Goal: Task Accomplishment & Management: Use online tool/utility

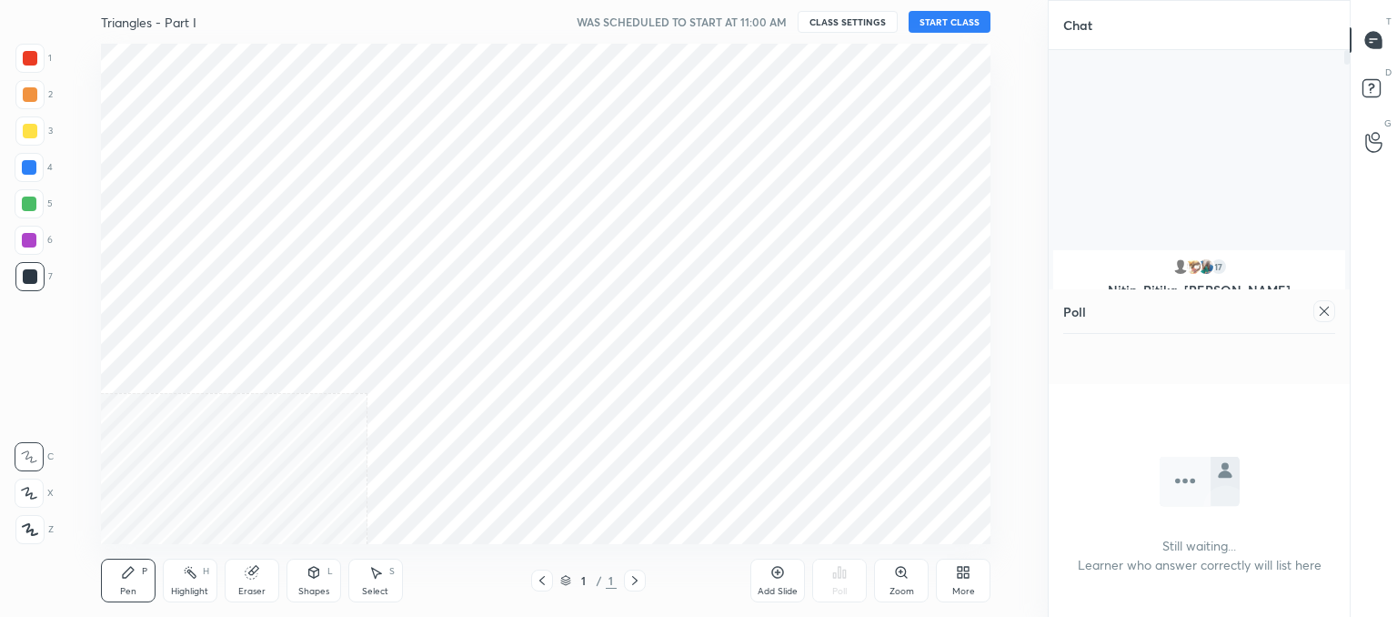
scroll to position [90460, 89713]
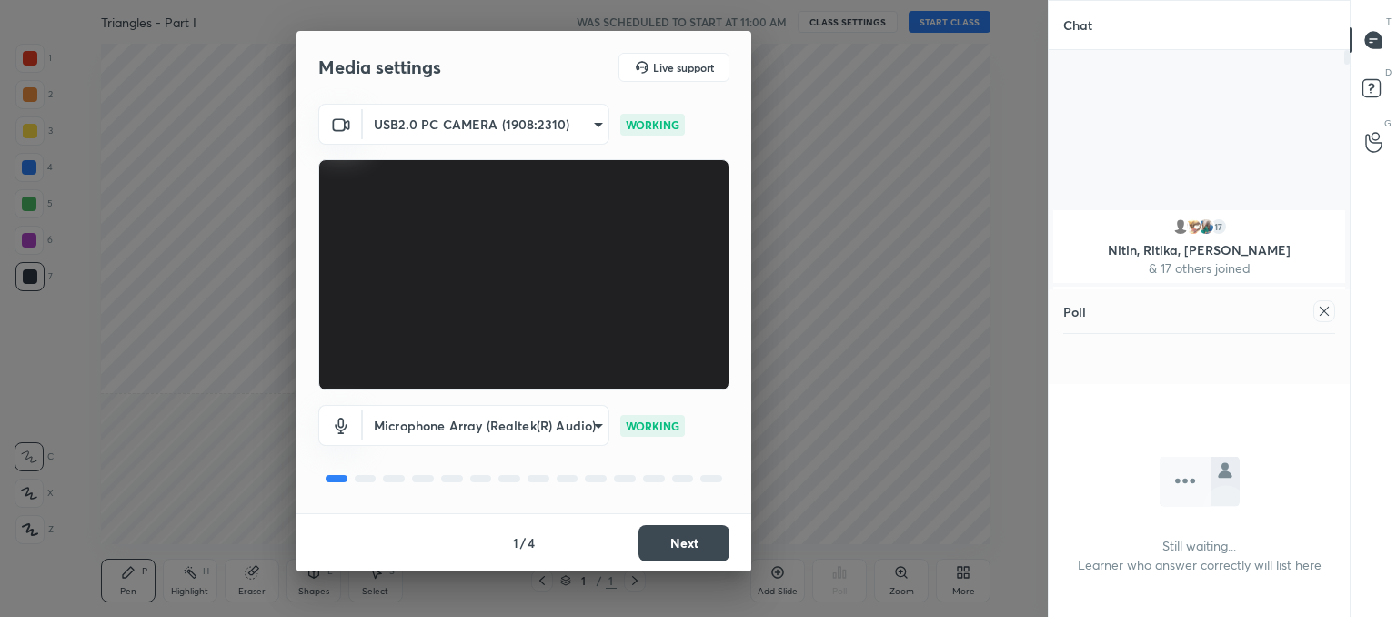
click at [684, 545] on button "Next" at bounding box center [684, 543] width 91 height 36
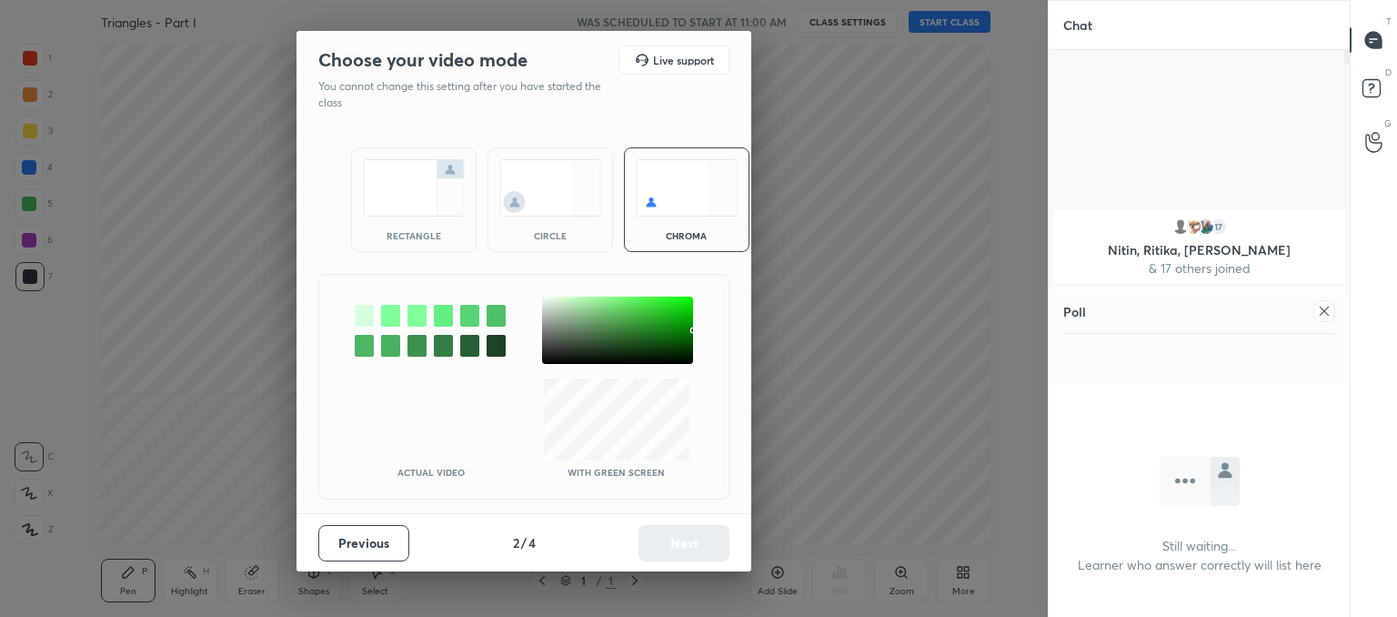
click at [536, 183] on img at bounding box center [550, 187] width 102 height 57
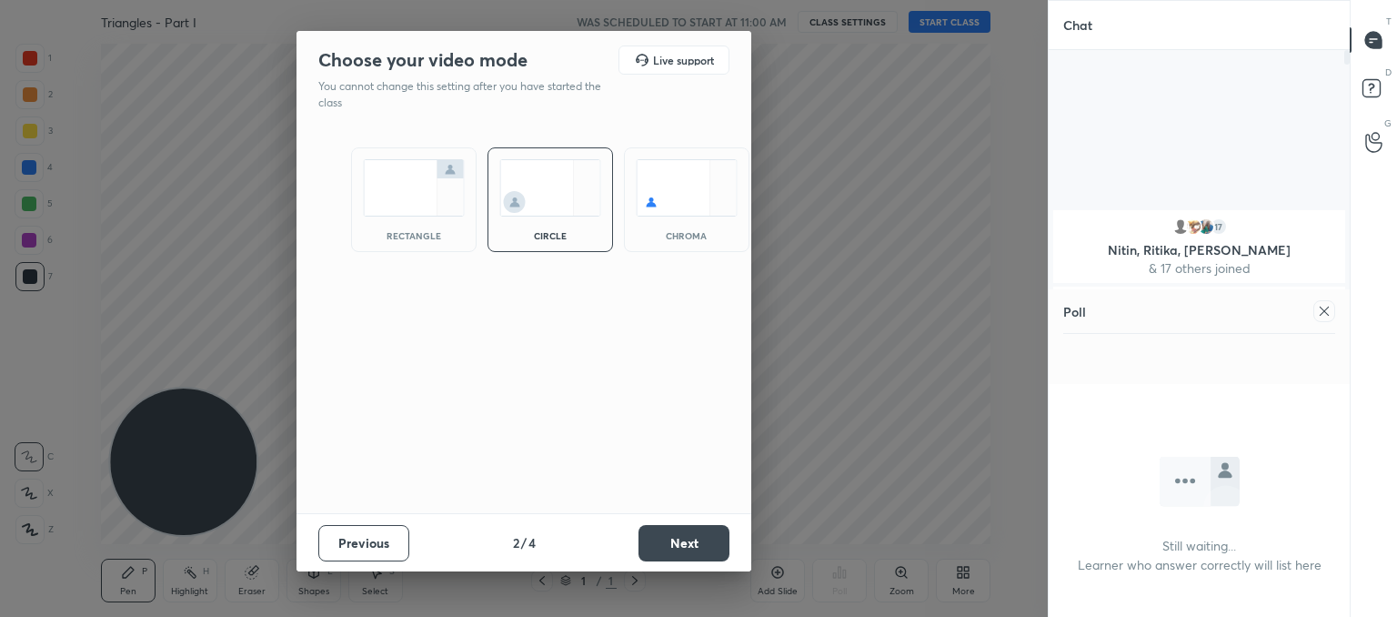
click at [693, 526] on button "Next" at bounding box center [684, 543] width 91 height 36
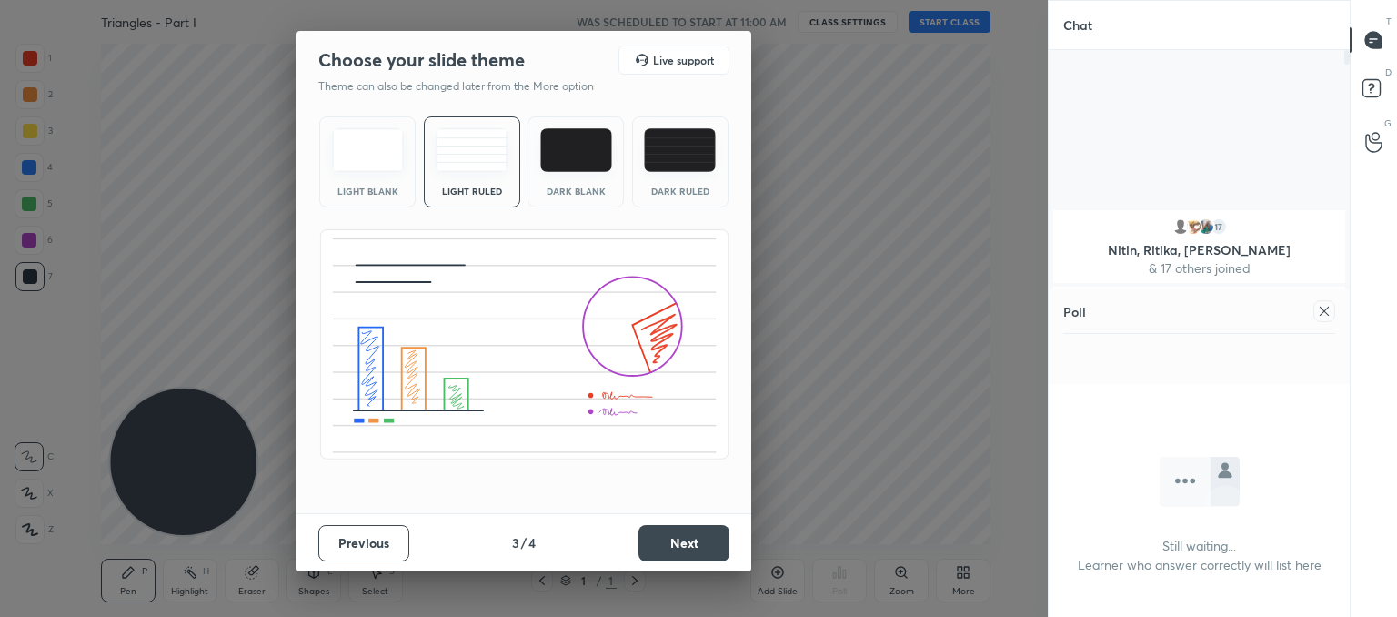
click at [680, 536] on button "Next" at bounding box center [684, 543] width 91 height 36
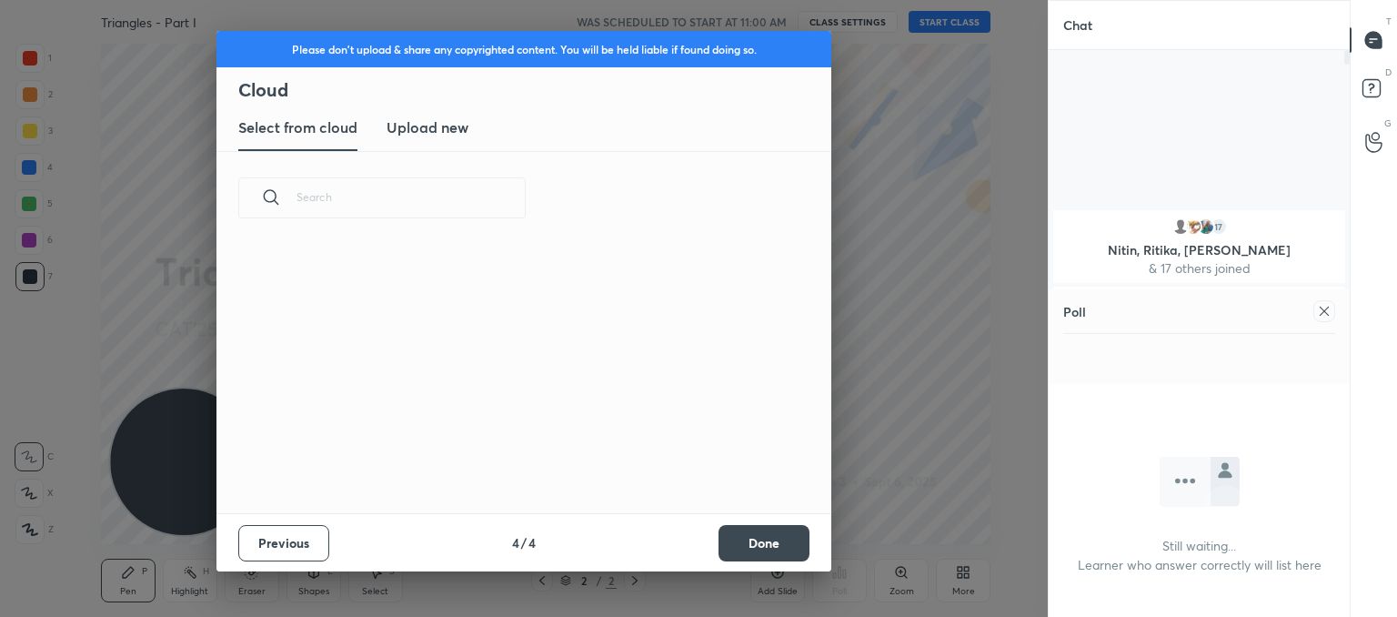
scroll to position [269, 584]
click at [1329, 314] on icon at bounding box center [1324, 311] width 15 height 15
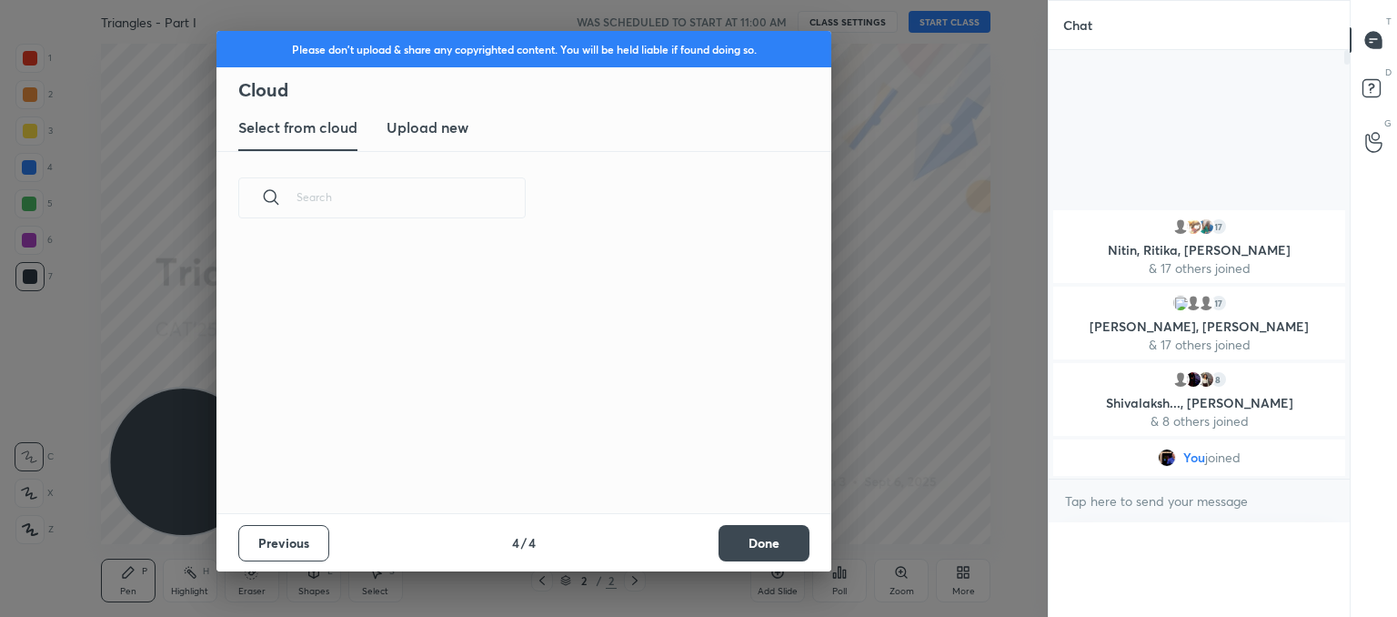
scroll to position [0, 0]
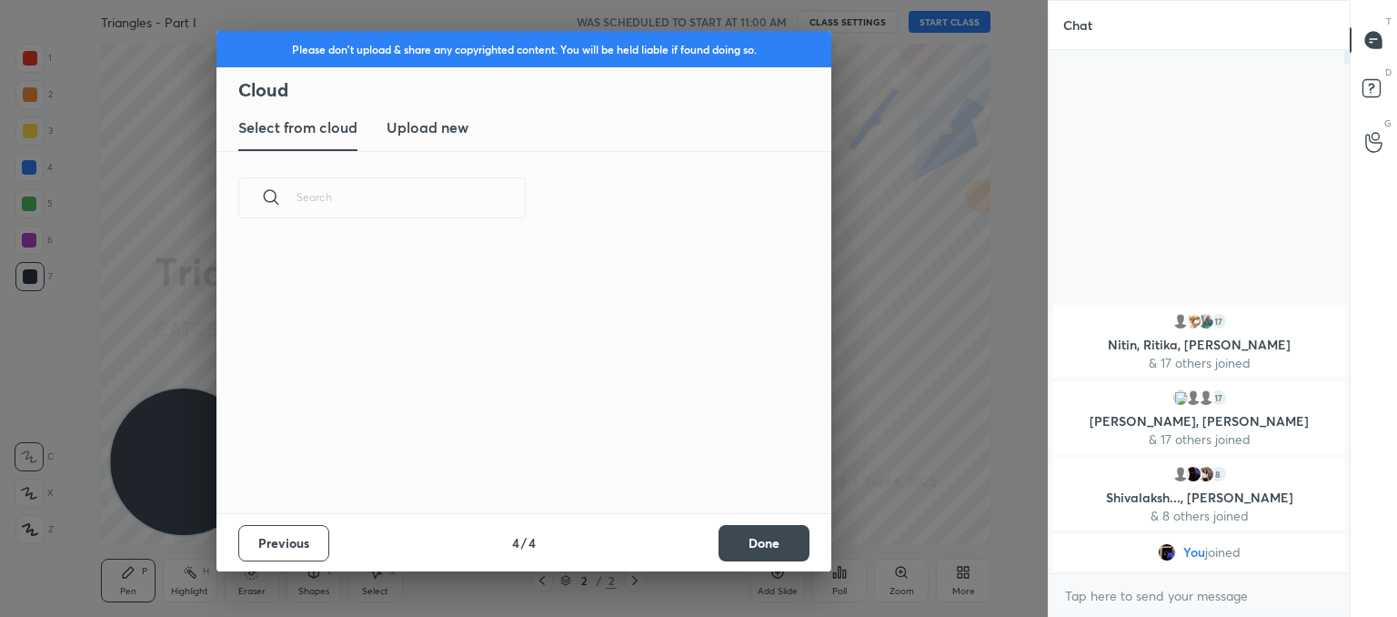
click at [441, 130] on h3 "Upload new" at bounding box center [428, 127] width 82 height 22
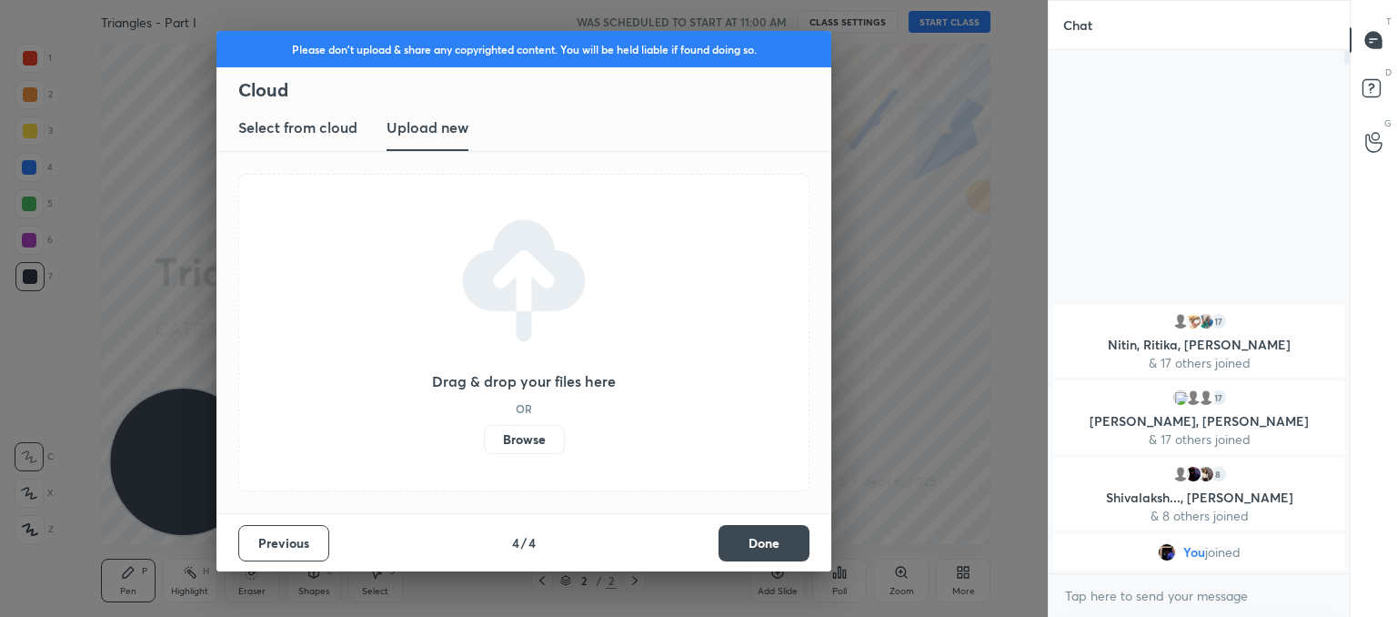
click at [536, 441] on label "Browse" at bounding box center [524, 439] width 81 height 29
click at [484, 441] on input "Browse" at bounding box center [484, 439] width 0 height 29
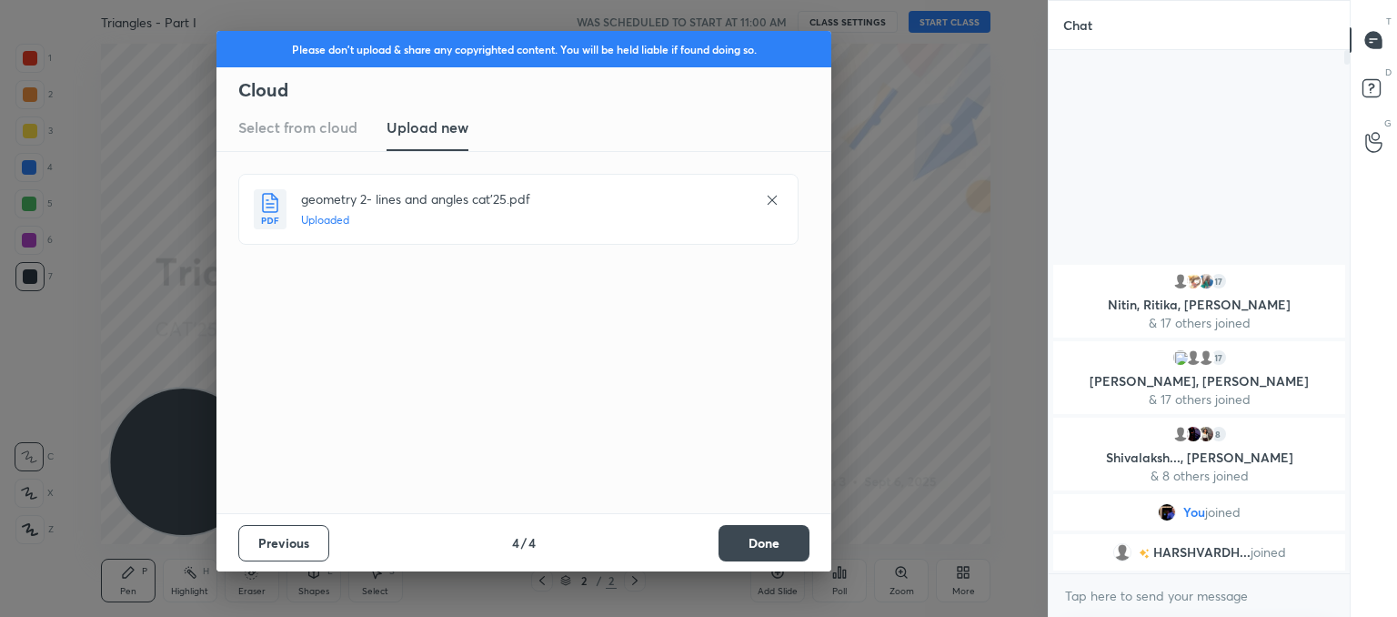
click at [754, 544] on button "Done" at bounding box center [764, 543] width 91 height 36
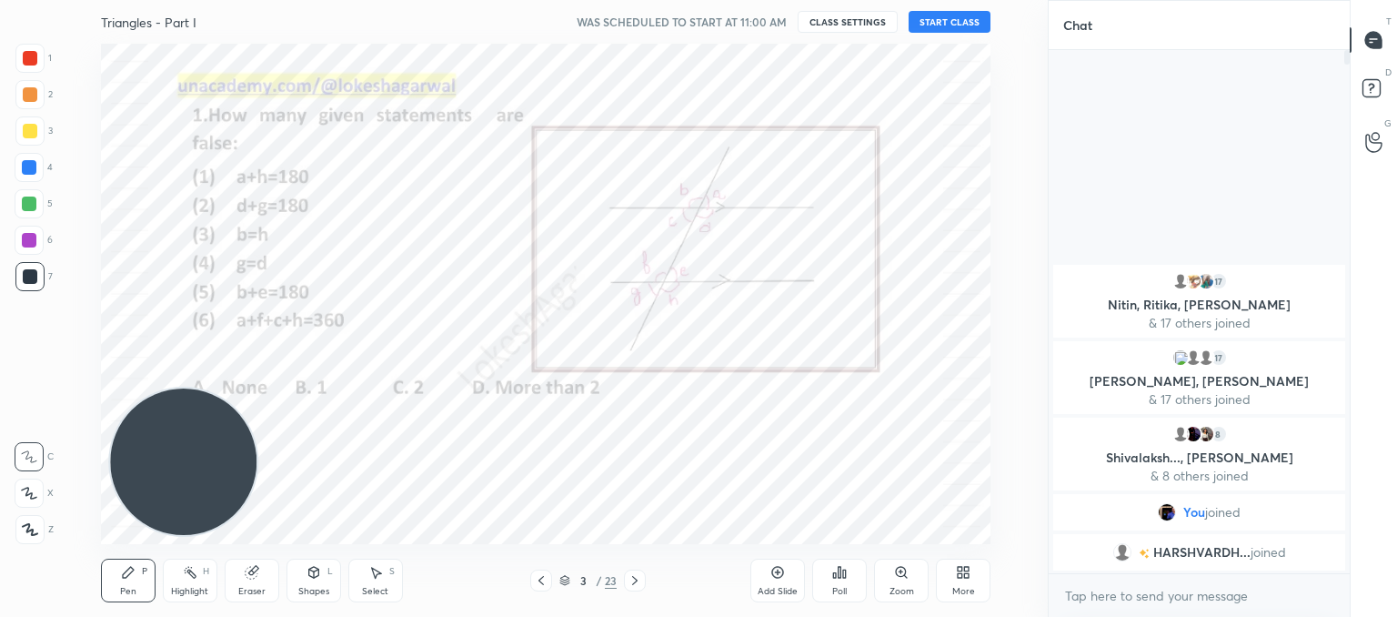
click at [545, 579] on icon at bounding box center [541, 580] width 15 height 15
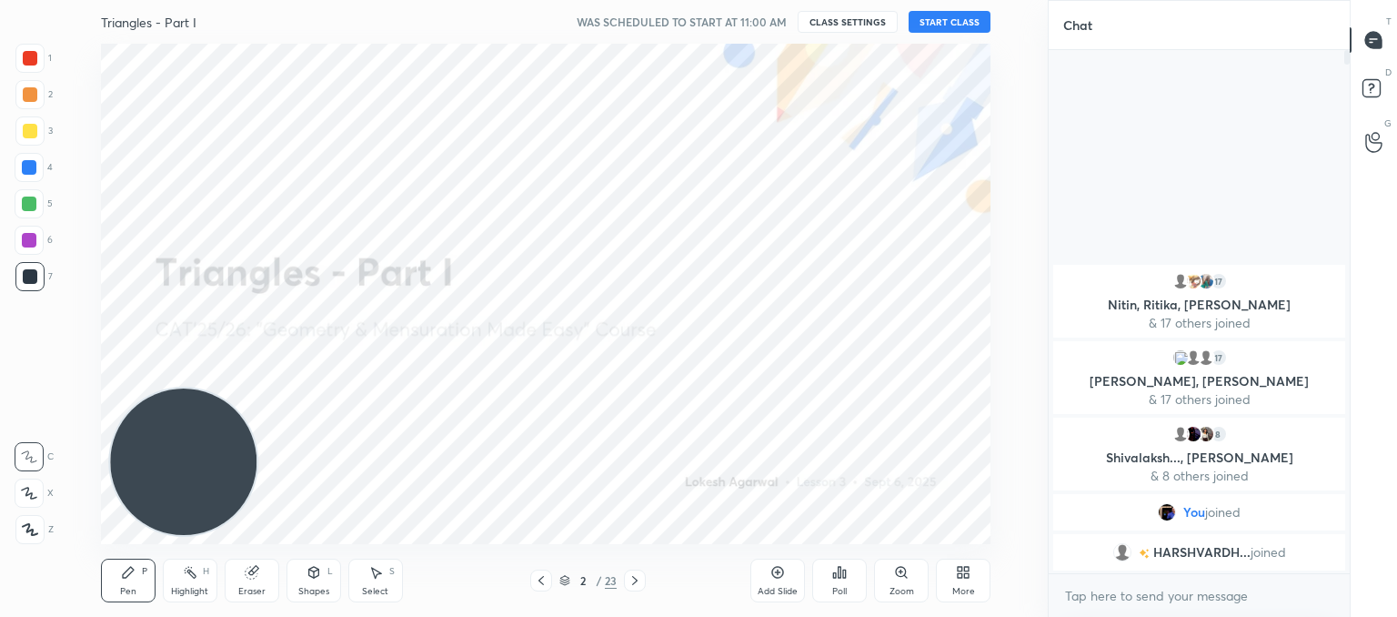
click at [939, 25] on button "START CLASS" at bounding box center [950, 22] width 82 height 22
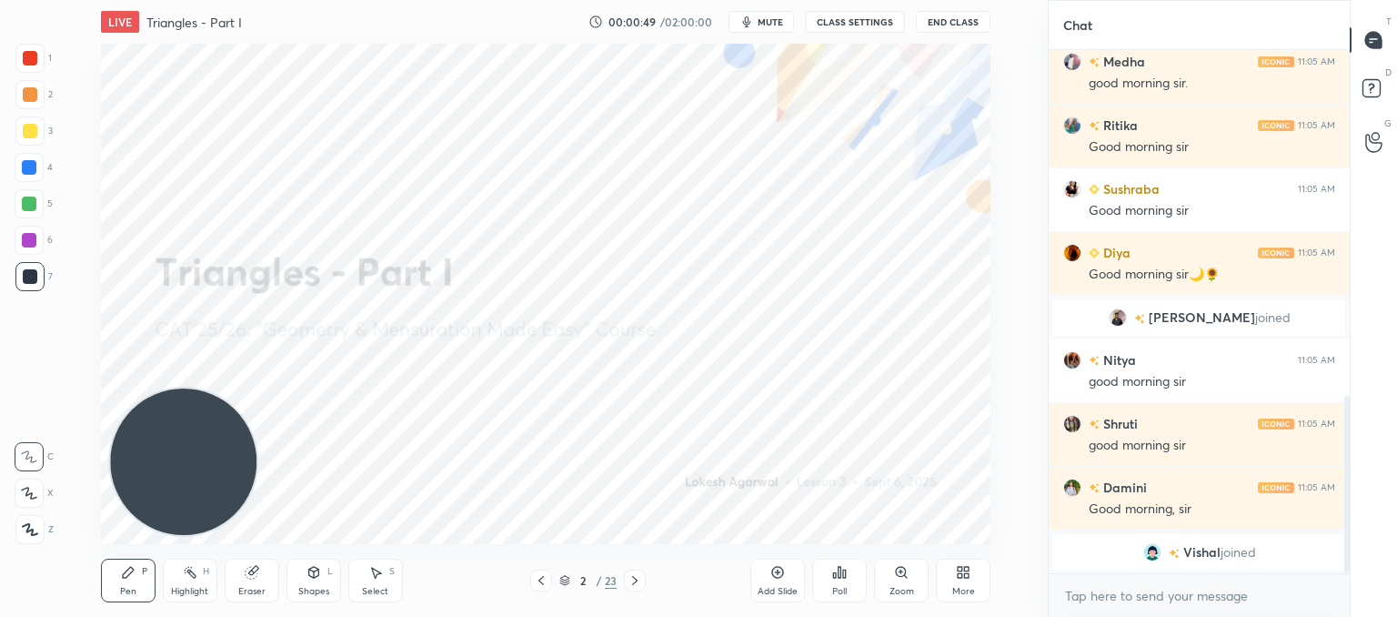
scroll to position [995, 0]
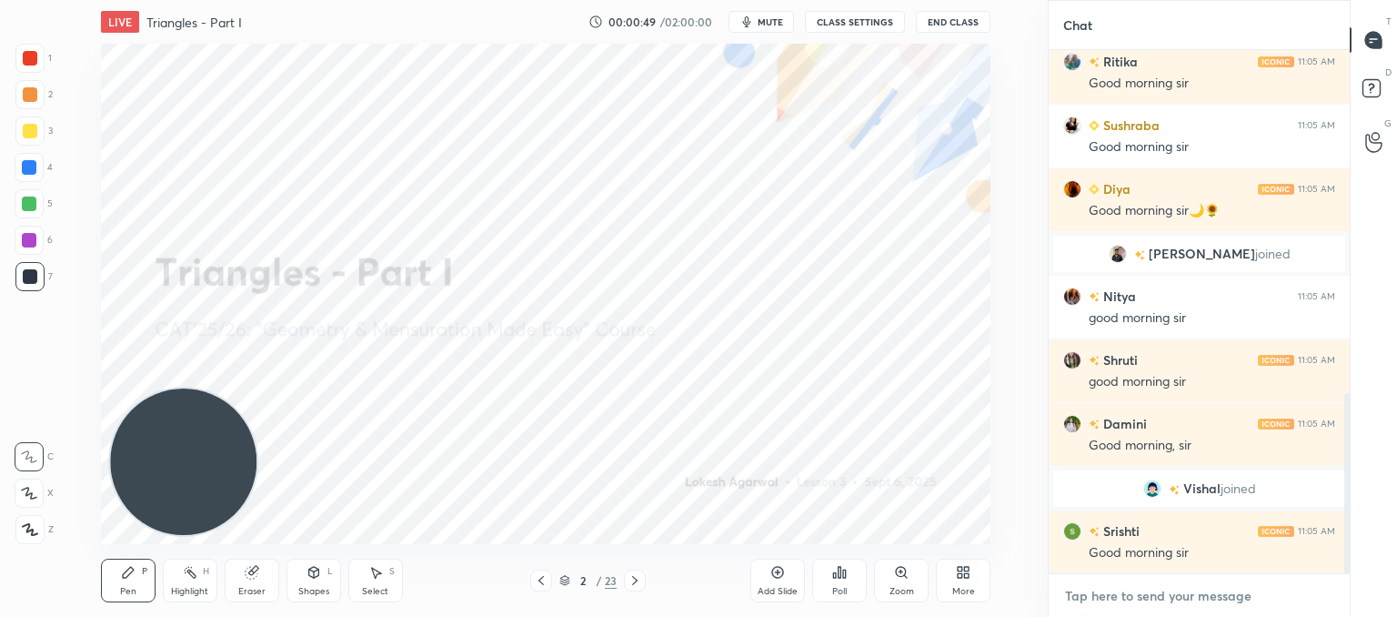
click at [1128, 585] on textarea at bounding box center [1199, 595] width 272 height 29
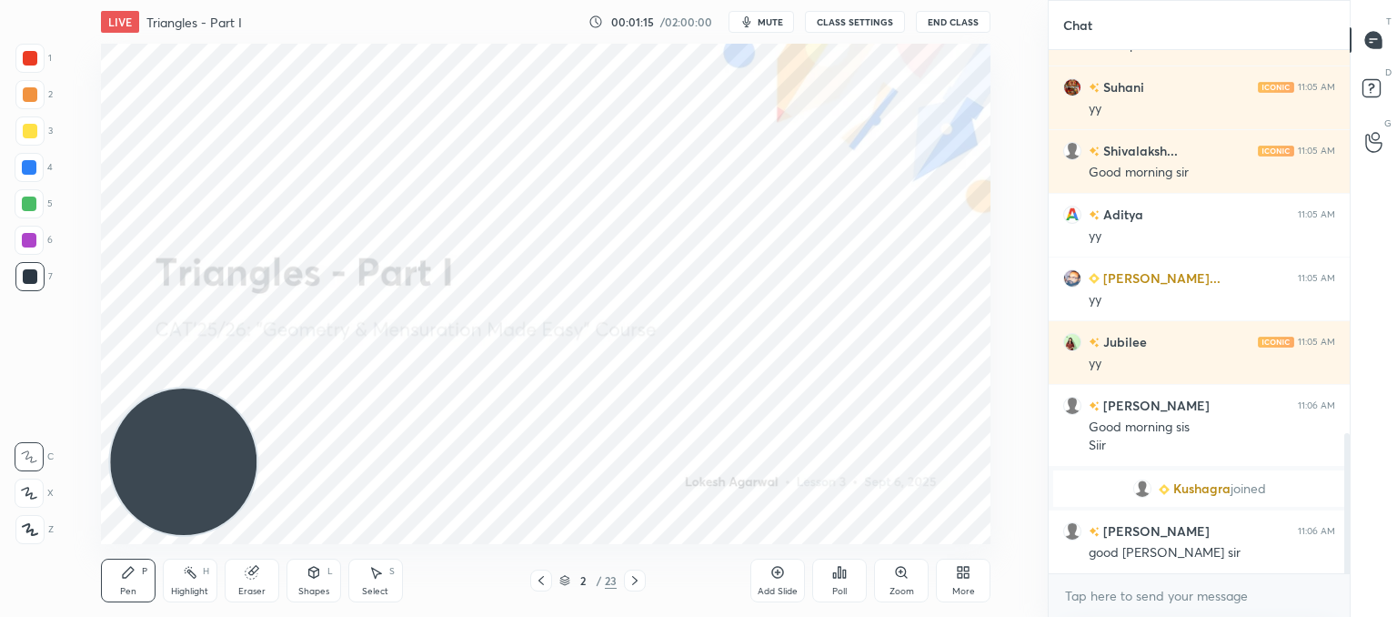
scroll to position [1490, 0]
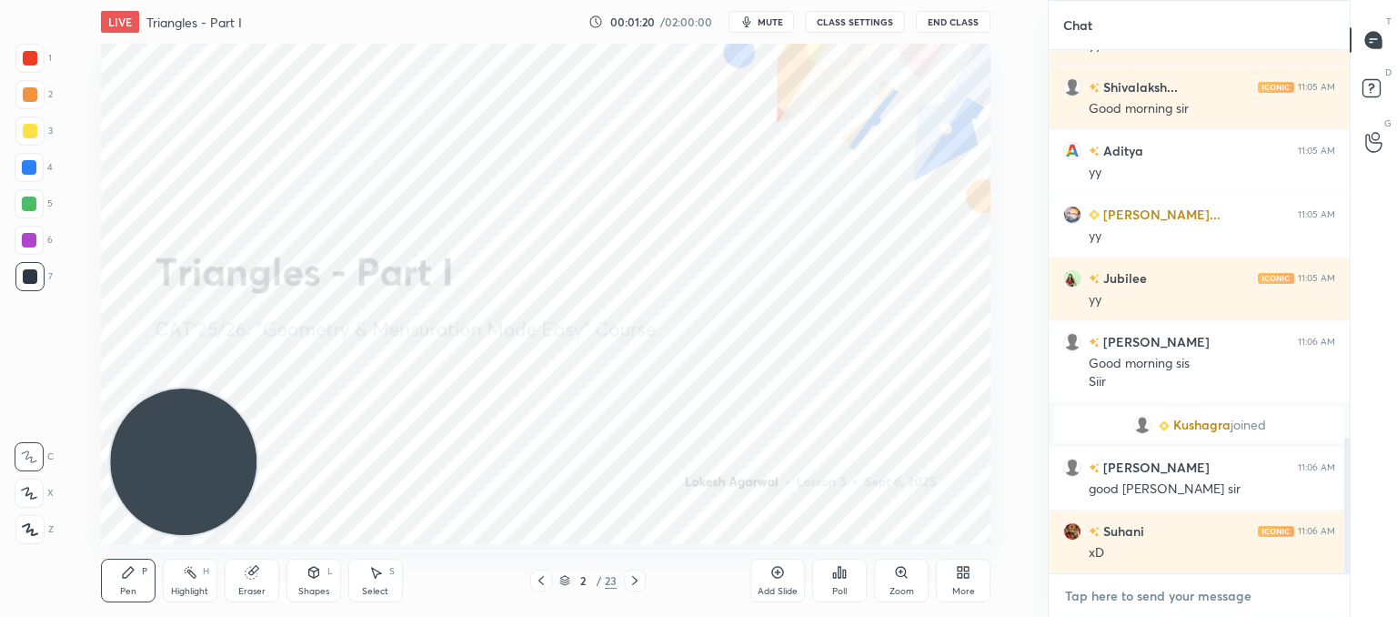
click at [1103, 597] on textarea at bounding box center [1199, 595] width 272 height 29
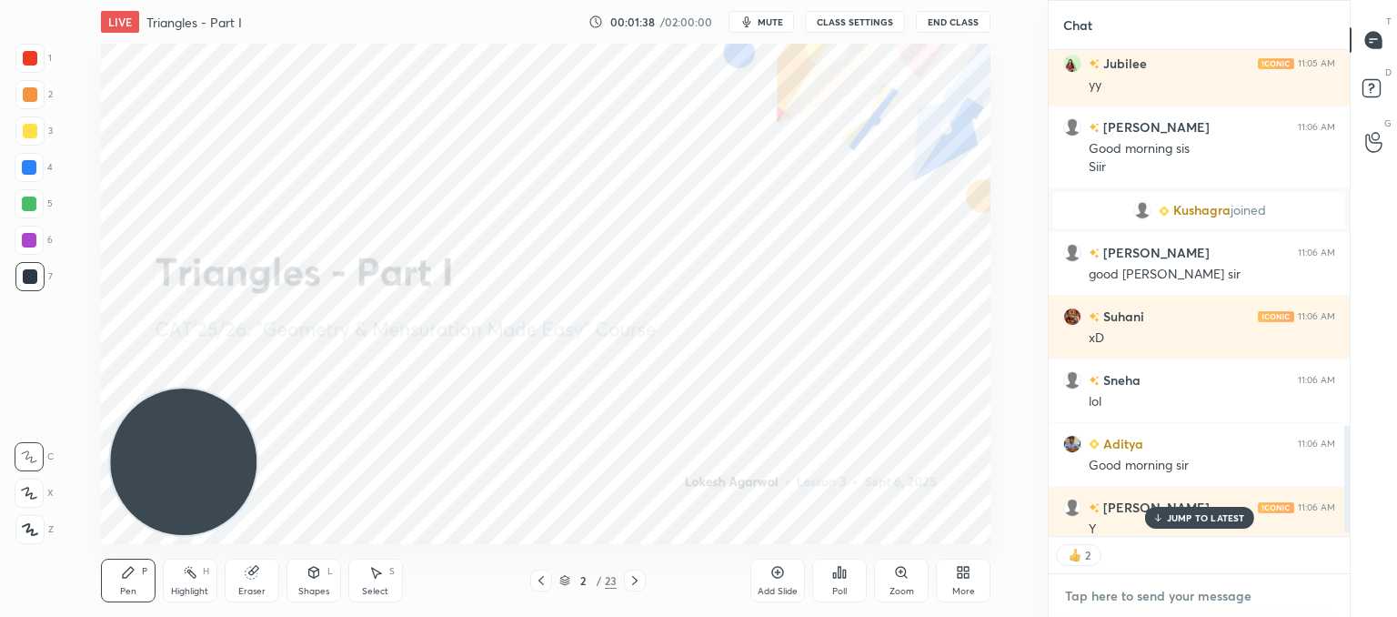
scroll to position [1717, 0]
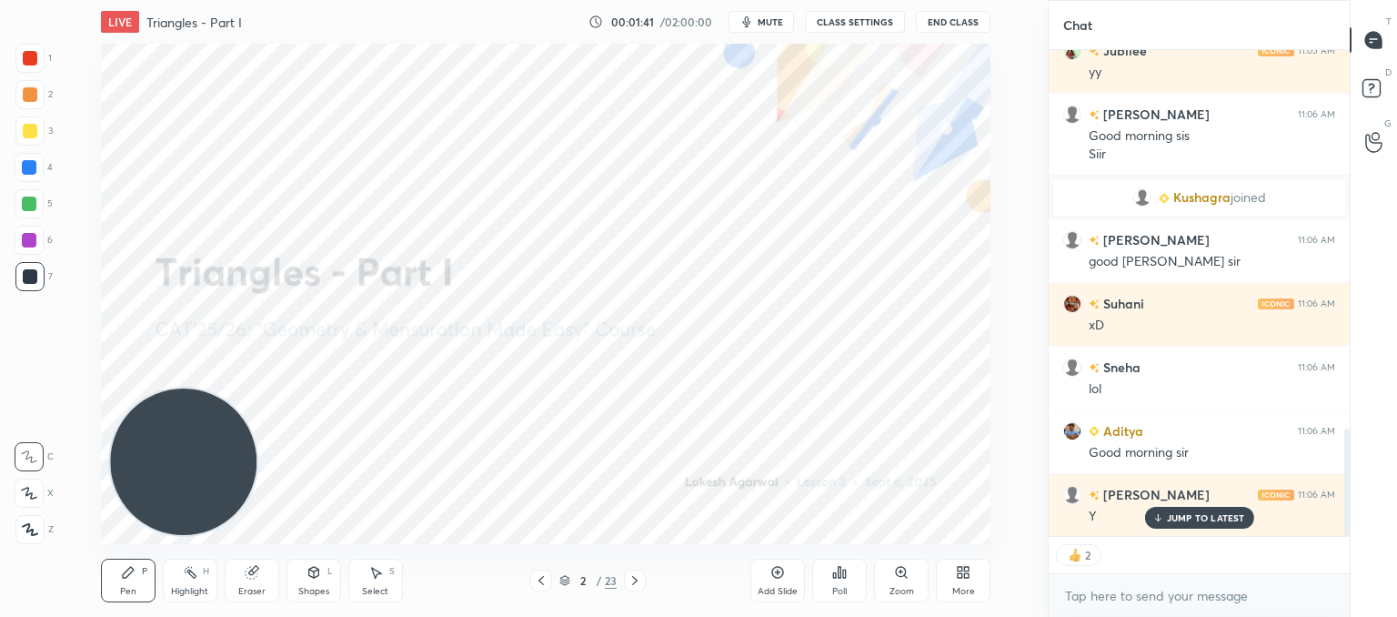
click at [632, 586] on icon at bounding box center [635, 580] width 15 height 15
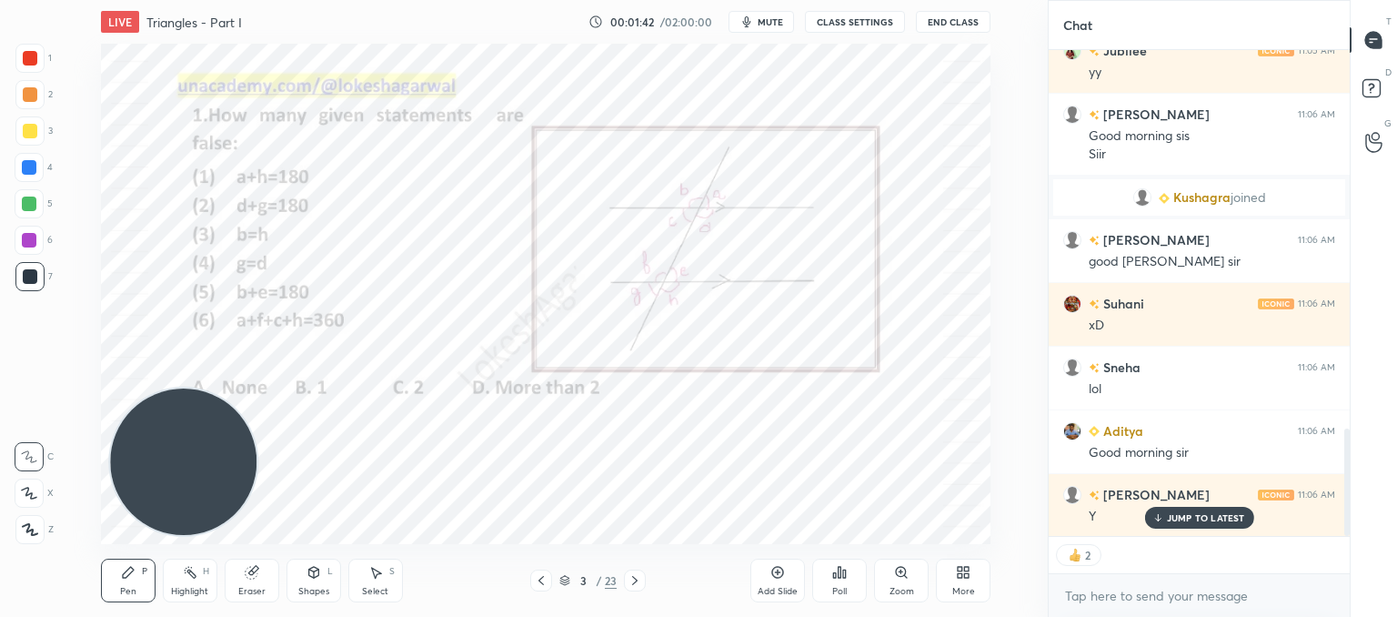
click at [632, 586] on icon at bounding box center [635, 580] width 15 height 15
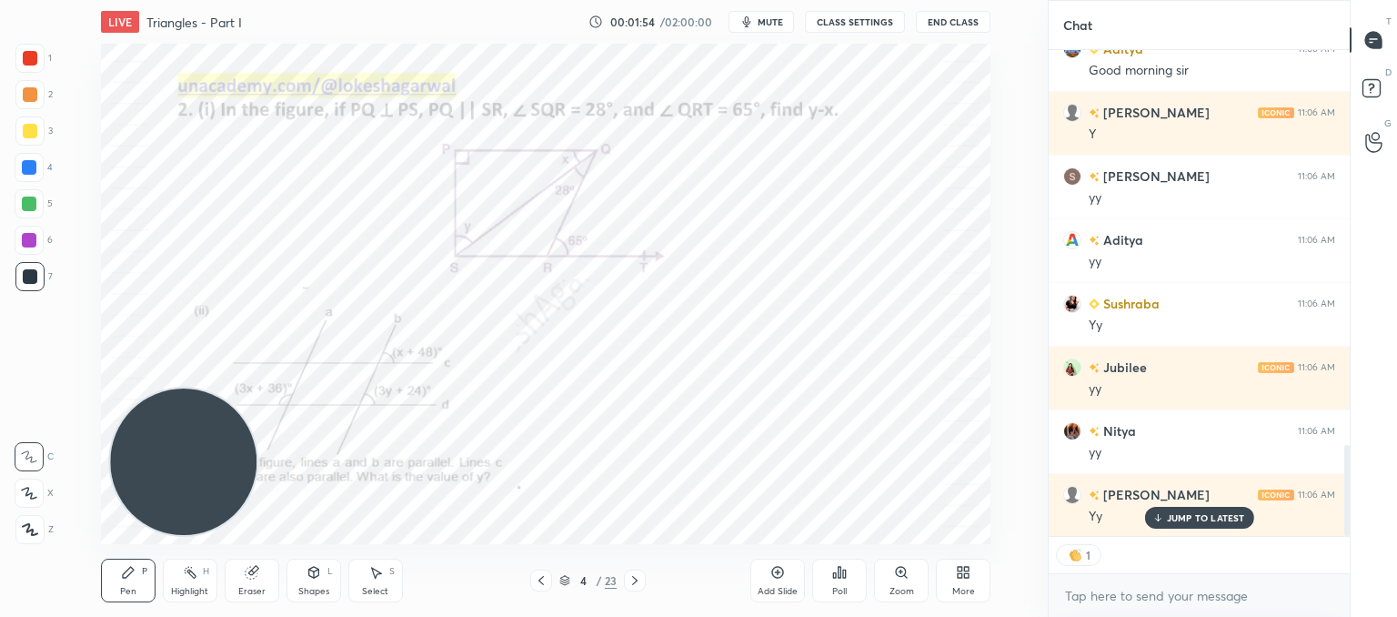
scroll to position [2291, 0]
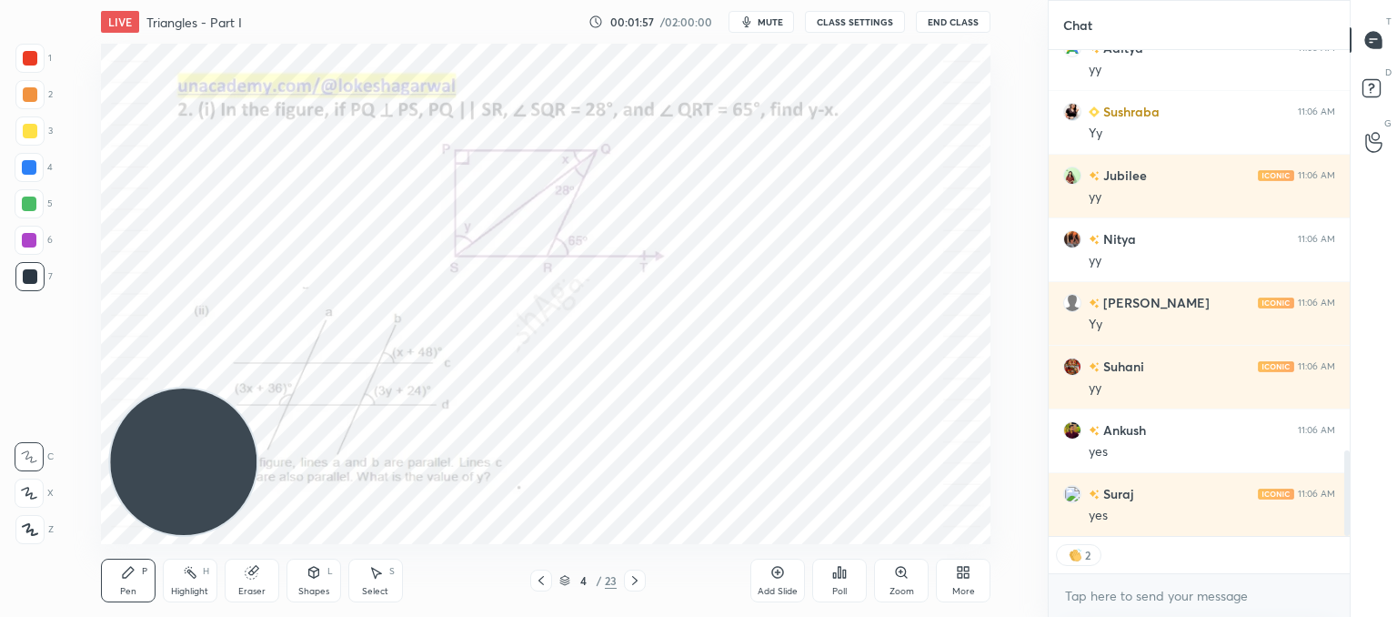
click at [637, 587] on icon at bounding box center [635, 580] width 15 height 15
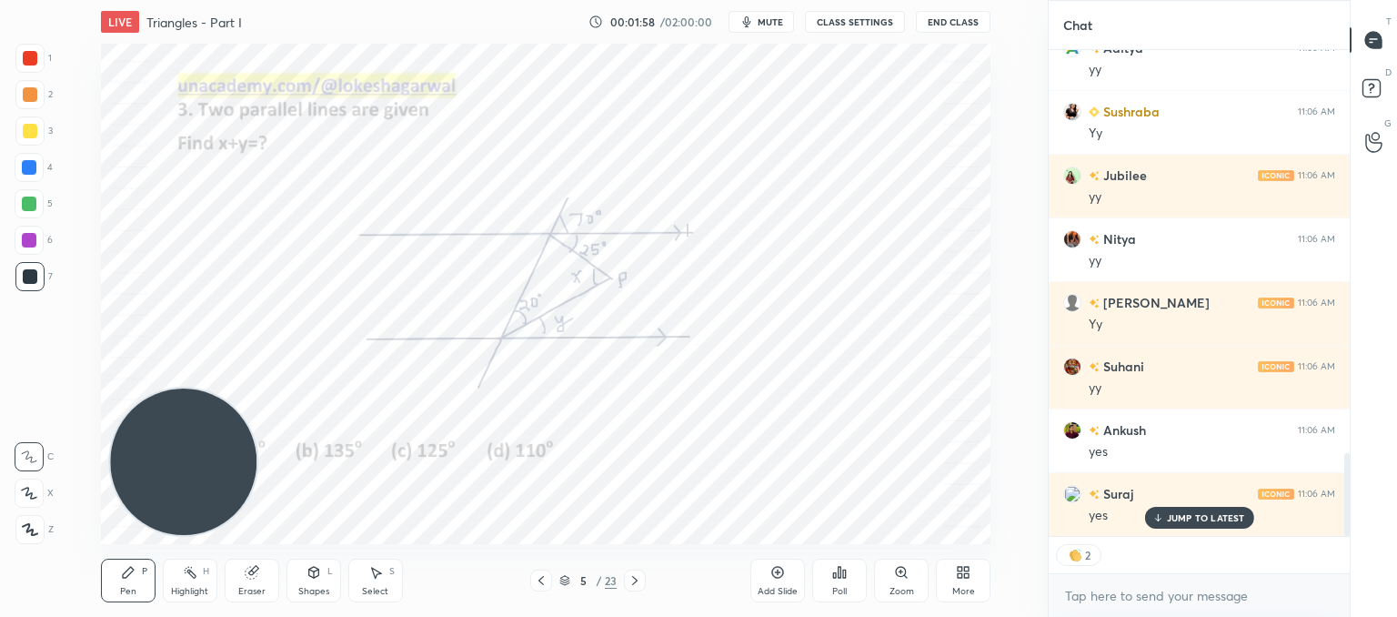
scroll to position [2354, 0]
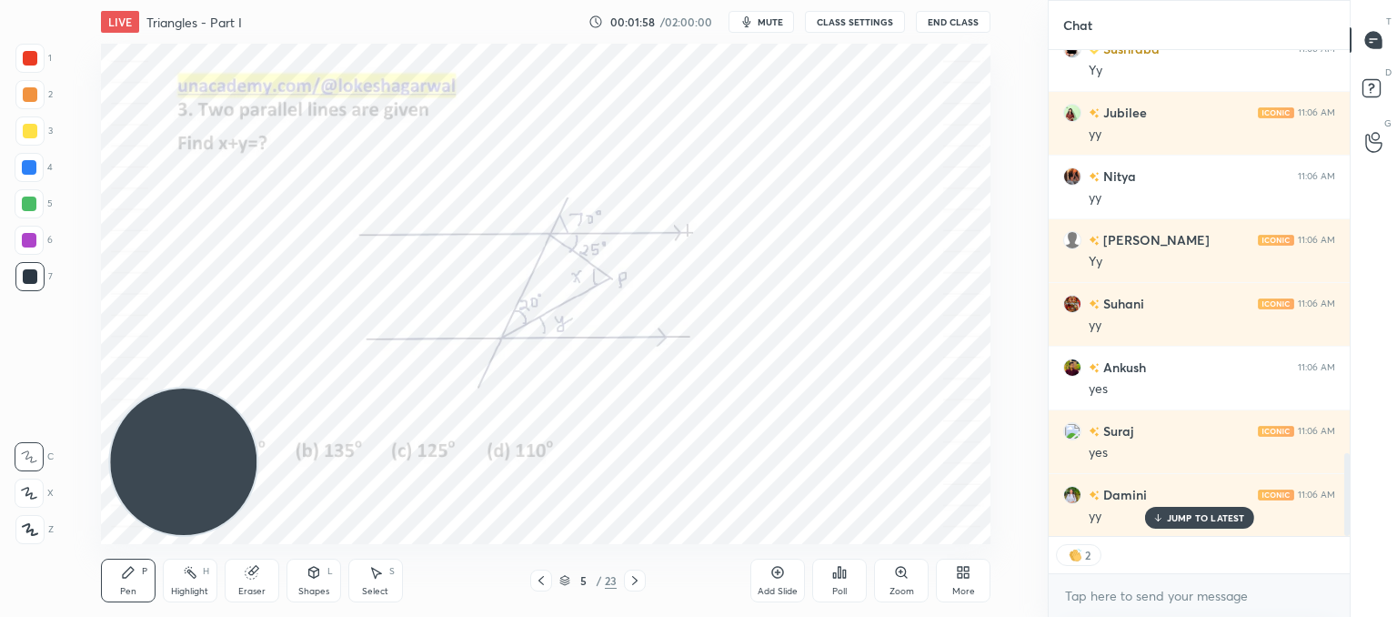
click at [637, 587] on icon at bounding box center [635, 580] width 15 height 15
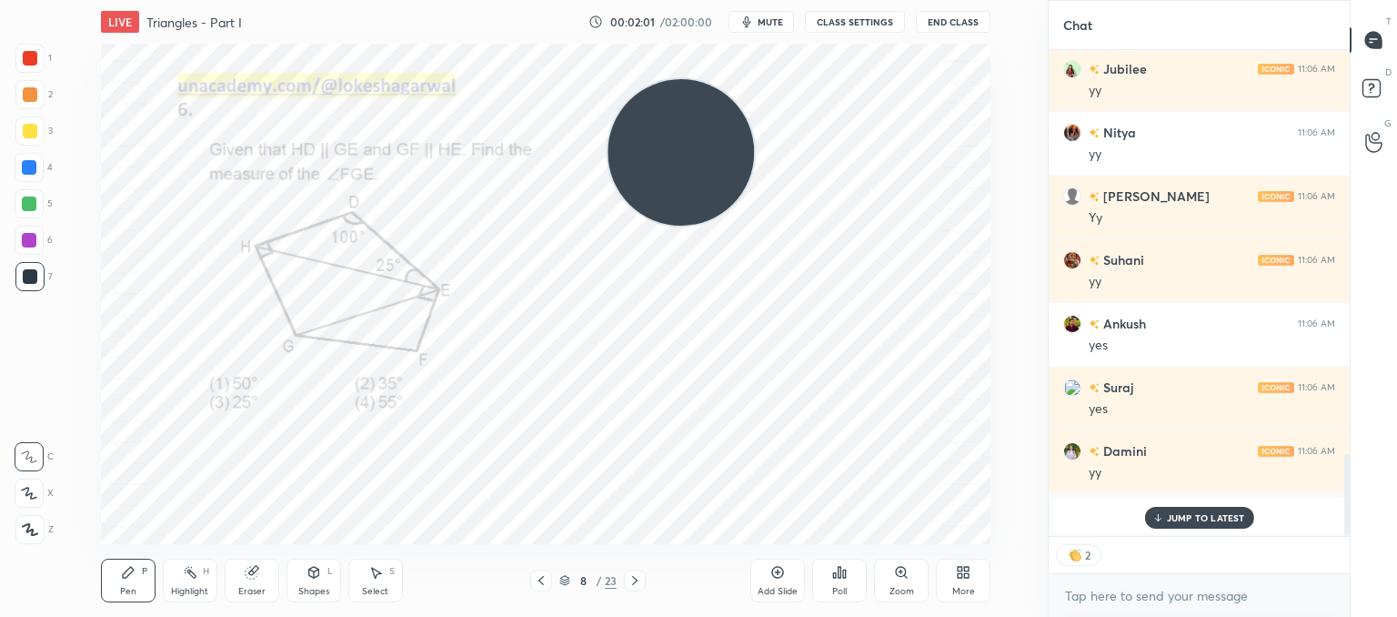
drag, startPoint x: 172, startPoint y: 448, endPoint x: 926, endPoint y: 23, distance: 865.9
click at [926, 19] on div "LIVE Triangles - Part I 00:02:01 / 02:00:00 mute CLASS SETTINGS End Class Setti…" at bounding box center [545, 308] width 975 height 617
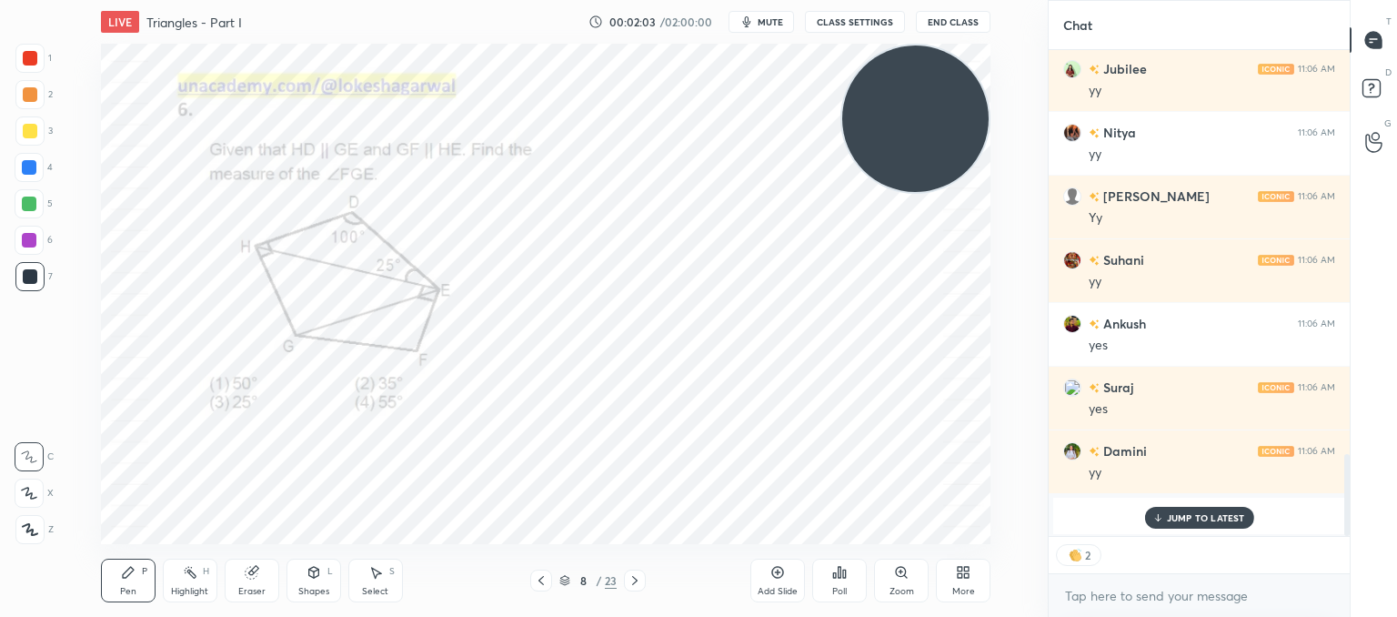
click at [836, 574] on icon at bounding box center [835, 575] width 3 height 5
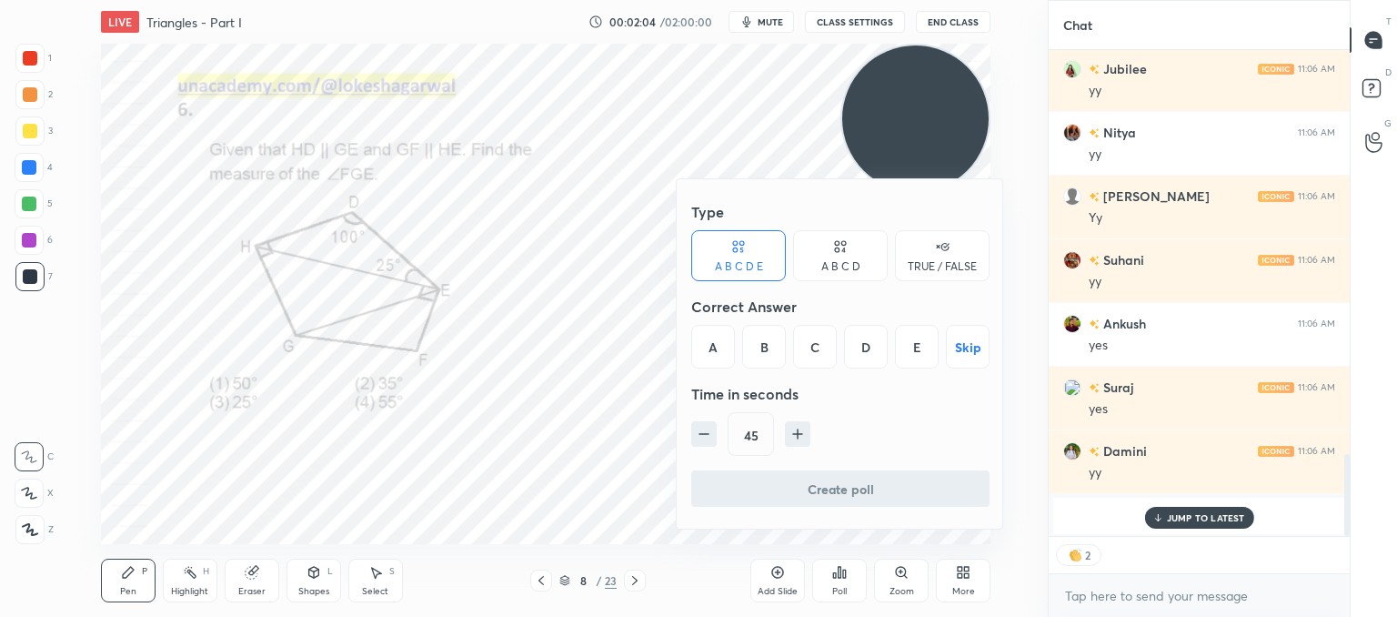
click at [856, 261] on div "A B C D" at bounding box center [840, 266] width 39 height 11
click at [894, 348] on div "D" at bounding box center [902, 347] width 54 height 44
type textarea "x"
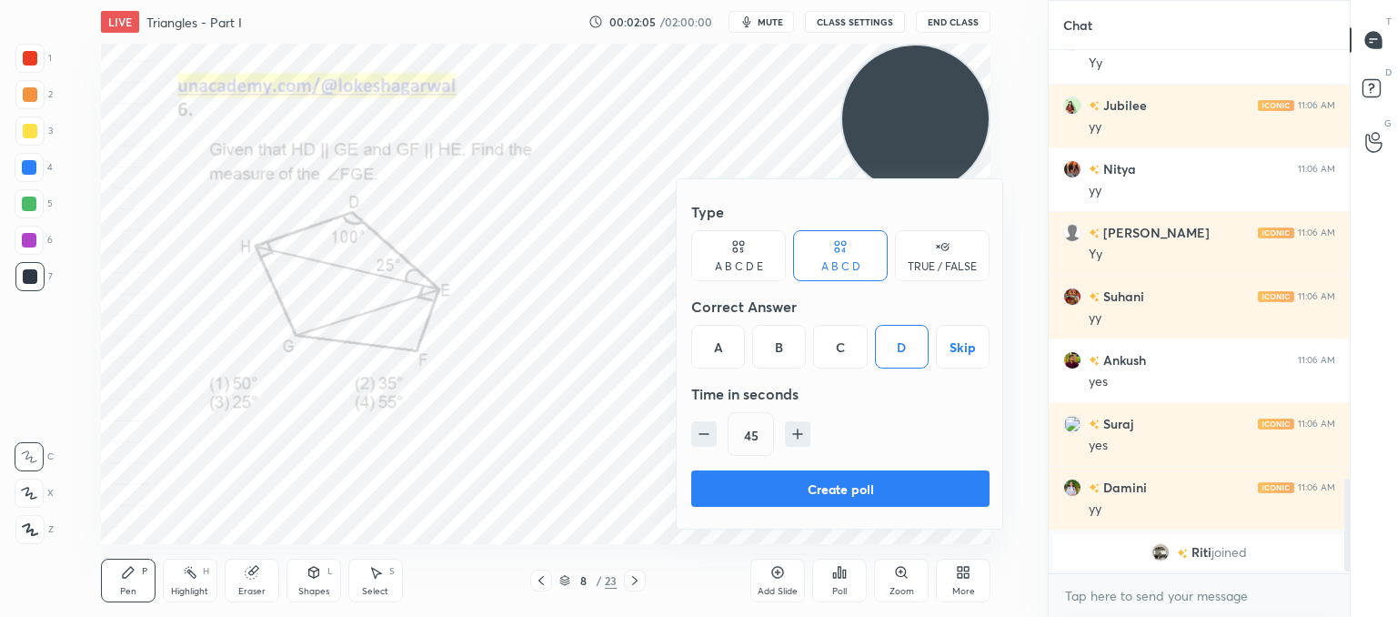
scroll to position [5, 5]
click at [702, 427] on icon "button" at bounding box center [704, 434] width 18 height 18
type input "15"
click at [726, 488] on button "Create poll" at bounding box center [840, 488] width 298 height 36
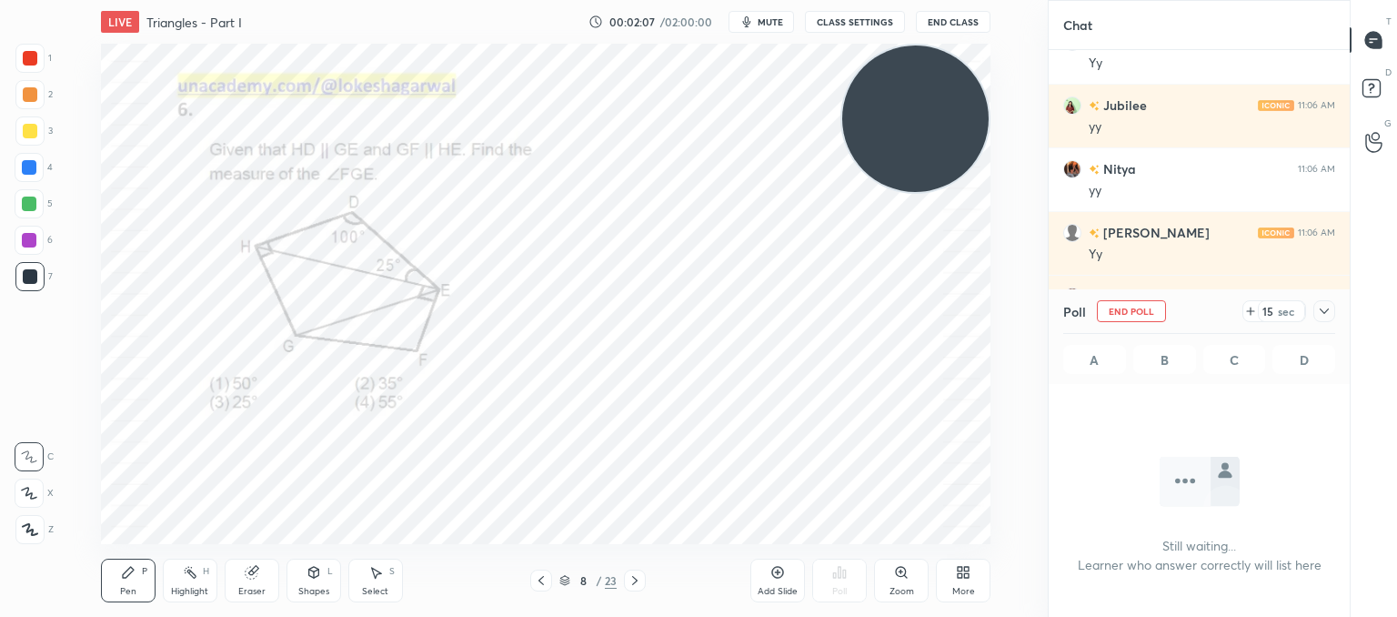
scroll to position [423, 296]
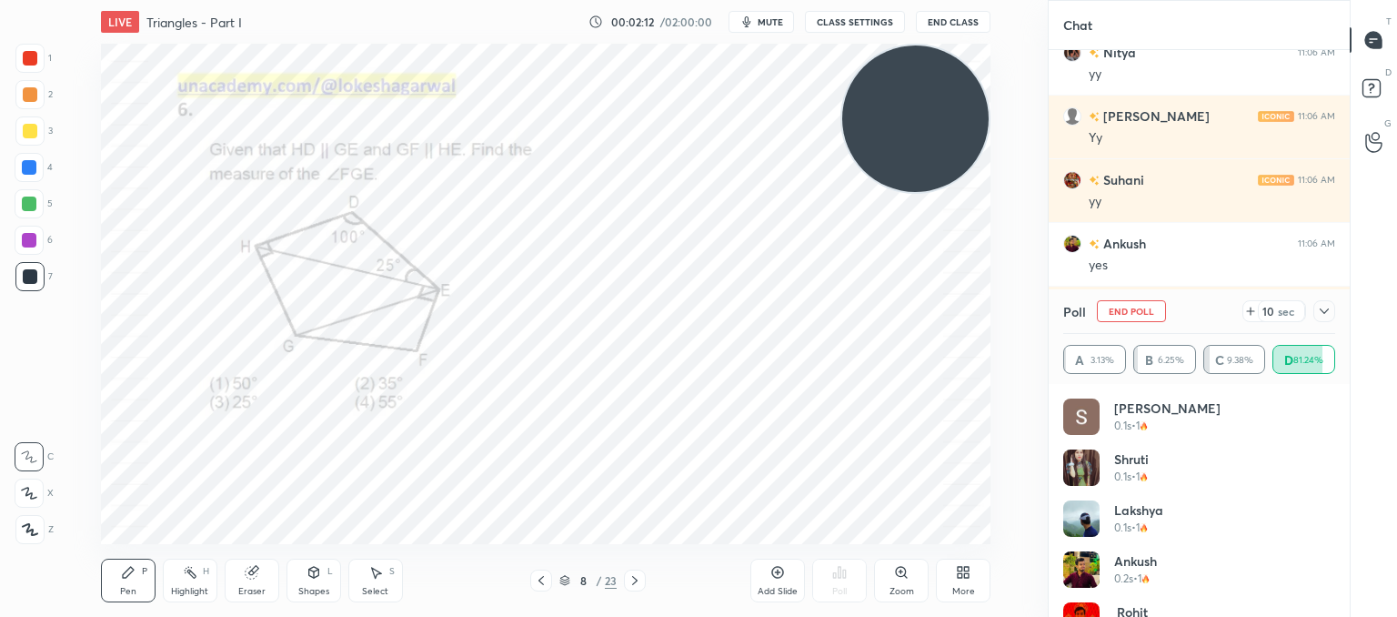
click at [1330, 311] on icon at bounding box center [1324, 311] width 15 height 15
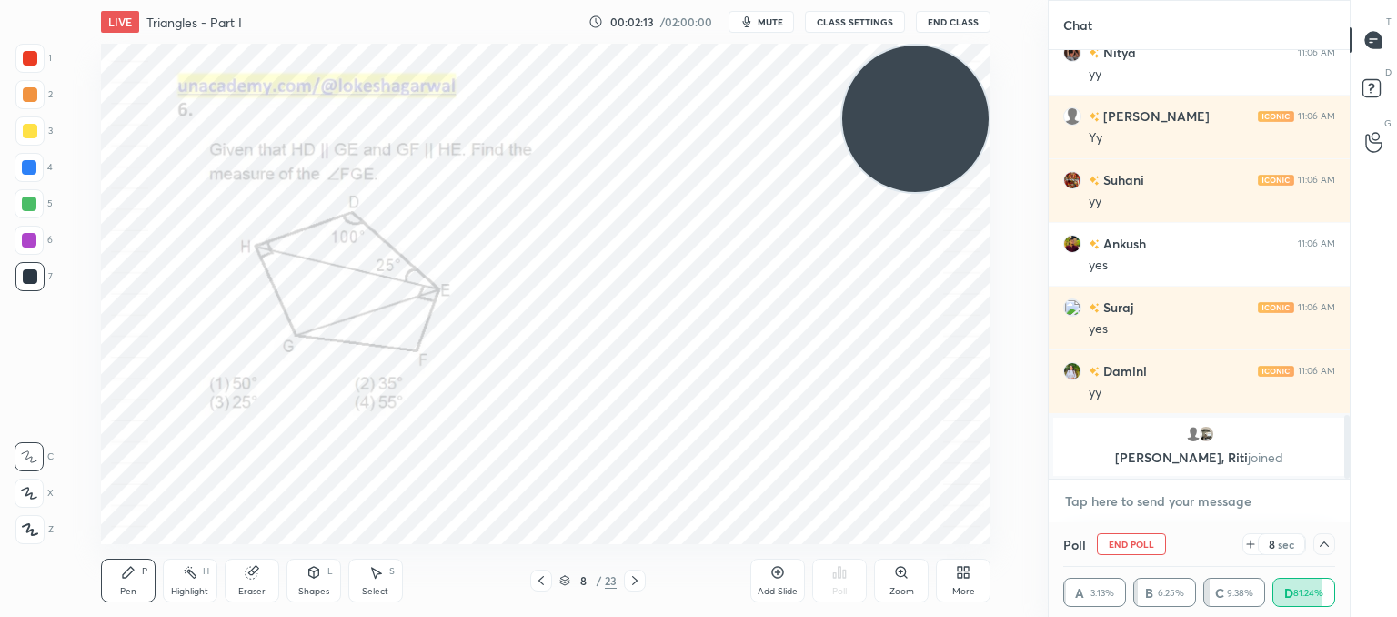
click at [1136, 498] on textarea at bounding box center [1199, 501] width 272 height 29
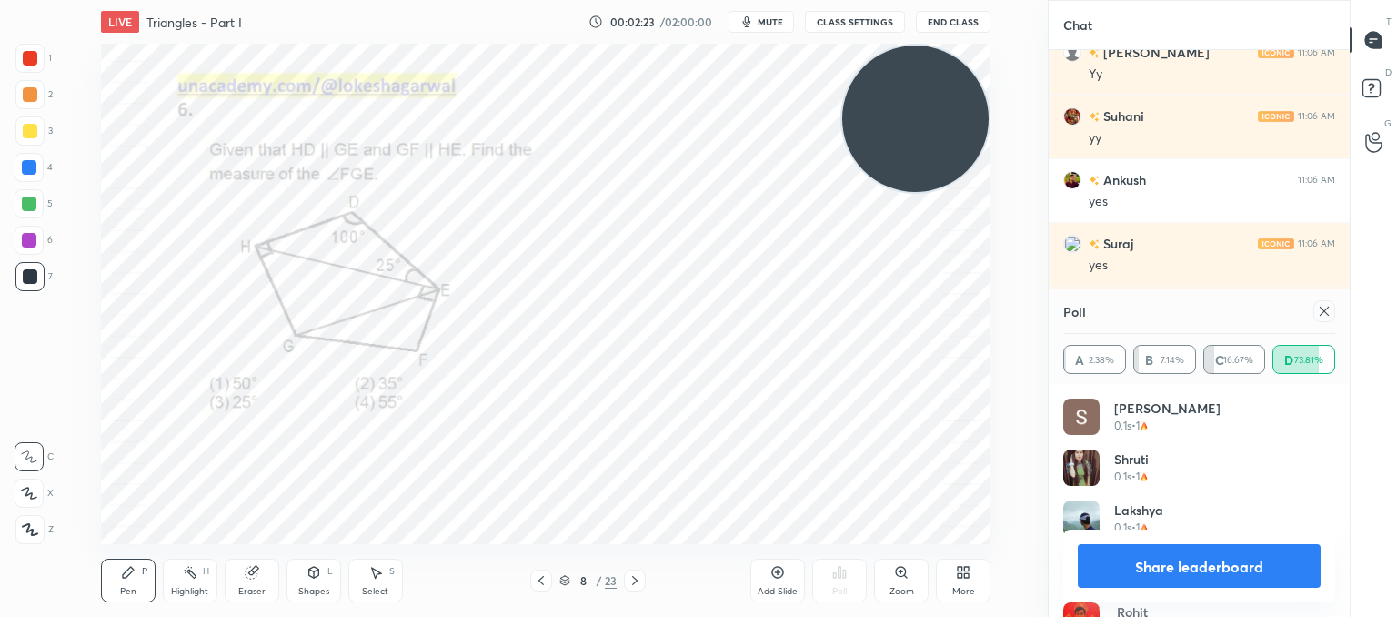
click at [1321, 307] on icon at bounding box center [1324, 311] width 9 height 9
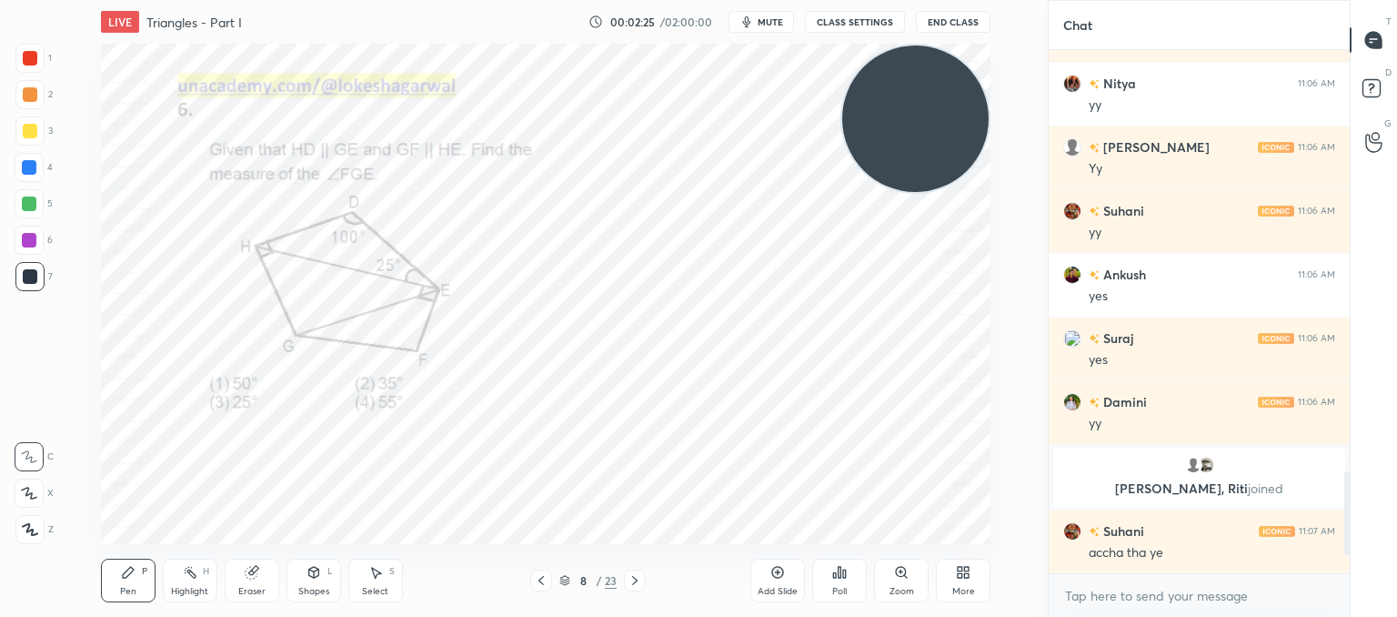
click at [639, 586] on icon at bounding box center [635, 580] width 15 height 15
click at [840, 592] on div "Poll" at bounding box center [839, 591] width 15 height 9
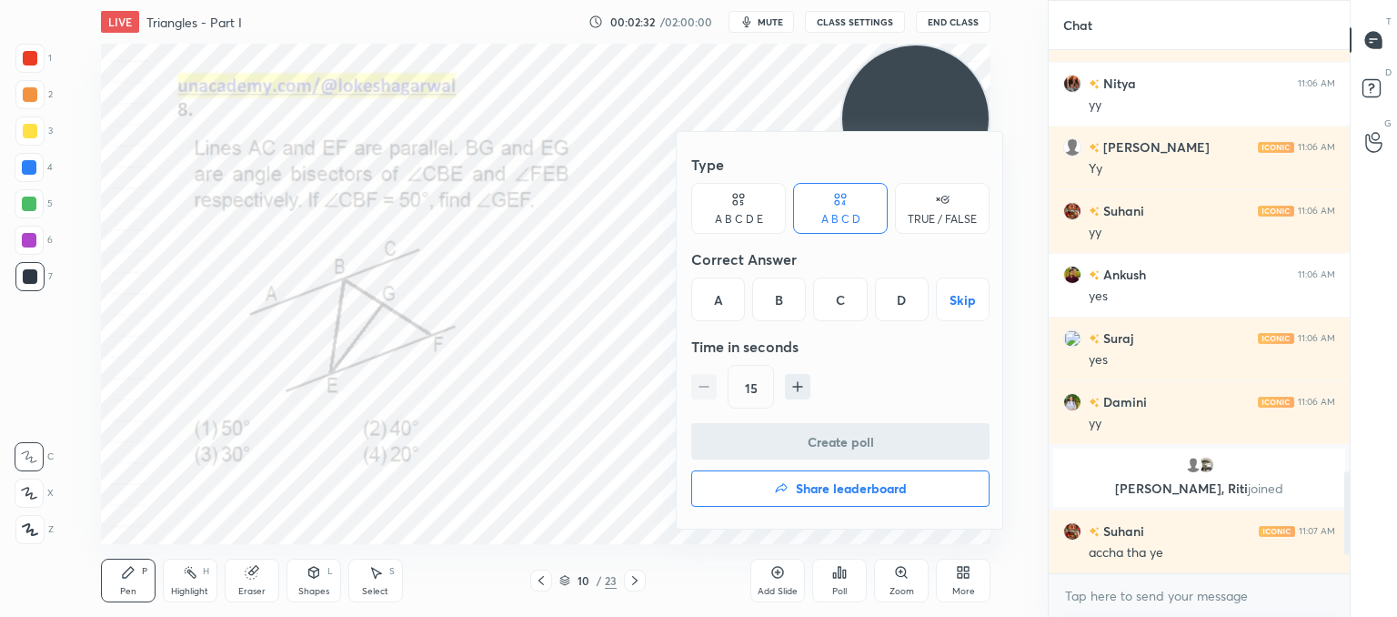
click at [775, 288] on div "B" at bounding box center [779, 299] width 54 height 44
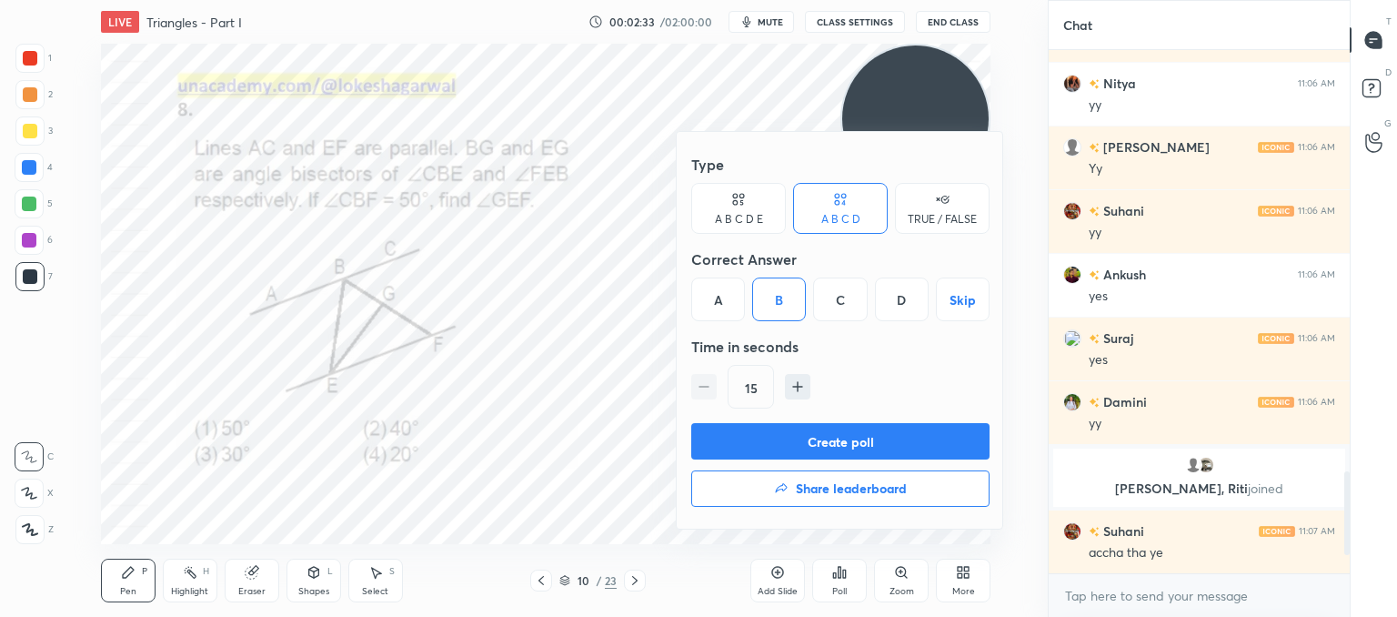
click at [755, 438] on button "Create poll" at bounding box center [840, 441] width 298 height 36
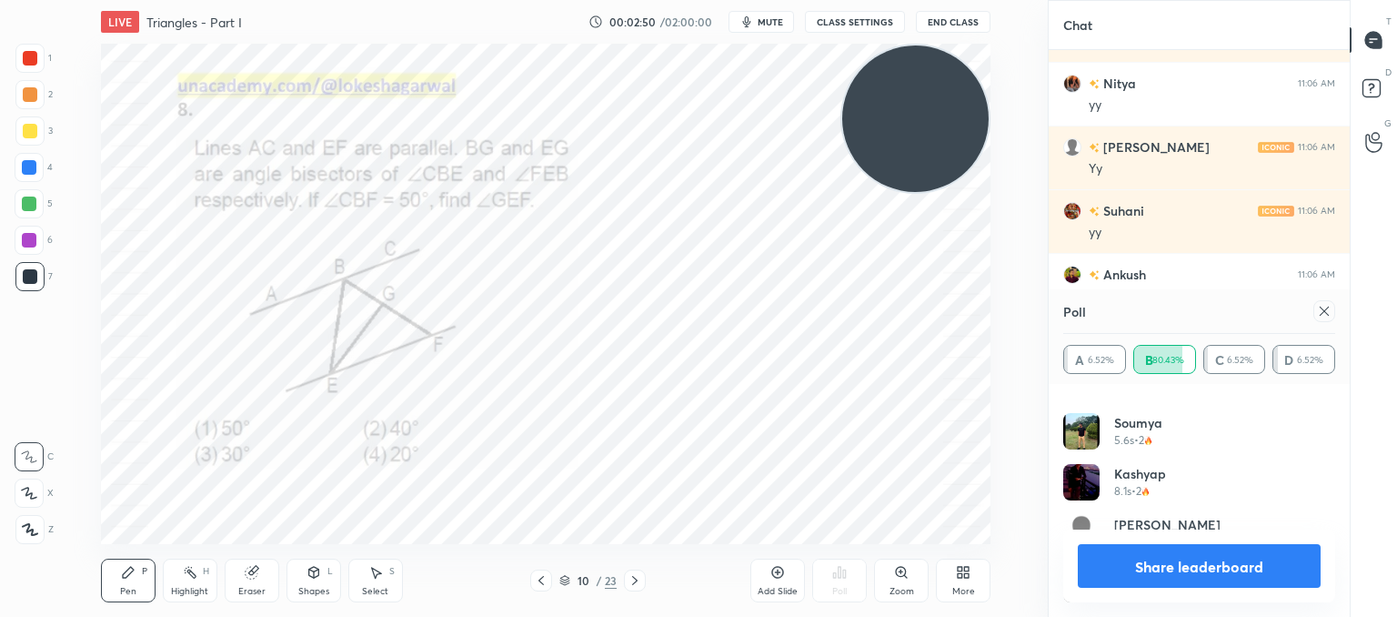
click at [1332, 314] on div at bounding box center [1324, 311] width 22 height 22
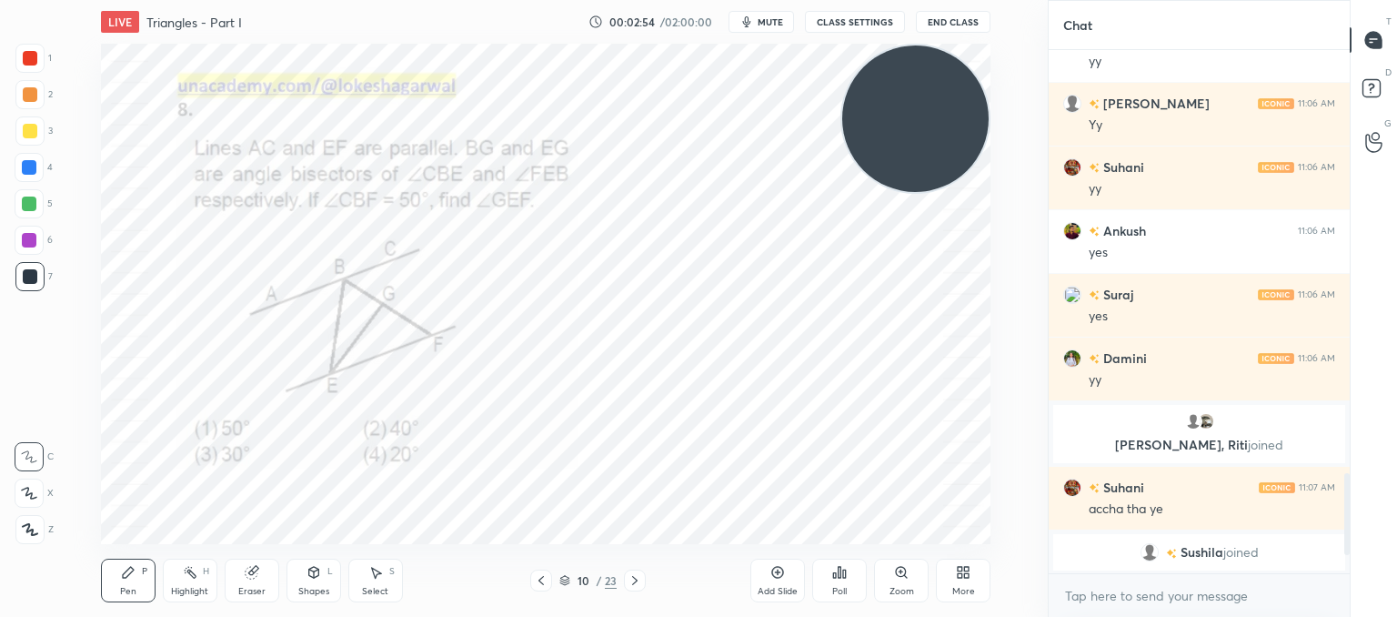
click at [639, 581] on icon at bounding box center [635, 580] width 15 height 15
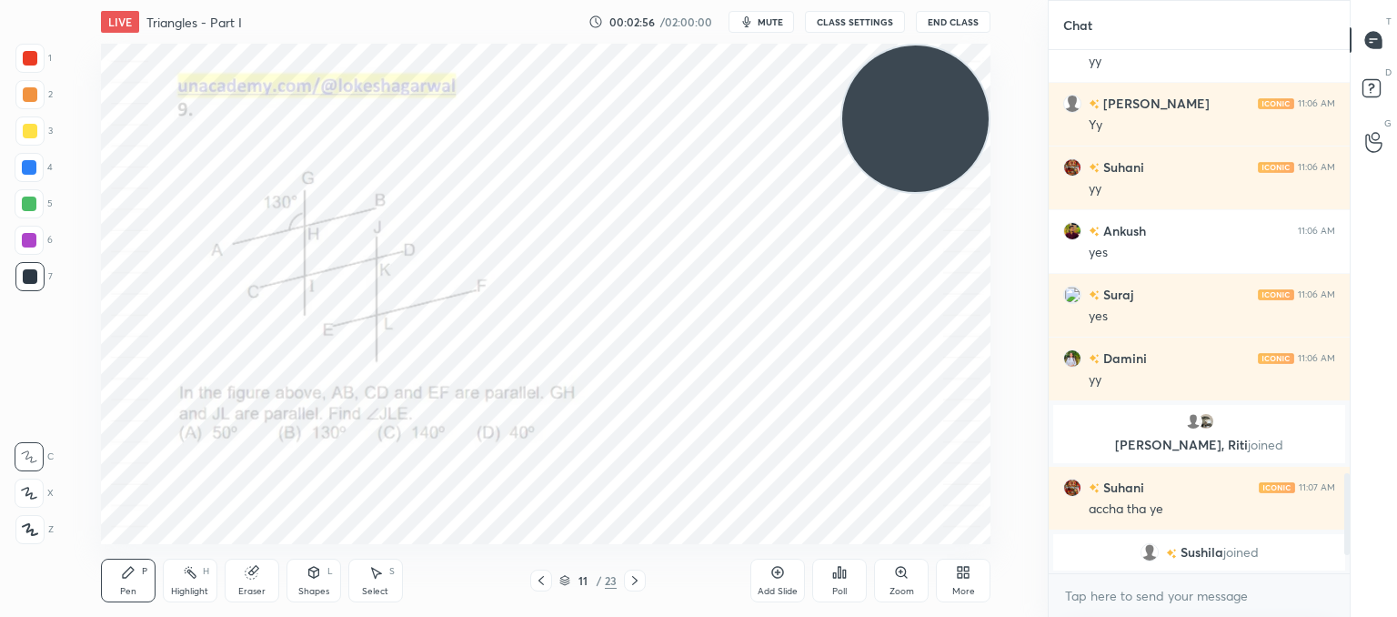
click at [850, 583] on div "Poll" at bounding box center [839, 580] width 55 height 44
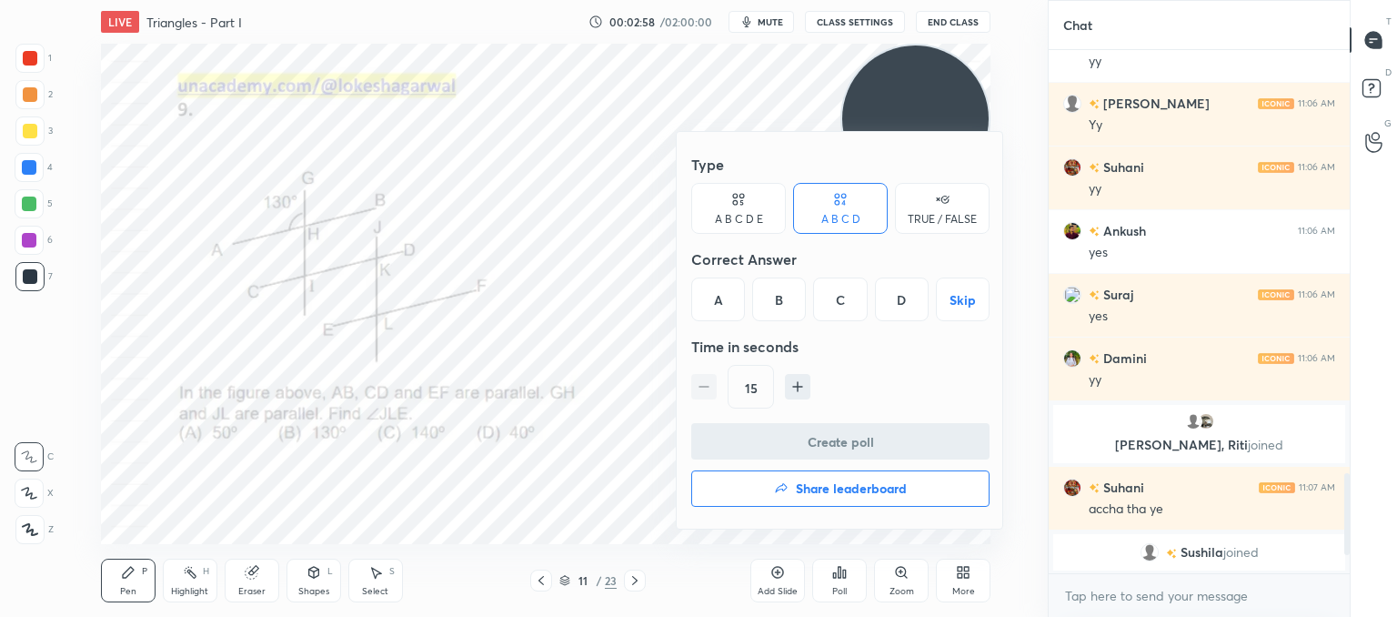
click at [781, 294] on div "B" at bounding box center [779, 299] width 54 height 44
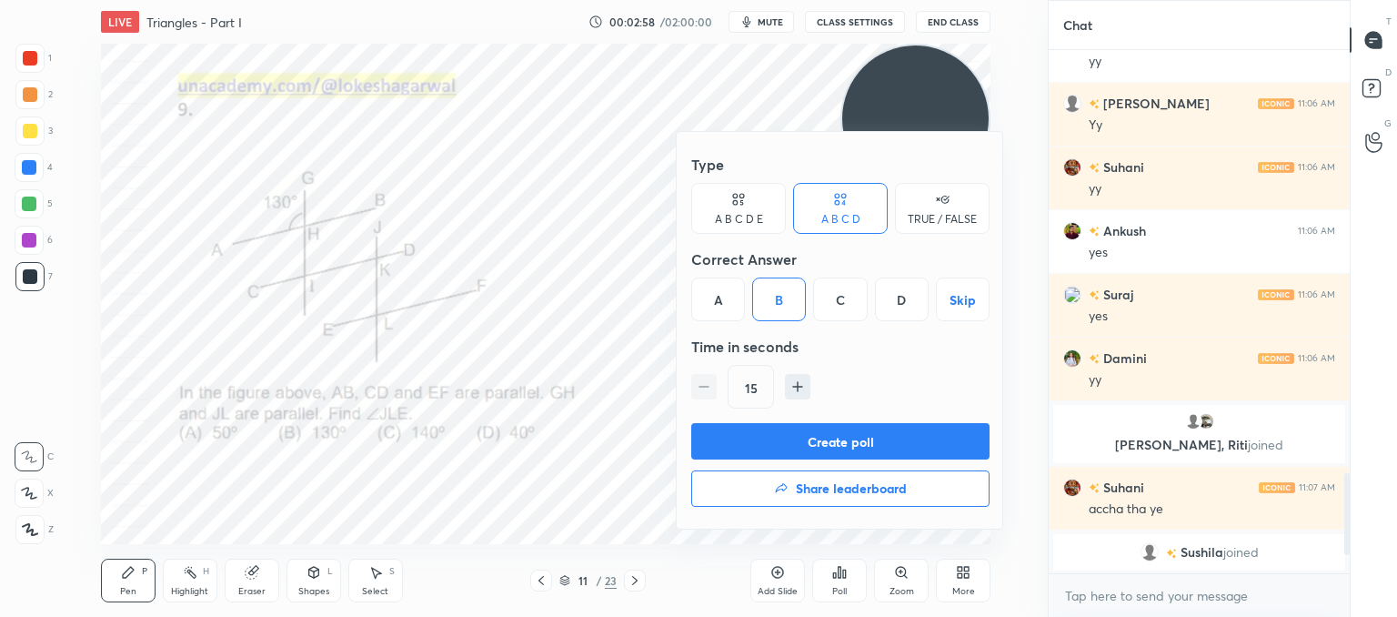
click at [783, 439] on button "Create poll" at bounding box center [840, 441] width 298 height 36
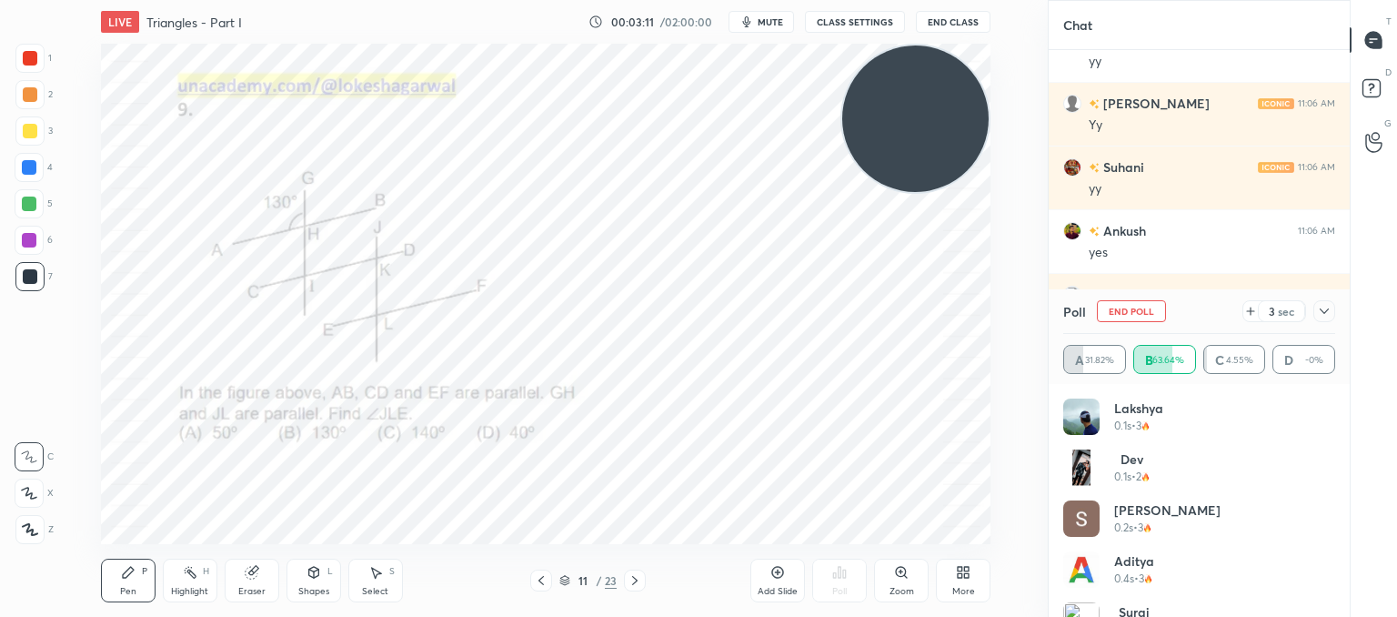
click at [775, 25] on span "mute" at bounding box center [770, 21] width 25 height 13
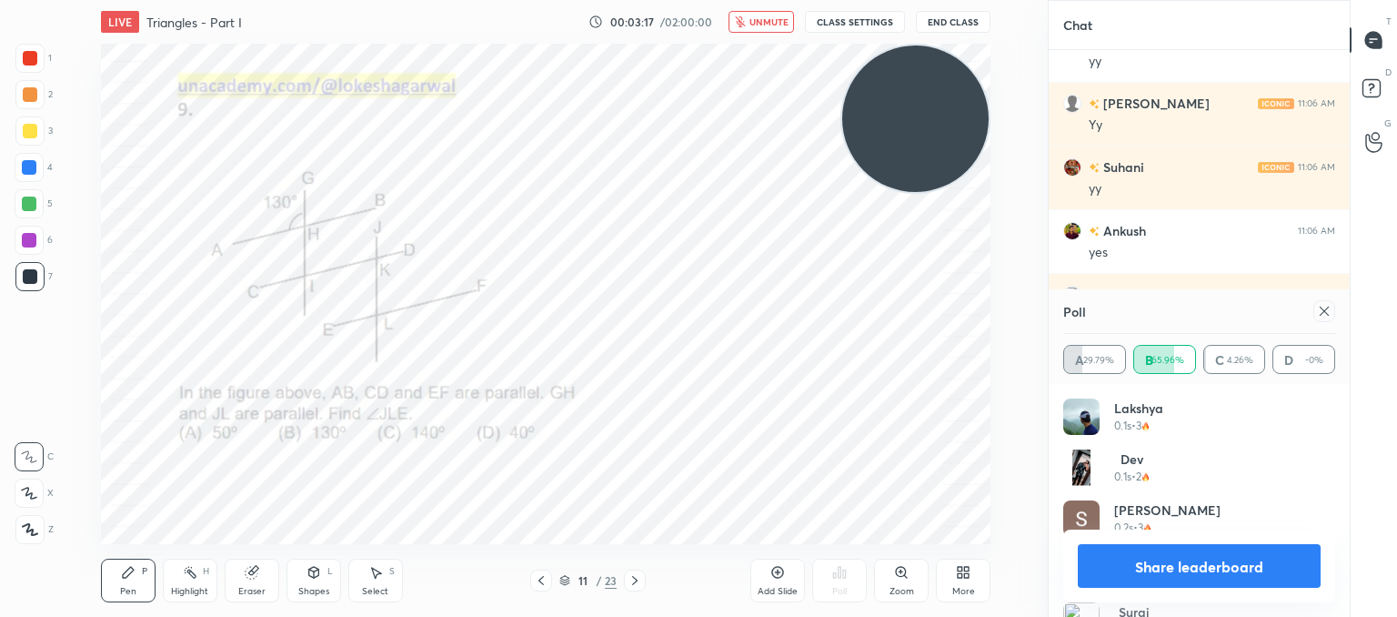
drag, startPoint x: 1332, startPoint y: 311, endPoint x: 1291, endPoint y: 330, distance: 45.2
click at [1331, 311] on div at bounding box center [1324, 311] width 22 height 22
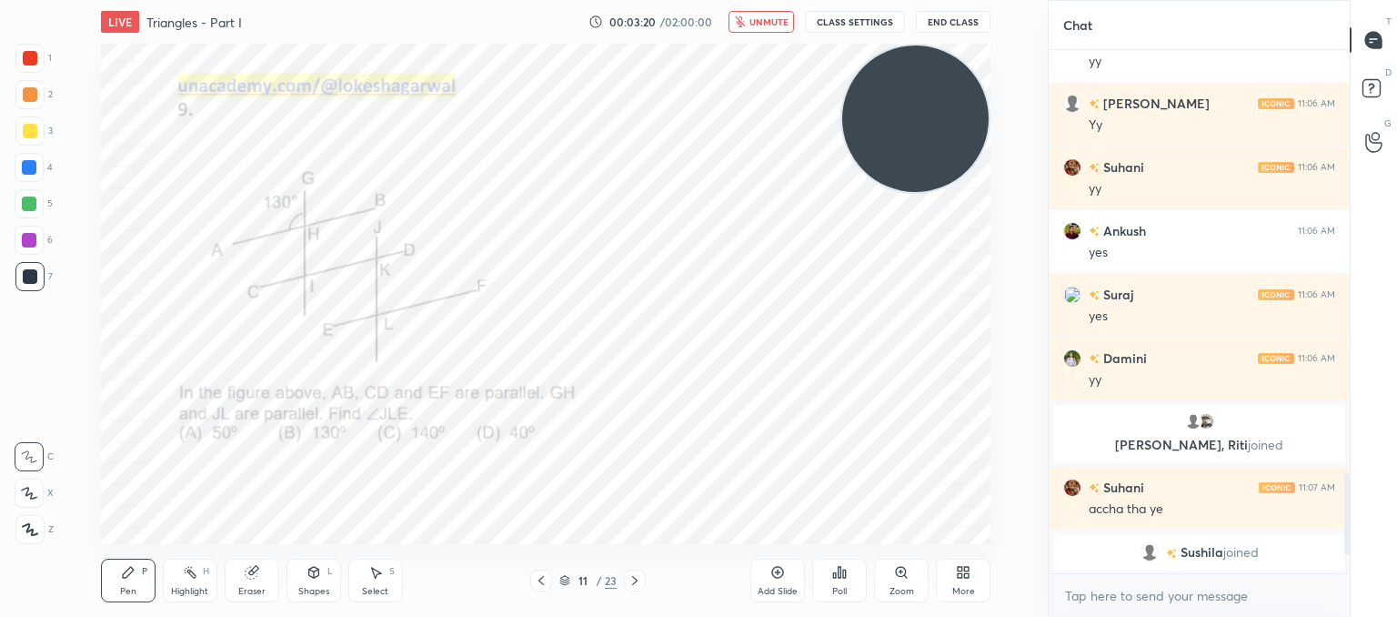
click at [770, 18] on span "unmute" at bounding box center [769, 21] width 39 height 13
click at [633, 584] on icon at bounding box center [634, 580] width 5 height 9
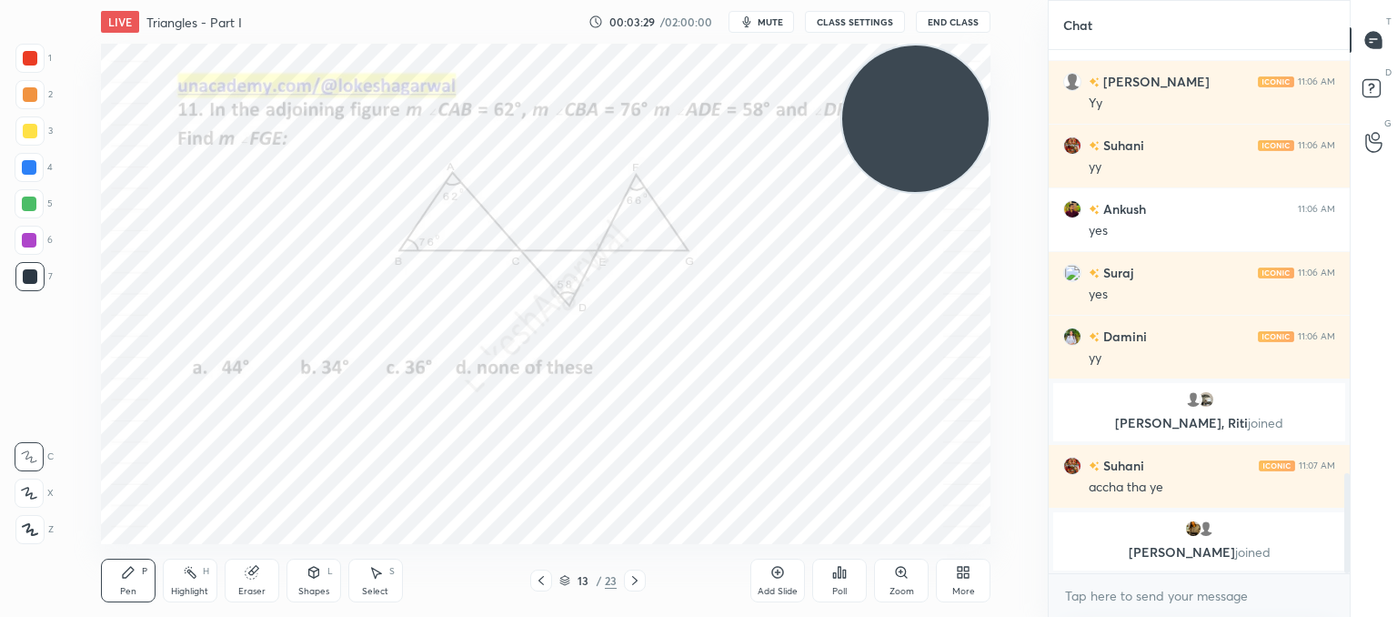
click at [830, 578] on div "Poll" at bounding box center [839, 580] width 55 height 44
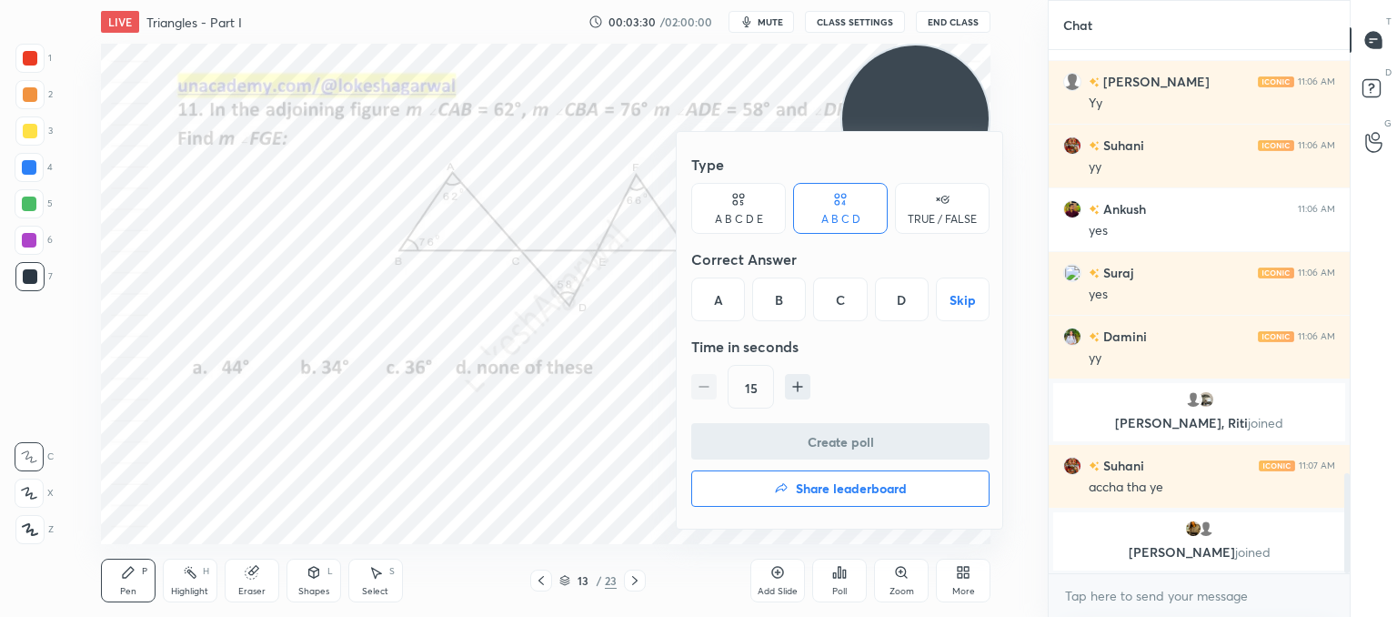
drag, startPoint x: 778, startPoint y: 303, endPoint x: 800, endPoint y: 397, distance: 97.3
click at [777, 302] on div "B" at bounding box center [779, 299] width 54 height 44
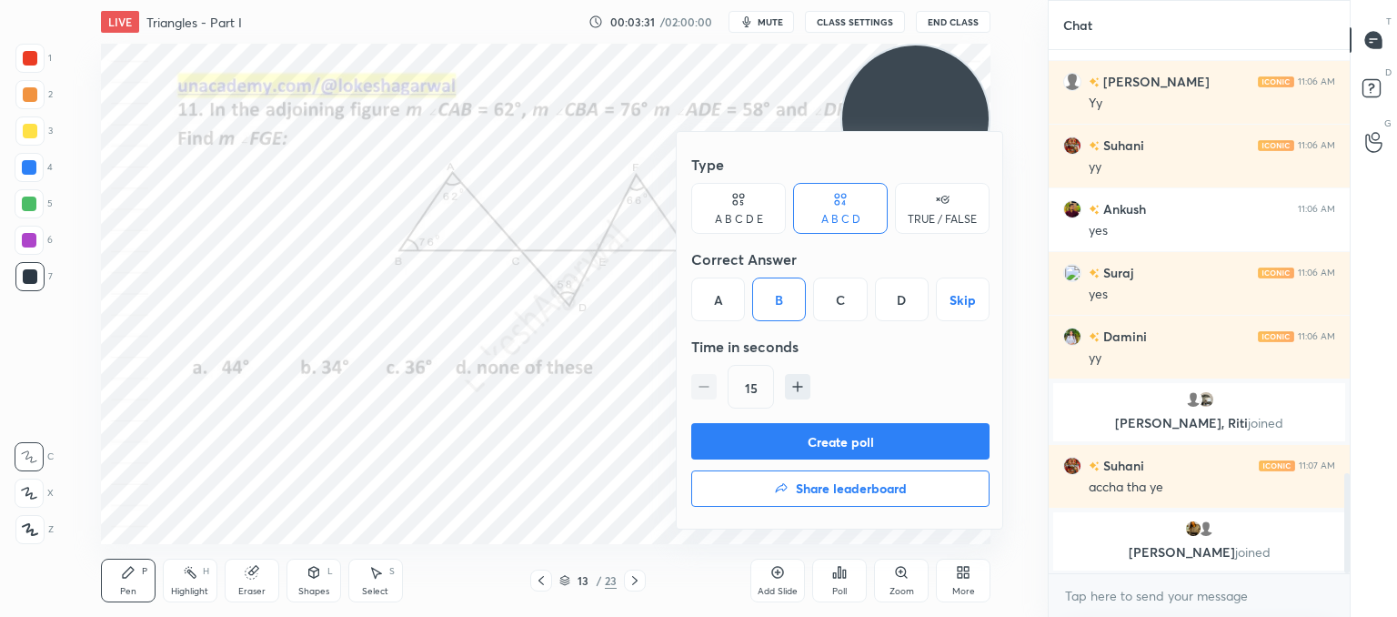
click at [797, 427] on button "Create poll" at bounding box center [840, 441] width 298 height 36
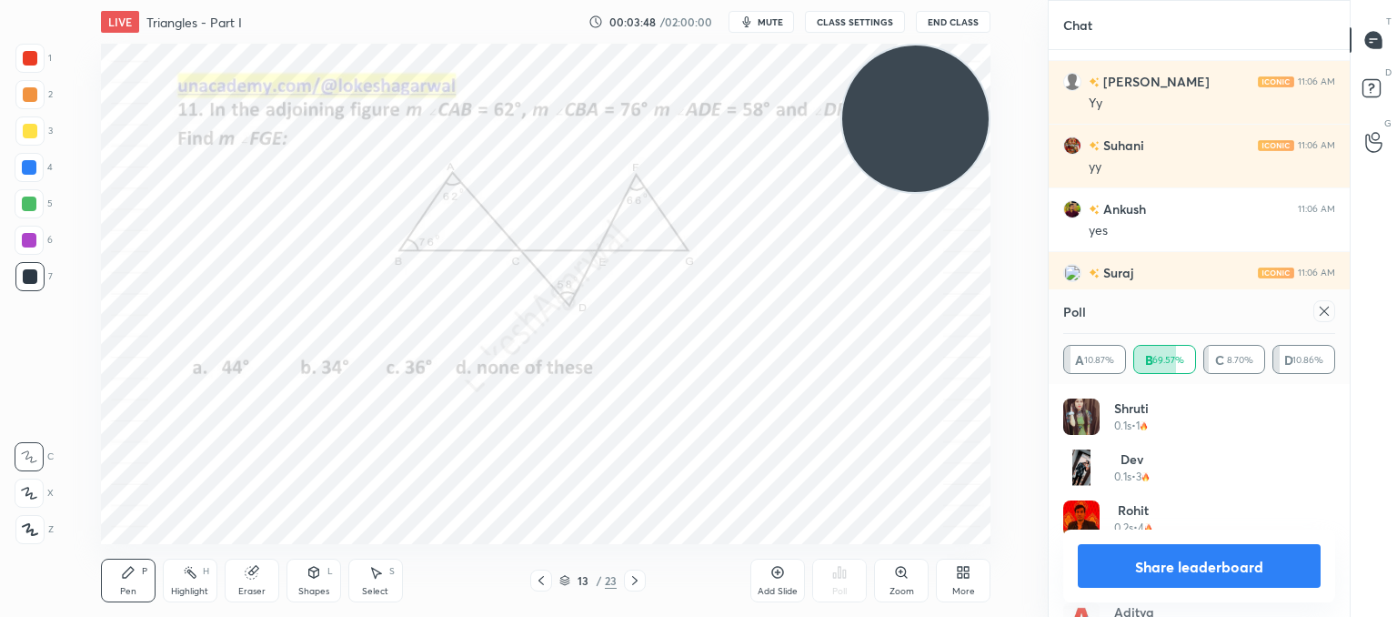
click at [1328, 315] on icon at bounding box center [1324, 311] width 9 height 9
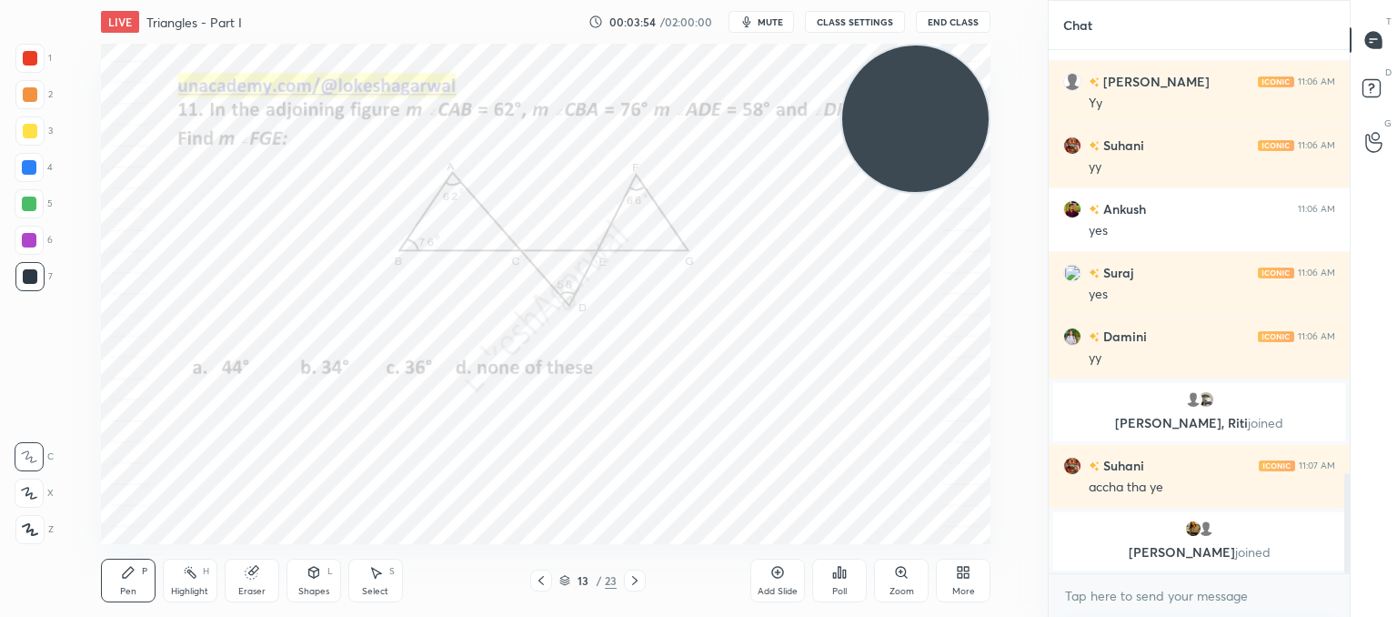
click at [634, 576] on icon at bounding box center [635, 580] width 15 height 15
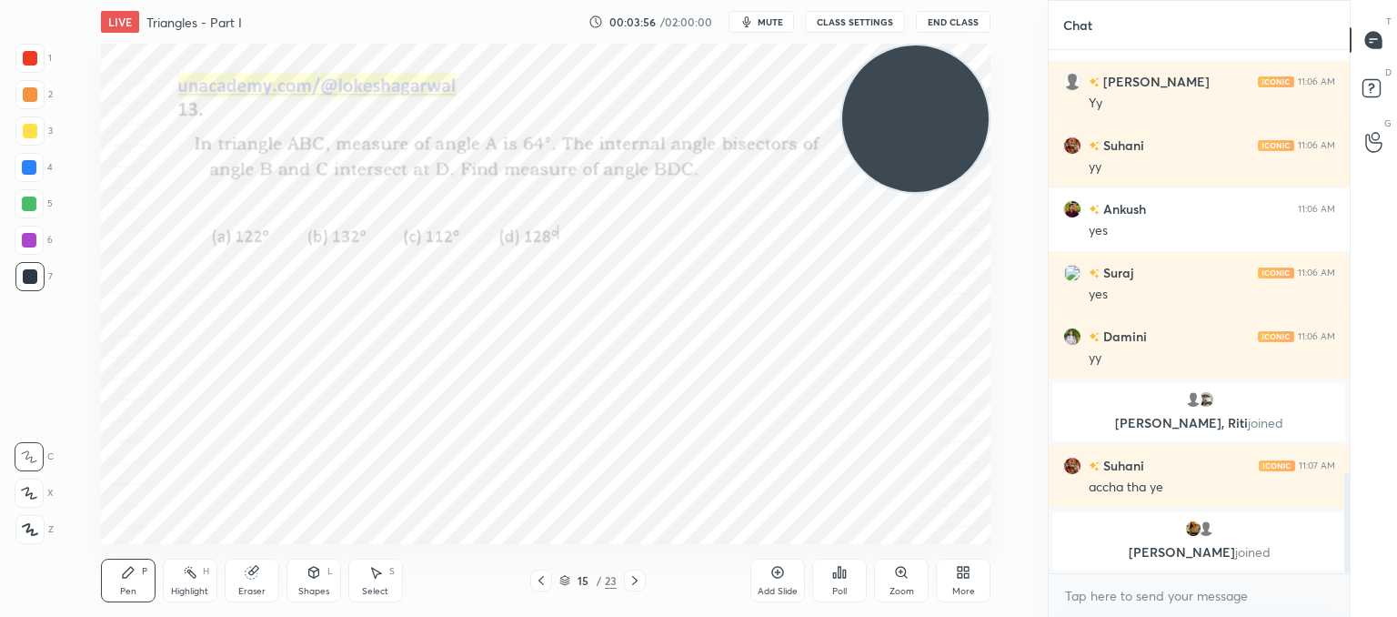
click at [854, 586] on div "Poll" at bounding box center [839, 580] width 55 height 44
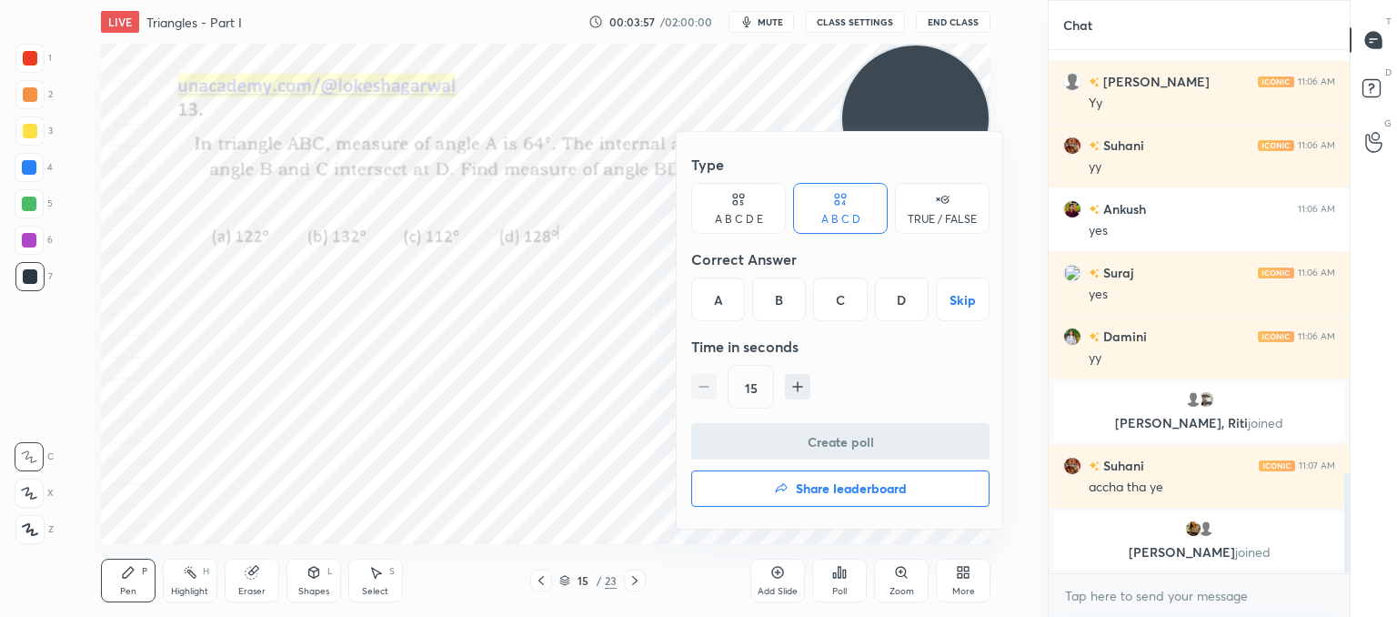
click at [709, 313] on div "A" at bounding box center [718, 299] width 54 height 44
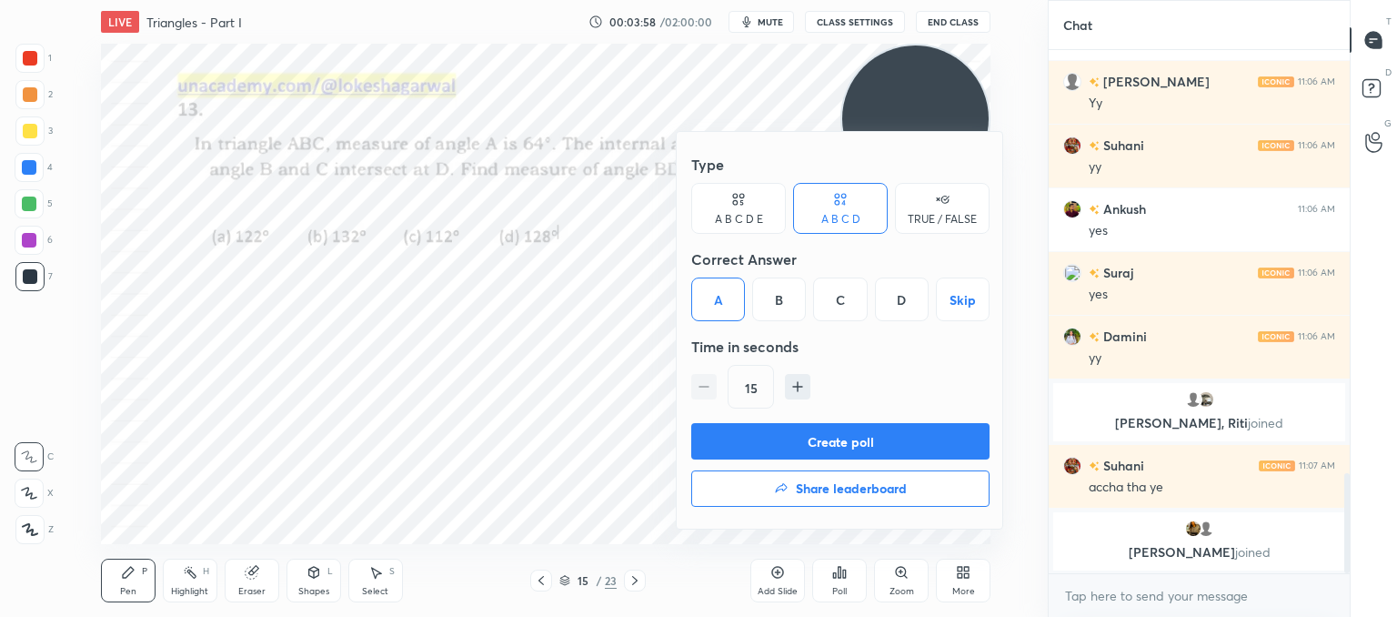
click at [757, 446] on button "Create poll" at bounding box center [840, 441] width 298 height 36
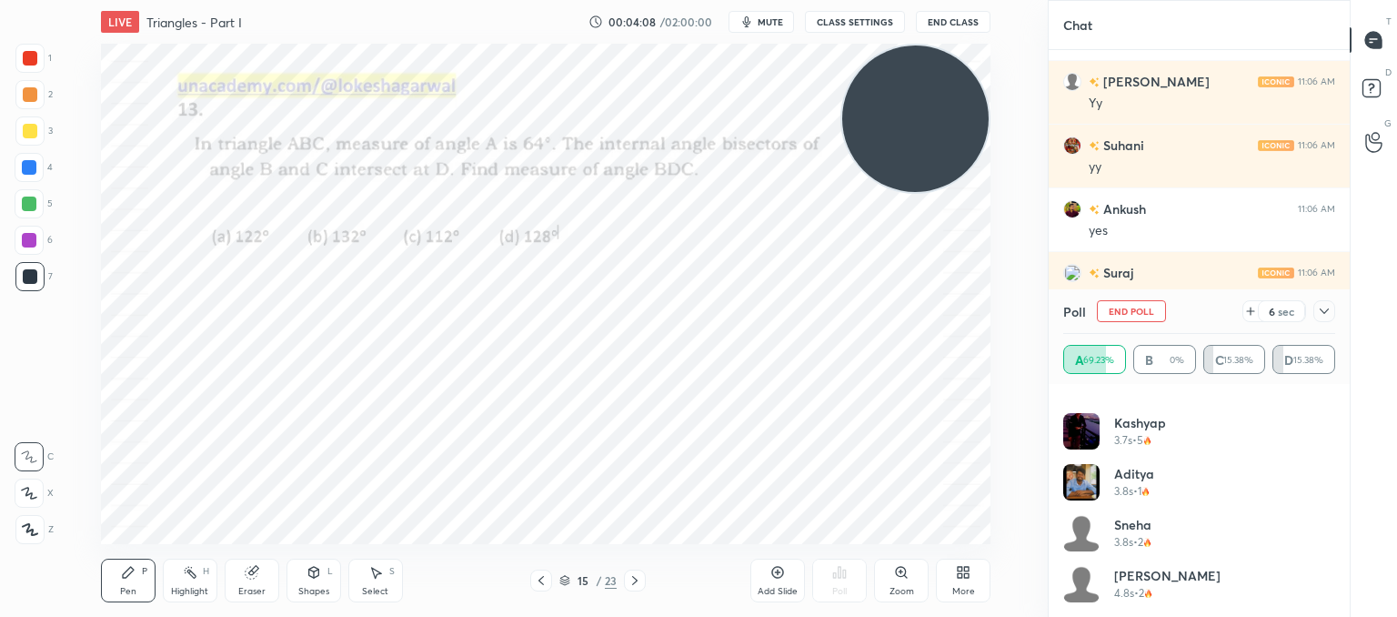
click at [1323, 307] on icon at bounding box center [1324, 311] width 15 height 15
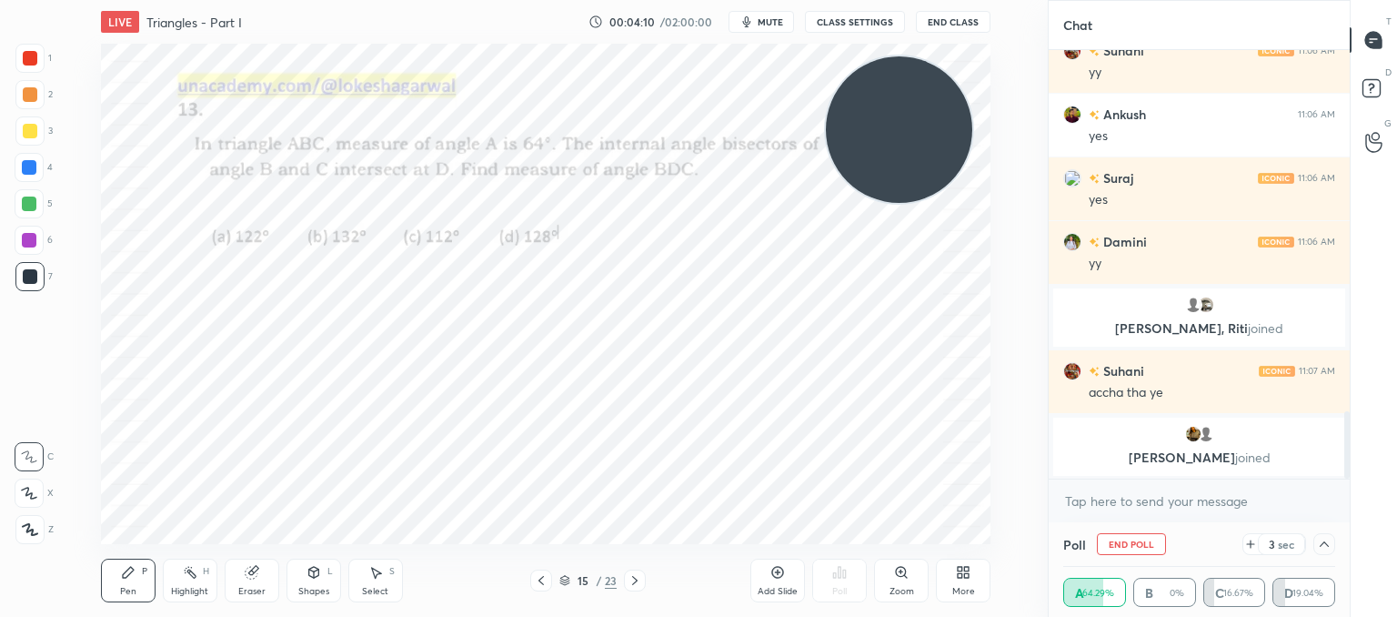
drag, startPoint x: 904, startPoint y: 125, endPoint x: 27, endPoint y: 543, distance: 971.6
click at [2, 587] on div "1 2 3 4 5 6 7 C X Z C X Z E E Erase all H H LIVE Triangles - Part I 00:04:10 / …" at bounding box center [516, 308] width 1033 height 617
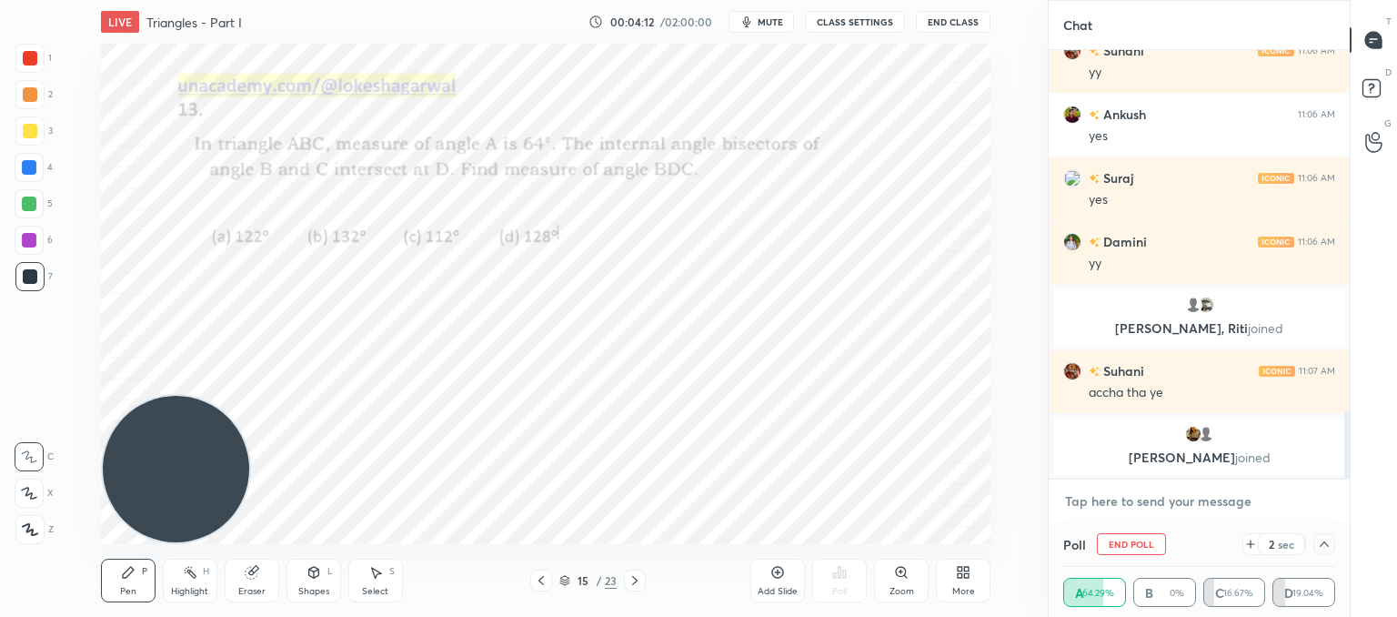
click at [1145, 501] on textarea at bounding box center [1199, 501] width 272 height 29
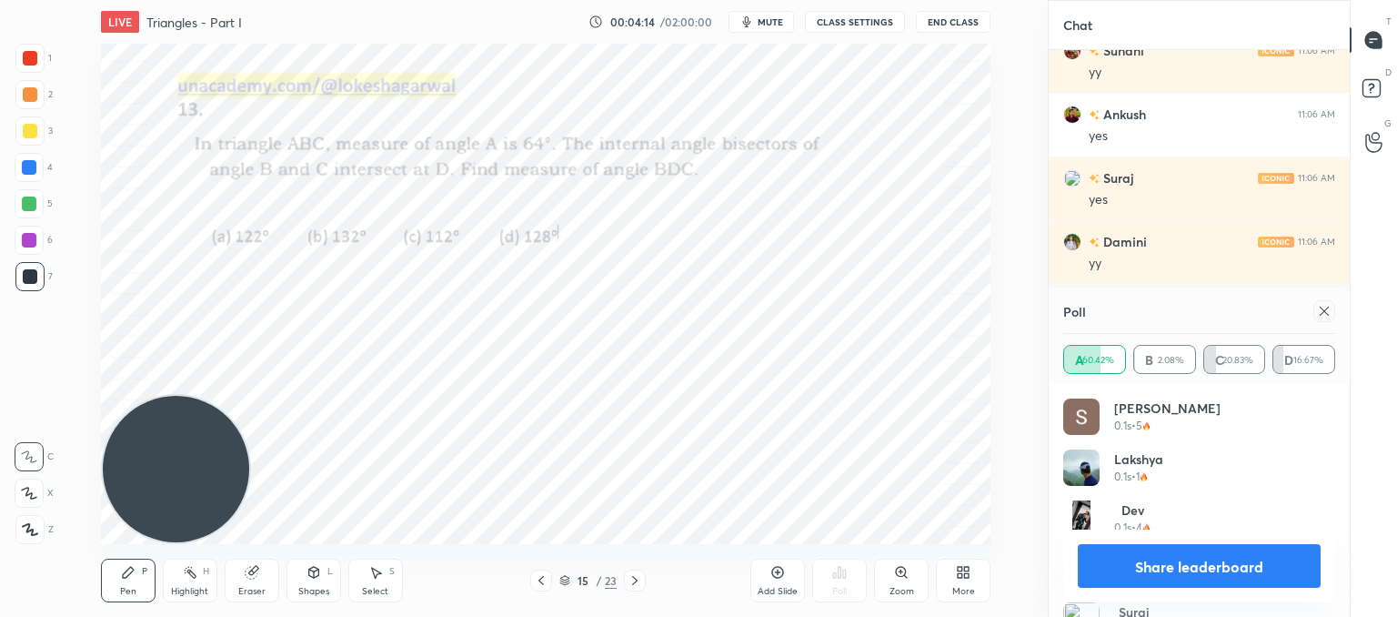
click at [1324, 309] on icon at bounding box center [1324, 311] width 15 height 15
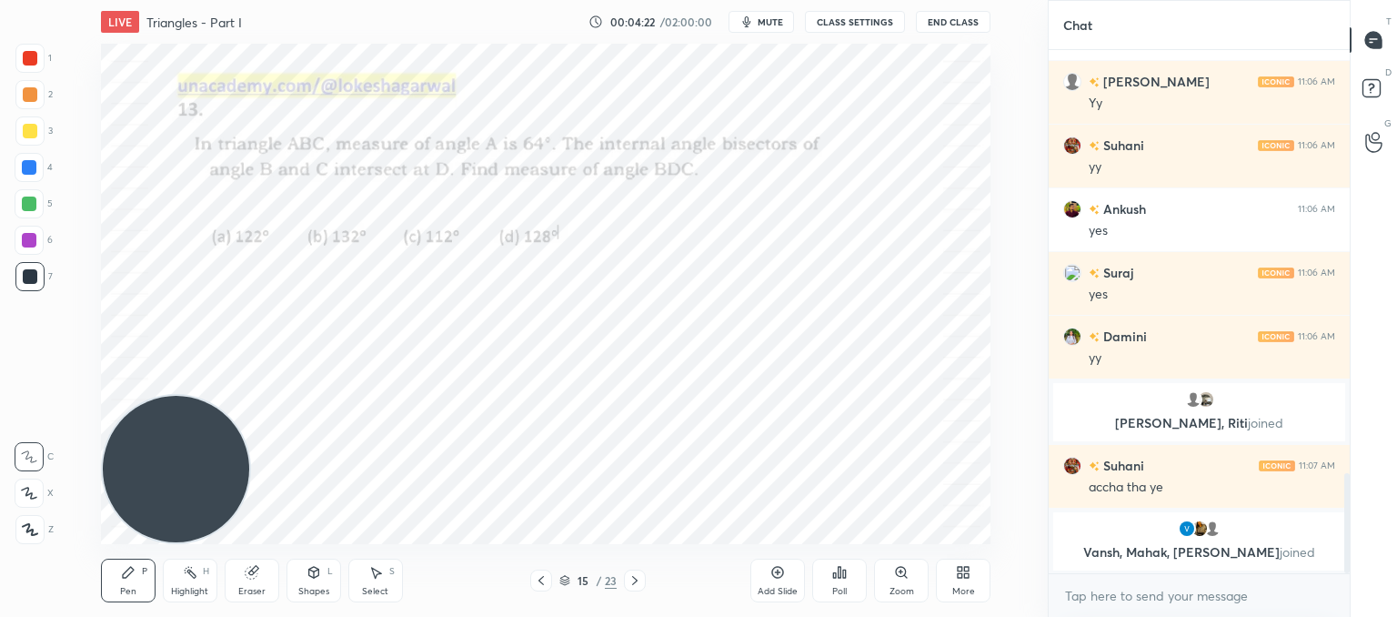
click at [637, 581] on icon at bounding box center [635, 580] width 15 height 15
click at [841, 589] on div "Poll" at bounding box center [839, 591] width 15 height 9
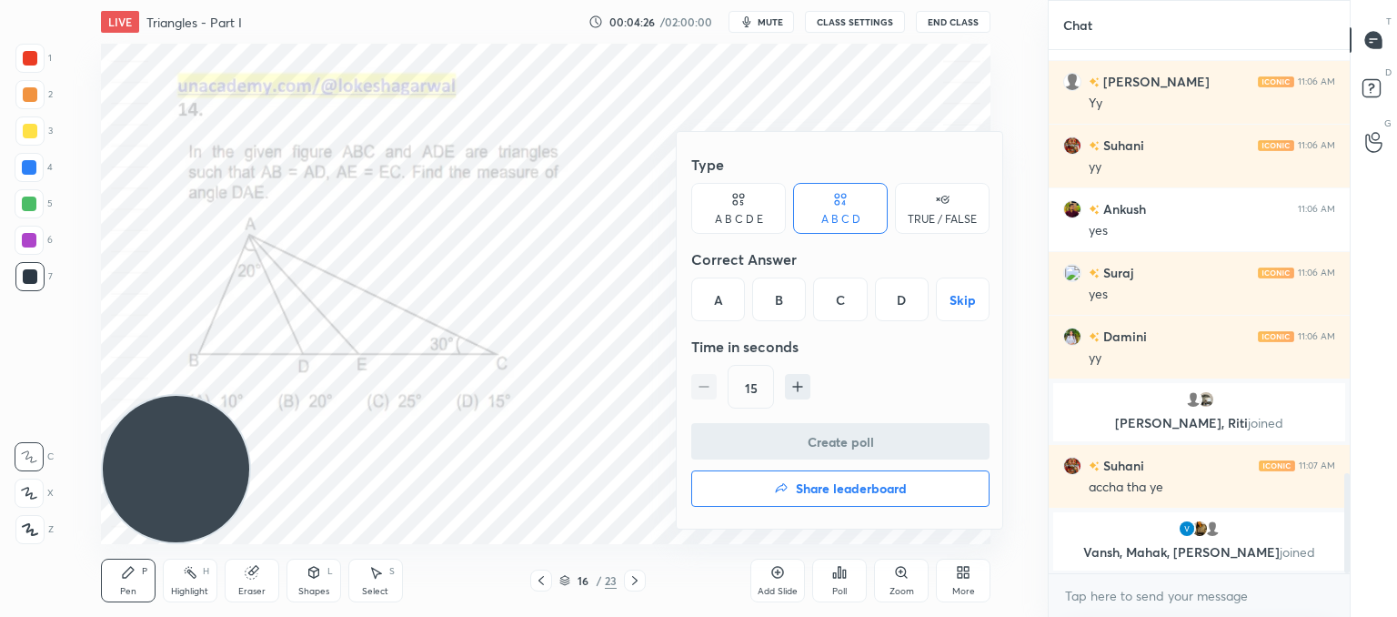
click at [777, 300] on div "B" at bounding box center [779, 299] width 54 height 44
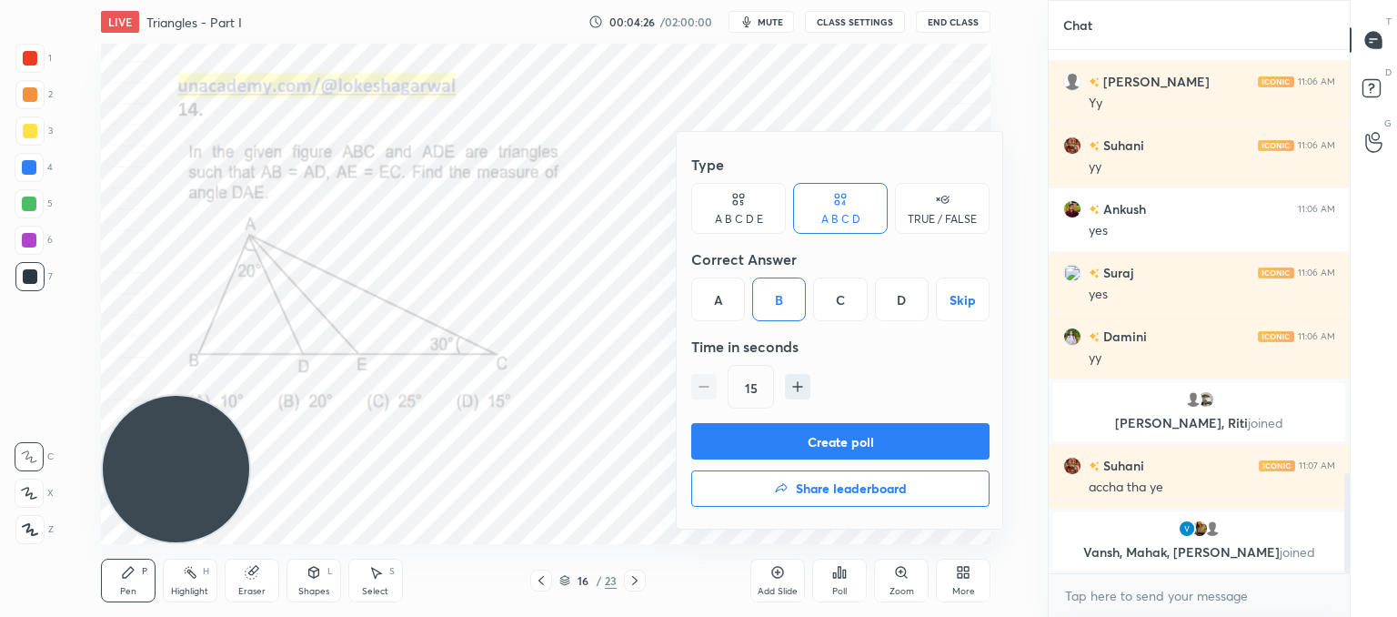
click at [795, 442] on button "Create poll" at bounding box center [840, 441] width 298 height 36
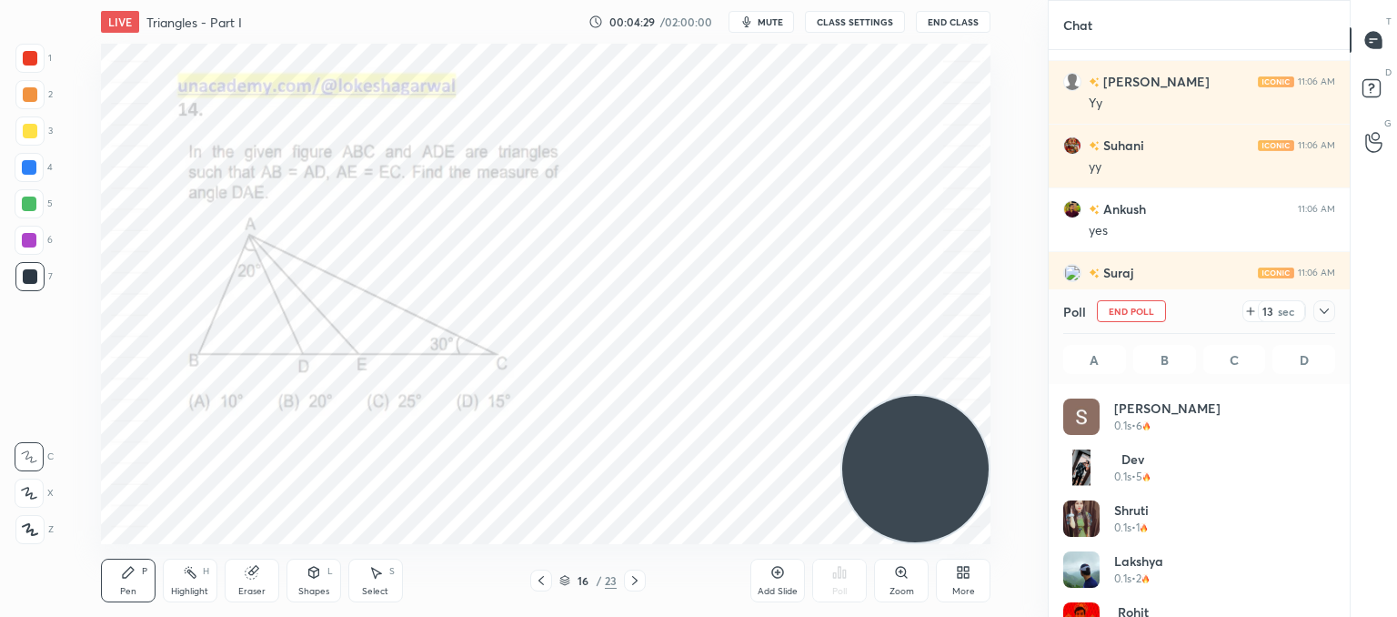
drag, startPoint x: 185, startPoint y: 481, endPoint x: 1009, endPoint y: 531, distance: 825.6
click at [1009, 531] on div "Setting up your live class Poll for secs No correct answer Start poll" at bounding box center [545, 294] width 975 height 500
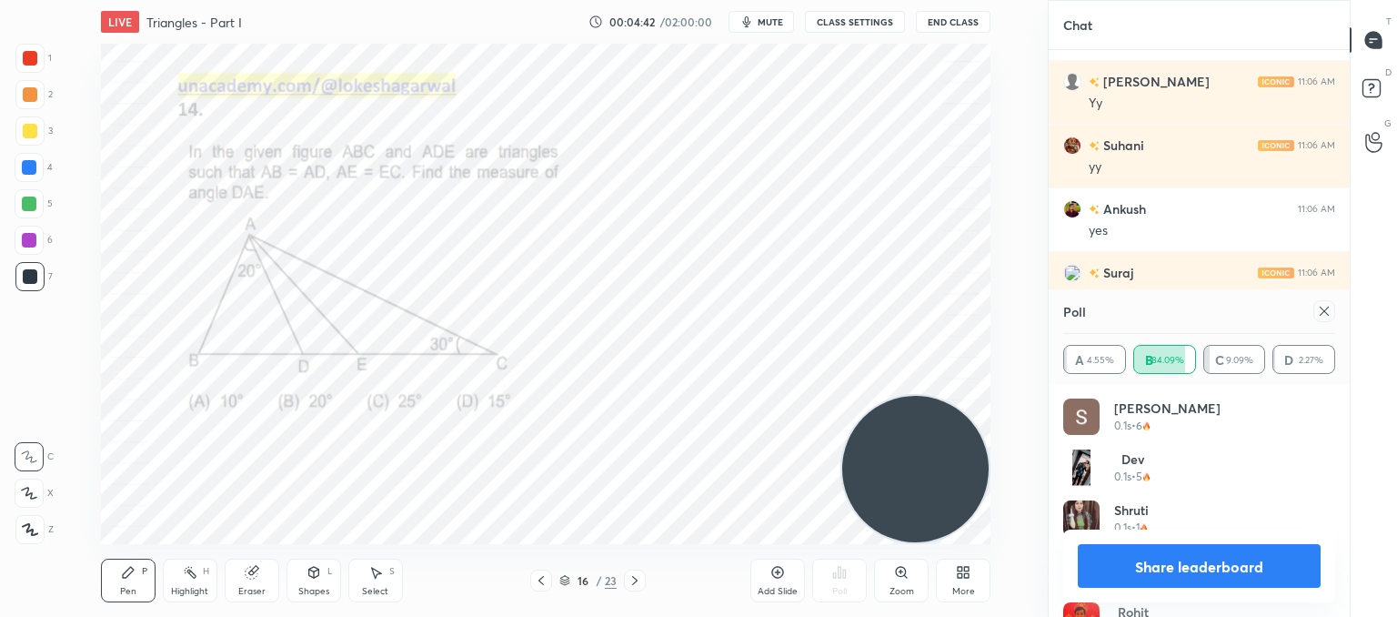
click at [1326, 308] on icon at bounding box center [1324, 311] width 9 height 9
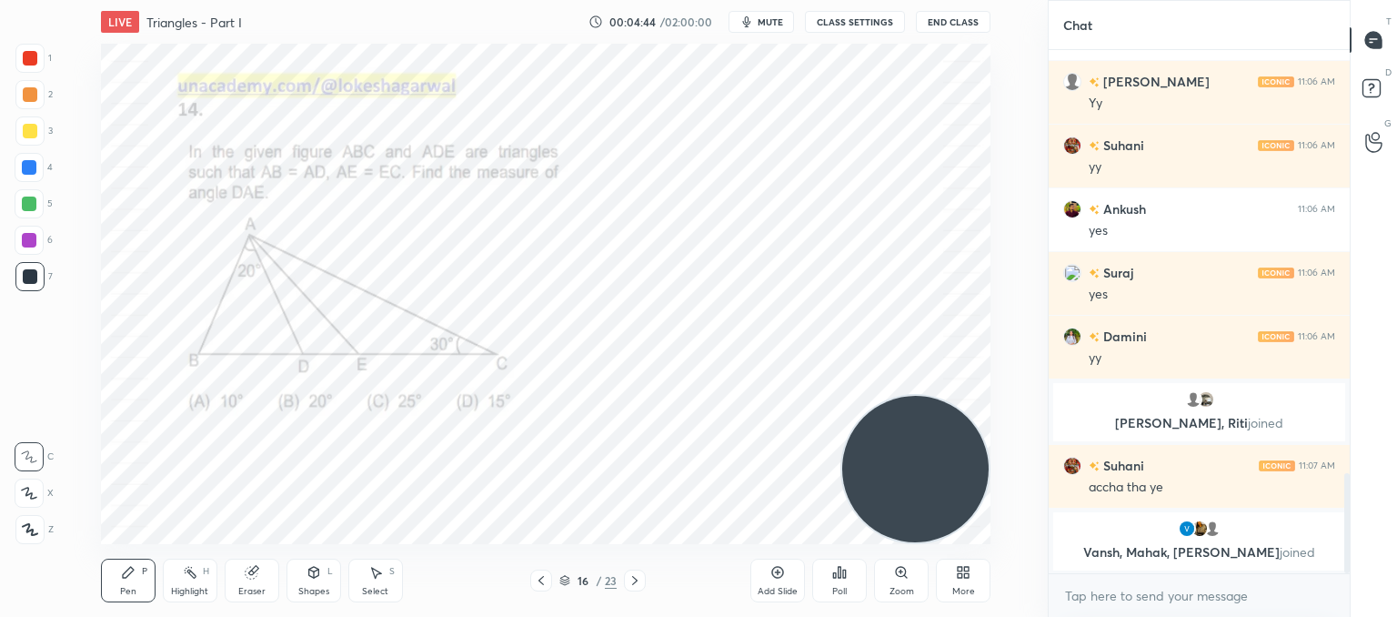
click at [629, 587] on icon at bounding box center [635, 580] width 15 height 15
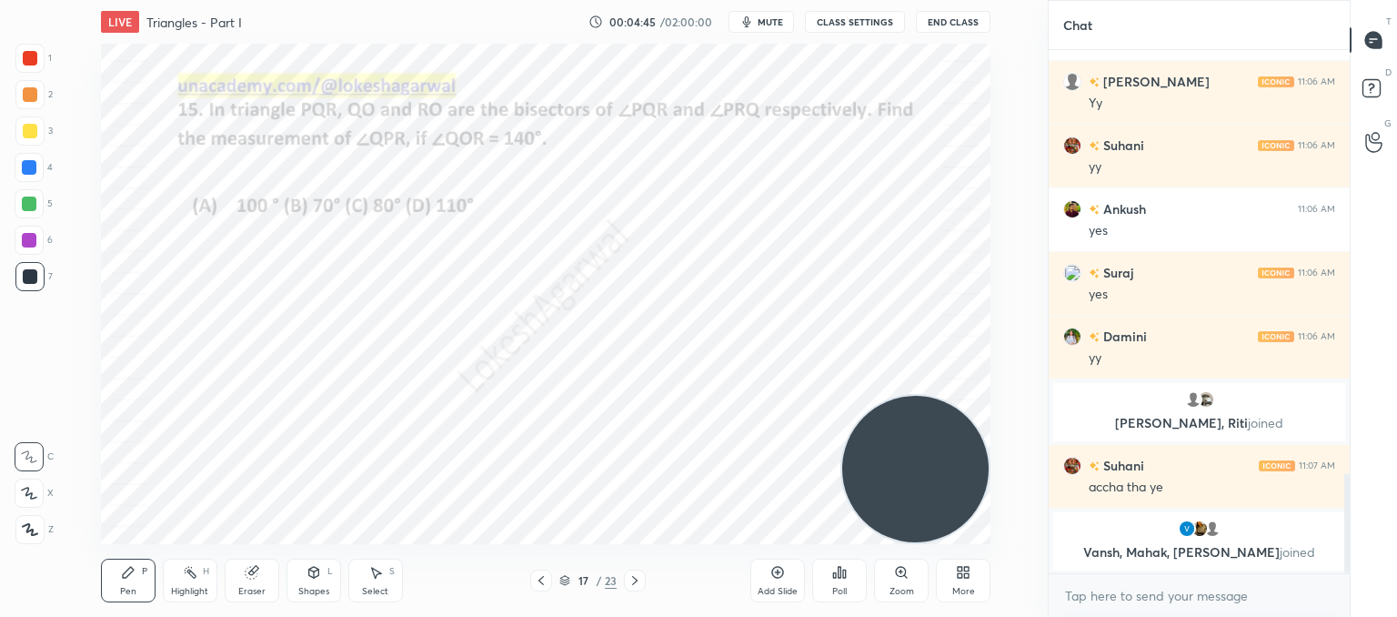
click at [846, 583] on div "Poll" at bounding box center [839, 580] width 55 height 44
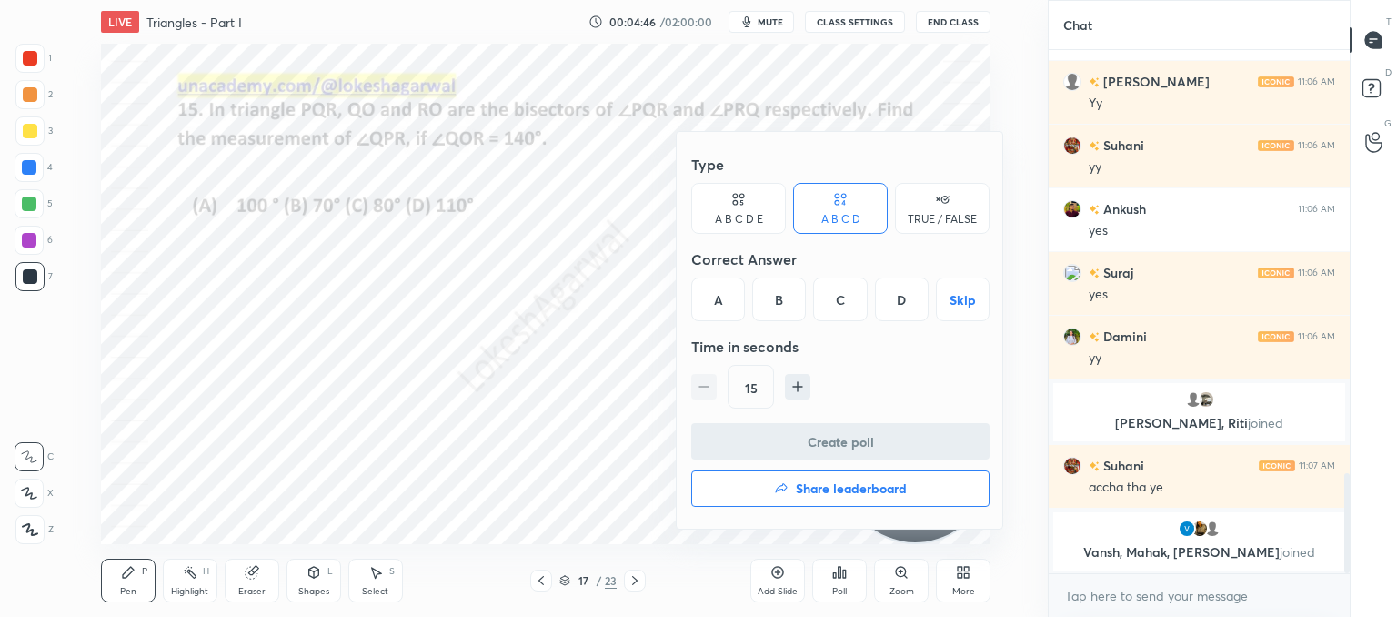
click at [702, 296] on div "A" at bounding box center [718, 299] width 54 height 44
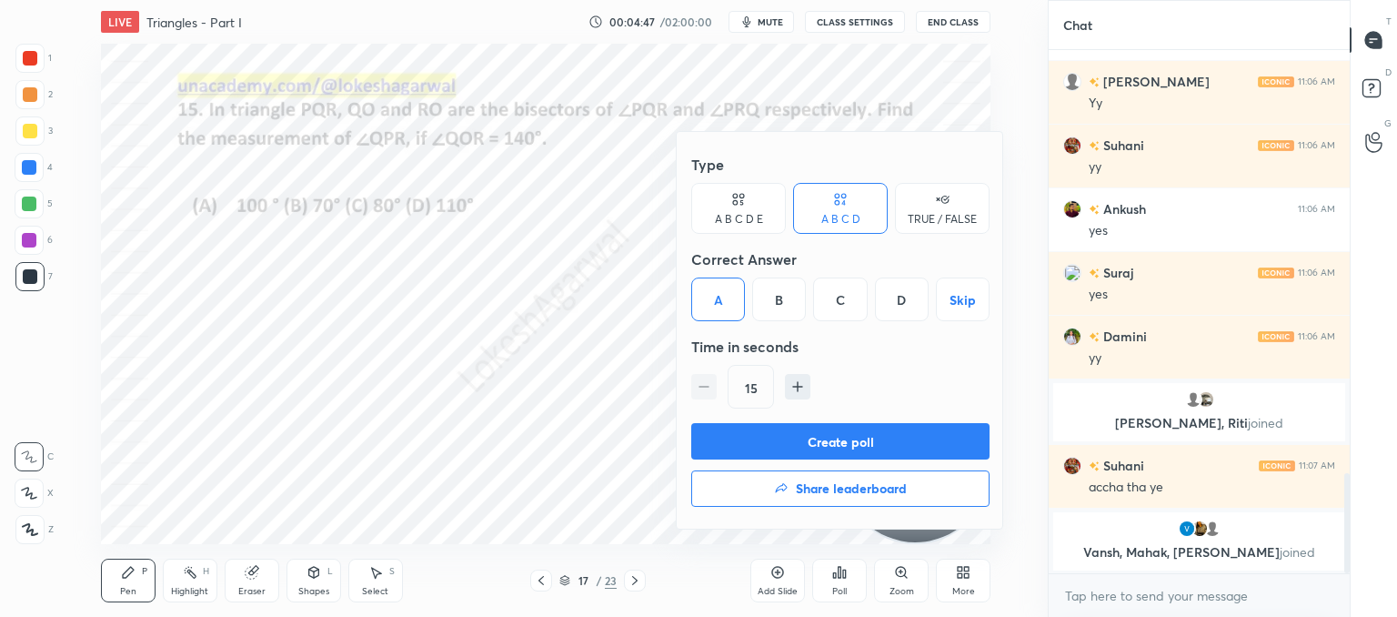
click at [779, 438] on button "Create poll" at bounding box center [840, 441] width 298 height 36
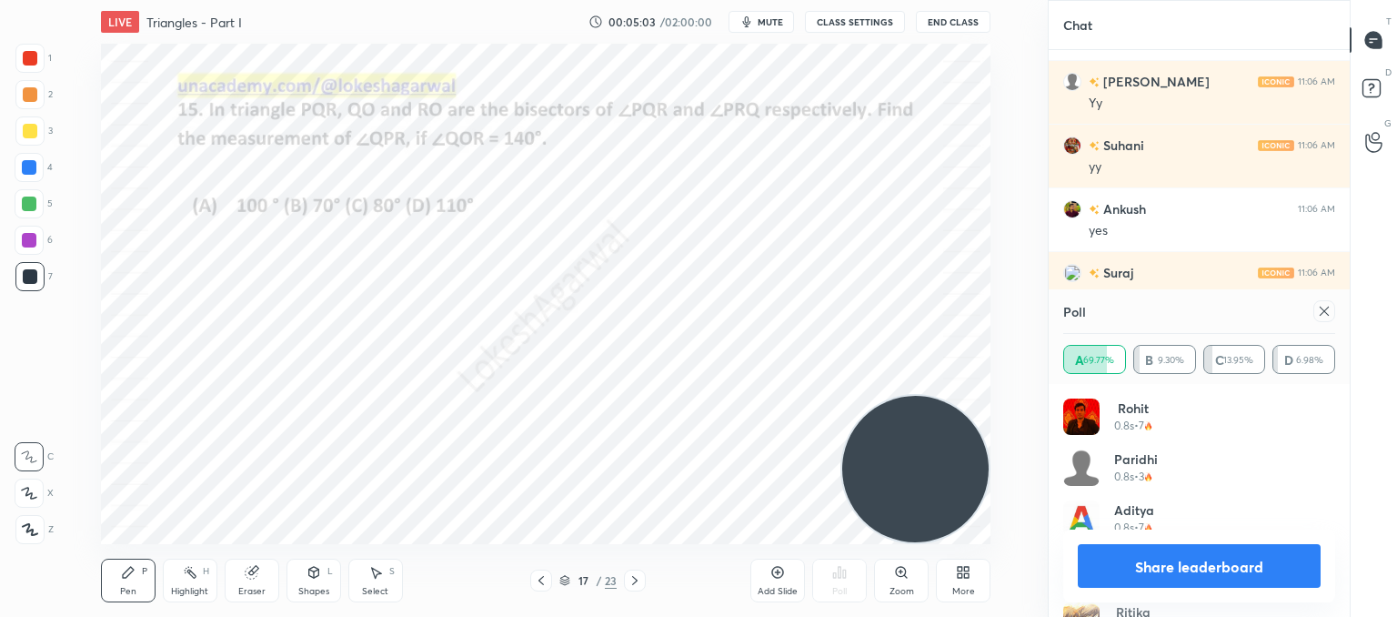
click at [1328, 312] on icon at bounding box center [1324, 311] width 15 height 15
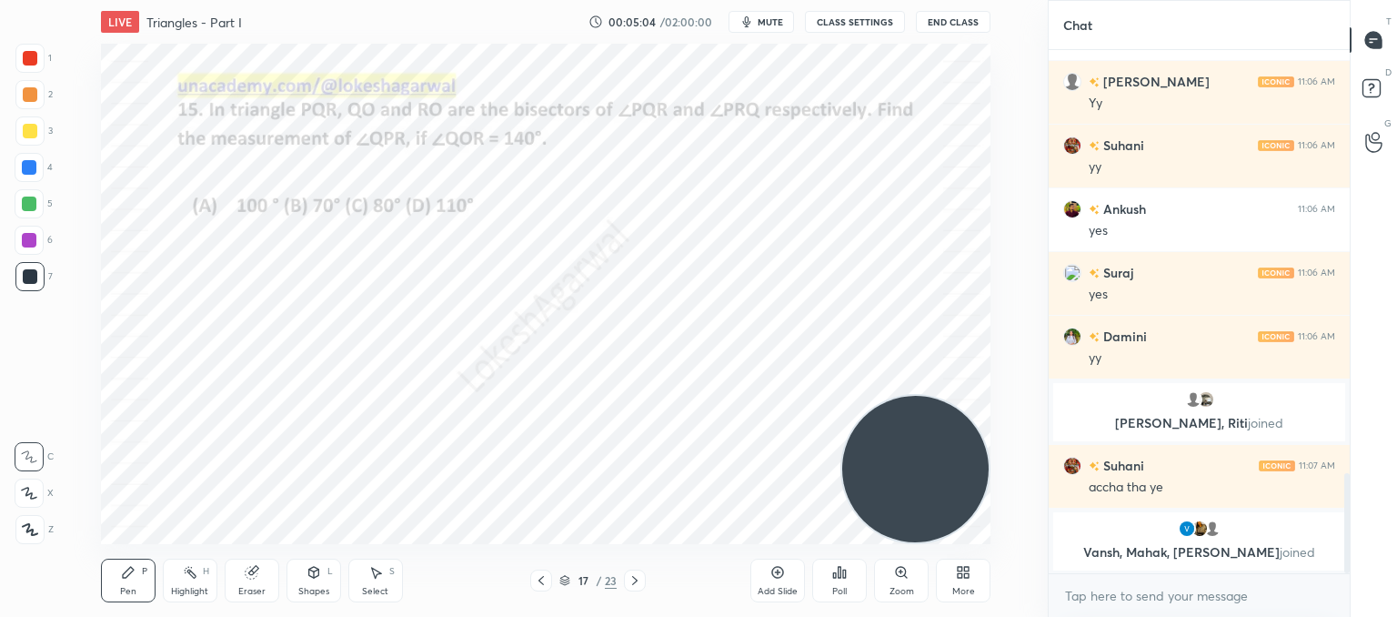
click at [630, 579] on icon at bounding box center [635, 580] width 15 height 15
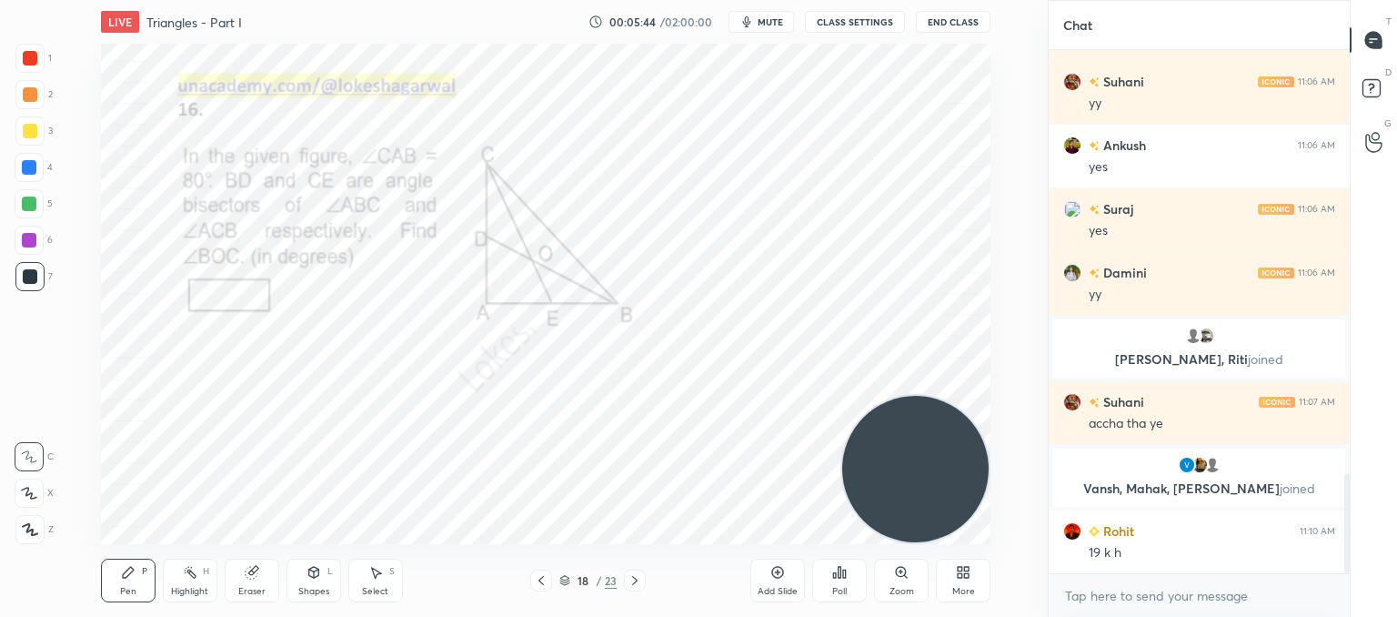
click at [264, 579] on div "Eraser" at bounding box center [252, 580] width 55 height 44
drag, startPoint x: 133, startPoint y: 587, endPoint x: 164, endPoint y: 555, distance: 44.4
click at [136, 585] on div "Pen P" at bounding box center [128, 580] width 55 height 44
click at [840, 582] on div "Poll" at bounding box center [839, 580] width 55 height 44
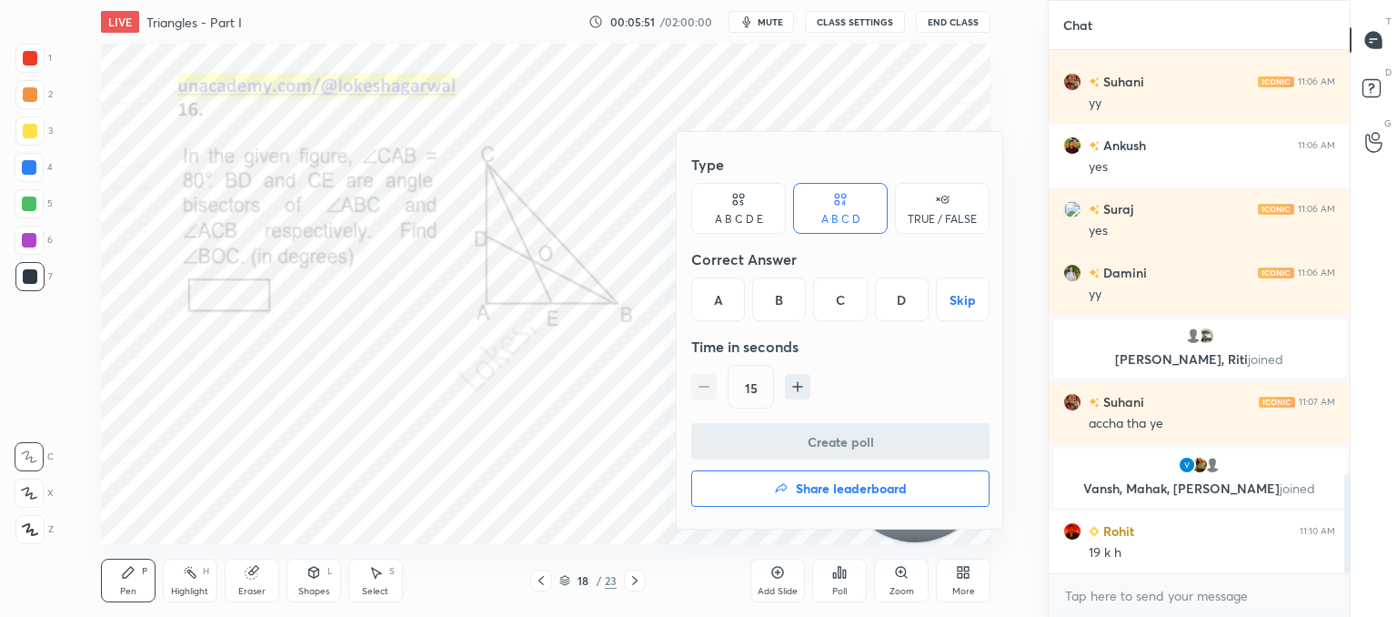
drag, startPoint x: 854, startPoint y: 286, endPoint x: 851, endPoint y: 314, distance: 28.3
click at [854, 286] on div "C" at bounding box center [840, 299] width 54 height 44
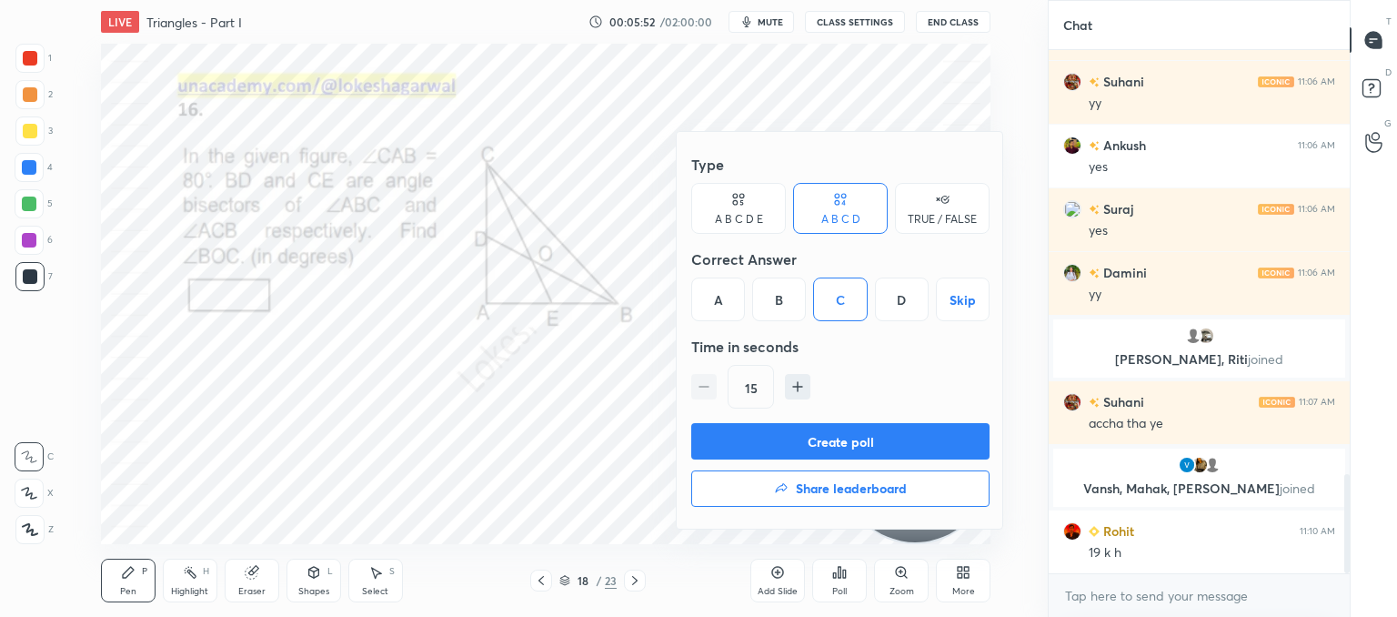
click at [794, 441] on button "Create poll" at bounding box center [840, 441] width 298 height 36
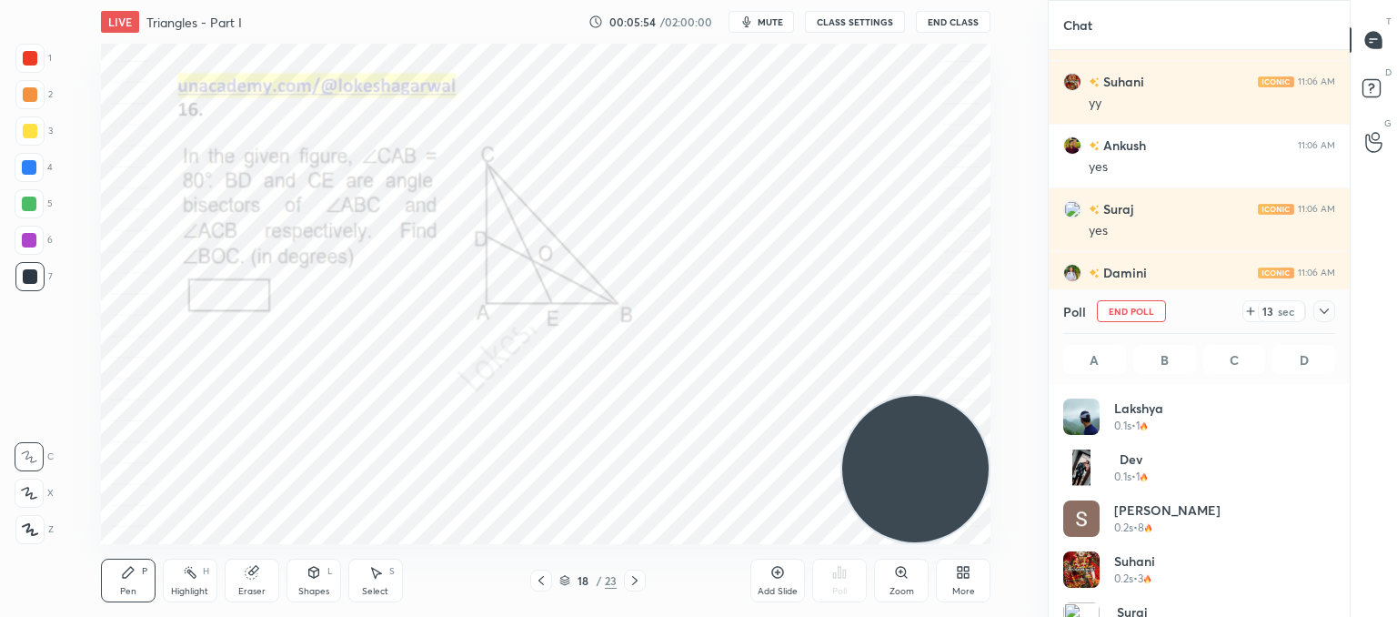
scroll to position [213, 267]
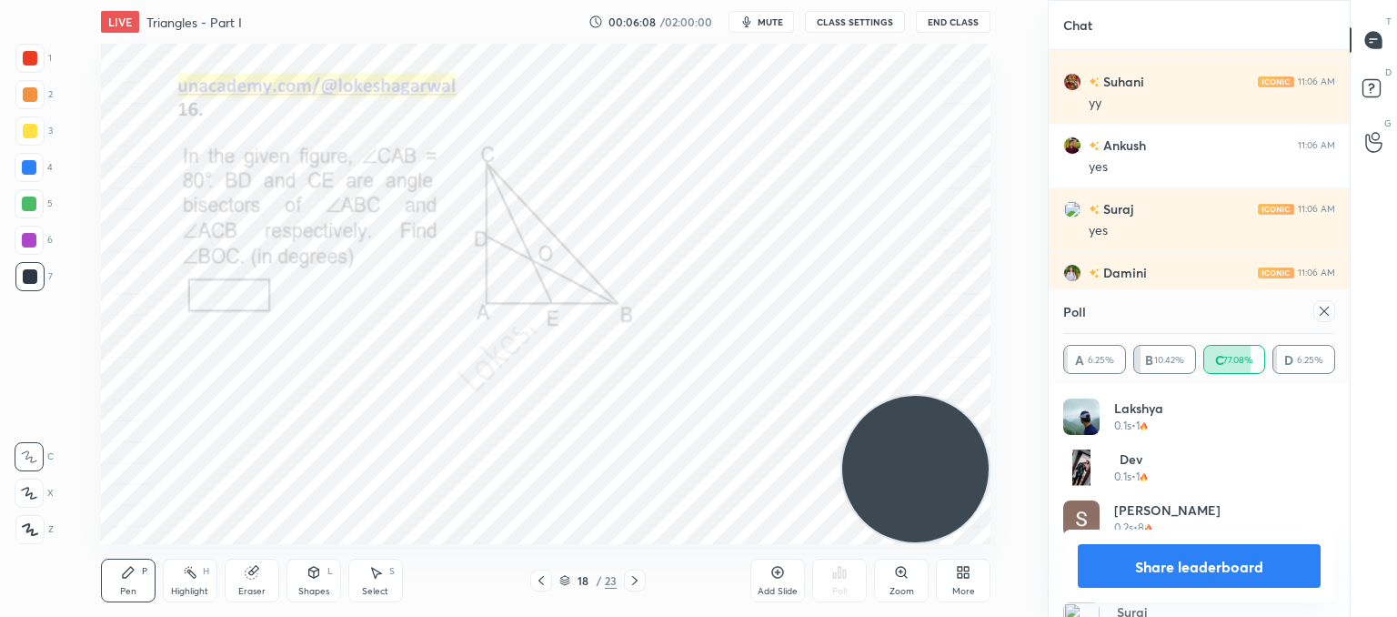
click at [1324, 310] on icon at bounding box center [1324, 311] width 9 height 9
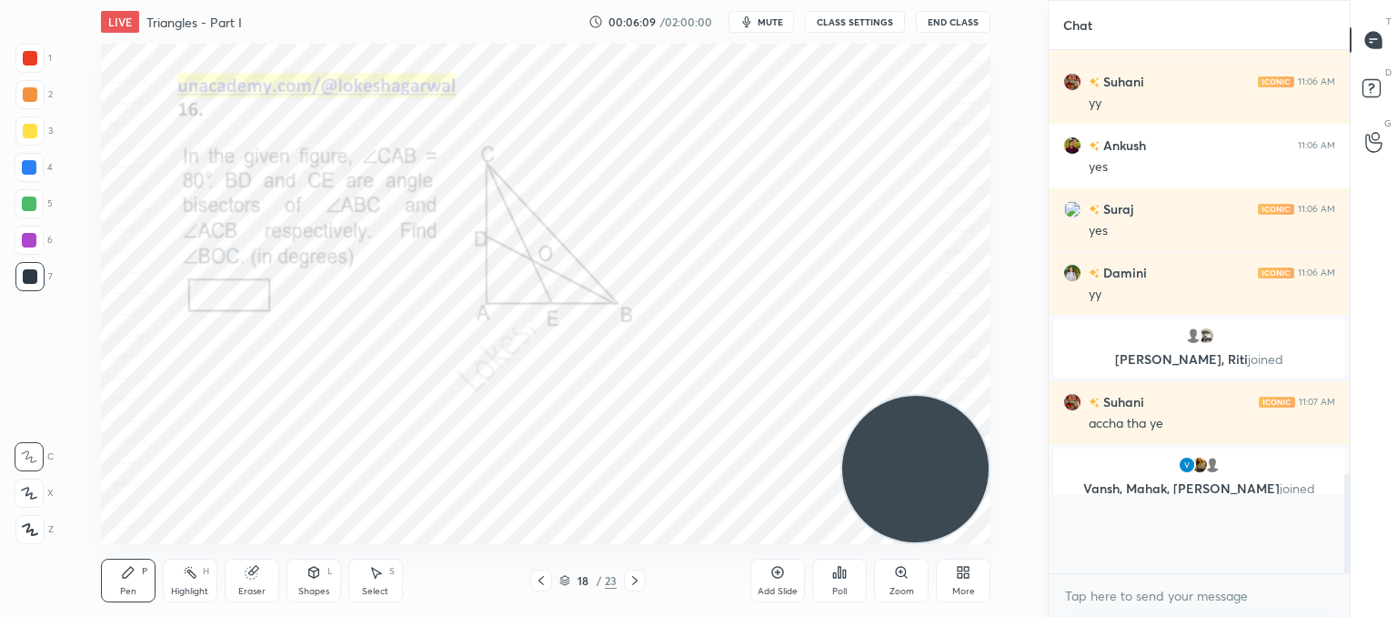
scroll to position [357, 296]
click at [633, 584] on icon at bounding box center [634, 580] width 5 height 9
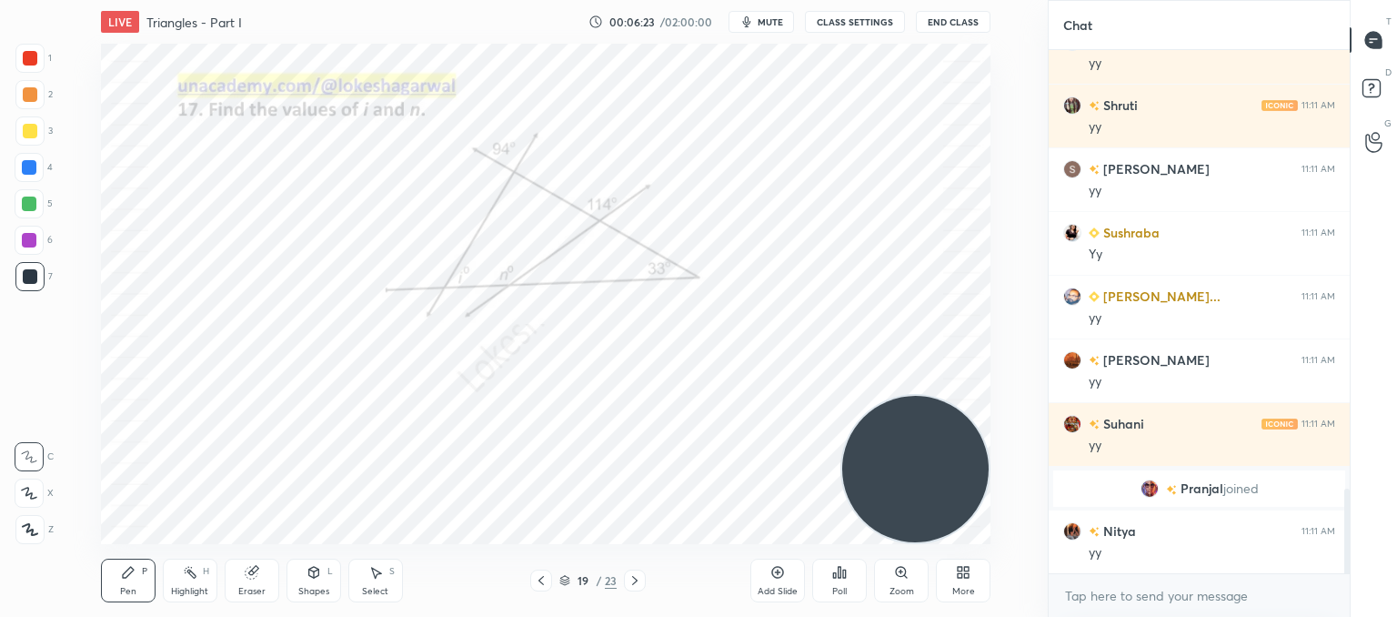
scroll to position [2725, 0]
click at [628, 578] on icon at bounding box center [635, 580] width 15 height 15
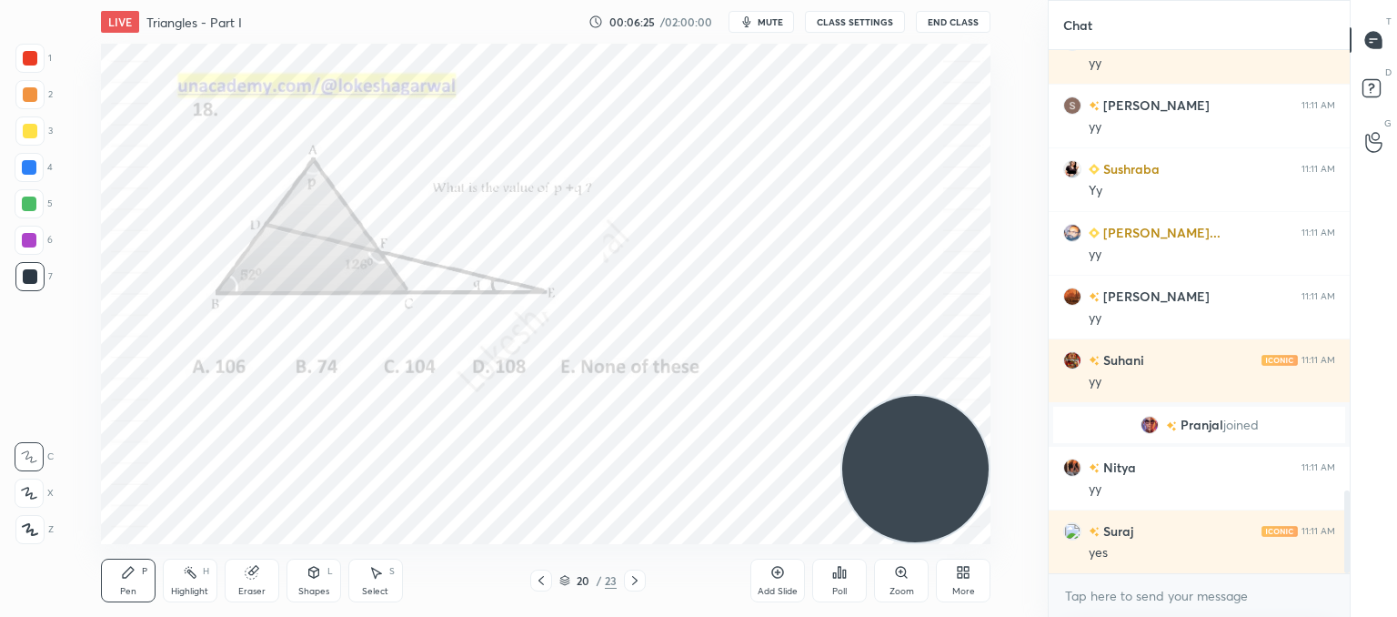
click at [628, 579] on icon at bounding box center [635, 580] width 15 height 15
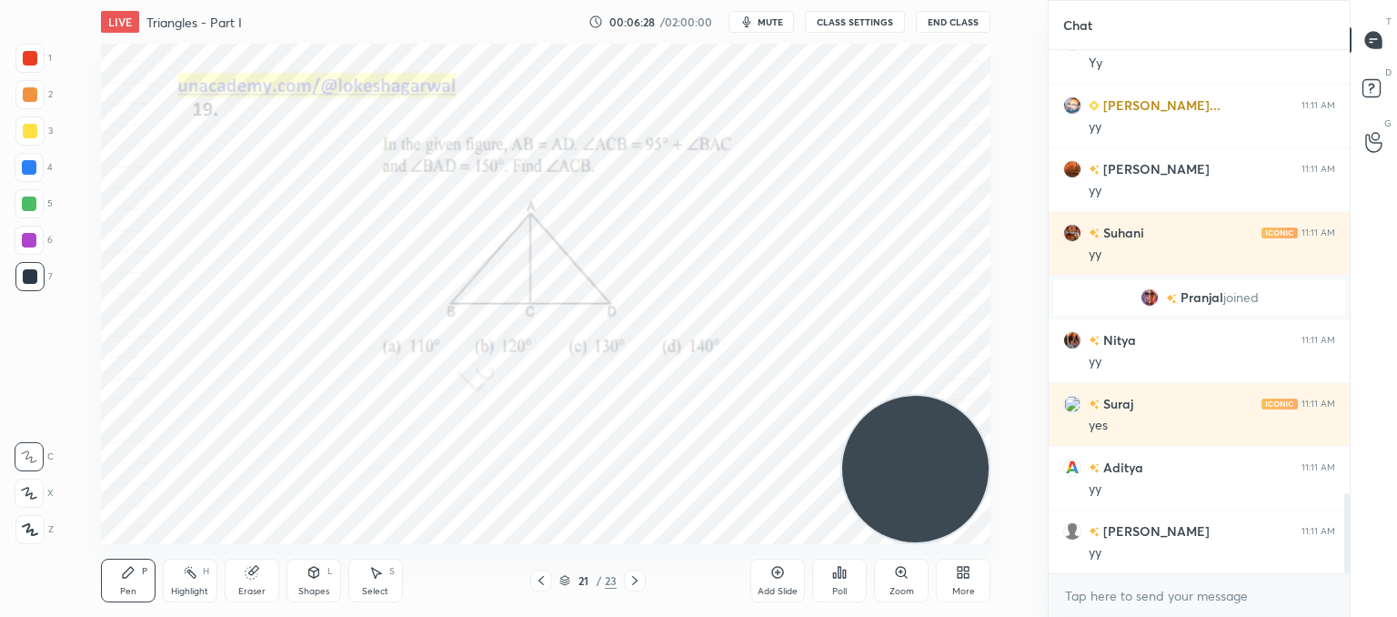
click at [822, 576] on div "Poll" at bounding box center [839, 580] width 55 height 44
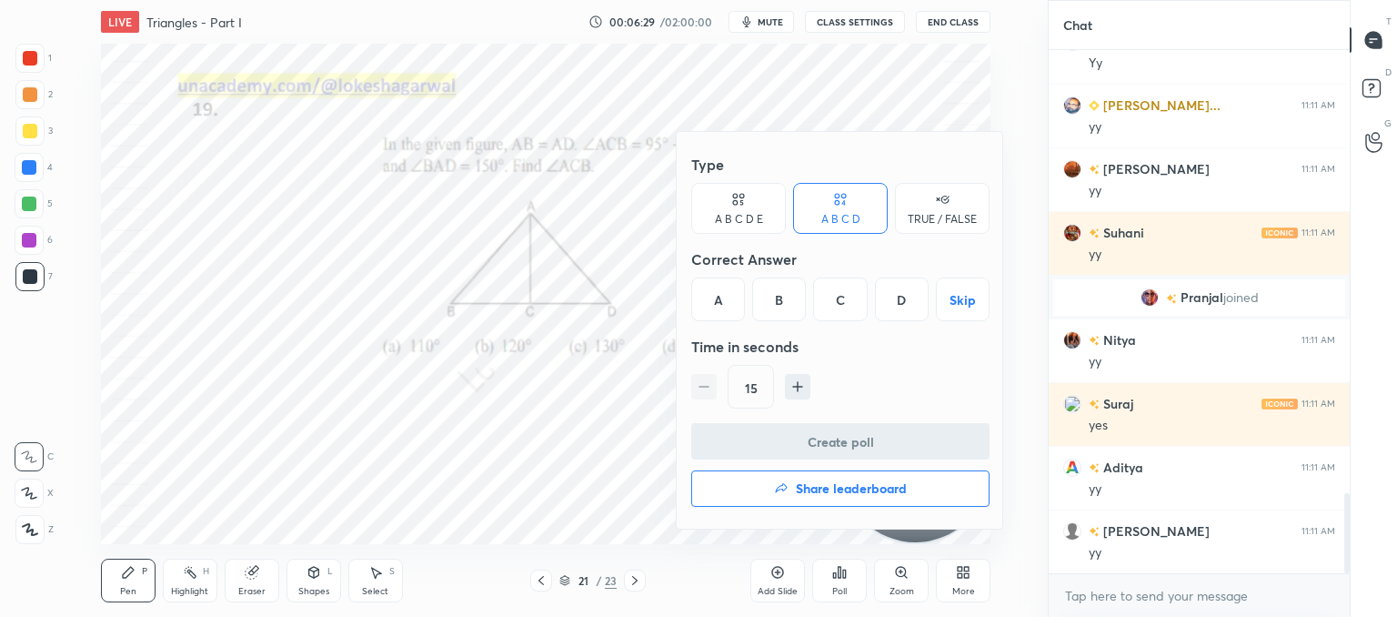
click at [783, 288] on div "B" at bounding box center [779, 299] width 54 height 44
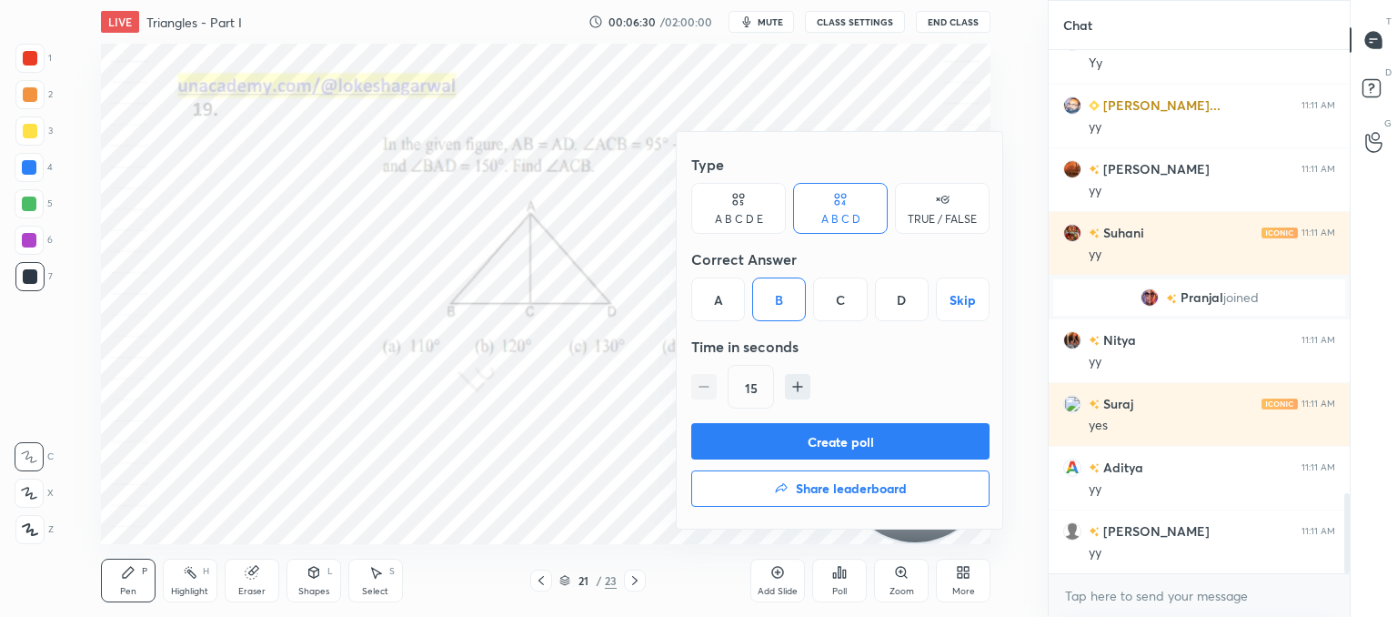
click at [790, 441] on button "Create poll" at bounding box center [840, 441] width 298 height 36
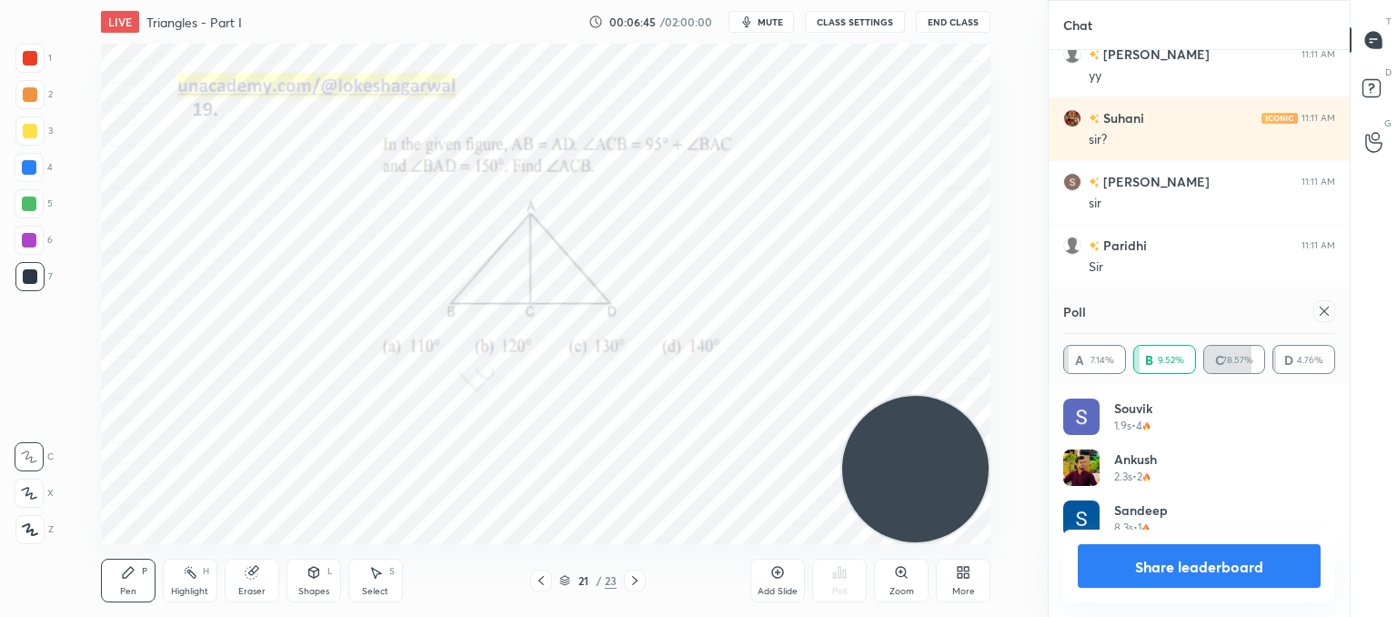
click at [1321, 315] on icon at bounding box center [1324, 311] width 15 height 15
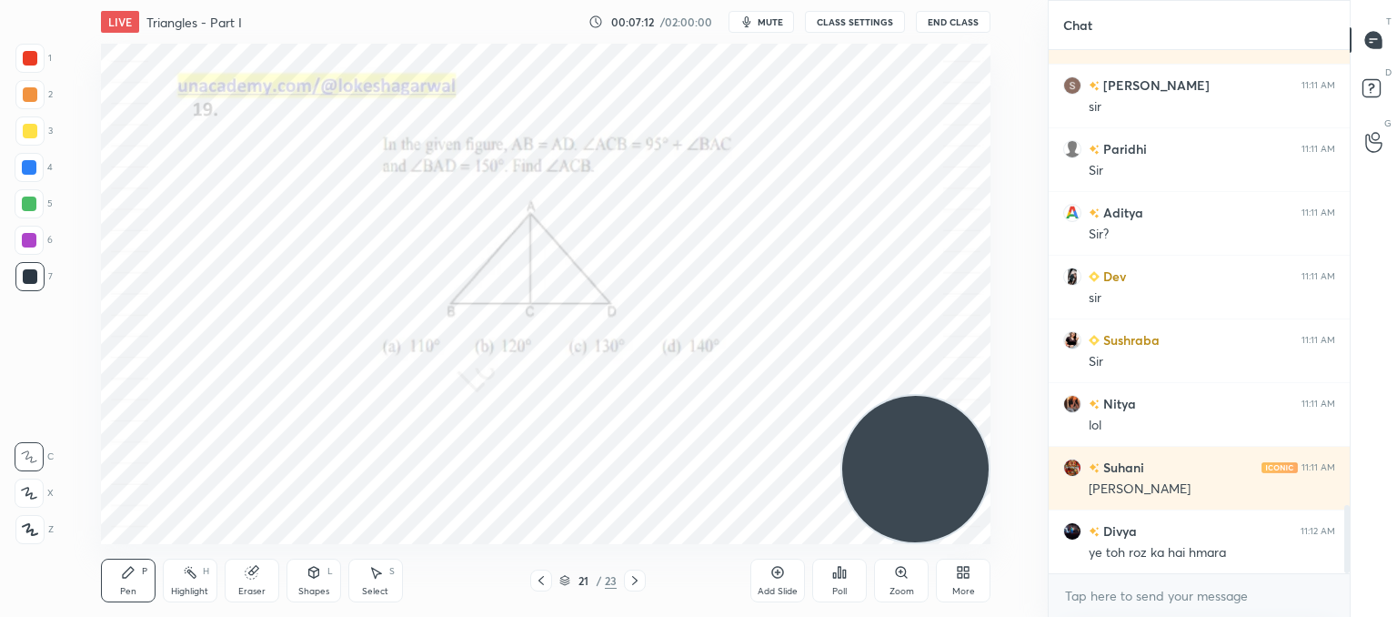
drag, startPoint x: 386, startPoint y: 586, endPoint x: 396, endPoint y: 546, distance: 41.3
click at [385, 583] on div "Select S" at bounding box center [375, 580] width 55 height 44
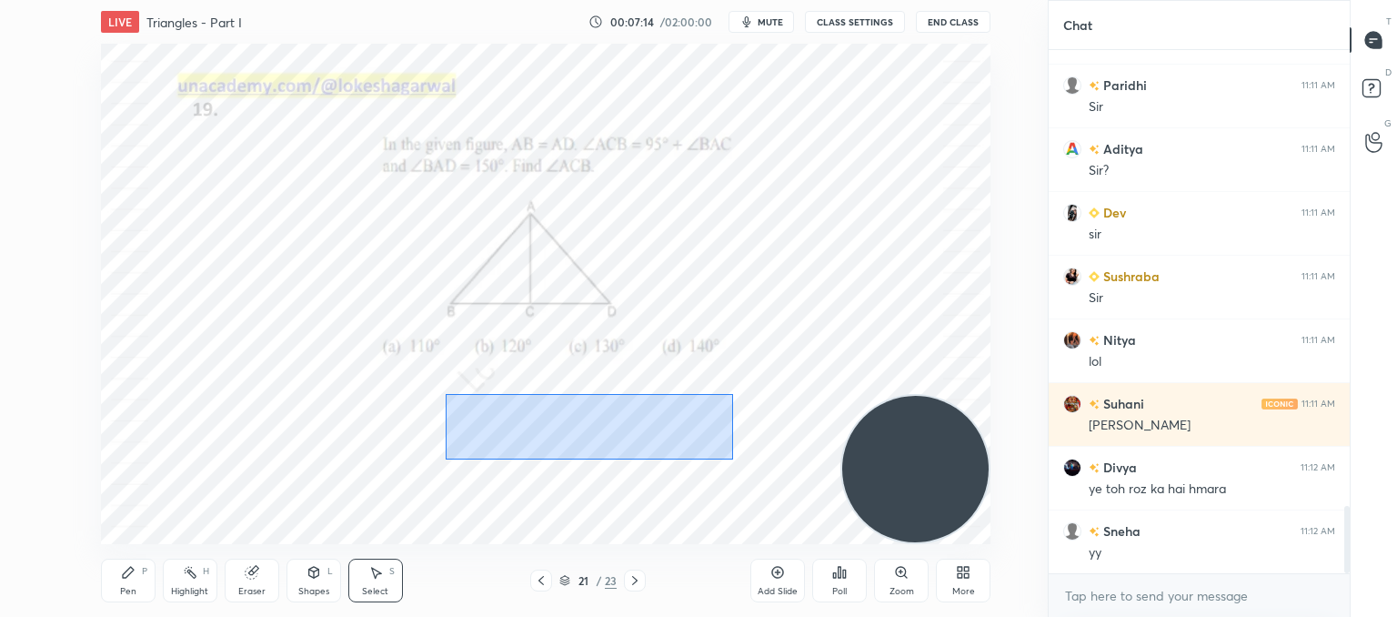
drag, startPoint x: 446, startPoint y: 394, endPoint x: 733, endPoint y: 459, distance: 294.8
click at [733, 459] on div "0 ° Undo Copy Duplicate Duplicate to new slide Delete" at bounding box center [546, 294] width 890 height 500
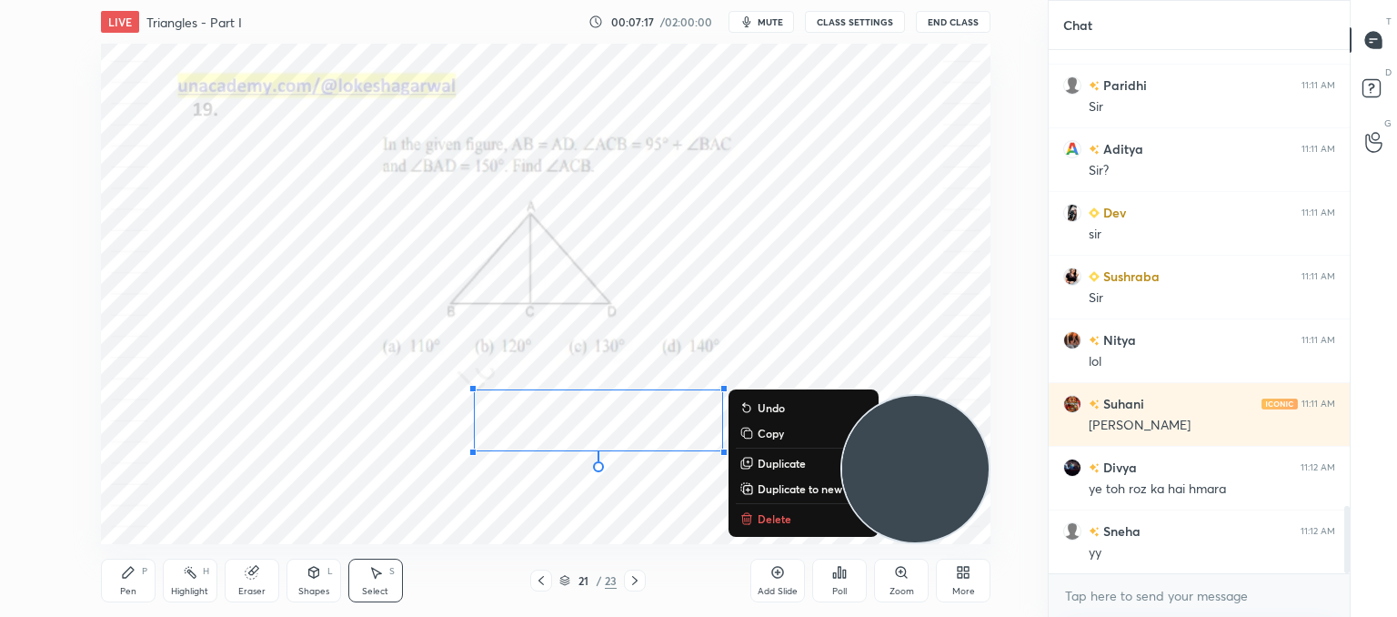
click at [787, 523] on p "Delete" at bounding box center [775, 518] width 34 height 15
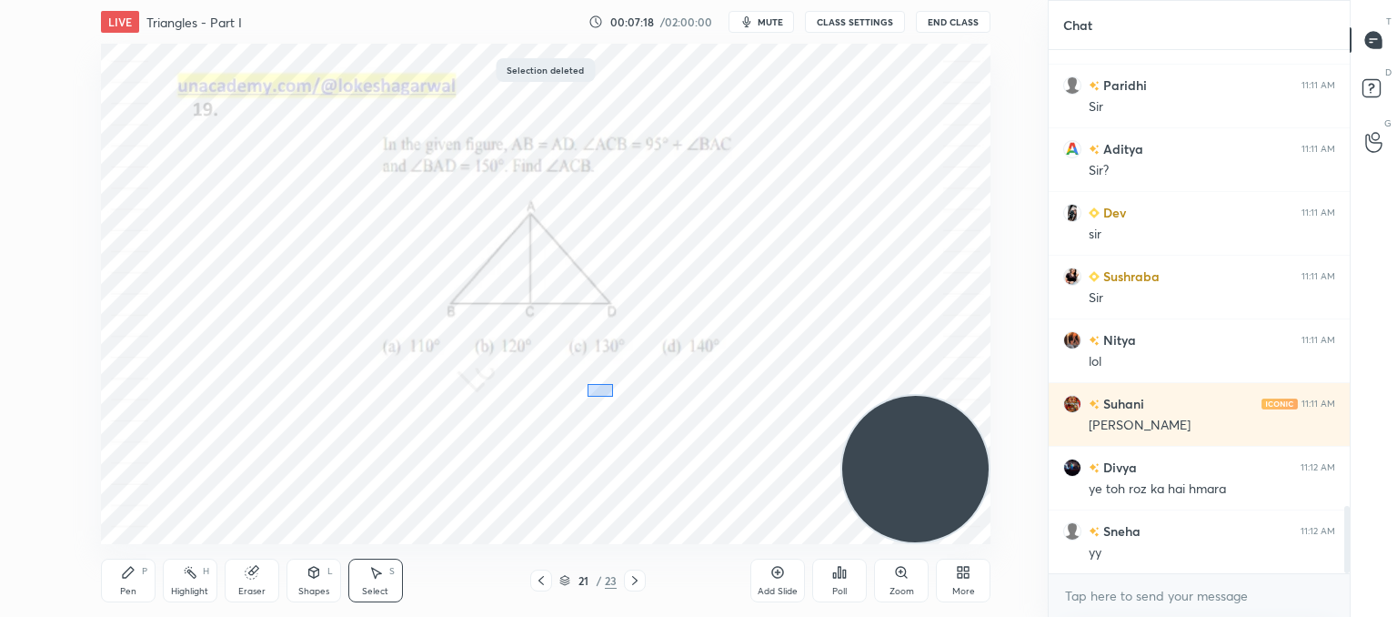
drag, startPoint x: 588, startPoint y: 396, endPoint x: 593, endPoint y: 381, distance: 15.5
click at [593, 381] on div "0 ° Undo Copy Duplicate Duplicate to new slide Delete" at bounding box center [546, 294] width 890 height 500
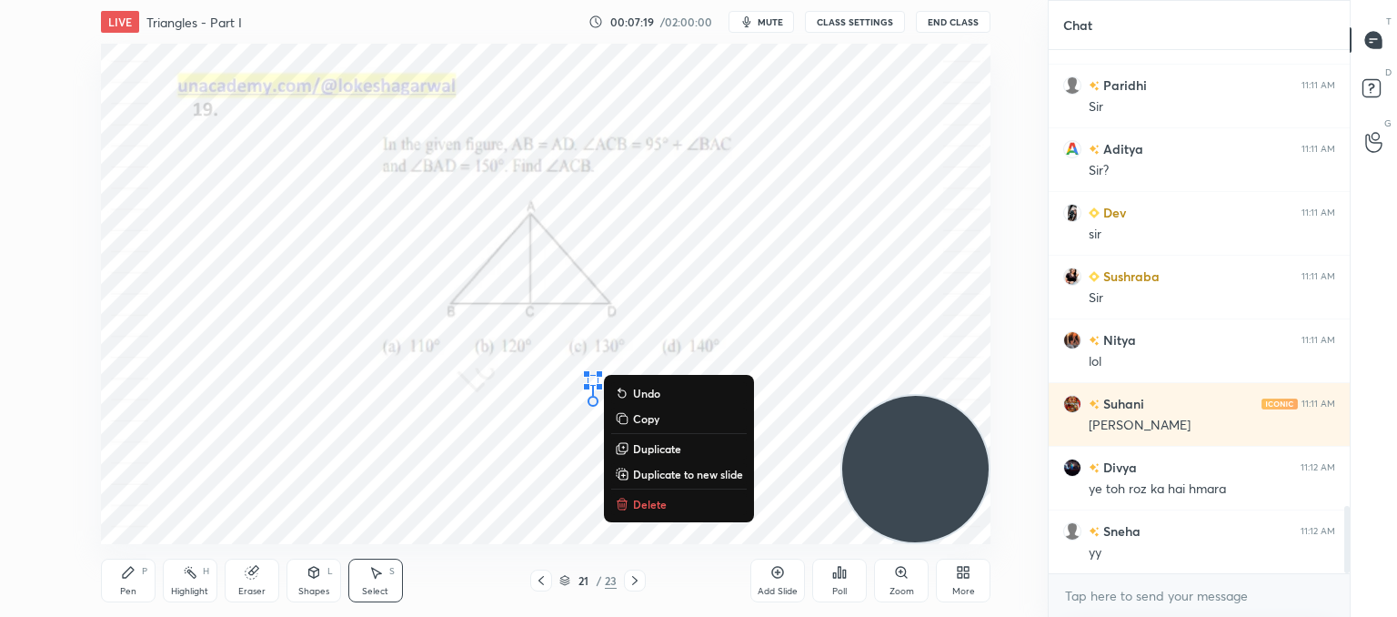
click at [661, 507] on p "Delete" at bounding box center [650, 504] width 34 height 15
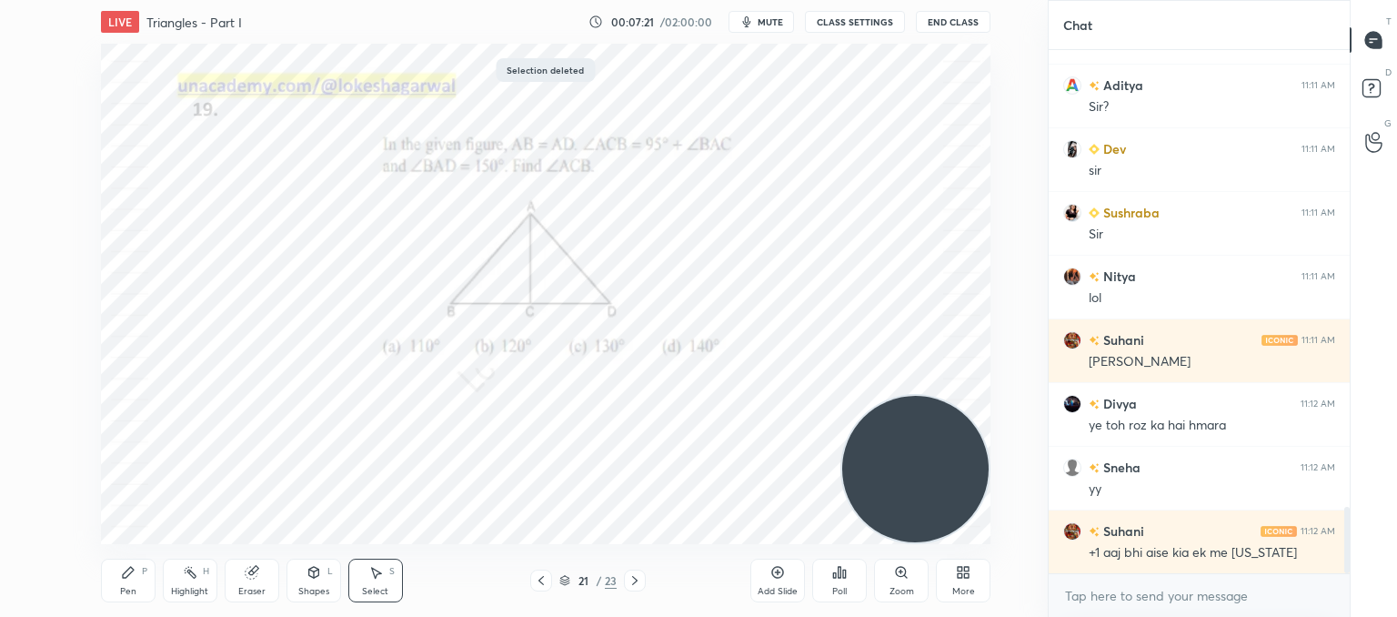
click at [630, 576] on icon at bounding box center [635, 580] width 15 height 15
click at [121, 599] on div "Pen P" at bounding box center [128, 580] width 55 height 44
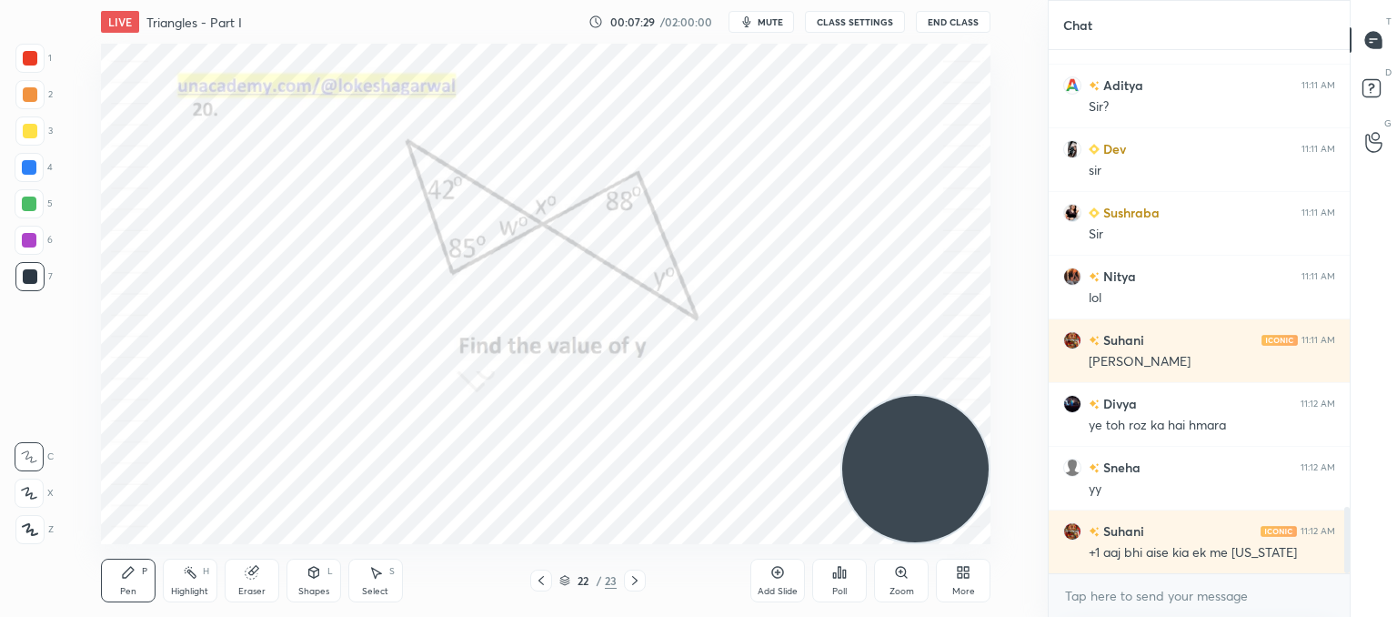
click at [637, 577] on icon at bounding box center [635, 580] width 15 height 15
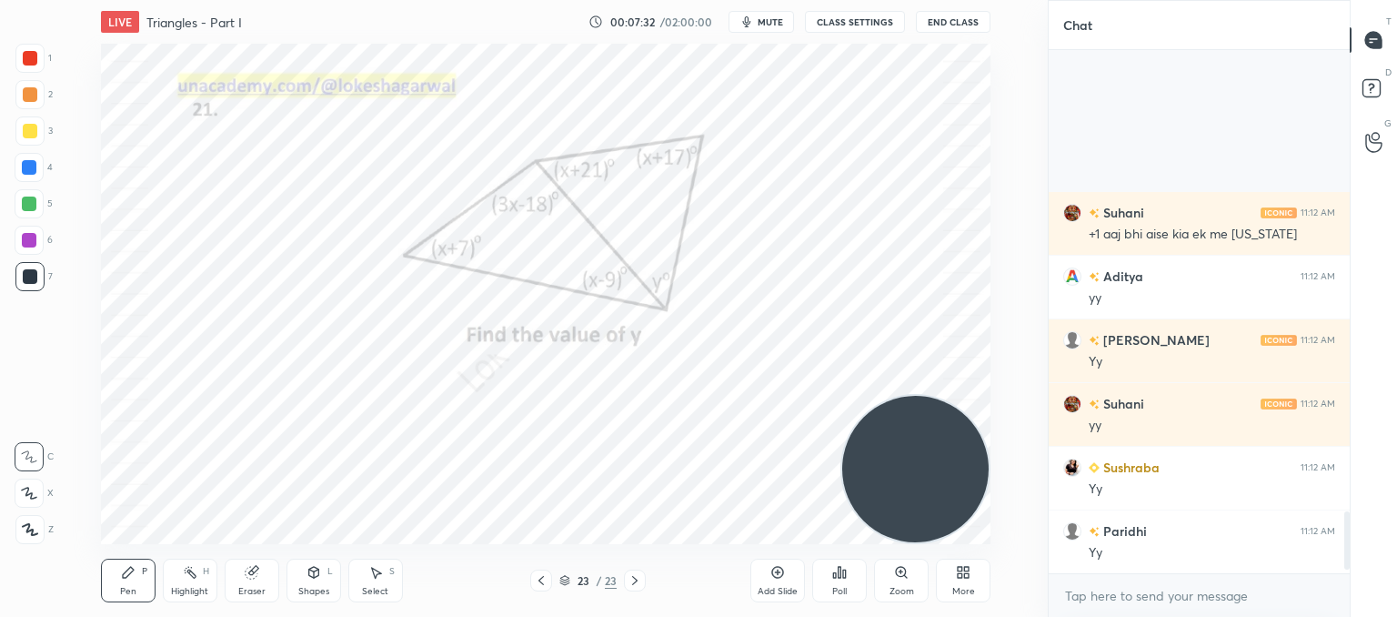
scroll to position [4190, 0]
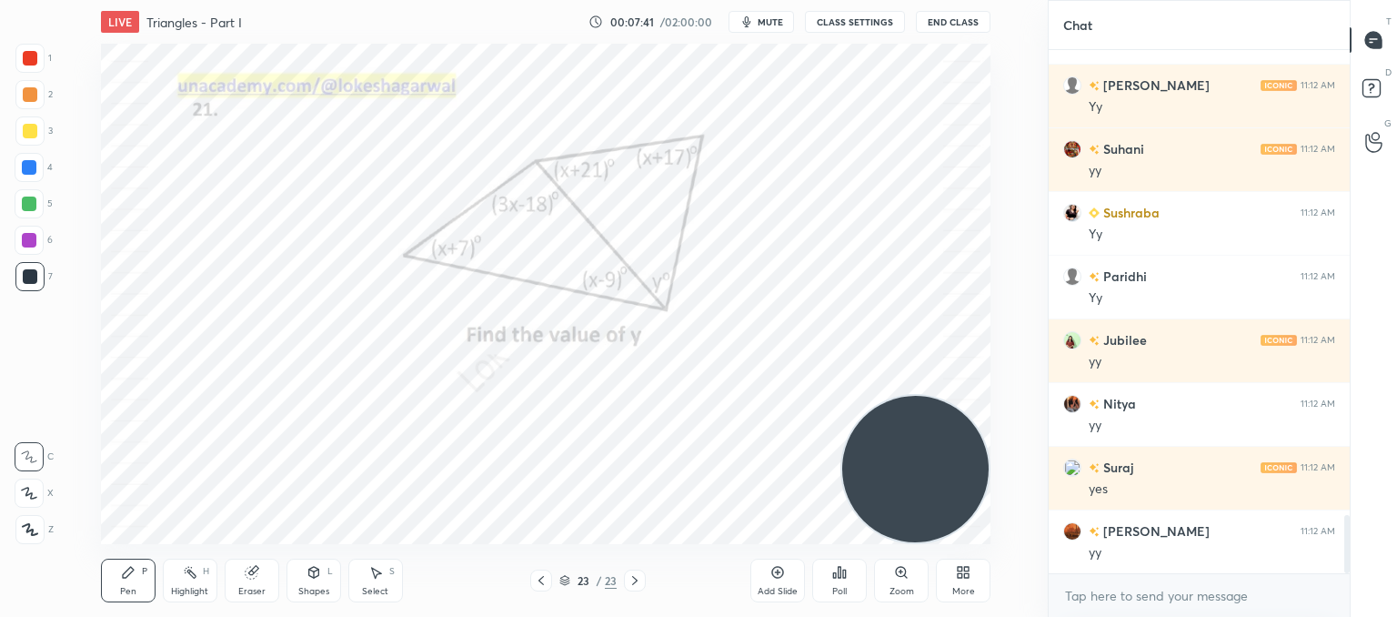
click at [830, 581] on div "Poll" at bounding box center [839, 580] width 55 height 44
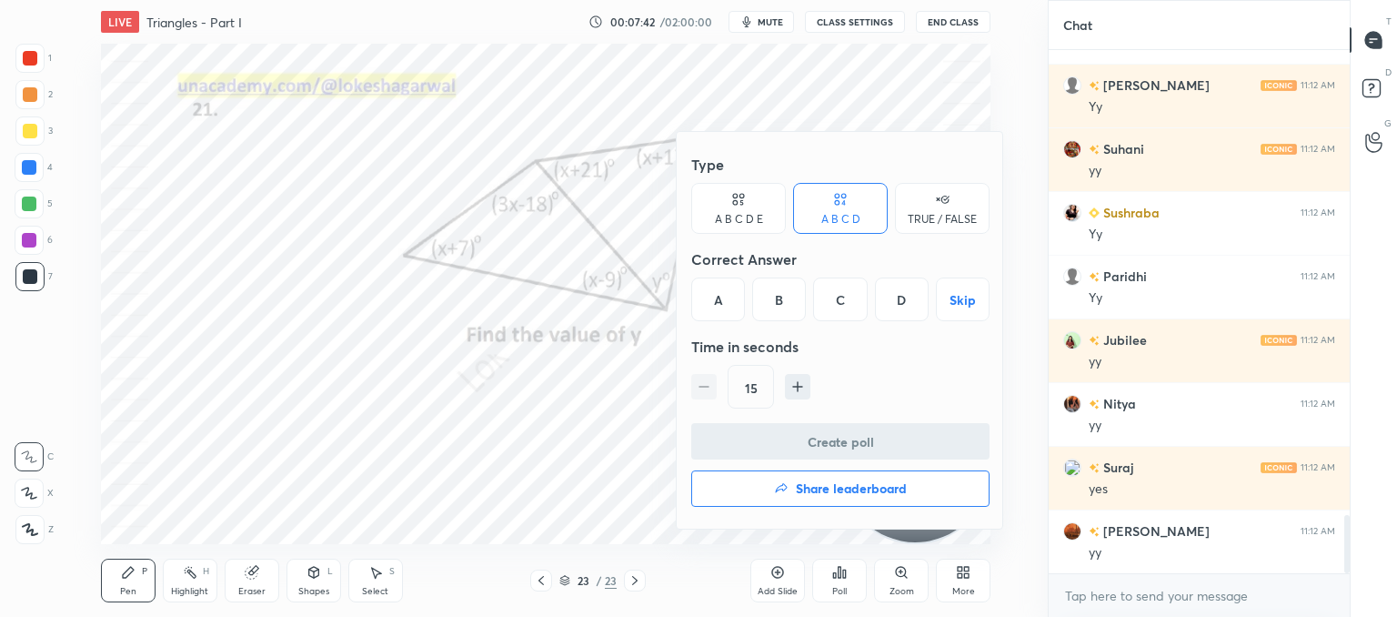
click at [899, 302] on div "D" at bounding box center [902, 299] width 54 height 44
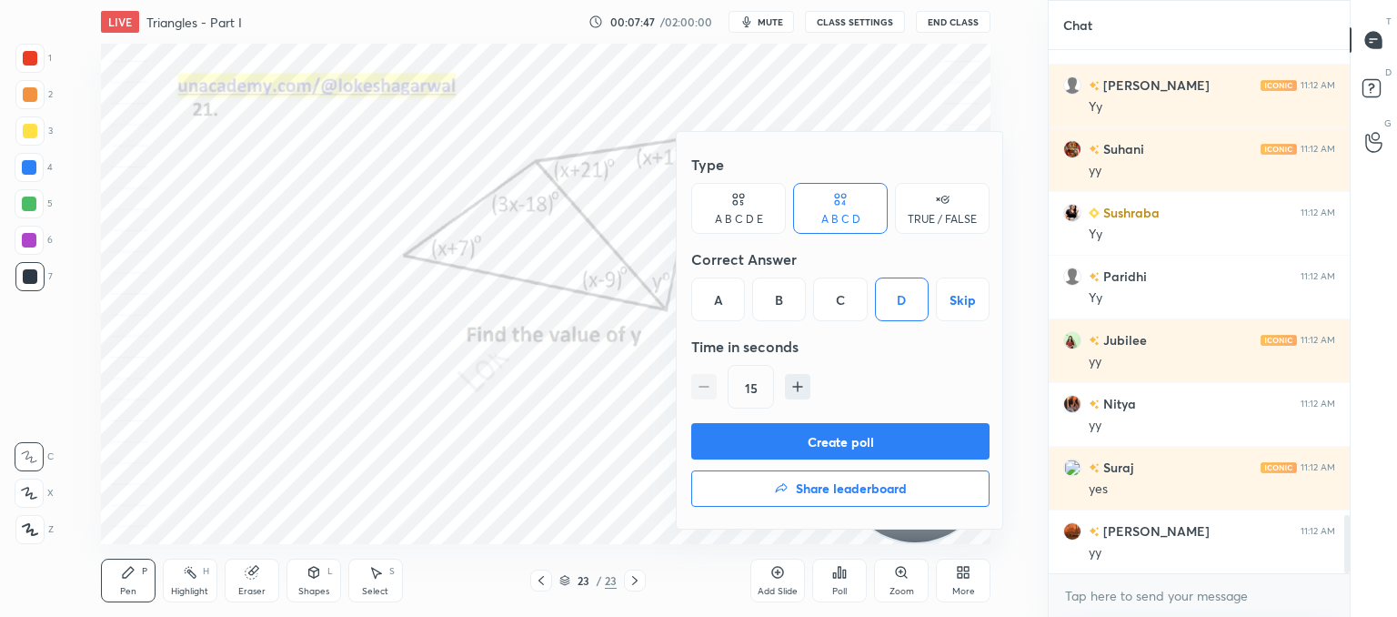
scroll to position [4253, 0]
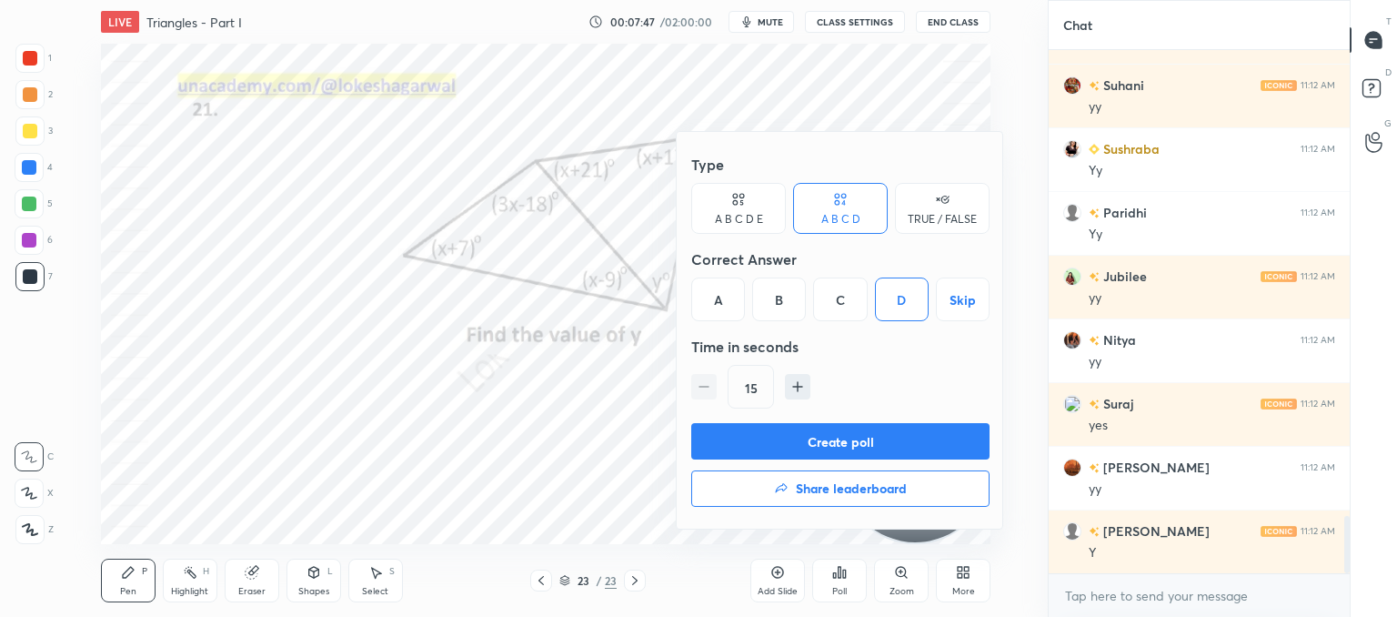
click at [837, 435] on button "Create poll" at bounding box center [840, 441] width 298 height 36
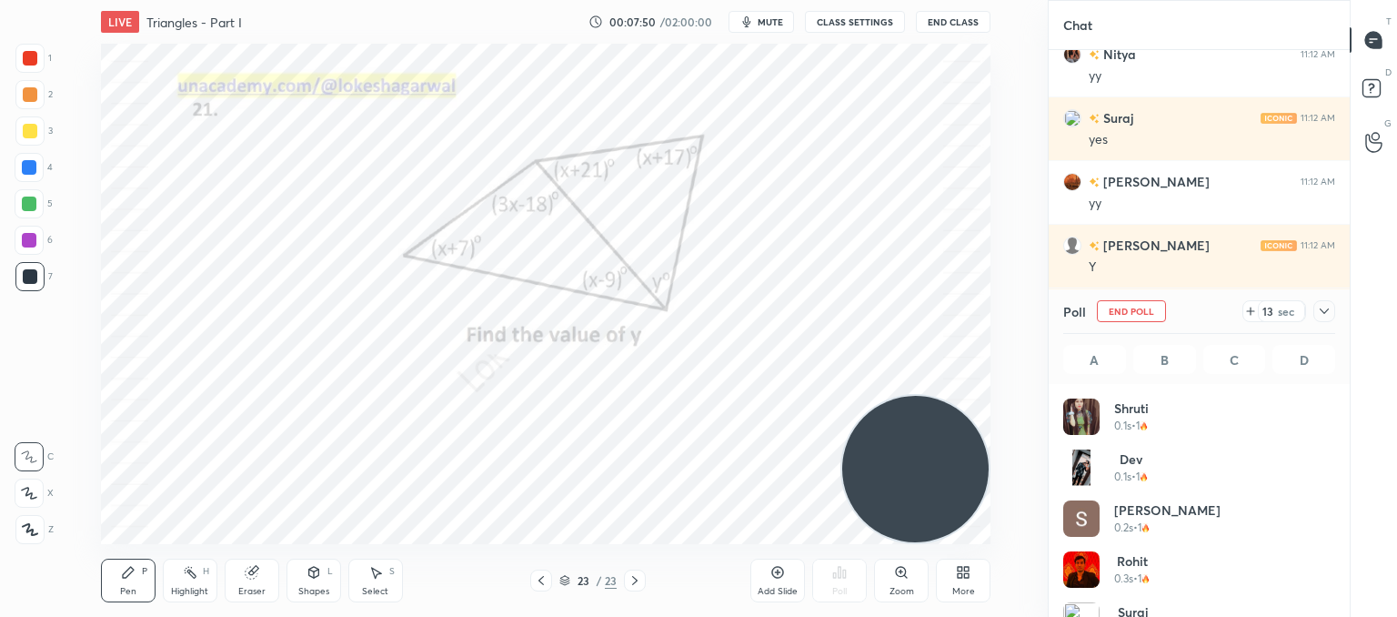
scroll to position [213, 267]
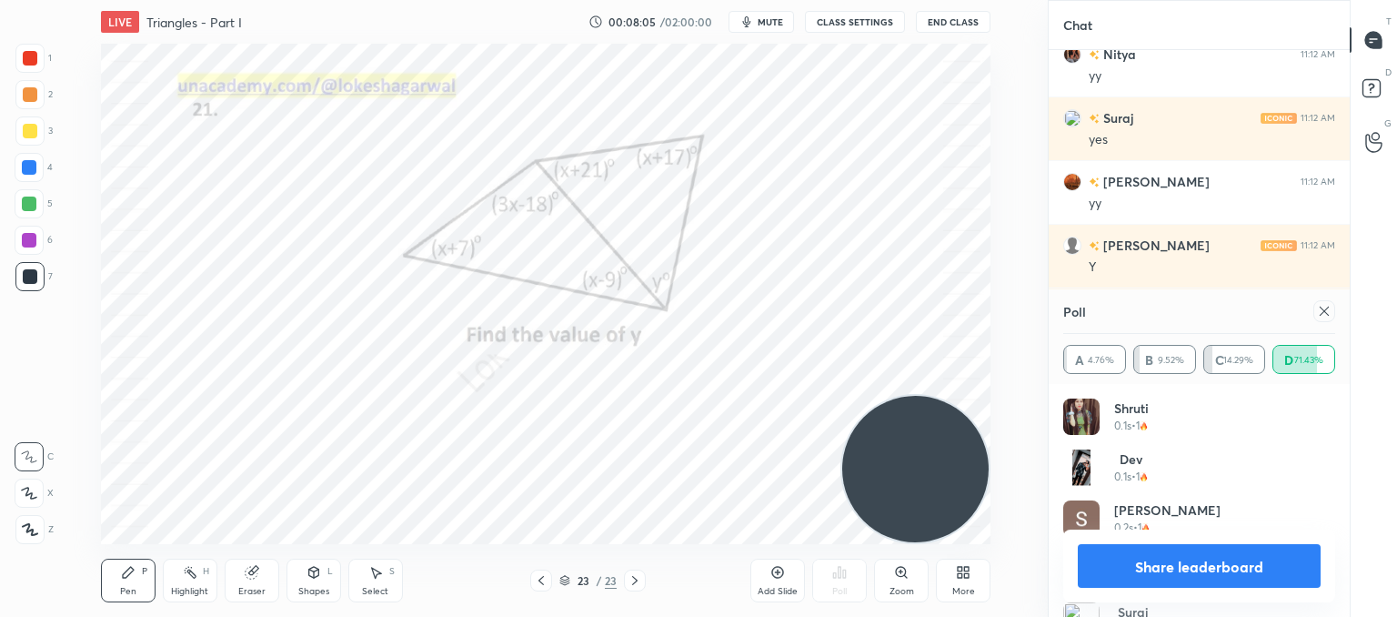
drag, startPoint x: 1244, startPoint y: 578, endPoint x: 1233, endPoint y: 577, distance: 11.0
click at [1244, 577] on button "Share leaderboard" at bounding box center [1199, 566] width 243 height 44
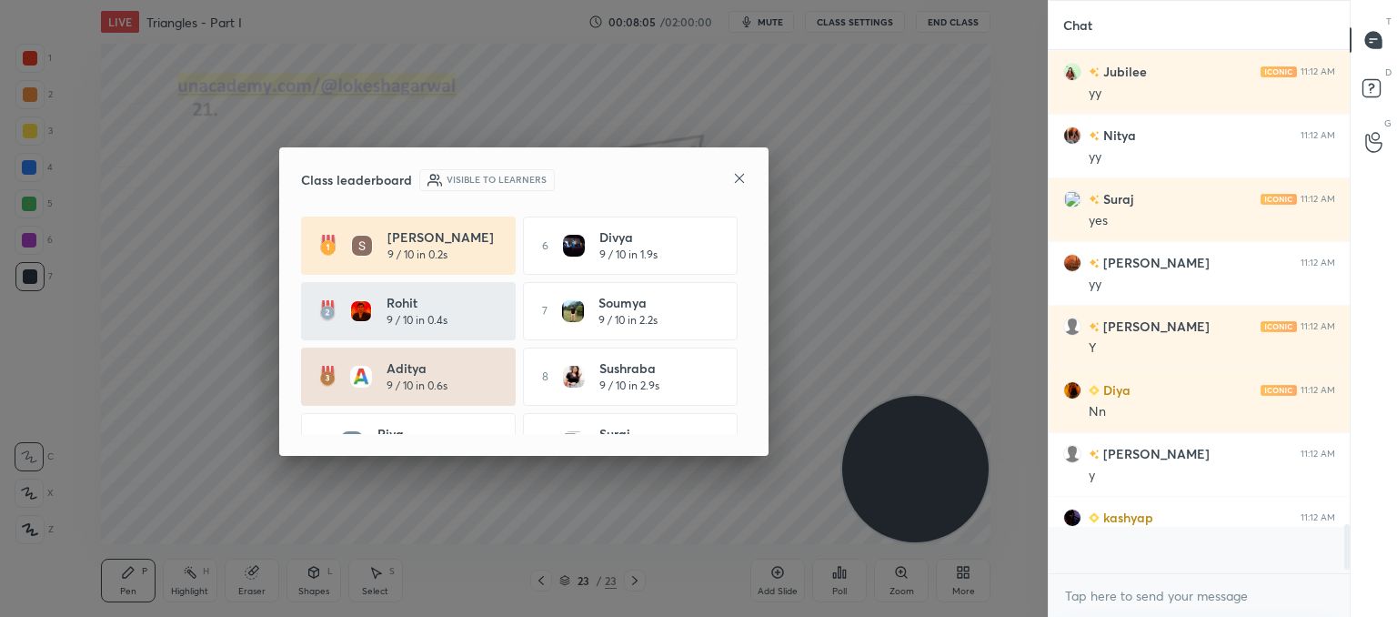
scroll to position [509, 296]
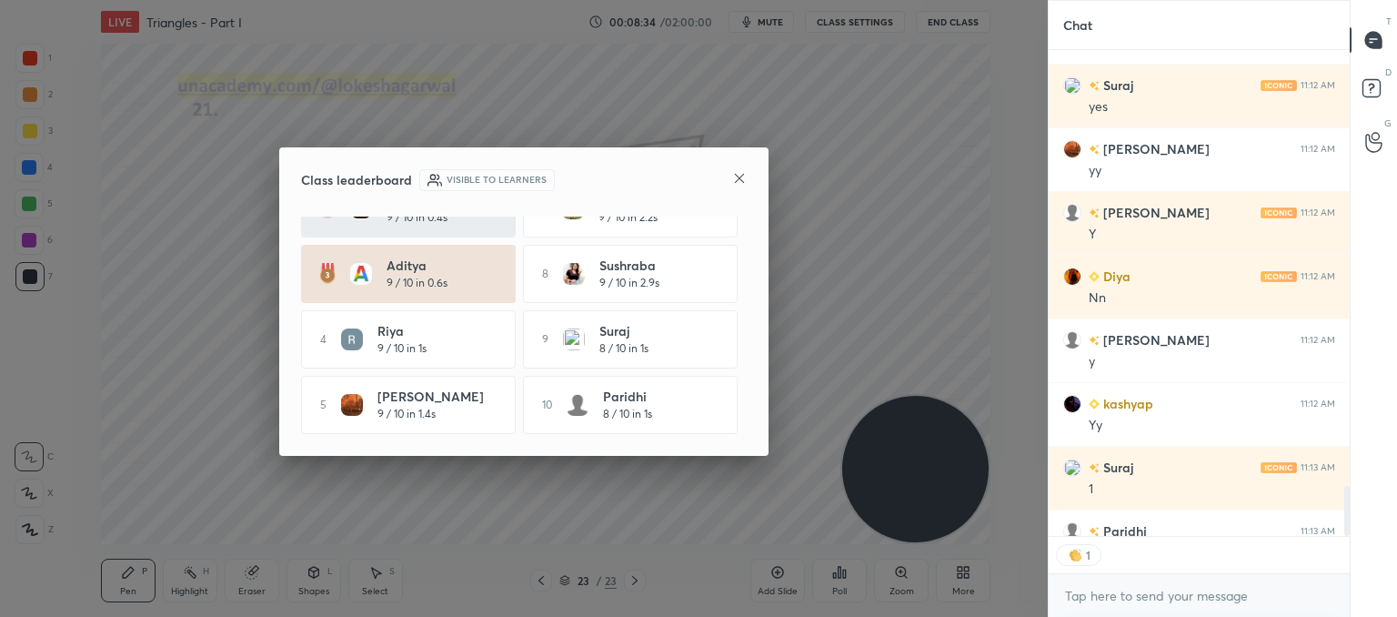
click at [742, 178] on icon at bounding box center [739, 178] width 15 height 15
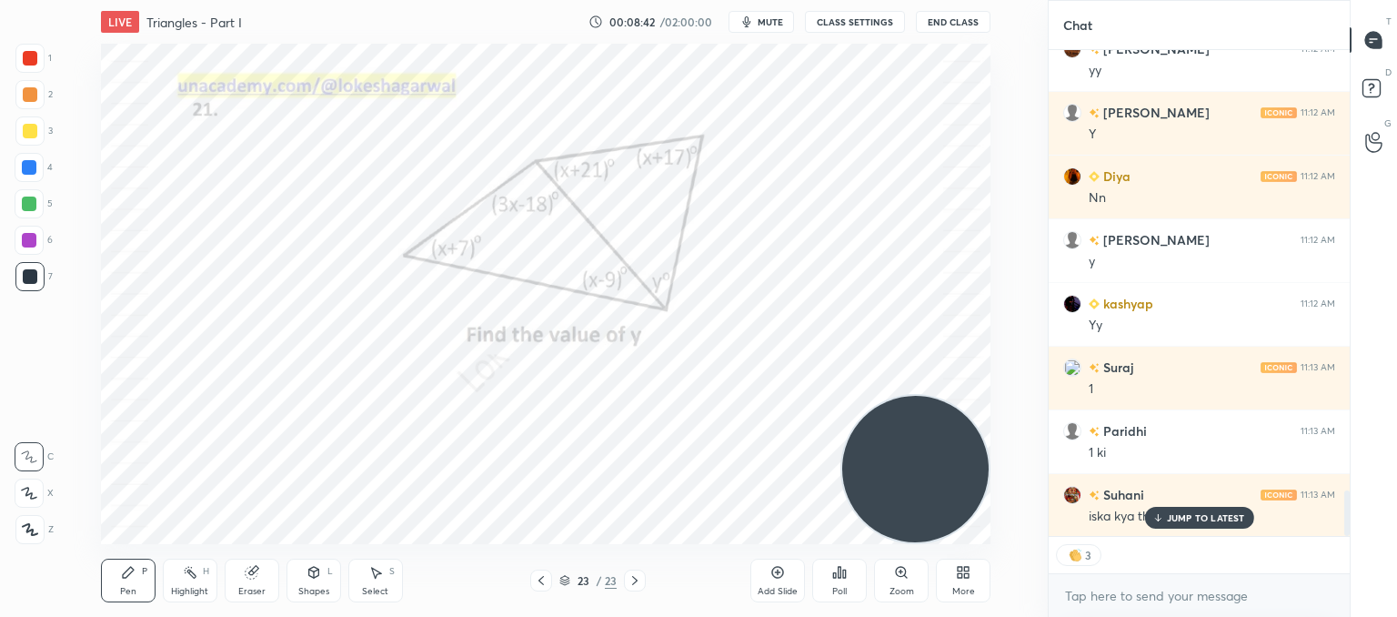
drag, startPoint x: 1182, startPoint y: 514, endPoint x: 875, endPoint y: 507, distance: 307.5
click at [1160, 514] on div "JUMP TO LATEST" at bounding box center [1198, 518] width 109 height 22
click at [538, 575] on icon at bounding box center [541, 580] width 15 height 15
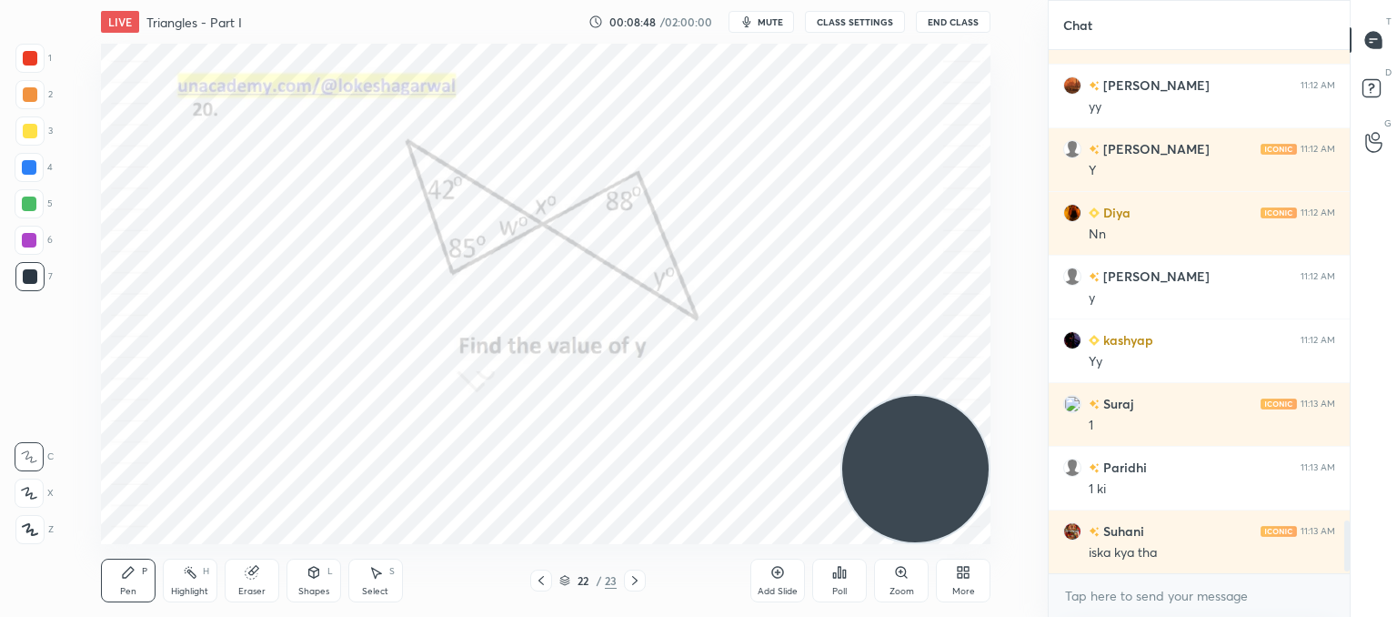
click at [538, 579] on icon at bounding box center [541, 580] width 15 height 15
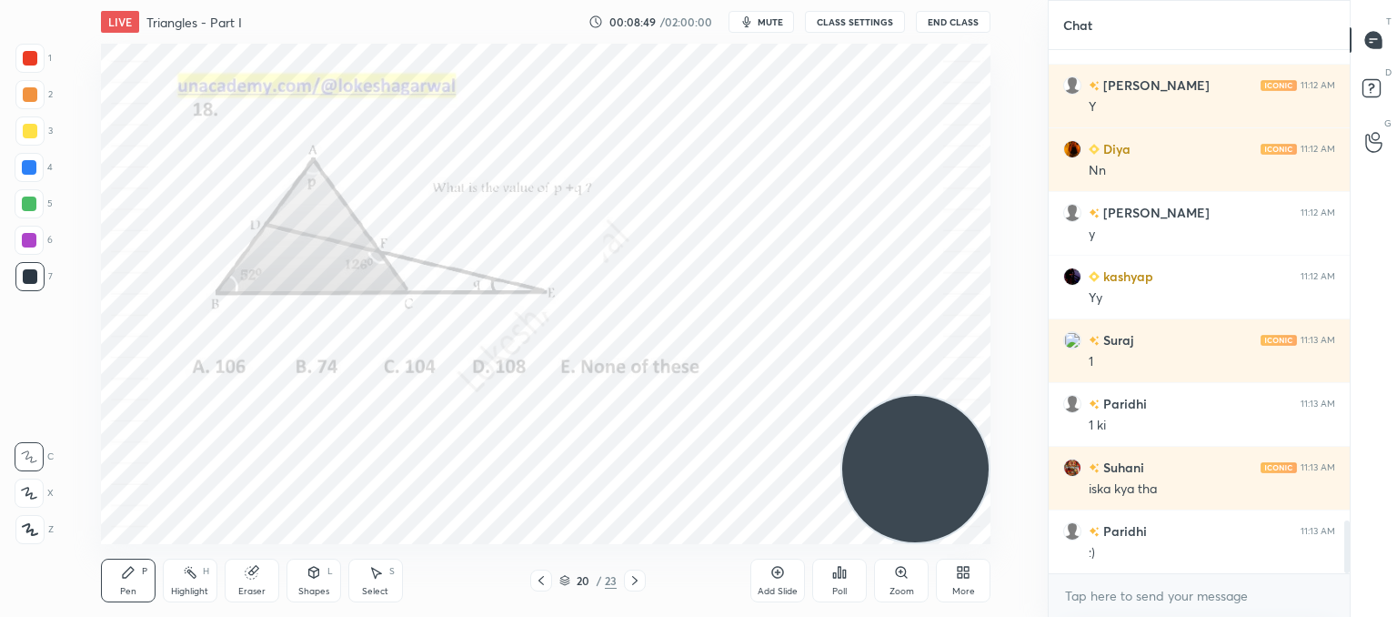
click at [538, 579] on icon at bounding box center [541, 580] width 15 height 15
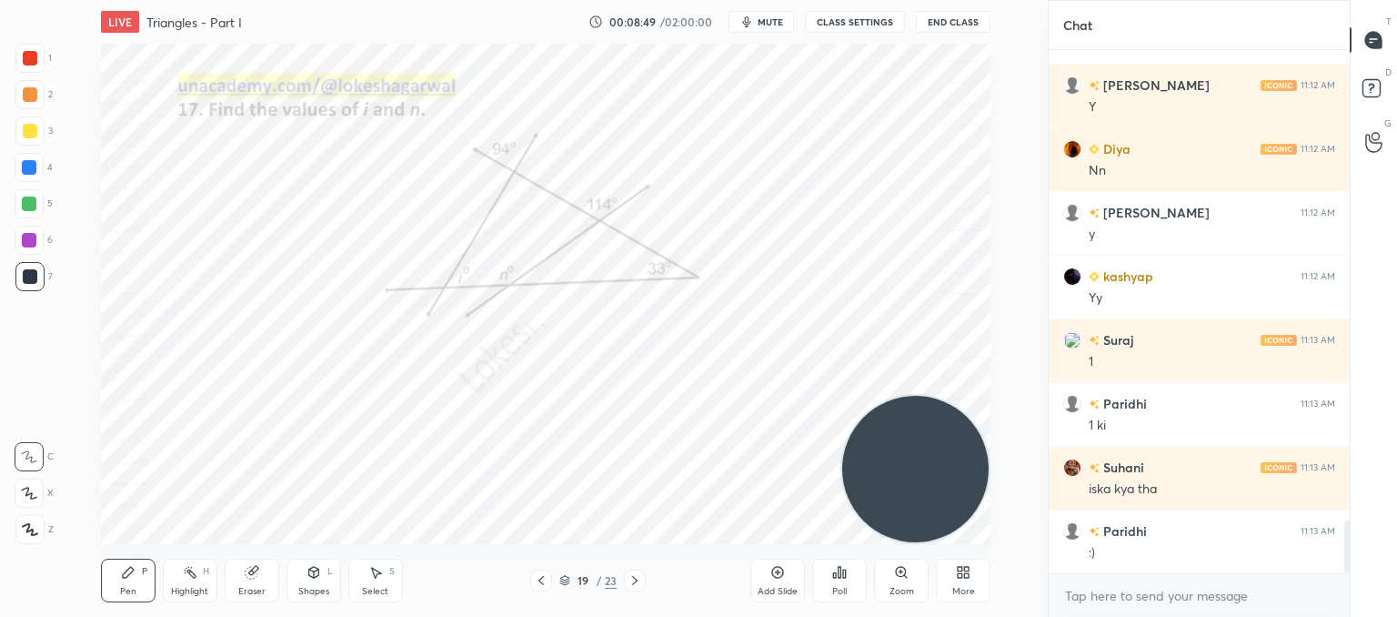
click at [538, 579] on icon at bounding box center [541, 580] width 15 height 15
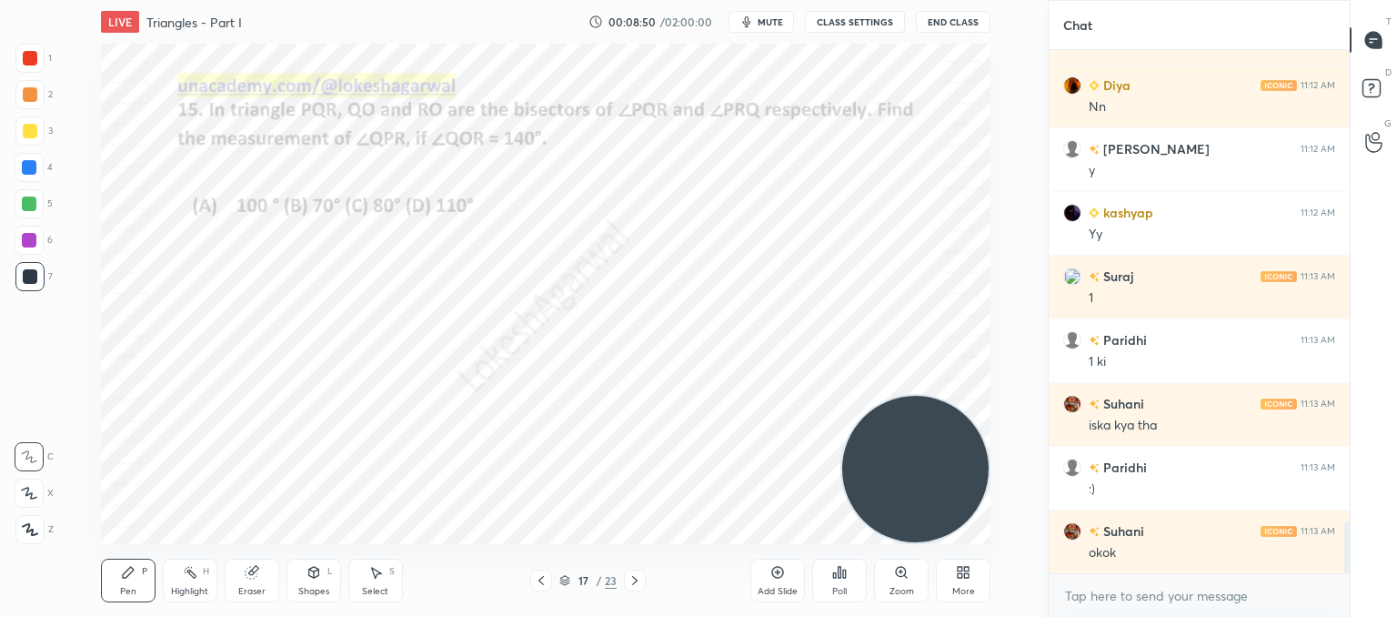
click at [538, 579] on icon at bounding box center [541, 580] width 15 height 15
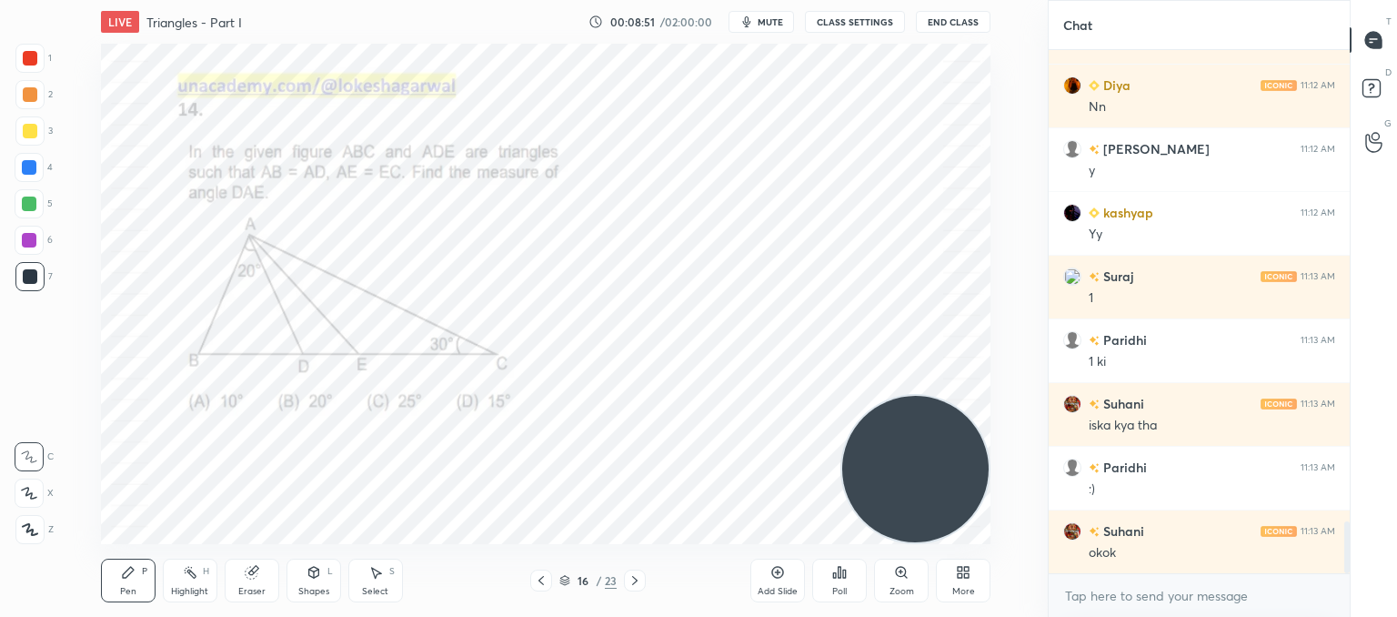
click at [538, 579] on icon at bounding box center [541, 580] width 15 height 15
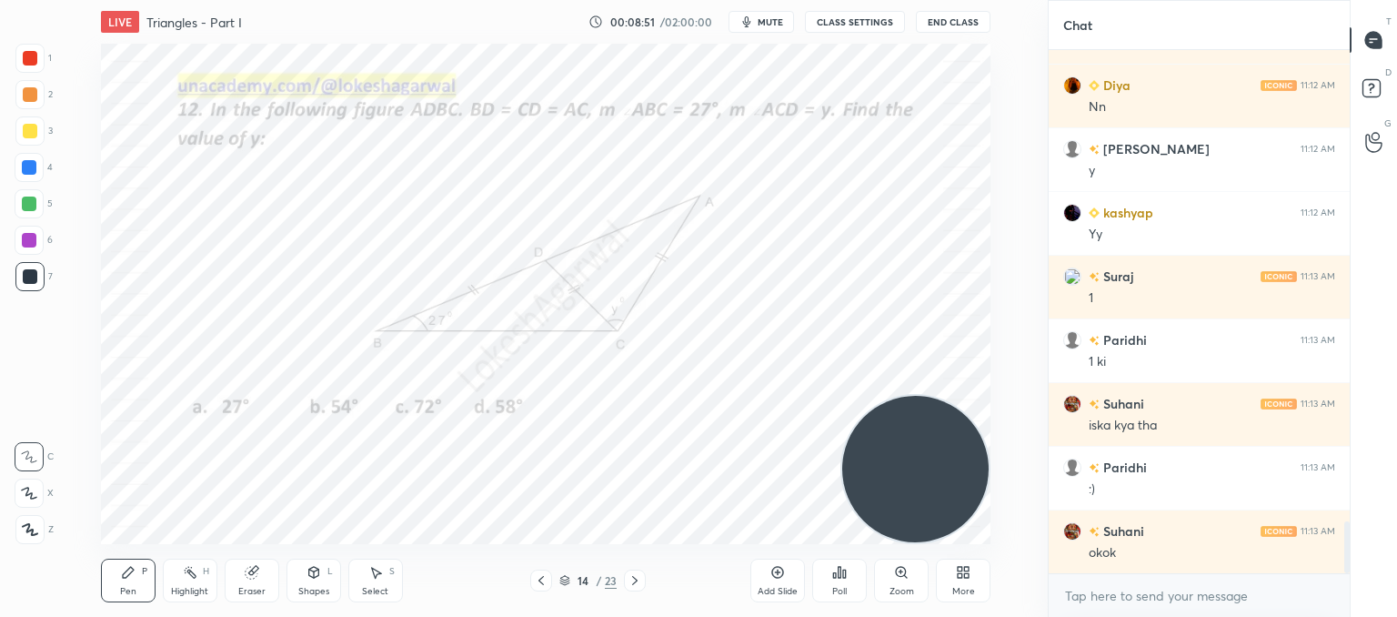
click at [538, 579] on icon at bounding box center [541, 580] width 15 height 15
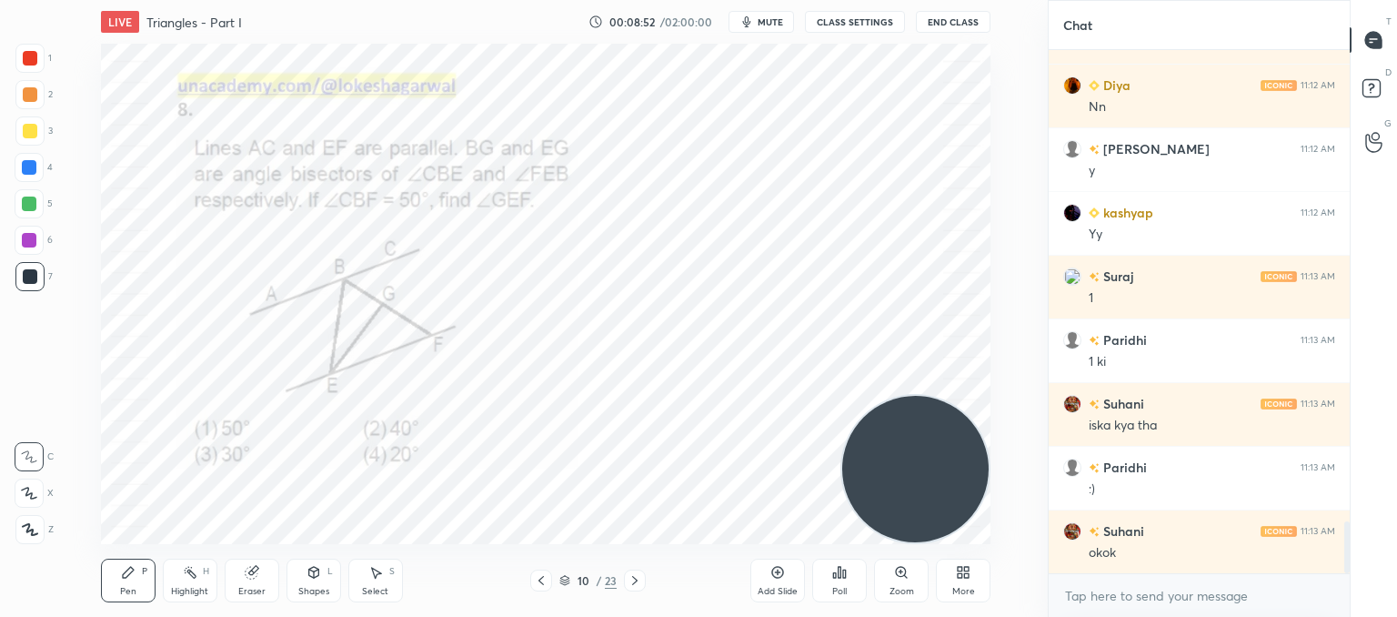
click at [538, 579] on icon at bounding box center [541, 580] width 15 height 15
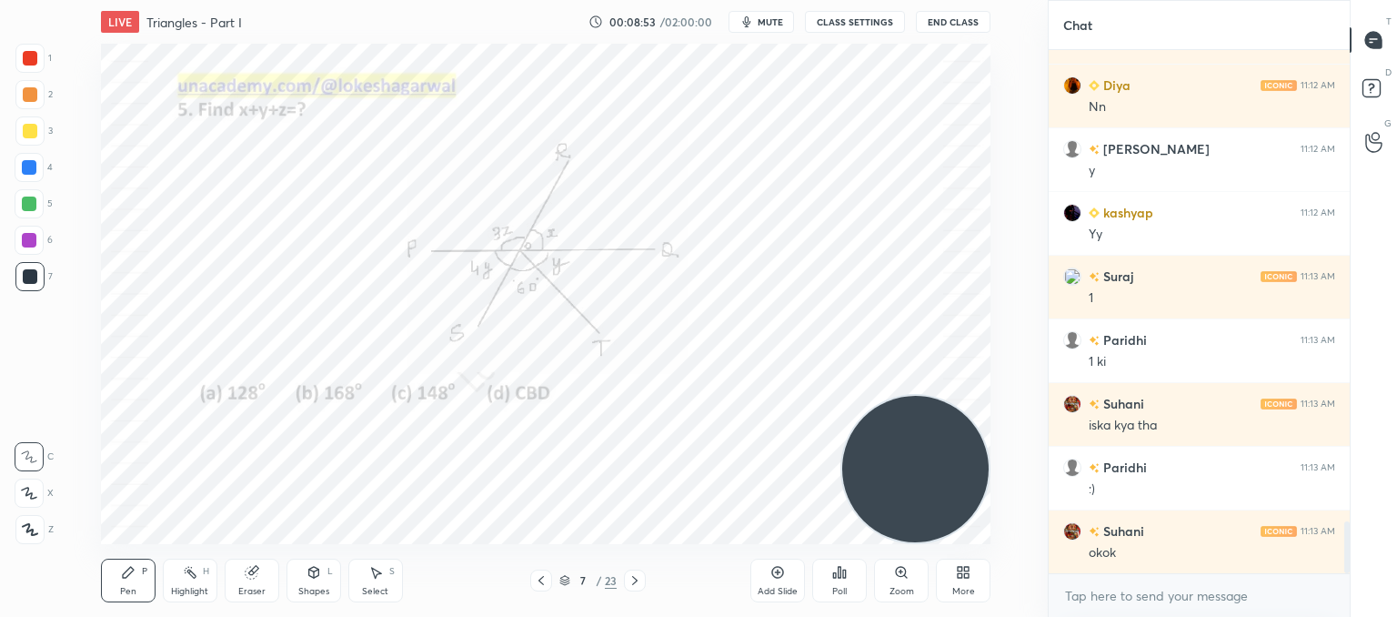
click at [538, 579] on icon at bounding box center [541, 580] width 15 height 15
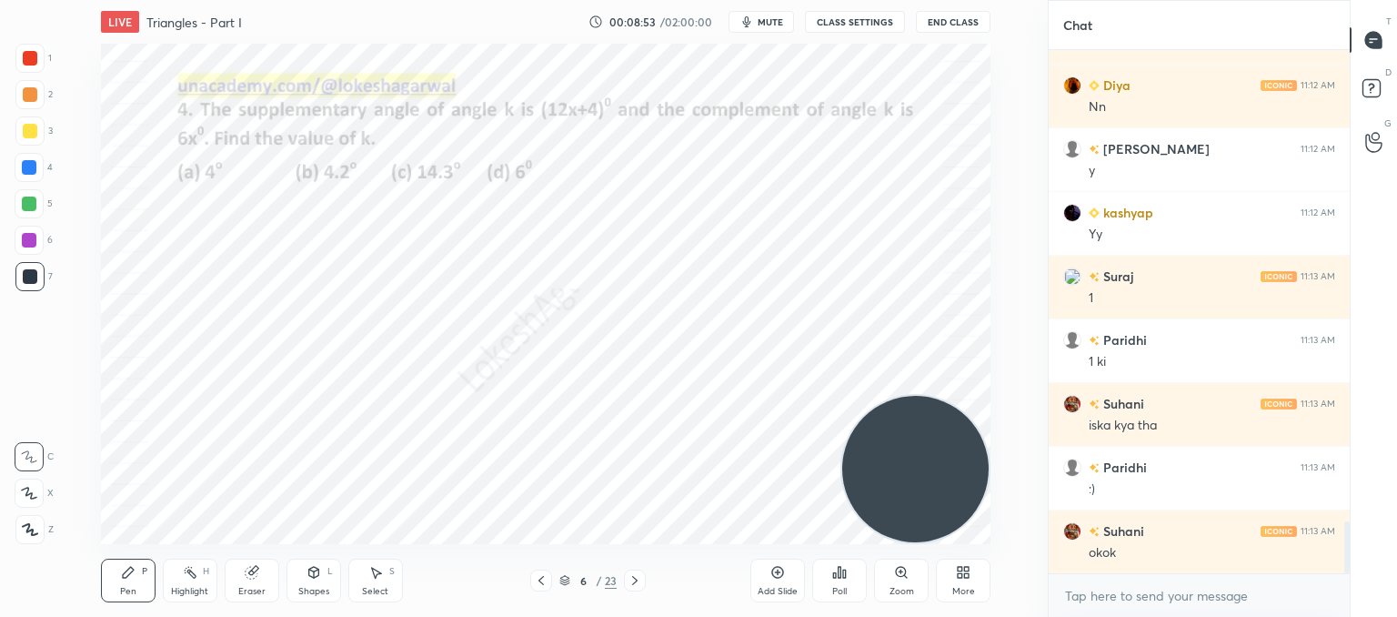
click at [538, 579] on icon at bounding box center [541, 580] width 15 height 15
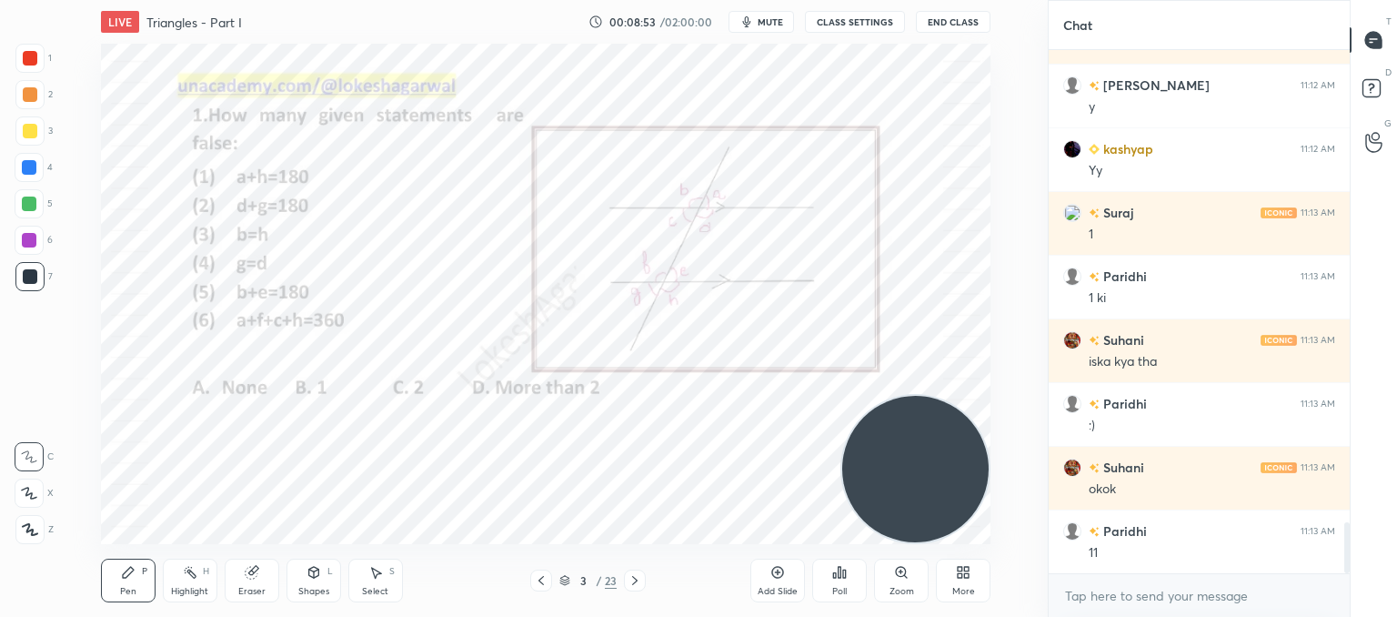
click at [538, 579] on icon at bounding box center [541, 580] width 15 height 15
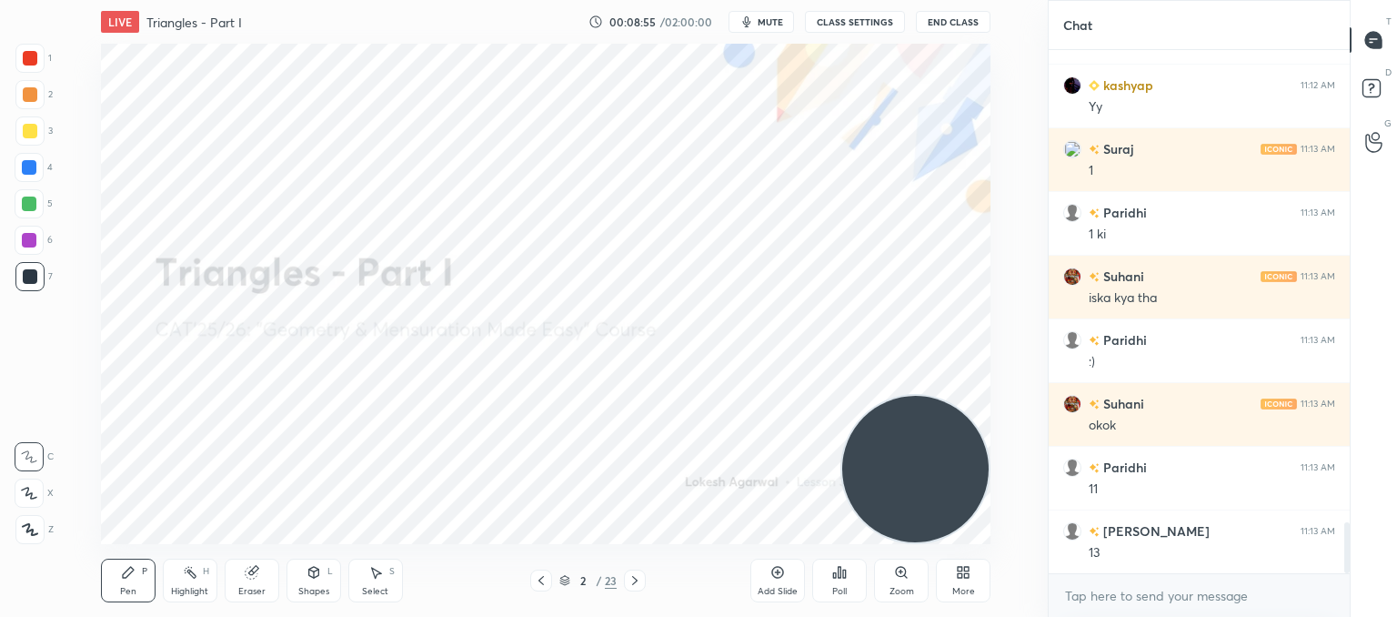
click at [634, 579] on icon at bounding box center [635, 580] width 15 height 15
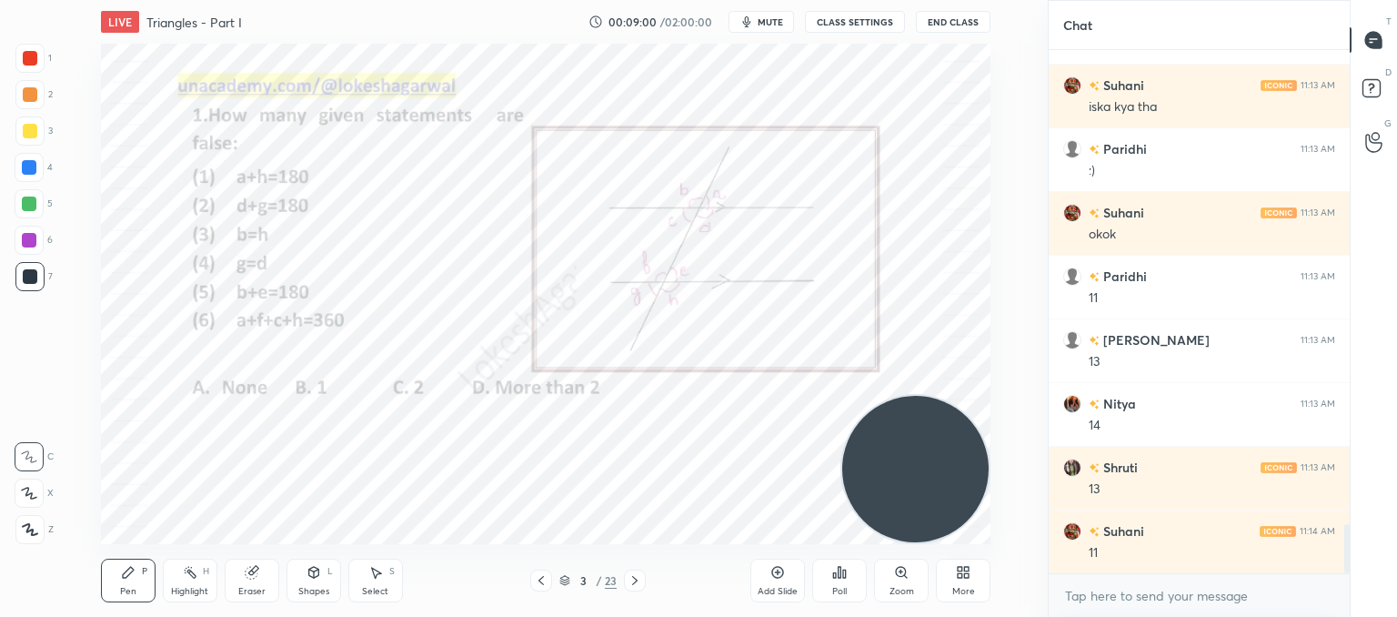
click at [538, 579] on icon at bounding box center [541, 580] width 15 height 15
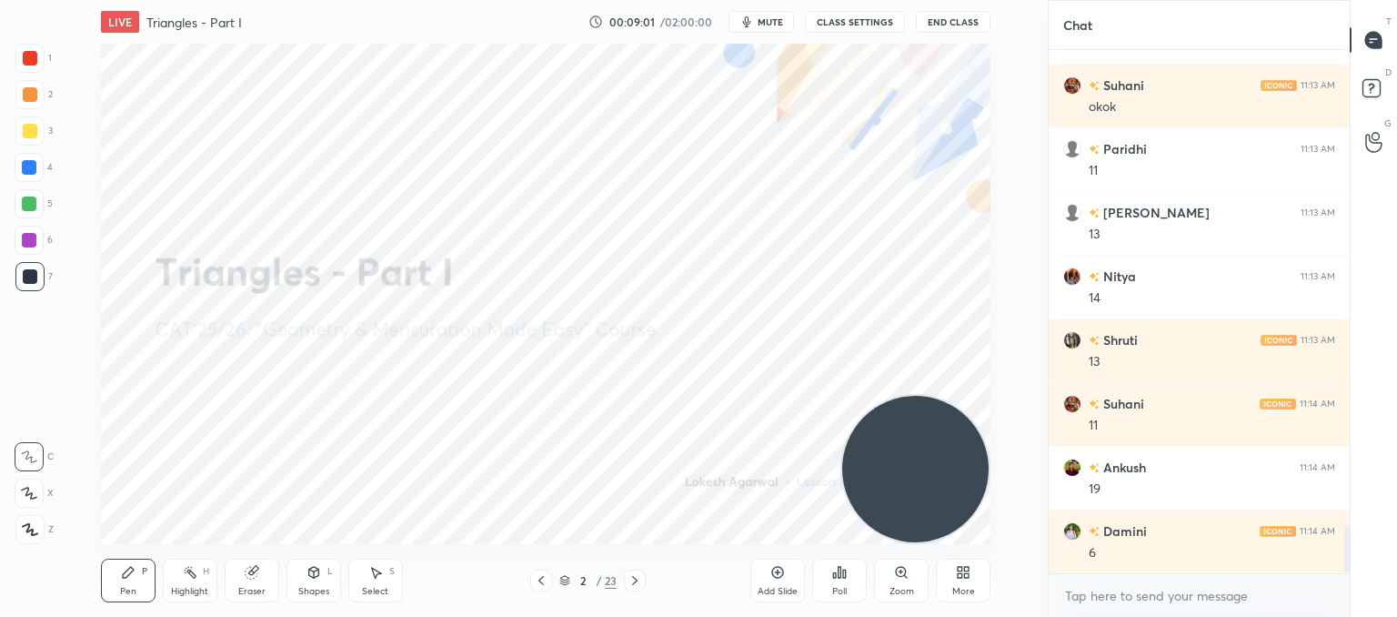
drag, startPoint x: 21, startPoint y: 531, endPoint x: 74, endPoint y: 528, distance: 52.9
click at [22, 529] on icon at bounding box center [30, 529] width 16 height 13
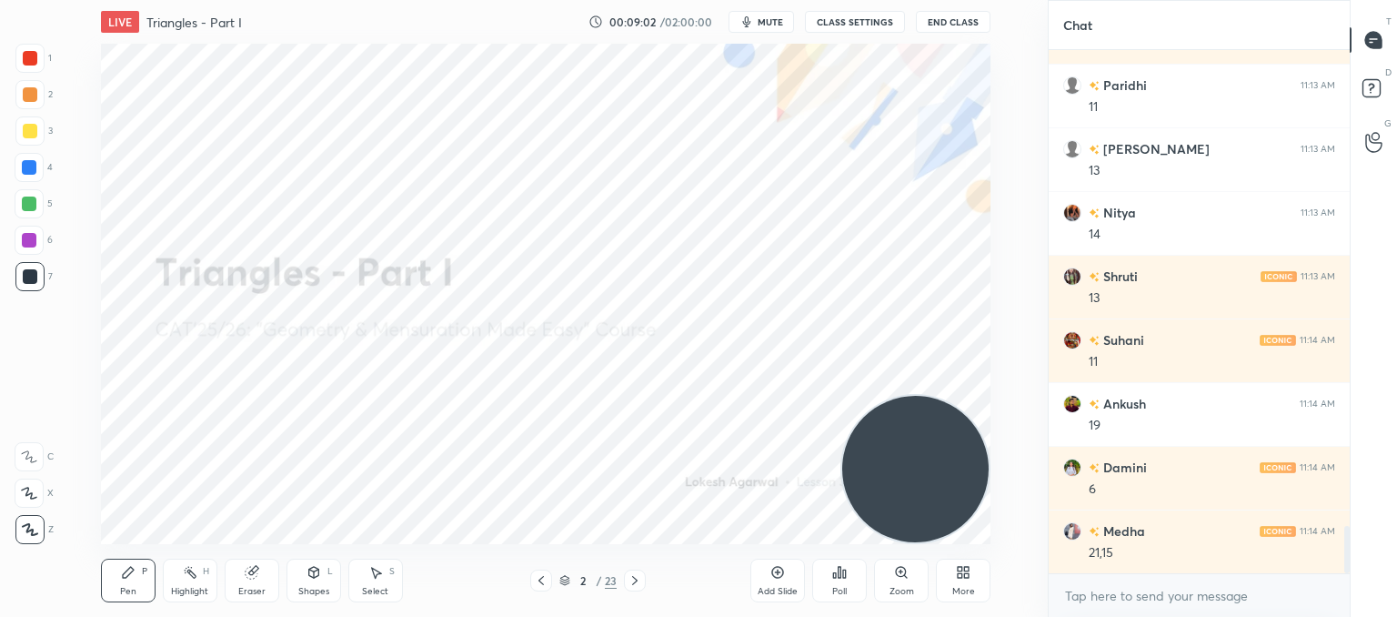
click at [782, 576] on icon at bounding box center [778, 573] width 12 height 12
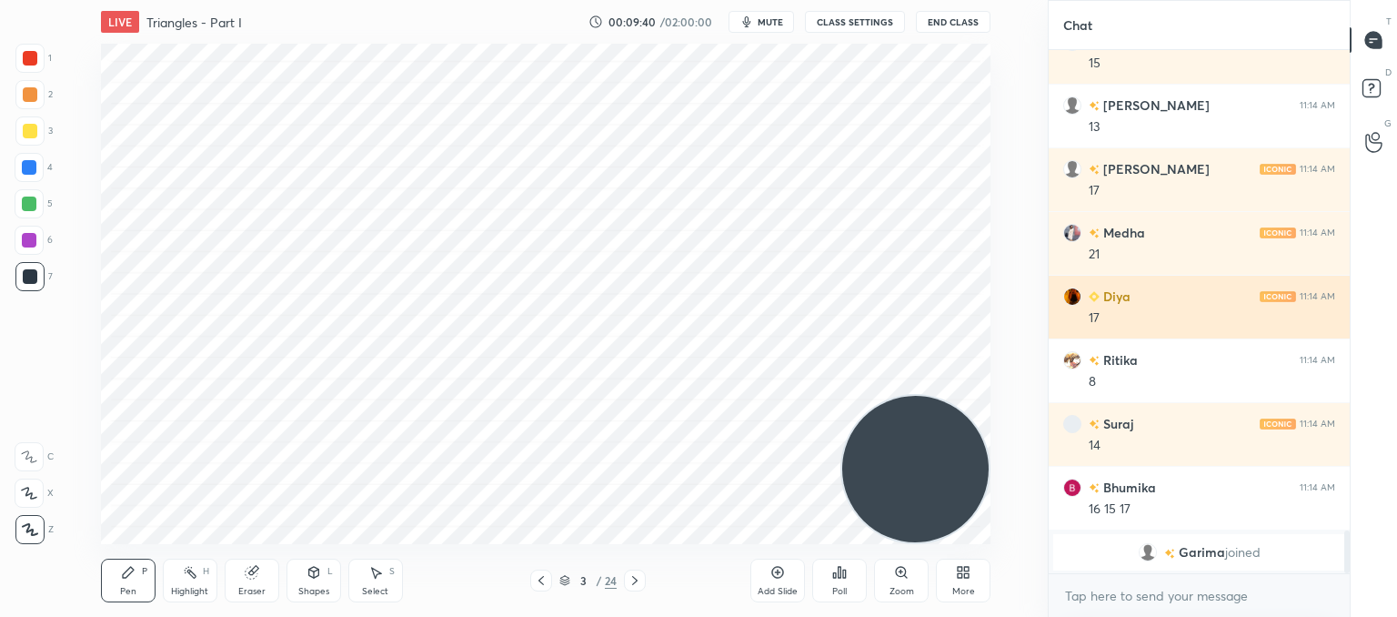
scroll to position [4996, 0]
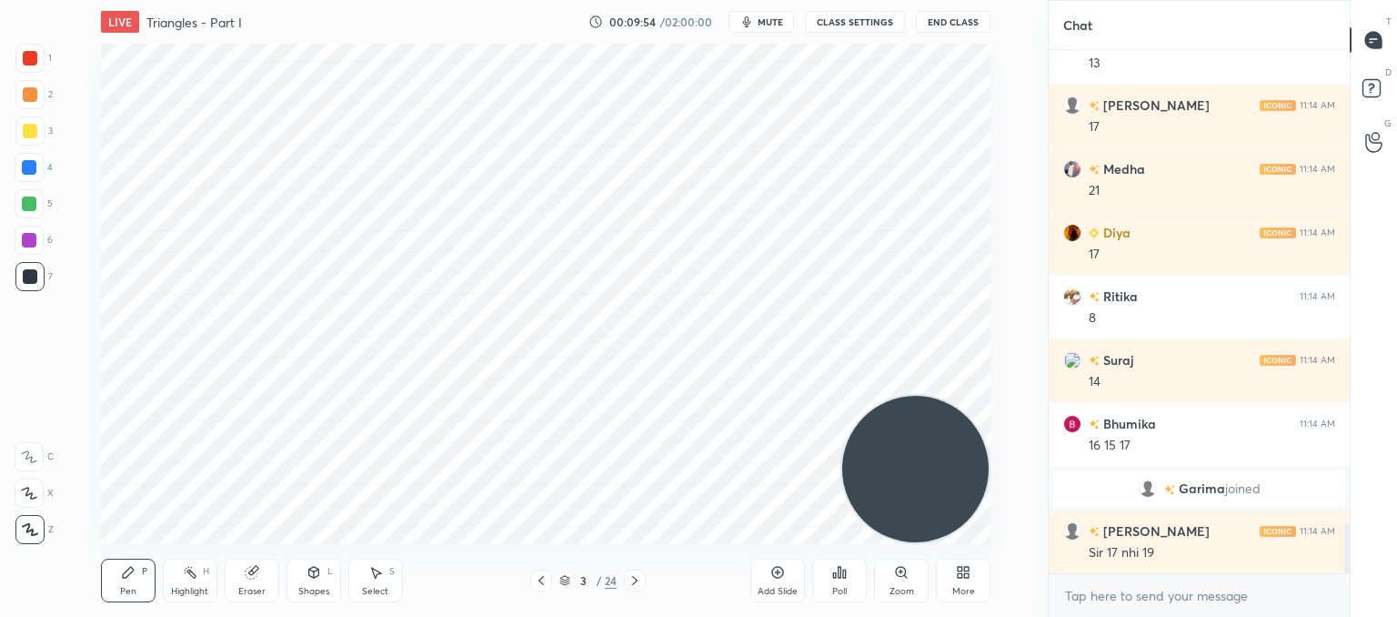
drag, startPoint x: 380, startPoint y: 584, endPoint x: 383, endPoint y: 572, distance: 12.1
click at [379, 584] on div "Select S" at bounding box center [375, 580] width 55 height 44
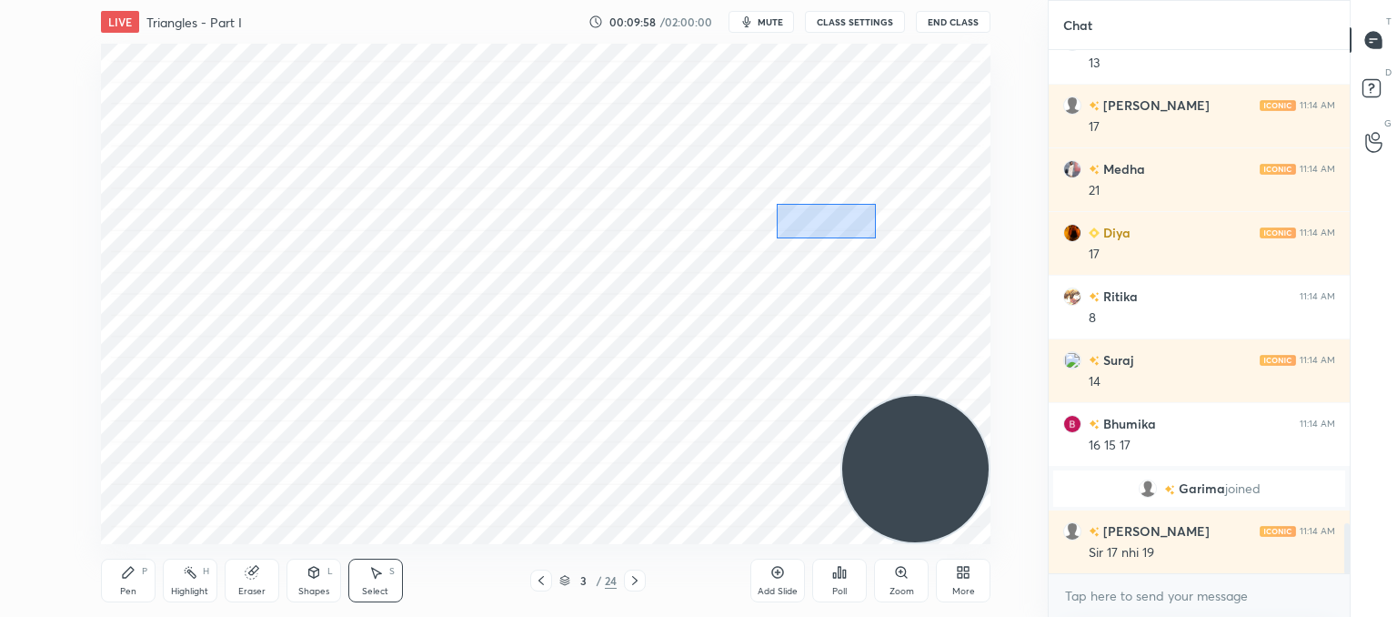
drag, startPoint x: 876, startPoint y: 238, endPoint x: 777, endPoint y: 204, distance: 105.0
click at [777, 204] on div "0 ° Undo Copy Duplicate Duplicate to new slide Delete" at bounding box center [546, 294] width 890 height 500
drag, startPoint x: 130, startPoint y: 579, endPoint x: 142, endPoint y: 555, distance: 27.3
click at [132, 577] on icon at bounding box center [128, 572] width 15 height 15
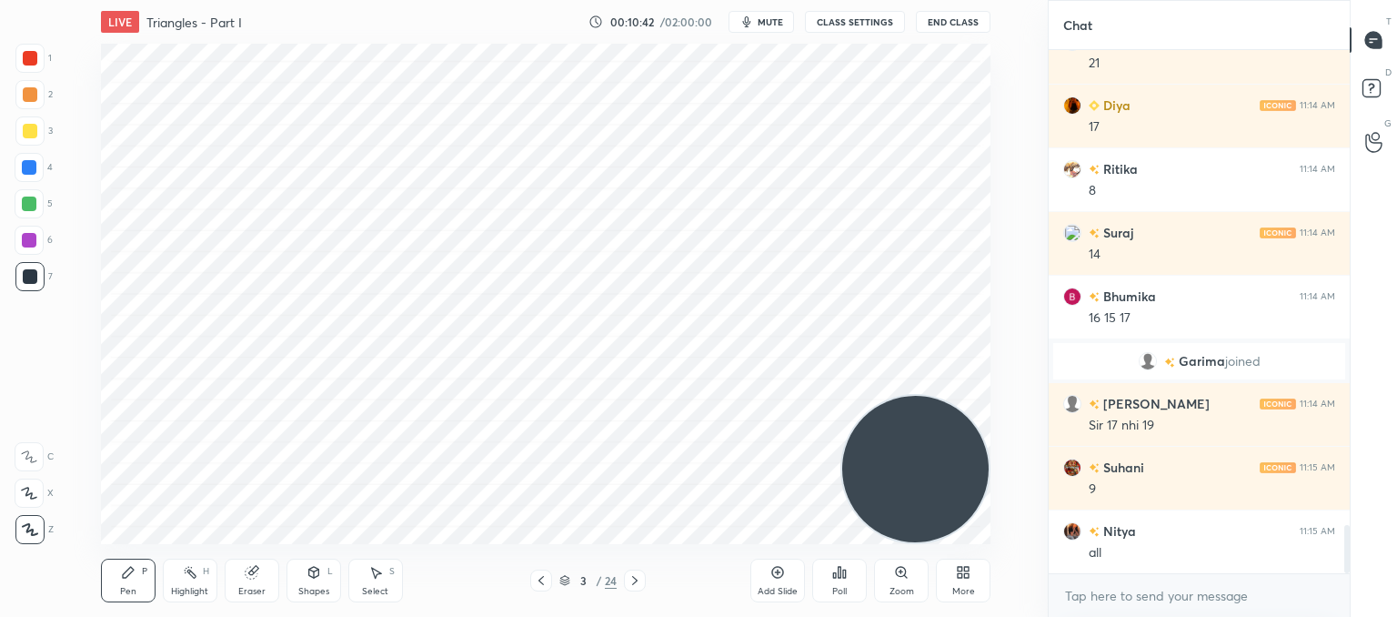
scroll to position [5187, 0]
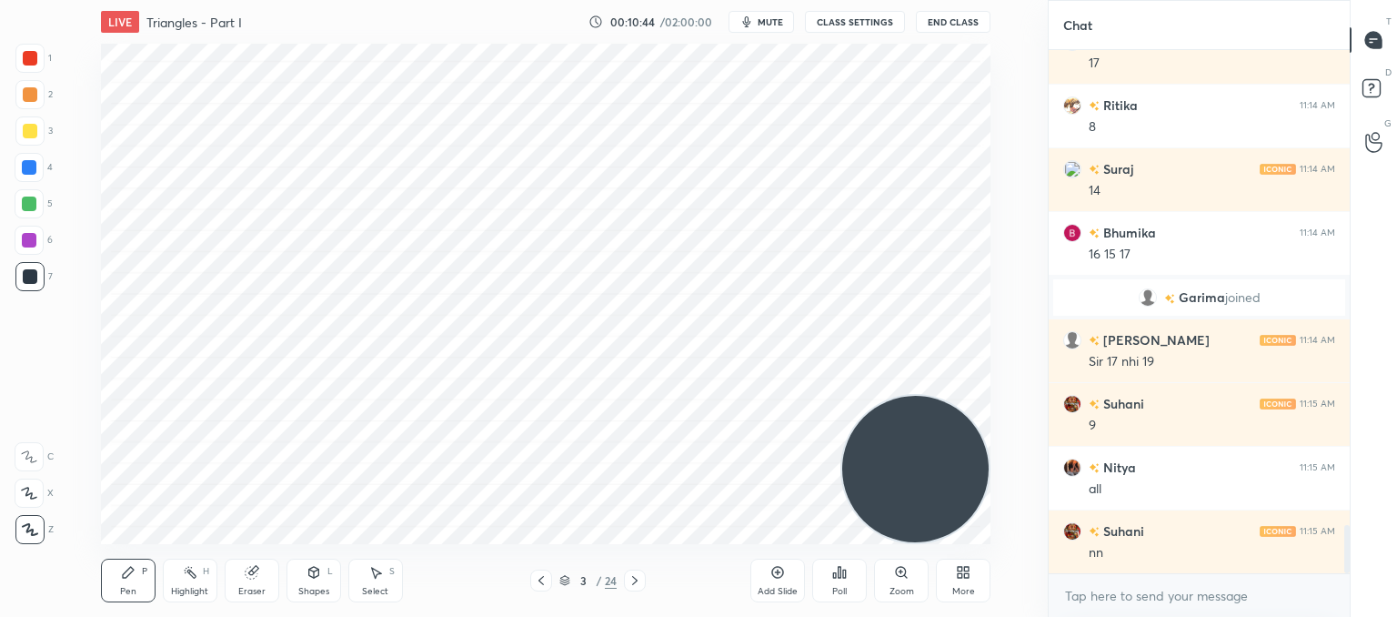
drag, startPoint x: 378, startPoint y: 579, endPoint x: 392, endPoint y: 551, distance: 31.3
click at [386, 569] on div "Select S" at bounding box center [375, 580] width 55 height 44
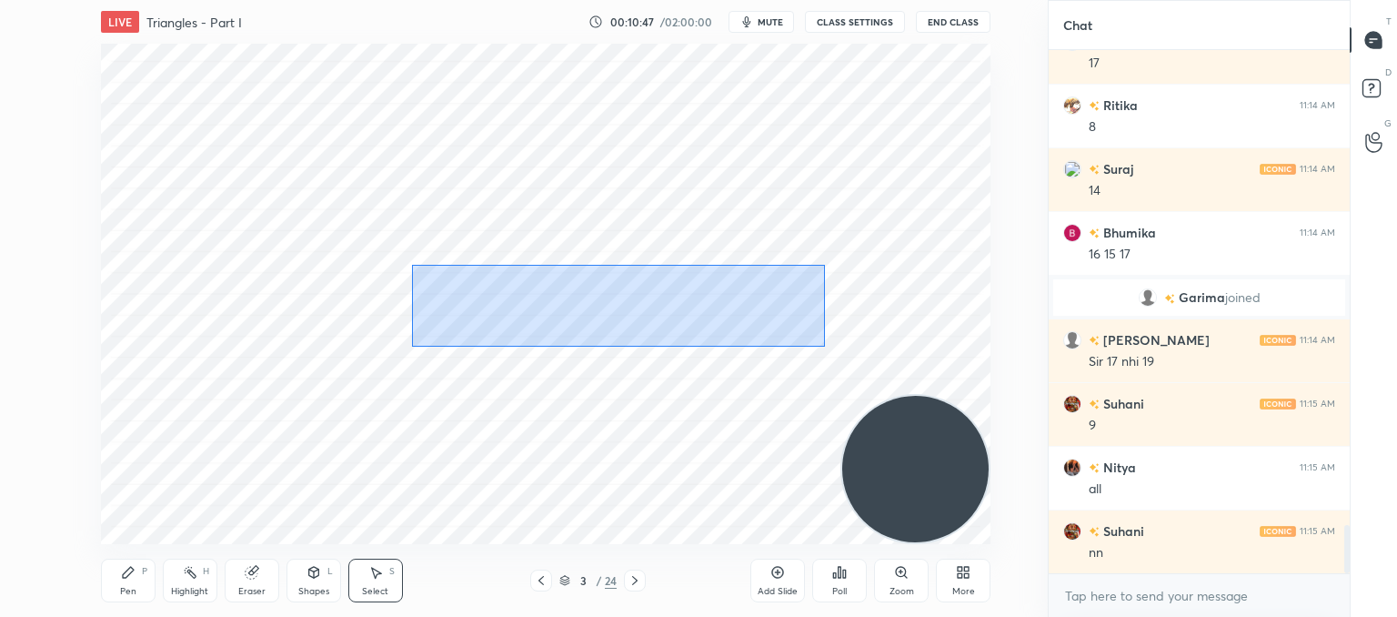
drag, startPoint x: 823, startPoint y: 265, endPoint x: 469, endPoint y: 326, distance: 359.0
click at [440, 337] on div "0 ° Undo Copy Duplicate Duplicate to new slide Delete" at bounding box center [546, 294] width 890 height 500
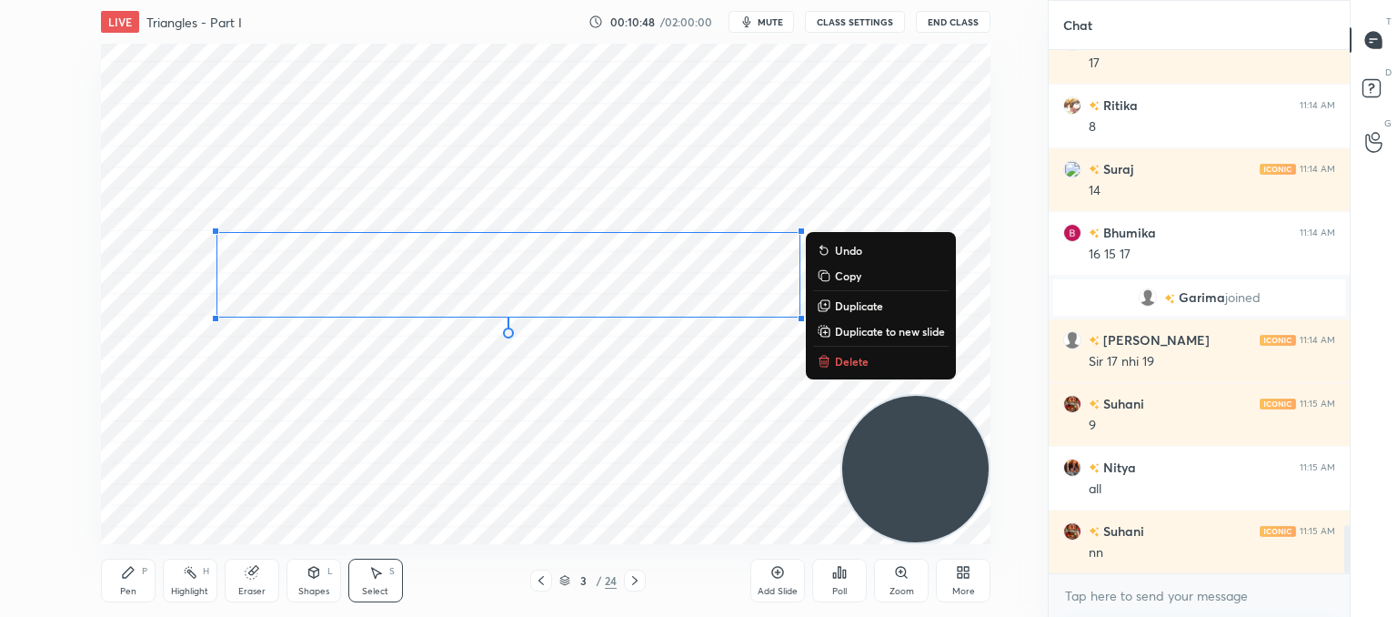
drag, startPoint x: 535, startPoint y: 382, endPoint x: 432, endPoint y: 300, distance: 131.4
click at [533, 379] on div "0 ° Undo Copy Duplicate Duplicate to new slide Delete" at bounding box center [546, 294] width 890 height 500
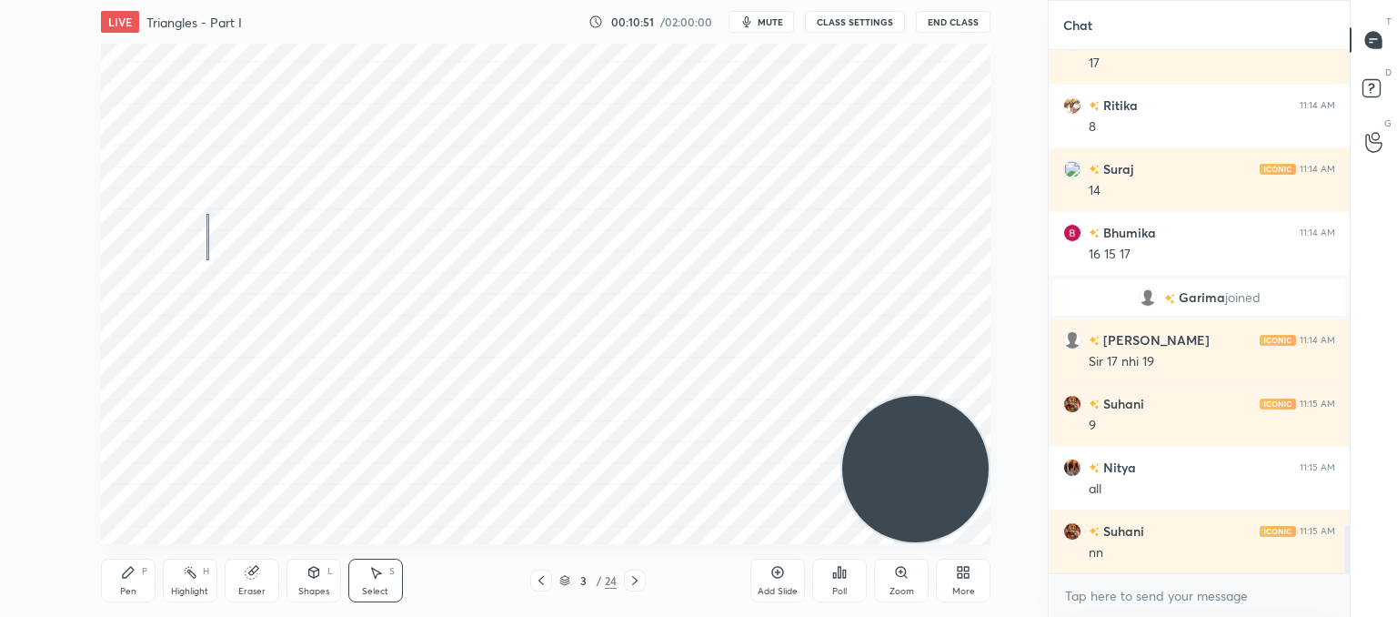
drag, startPoint x: 206, startPoint y: 214, endPoint x: 228, endPoint y: 248, distance: 41.4
click at [208, 256] on div "0 ° Undo Copy Duplicate Duplicate to new slide Delete" at bounding box center [546, 294] width 890 height 500
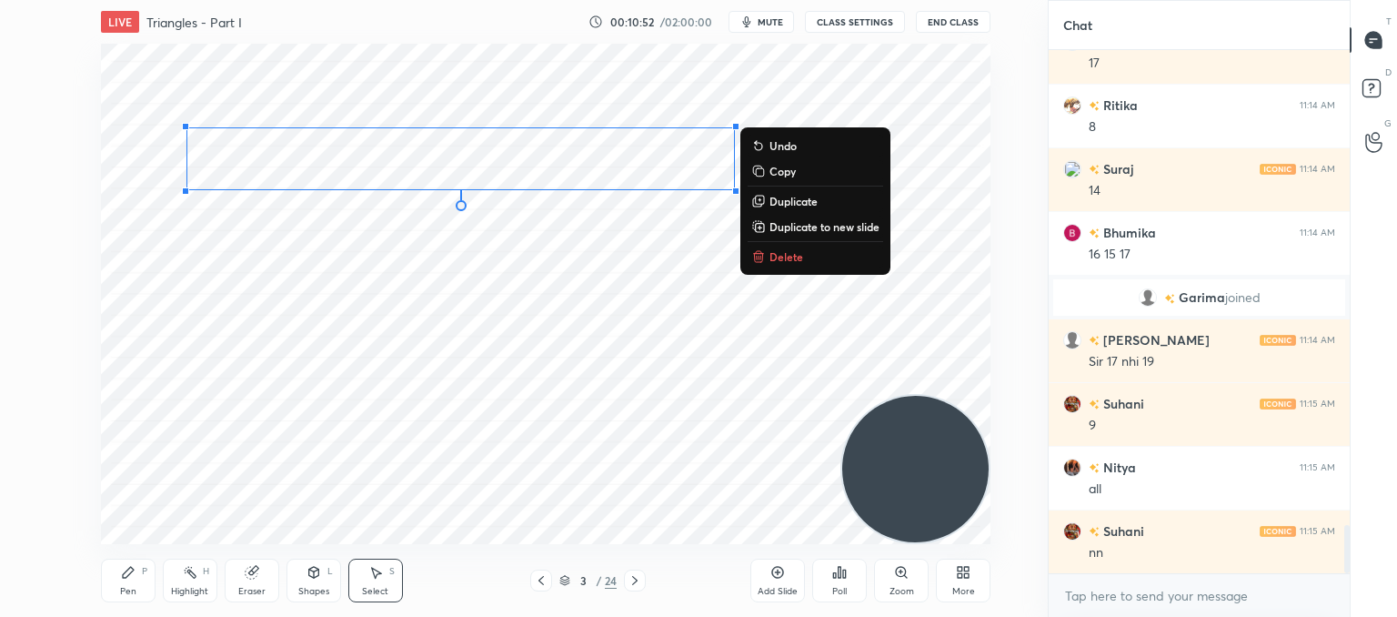
drag, startPoint x: 794, startPoint y: 154, endPoint x: 120, endPoint y: 196, distance: 675.4
click at [120, 196] on div "0 ° Undo Copy Duplicate Duplicate to new slide Delete" at bounding box center [546, 294] width 890 height 500
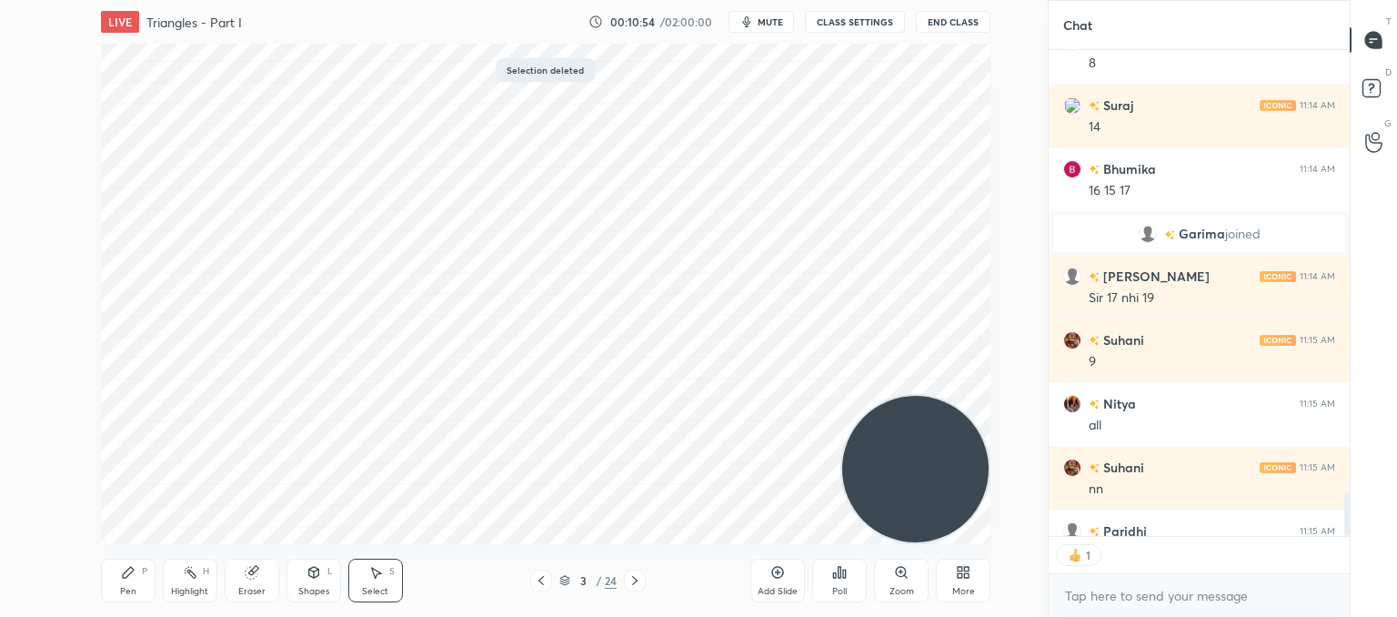
scroll to position [481, 296]
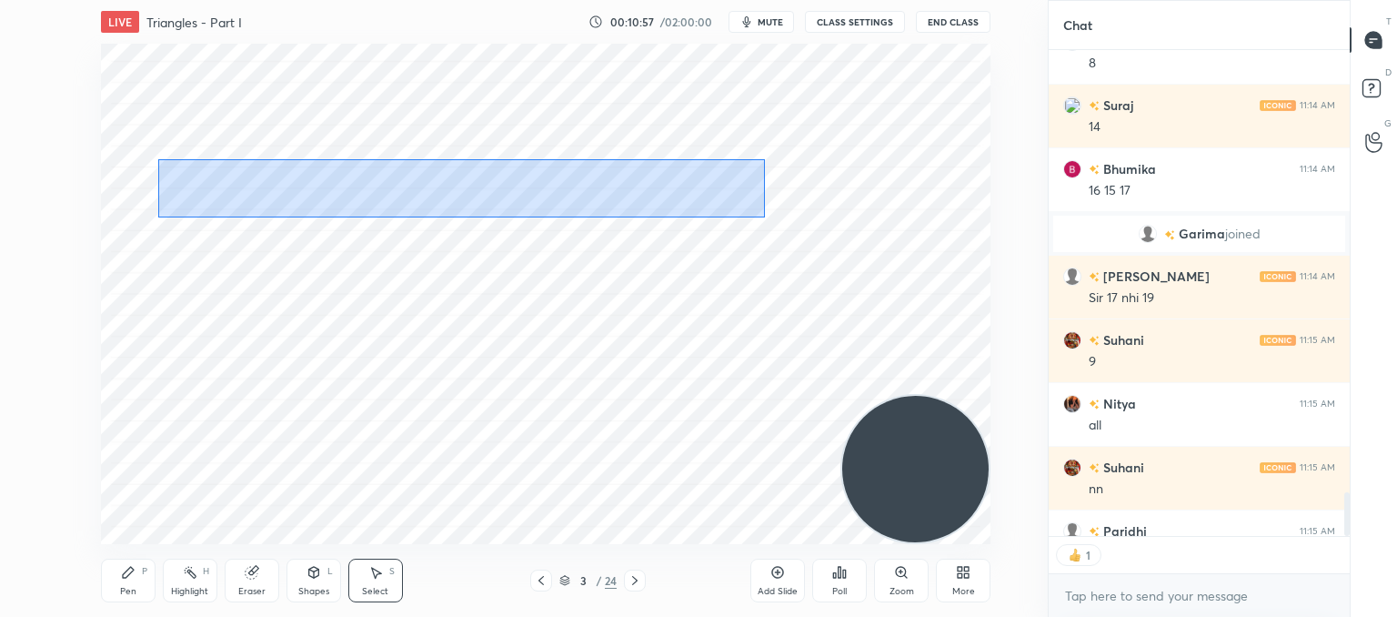
drag, startPoint x: 764, startPoint y: 159, endPoint x: 160, endPoint y: 211, distance: 606.2
click at [157, 216] on div "0 ° Undo Copy Duplicate Duplicate to new slide Delete" at bounding box center [546, 294] width 890 height 500
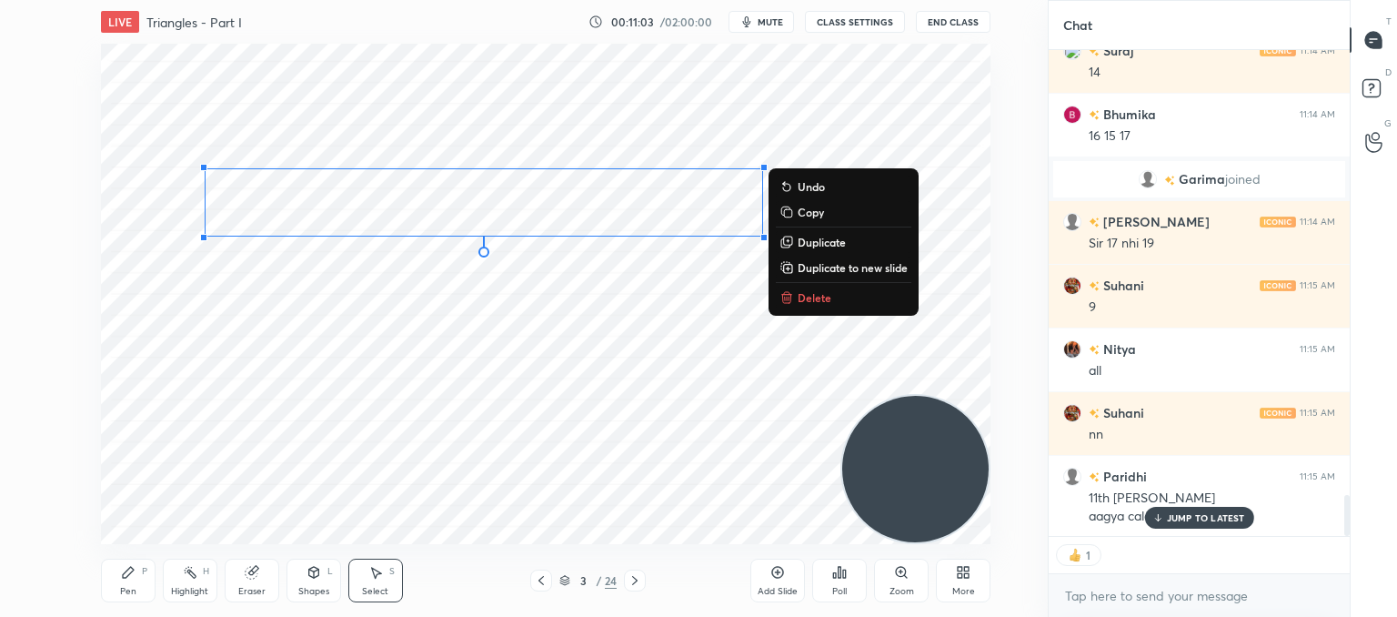
scroll to position [5348, 0]
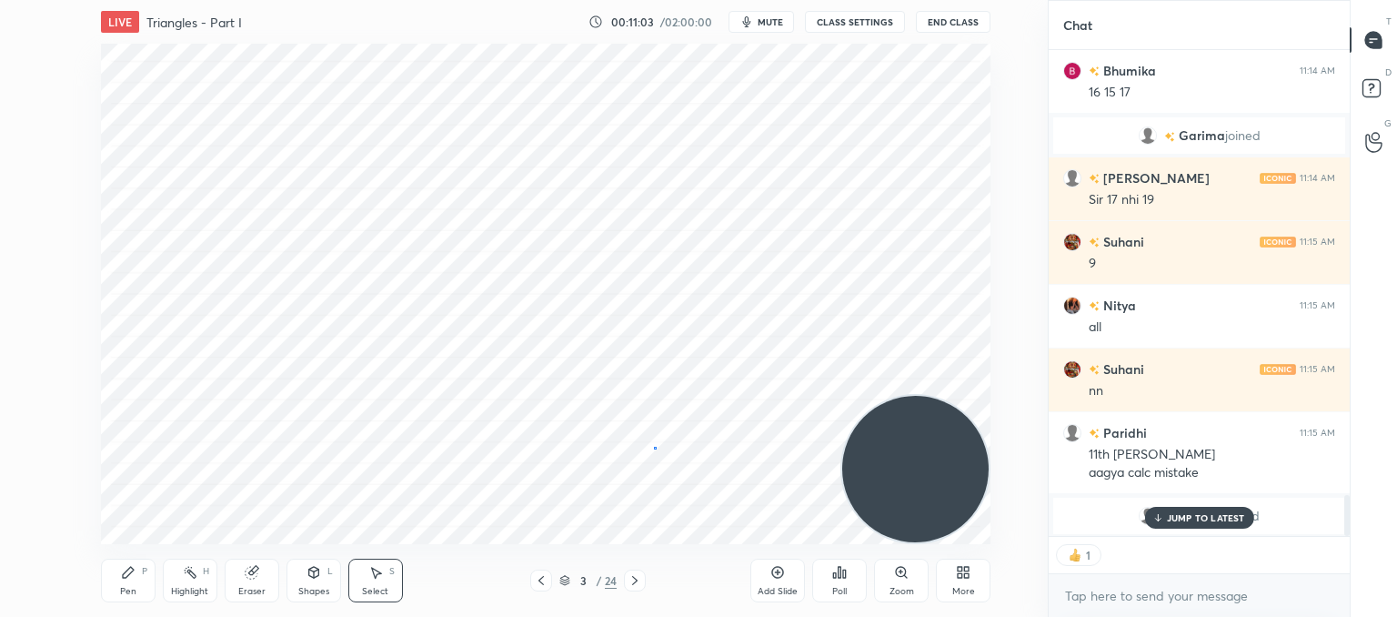
click at [654, 449] on div "0 ° Undo Copy Duplicate Duplicate to new slide Delete" at bounding box center [546, 294] width 890 height 500
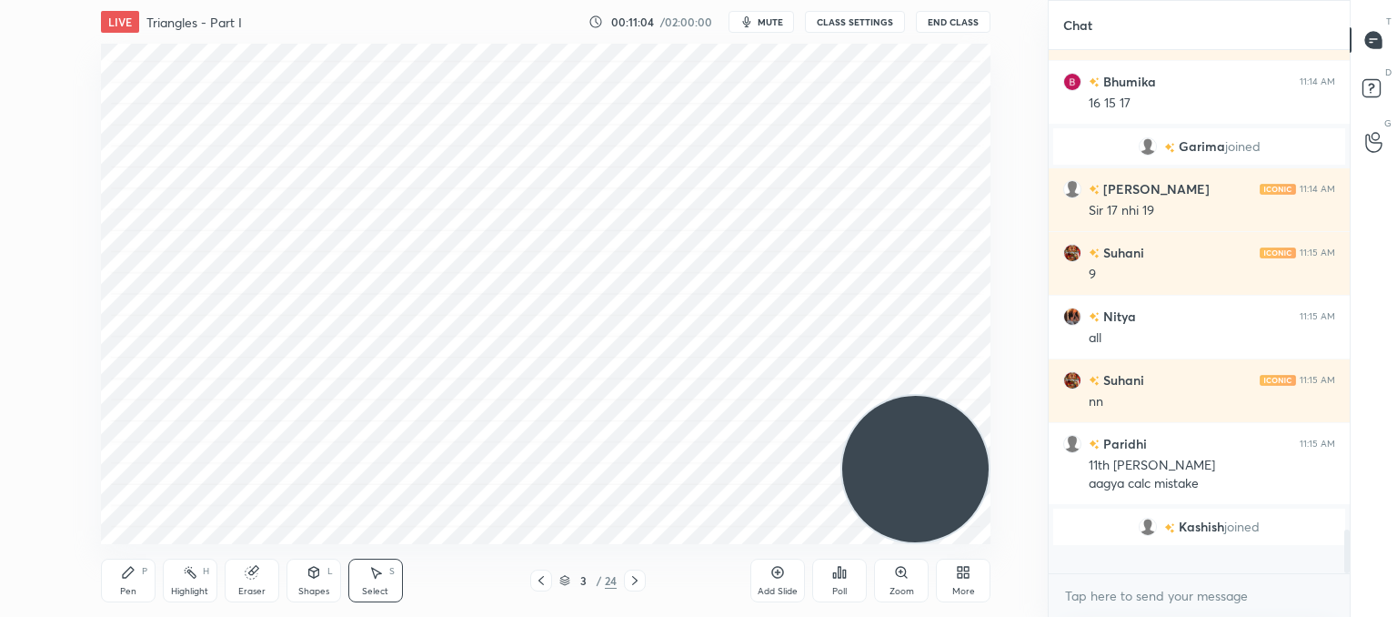
scroll to position [518, 296]
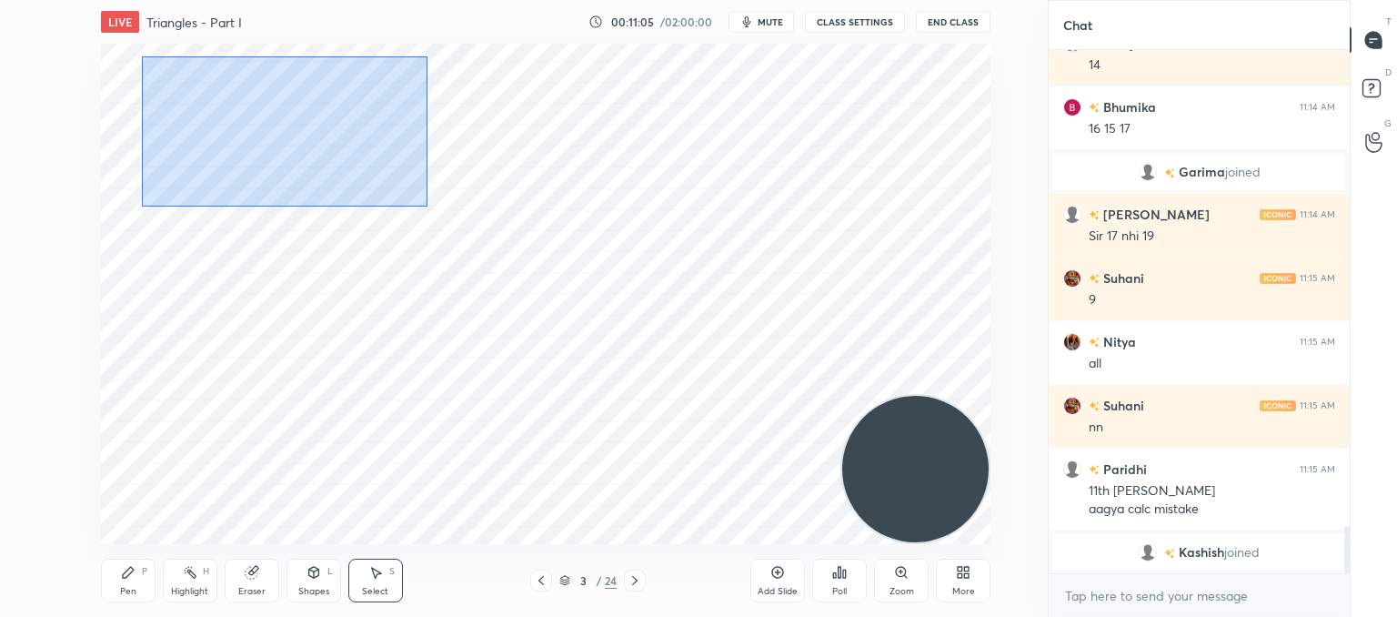
drag, startPoint x: 142, startPoint y: 56, endPoint x: 421, endPoint y: 213, distance: 320.1
click at [426, 206] on div "0 ° Undo Copy Duplicate Duplicate to new slide Delete" at bounding box center [546, 294] width 890 height 500
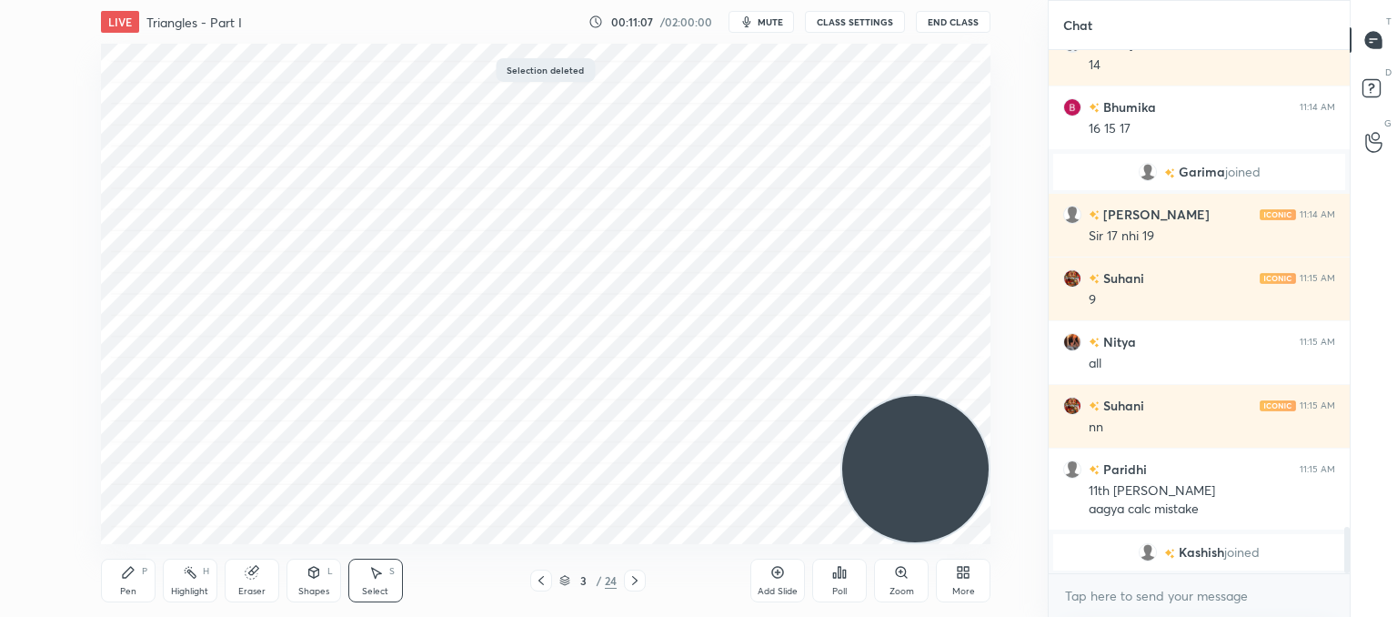
scroll to position [5376, 0]
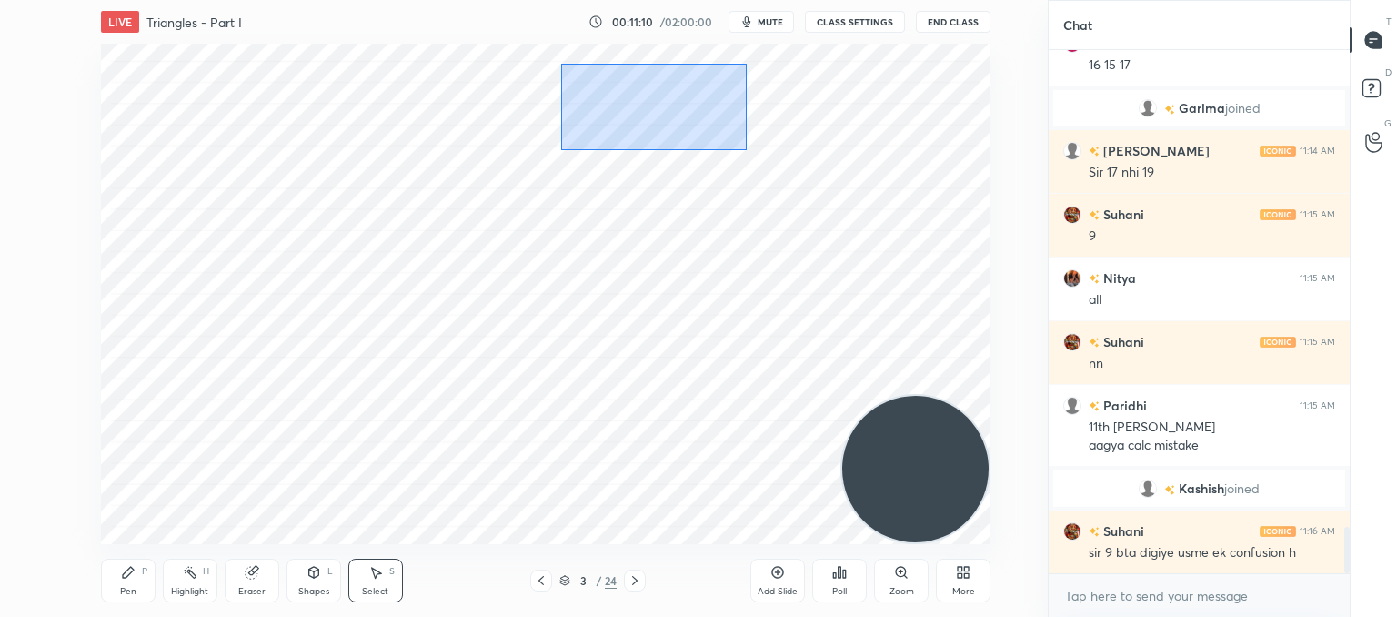
drag, startPoint x: 589, startPoint y: 87, endPoint x: 744, endPoint y: 149, distance: 167.4
click at [745, 150] on div "0 ° Undo Copy Duplicate Duplicate to new slide Delete" at bounding box center [546, 294] width 890 height 500
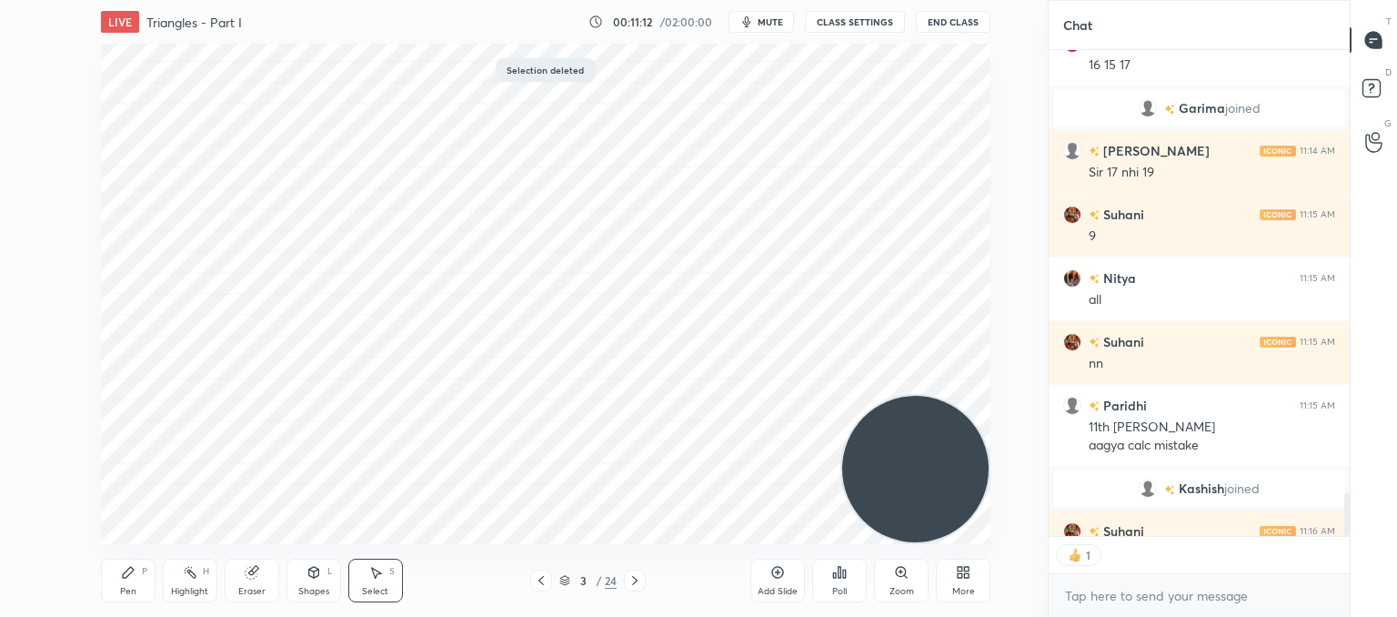
scroll to position [5476, 0]
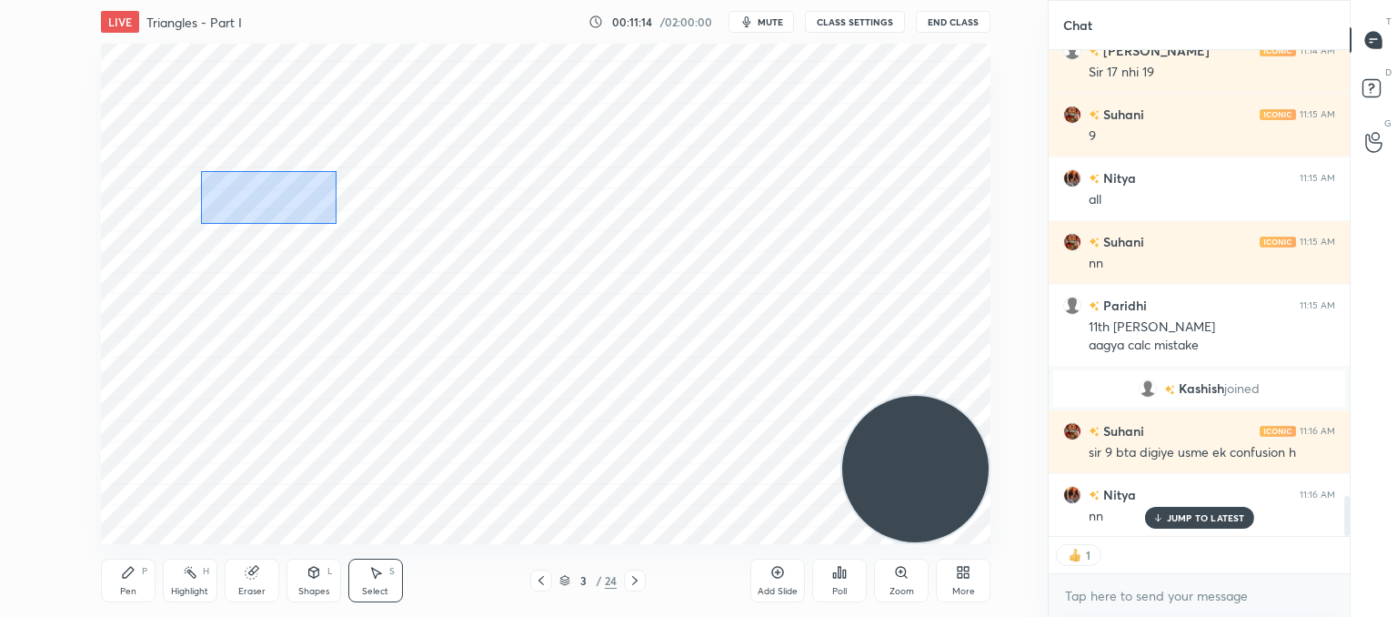
drag, startPoint x: 200, startPoint y: 171, endPoint x: 373, endPoint y: 223, distance: 180.4
click at [337, 223] on div "0 ° Undo Copy Duplicate Duplicate to new slide Delete" at bounding box center [546, 294] width 890 height 500
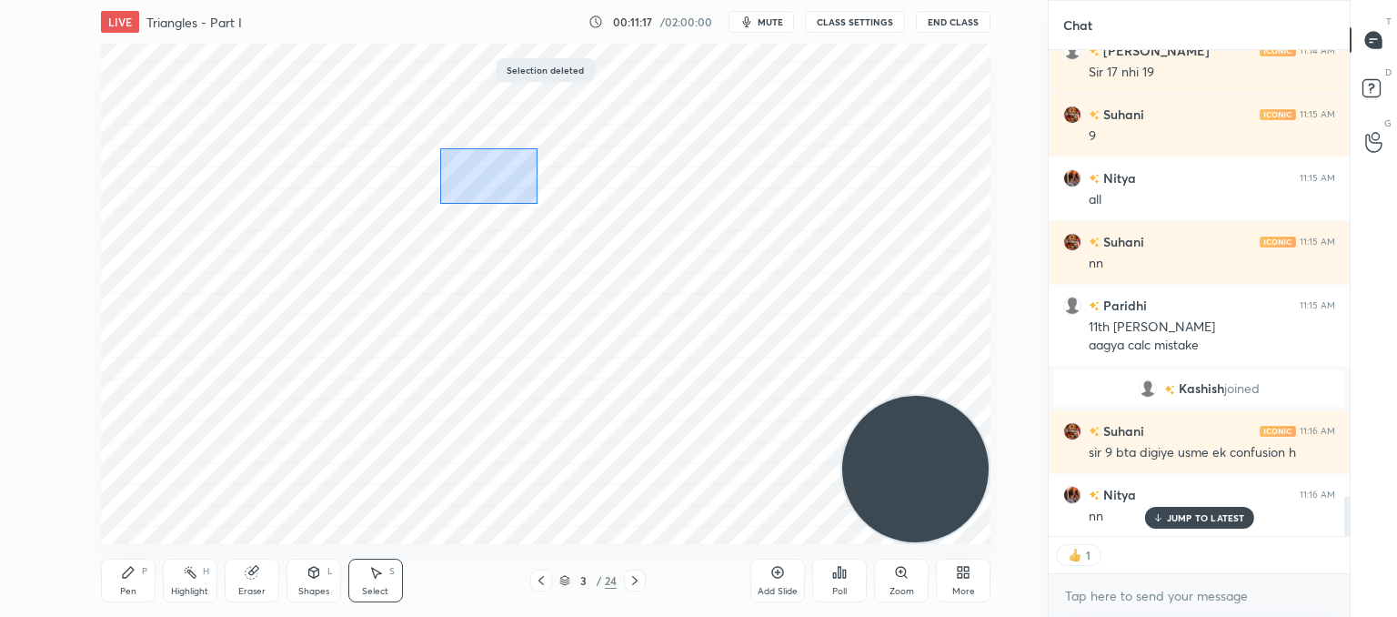
drag, startPoint x: 437, startPoint y: 145, endPoint x: 546, endPoint y: 197, distance: 121.2
click at [537, 204] on div "0 ° Undo Copy Duplicate Duplicate to new slide Delete" at bounding box center [546, 294] width 890 height 500
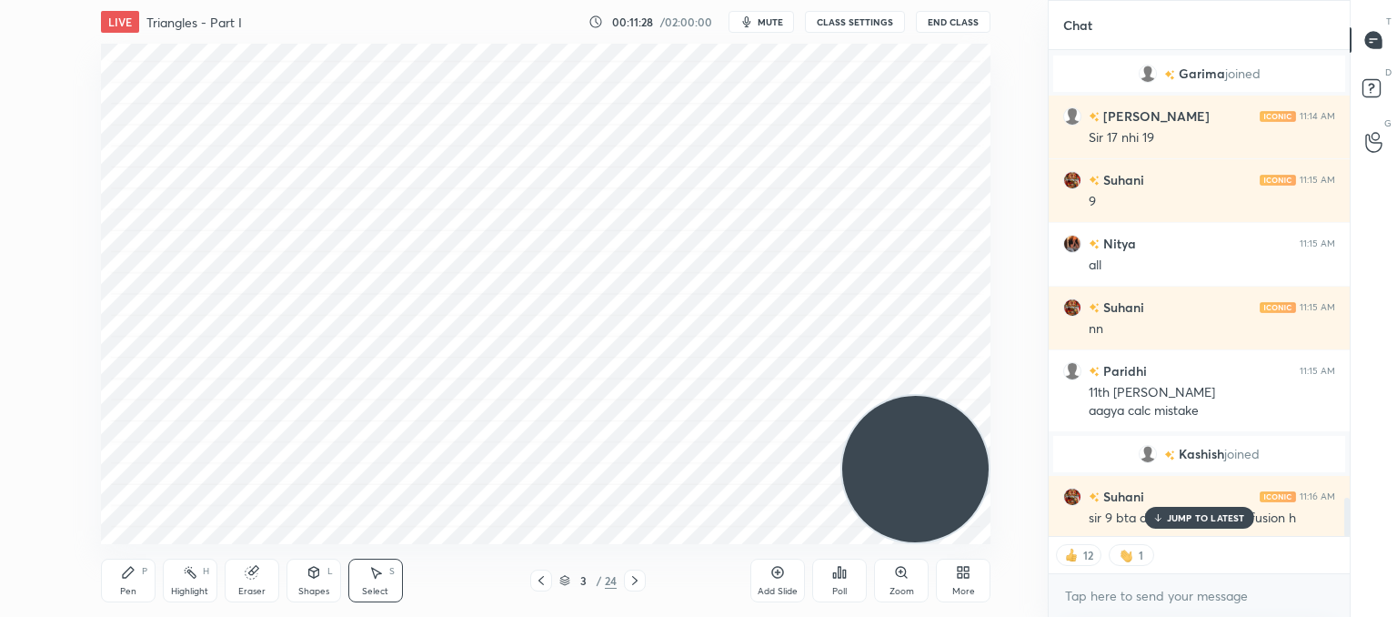
scroll to position [5749, 0]
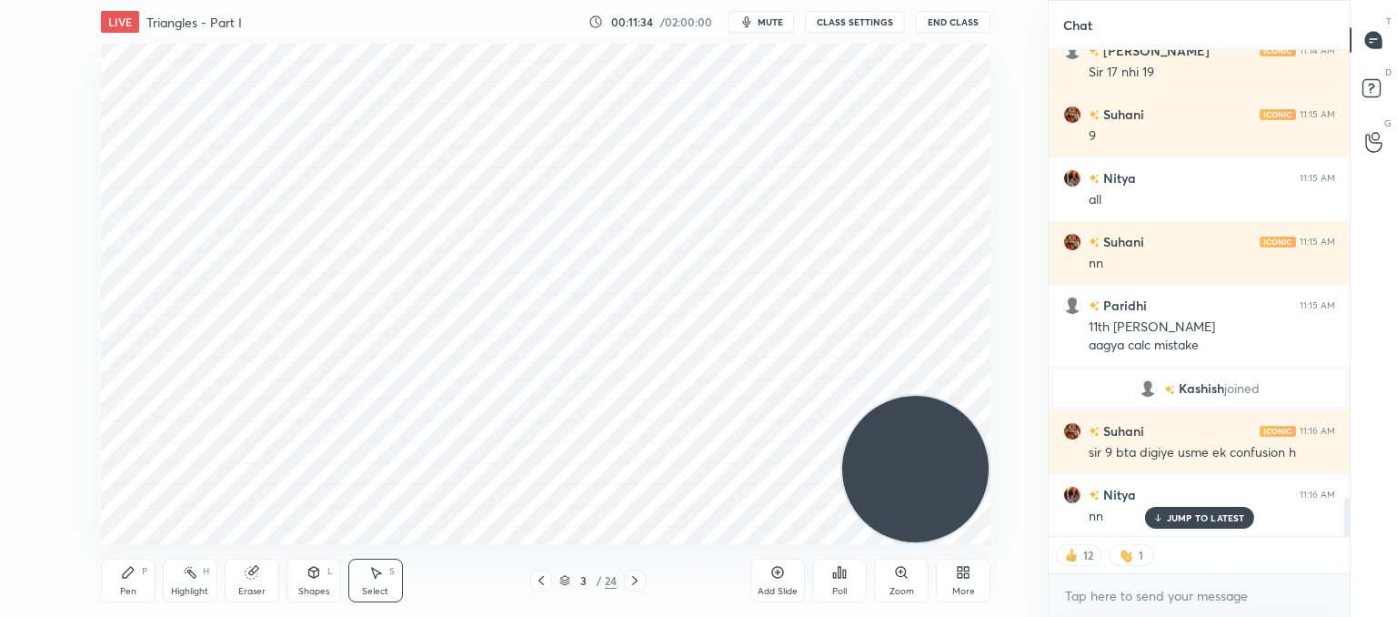
drag, startPoint x: 131, startPoint y: 581, endPoint x: 153, endPoint y: 543, distance: 44.0
click at [128, 579] on div "Pen P" at bounding box center [128, 580] width 55 height 44
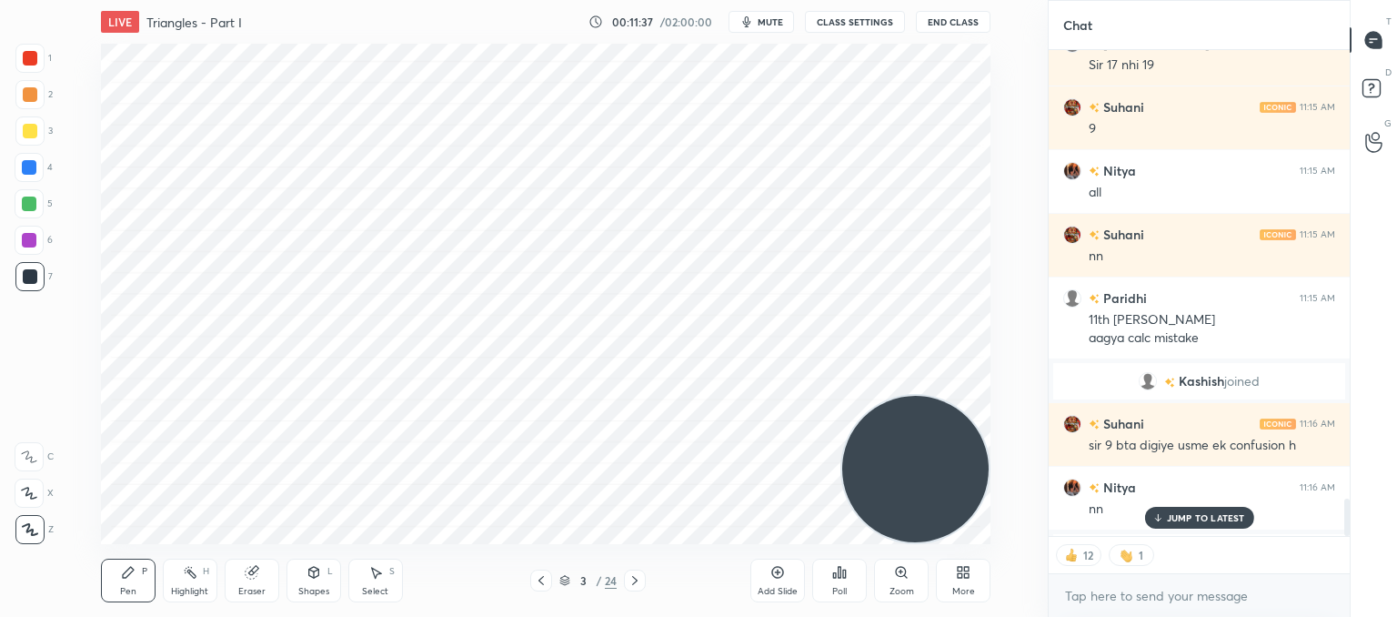
scroll to position [5756, 0]
click at [371, 582] on div "Select S" at bounding box center [375, 580] width 55 height 44
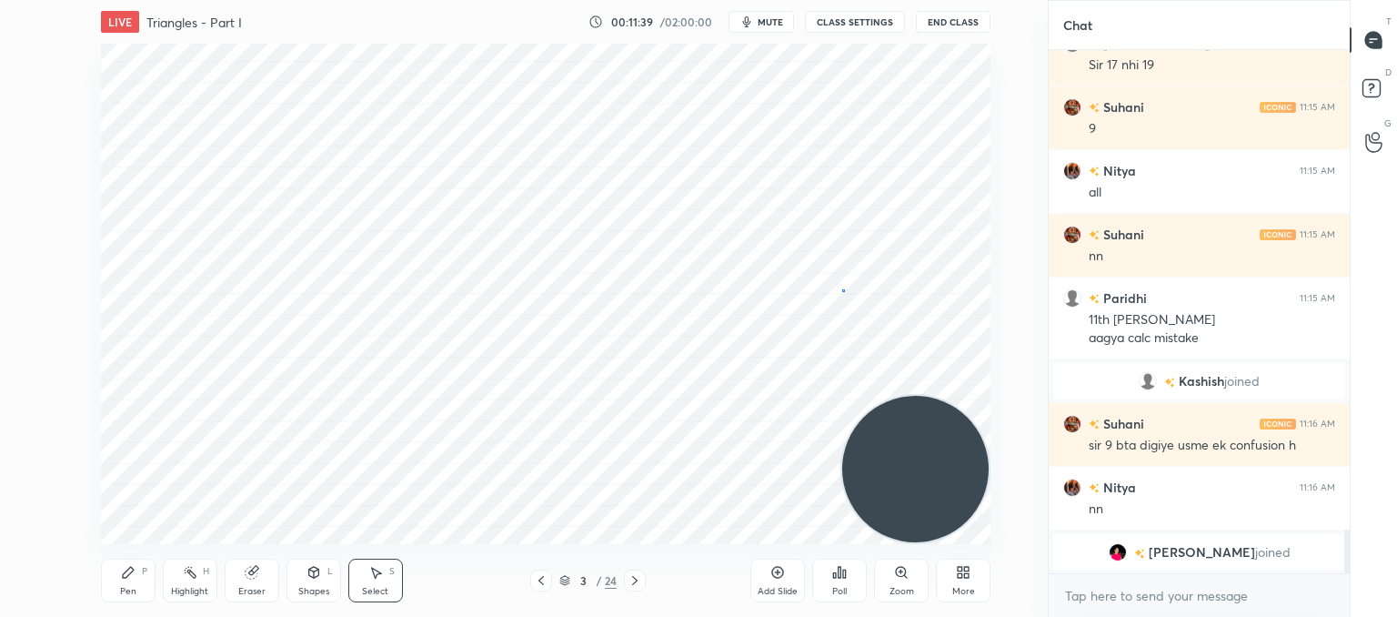
click at [839, 288] on div "0 ° Undo Copy Duplicate Duplicate to new slide Delete" at bounding box center [546, 294] width 890 height 500
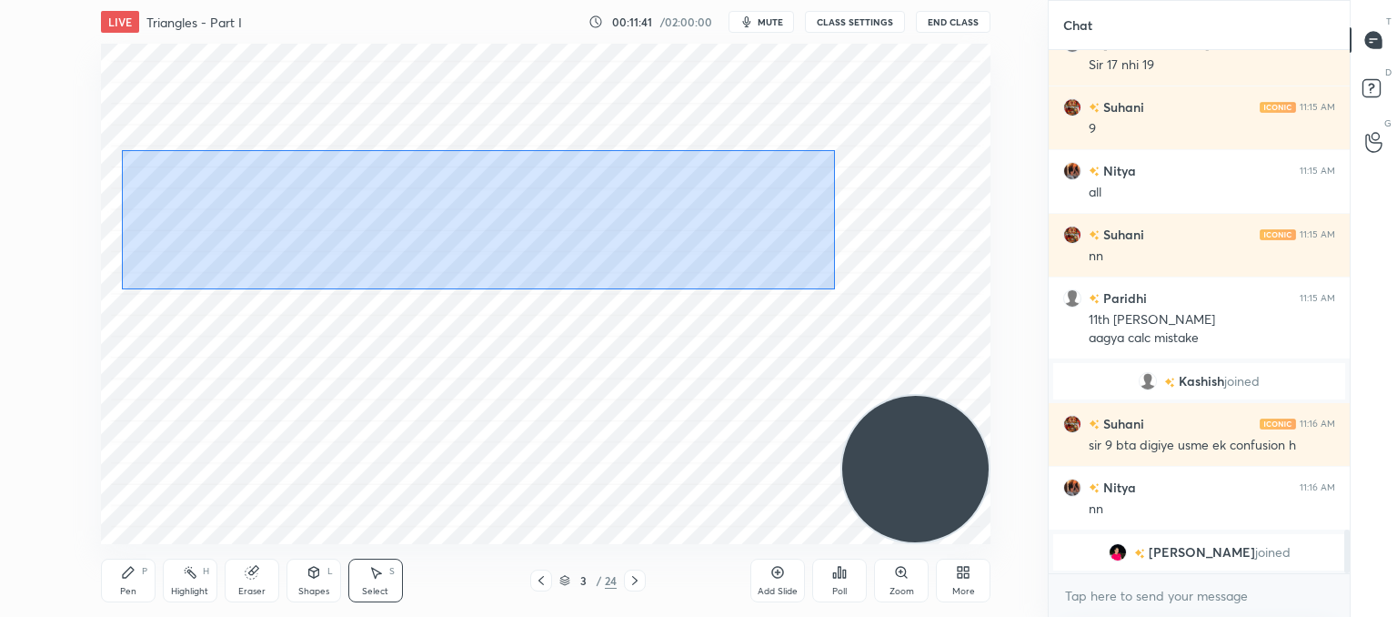
drag, startPoint x: 835, startPoint y: 288, endPoint x: 122, endPoint y: 150, distance: 726.4
click at [122, 150] on div "0 ° Undo Copy Duplicate Duplicate to new slide Delete" at bounding box center [546, 294] width 890 height 500
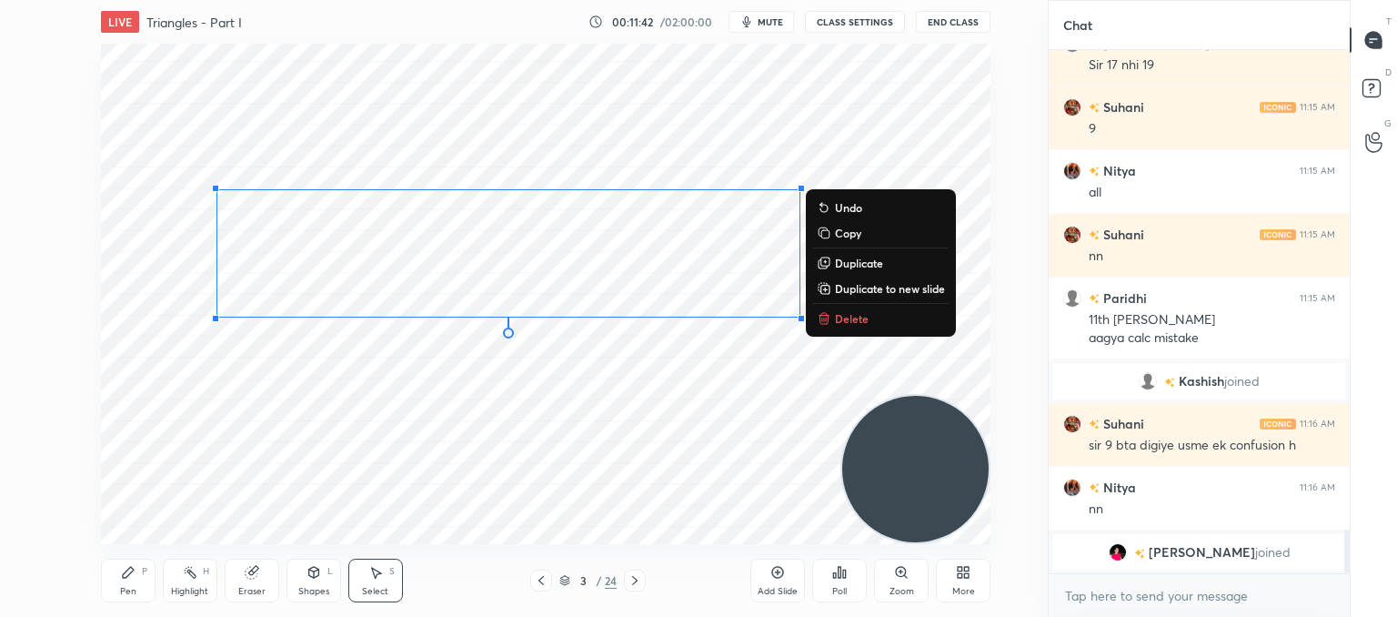
click at [841, 233] on p "Copy" at bounding box center [848, 233] width 26 height 15
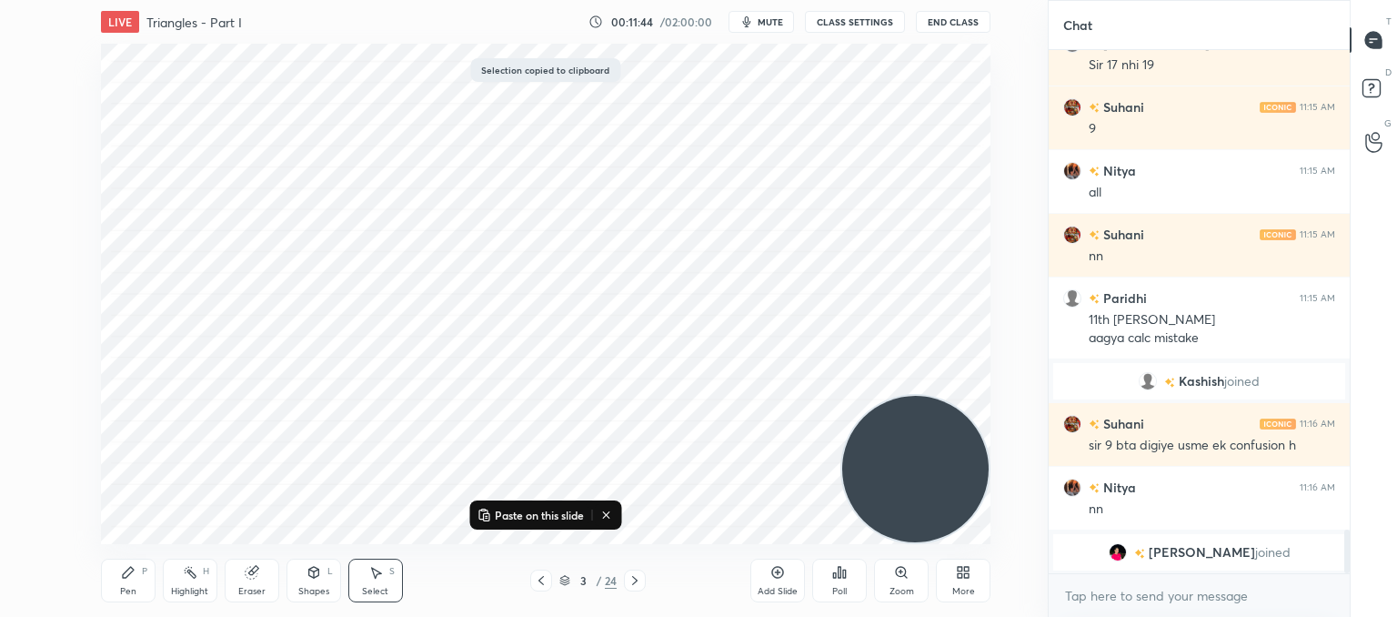
click at [626, 581] on div at bounding box center [635, 580] width 22 height 22
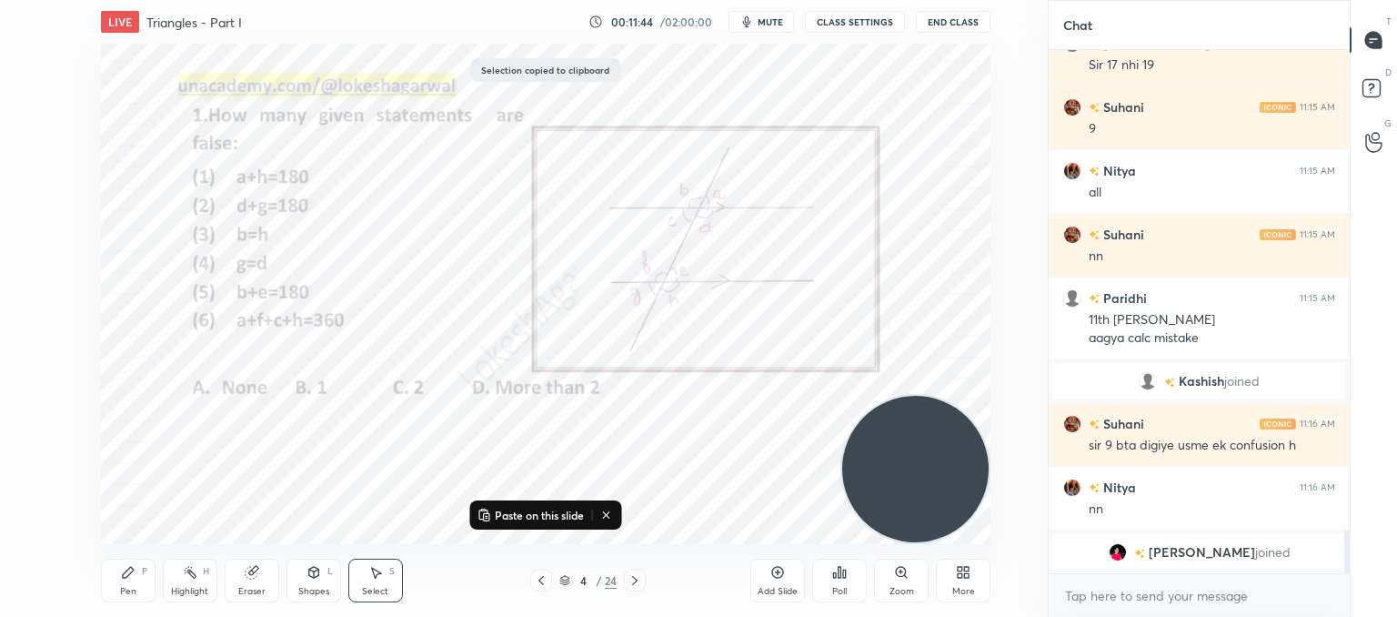
click at [626, 581] on div at bounding box center [635, 580] width 22 height 22
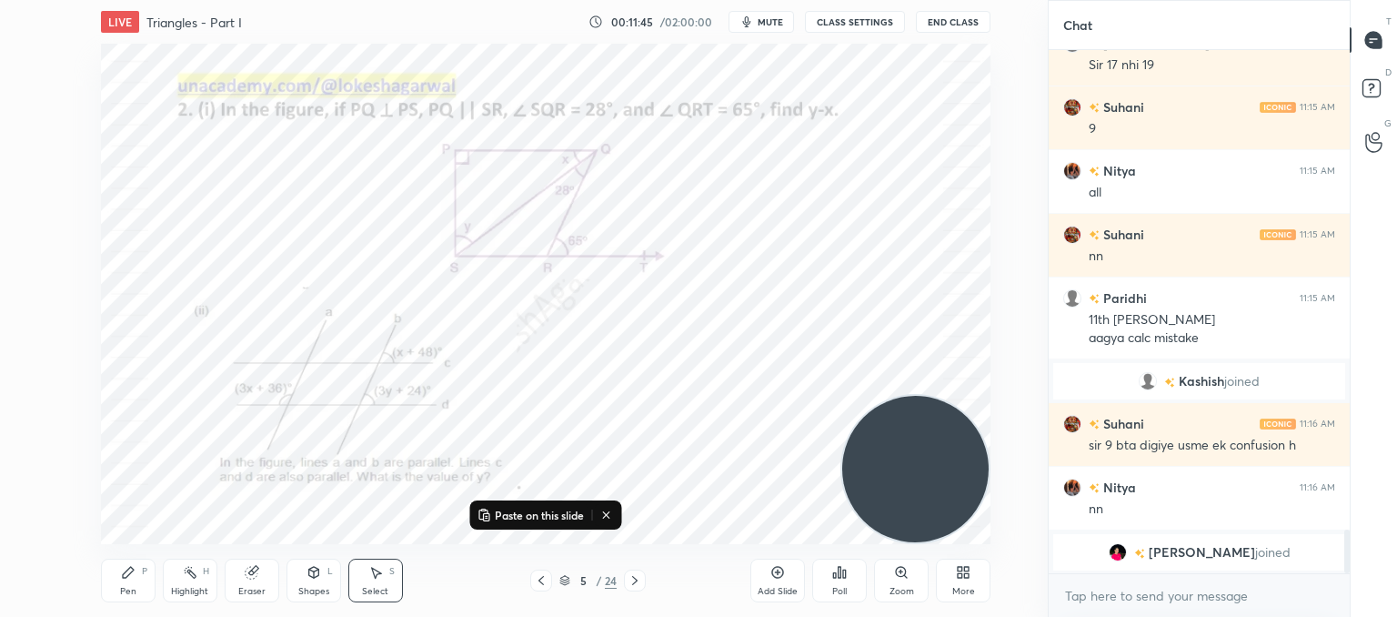
click at [626, 581] on div at bounding box center [635, 580] width 22 height 22
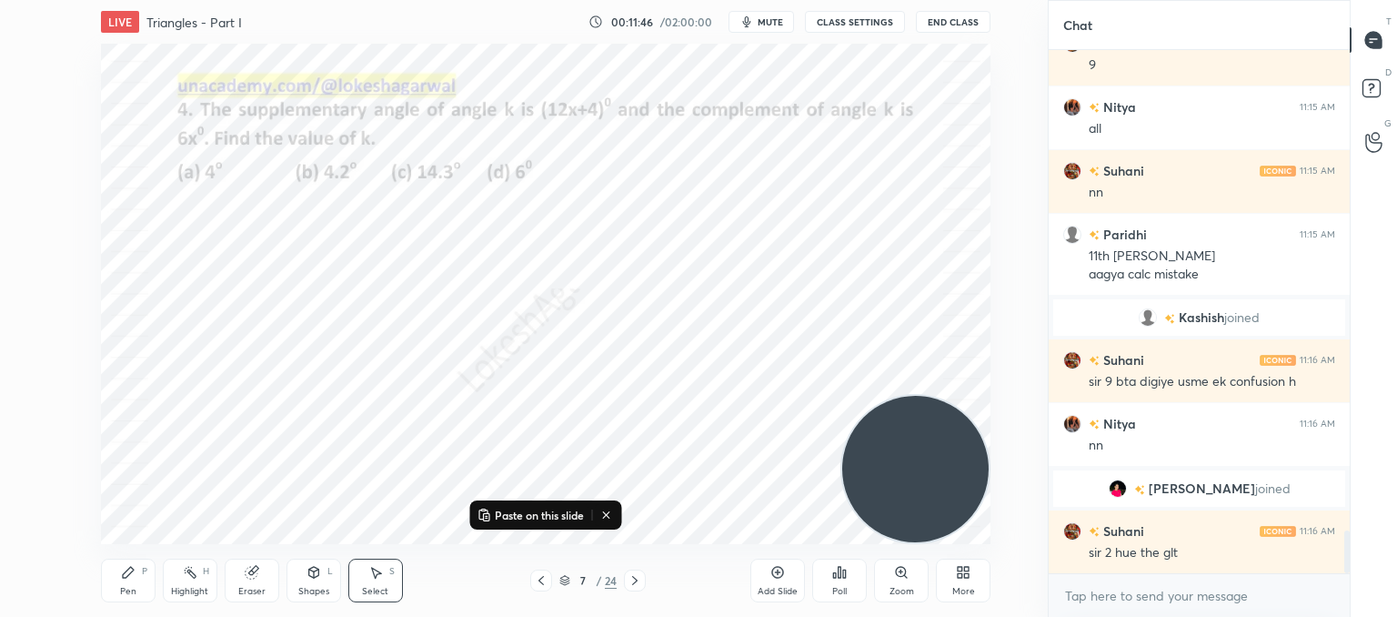
click at [626, 581] on div at bounding box center [635, 580] width 22 height 22
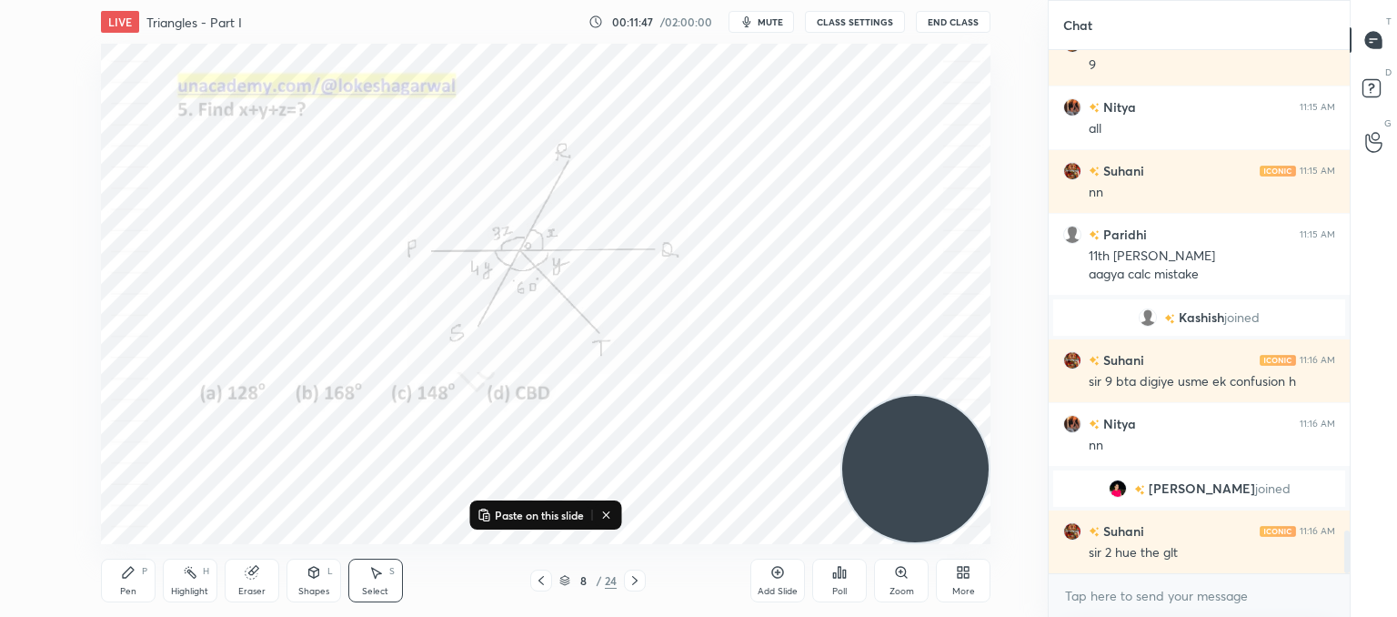
scroll to position [5883, 0]
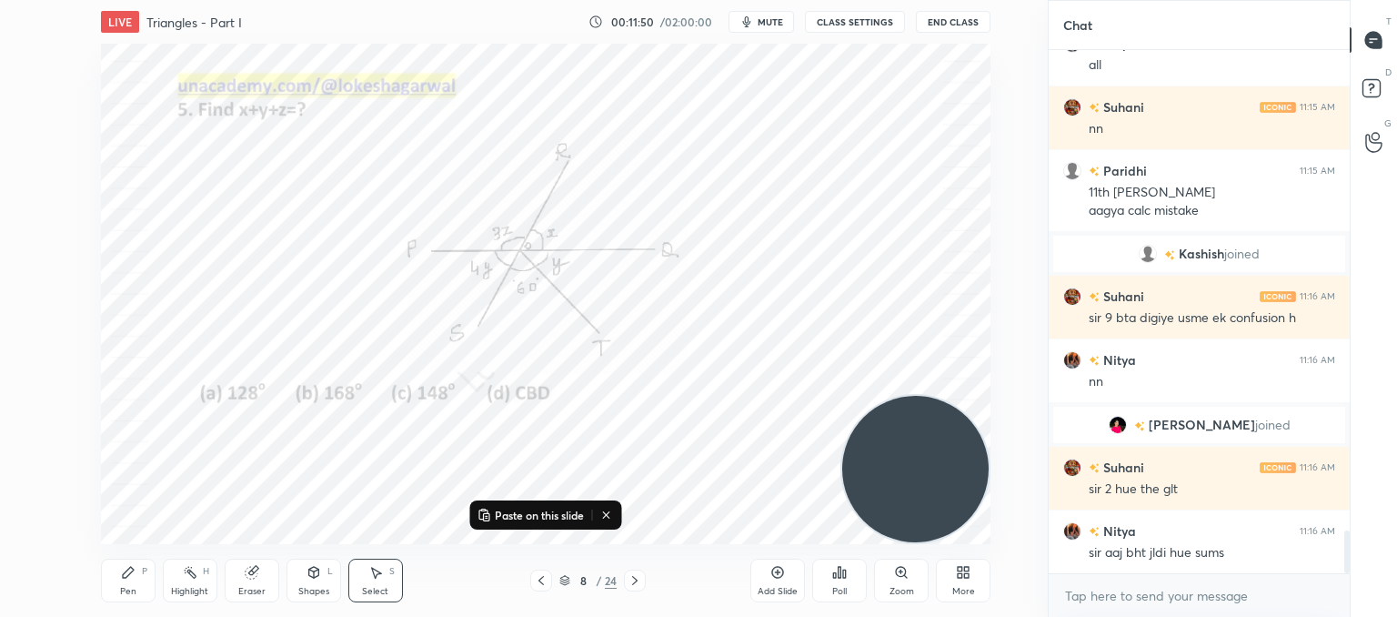
click at [626, 581] on div at bounding box center [635, 580] width 22 height 22
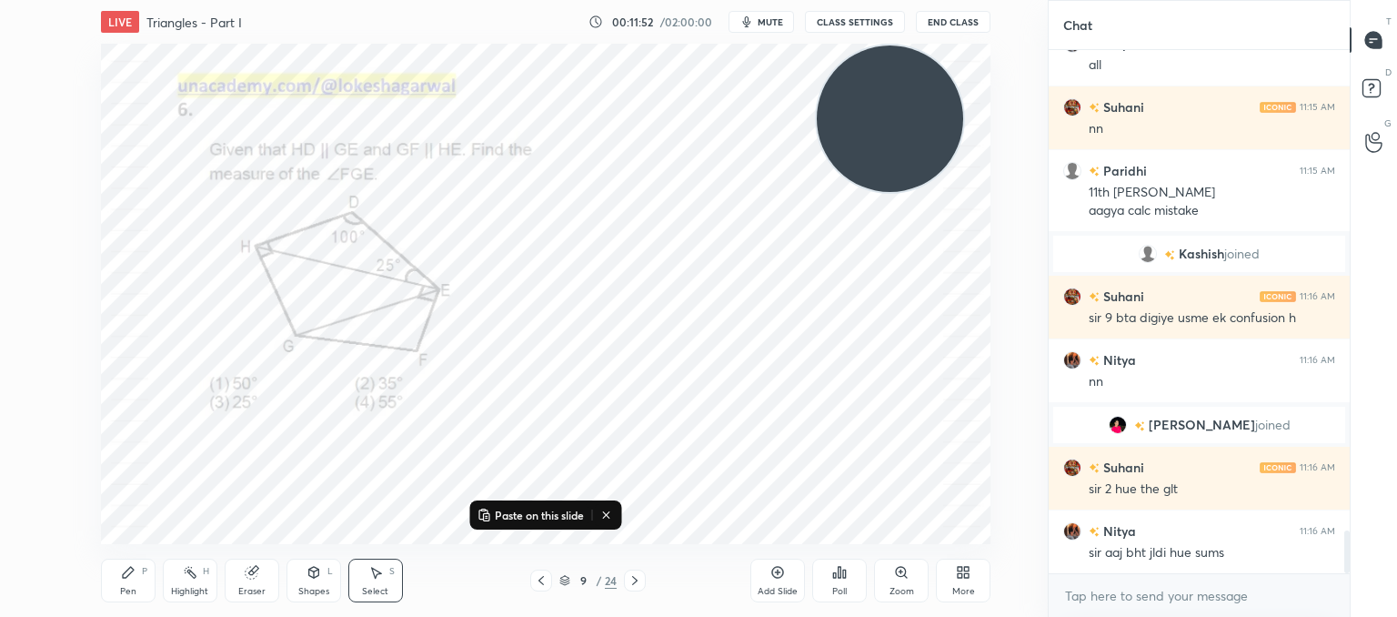
drag, startPoint x: 951, startPoint y: 481, endPoint x: 926, endPoint y: 99, distance: 382.9
click at [926, 99] on video at bounding box center [890, 118] width 146 height 146
drag, startPoint x: 123, startPoint y: 577, endPoint x: 126, endPoint y: 560, distance: 16.8
click at [124, 575] on icon at bounding box center [128, 572] width 11 height 11
click at [319, 583] on div "Shapes L" at bounding box center [314, 580] width 55 height 44
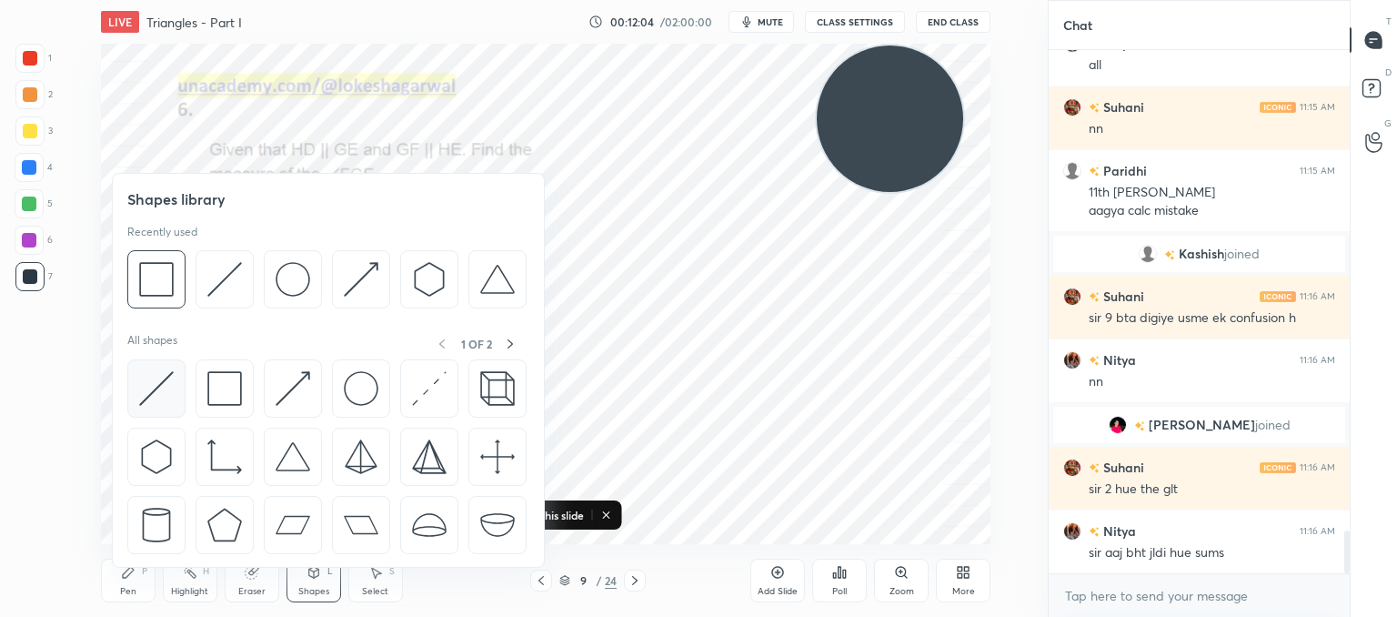
click at [159, 388] on img at bounding box center [156, 388] width 35 height 35
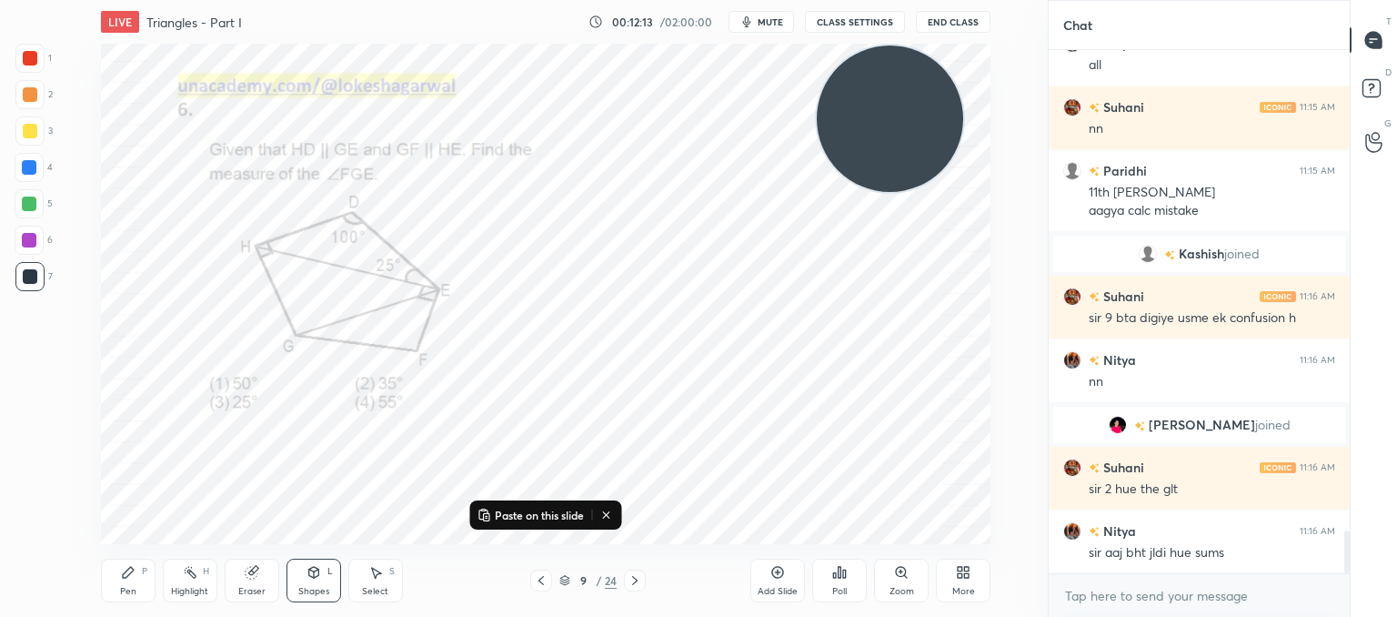
click at [124, 569] on icon at bounding box center [128, 572] width 15 height 15
click at [25, 53] on div at bounding box center [30, 58] width 15 height 15
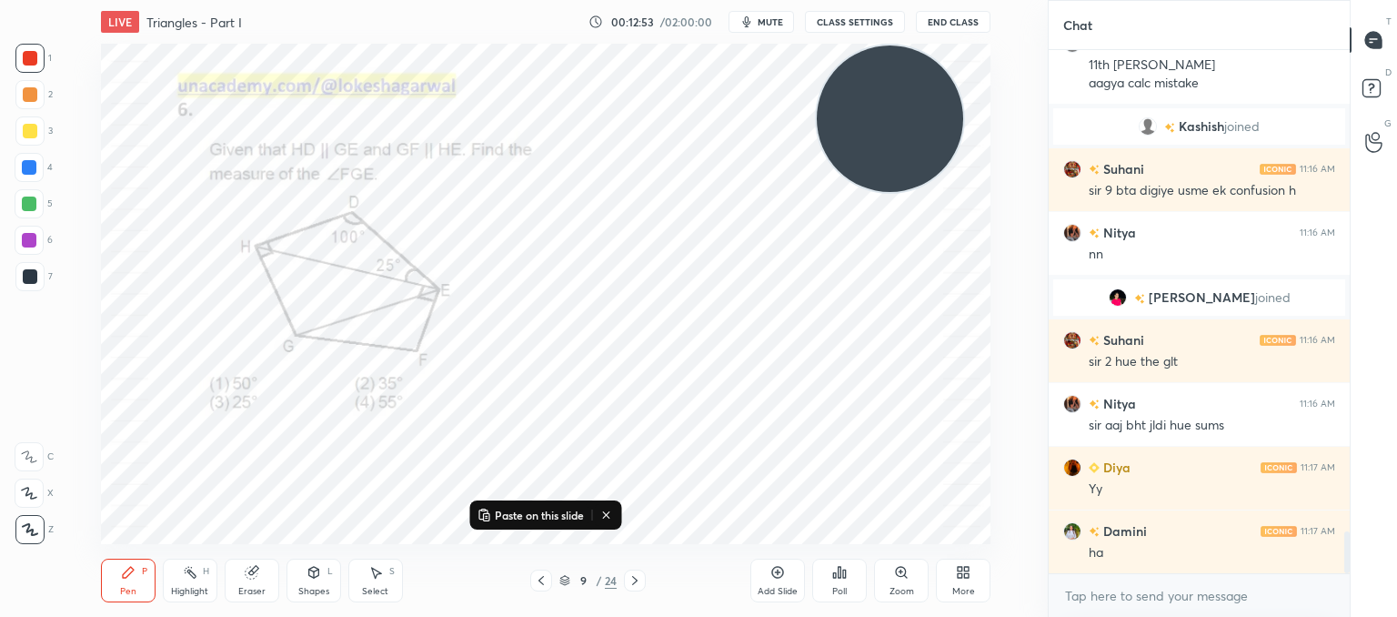
scroll to position [6074, 0]
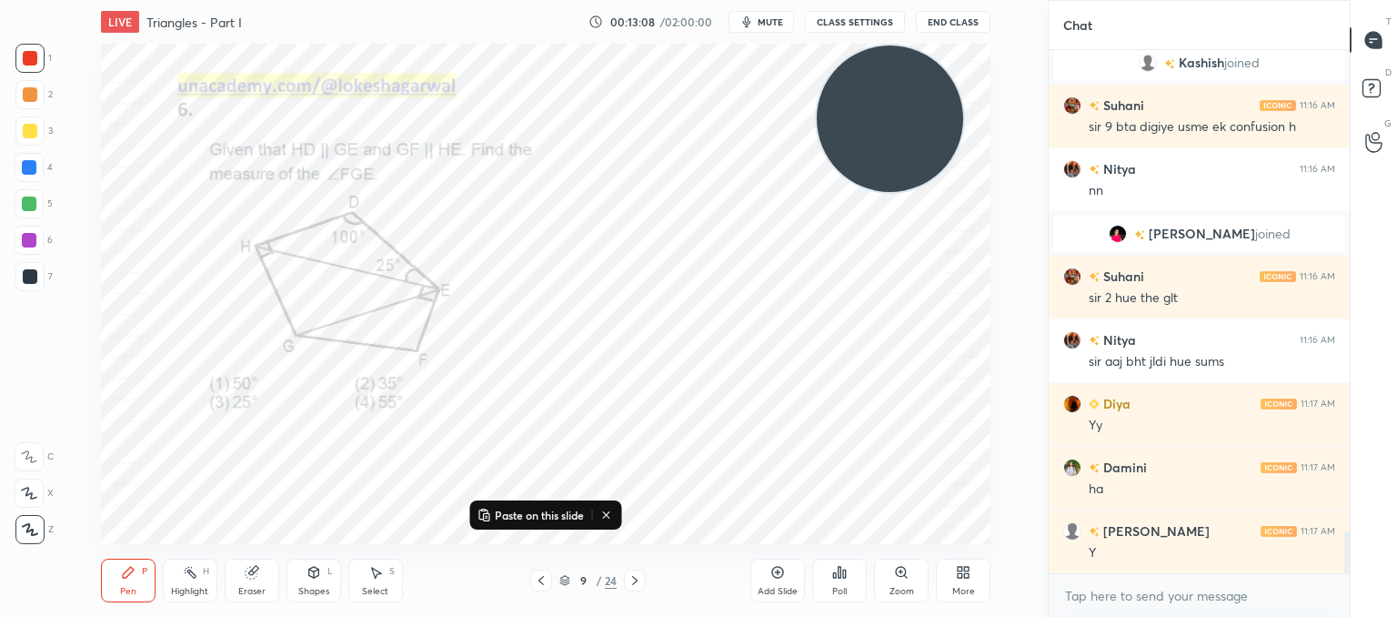
click at [35, 170] on div at bounding box center [29, 167] width 15 height 15
drag, startPoint x: 310, startPoint y: 583, endPoint x: 303, endPoint y: 575, distance: 11.0
click at [309, 582] on div "Shapes L" at bounding box center [314, 580] width 55 height 44
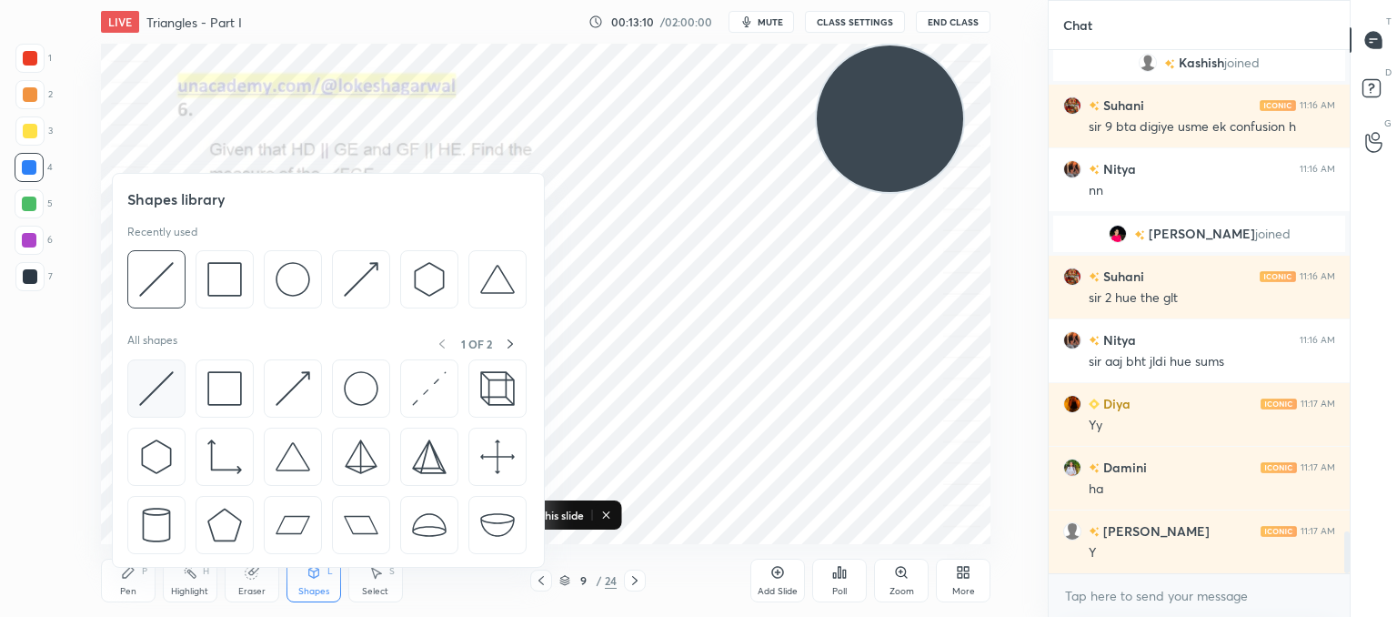
click at [153, 388] on img at bounding box center [156, 388] width 35 height 35
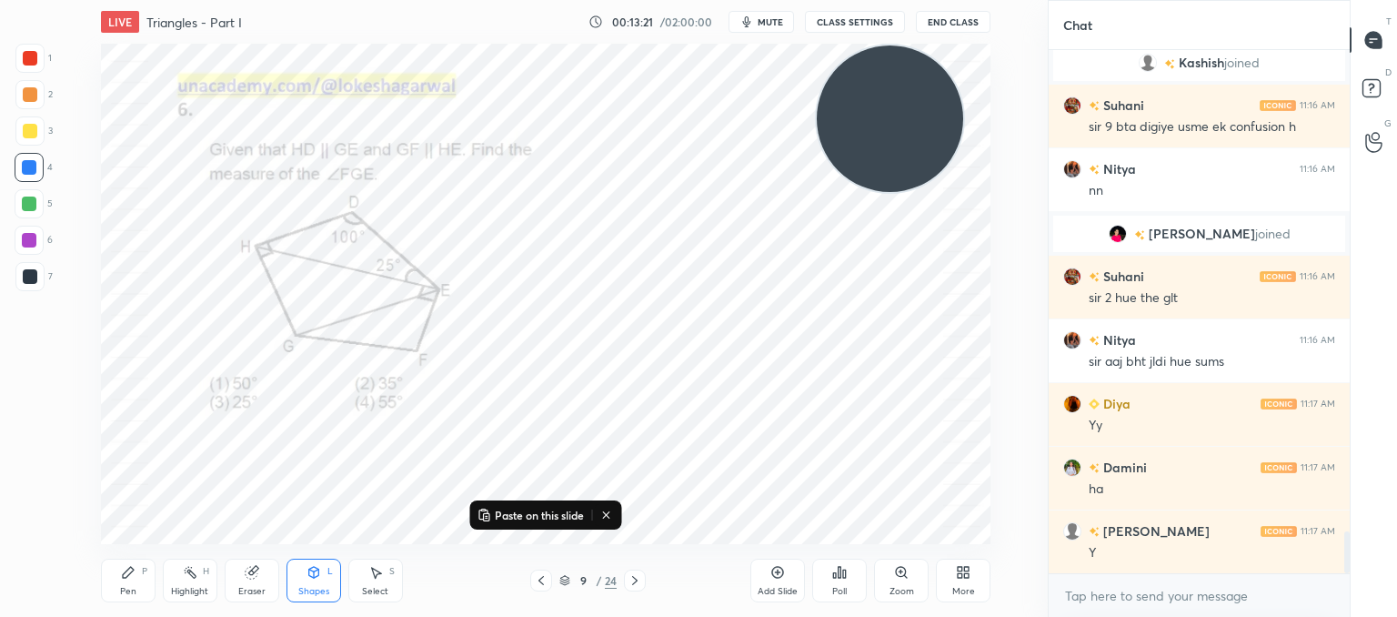
drag, startPoint x: 124, startPoint y: 579, endPoint x: 138, endPoint y: 558, distance: 25.5
click at [125, 579] on icon at bounding box center [128, 572] width 15 height 15
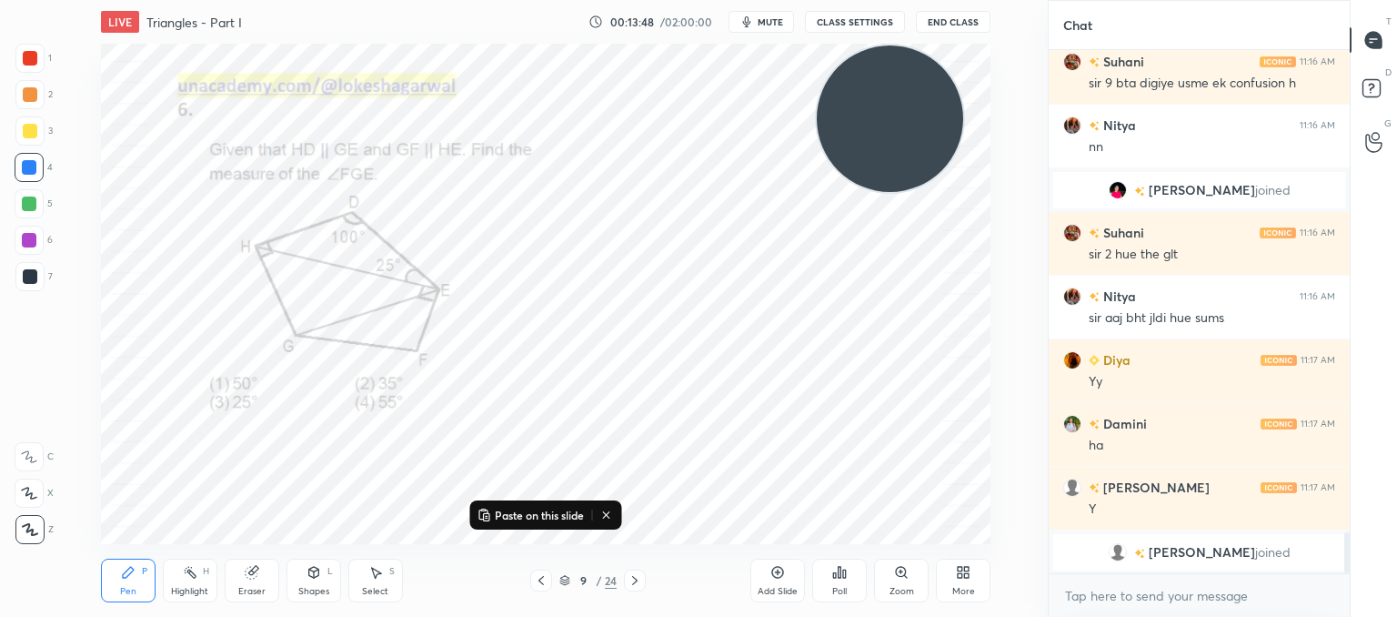
click at [636, 581] on icon at bounding box center [634, 580] width 5 height 9
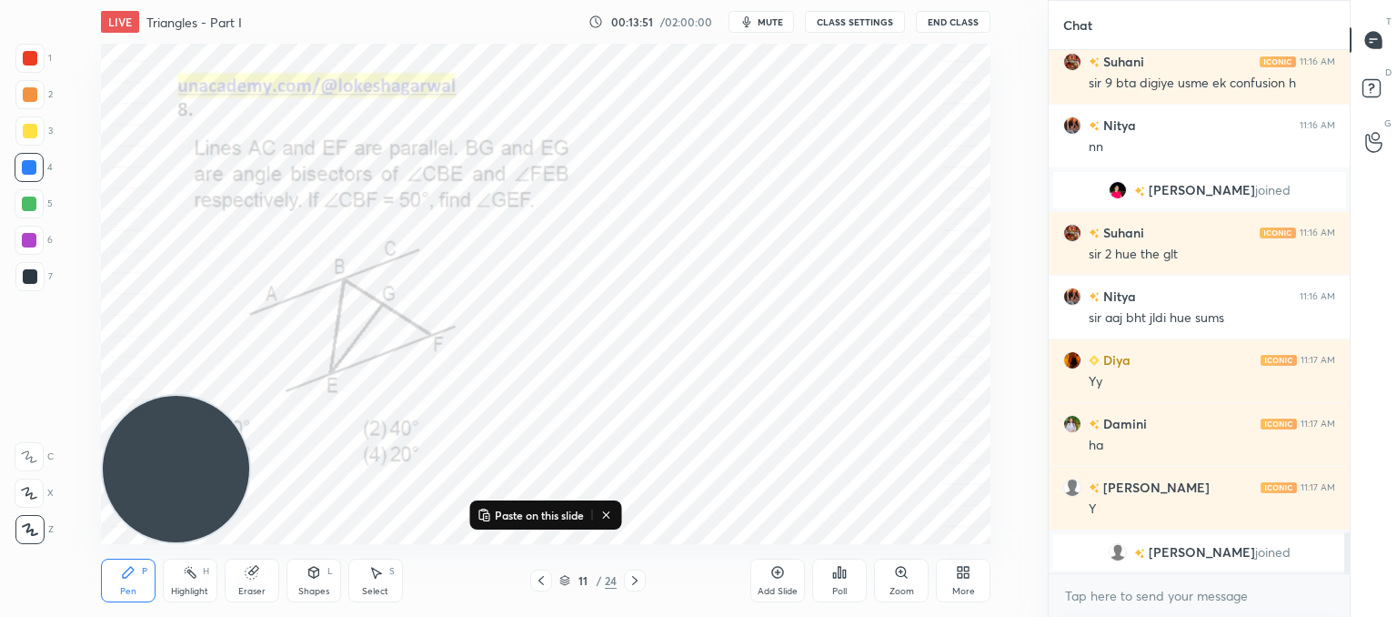
drag, startPoint x: 892, startPoint y: 141, endPoint x: 0, endPoint y: 604, distance: 1005.3
click at [0, 604] on div "1 2 3 4 5 6 7 C X Z C X Z E E Erase all H H LIVE Triangles - Part I 00:13:51 / …" at bounding box center [516, 308] width 1033 height 617
click at [251, 577] on div "Eraser" at bounding box center [252, 580] width 55 height 44
click at [136, 581] on div "Pen P" at bounding box center [128, 580] width 55 height 44
drag, startPoint x: 256, startPoint y: 577, endPoint x: 262, endPoint y: 557, distance: 21.0
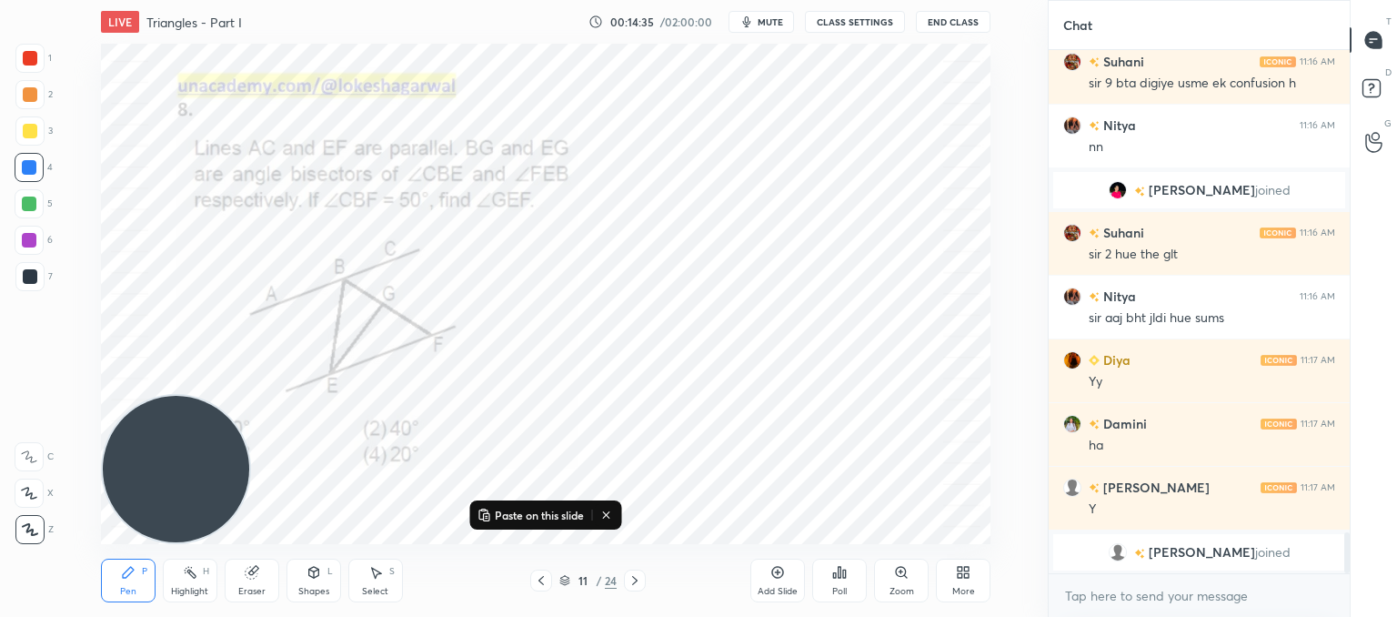
click at [258, 573] on div "Eraser" at bounding box center [252, 580] width 55 height 44
drag, startPoint x: 131, startPoint y: 572, endPoint x: 247, endPoint y: 452, distance: 167.2
click at [132, 573] on icon at bounding box center [128, 572] width 15 height 15
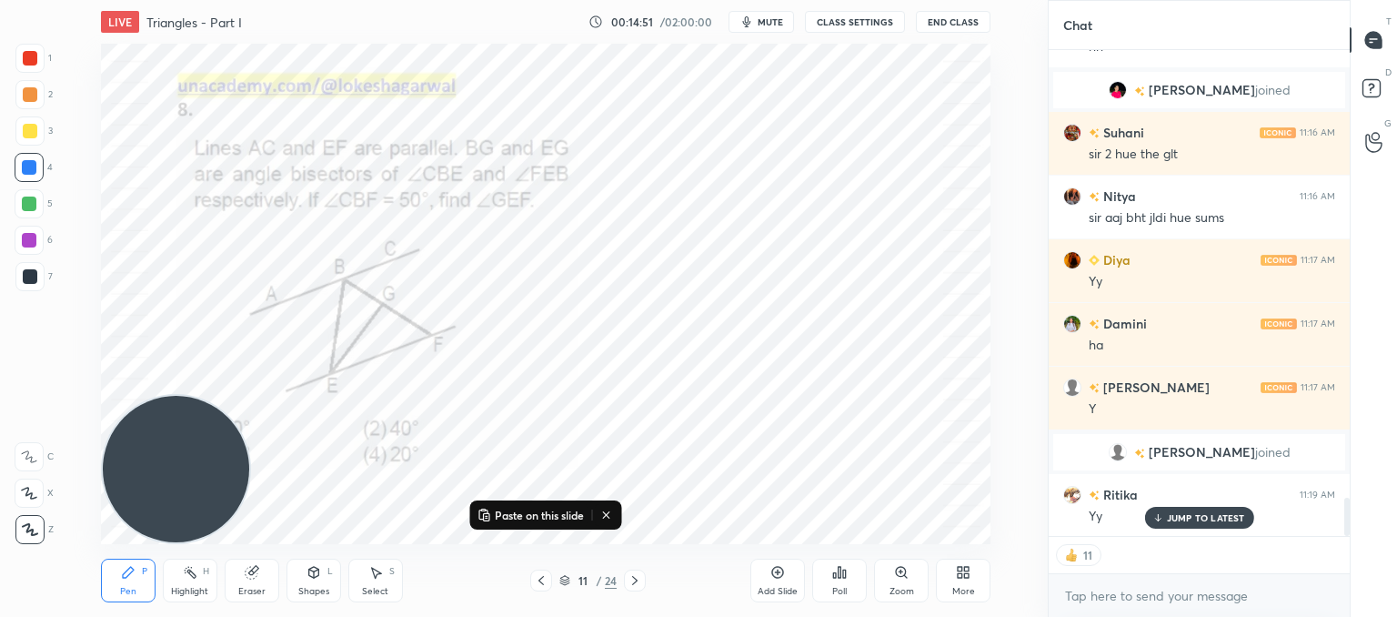
scroll to position [5691, 0]
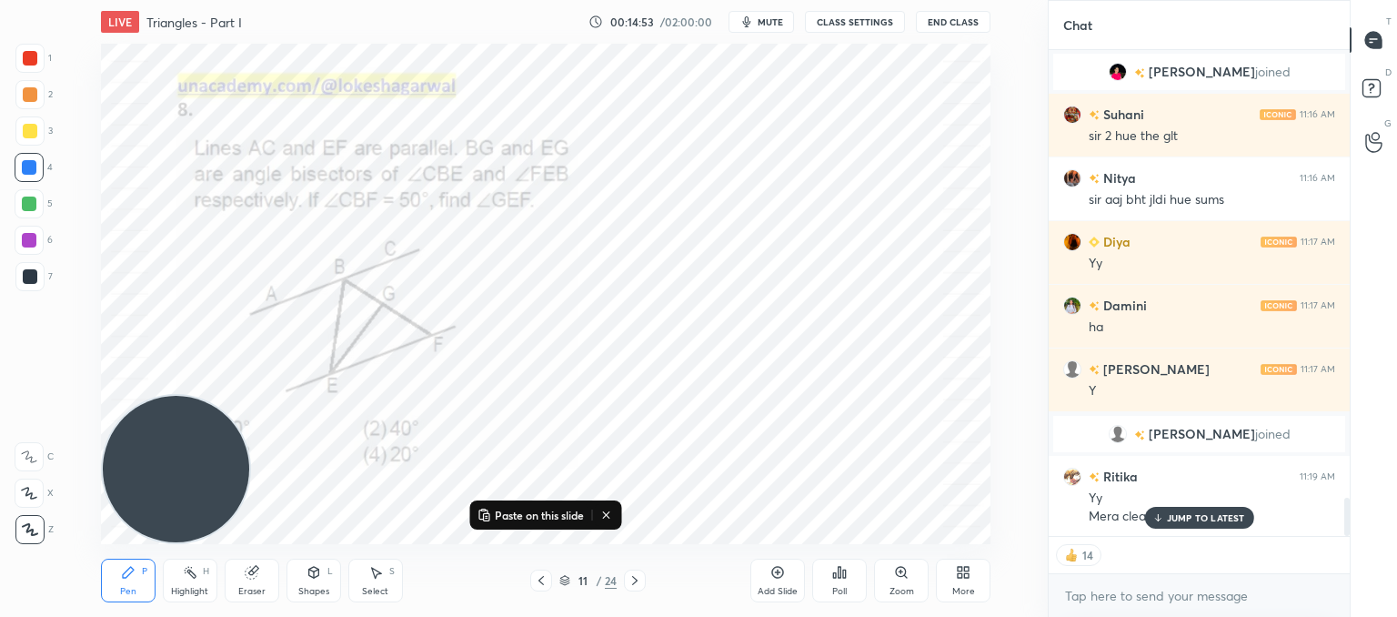
drag, startPoint x: 1200, startPoint y: 525, endPoint x: 1011, endPoint y: 504, distance: 190.4
click at [1194, 523] on div "JUMP TO LATEST" at bounding box center [1198, 518] width 109 height 22
click at [626, 583] on div at bounding box center [635, 580] width 22 height 22
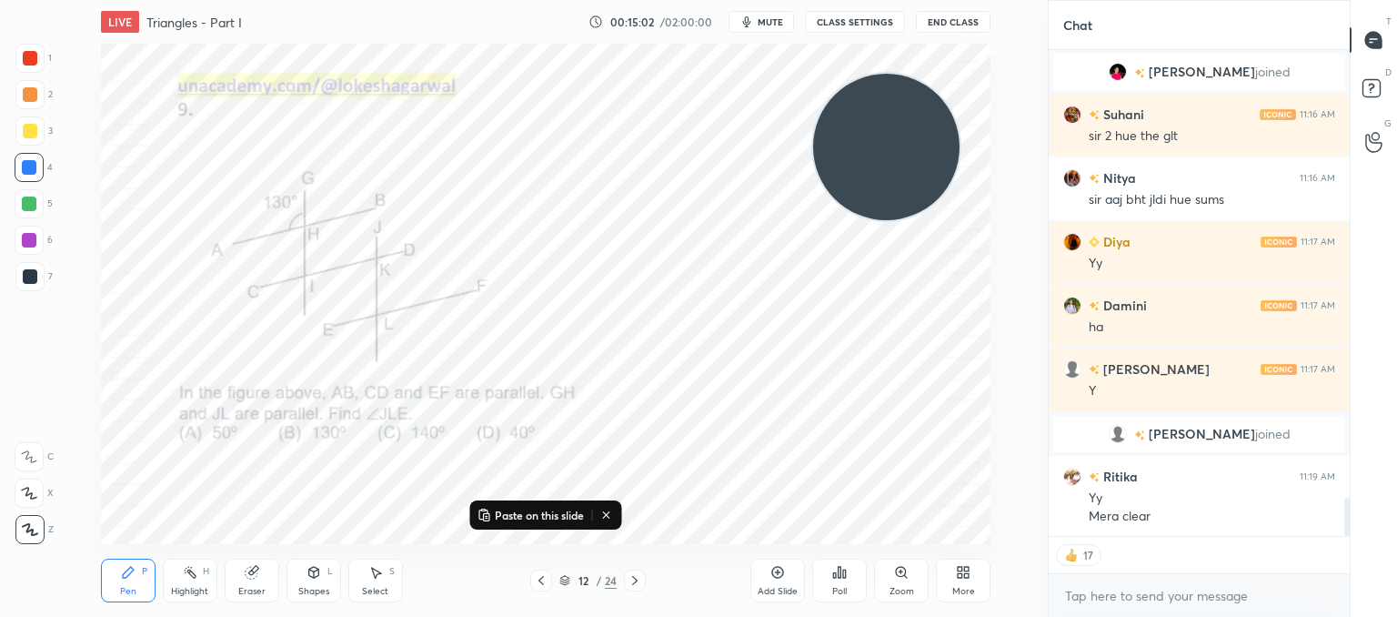
scroll to position [5755, 0]
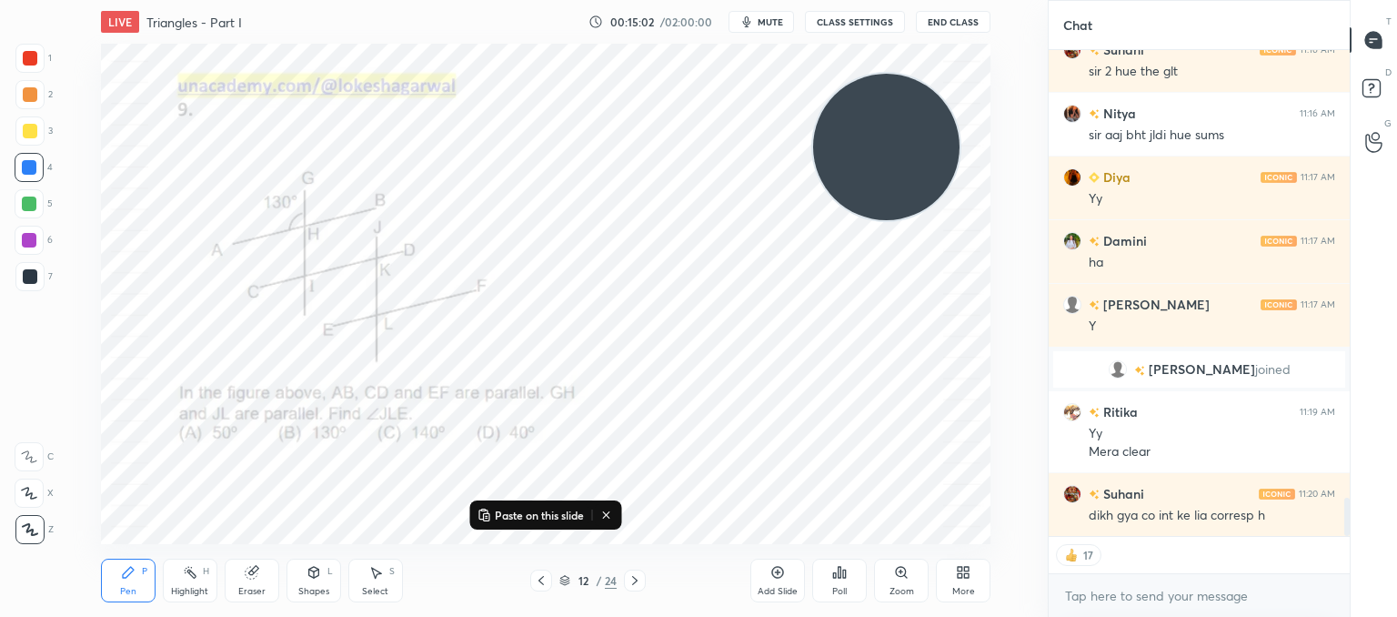
drag, startPoint x: 248, startPoint y: 412, endPoint x: 1032, endPoint y: 74, distance: 854.0
click at [1032, 74] on div "Paste on this slide Setting up your live class Poll for secs No correct answer …" at bounding box center [545, 294] width 975 height 500
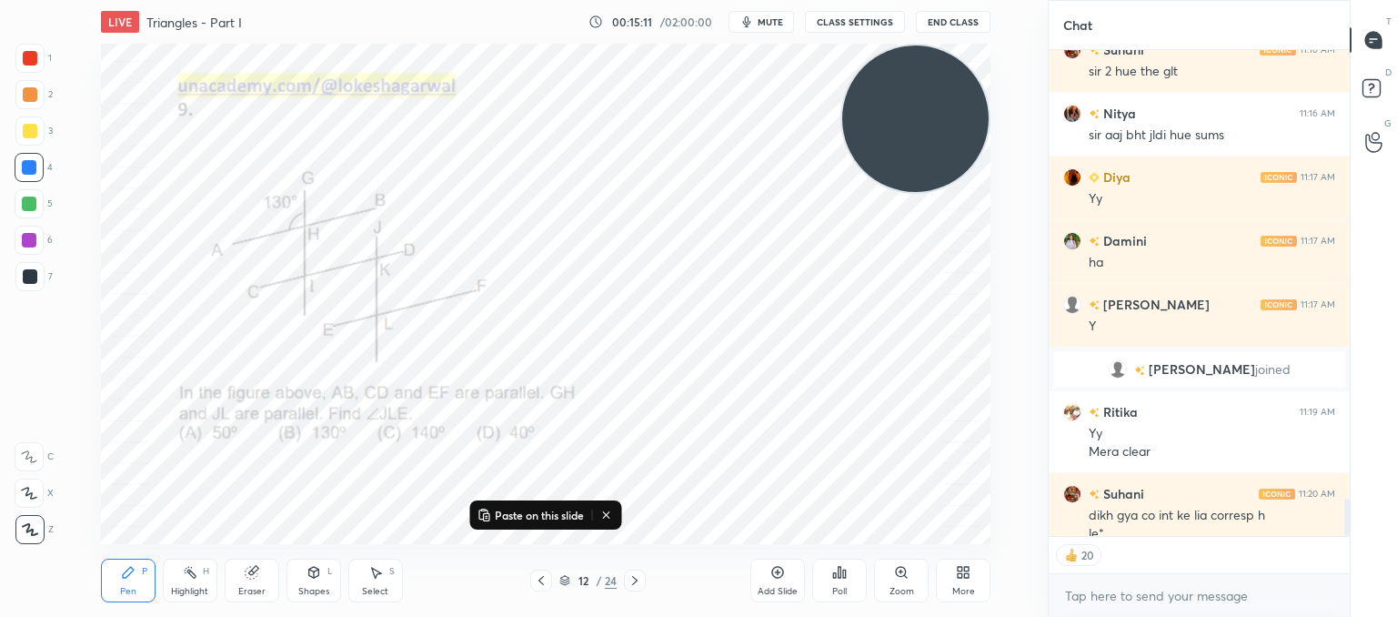
scroll to position [5773, 0]
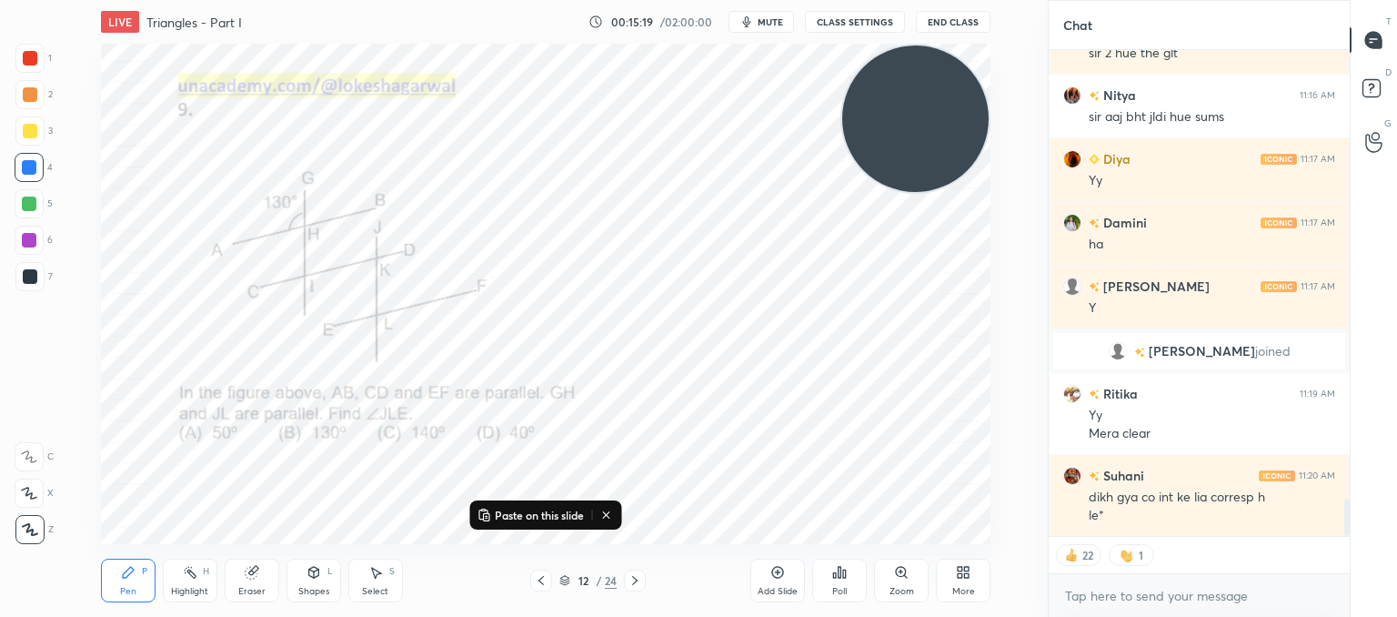
click at [318, 569] on div "Shapes L" at bounding box center [314, 580] width 55 height 44
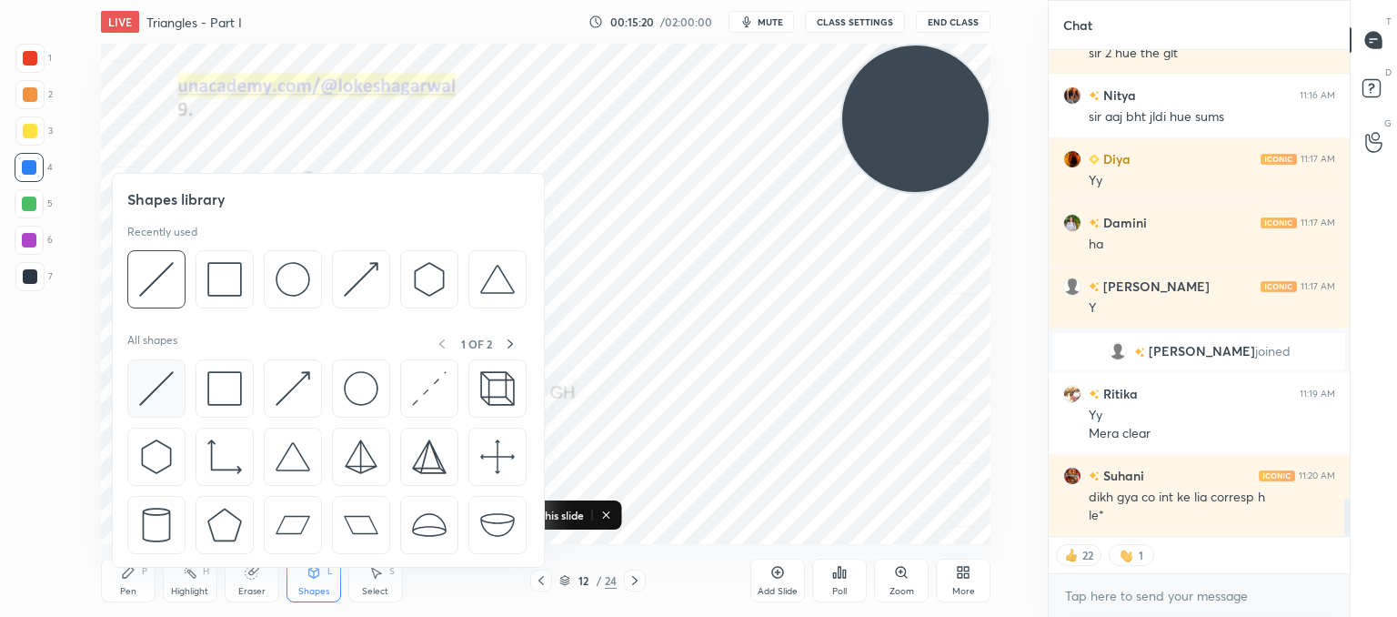
click at [155, 383] on img at bounding box center [156, 388] width 35 height 35
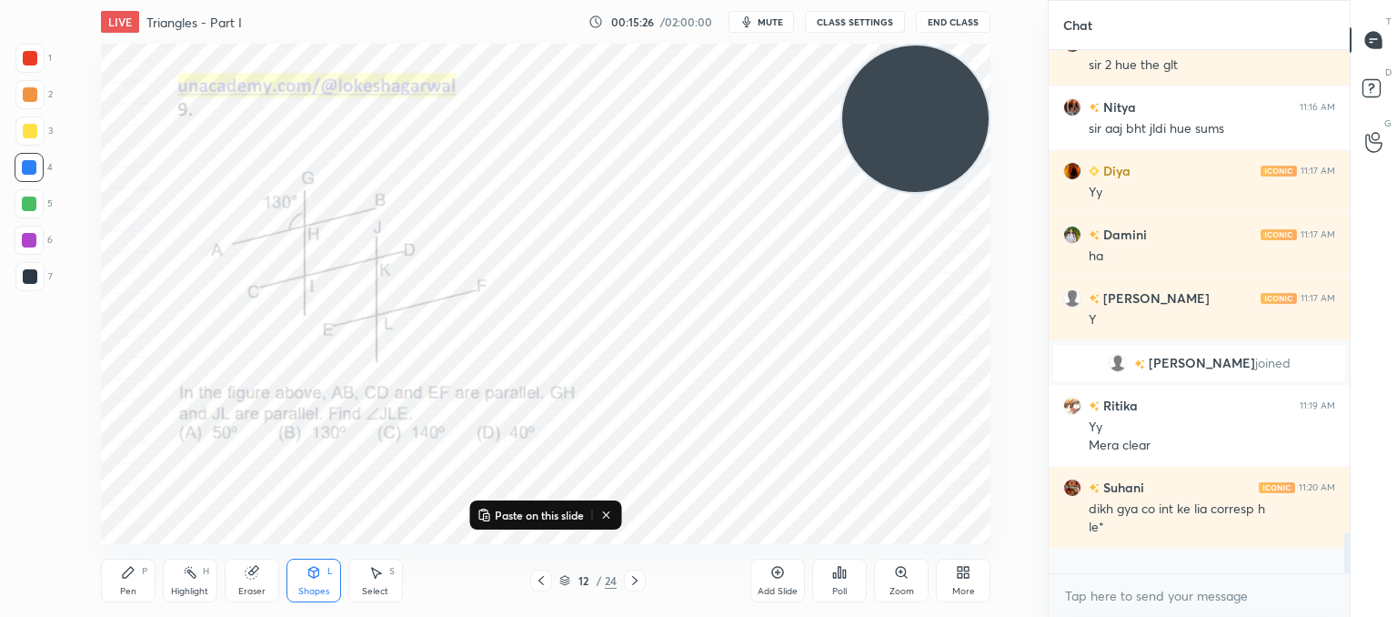
scroll to position [518, 296]
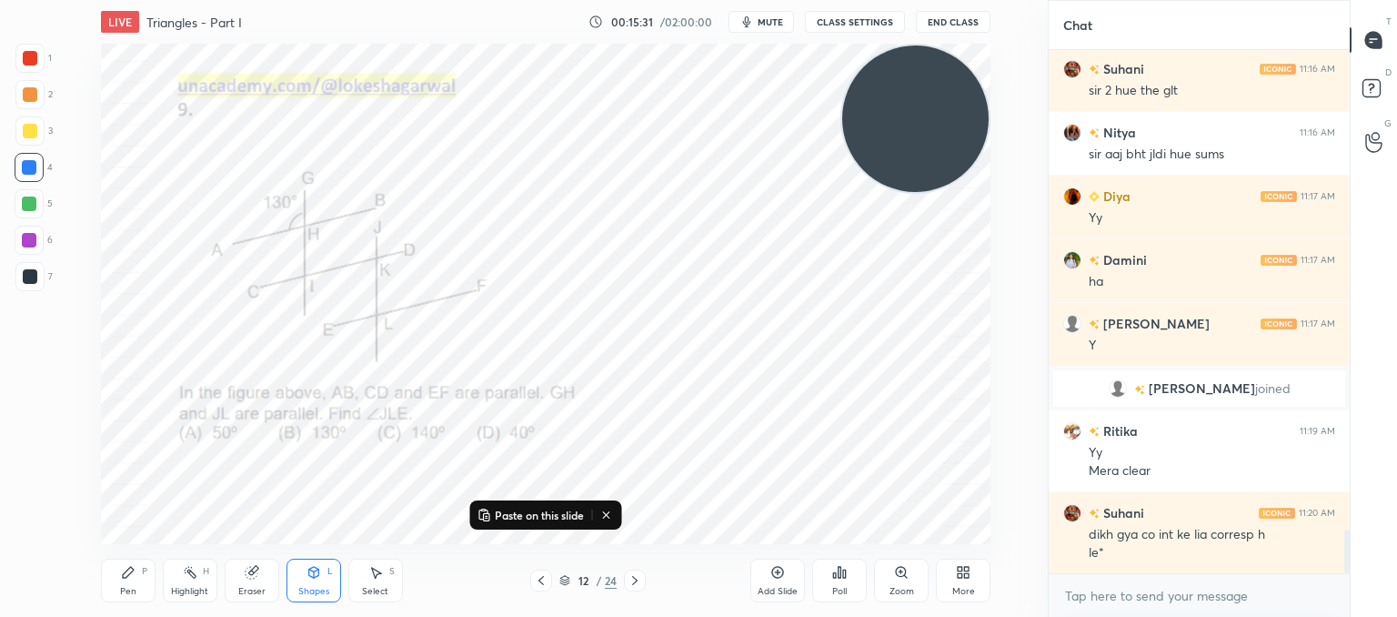
drag, startPoint x: 124, startPoint y: 589, endPoint x: 172, endPoint y: 550, distance: 61.5
click at [122, 589] on div "Pen" at bounding box center [128, 591] width 16 height 9
drag, startPoint x: 269, startPoint y: 569, endPoint x: 290, endPoint y: 555, distance: 25.5
click at [273, 569] on div "Eraser" at bounding box center [252, 580] width 55 height 44
click at [126, 576] on icon at bounding box center [128, 572] width 11 height 11
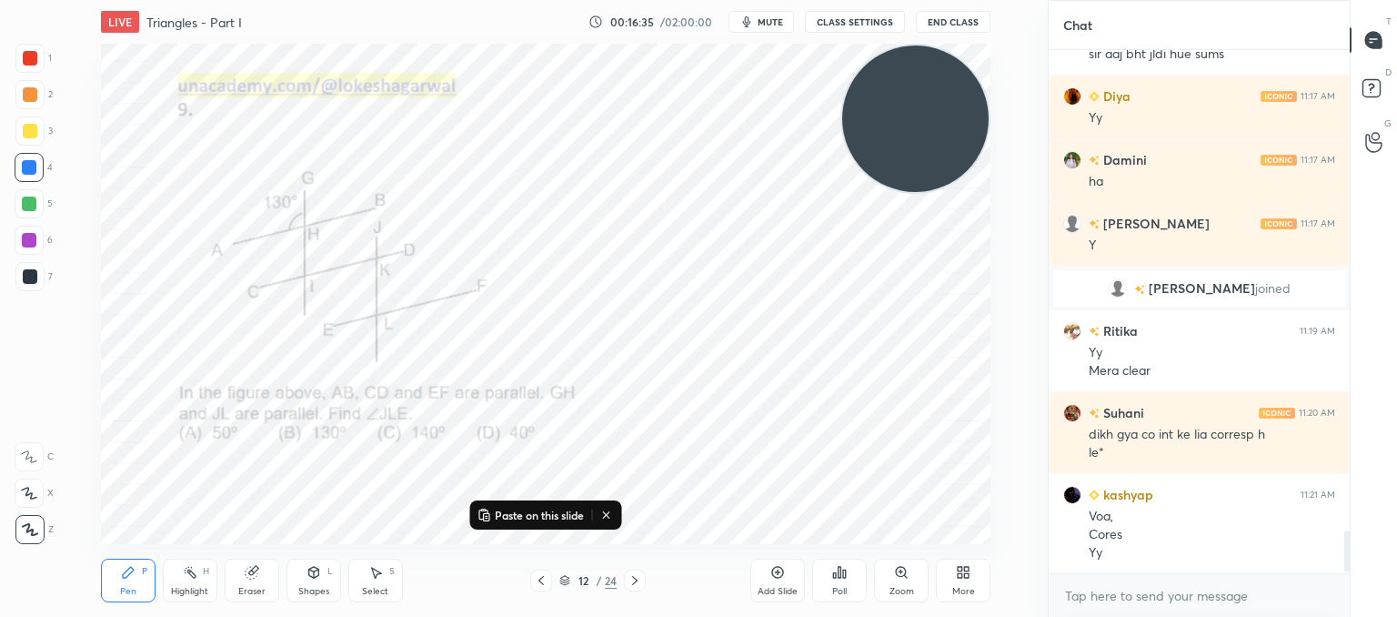
scroll to position [5916, 0]
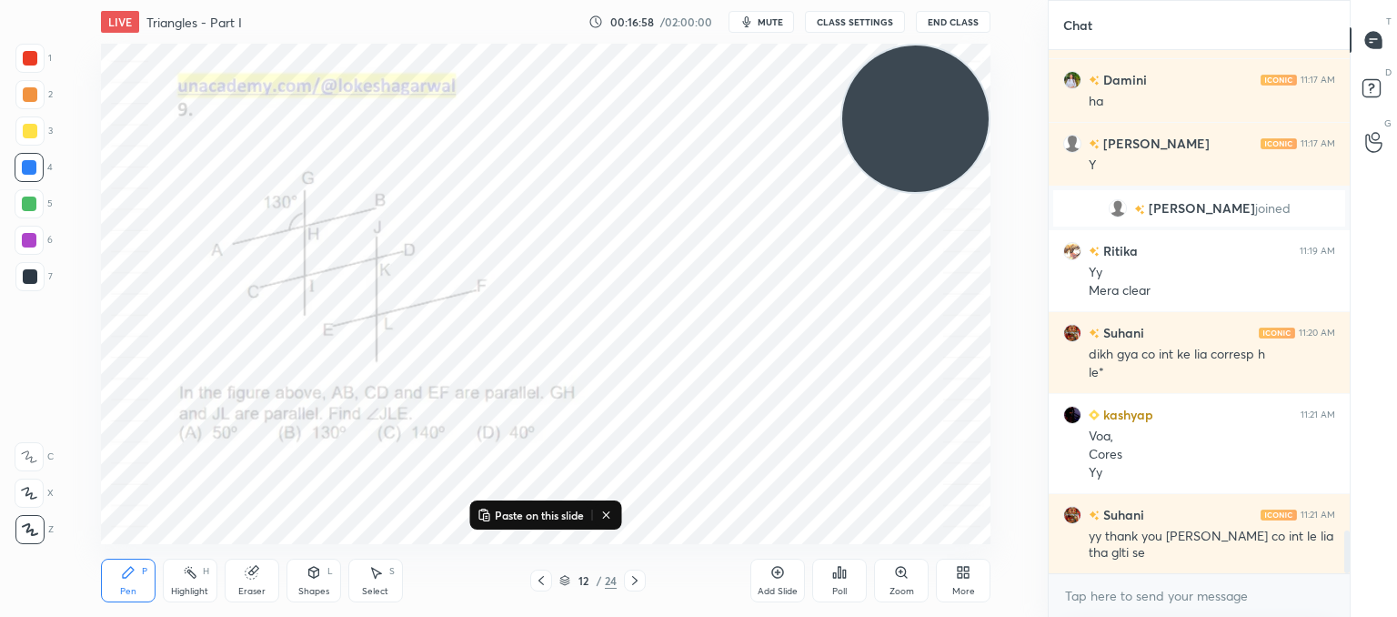
click at [254, 547] on div "Pen P Highlight H Eraser Shapes L Select S 12 / 24 Add Slide Poll Zoom More" at bounding box center [546, 580] width 890 height 73
drag, startPoint x: 255, startPoint y: 579, endPoint x: 262, endPoint y: 545, distance: 35.3
click at [256, 574] on div "Eraser" at bounding box center [252, 580] width 55 height 44
click at [638, 576] on icon at bounding box center [635, 580] width 15 height 15
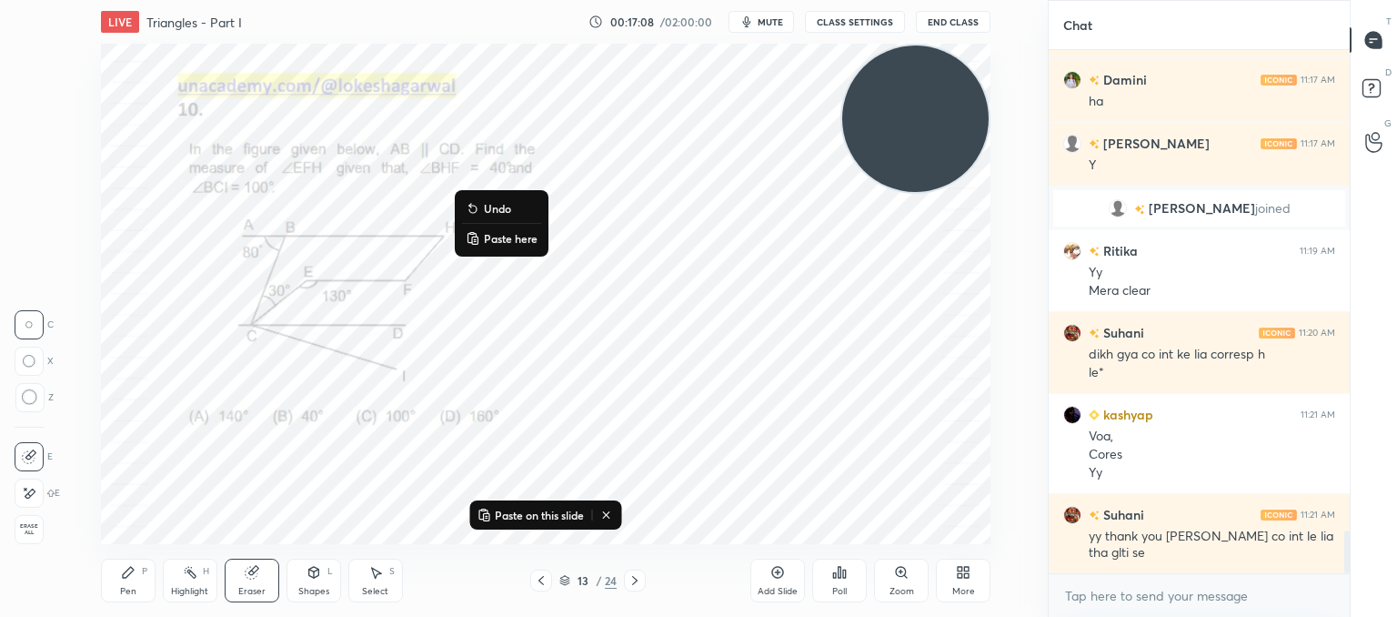
click at [498, 234] on p "Paste here" at bounding box center [511, 238] width 54 height 15
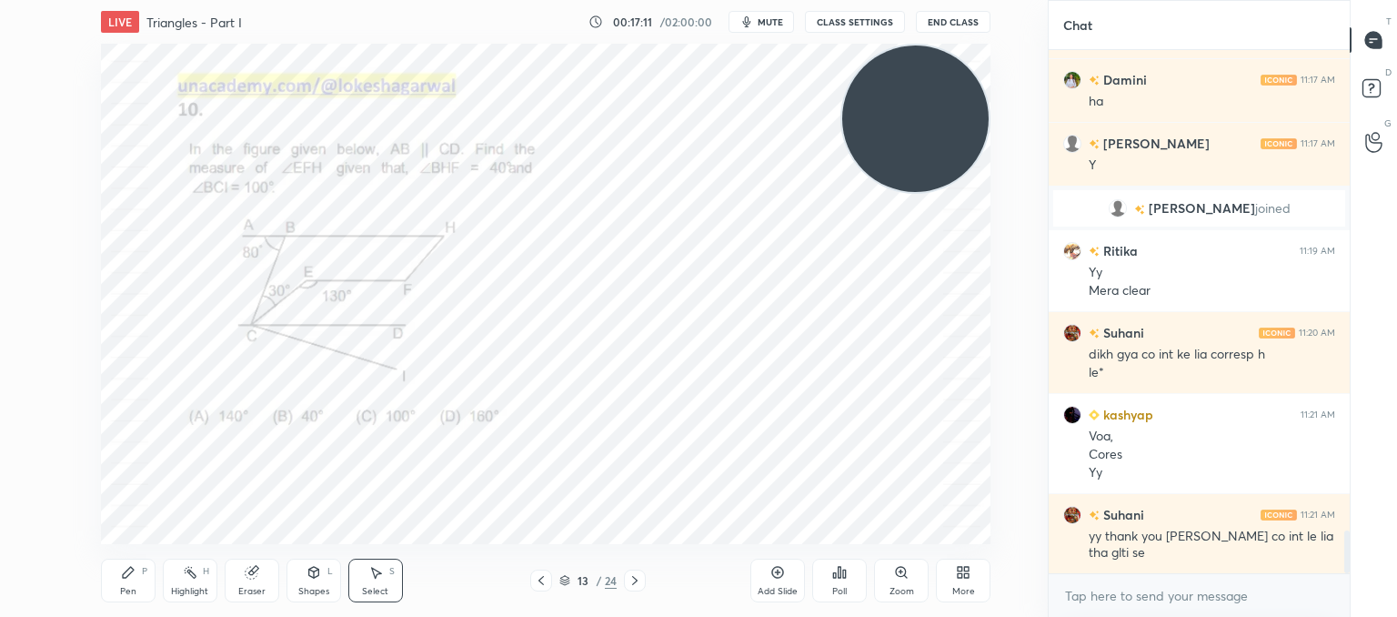
click at [632, 579] on icon at bounding box center [635, 580] width 15 height 15
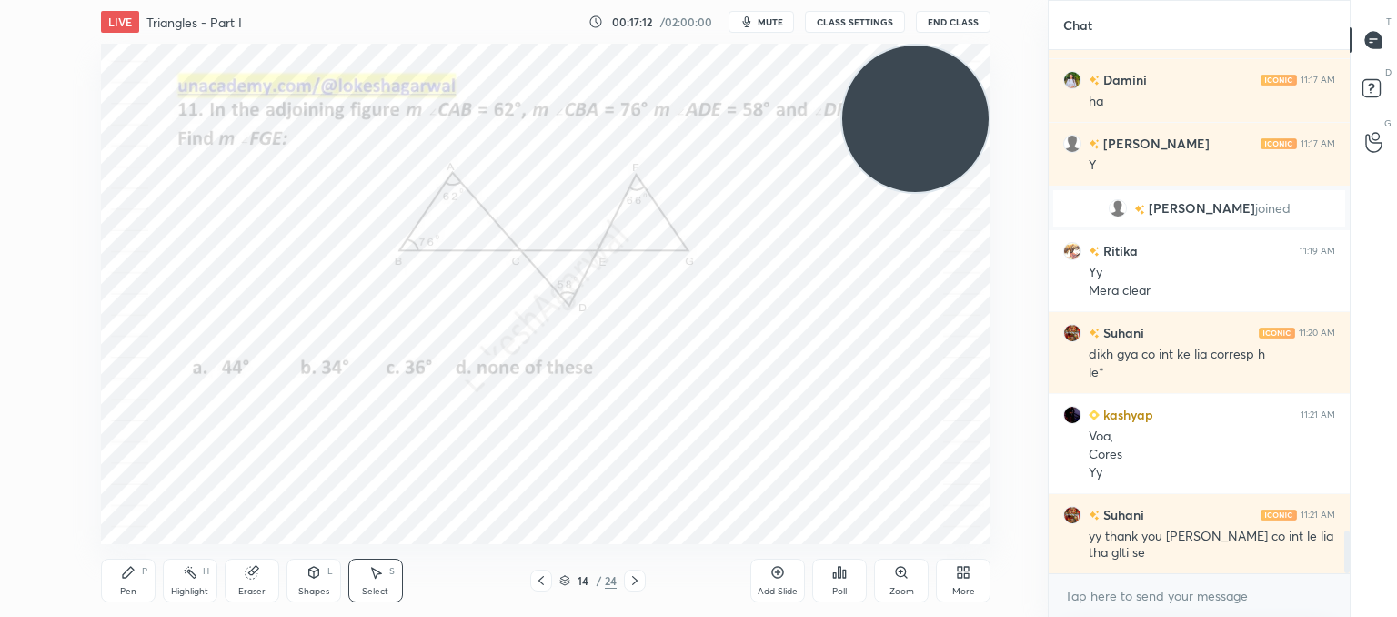
drag, startPoint x: 951, startPoint y: 137, endPoint x: 0, endPoint y: 368, distance: 978.2
click at [0, 368] on div "1 2 3 4 5 6 7 C X Z C X Z E E Erase all H H LIVE Triangles - Part I 00:17:12 / …" at bounding box center [516, 308] width 1033 height 617
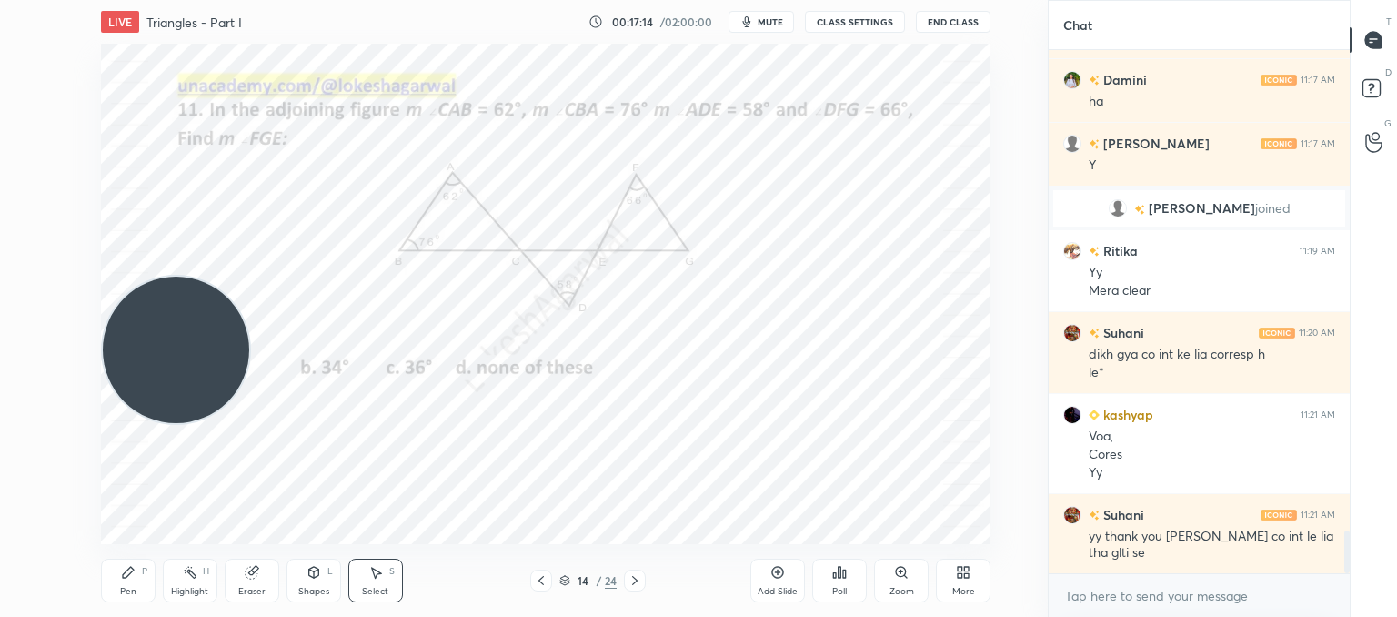
drag, startPoint x: 159, startPoint y: 323, endPoint x: 0, endPoint y: 589, distance: 310.4
click at [0, 587] on div "1 2 3 4 5 6 7 C X Z C X Z E E Erase all H H LIVE Triangles - Part I 00:17:14 / …" at bounding box center [516, 308] width 1033 height 617
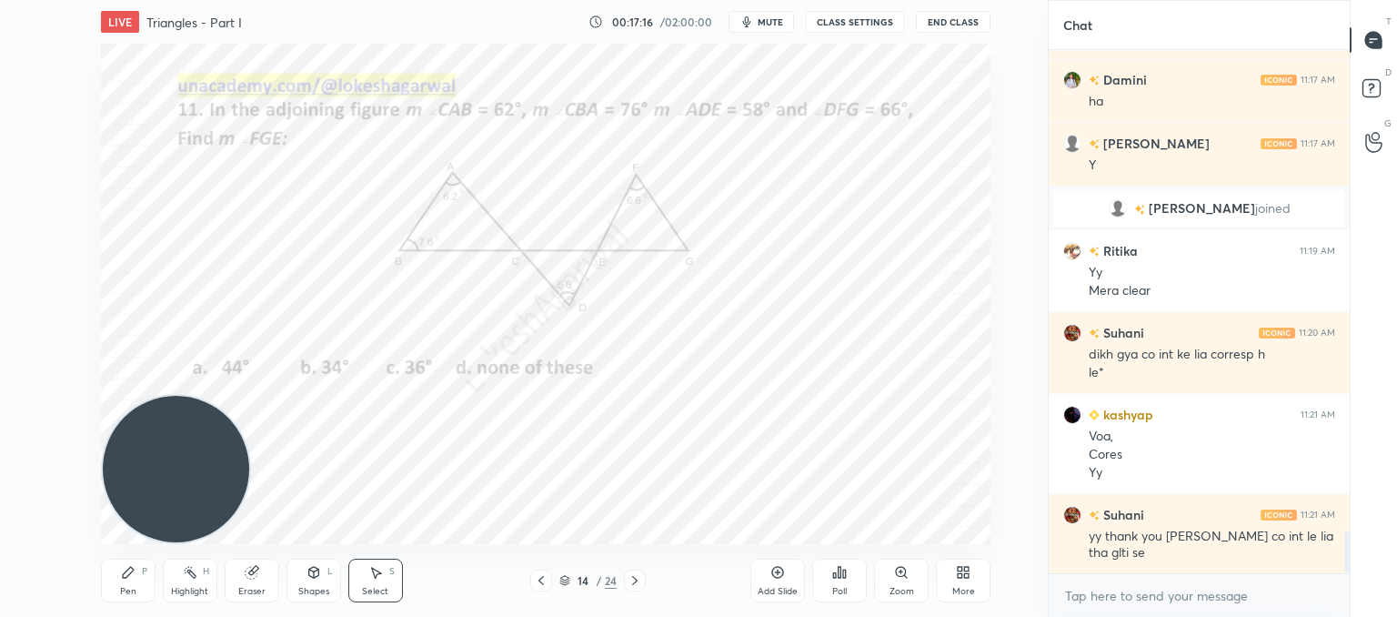
click at [136, 580] on div "Pen P" at bounding box center [128, 580] width 55 height 44
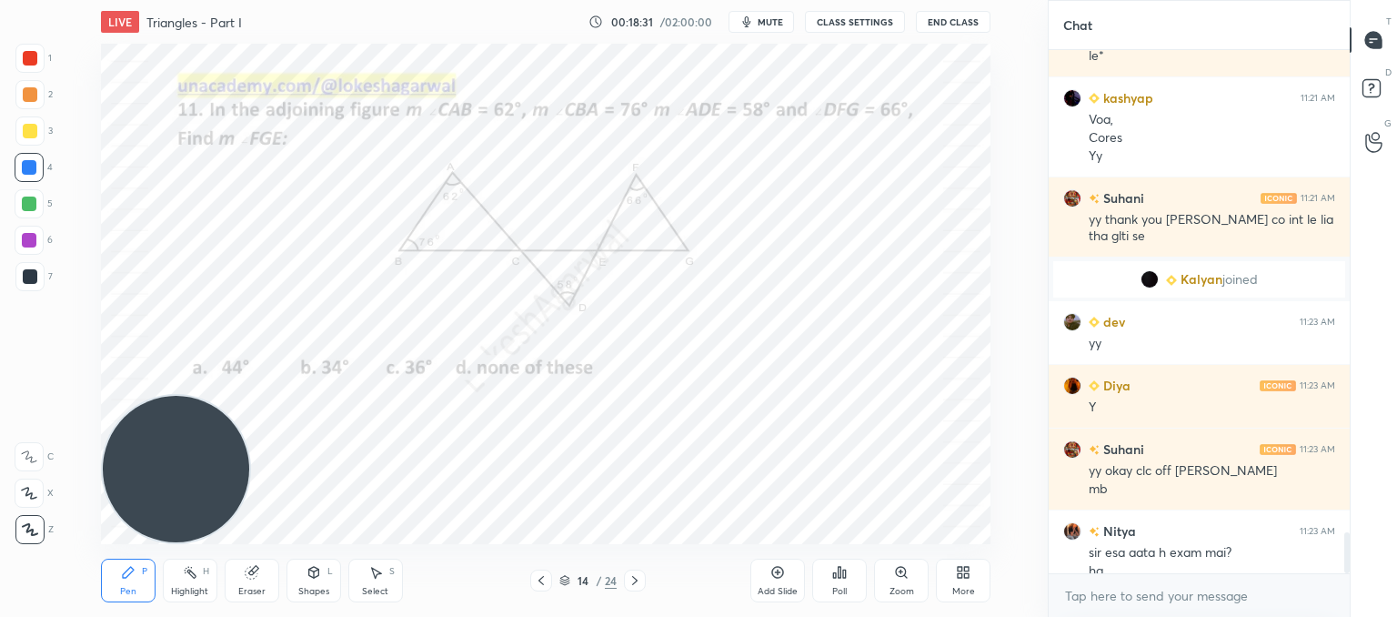
scroll to position [6143, 0]
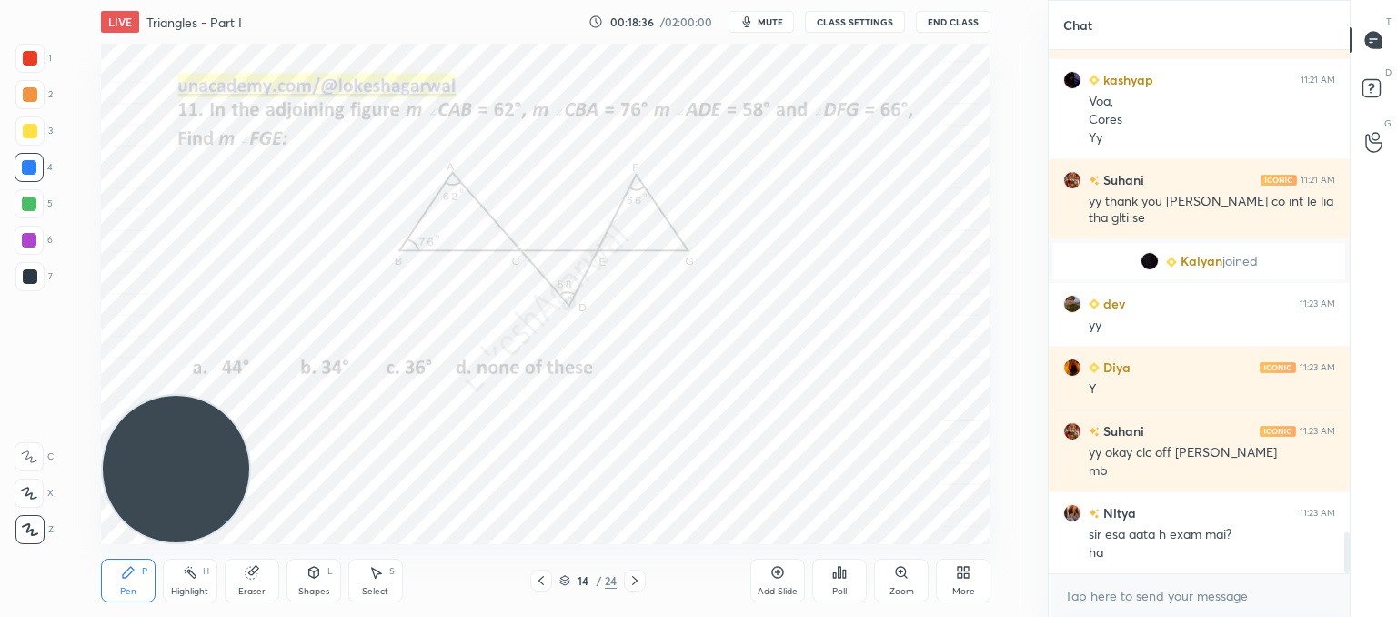
click at [266, 579] on div "Eraser" at bounding box center [252, 580] width 55 height 44
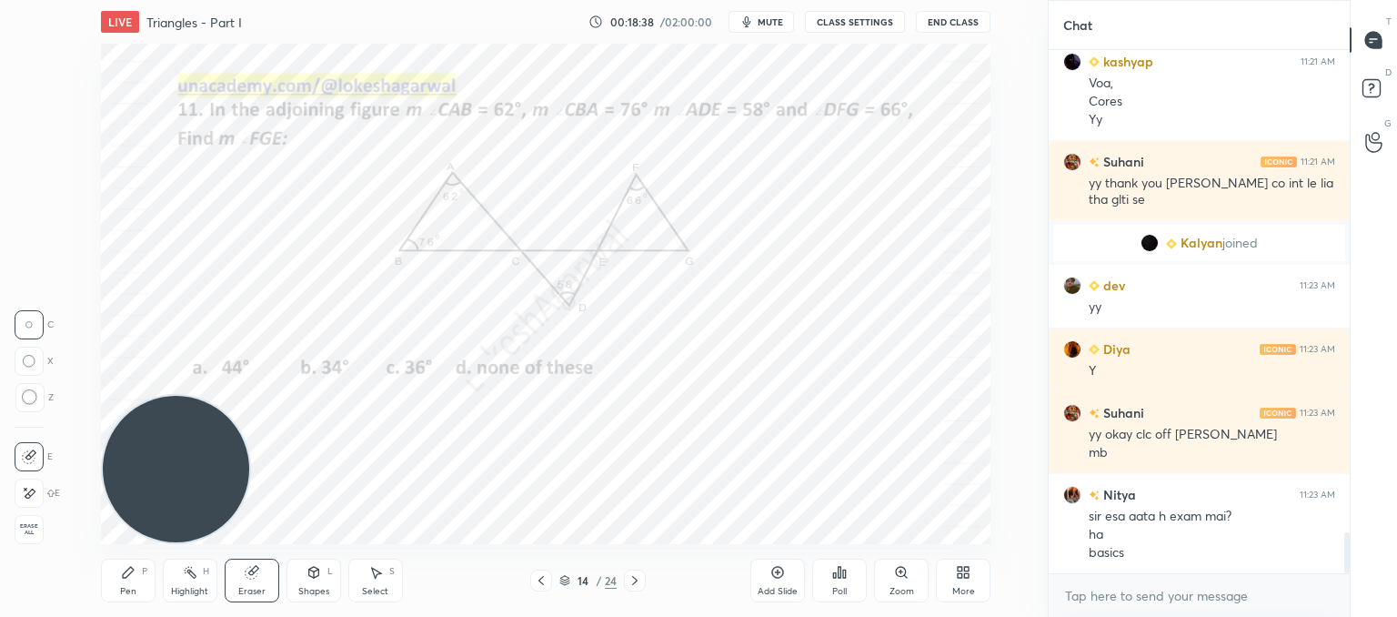
drag, startPoint x: 28, startPoint y: 397, endPoint x: 85, endPoint y: 412, distance: 58.2
click at [28, 399] on icon at bounding box center [30, 397] width 16 height 16
click at [114, 577] on div "Pen P" at bounding box center [128, 580] width 55 height 44
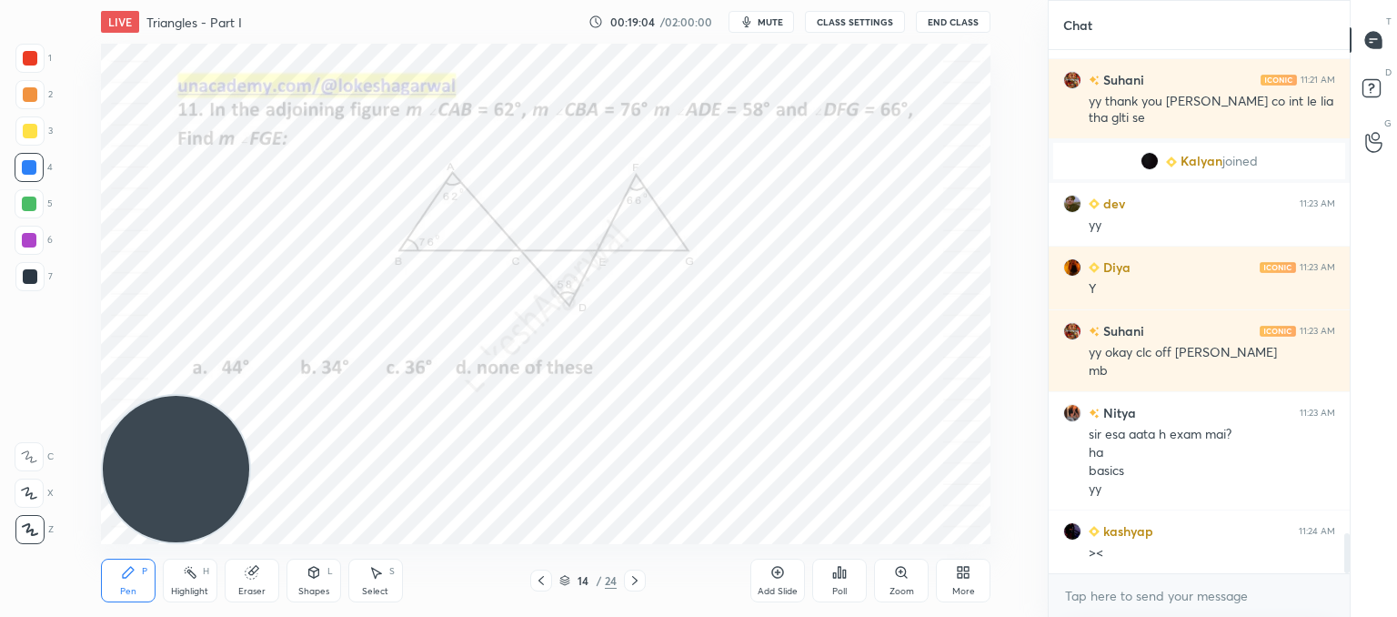
scroll to position [6307, 0]
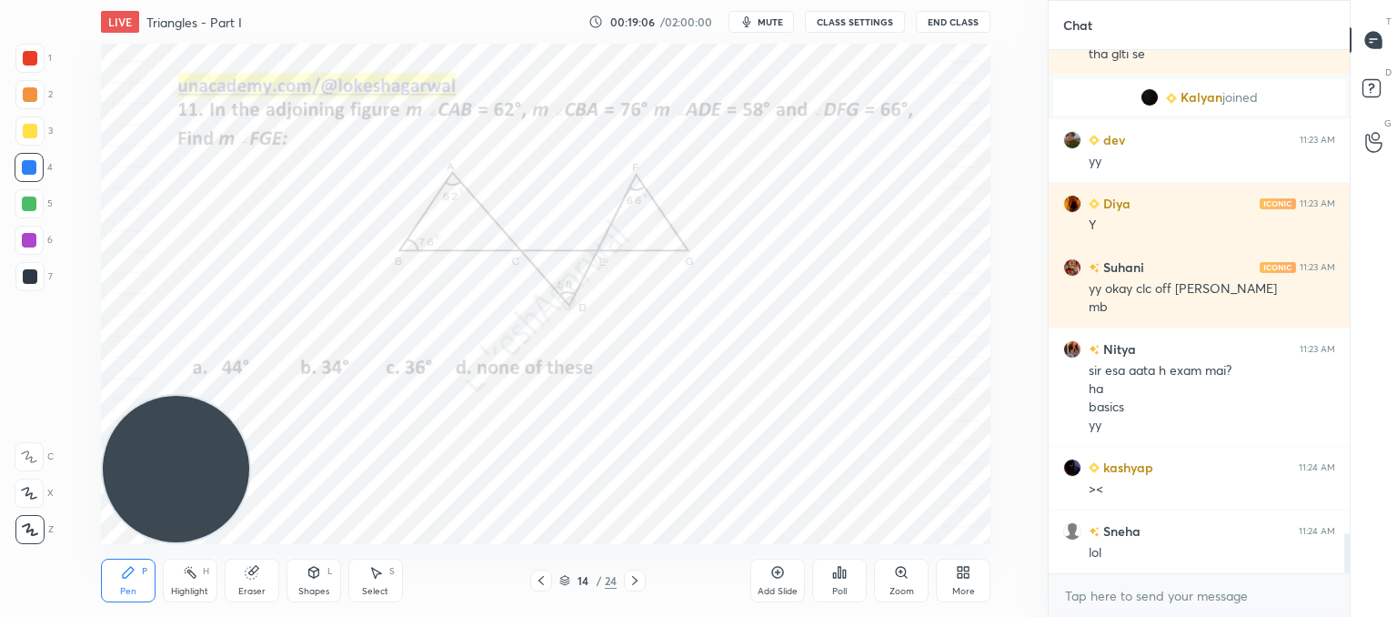
click at [637, 580] on icon at bounding box center [634, 580] width 5 height 9
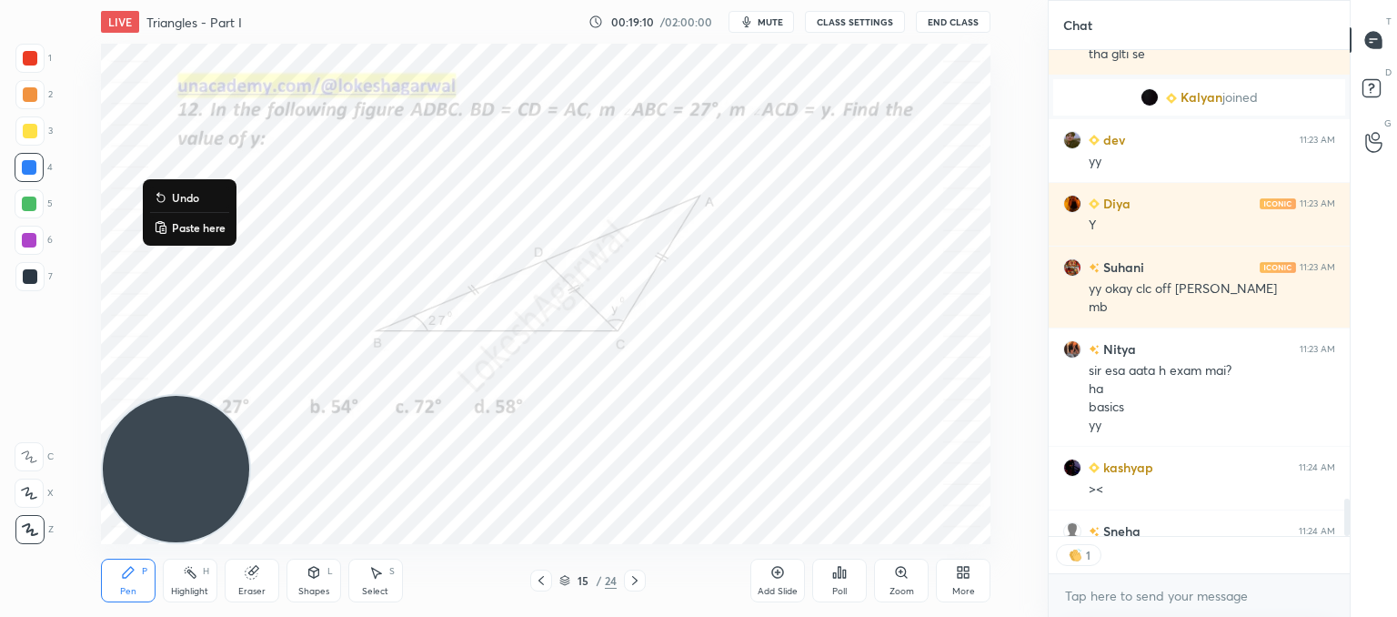
click at [205, 228] on p "Paste here" at bounding box center [199, 227] width 54 height 15
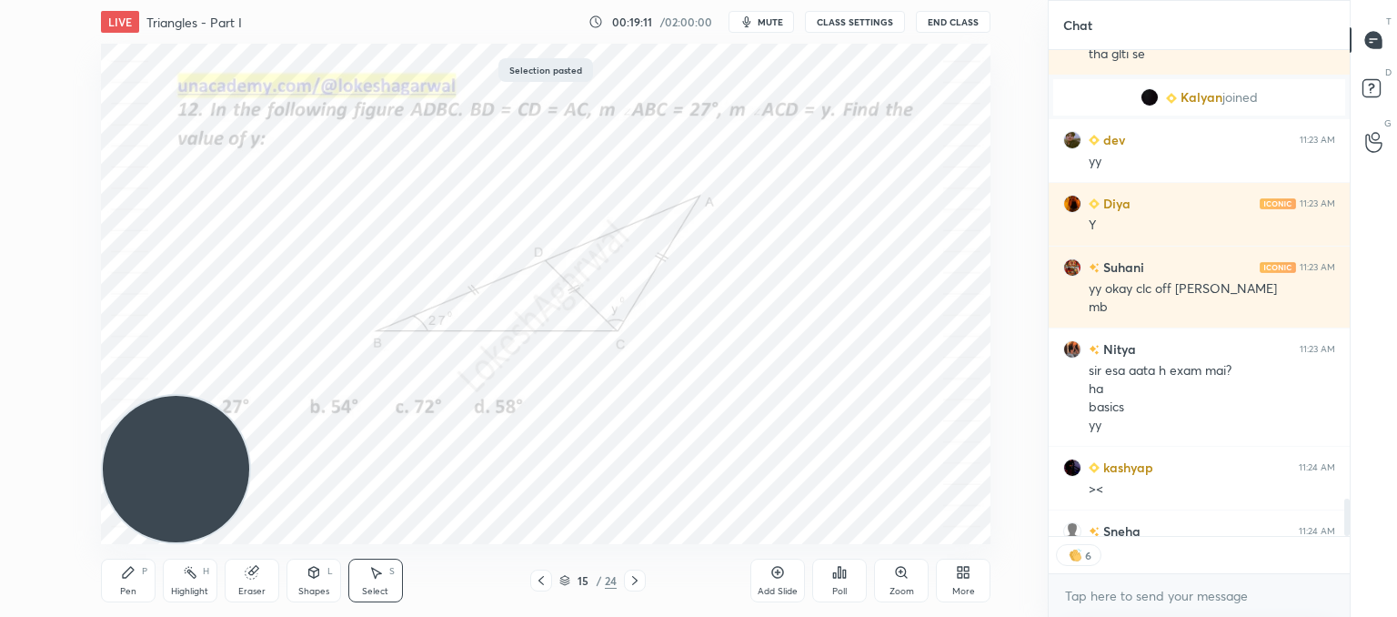
click at [730, 433] on div "0 ° Undo Copy Paste here Duplicate Duplicate to new slide Delete" at bounding box center [546, 294] width 890 height 500
click at [630, 579] on icon at bounding box center [635, 580] width 15 height 15
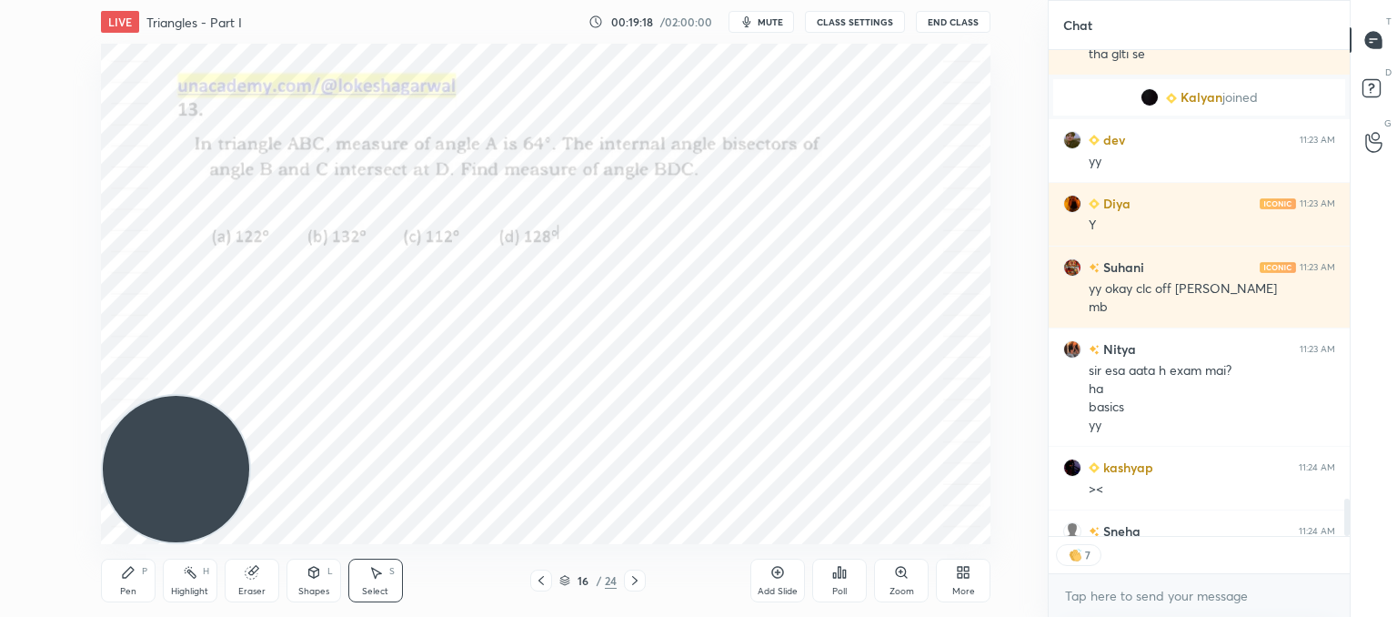
drag, startPoint x: 315, startPoint y: 579, endPoint x: 317, endPoint y: 569, distance: 11.1
click at [317, 580] on div "Shapes L" at bounding box center [314, 580] width 55 height 44
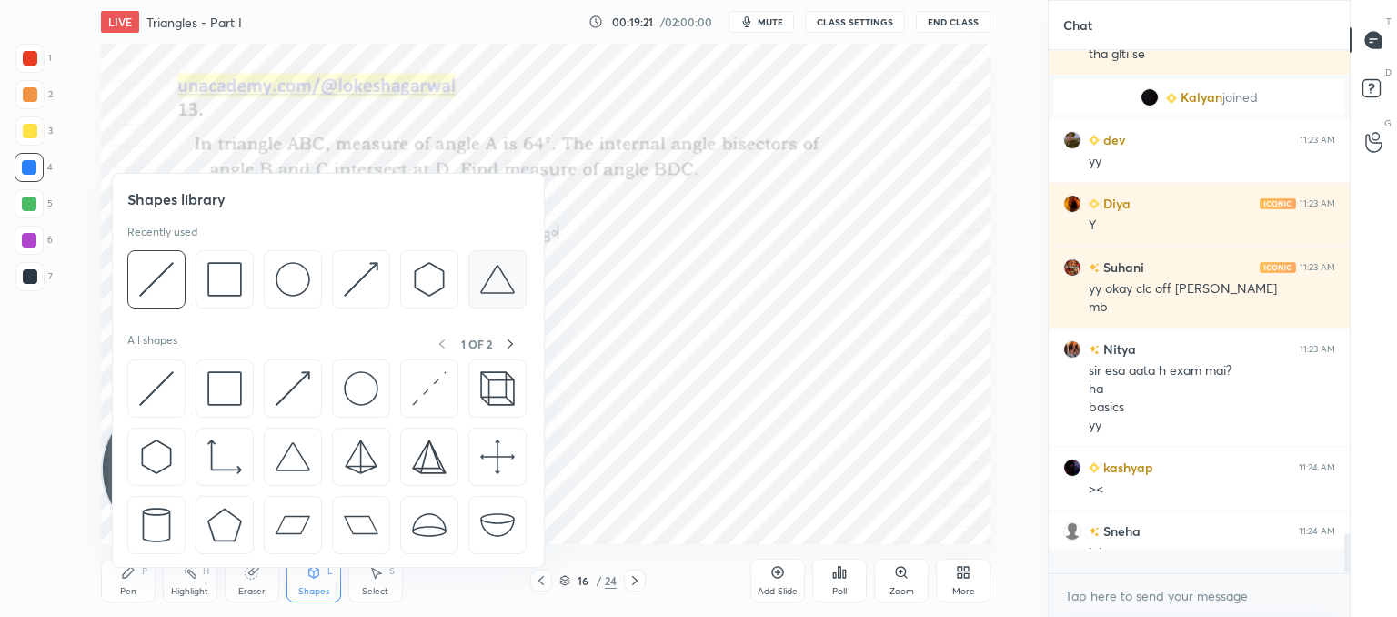
scroll to position [6307, 0]
click at [496, 281] on img at bounding box center [497, 279] width 35 height 35
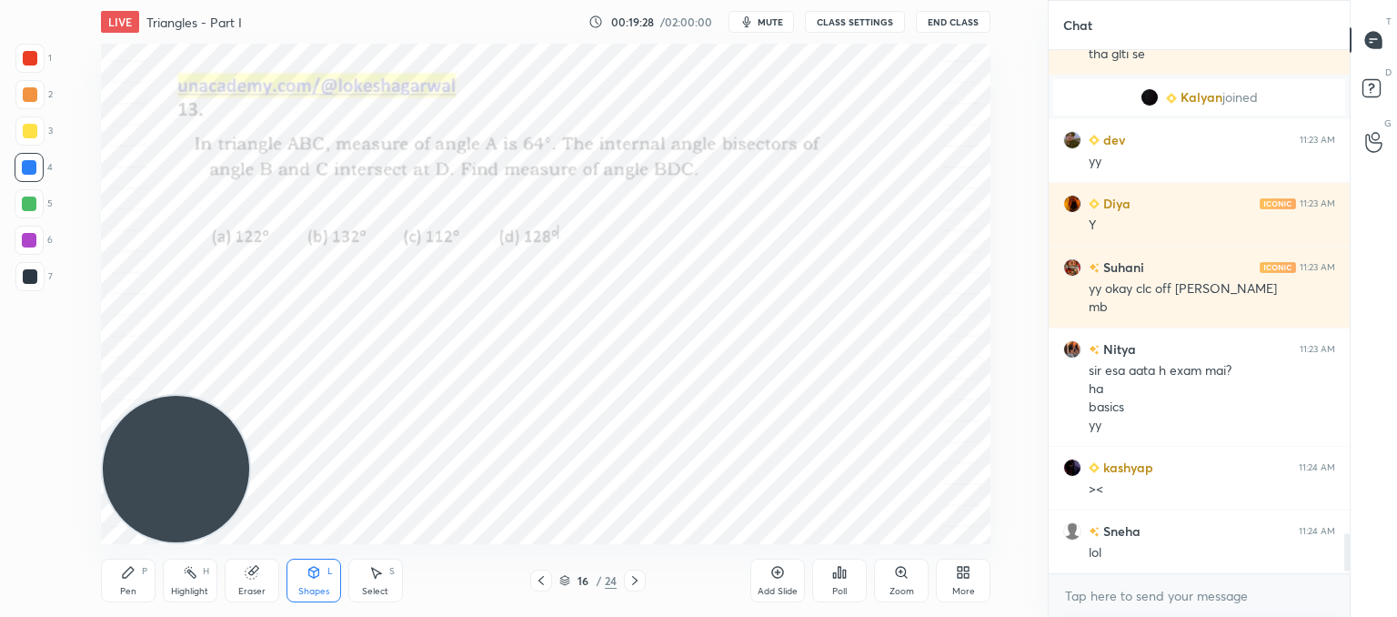
click at [138, 583] on div "Pen P" at bounding box center [128, 580] width 55 height 44
click at [311, 570] on icon at bounding box center [314, 572] width 15 height 15
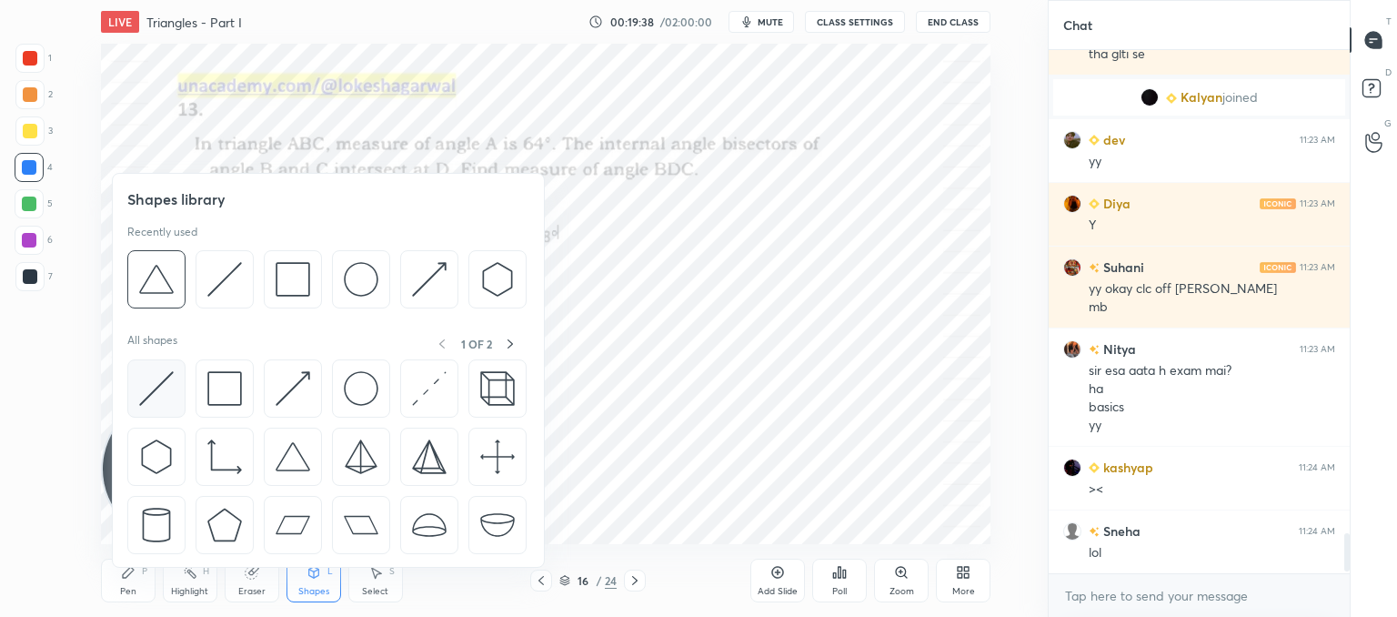
click at [161, 387] on img at bounding box center [156, 388] width 35 height 35
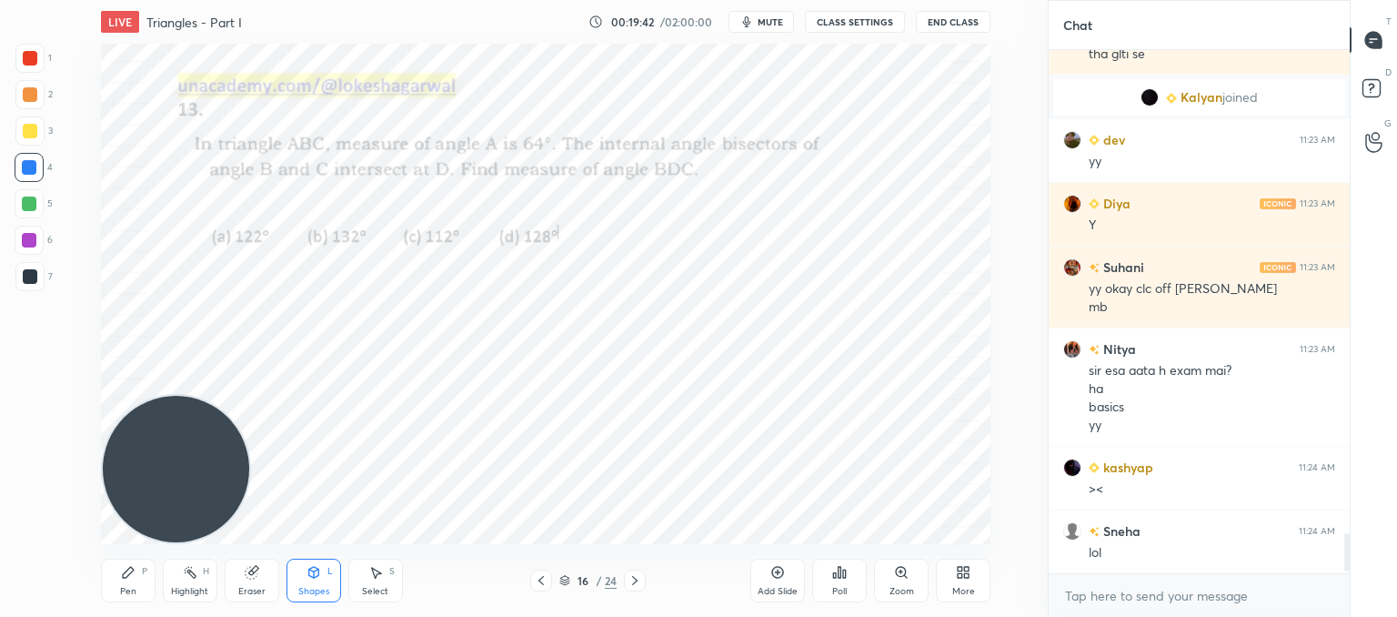
click at [136, 581] on div "Pen P" at bounding box center [128, 580] width 55 height 44
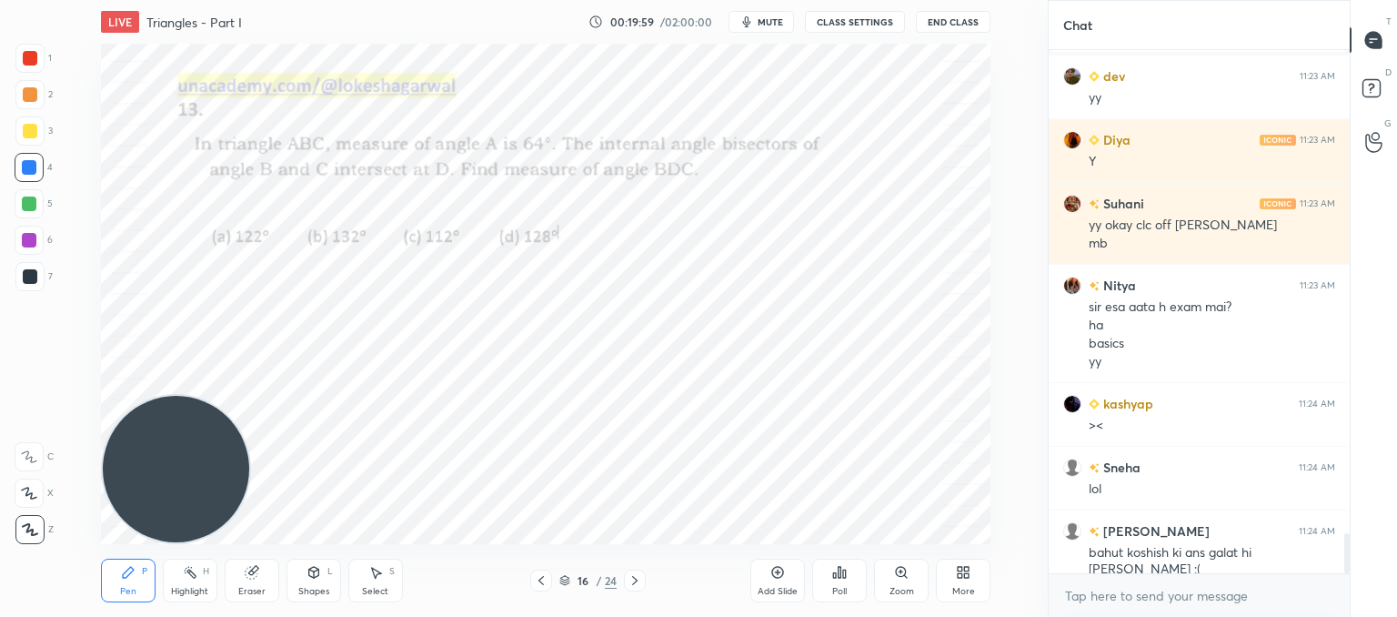
scroll to position [6415, 0]
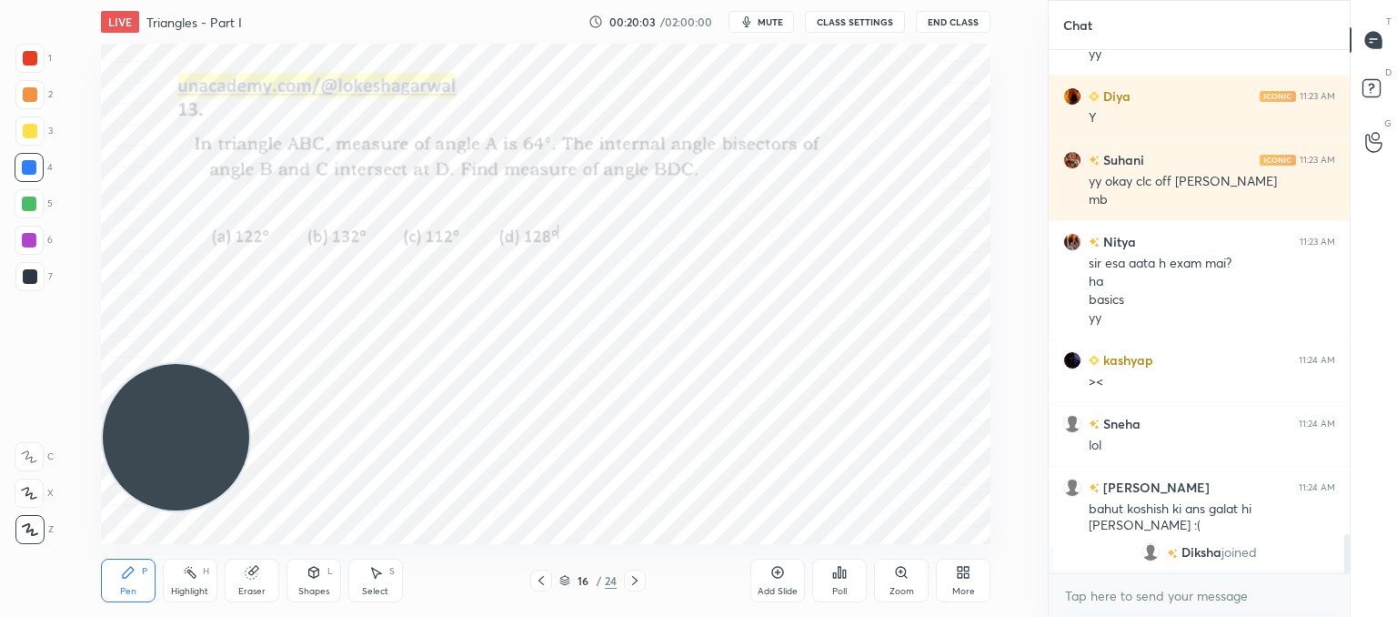
drag, startPoint x: 193, startPoint y: 435, endPoint x: 153, endPoint y: 132, distance: 305.5
click at [153, 364] on video at bounding box center [176, 437] width 146 height 146
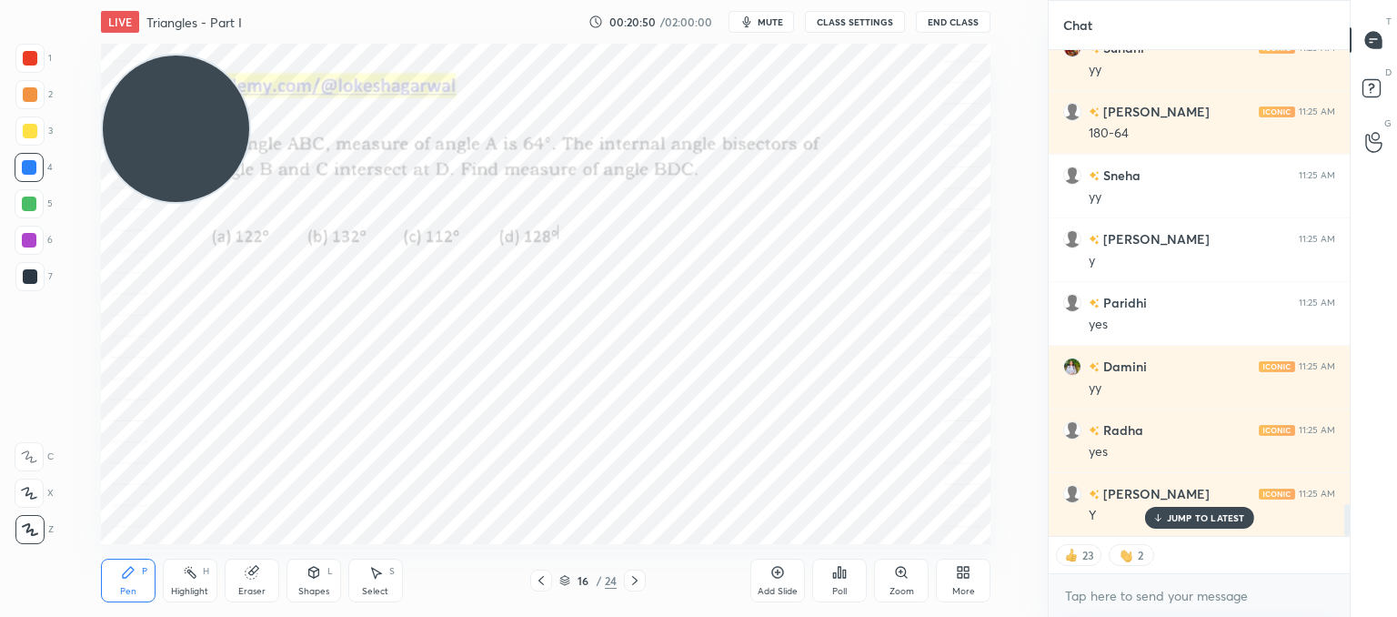
scroll to position [7026, 0]
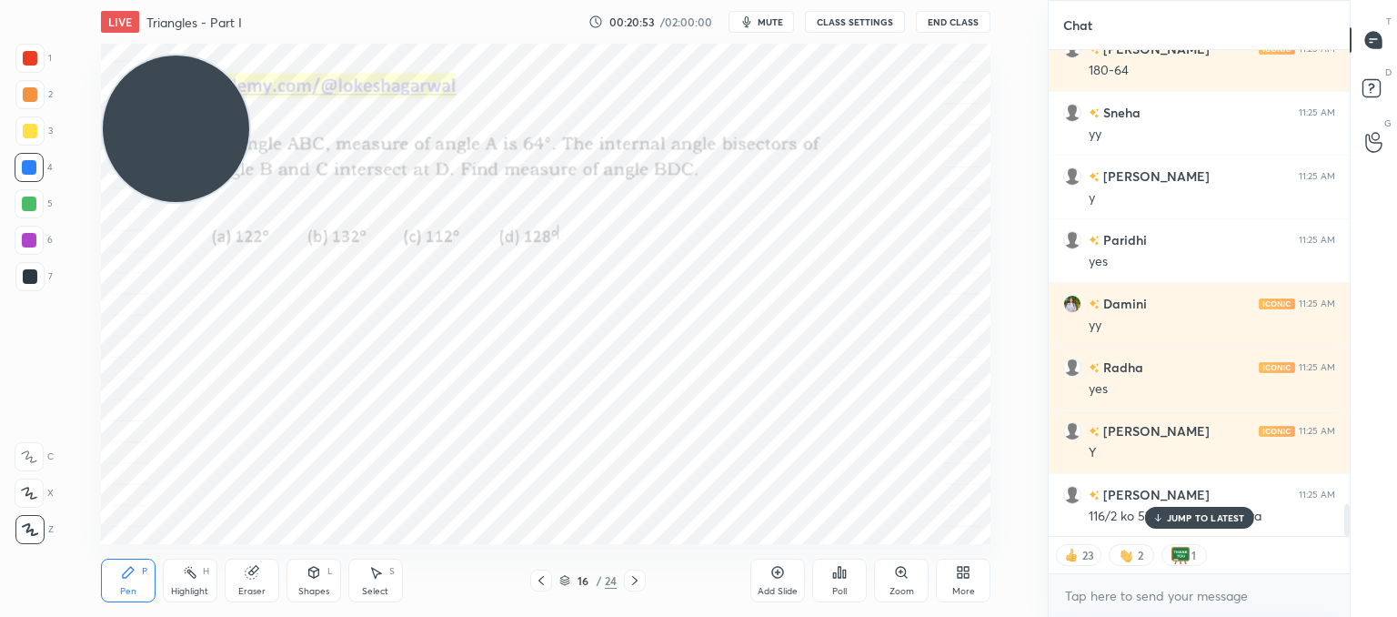
click at [1173, 509] on div "JUMP TO LATEST" at bounding box center [1198, 518] width 109 height 22
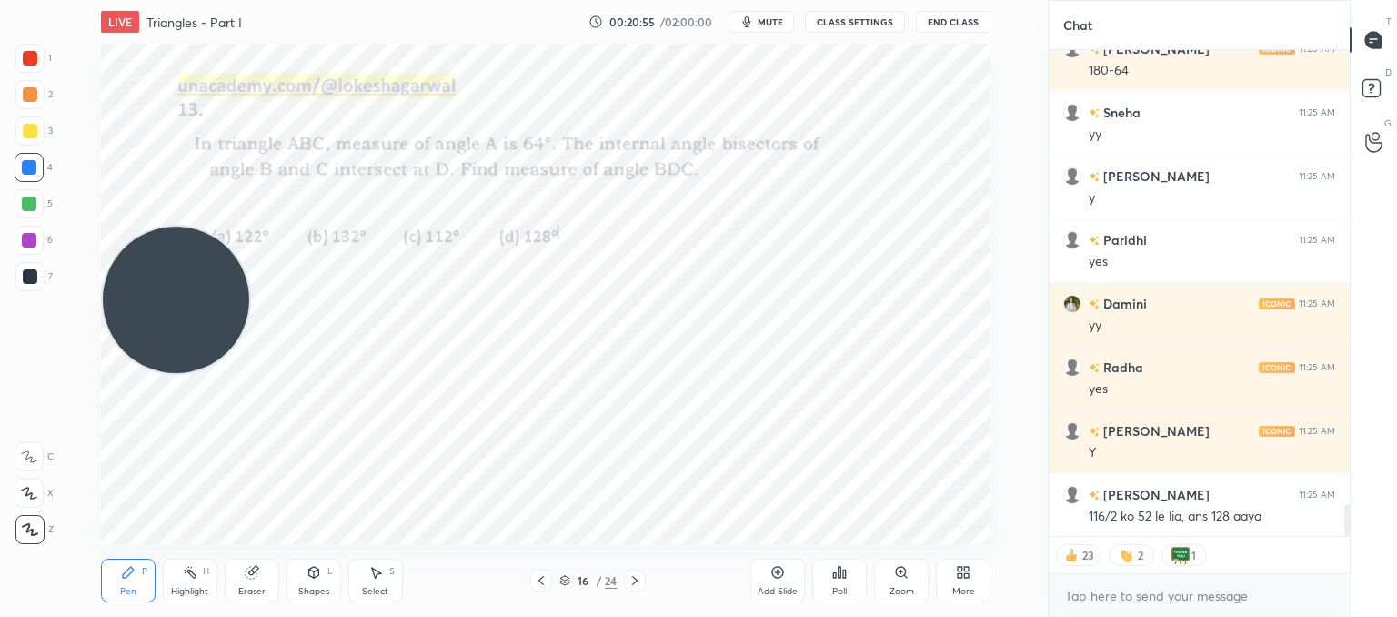
drag, startPoint x: 165, startPoint y: 126, endPoint x: 215, endPoint y: 504, distance: 381.7
click at [26, 547] on div "1 2 3 4 5 6 7 C X Z C X Z E E Erase all H H LIVE Triangles - Part I 00:20:55 / …" at bounding box center [516, 308] width 1033 height 617
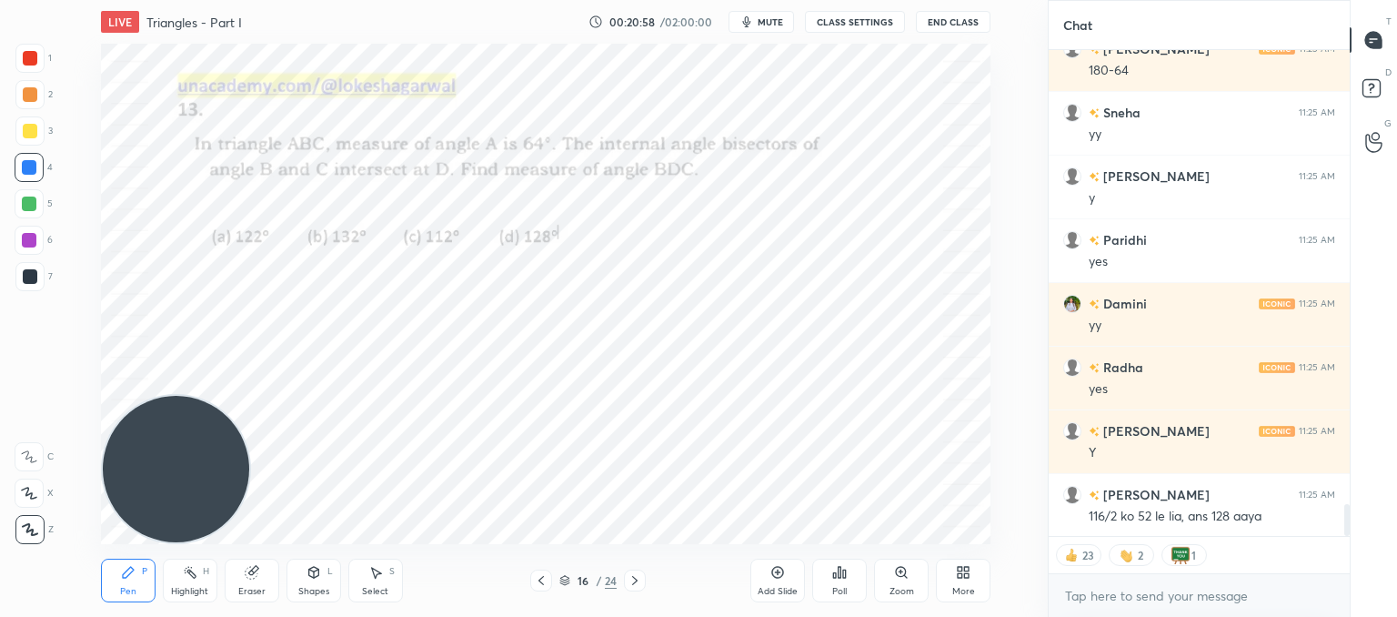
click at [638, 579] on icon at bounding box center [635, 580] width 15 height 15
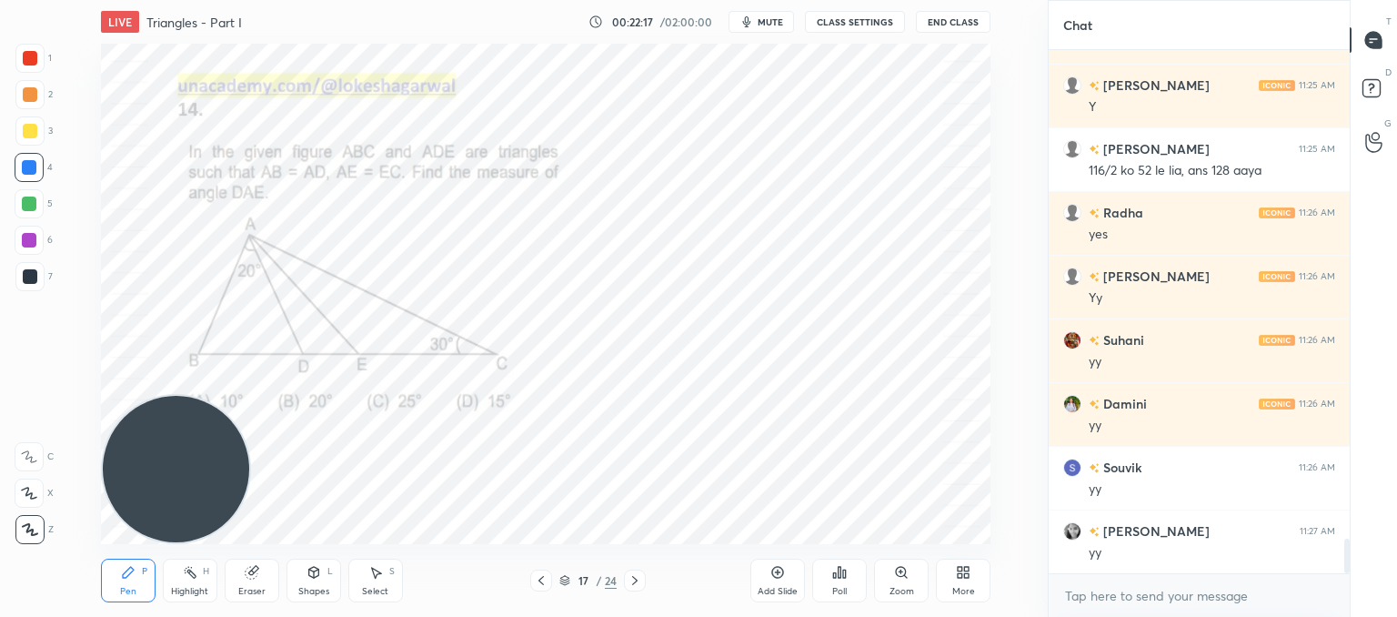
scroll to position [7435, 0]
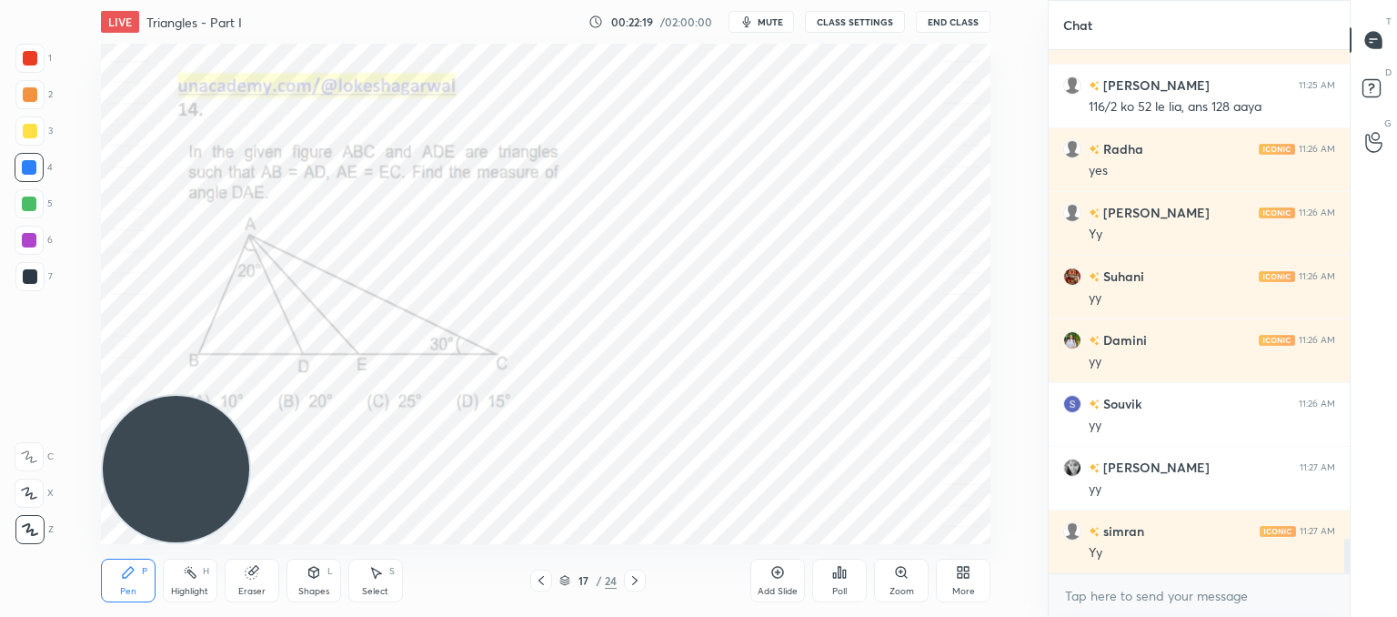
click at [632, 586] on icon at bounding box center [635, 580] width 15 height 15
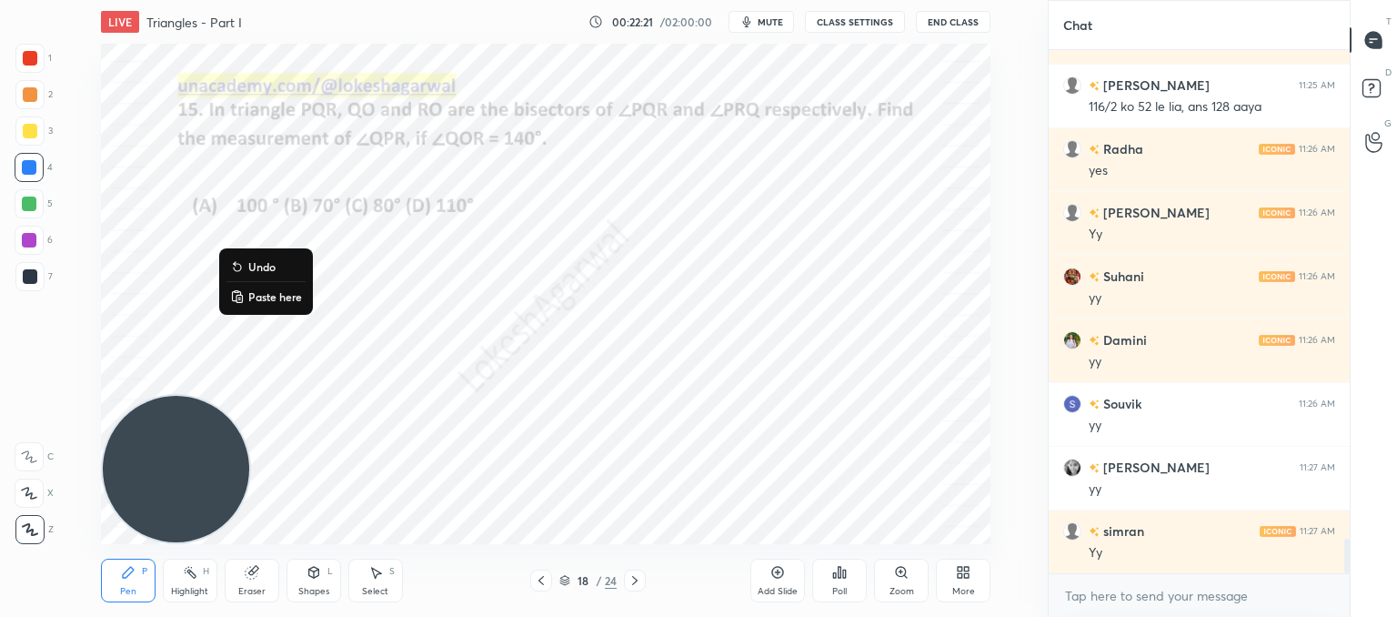
click at [253, 292] on p "Paste here" at bounding box center [275, 296] width 54 height 15
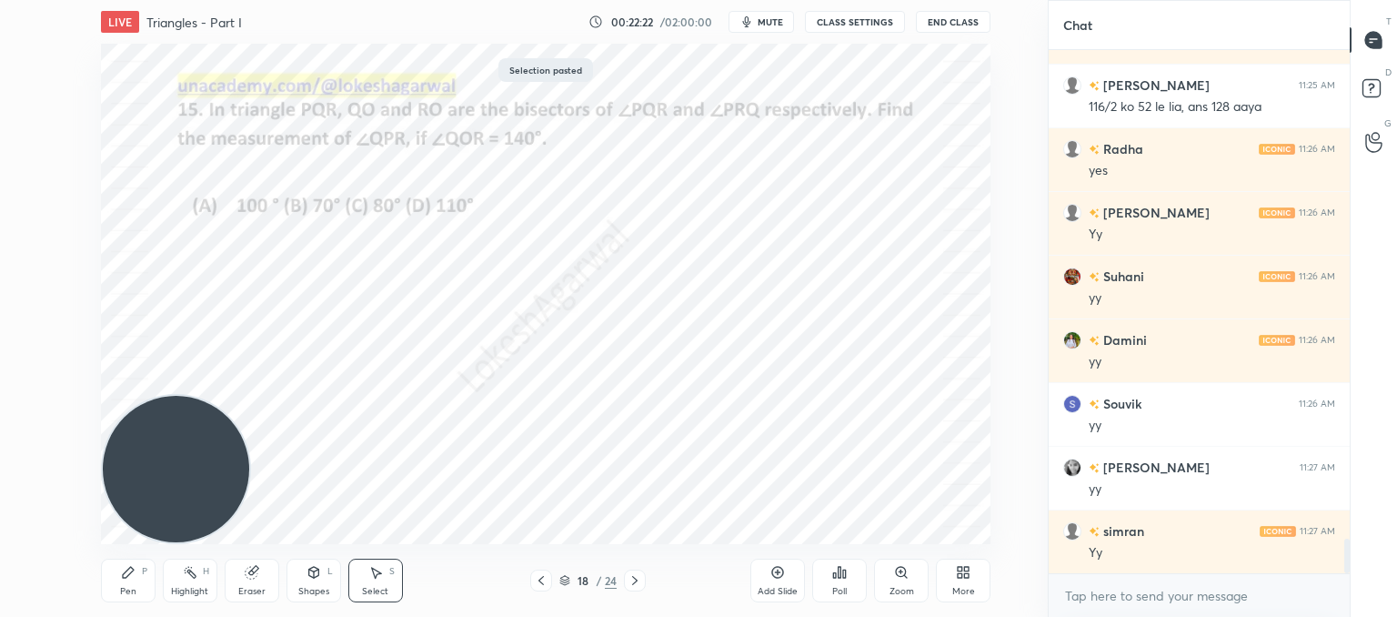
click at [760, 429] on div "0 ° Undo Copy Paste here Duplicate Duplicate to new slide Delete" at bounding box center [546, 294] width 890 height 500
click at [376, 587] on div "Select" at bounding box center [375, 591] width 26 height 9
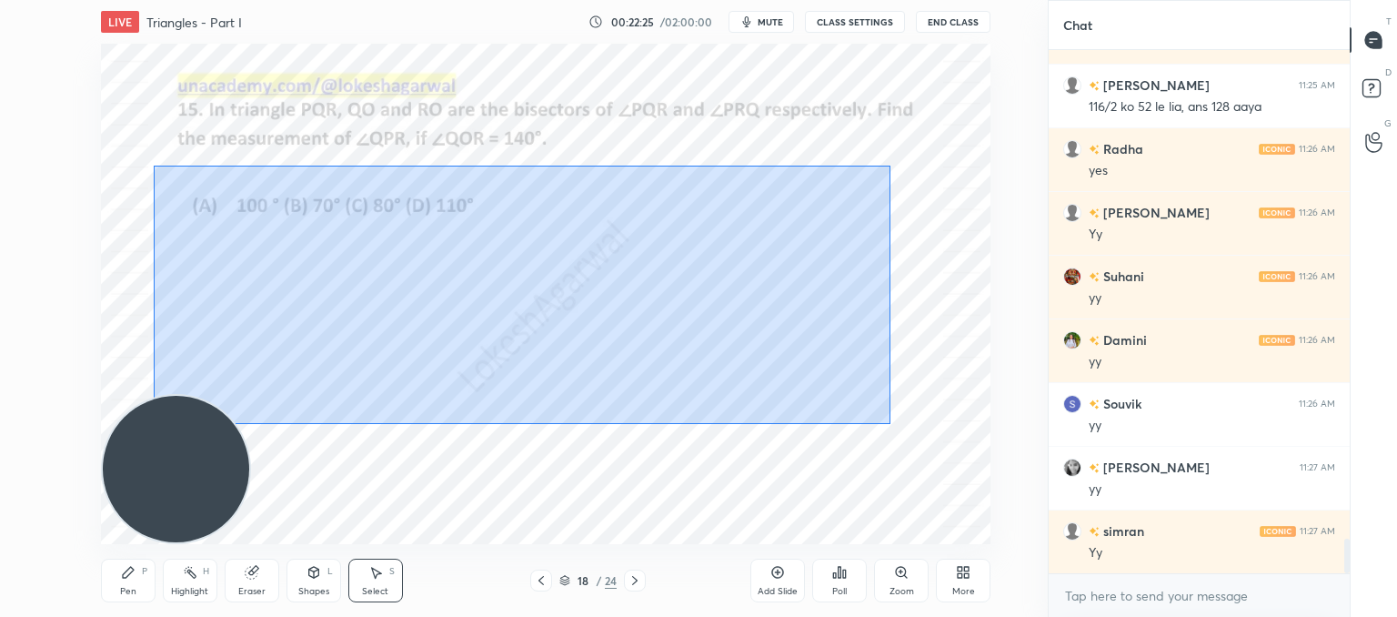
drag, startPoint x: 890, startPoint y: 422, endPoint x: 274, endPoint y: 205, distance: 653.1
click at [154, 165] on div "0 ° Undo Copy Paste here Duplicate Duplicate to new slide Delete" at bounding box center [546, 294] width 890 height 500
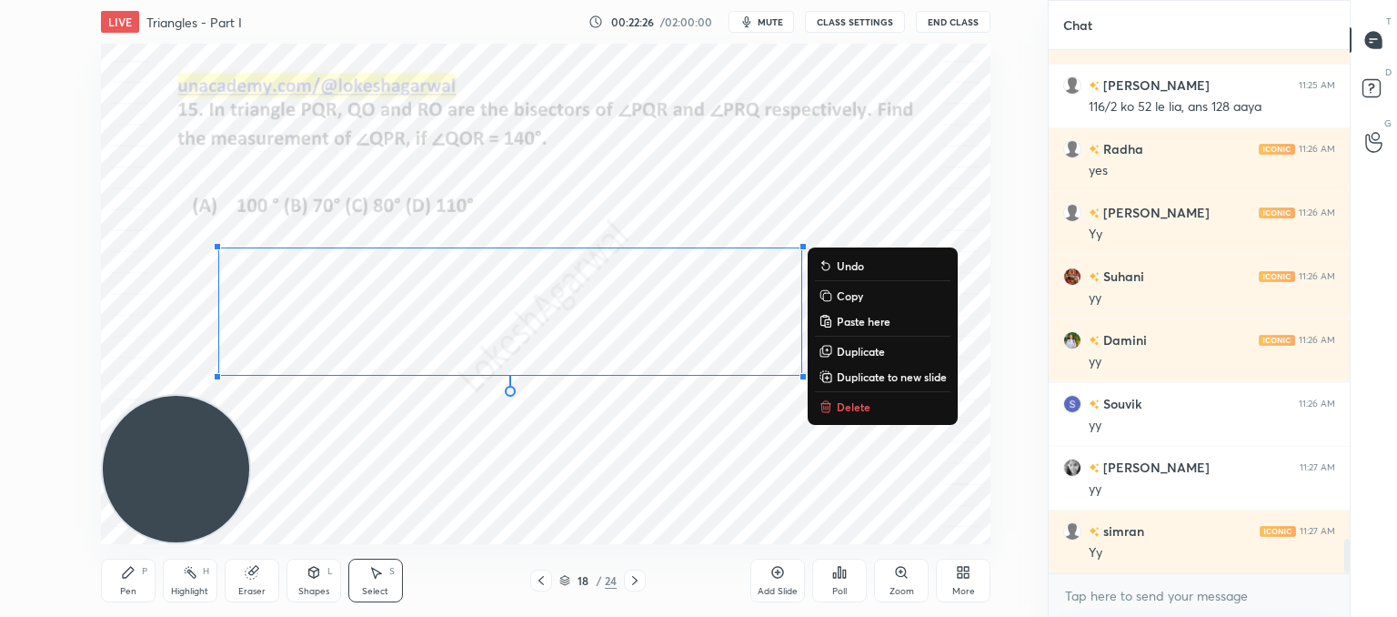
click at [858, 413] on p "Delete" at bounding box center [854, 406] width 34 height 15
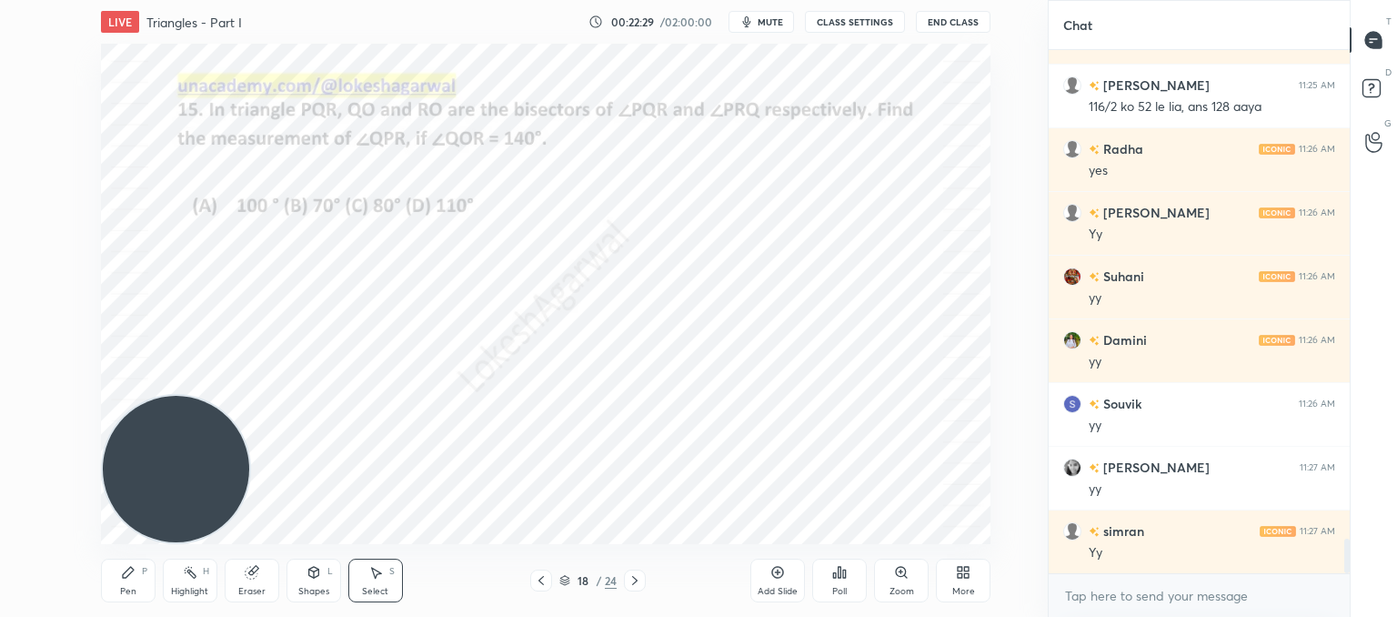
click at [136, 579] on div "Pen P" at bounding box center [128, 580] width 55 height 44
click at [37, 275] on div at bounding box center [29, 276] width 29 height 29
click at [307, 583] on div "Shapes L" at bounding box center [314, 580] width 55 height 44
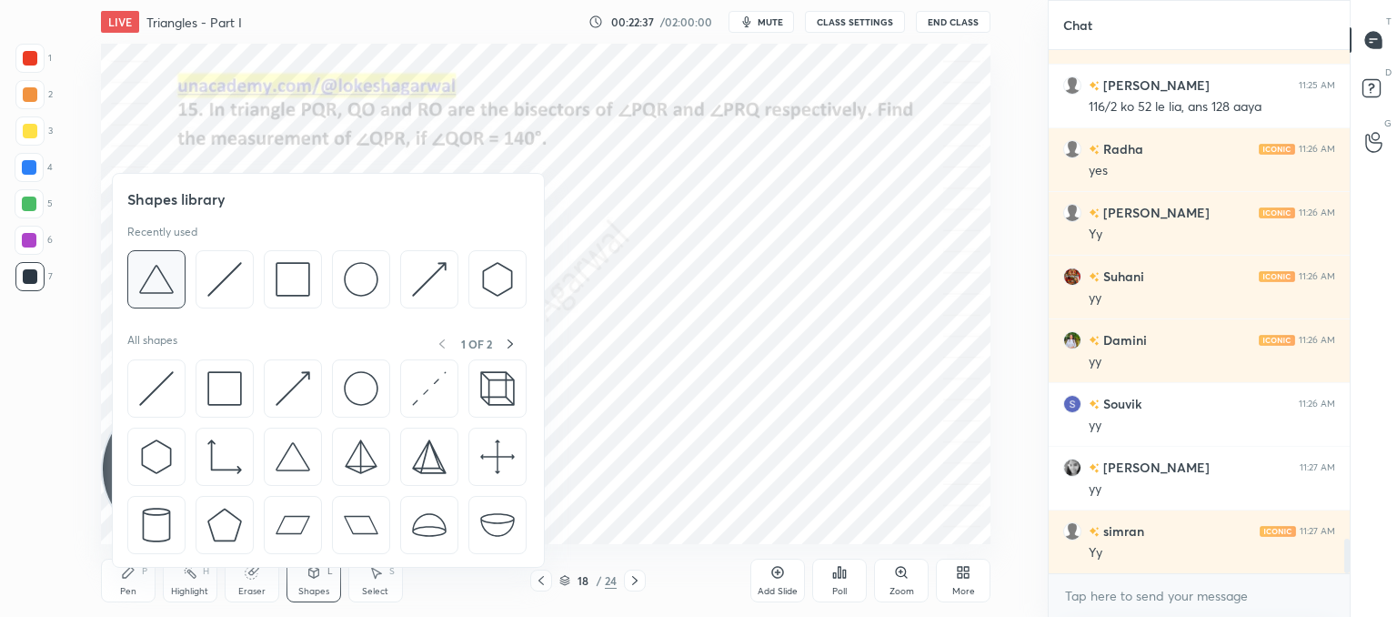
click at [164, 280] on img at bounding box center [156, 279] width 35 height 35
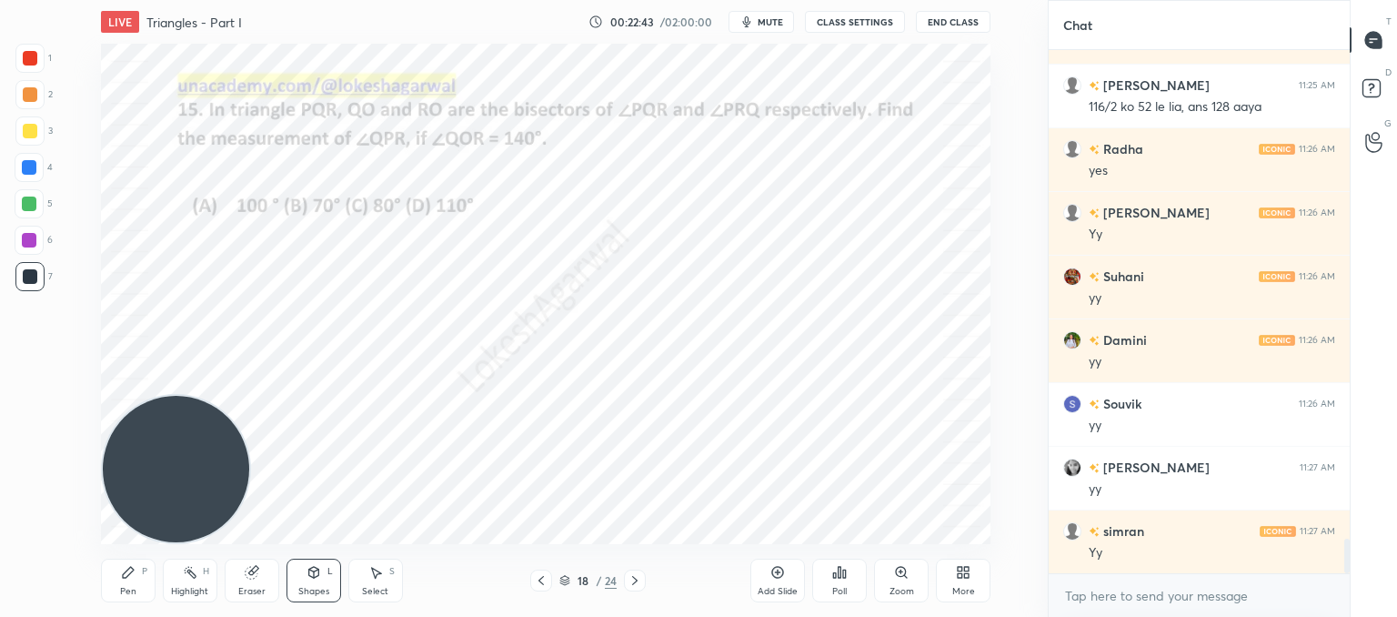
click at [329, 558] on div "Pen P Highlight H Eraser Shapes L Select S 18 / 24 Add Slide Poll Zoom More" at bounding box center [546, 580] width 890 height 73
click at [292, 587] on div "Shapes L" at bounding box center [314, 580] width 55 height 44
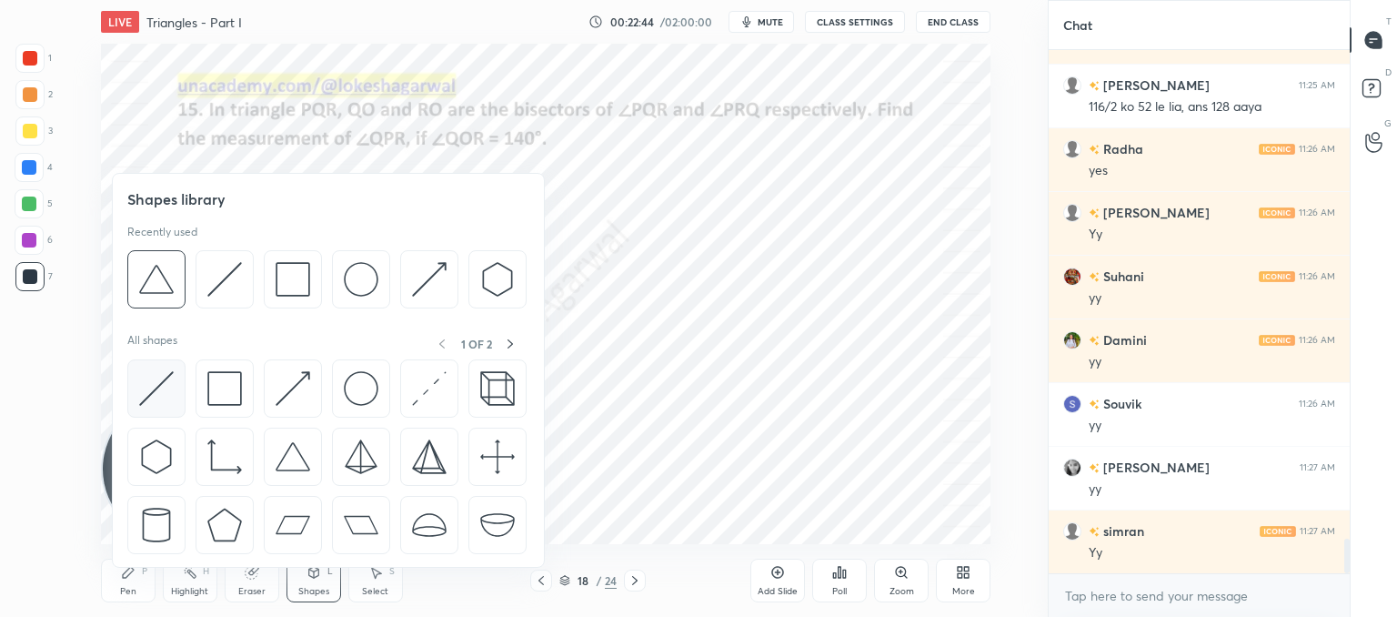
click at [156, 390] on img at bounding box center [156, 388] width 35 height 35
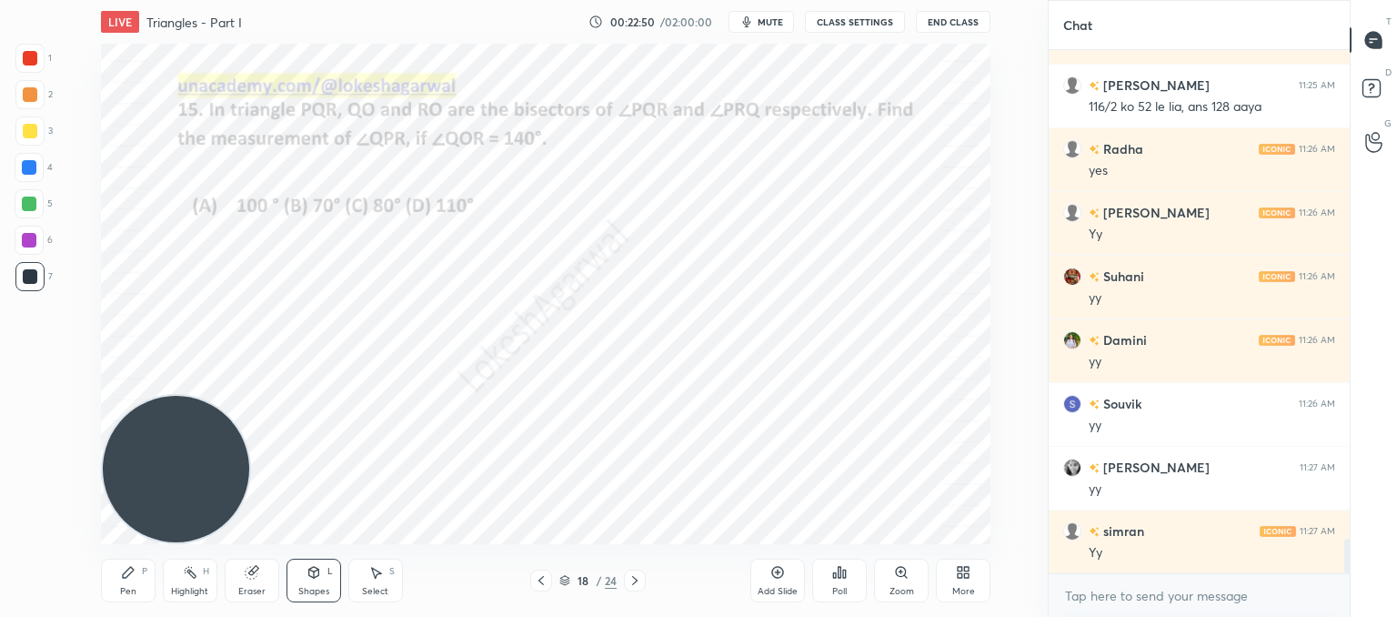
click at [135, 588] on div "Pen" at bounding box center [128, 591] width 16 height 9
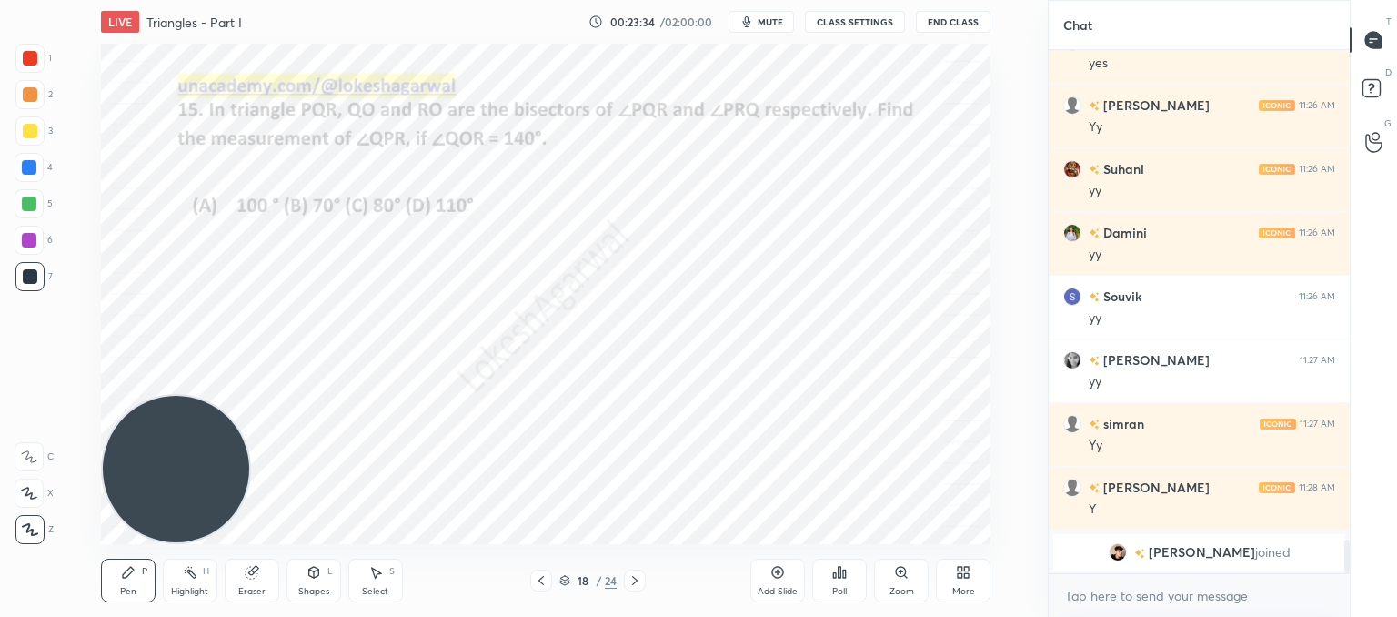
scroll to position [6, 5]
drag, startPoint x: 1213, startPoint y: 607, endPoint x: 1203, endPoint y: 599, distance: 12.4
click at [1209, 603] on textarea at bounding box center [1199, 595] width 272 height 29
click at [879, 30] on button "CLASS SETTINGS" at bounding box center [855, 22] width 100 height 22
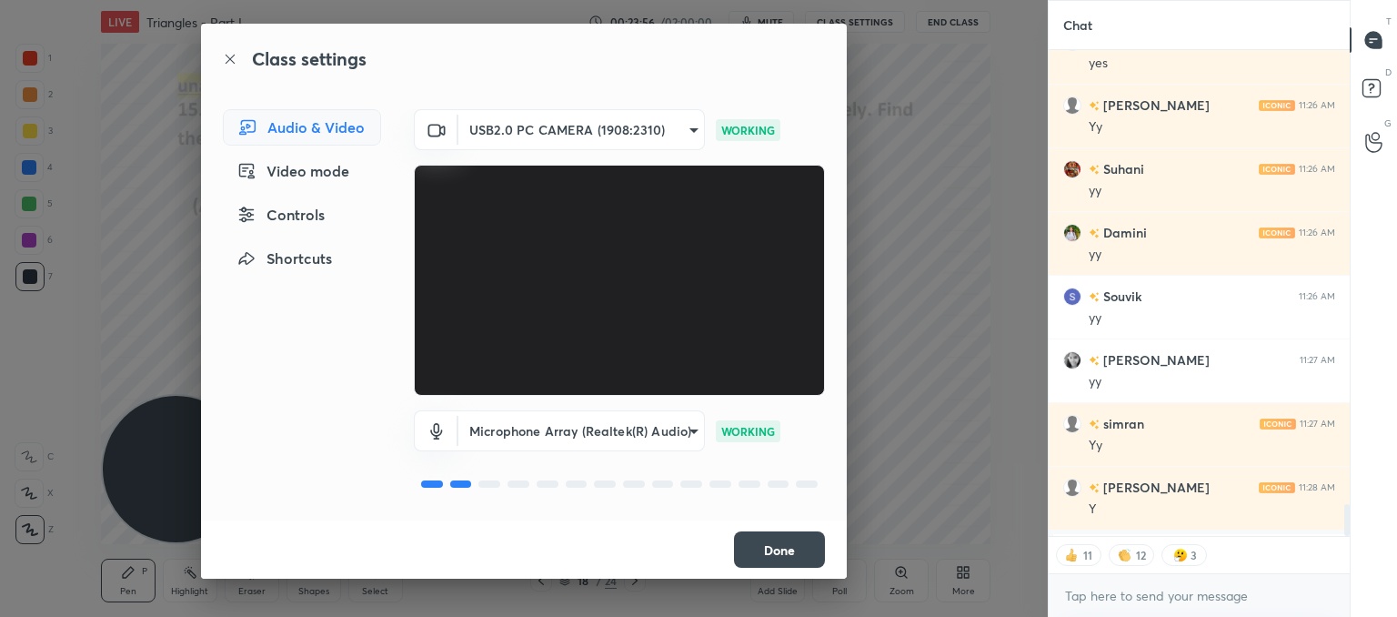
click at [287, 224] on div "Controls" at bounding box center [302, 214] width 158 height 36
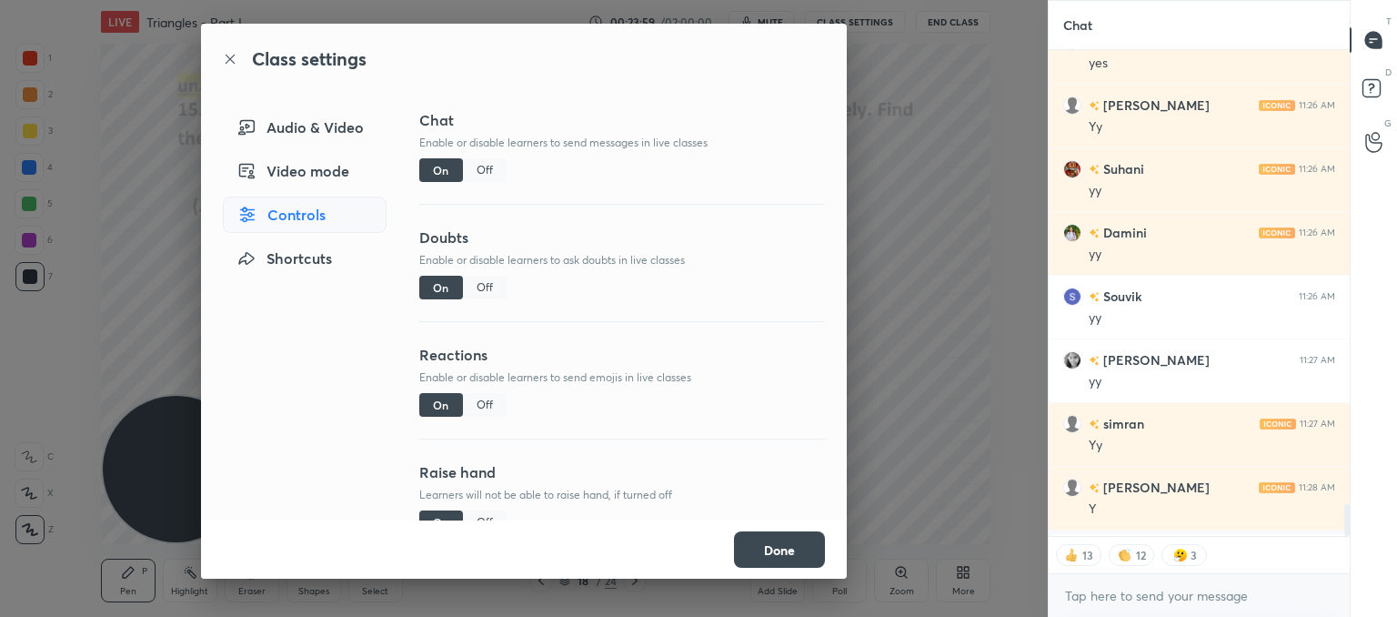
click at [480, 396] on div "Off" at bounding box center [485, 405] width 44 height 24
click at [763, 547] on button "Done" at bounding box center [779, 549] width 91 height 36
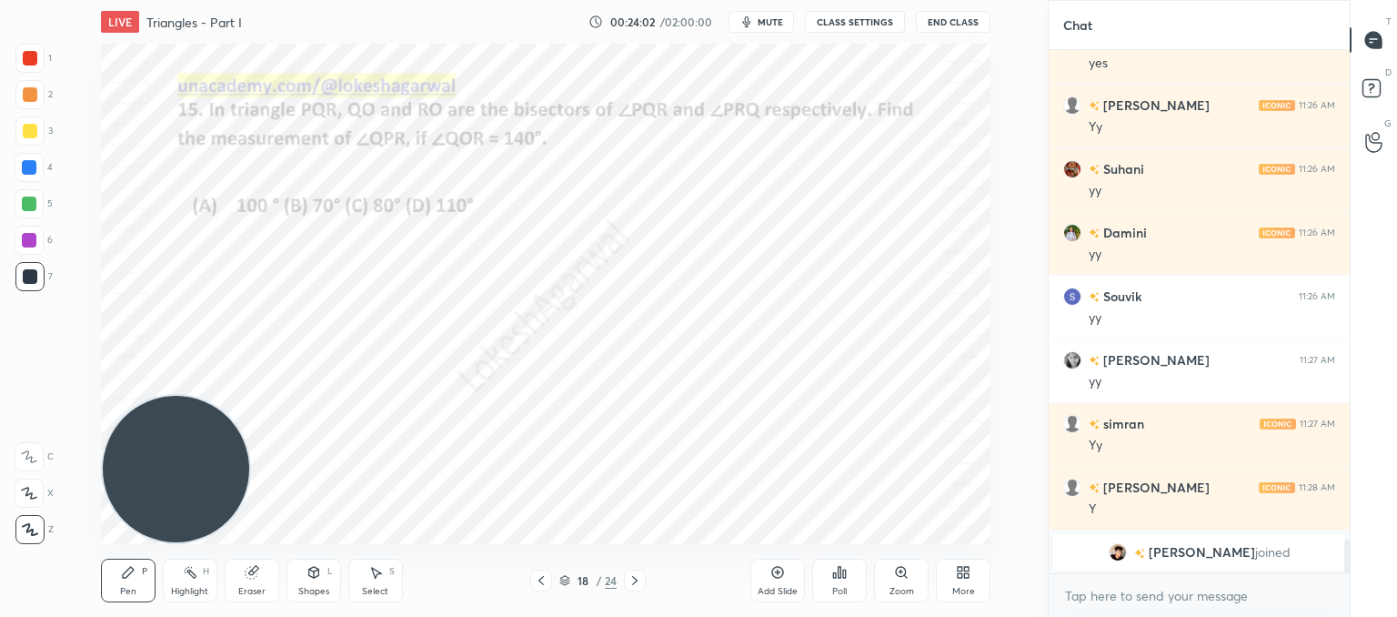
click at [634, 582] on icon at bounding box center [635, 580] width 15 height 15
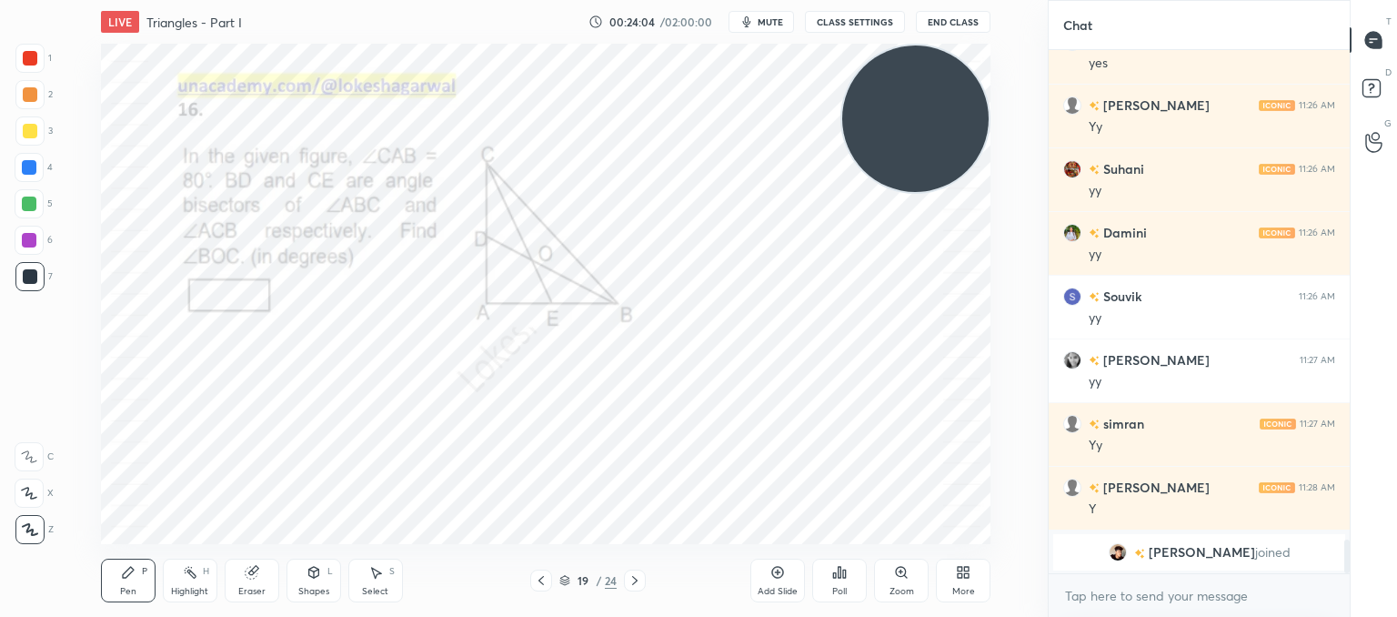
drag, startPoint x: 156, startPoint y: 451, endPoint x: 950, endPoint y: 45, distance: 891.3
click at [950, 45] on video at bounding box center [915, 118] width 146 height 146
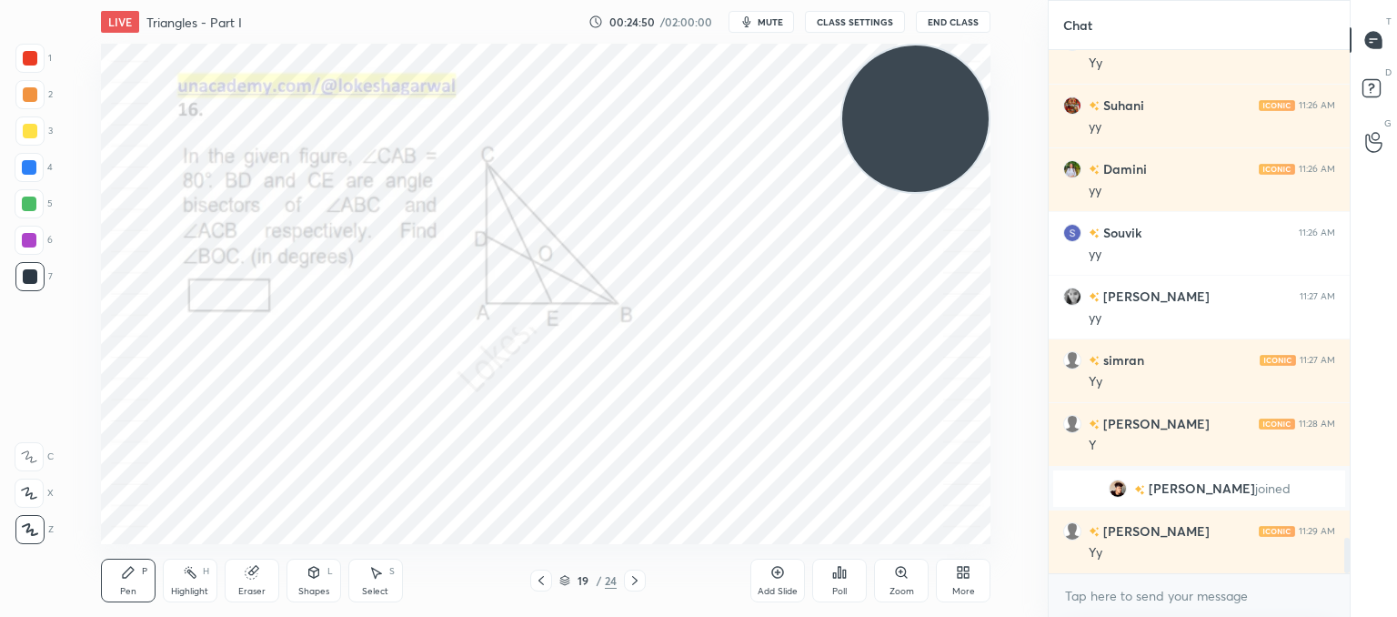
scroll to position [7222, 0]
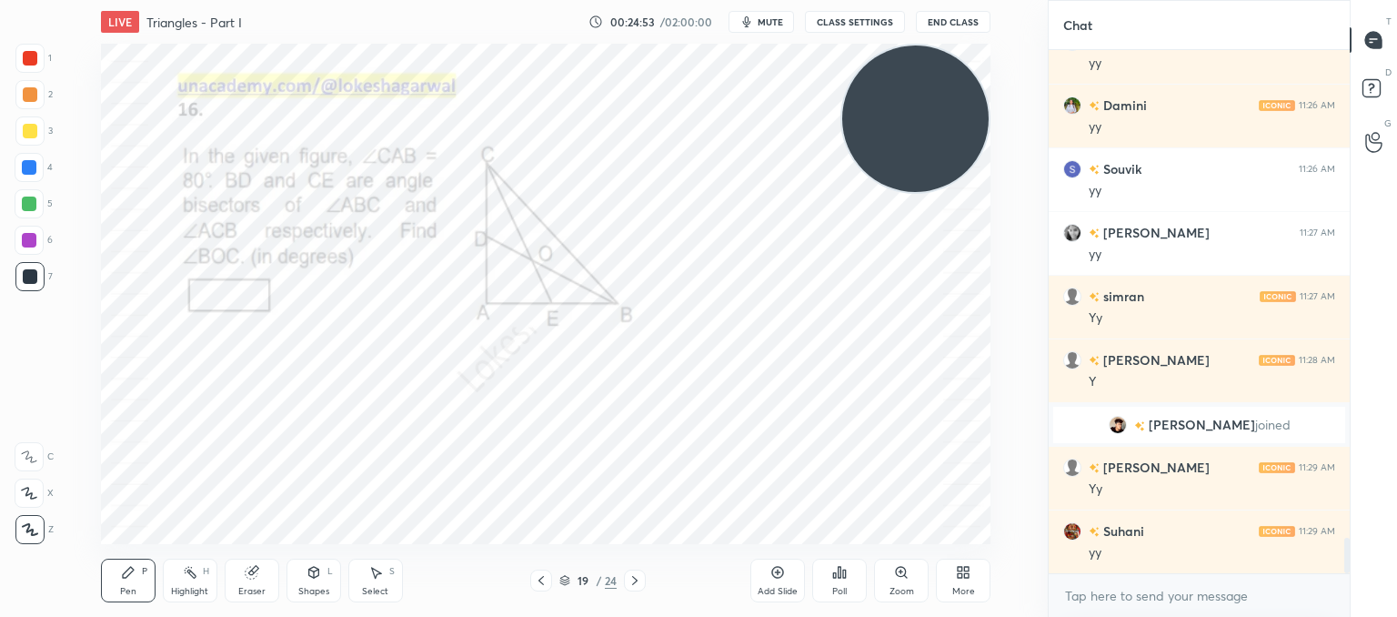
click at [635, 581] on icon at bounding box center [635, 580] width 15 height 15
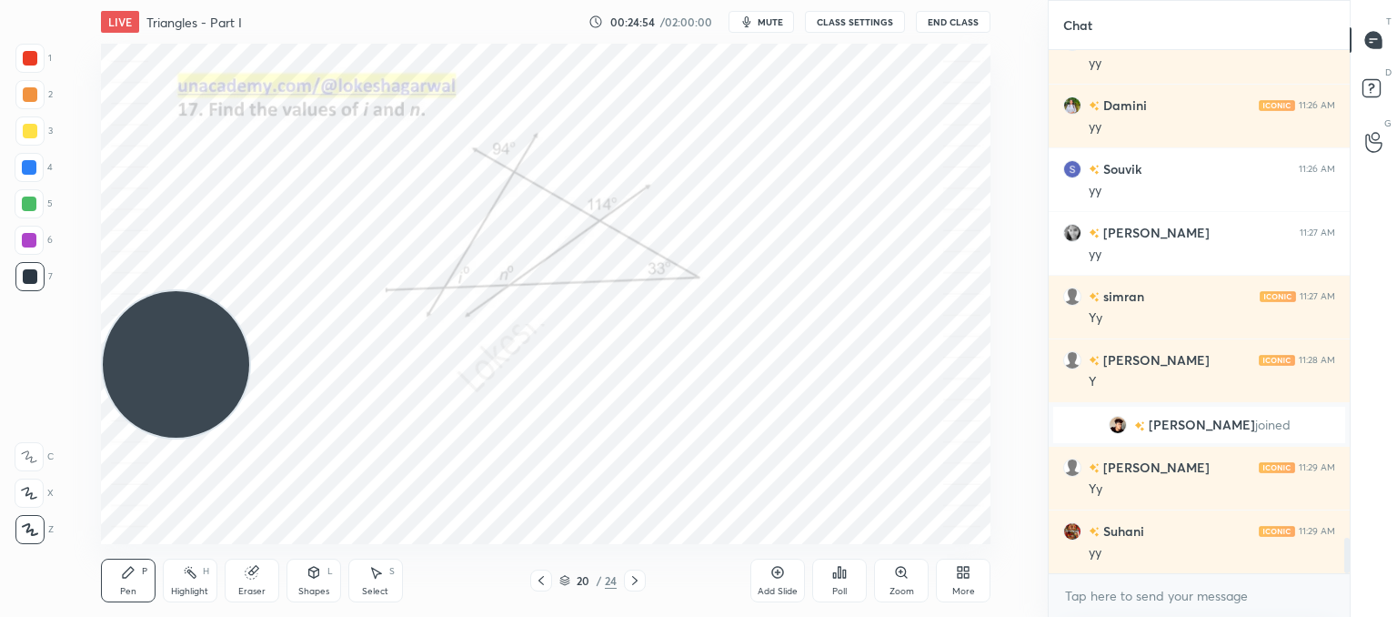
drag, startPoint x: 906, startPoint y: 115, endPoint x: 55, endPoint y: 532, distance: 948.3
click at [0, 549] on div "1 2 3 4 5 6 7 C X Z C X Z E E Erase all H H LIVE Triangles - Part I 00:24:54 / …" at bounding box center [516, 308] width 1033 height 617
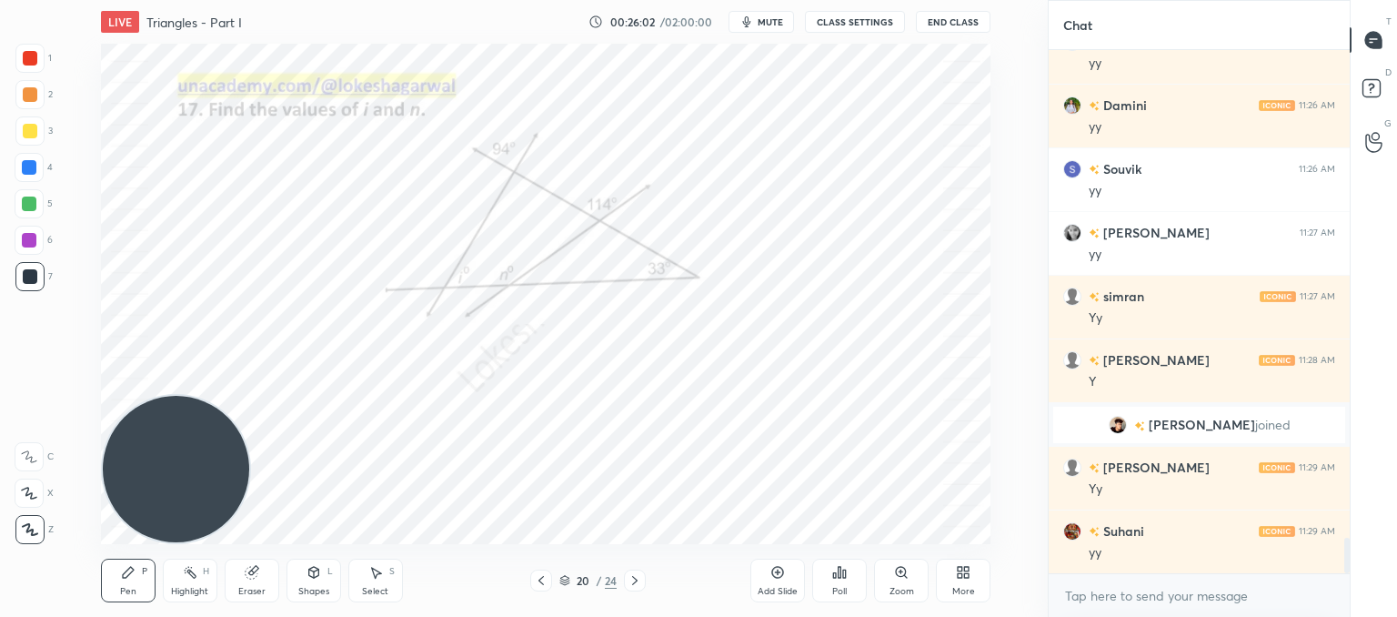
click at [635, 576] on icon at bounding box center [635, 580] width 15 height 15
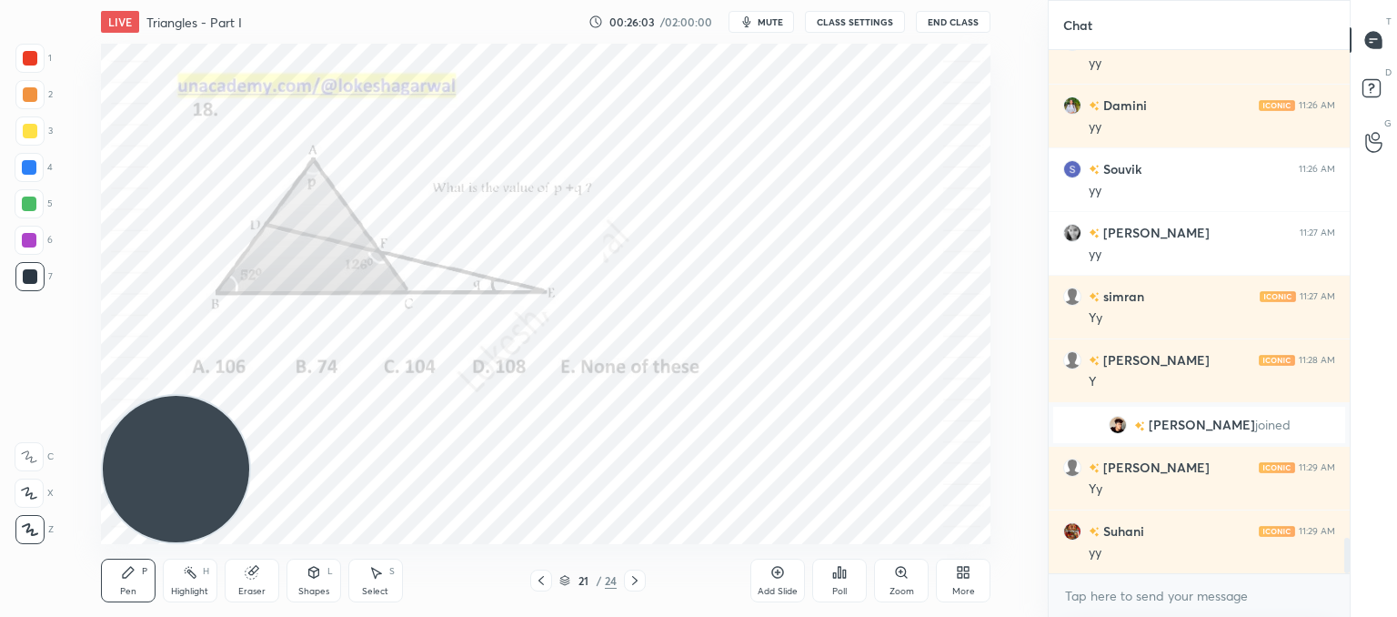
click at [640, 573] on icon at bounding box center [635, 580] width 15 height 15
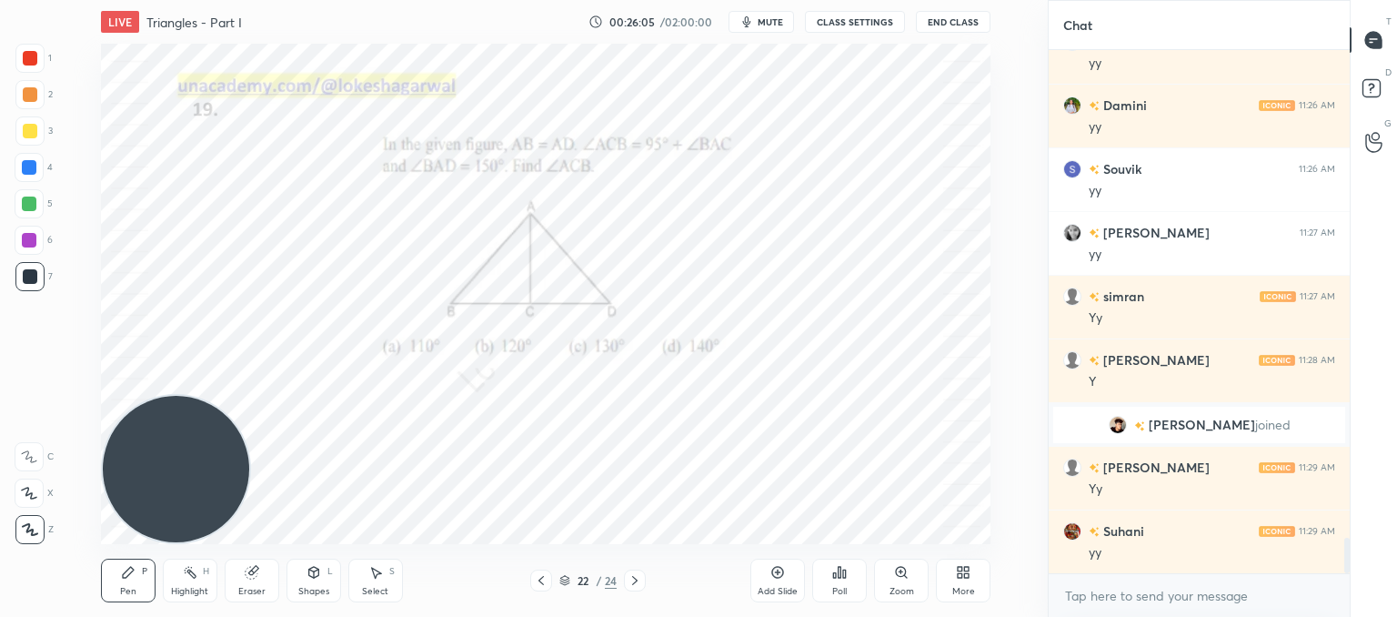
scroll to position [7286, 0]
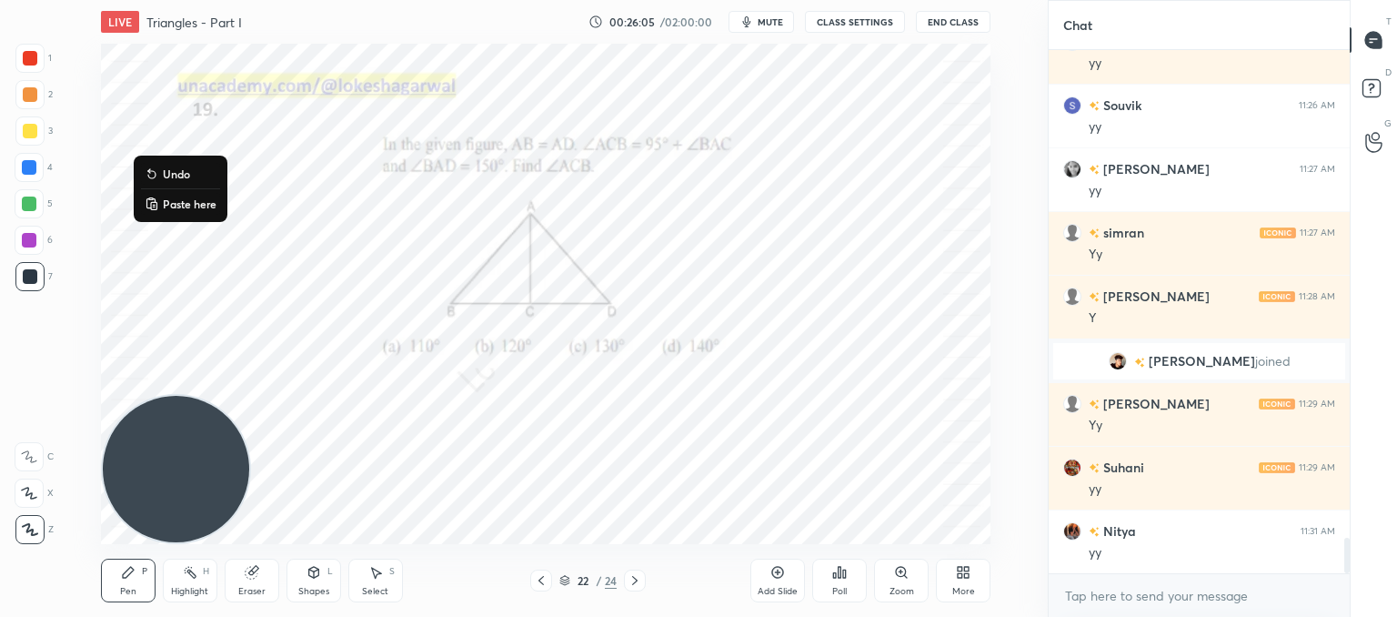
click at [166, 208] on p "Paste here" at bounding box center [190, 203] width 54 height 15
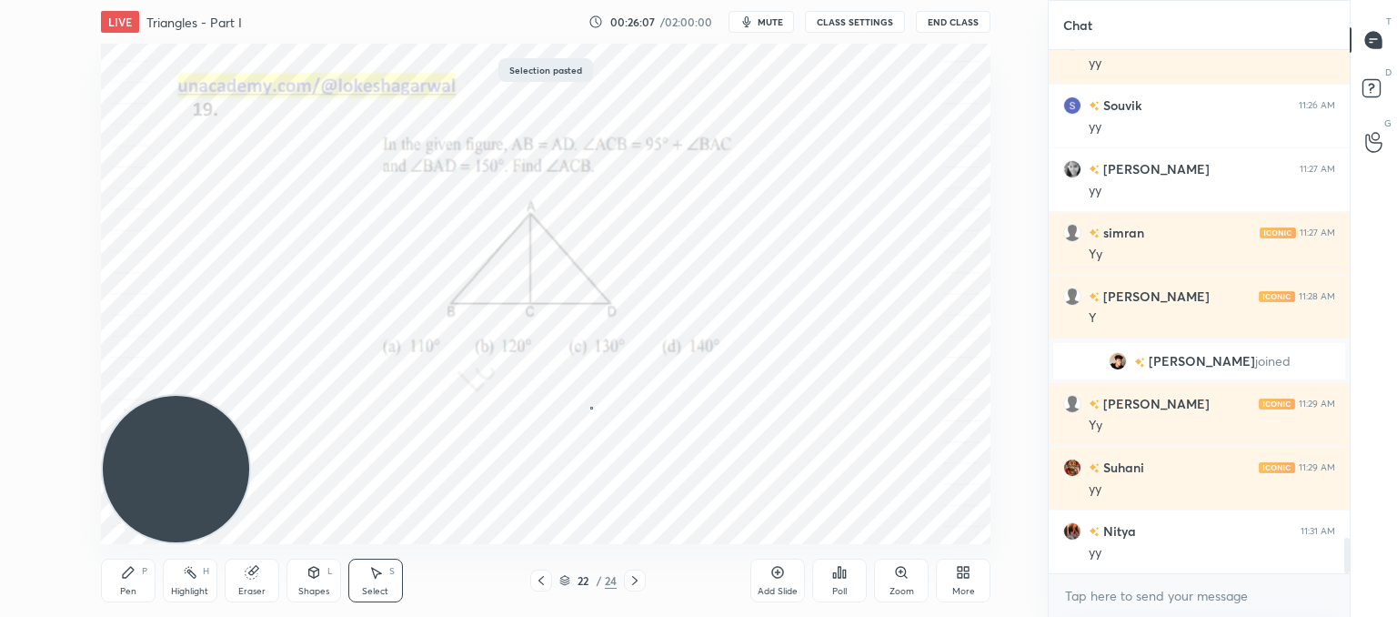
click at [591, 408] on div "0 ° Undo Copy Paste here Duplicate Duplicate to new slide Delete" at bounding box center [546, 294] width 890 height 500
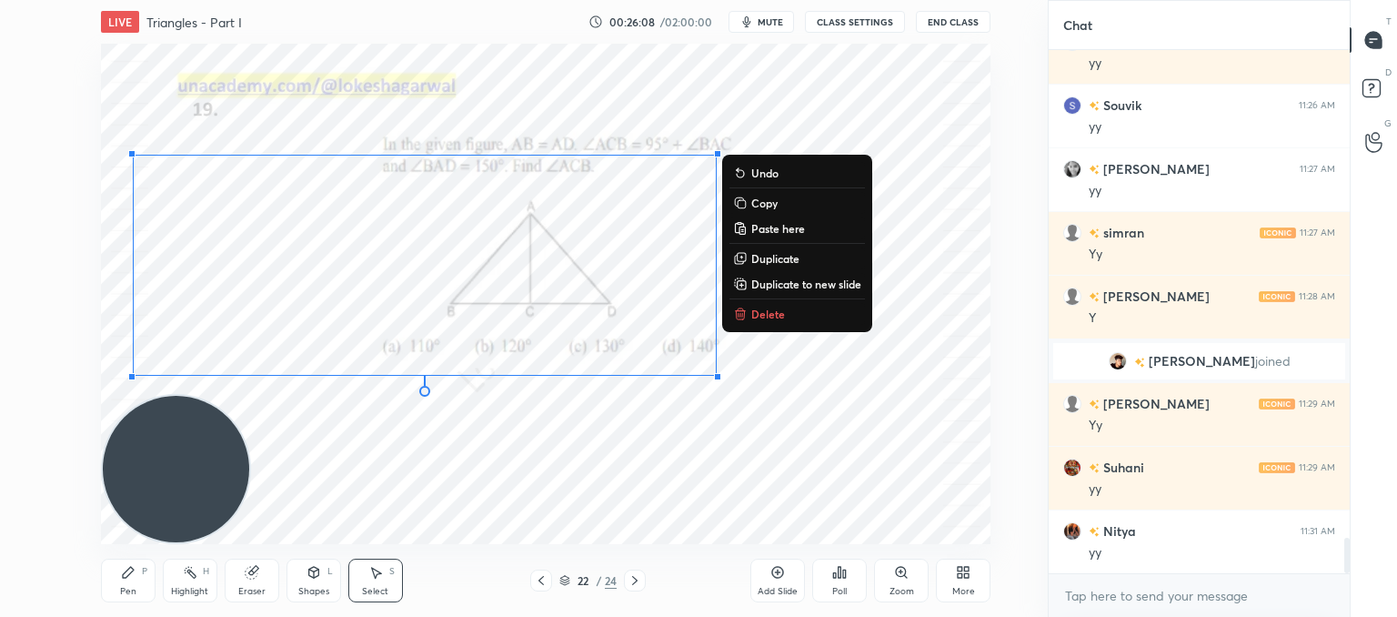
drag, startPoint x: 840, startPoint y: 459, endPoint x: 89, endPoint y: 105, distance: 830.9
click at [89, 105] on div "0 ° Undo Copy Paste here Duplicate Duplicate to new slide Delete Setting up you…" at bounding box center [545, 294] width 975 height 500
click at [768, 318] on p "Delete" at bounding box center [768, 314] width 34 height 15
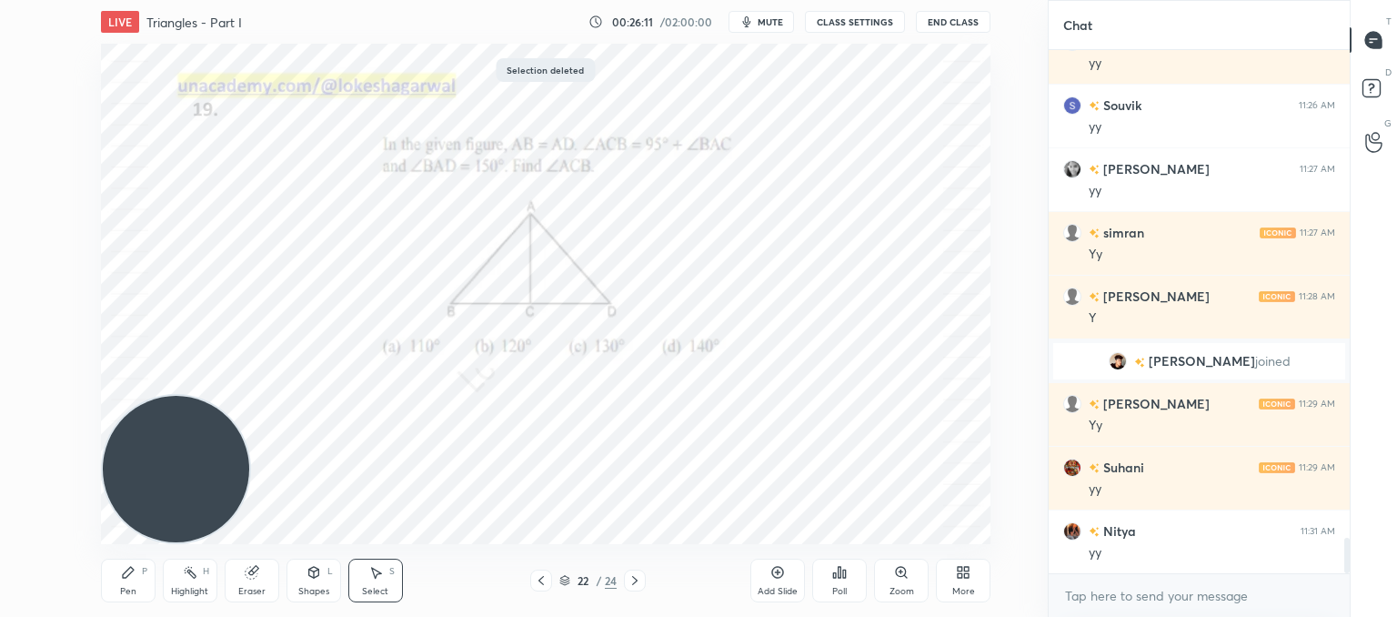
click at [123, 569] on icon at bounding box center [128, 572] width 15 height 15
click at [1131, 594] on textarea at bounding box center [1199, 595] width 272 height 29
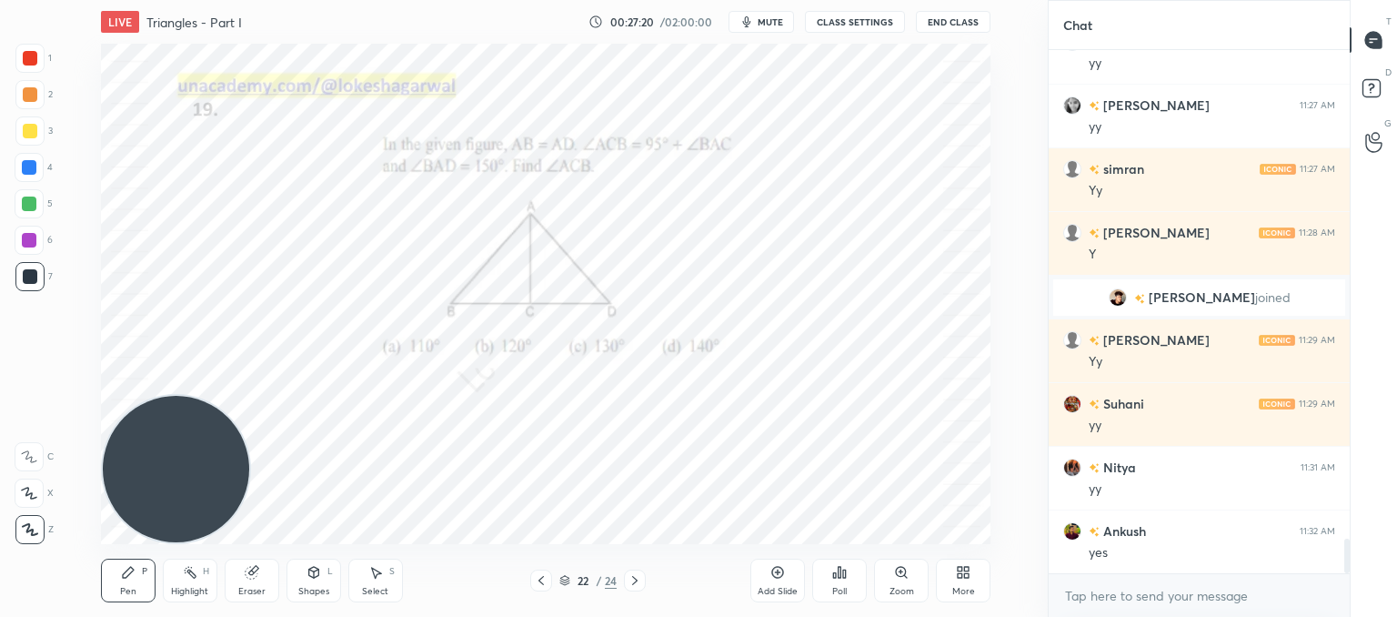
type textarea "x"
click at [631, 576] on icon at bounding box center [635, 580] width 15 height 15
click at [637, 573] on icon at bounding box center [635, 580] width 15 height 15
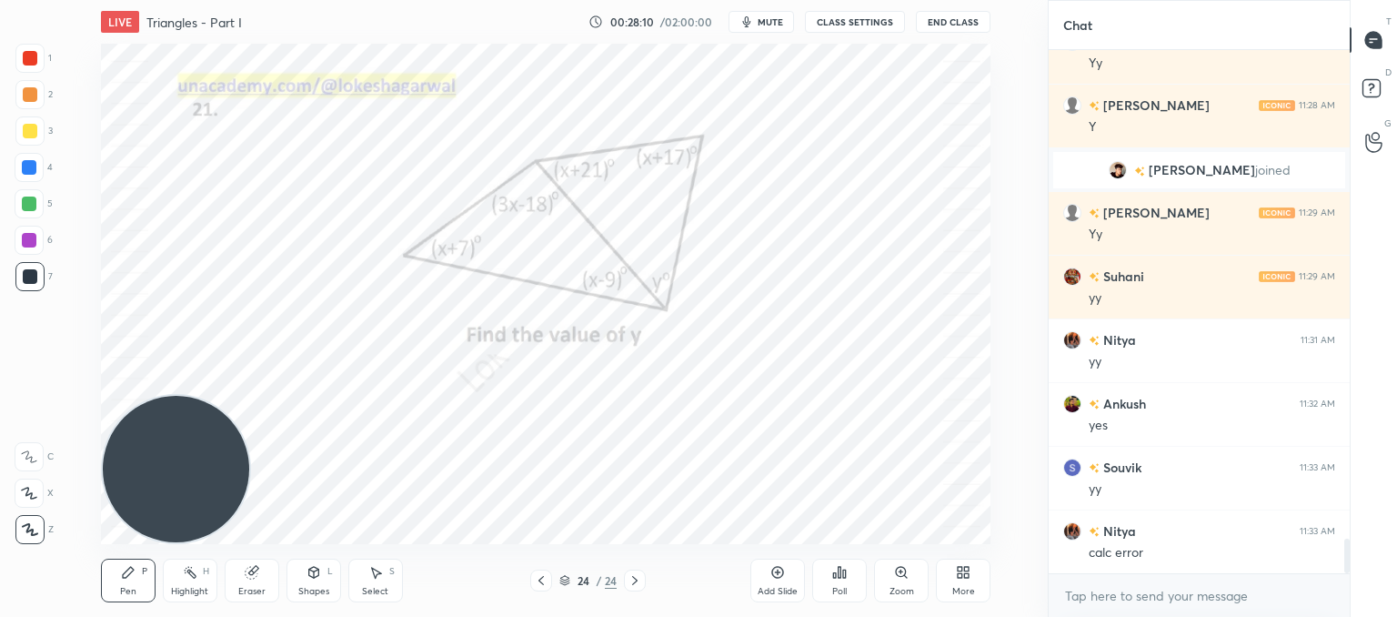
scroll to position [7541, 0]
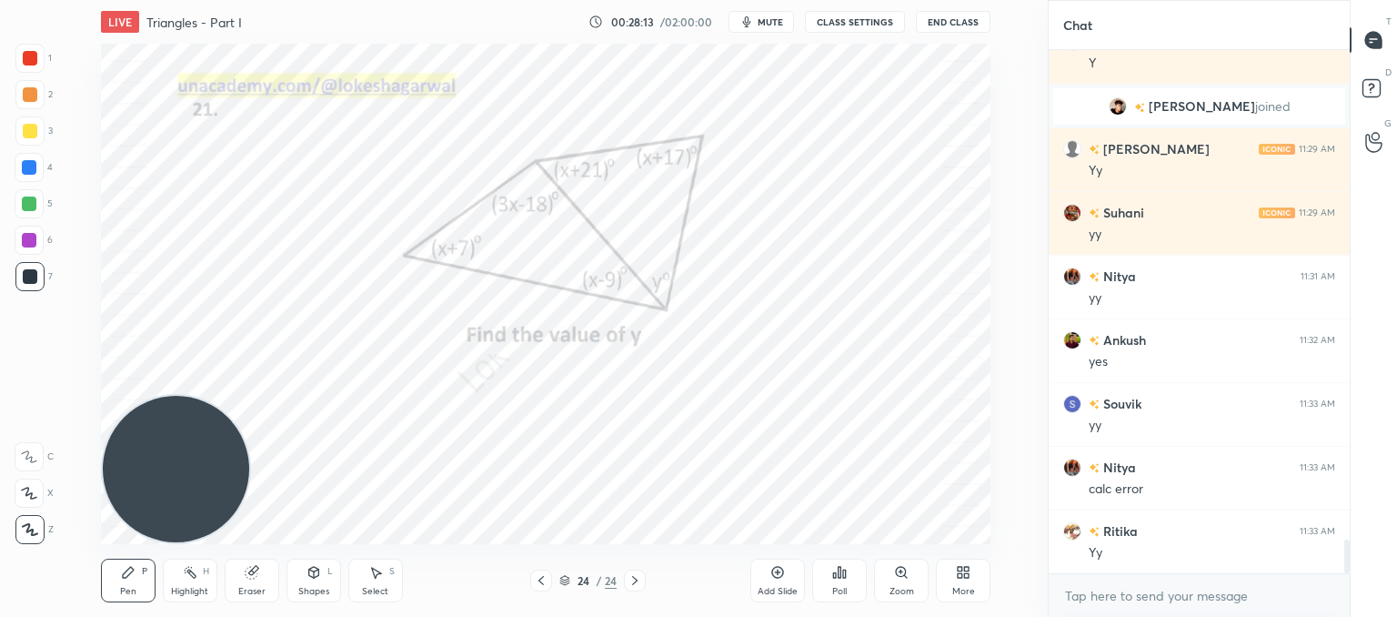
click at [547, 579] on icon at bounding box center [541, 580] width 15 height 15
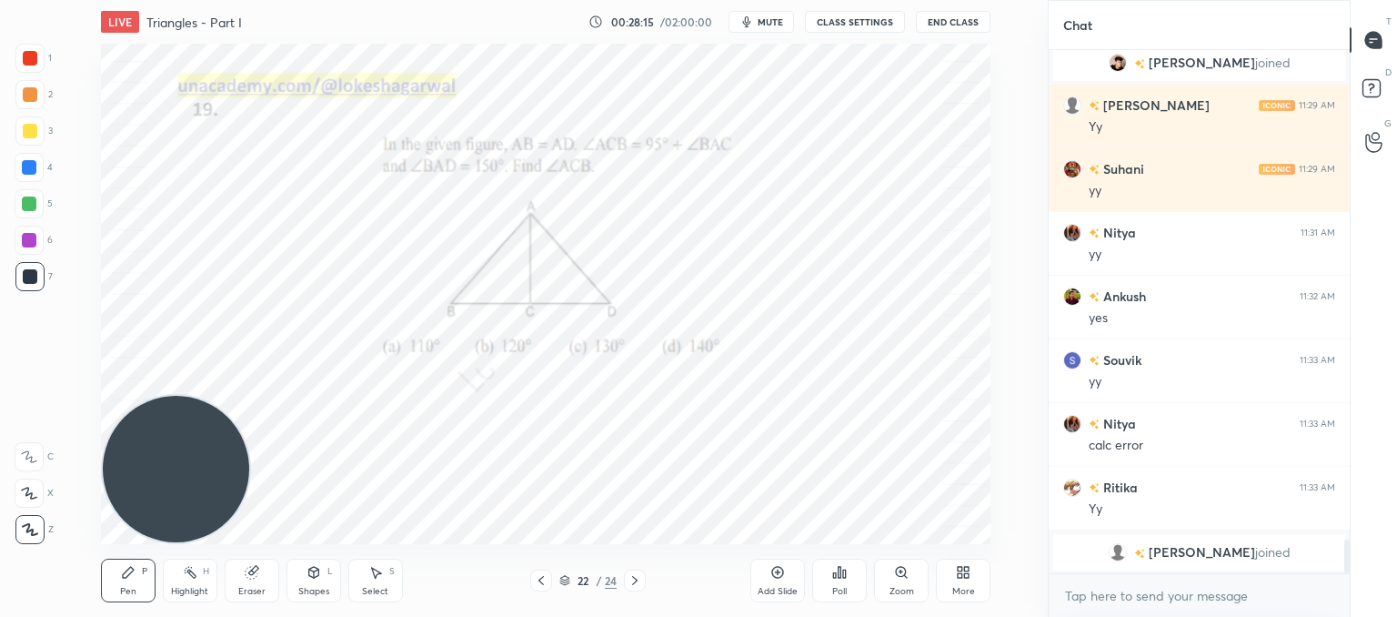
click at [547, 590] on div at bounding box center [541, 580] width 22 height 22
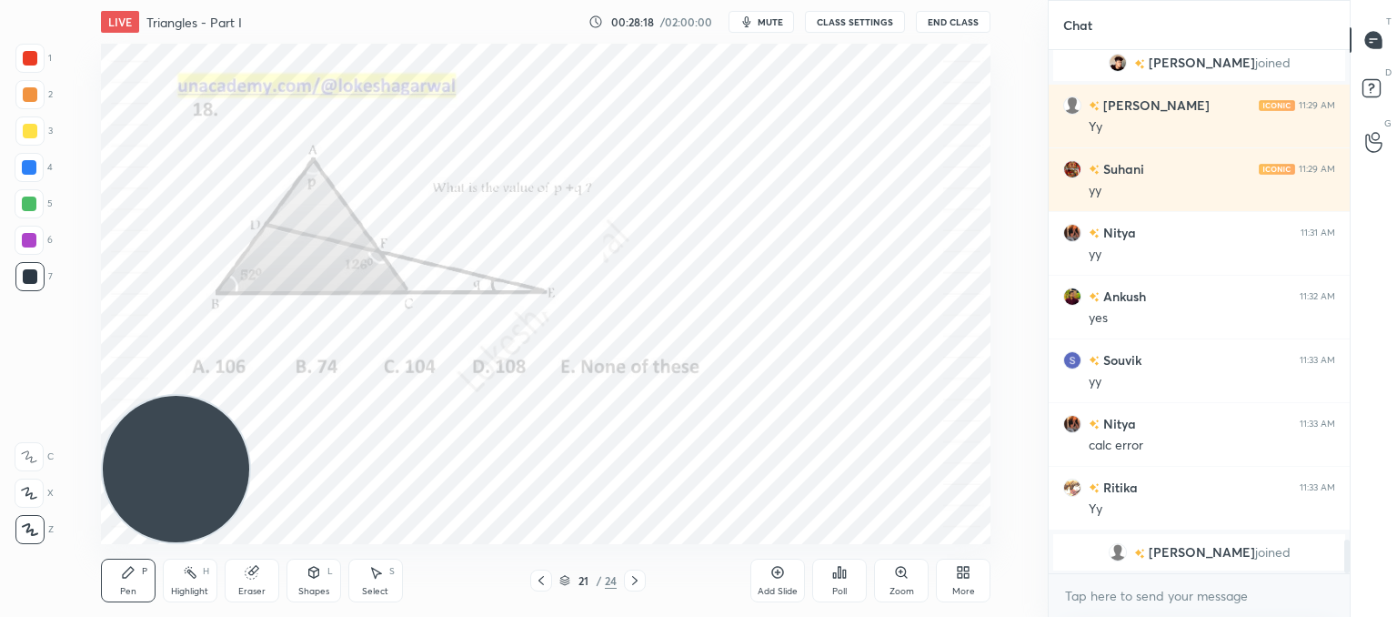
click at [539, 582] on icon at bounding box center [541, 580] width 15 height 15
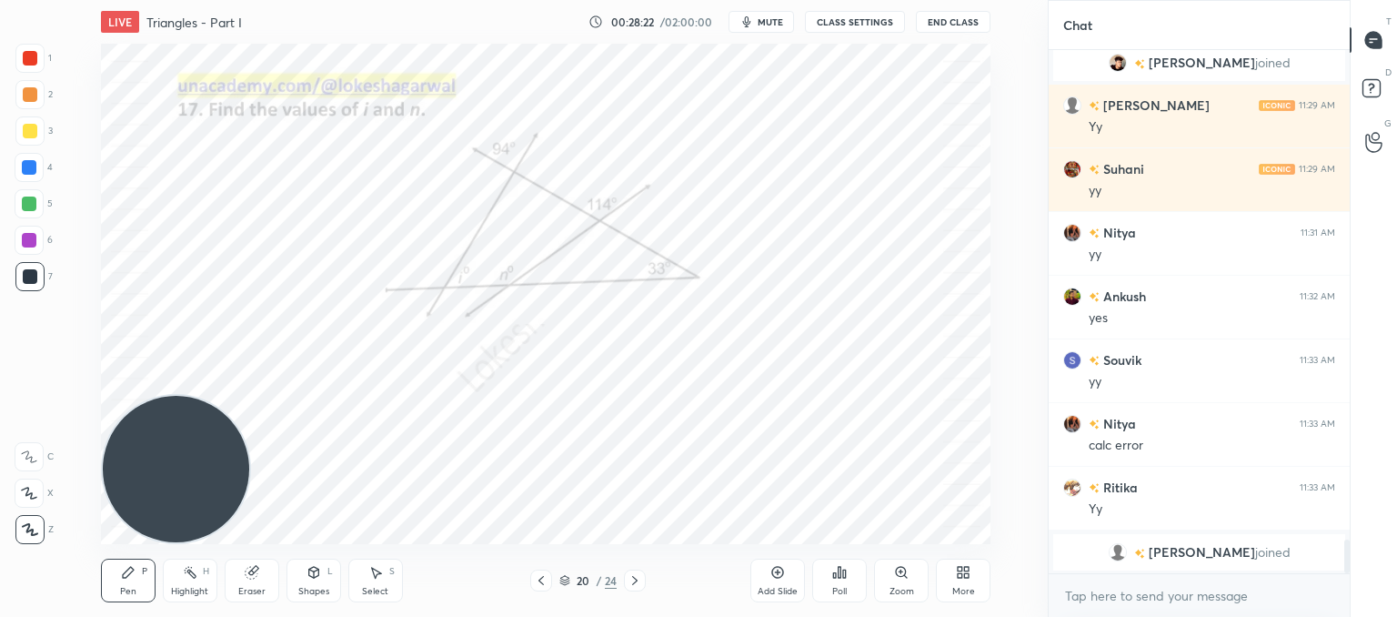
click at [540, 581] on icon at bounding box center [541, 580] width 15 height 15
click at [540, 581] on icon at bounding box center [540, 580] width 5 height 9
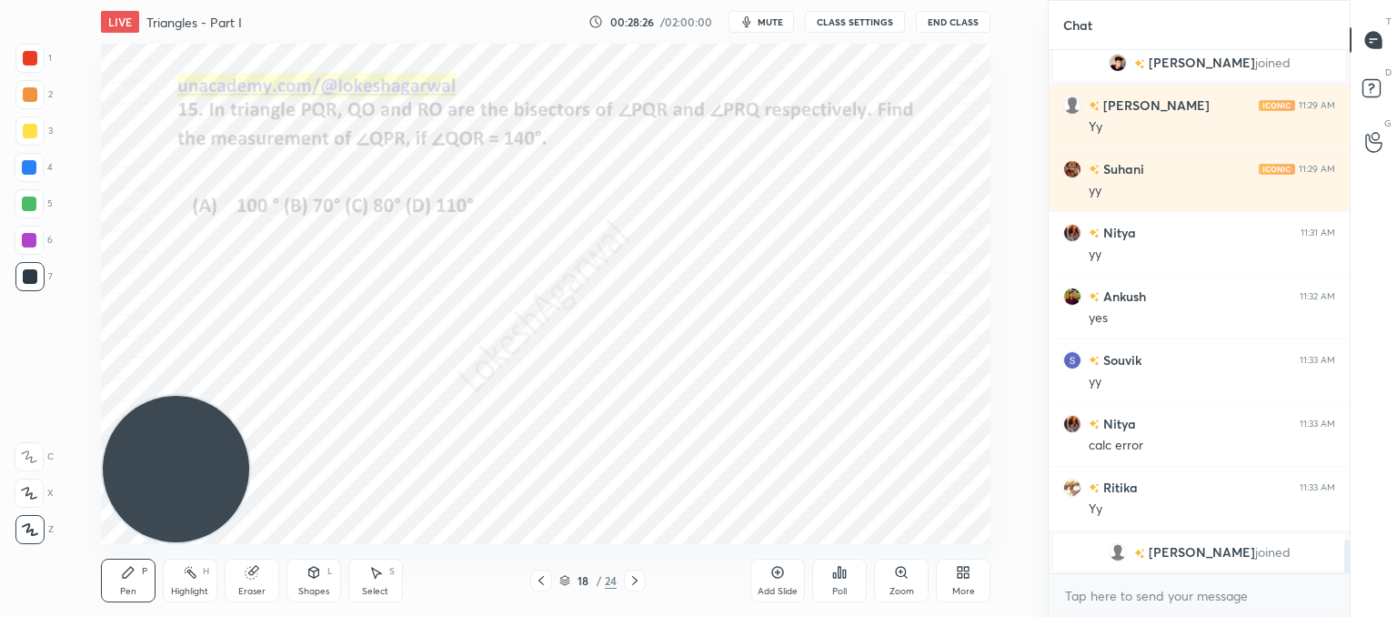
click at [540, 581] on icon at bounding box center [540, 580] width 5 height 9
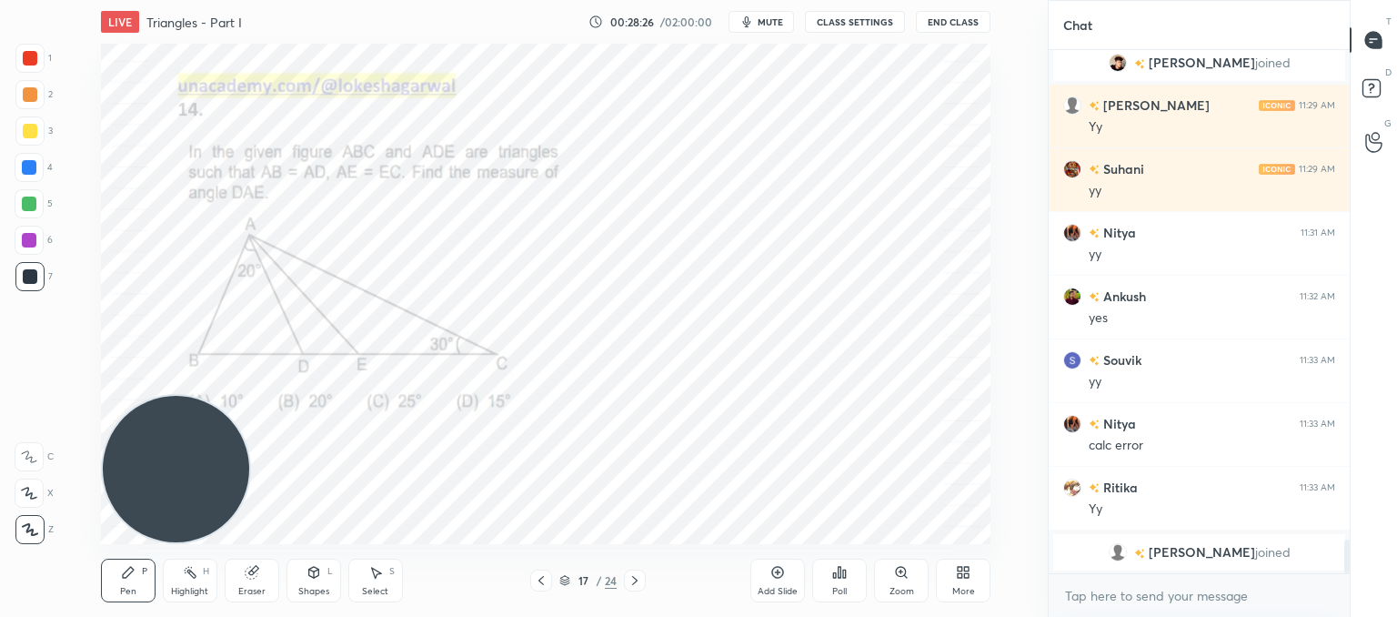
click at [540, 581] on icon at bounding box center [540, 580] width 5 height 9
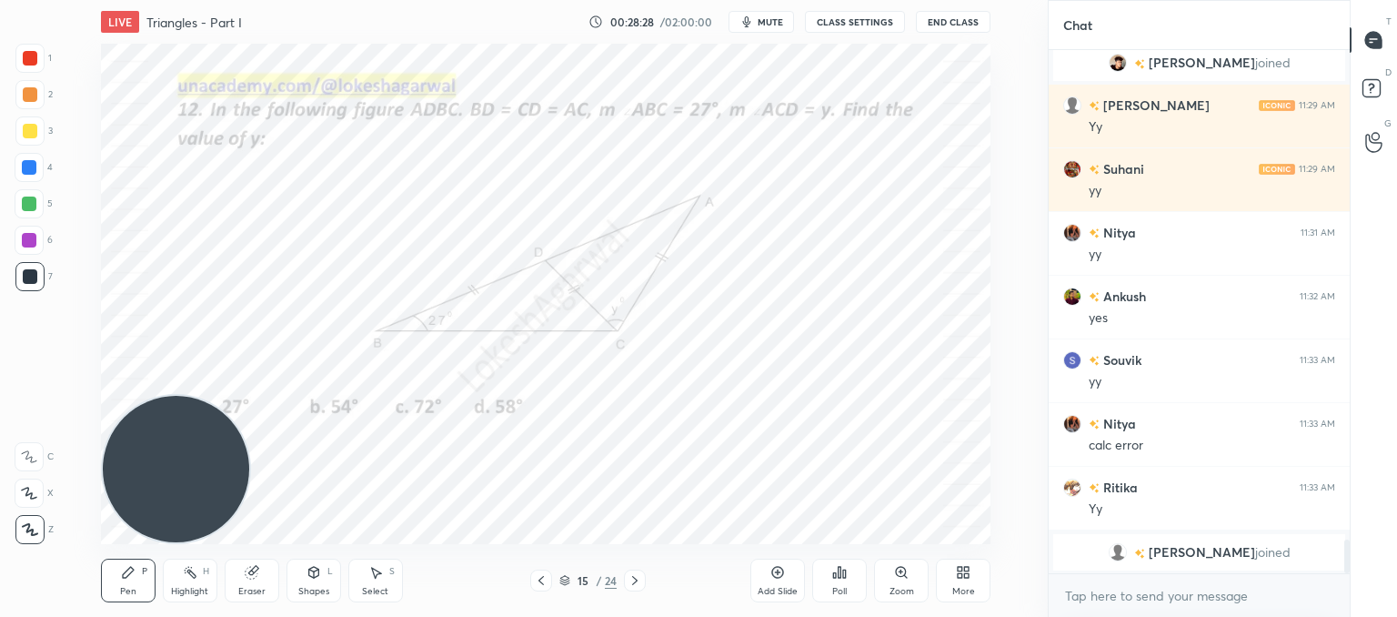
click at [540, 581] on icon at bounding box center [540, 580] width 5 height 9
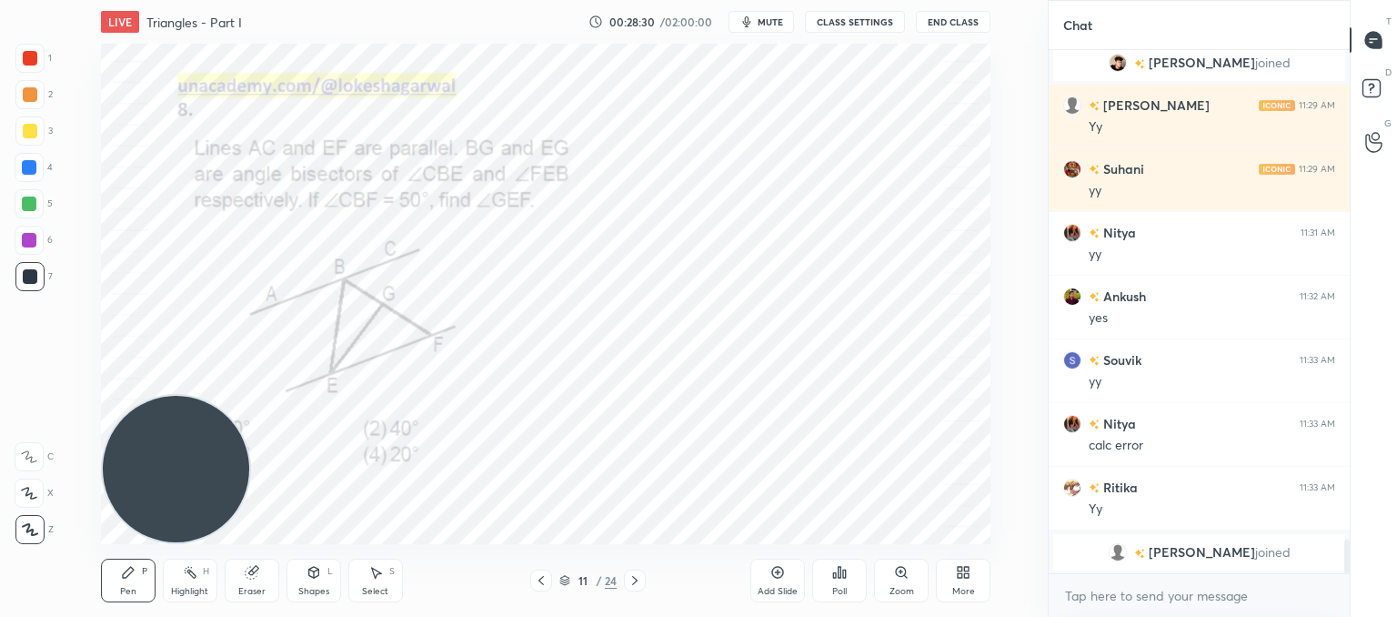
click at [540, 581] on icon at bounding box center [540, 580] width 5 height 9
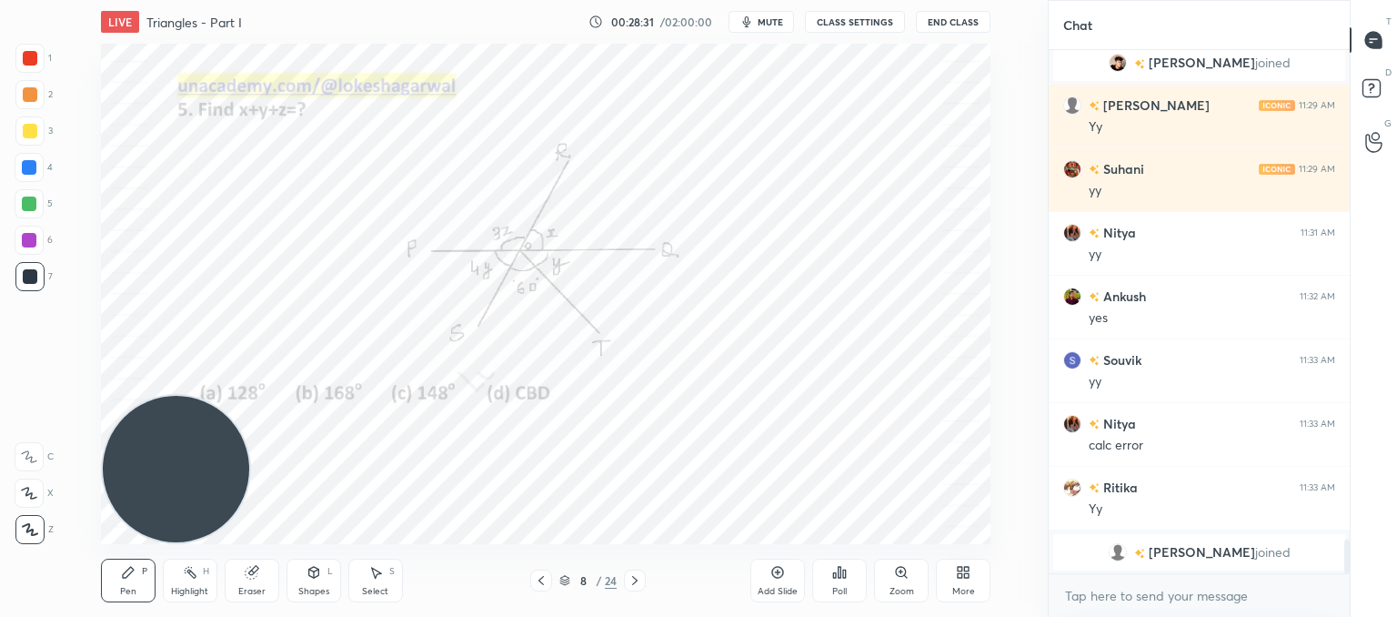
click at [540, 581] on icon at bounding box center [540, 580] width 5 height 9
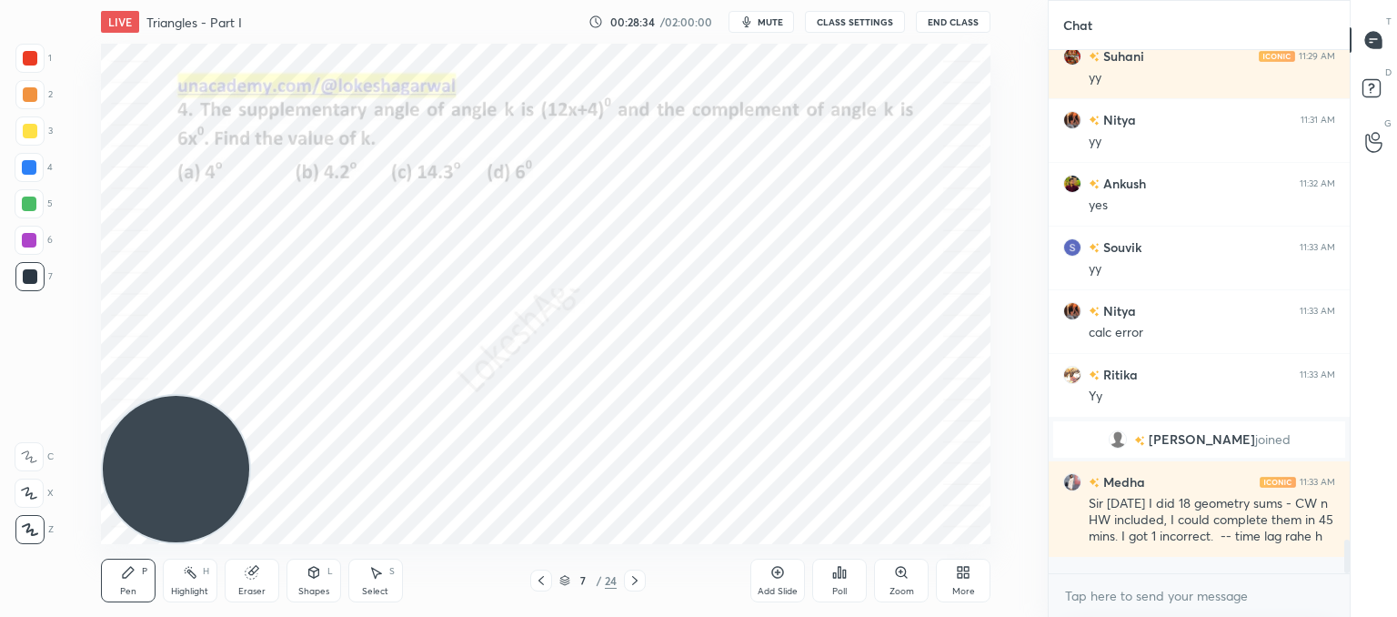
scroll to position [7635, 0]
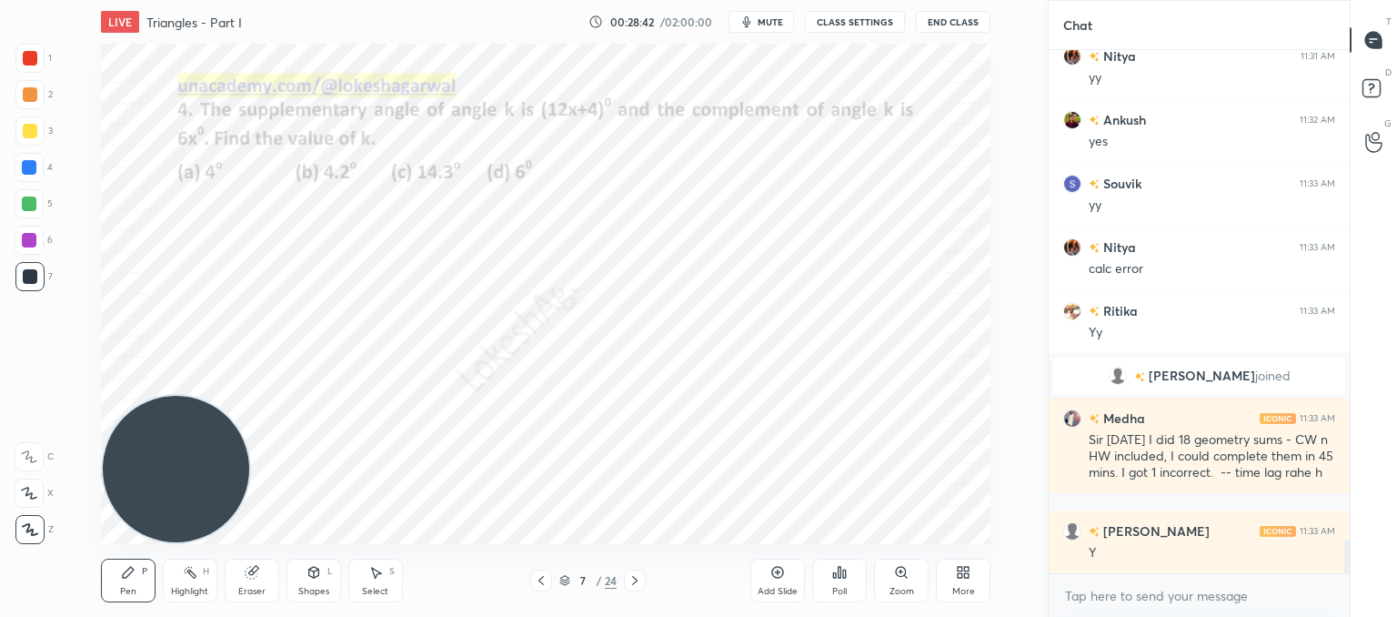
click at [547, 579] on icon at bounding box center [541, 580] width 15 height 15
click at [542, 584] on icon at bounding box center [540, 580] width 5 height 9
drag, startPoint x: 248, startPoint y: 590, endPoint x: 280, endPoint y: 561, distance: 43.1
click at [251, 589] on div "Eraser" at bounding box center [251, 591] width 27 height 9
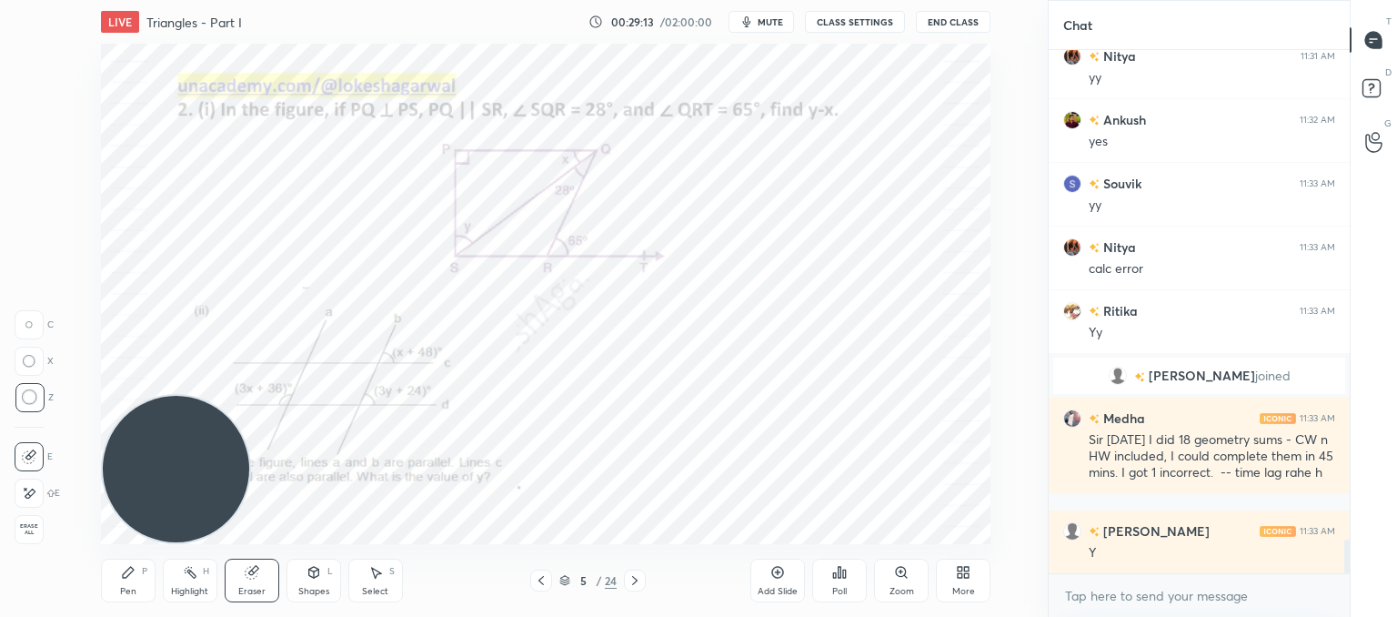
scroll to position [7699, 0]
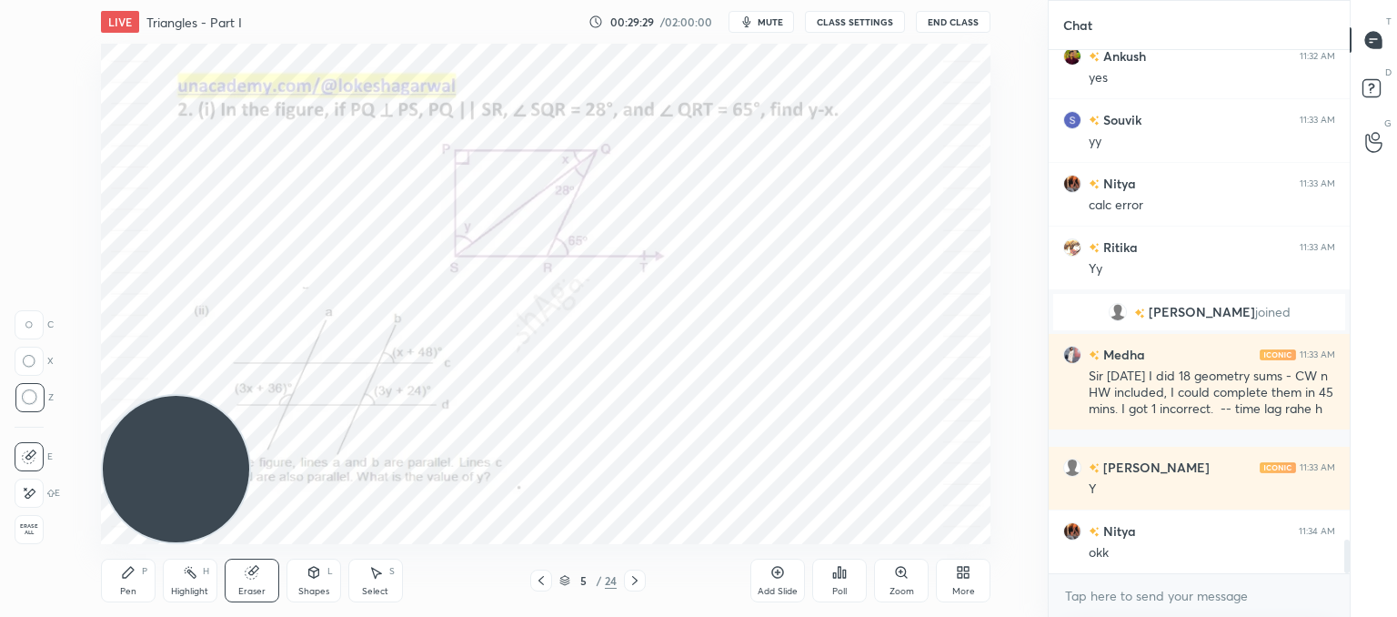
click at [636, 584] on icon at bounding box center [635, 580] width 15 height 15
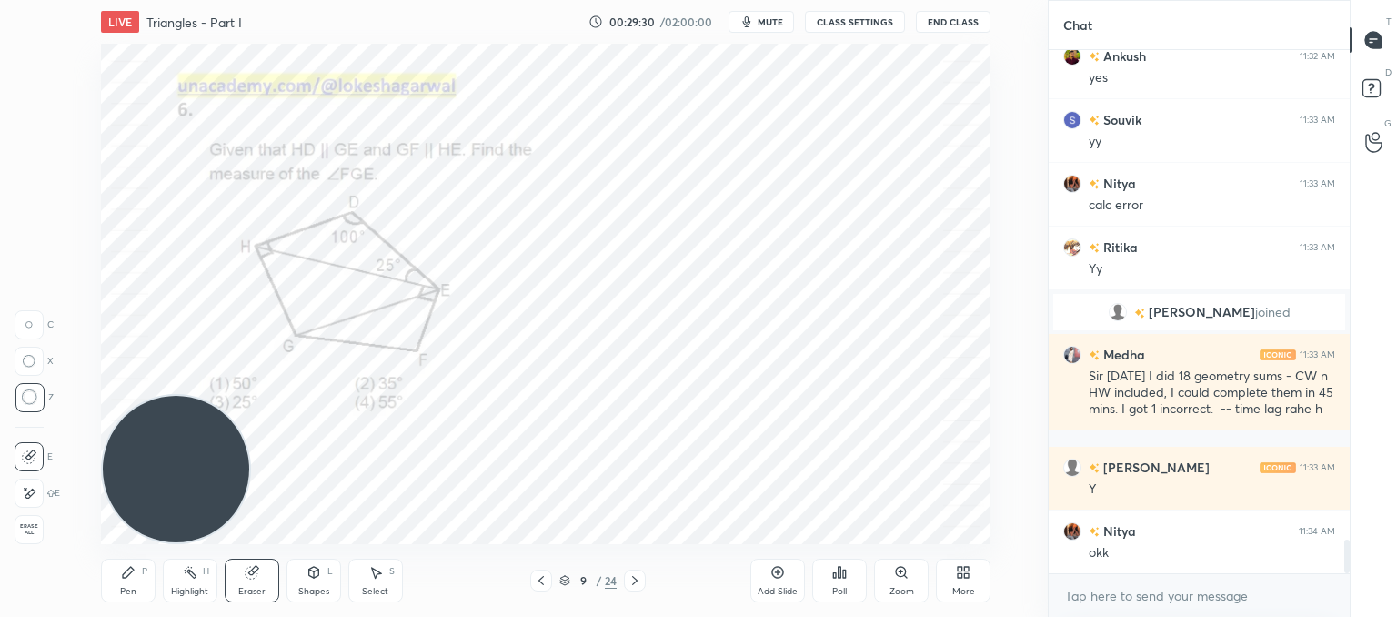
click at [636, 584] on icon at bounding box center [635, 580] width 15 height 15
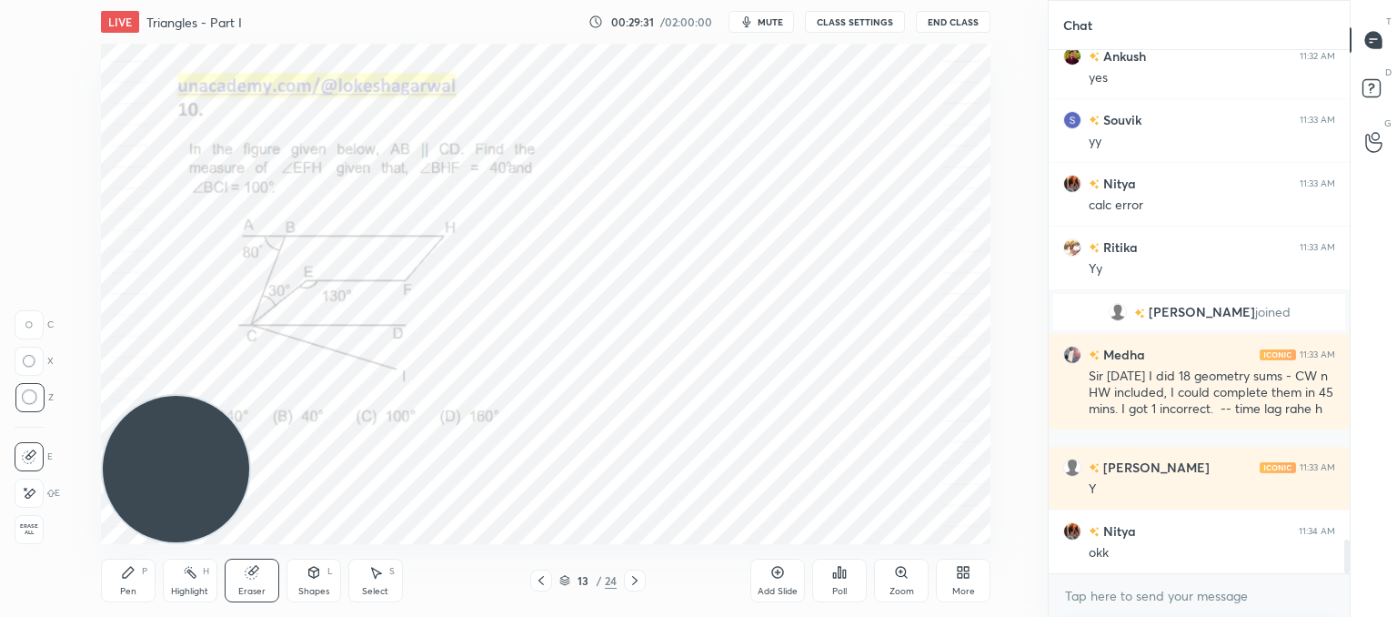
click at [636, 584] on icon at bounding box center [635, 580] width 15 height 15
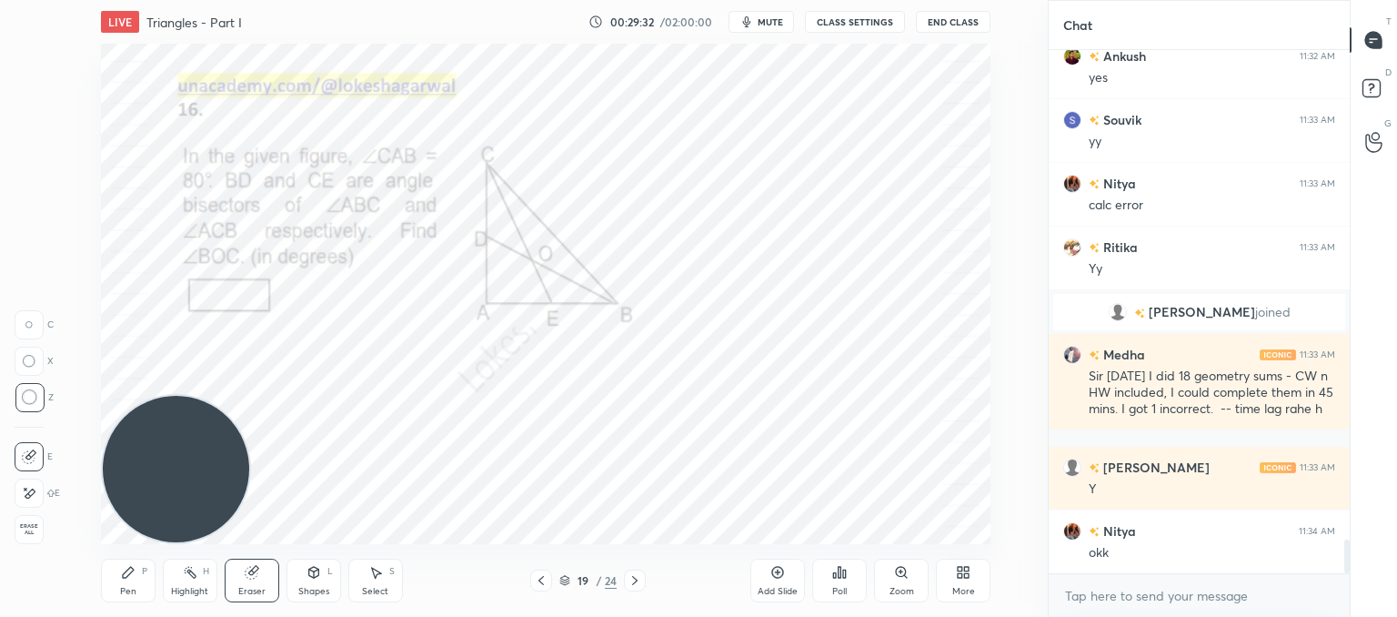
click at [636, 584] on icon at bounding box center [635, 580] width 15 height 15
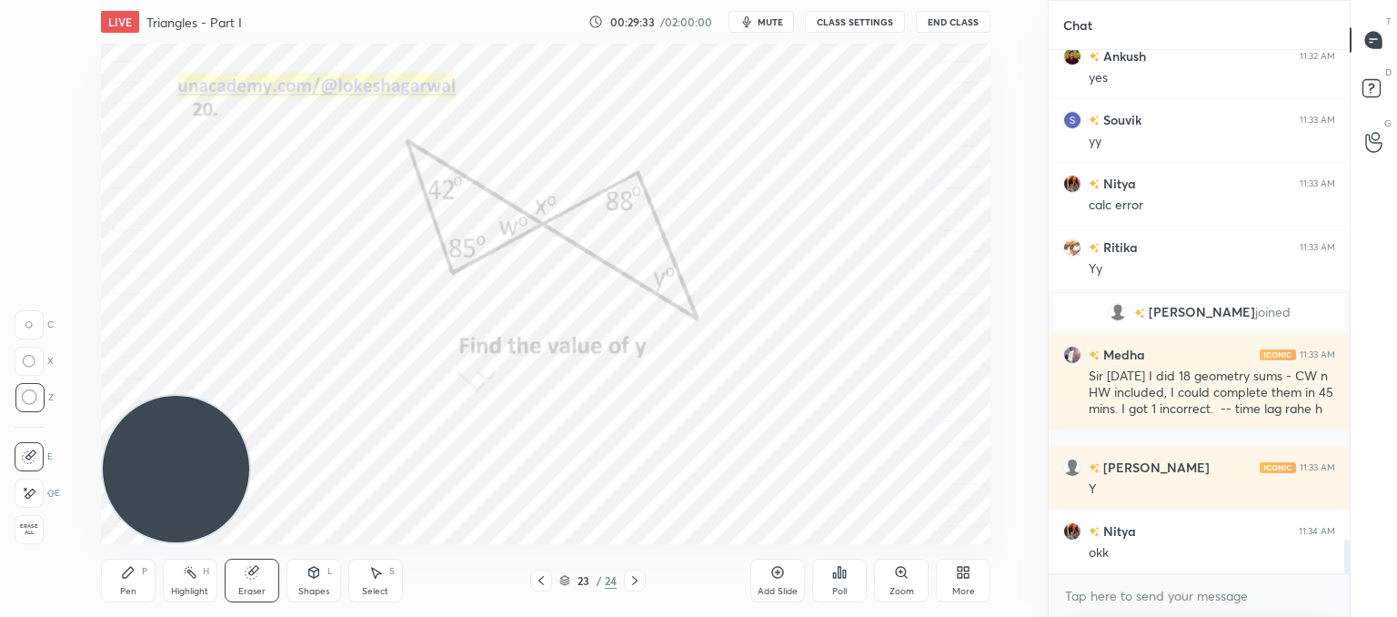
click at [636, 584] on icon at bounding box center [635, 580] width 15 height 15
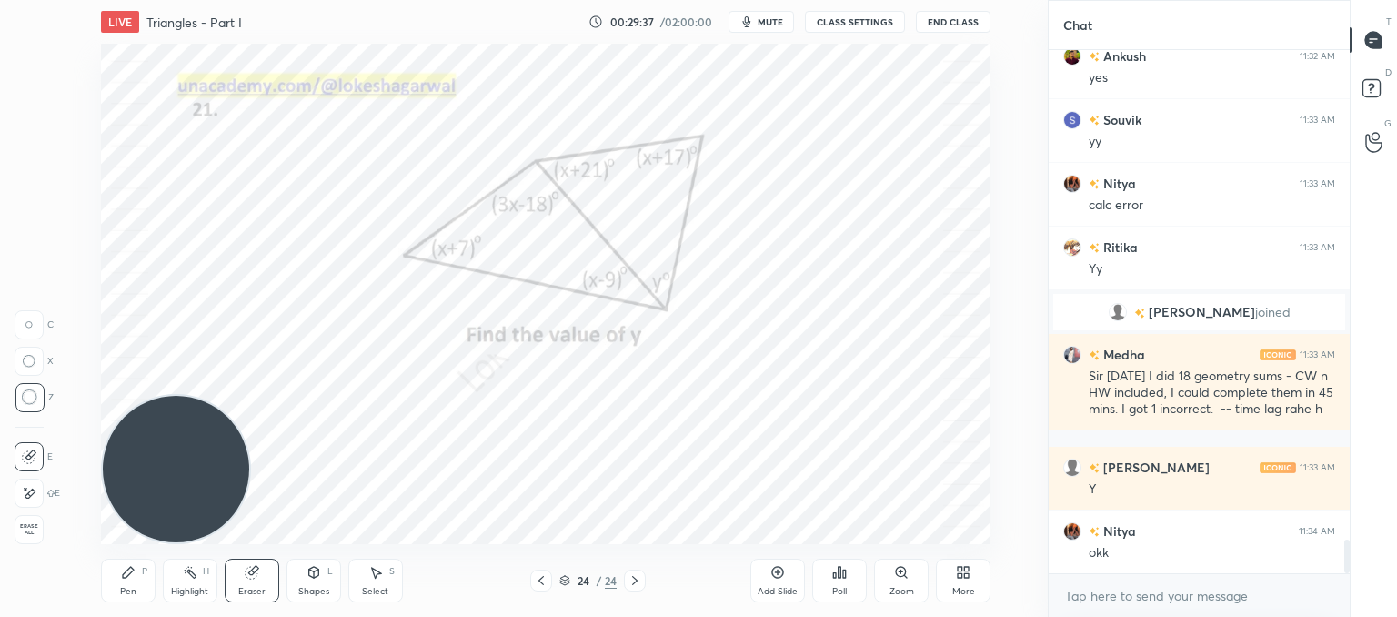
click at [763, 20] on span "mute" at bounding box center [770, 21] width 25 height 13
click at [961, 589] on div "More" at bounding box center [963, 591] width 23 height 9
click at [868, 390] on div "Upload File" at bounding box center [860, 390] width 73 height 44
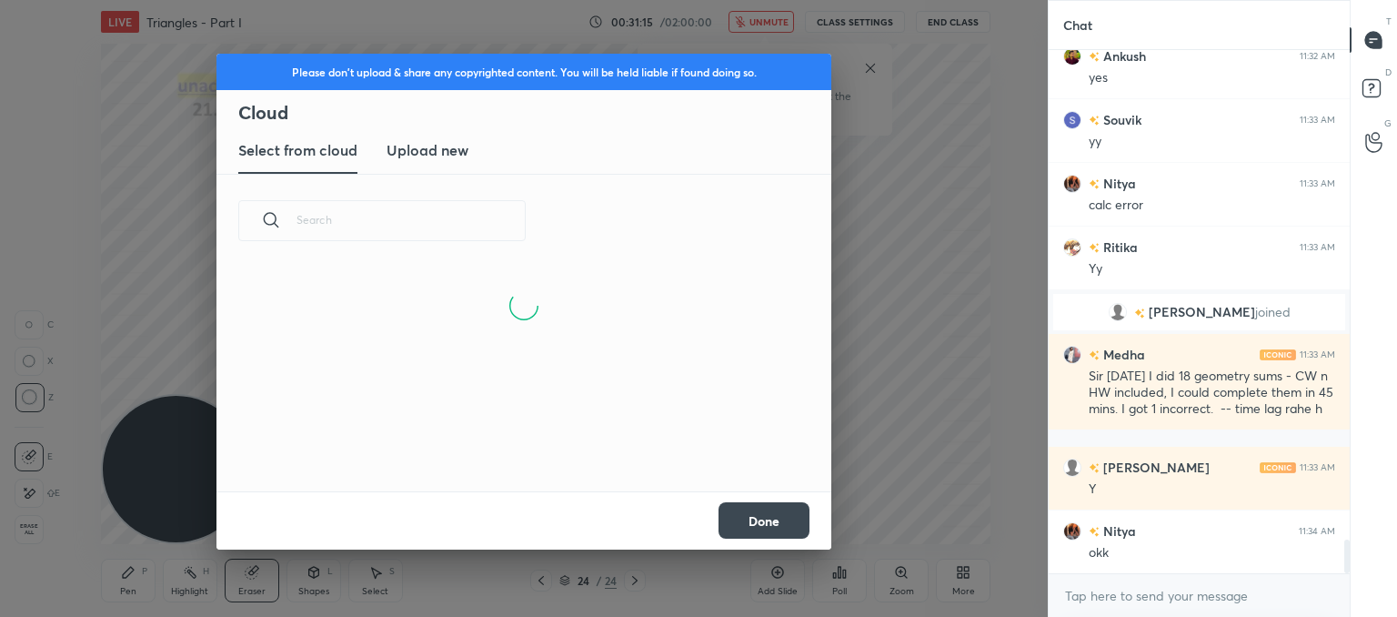
click at [383, 126] on div "Please don't upload & share any copyrighted content. You will be held liable if…" at bounding box center [523, 114] width 615 height 121
click at [401, 137] on new "Upload new" at bounding box center [428, 150] width 82 height 45
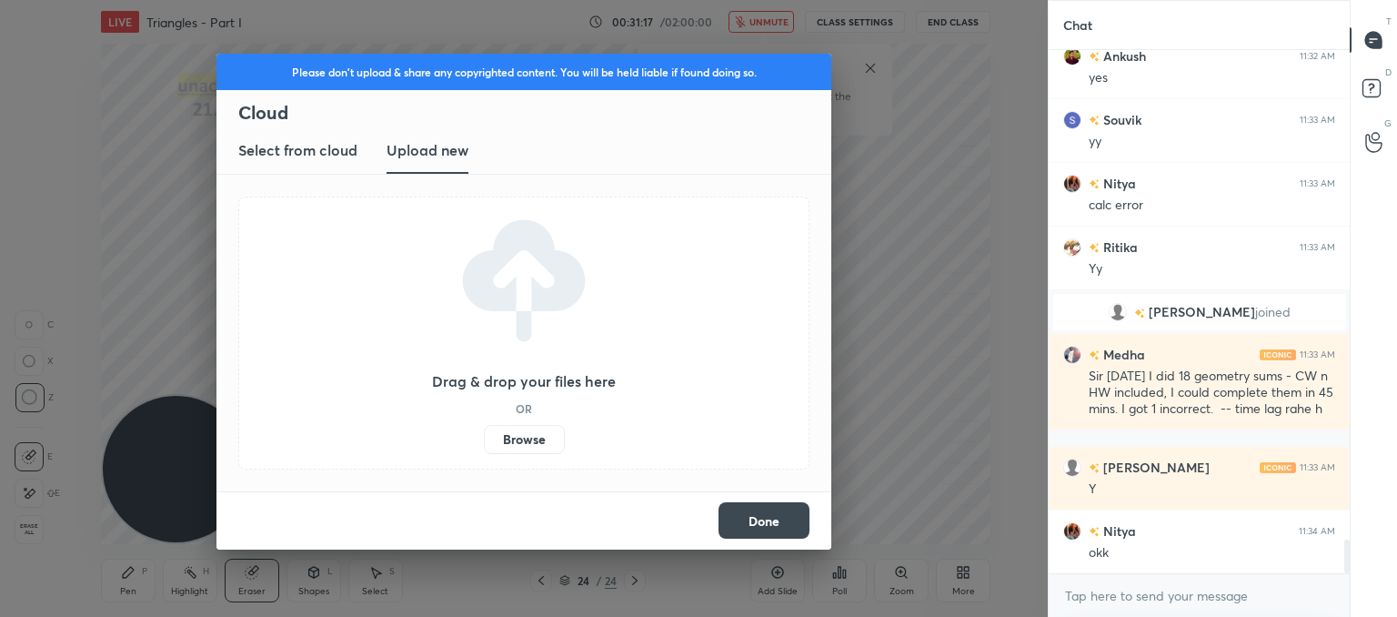
click at [508, 438] on label "Browse" at bounding box center [524, 439] width 81 height 29
click at [484, 438] on input "Browse" at bounding box center [484, 439] width 0 height 29
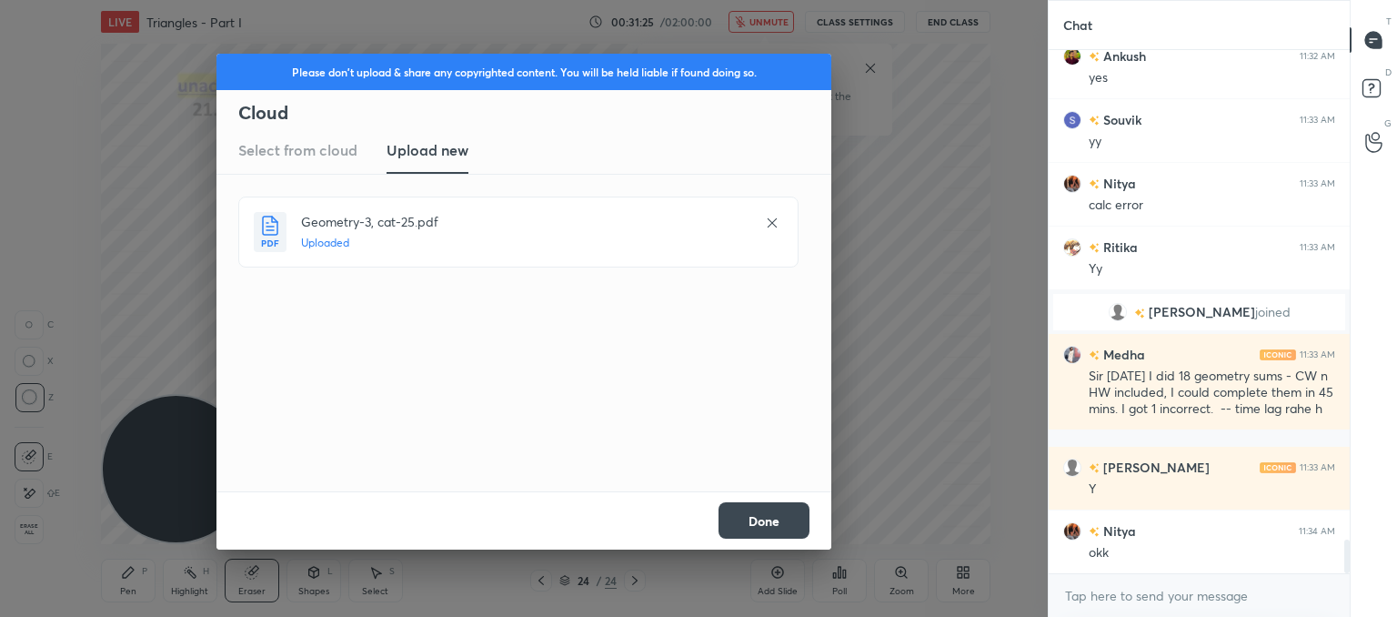
click at [754, 511] on button "Done" at bounding box center [764, 520] width 91 height 36
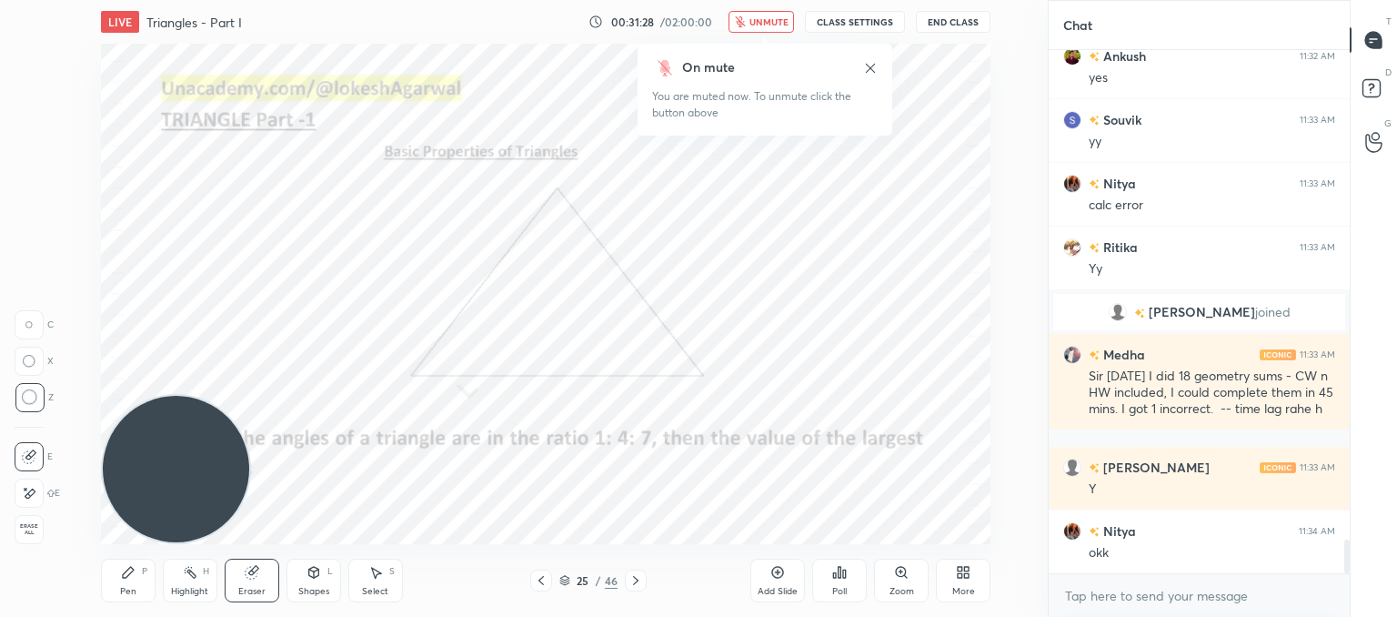
click at [742, 15] on button "unmute" at bounding box center [761, 22] width 65 height 22
click at [0, 397] on div "1 2 3 4 5 6 7 C X Z C X Z E E Erase all H H LIVE Triangles - Part I 00:31:30 / …" at bounding box center [516, 308] width 1033 height 617
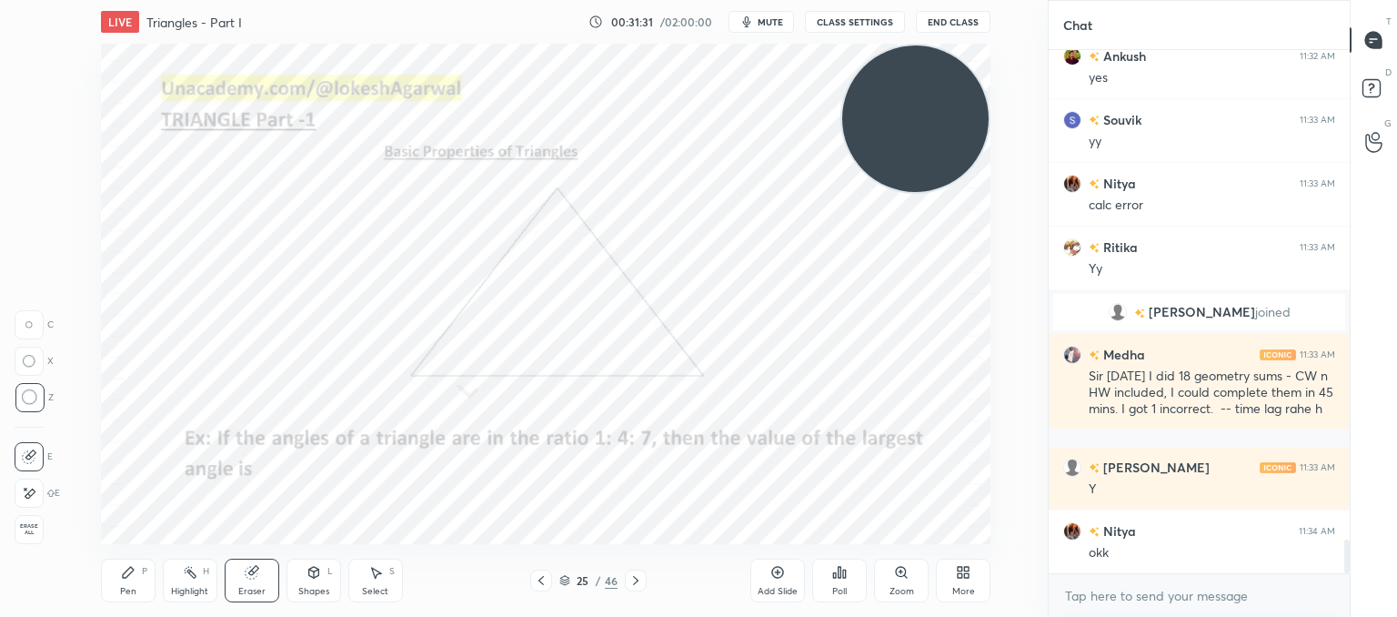
drag, startPoint x: 164, startPoint y: 474, endPoint x: 906, endPoint y: 144, distance: 812.4
click at [959, 64] on video at bounding box center [915, 118] width 146 height 146
drag, startPoint x: 141, startPoint y: 576, endPoint x: 142, endPoint y: 567, distance: 9.1
click at [142, 573] on div "P" at bounding box center [144, 571] width 5 height 9
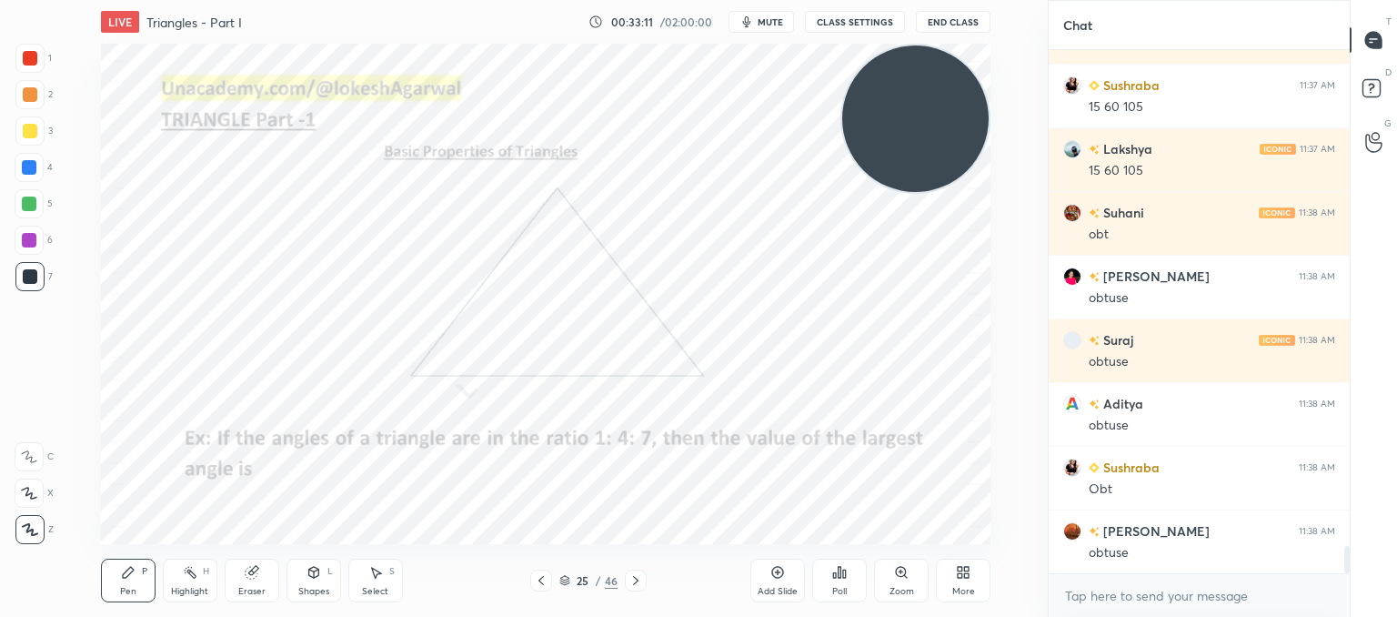
scroll to position [9462, 0]
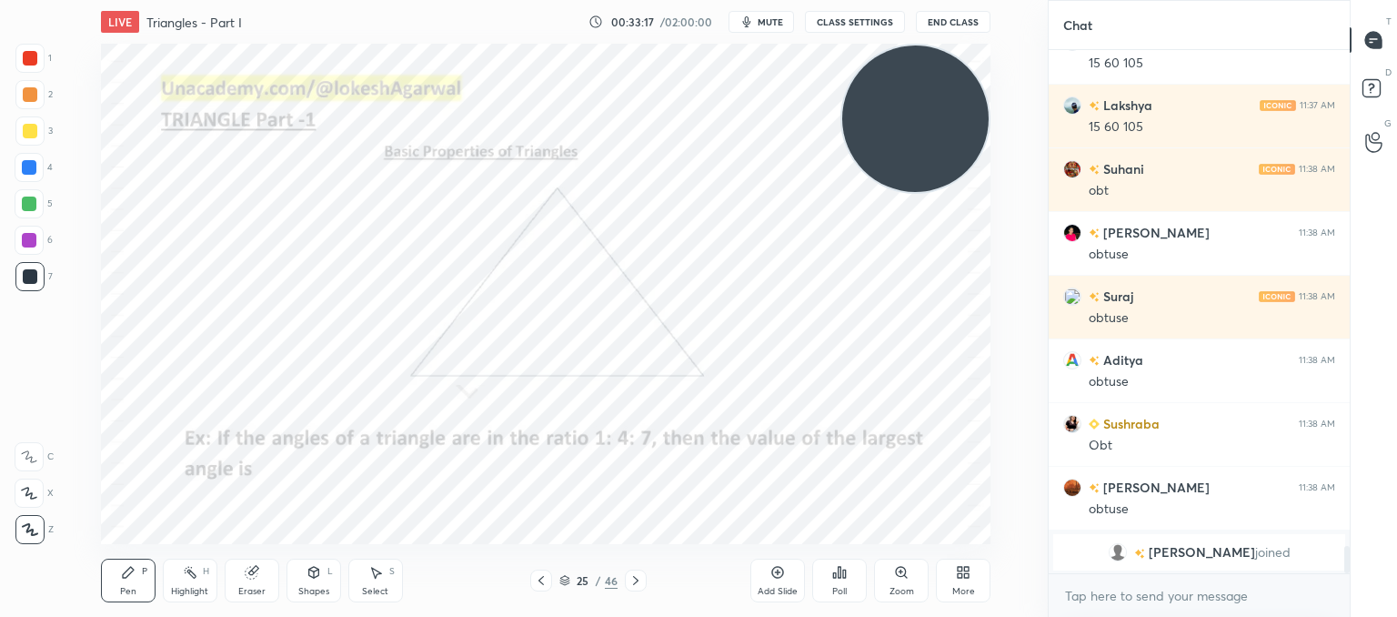
click at [636, 583] on icon at bounding box center [636, 580] width 15 height 15
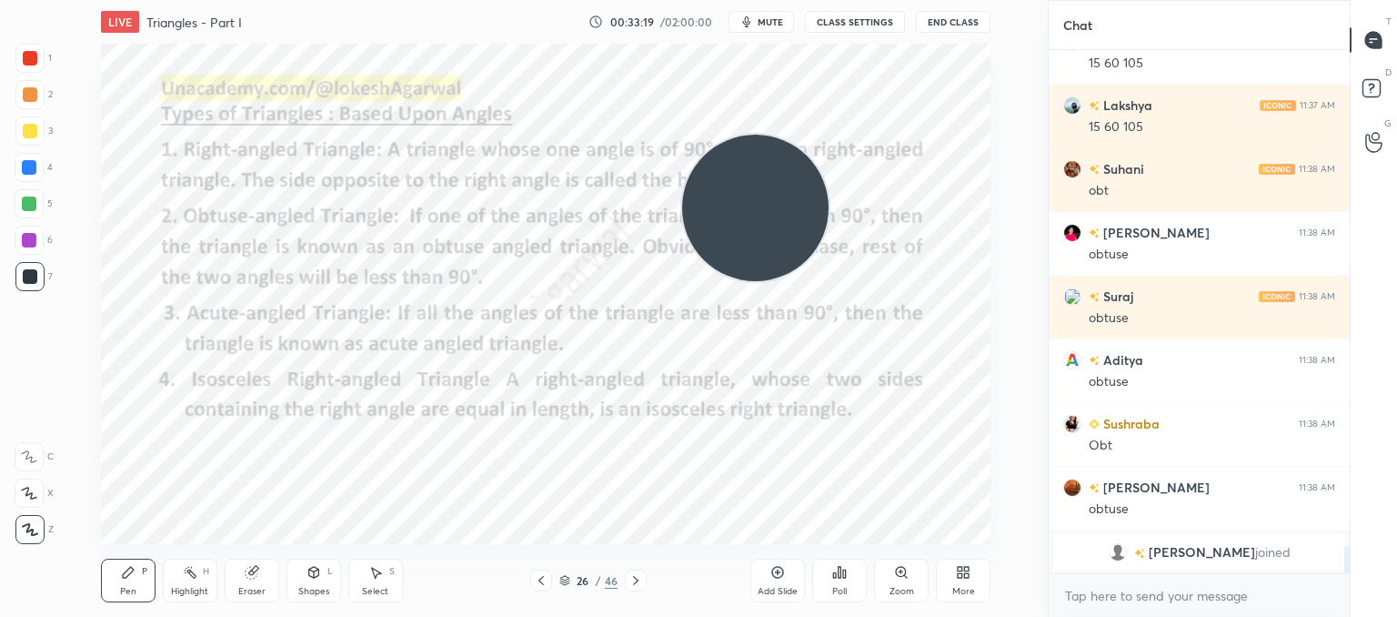
drag, startPoint x: 964, startPoint y: 124, endPoint x: 6, endPoint y: 642, distance: 1089.1
click at [6, 0] on html "1 2 3 4 5 6 7 C X Z C X Z E E Erase all H H LIVE Triangles - Part I 00:33:19 / …" at bounding box center [698, 0] width 1397 height 0
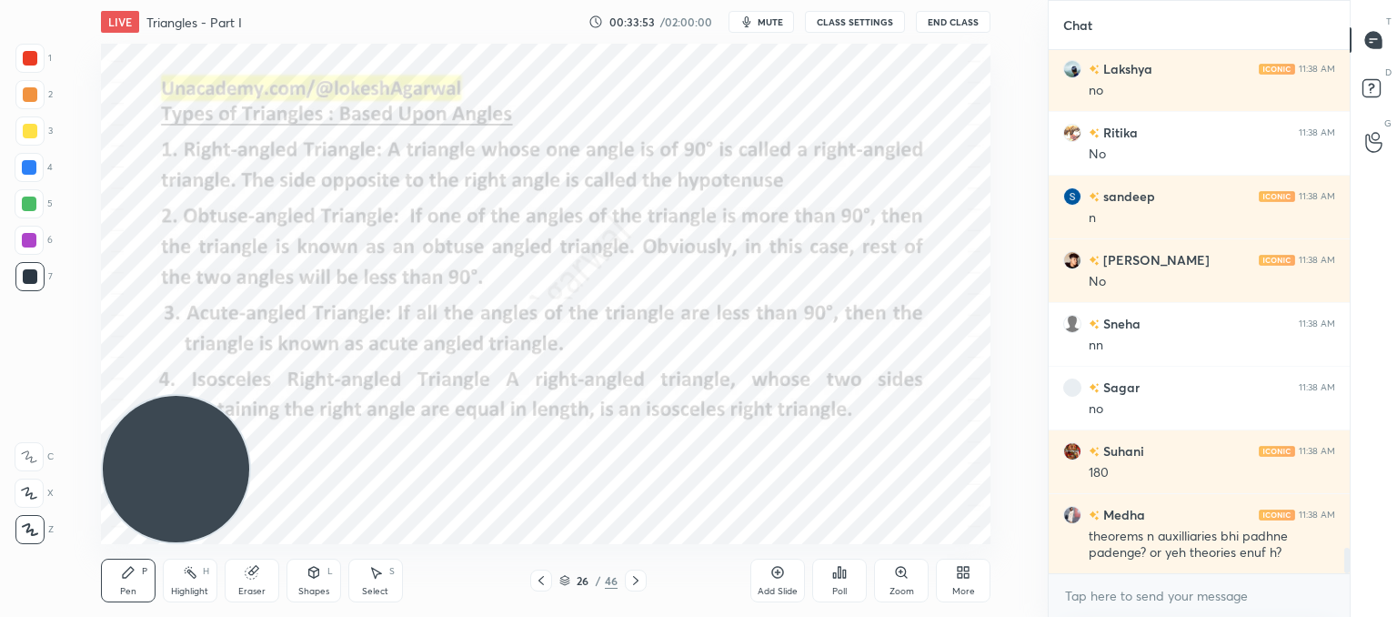
scroll to position [10179, 0]
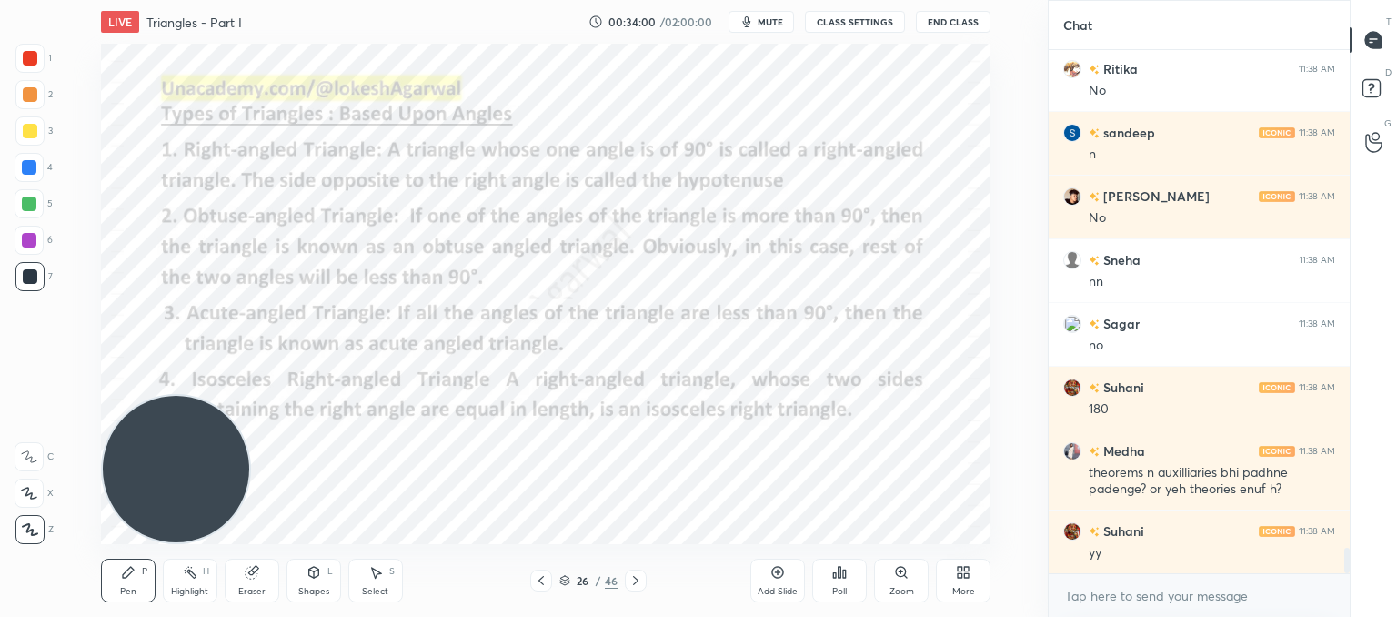
click at [375, 587] on div "Select" at bounding box center [375, 591] width 26 height 9
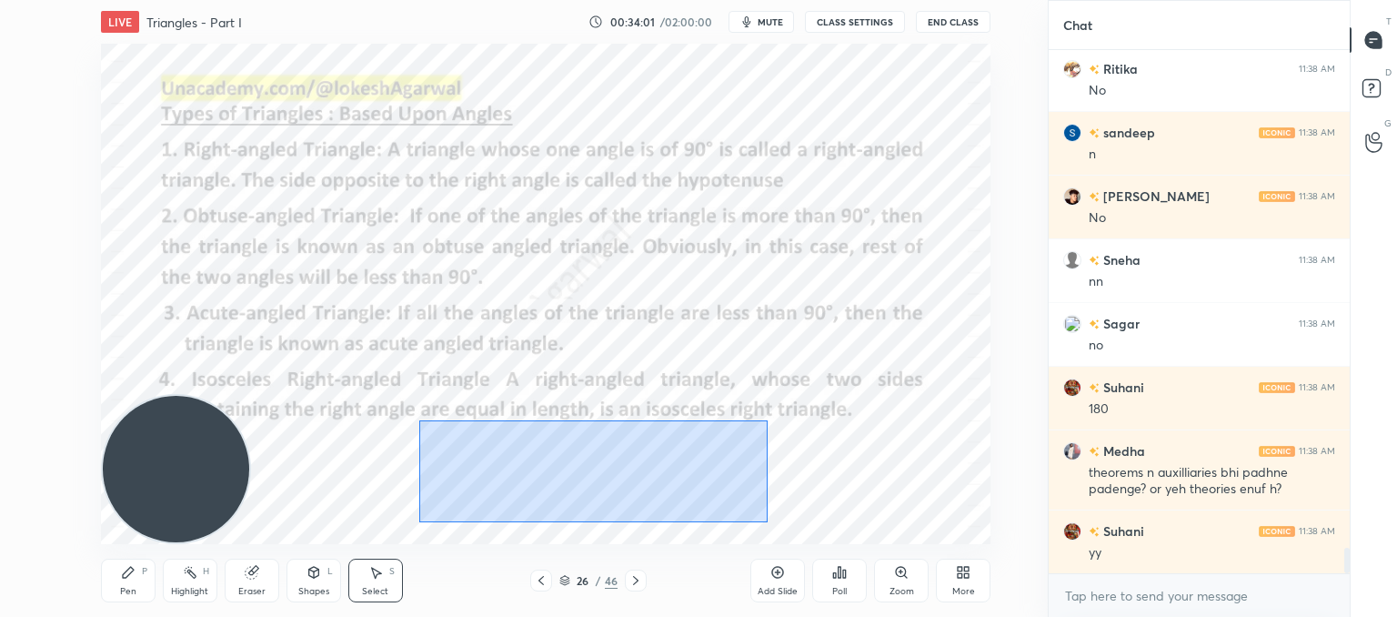
drag, startPoint x: 418, startPoint y: 418, endPoint x: 724, endPoint y: 514, distance: 321.1
click at [768, 528] on div "0 ° Undo Copy Paste here Duplicate Duplicate to new slide Delete" at bounding box center [546, 294] width 890 height 500
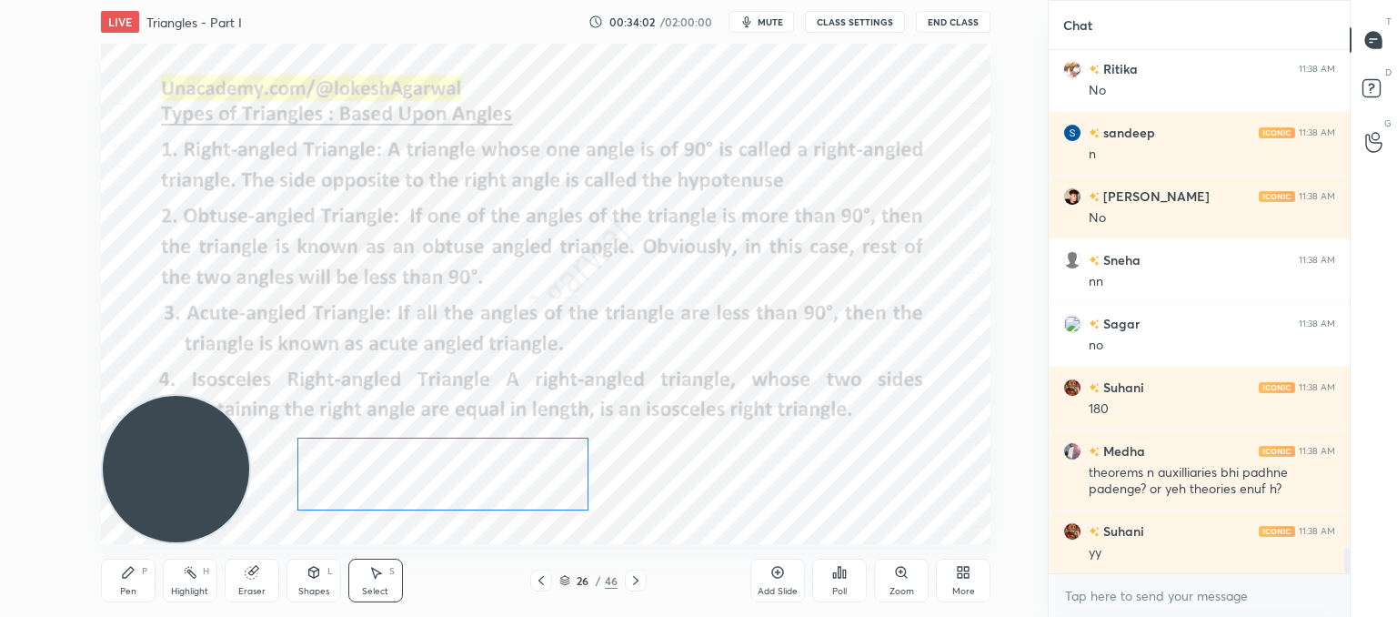
drag, startPoint x: 633, startPoint y: 485, endPoint x: 470, endPoint y: 488, distance: 162.9
click at [470, 492] on div "0 ° Undo Copy Paste here Duplicate Duplicate to new slide Delete" at bounding box center [546, 294] width 890 height 500
click at [803, 481] on div "0 ° Undo Copy Paste here Duplicate Duplicate to new slide Delete" at bounding box center [546, 294] width 890 height 500
click at [317, 587] on div "Shapes" at bounding box center [313, 591] width 31 height 9
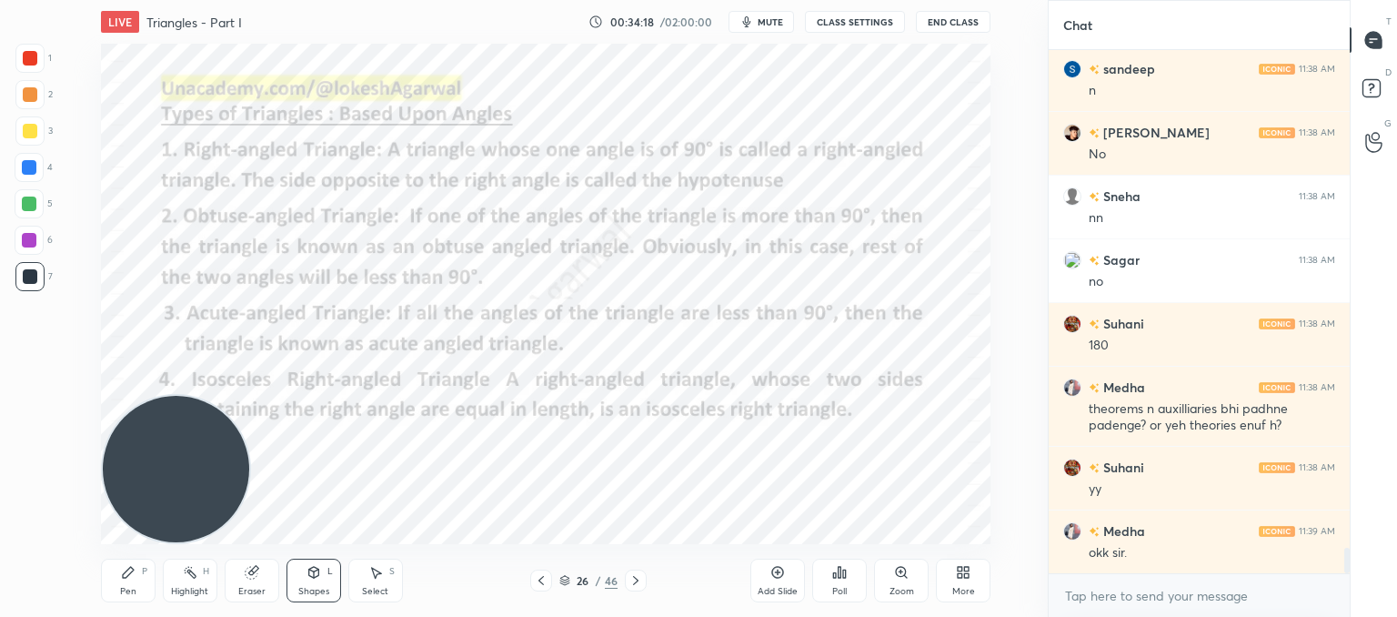
click at [255, 579] on div "Eraser" at bounding box center [252, 580] width 55 height 44
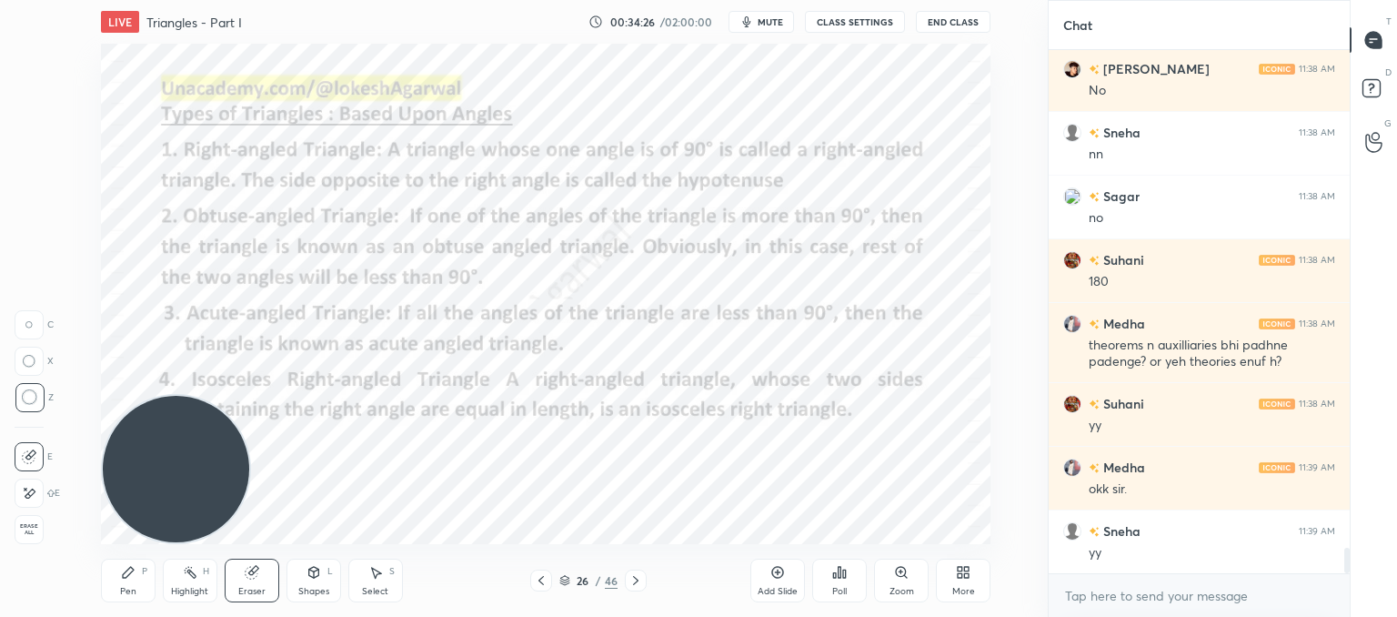
click at [321, 583] on div "Shapes L" at bounding box center [314, 580] width 55 height 44
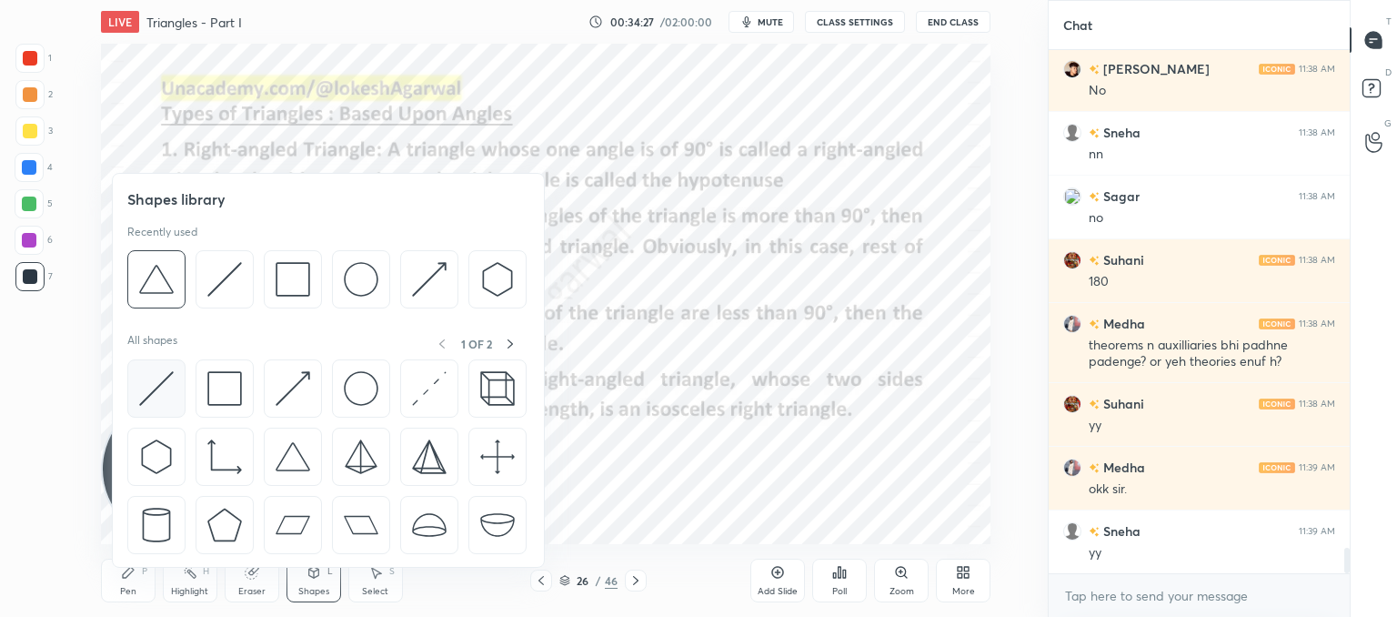
click at [149, 397] on img at bounding box center [156, 388] width 35 height 35
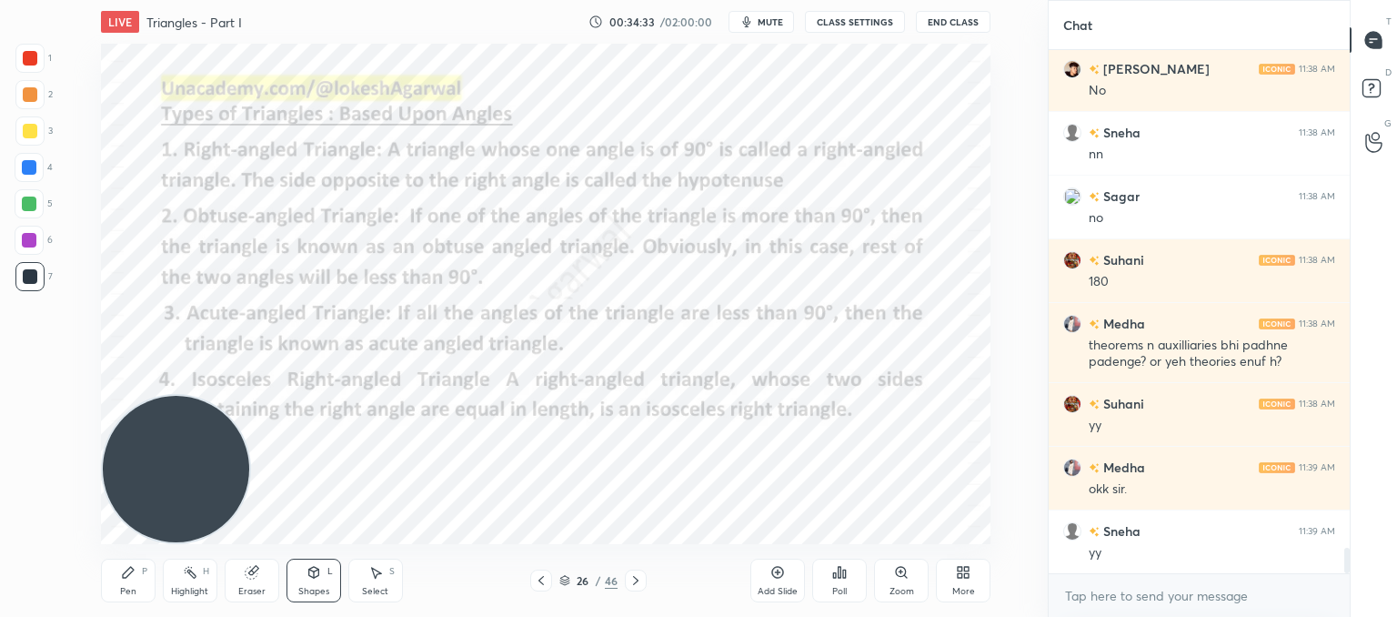
drag, startPoint x: 116, startPoint y: 589, endPoint x: 245, endPoint y: 558, distance: 131.9
click at [121, 589] on div "Pen P" at bounding box center [128, 580] width 55 height 44
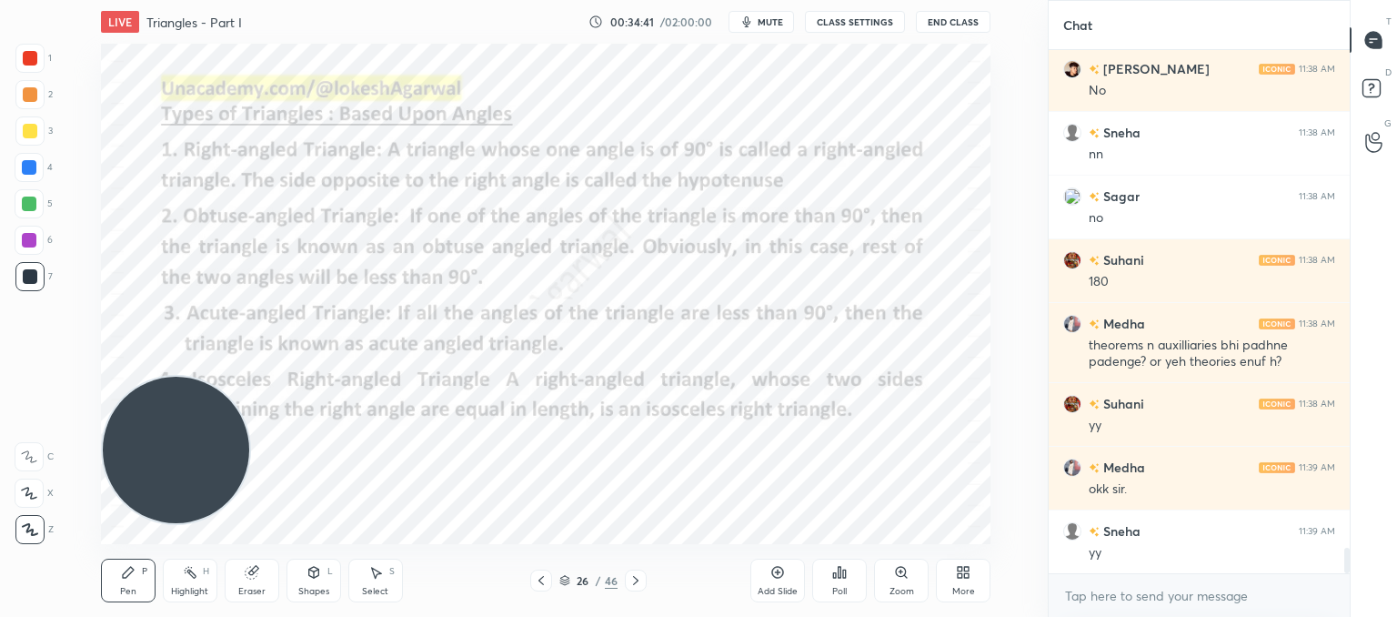
drag, startPoint x: 191, startPoint y: 427, endPoint x: 182, endPoint y: 236, distance: 191.2
click at [139, 377] on video at bounding box center [176, 450] width 146 height 146
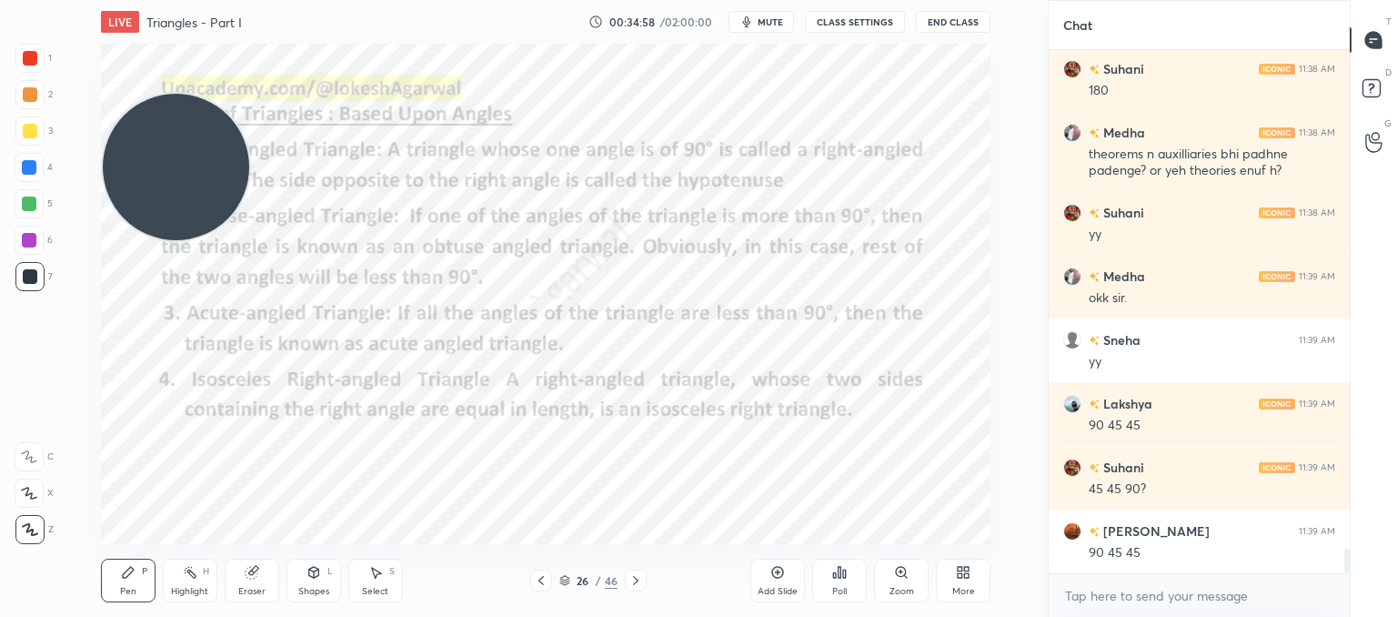
scroll to position [10561, 0]
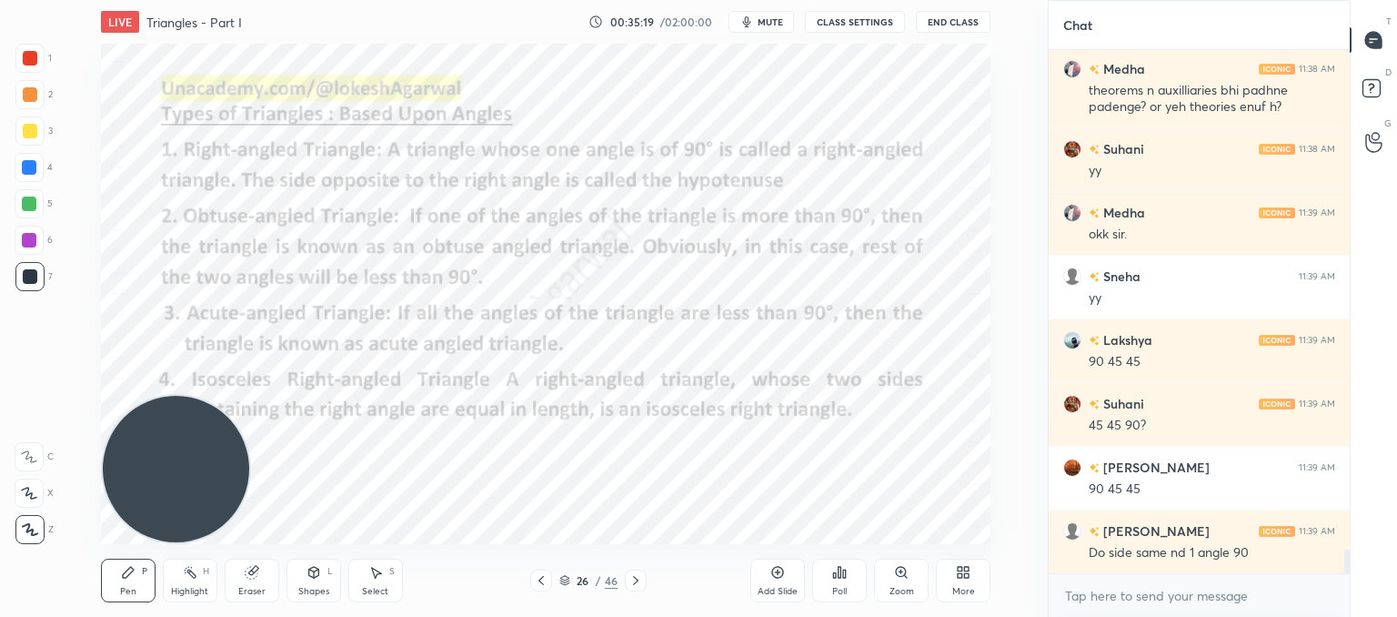
drag, startPoint x: 184, startPoint y: 169, endPoint x: 75, endPoint y: 595, distance: 439.5
click at [65, 612] on div "LIVE Triangles - Part I 00:35:19 / 02:00:00 mute CLASS SETTINGS End Class Setti…" at bounding box center [545, 308] width 975 height 617
drag, startPoint x: 267, startPoint y: 579, endPoint x: 219, endPoint y: 498, distance: 94.5
click at [268, 579] on div "Eraser" at bounding box center [252, 580] width 55 height 44
click at [32, 322] on icon at bounding box center [29, 325] width 8 height 8
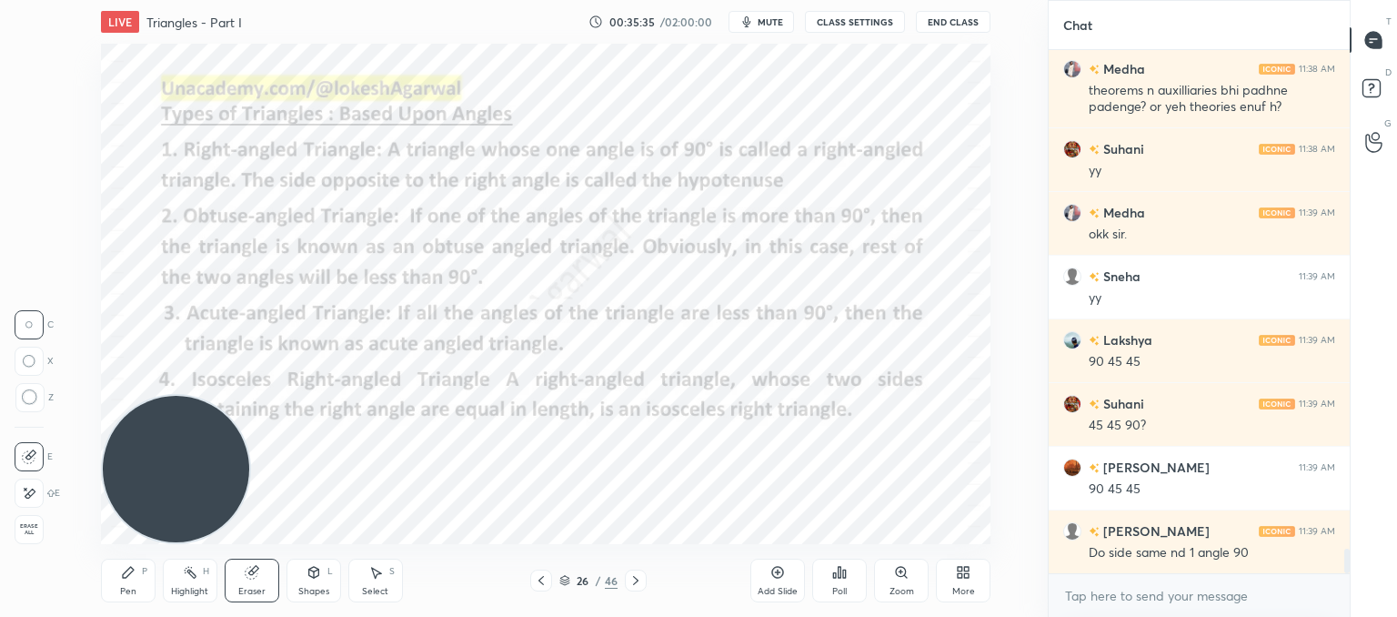
click at [138, 587] on div "Pen P" at bounding box center [128, 580] width 55 height 44
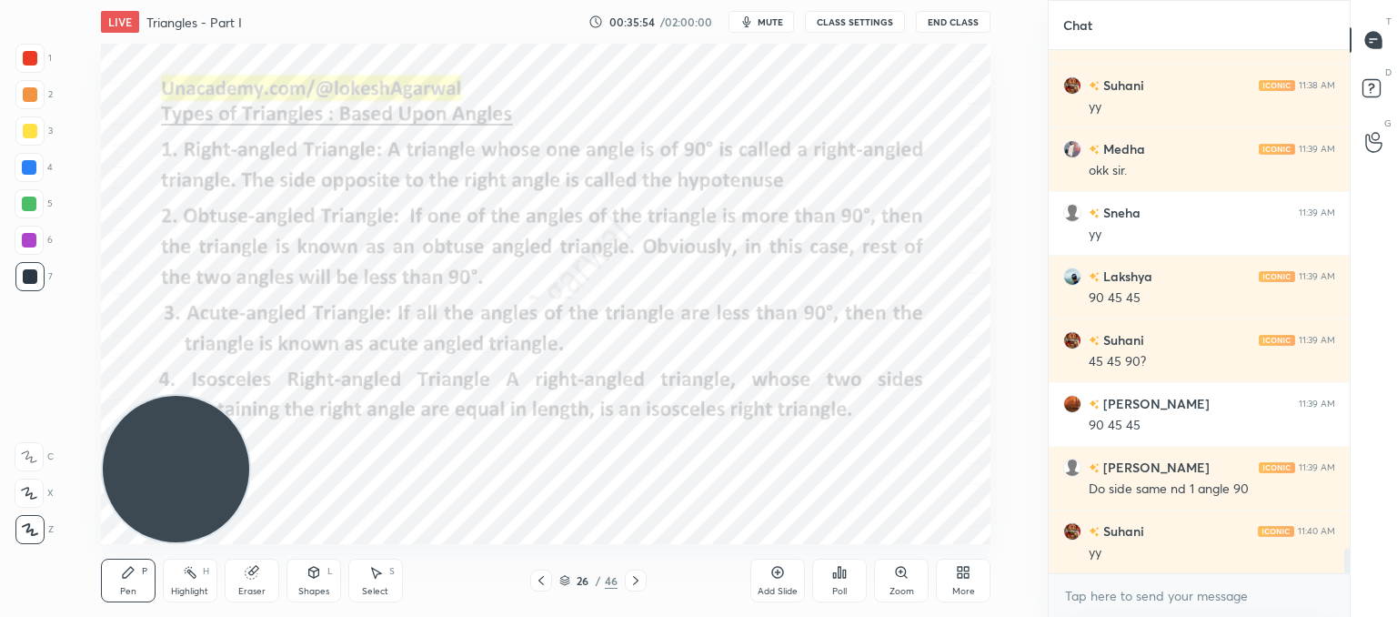
click at [638, 578] on icon at bounding box center [636, 580] width 15 height 15
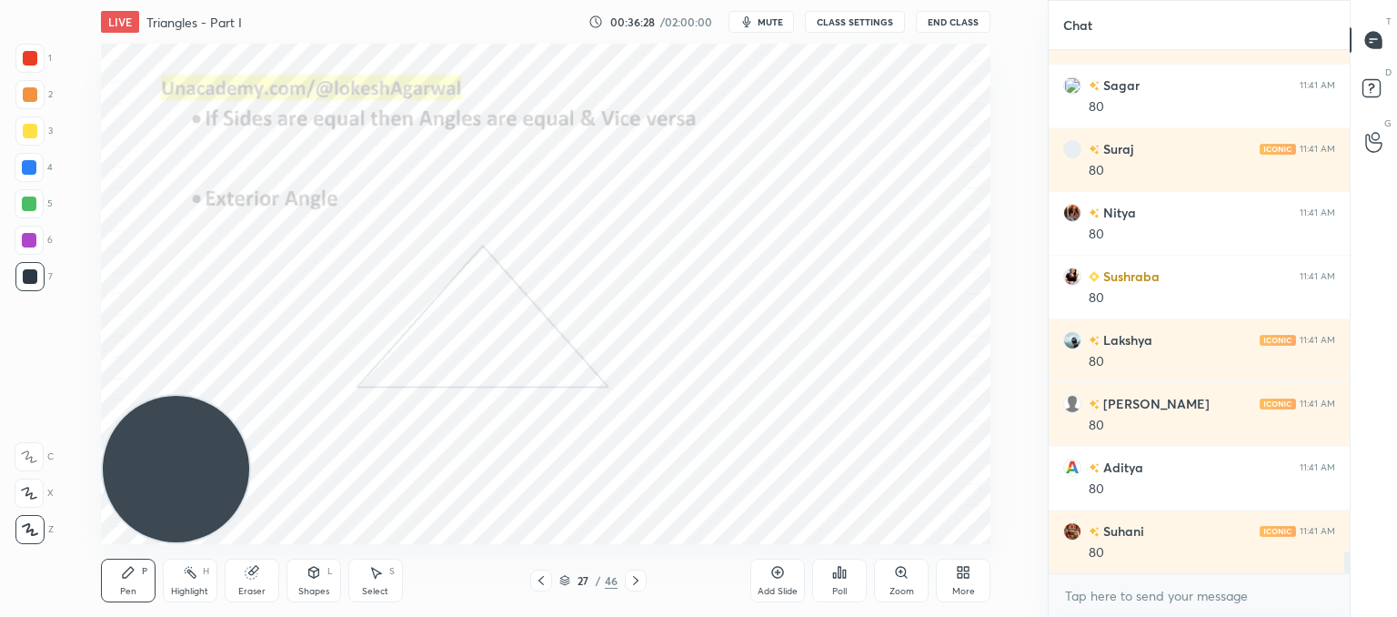
scroll to position [11961, 0]
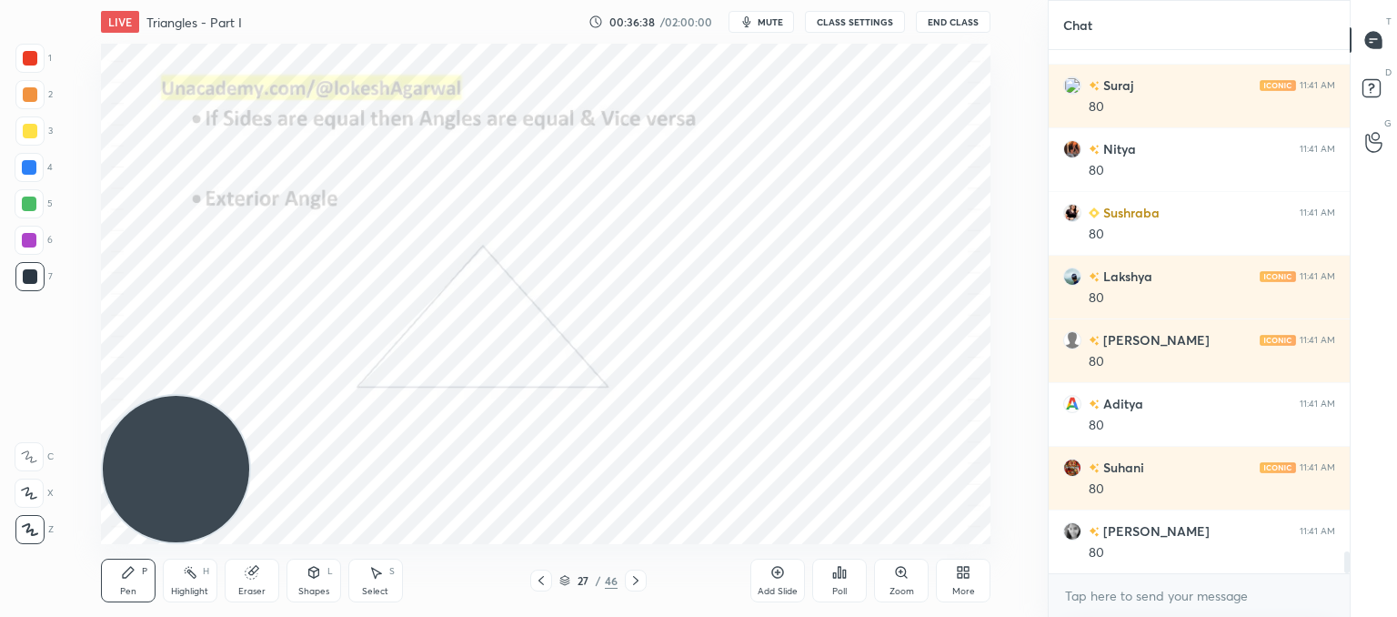
drag, startPoint x: 370, startPoint y: 581, endPoint x: 381, endPoint y: 558, distance: 25.2
click at [371, 582] on div "Select S" at bounding box center [375, 580] width 55 height 44
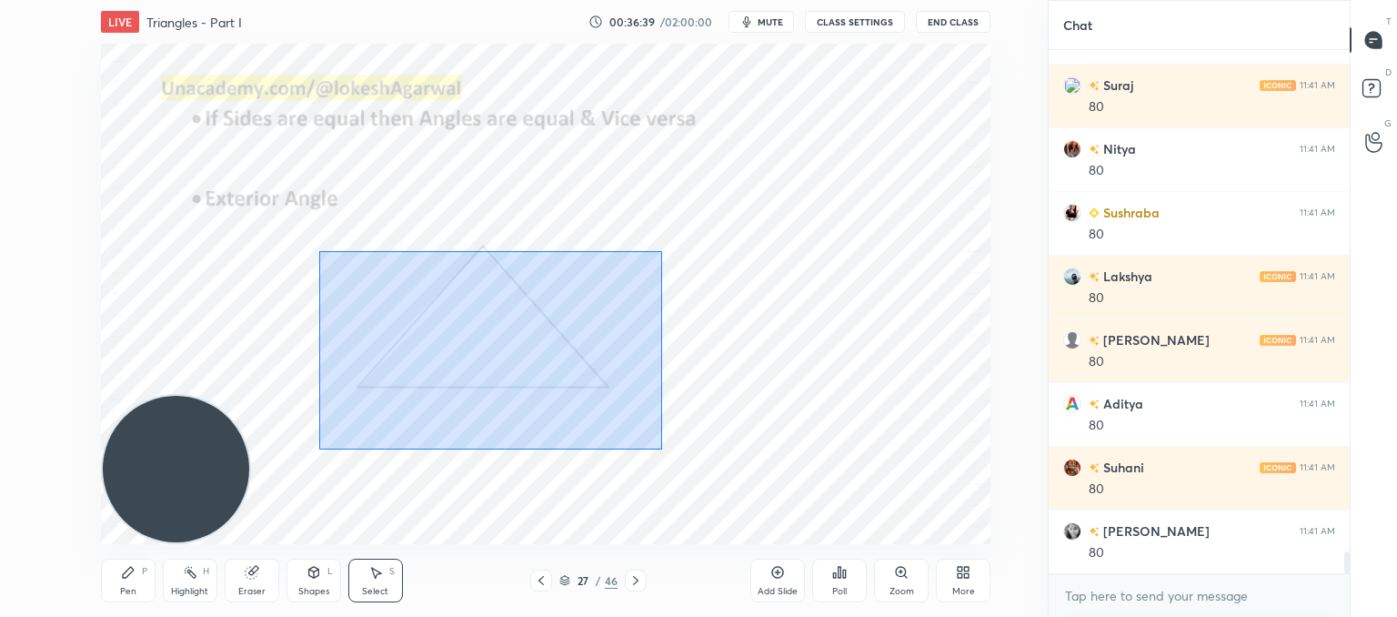
drag, startPoint x: 619, startPoint y: 434, endPoint x: 346, endPoint y: 202, distance: 358.1
click at [332, 196] on div "0 ° Undo Copy Paste here Duplicate Duplicate to new slide Delete" at bounding box center [546, 294] width 890 height 500
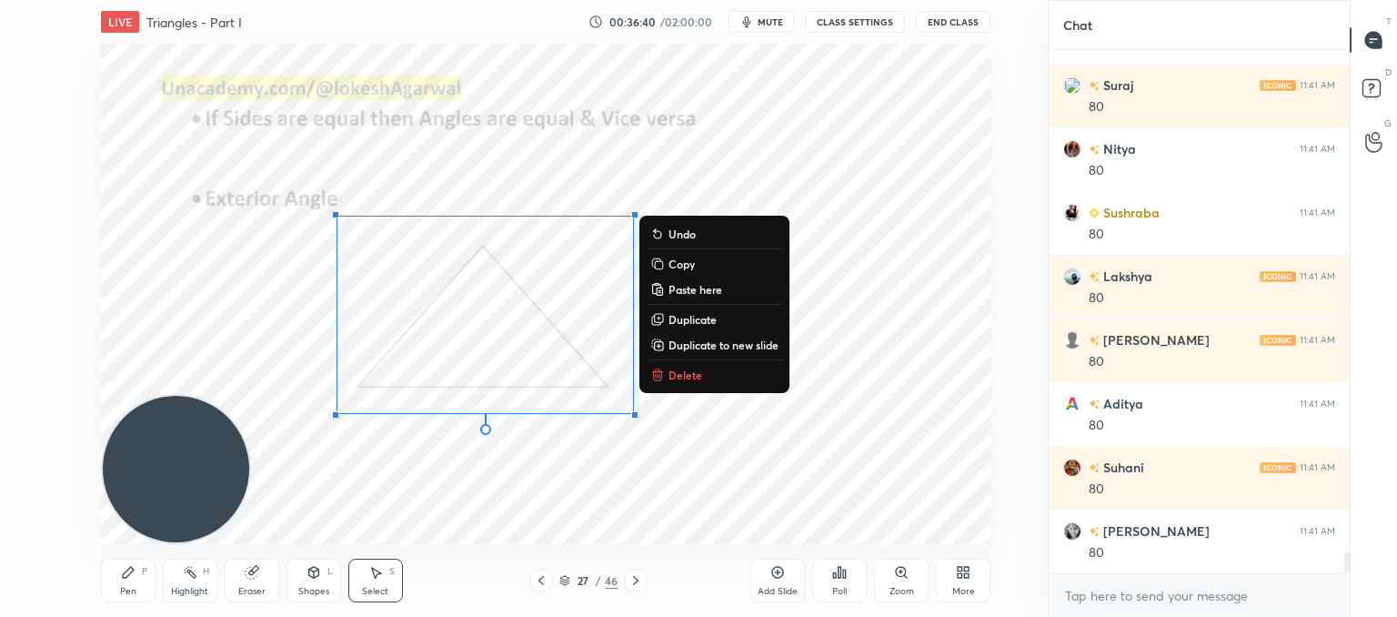
click at [672, 372] on p "Delete" at bounding box center [686, 374] width 34 height 15
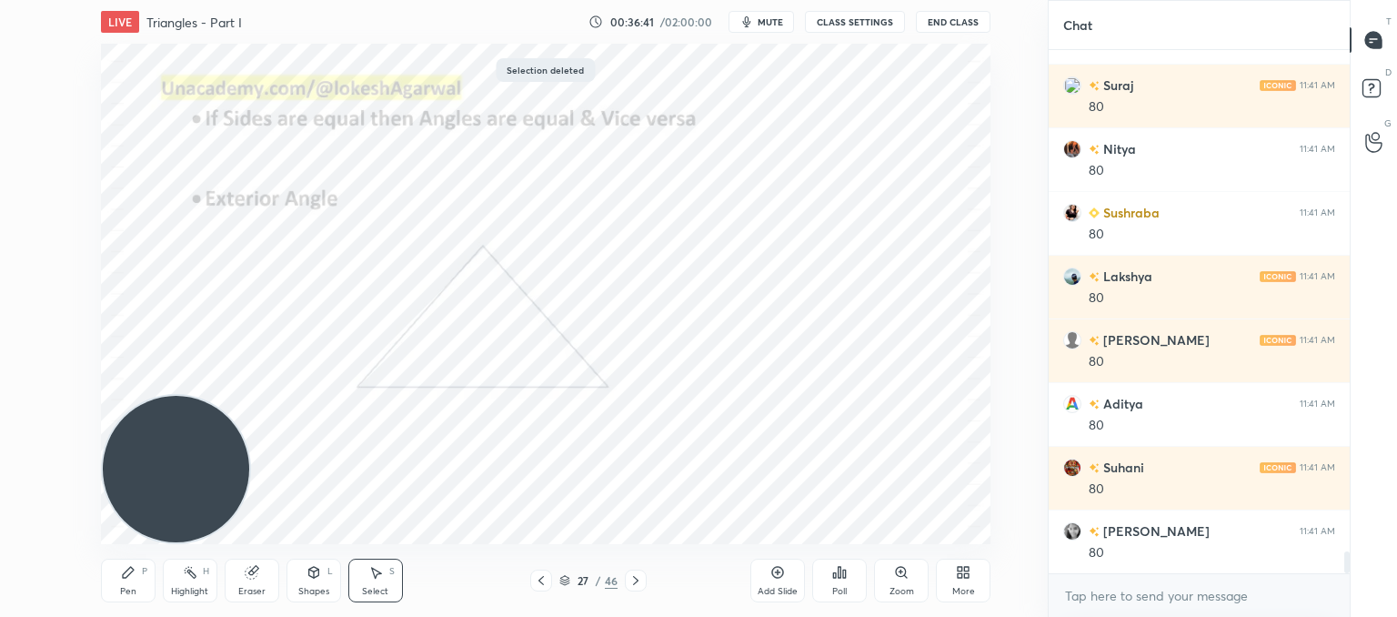
click at [136, 579] on div "Pen P" at bounding box center [128, 580] width 55 height 44
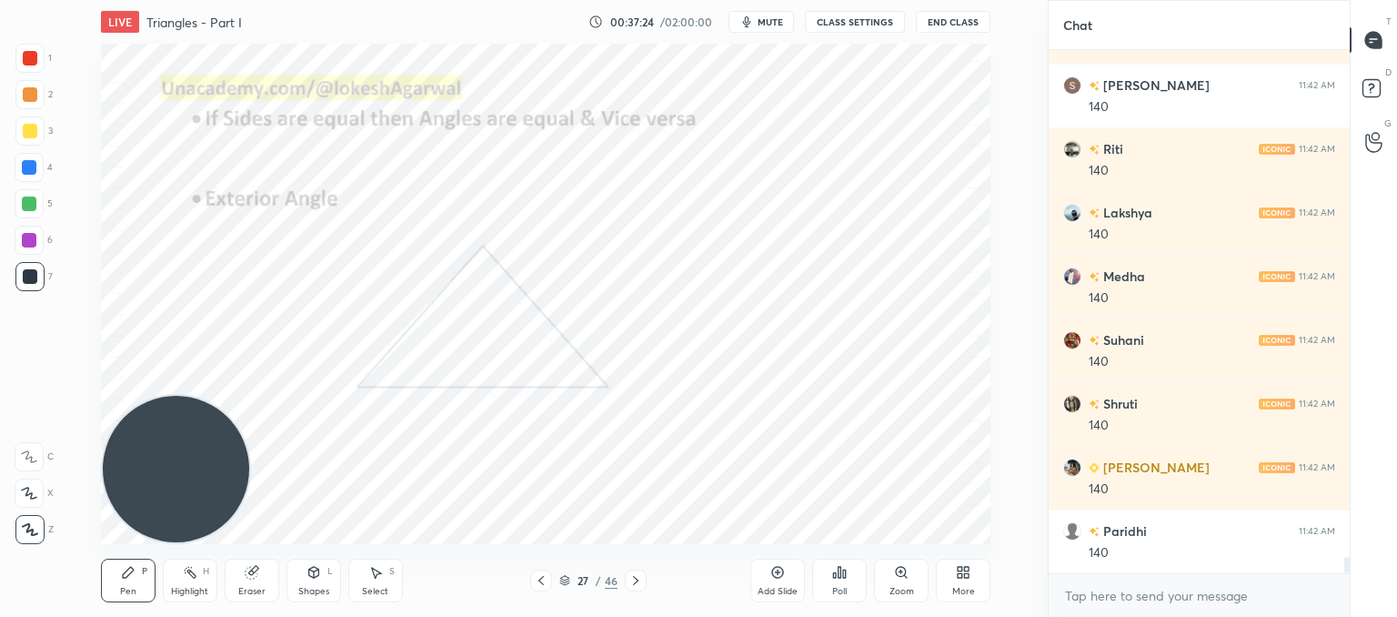
scroll to position [15909, 0]
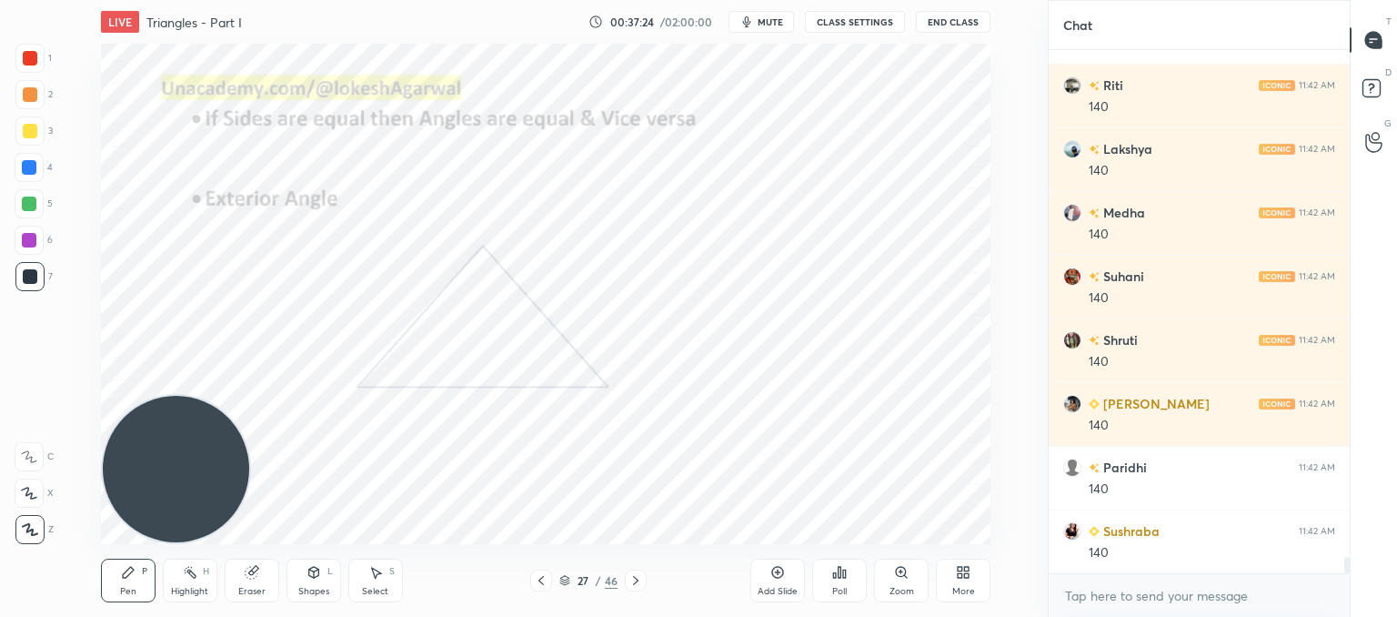
click at [258, 576] on icon at bounding box center [252, 572] width 15 height 15
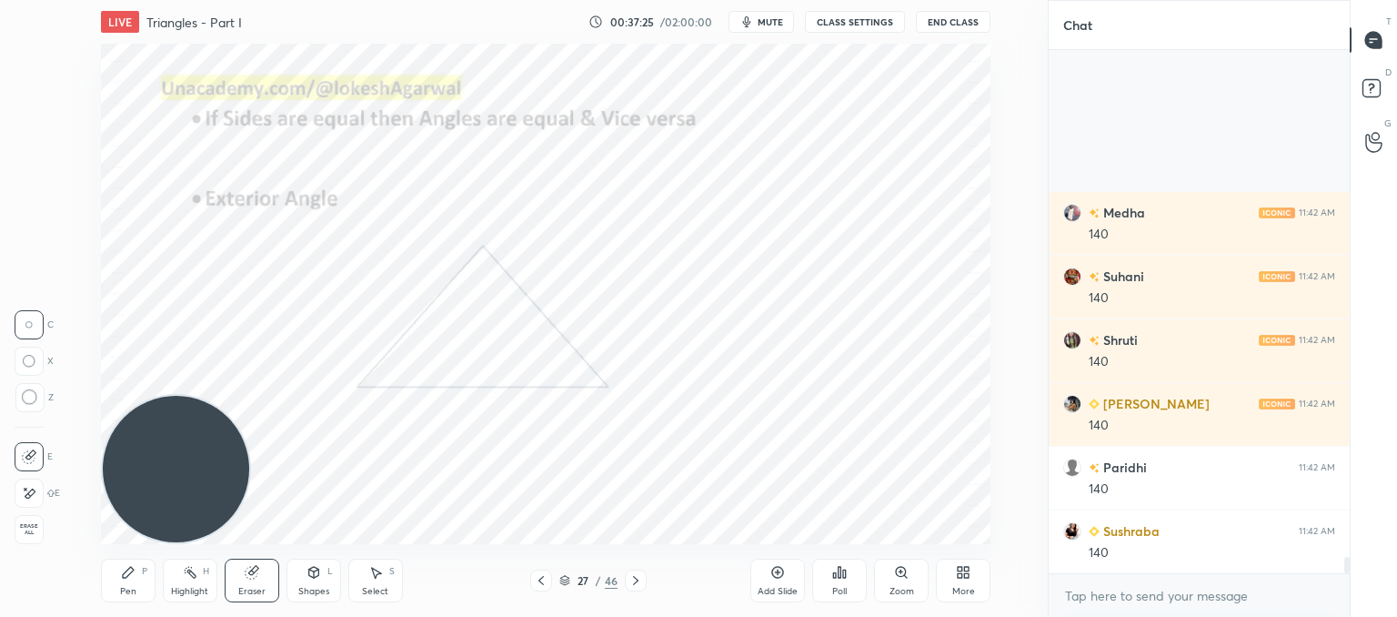
scroll to position [16164, 0]
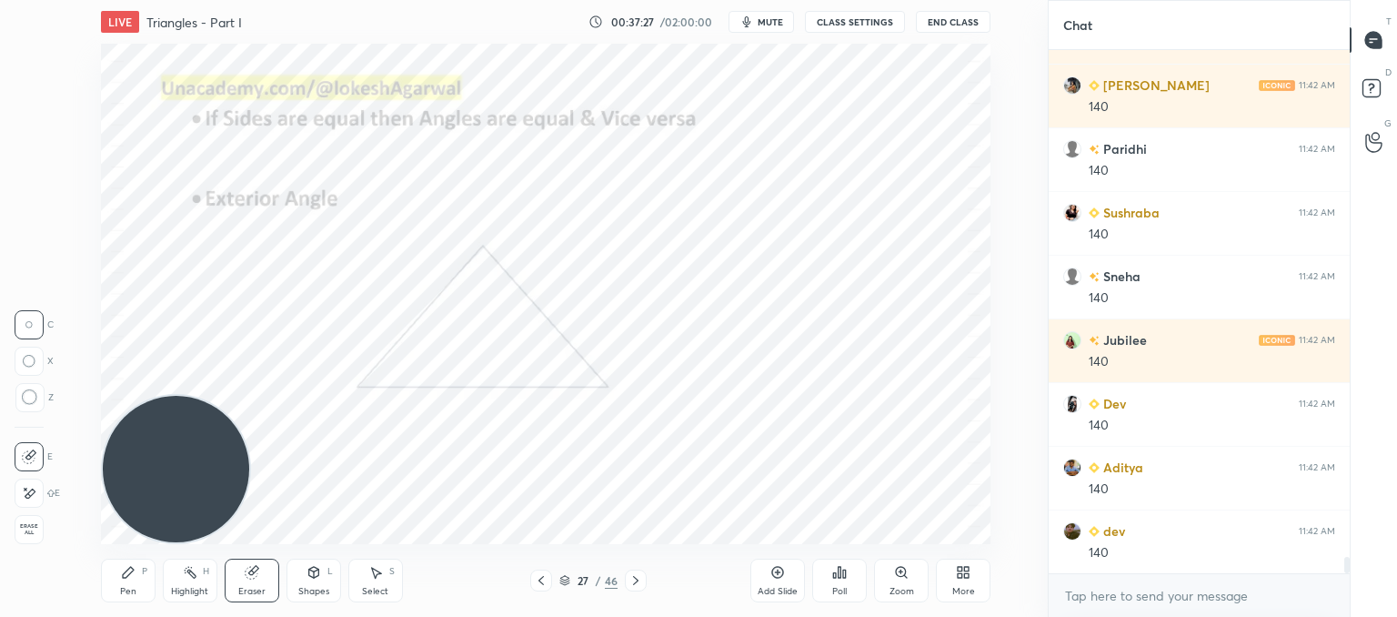
click at [141, 589] on div "Pen P" at bounding box center [128, 580] width 55 height 44
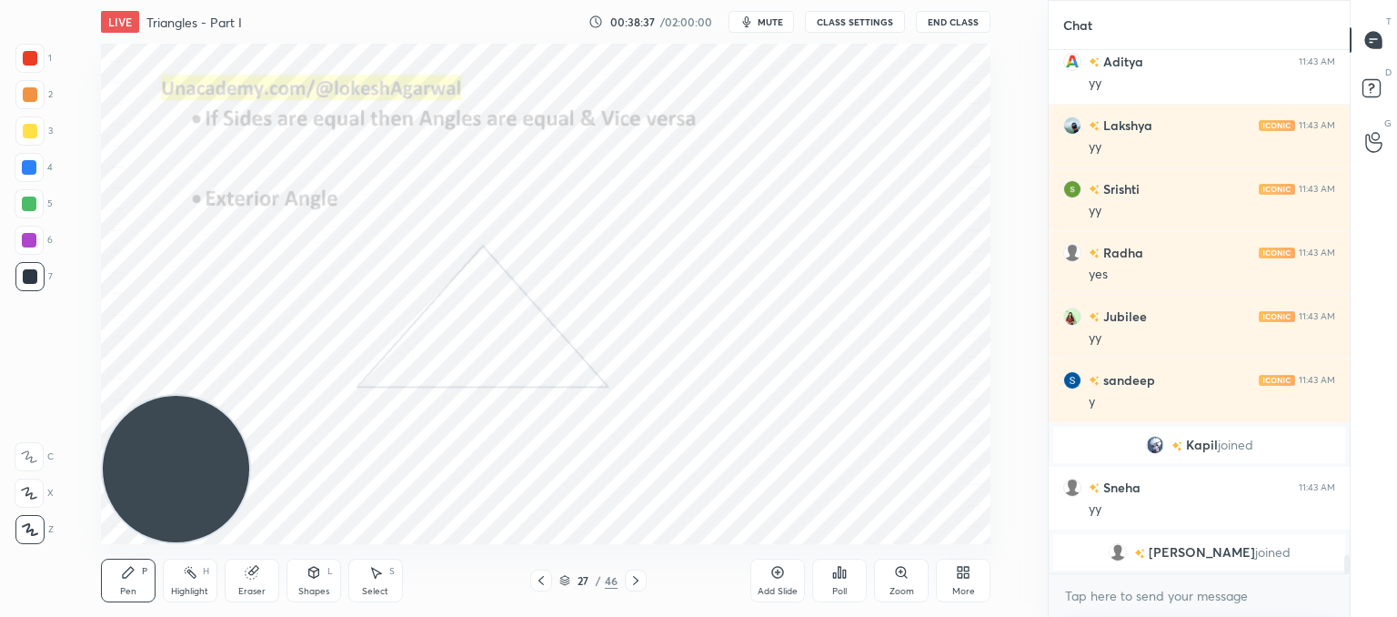
scroll to position [14936, 0]
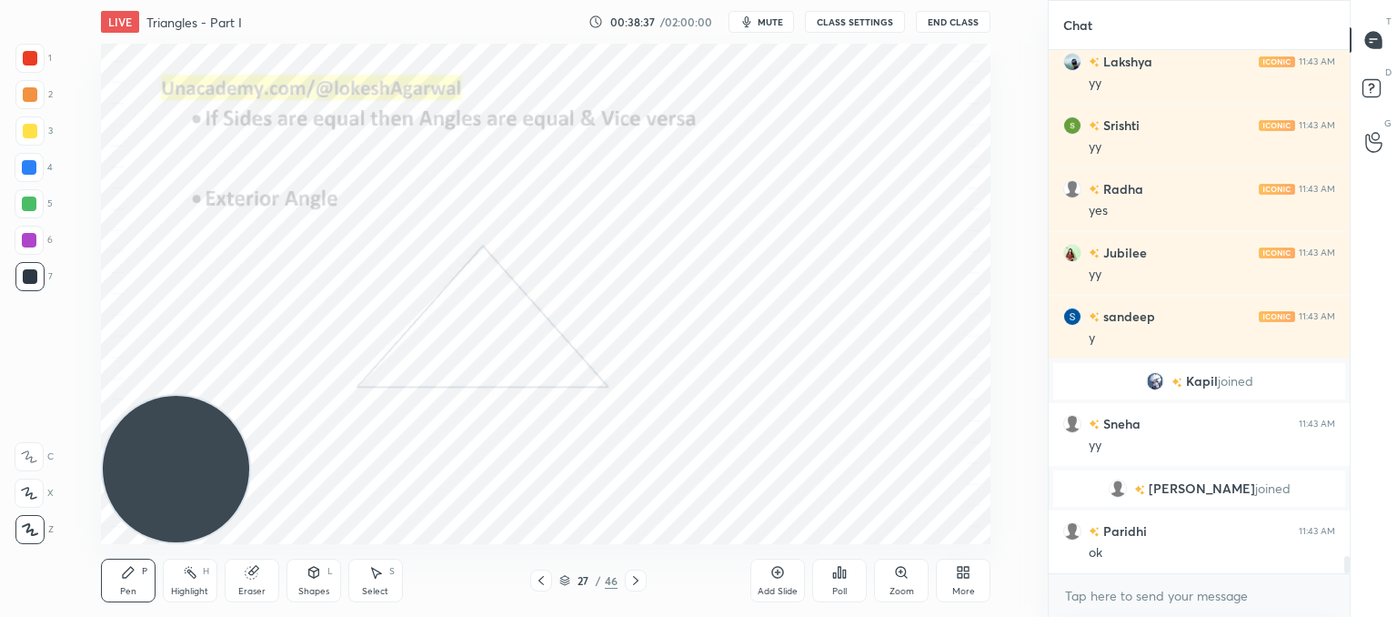
click at [239, 583] on div "Eraser" at bounding box center [252, 580] width 55 height 44
click at [635, 588] on div at bounding box center [636, 580] width 22 height 22
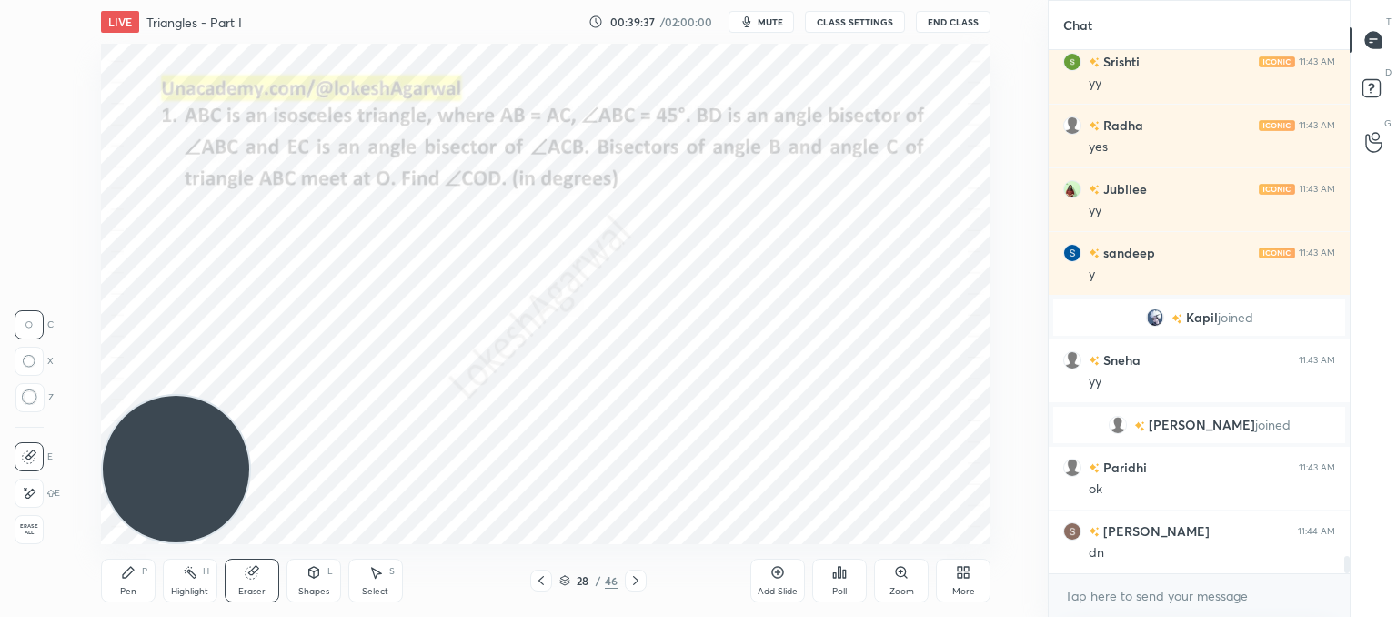
scroll to position [15063, 0]
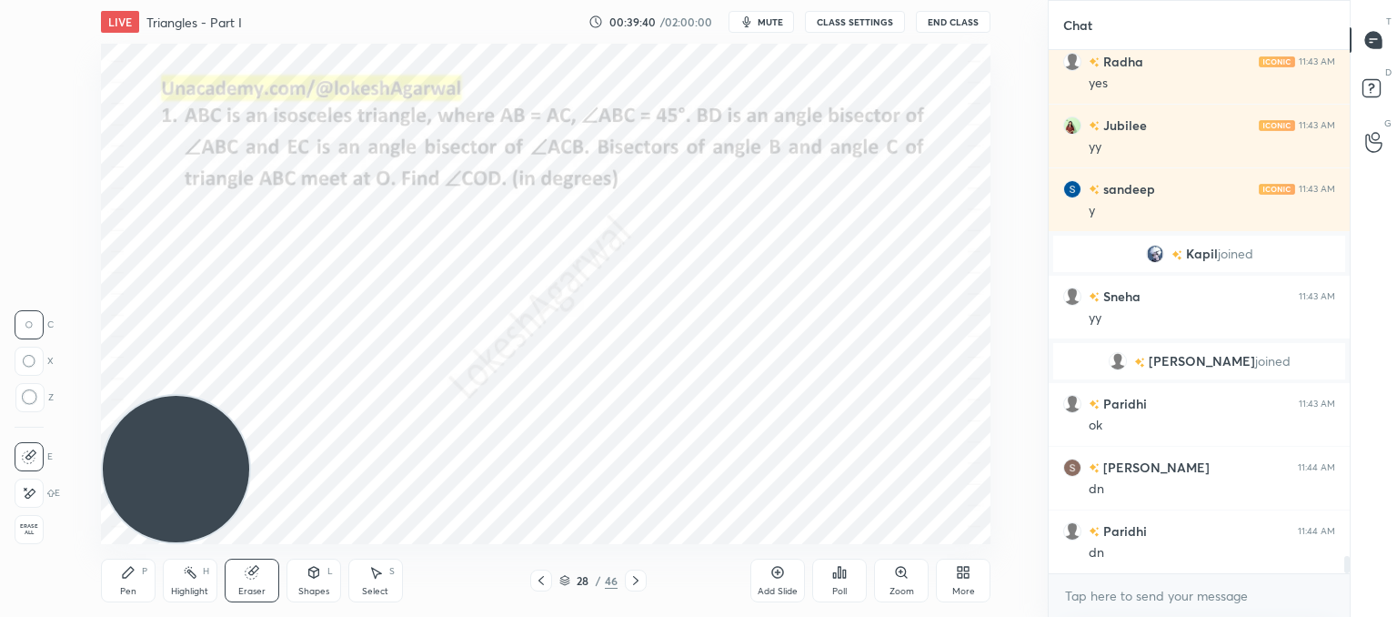
drag, startPoint x: 131, startPoint y: 576, endPoint x: 216, endPoint y: 496, distance: 117.1
click at [134, 576] on icon at bounding box center [128, 572] width 15 height 15
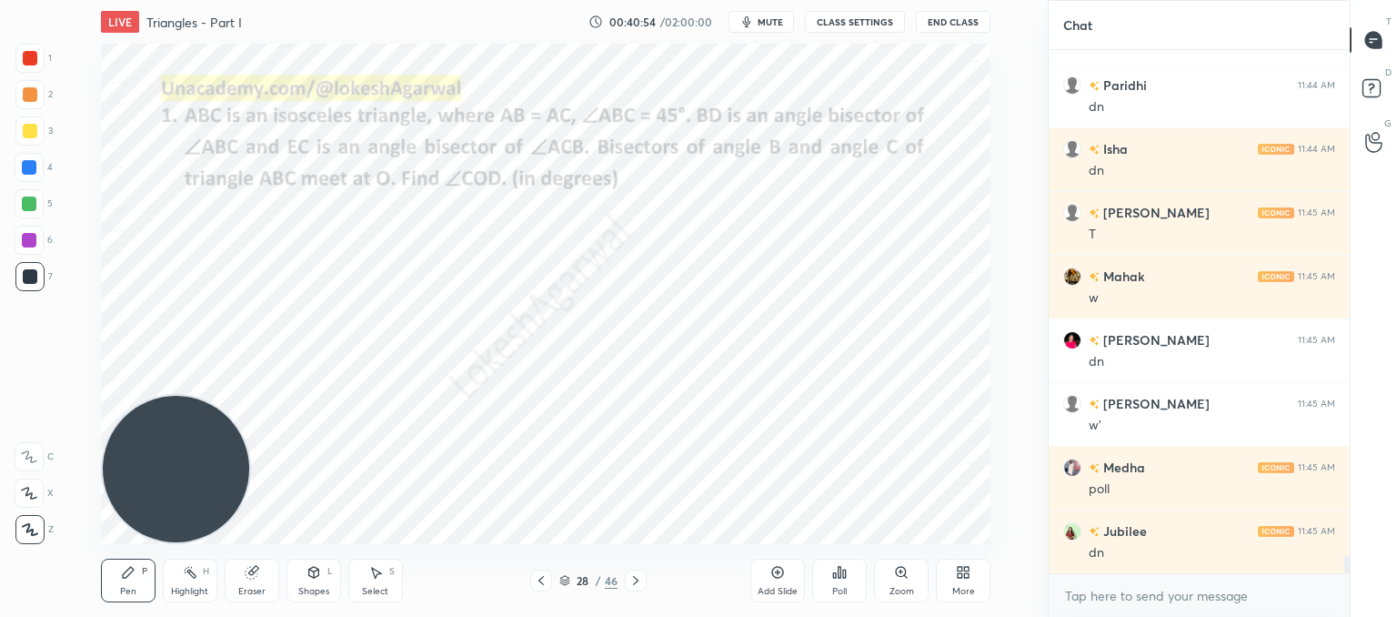
scroll to position [15572, 0]
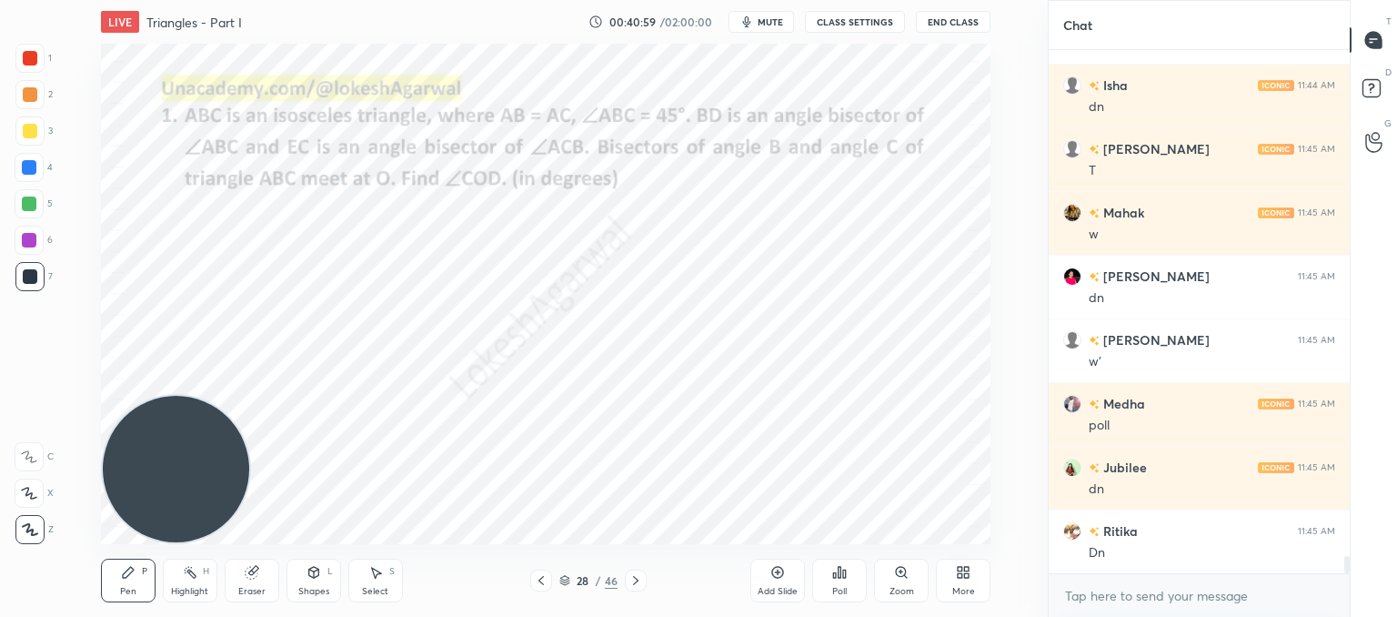
click at [836, 579] on icon at bounding box center [839, 572] width 15 height 15
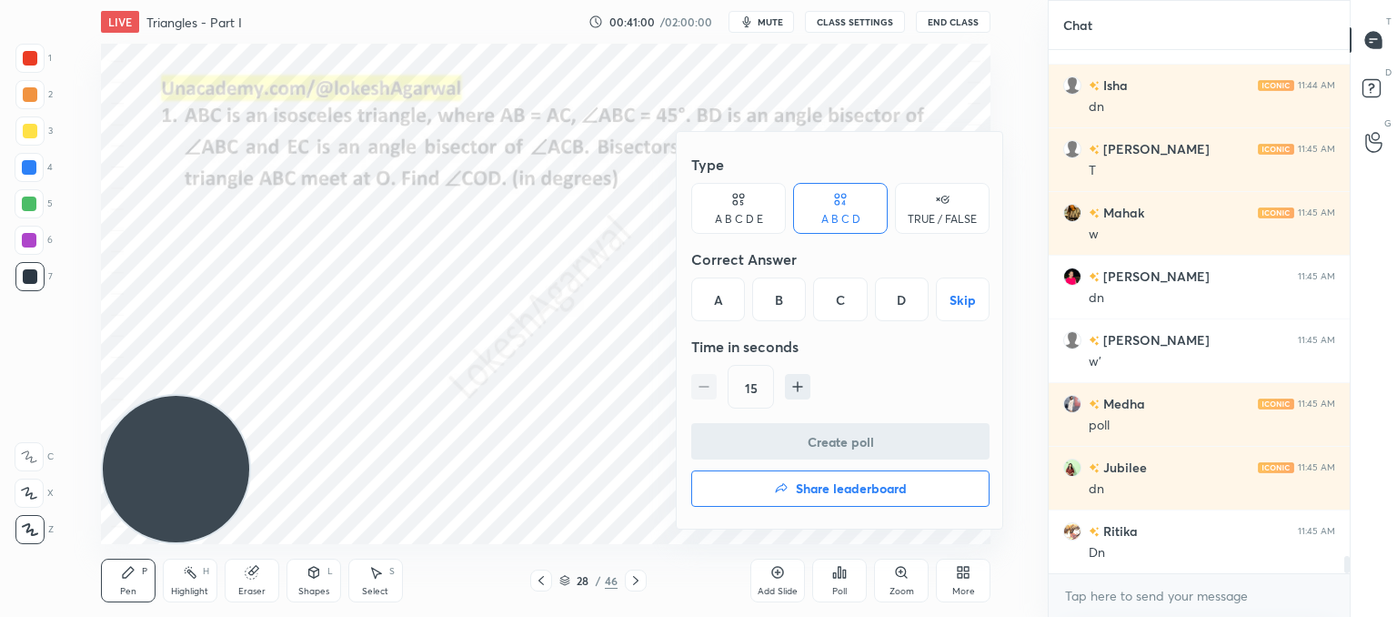
click at [709, 180] on div "Type" at bounding box center [840, 164] width 298 height 36
click at [734, 196] on icon at bounding box center [735, 196] width 5 height 5
click at [870, 297] on div "D" at bounding box center [866, 299] width 44 height 44
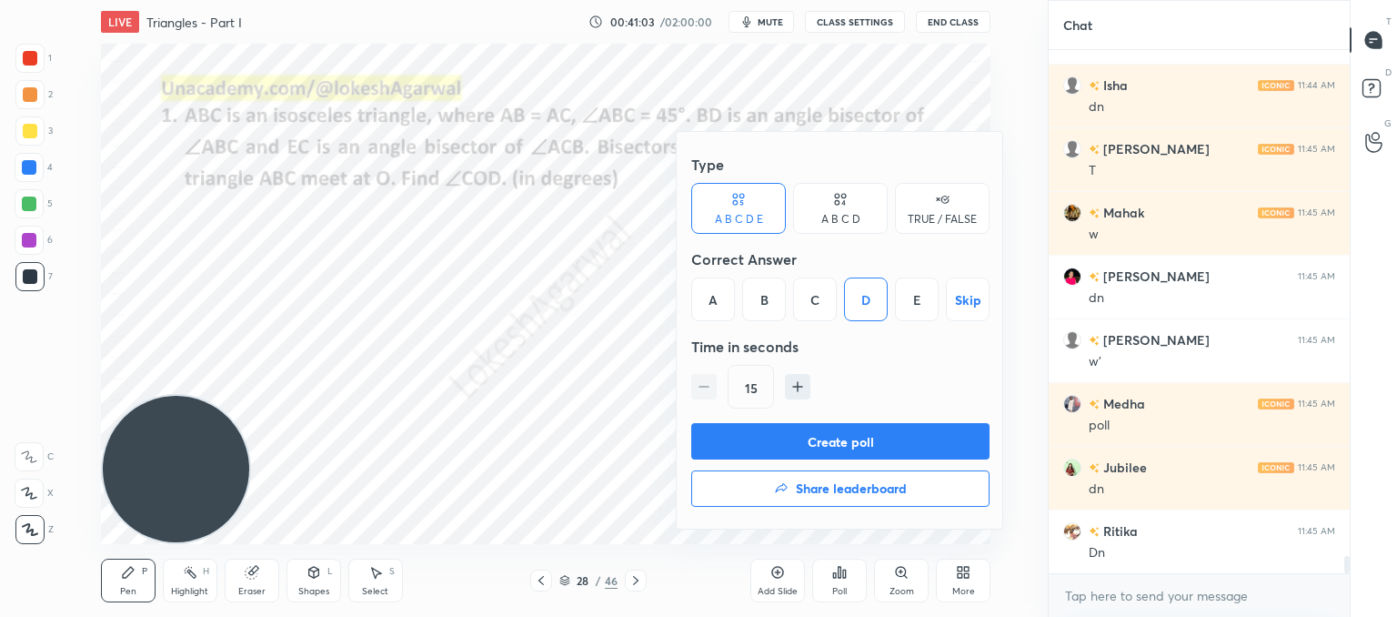
click at [790, 380] on icon "button" at bounding box center [798, 386] width 18 height 18
type input "30"
click at [756, 442] on button "Create poll" at bounding box center [840, 441] width 298 height 36
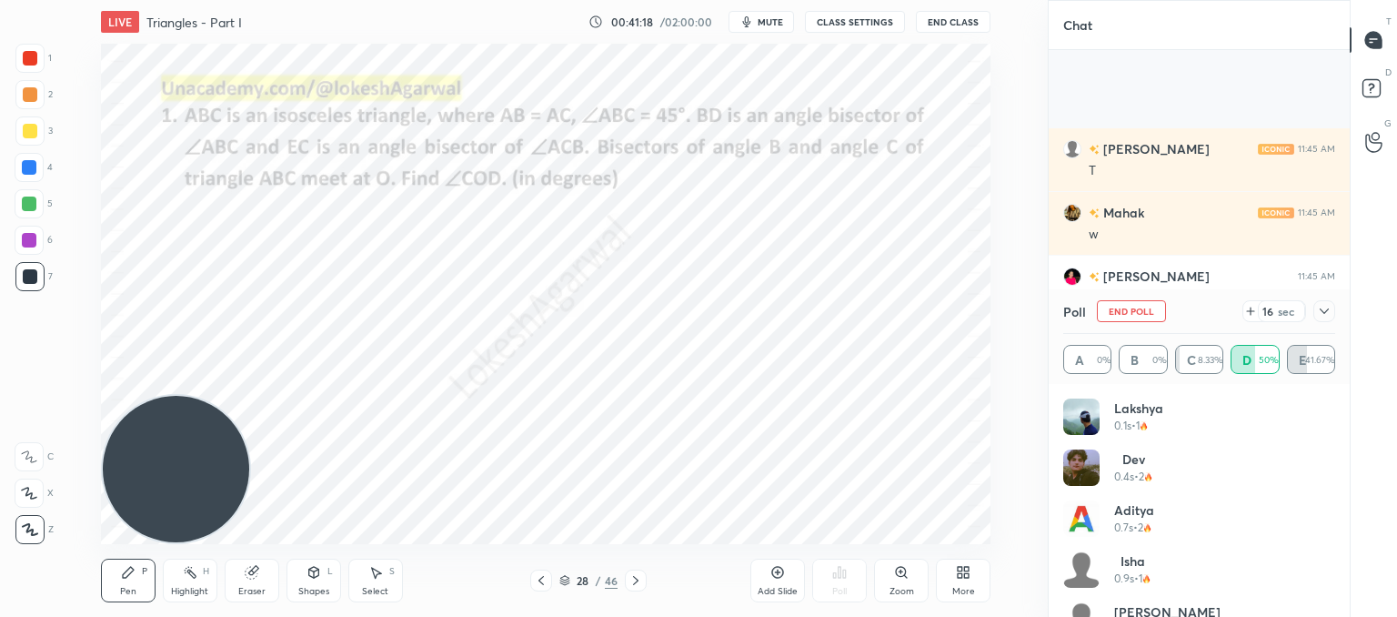
scroll to position [15731, 0]
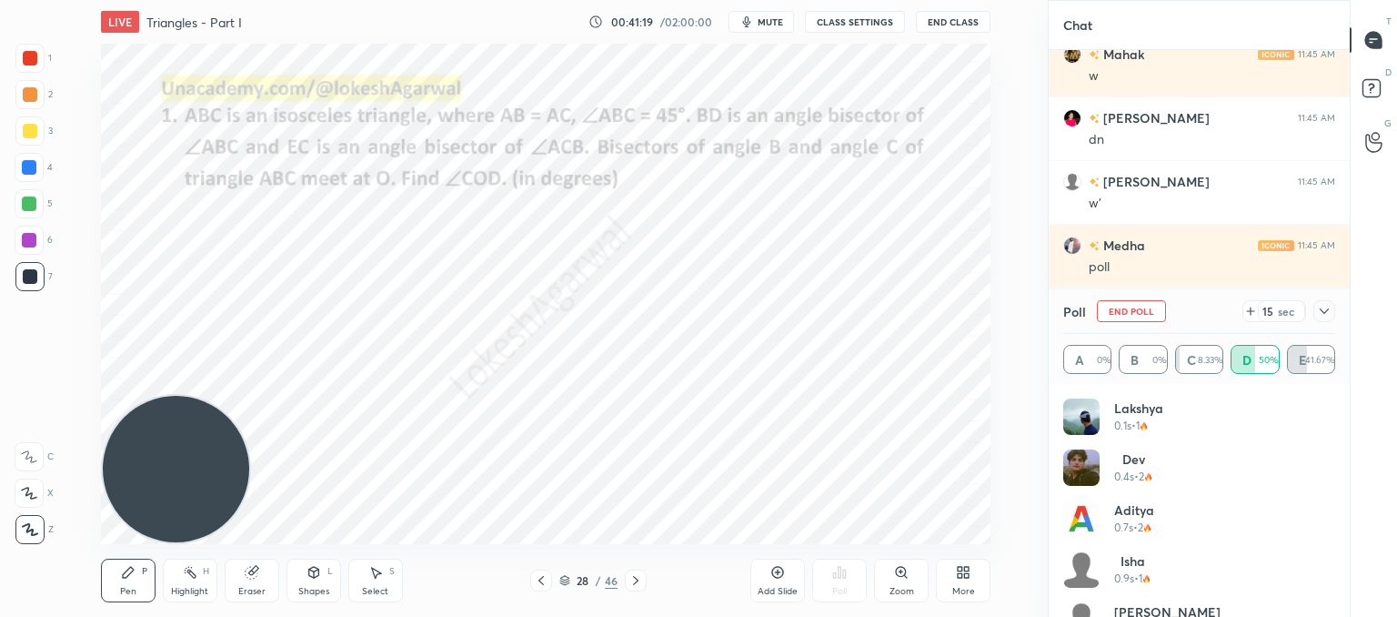
click at [1331, 316] on icon at bounding box center [1324, 311] width 15 height 15
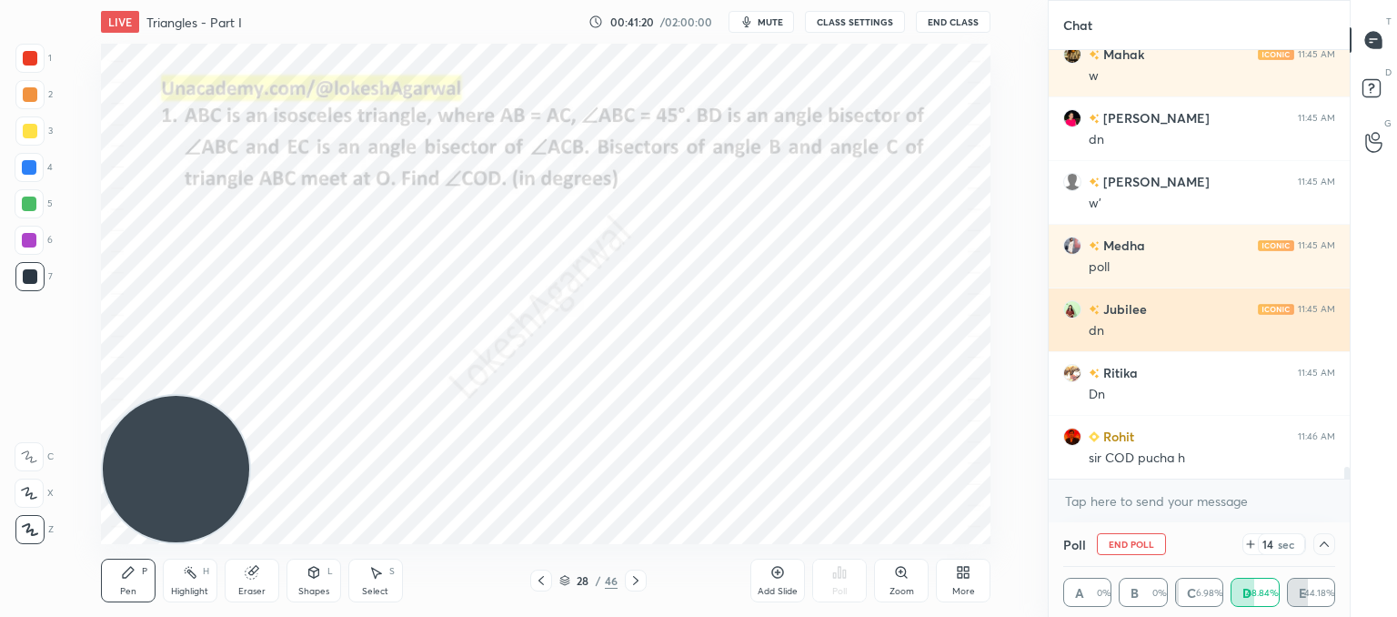
scroll to position [0, 5]
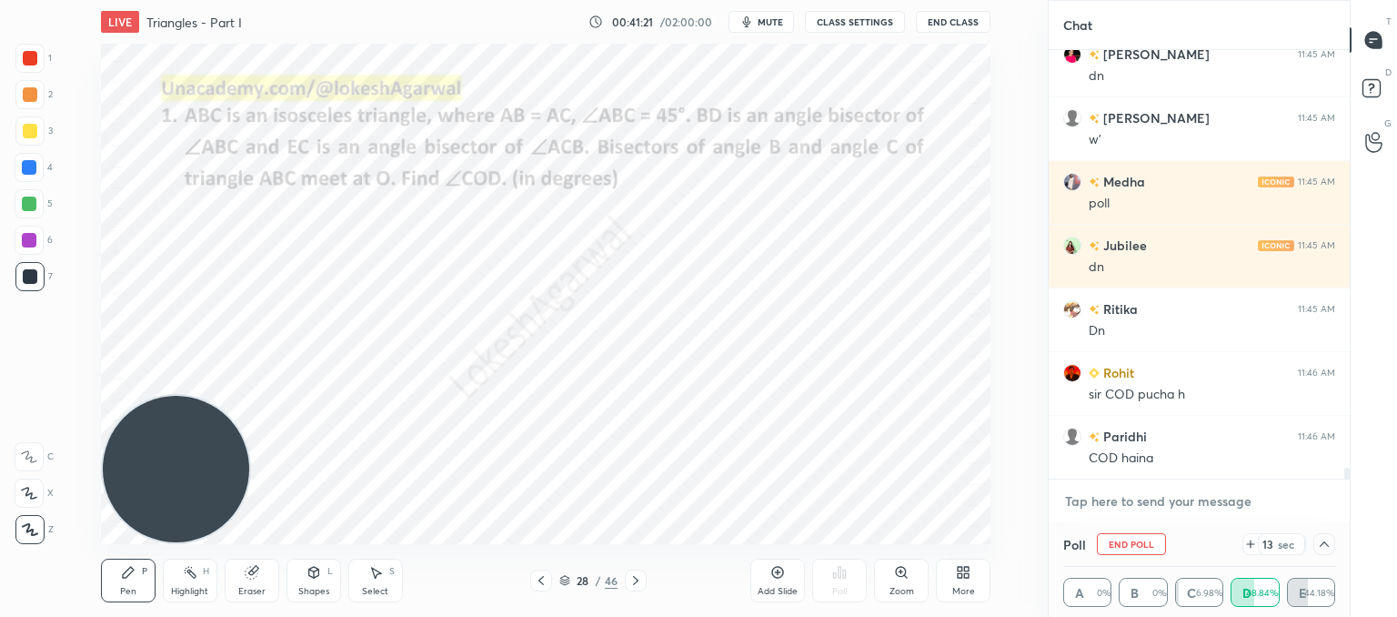
click at [1139, 504] on textarea at bounding box center [1199, 501] width 272 height 29
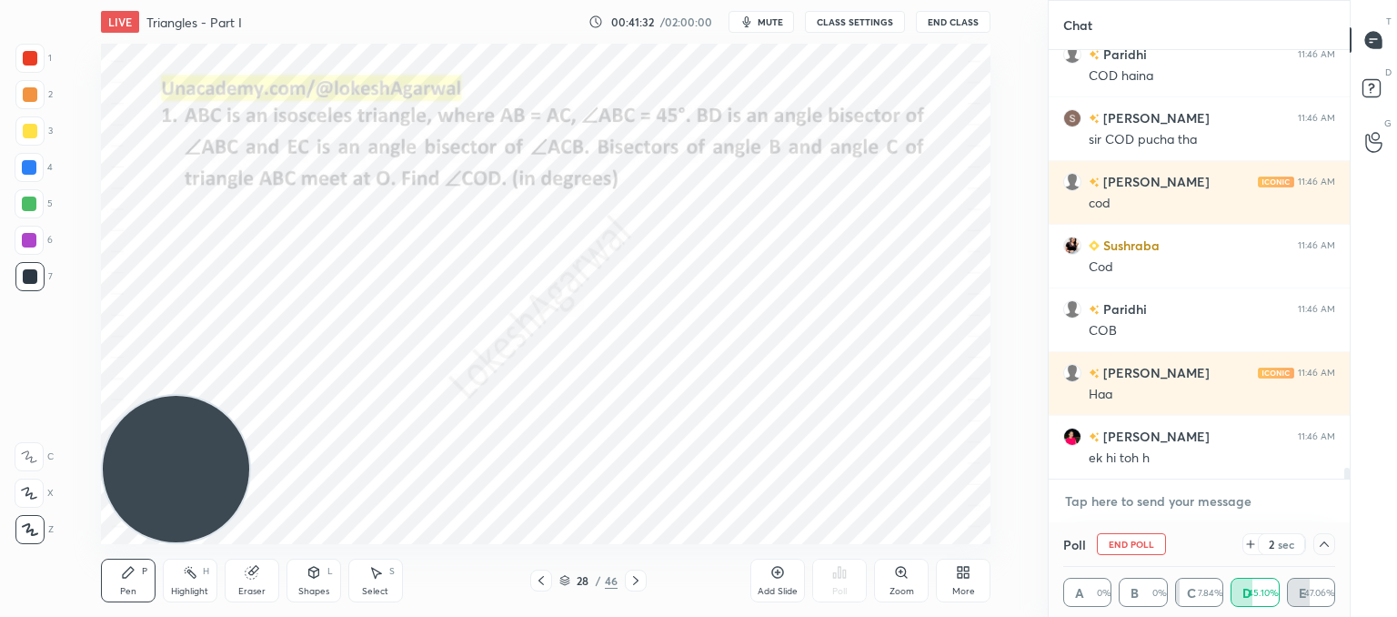
scroll to position [16240, 0]
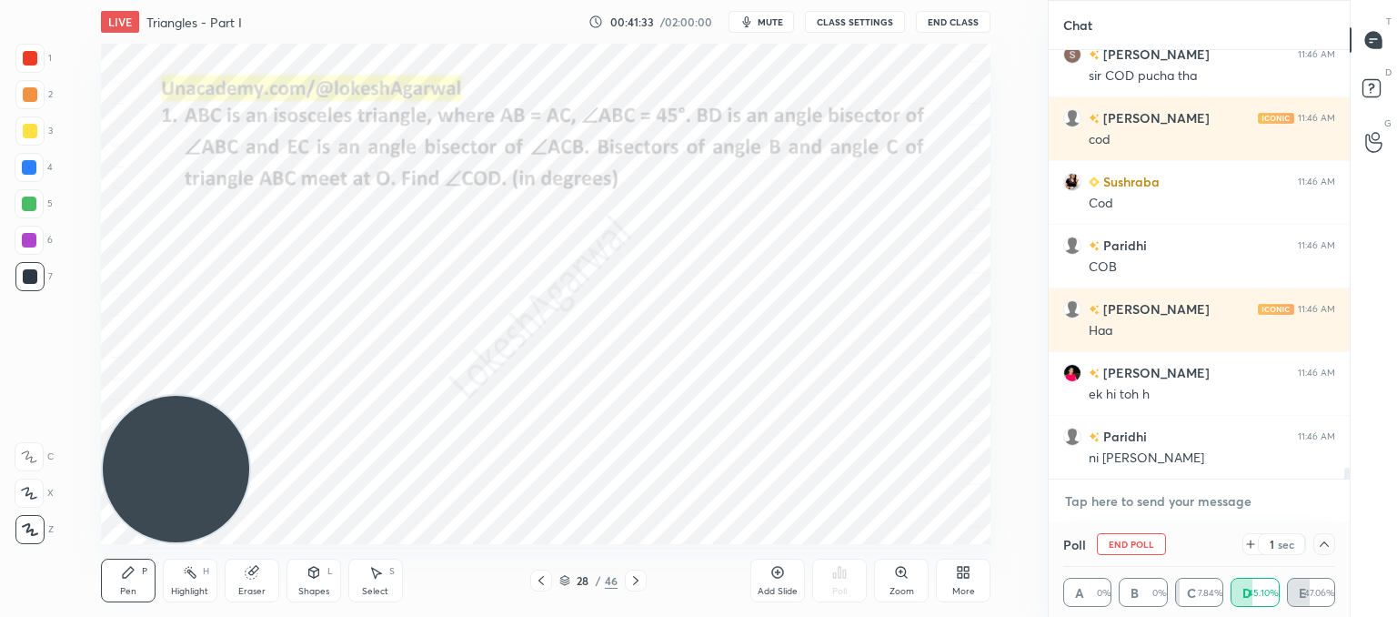
click at [1160, 511] on textarea at bounding box center [1199, 501] width 272 height 29
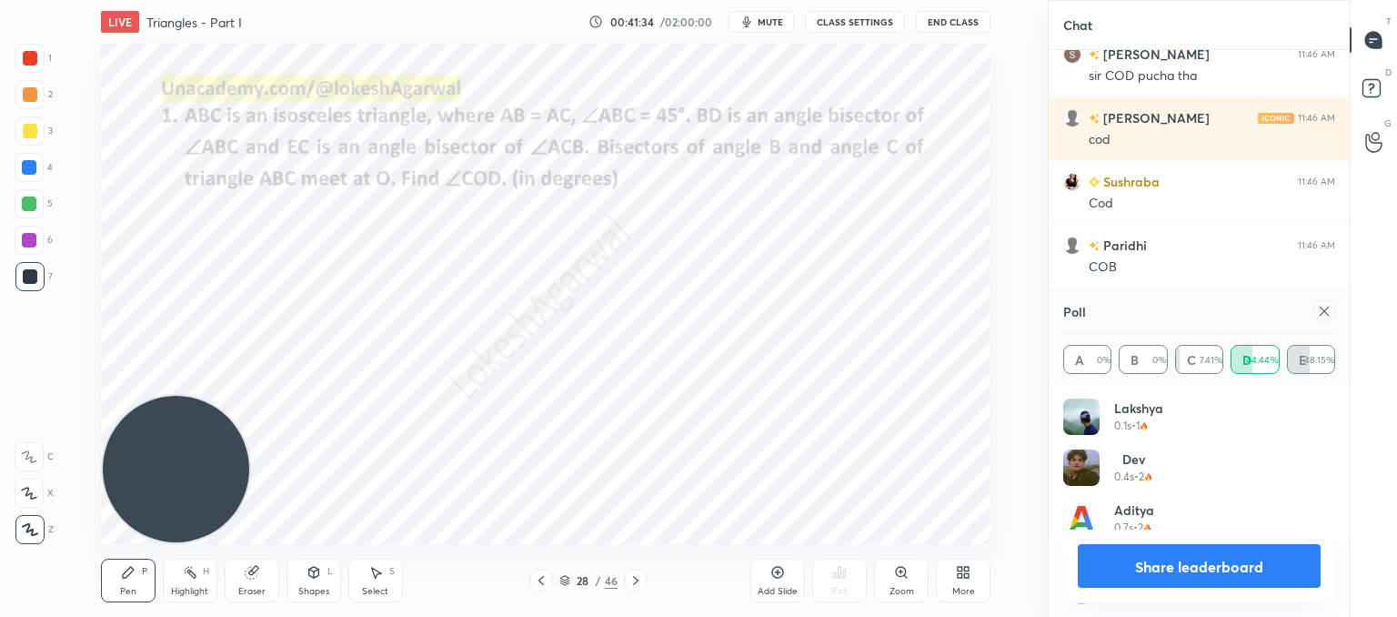
scroll to position [5, 5]
click at [1317, 306] on icon at bounding box center [1324, 311] width 15 height 15
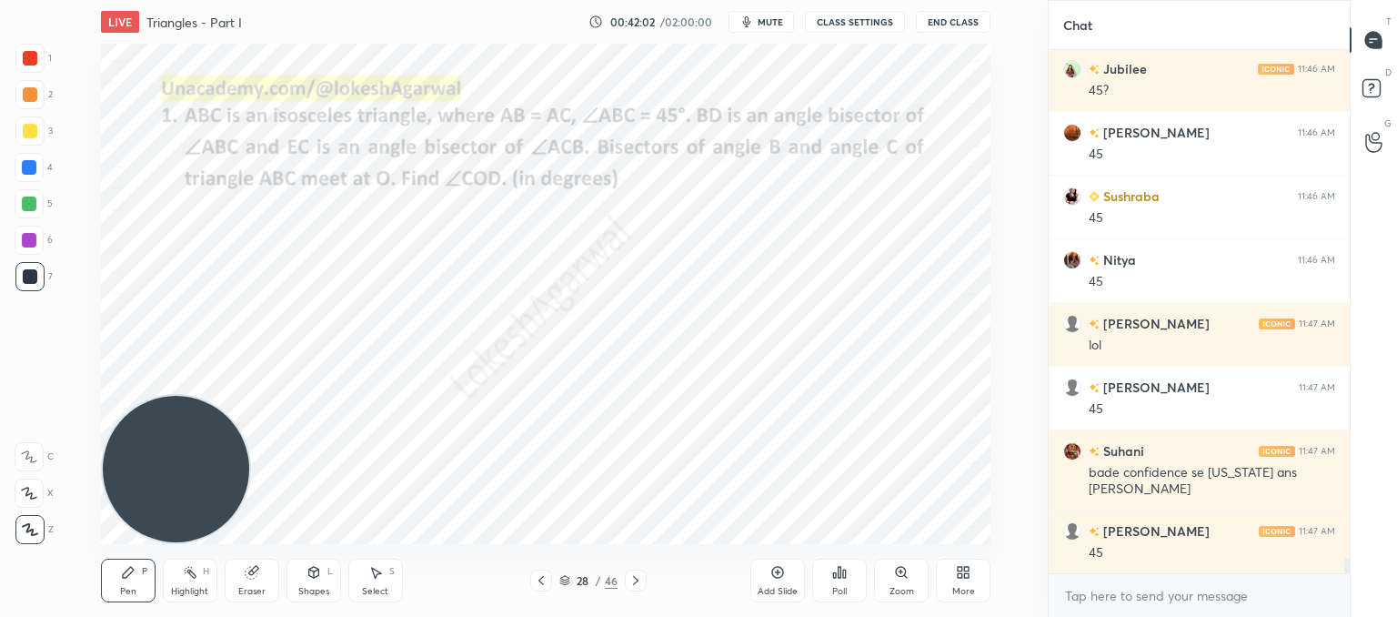
click at [374, 579] on icon at bounding box center [375, 572] width 15 height 15
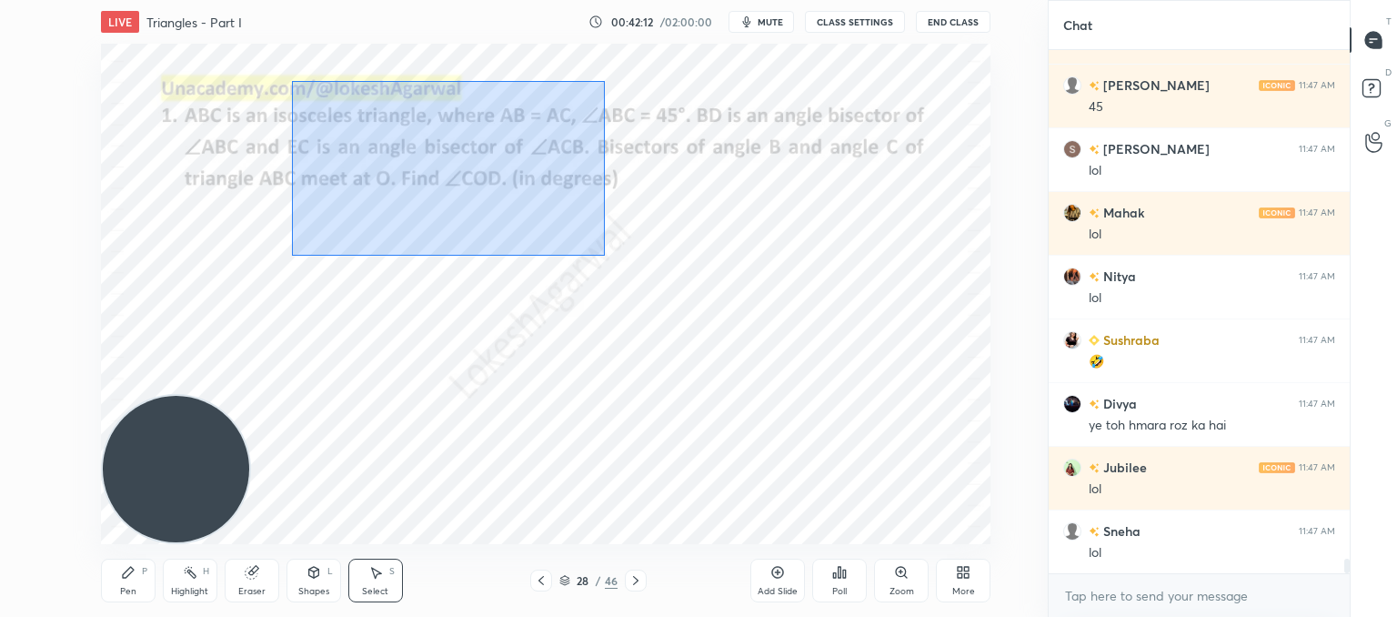
drag, startPoint x: 604, startPoint y: 256, endPoint x: 287, endPoint y: 72, distance: 366.8
click at [287, 72] on div "0 ° Undo Copy Paste here Duplicate Duplicate to new slide Delete" at bounding box center [546, 294] width 890 height 500
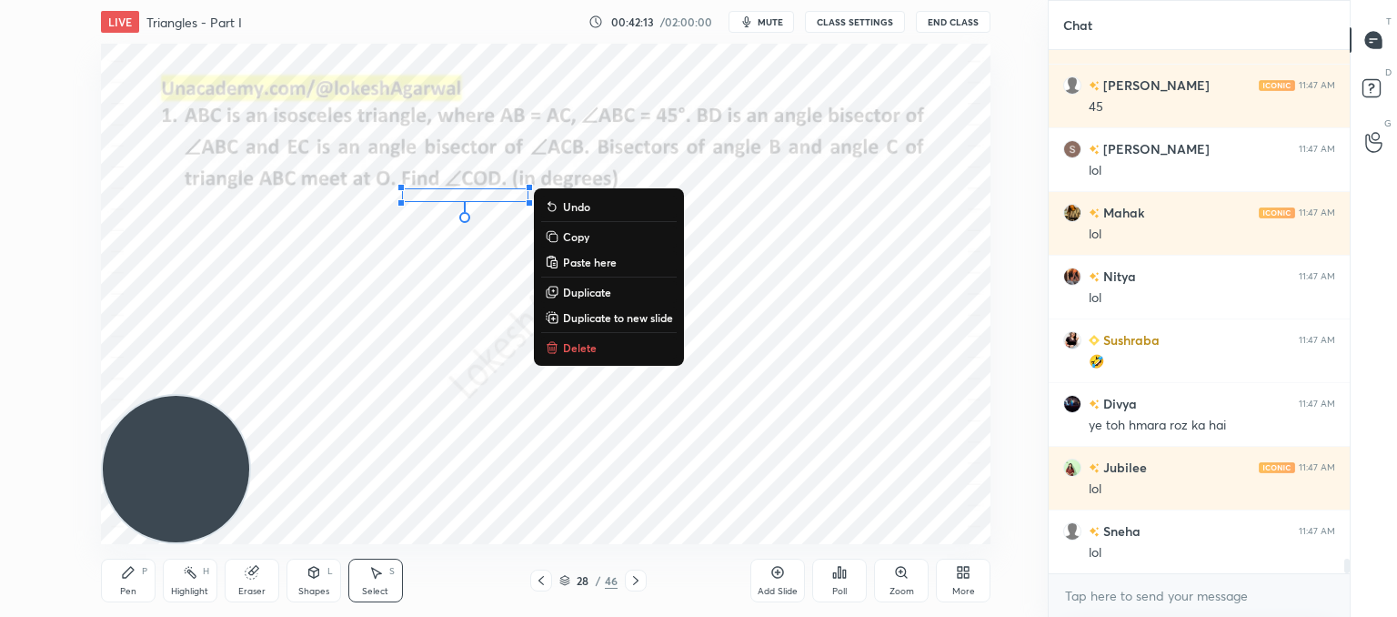
click at [575, 347] on p "Delete" at bounding box center [580, 347] width 34 height 15
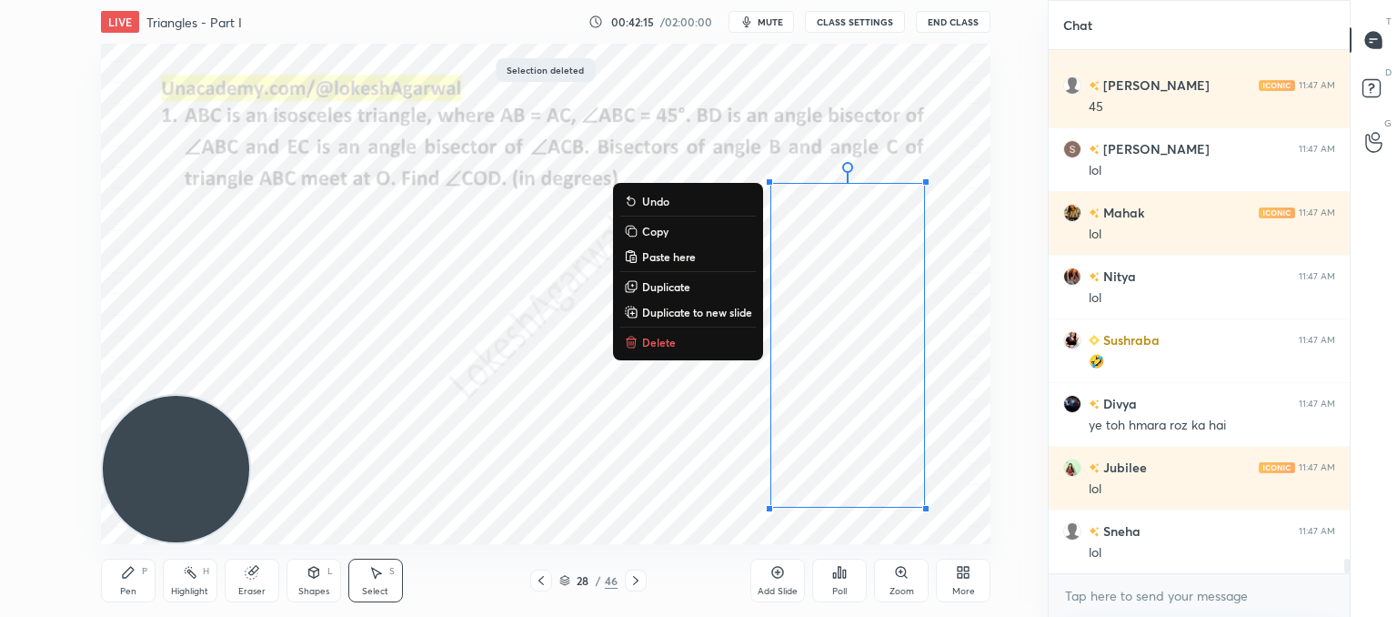
drag, startPoint x: 916, startPoint y: 528, endPoint x: 703, endPoint y: -30, distance: 596.8
click at [703, 0] on html "1 2 3 4 5 6 7 C X Z C X Z E E Erase all H H LIVE Triangles - Part I 00:42:15 / …" at bounding box center [698, 0] width 1397 height 0
click at [644, 336] on p "Delete" at bounding box center [659, 342] width 34 height 15
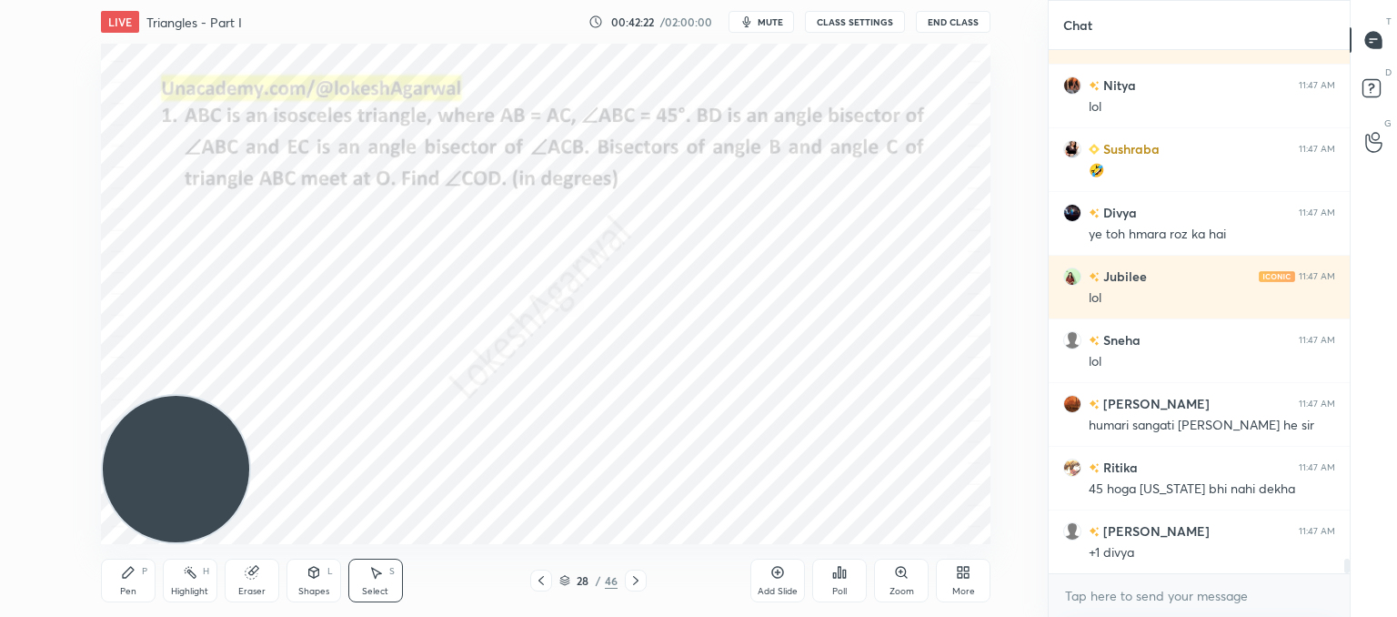
click at [318, 574] on icon at bounding box center [313, 572] width 10 height 11
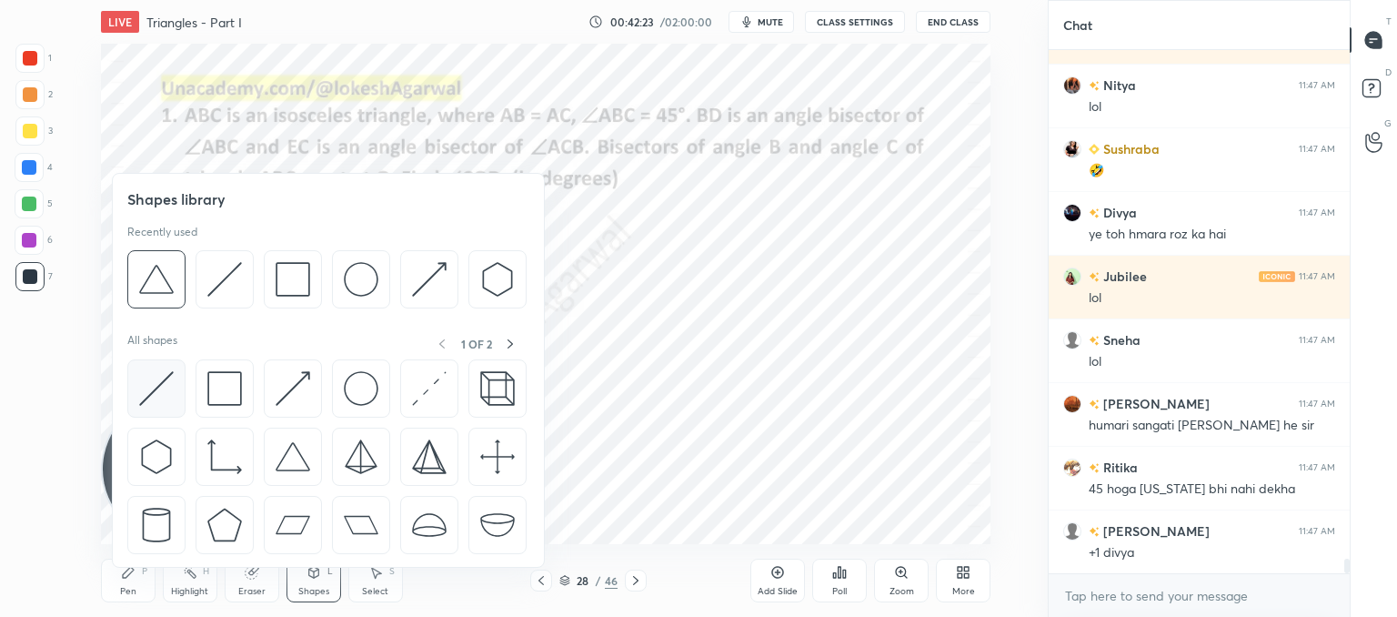
click at [156, 397] on img at bounding box center [156, 388] width 35 height 35
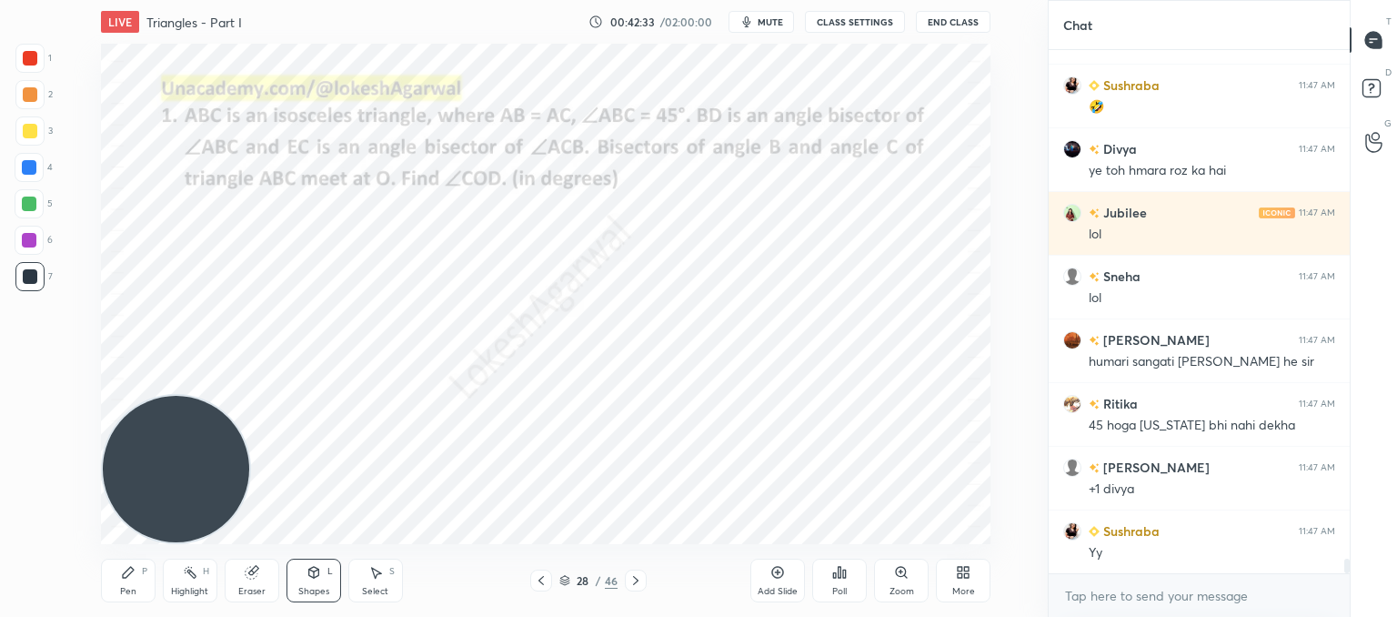
click at [134, 594] on div "Pen" at bounding box center [128, 591] width 16 height 9
click at [319, 575] on icon at bounding box center [314, 572] width 15 height 15
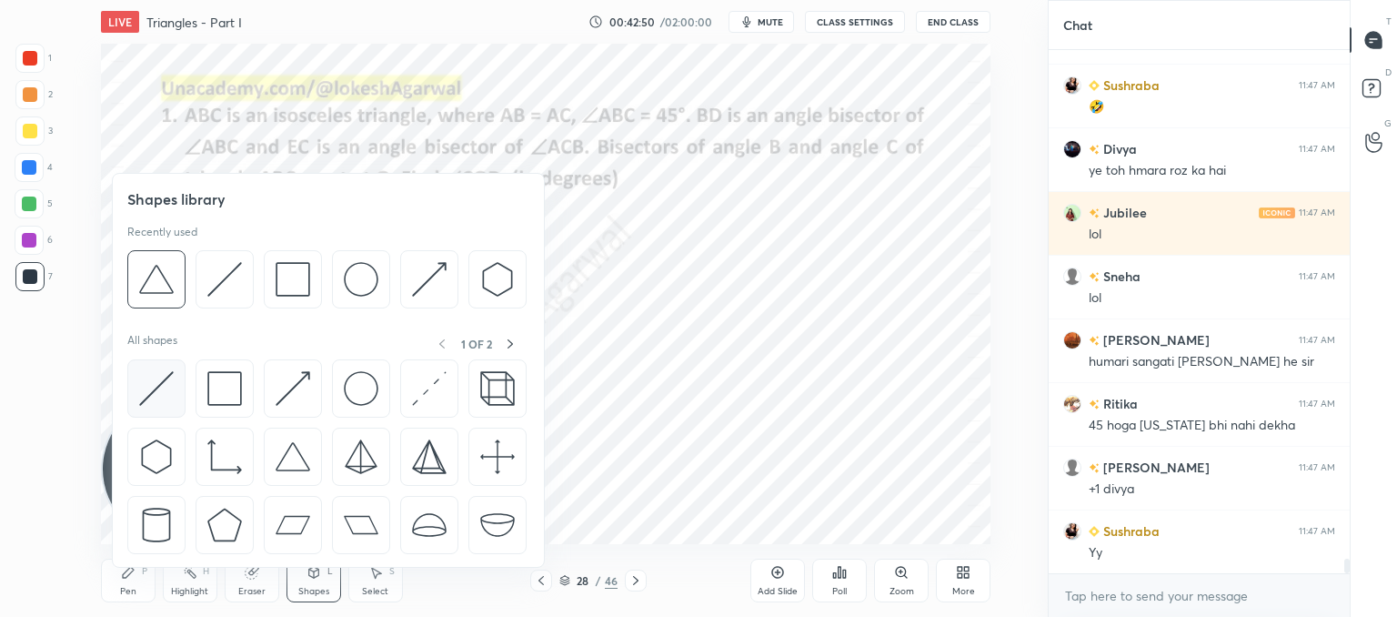
click at [163, 384] on img at bounding box center [156, 388] width 35 height 35
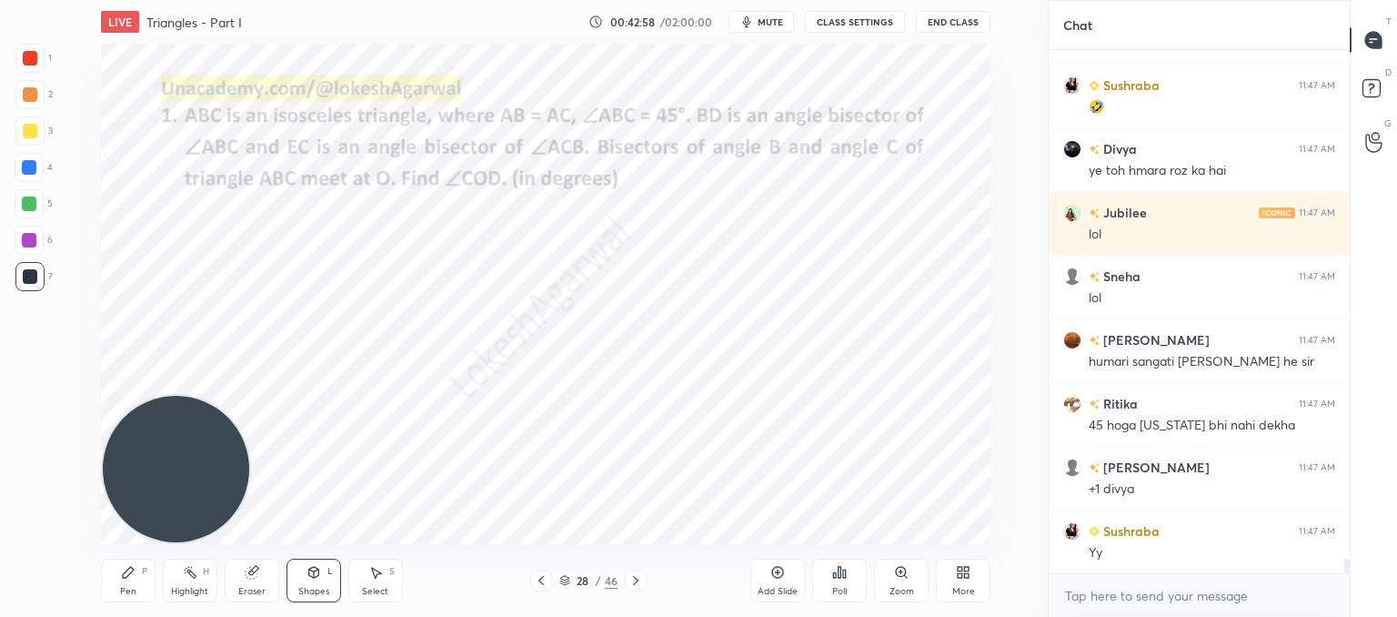
click at [135, 565] on div "Pen P" at bounding box center [128, 580] width 55 height 44
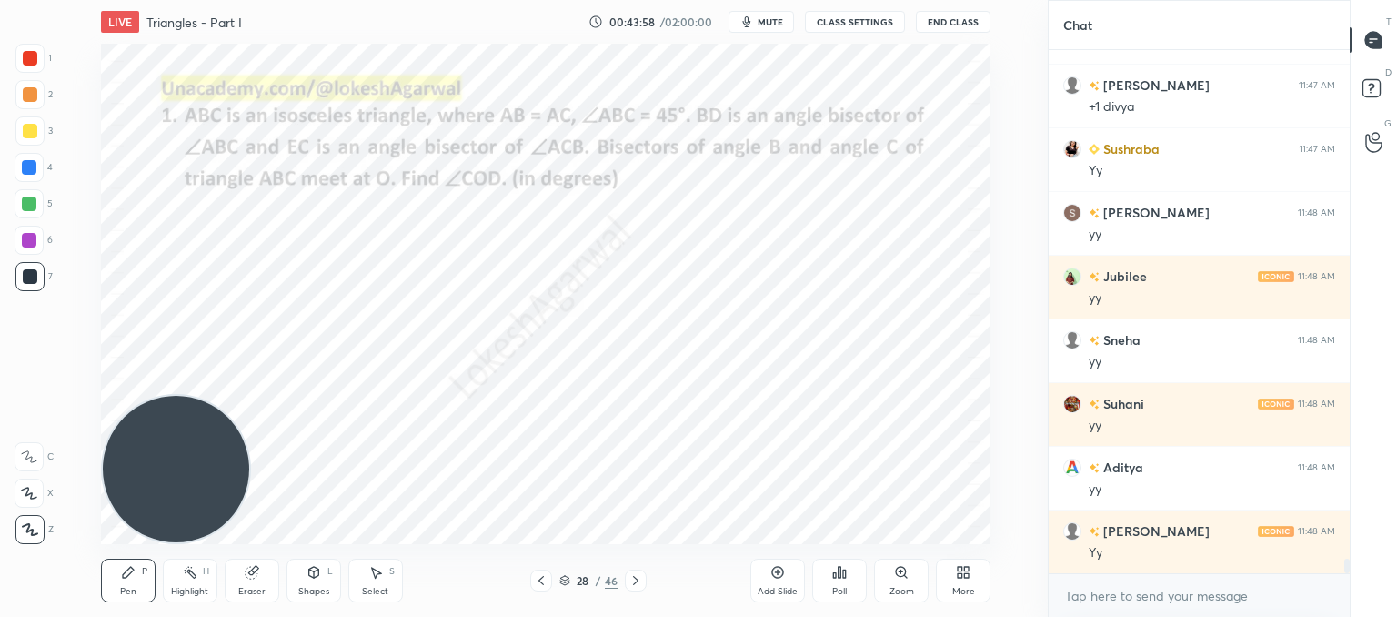
scroll to position [18709, 0]
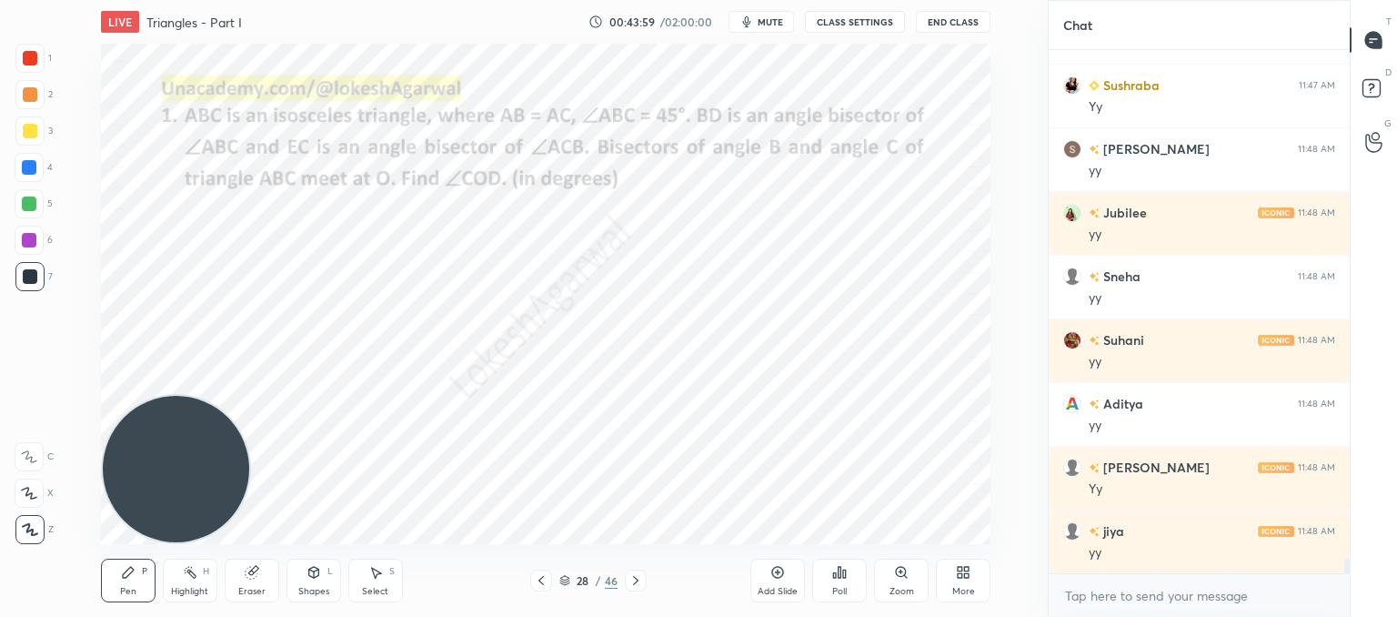
click at [642, 584] on icon at bounding box center [636, 580] width 15 height 15
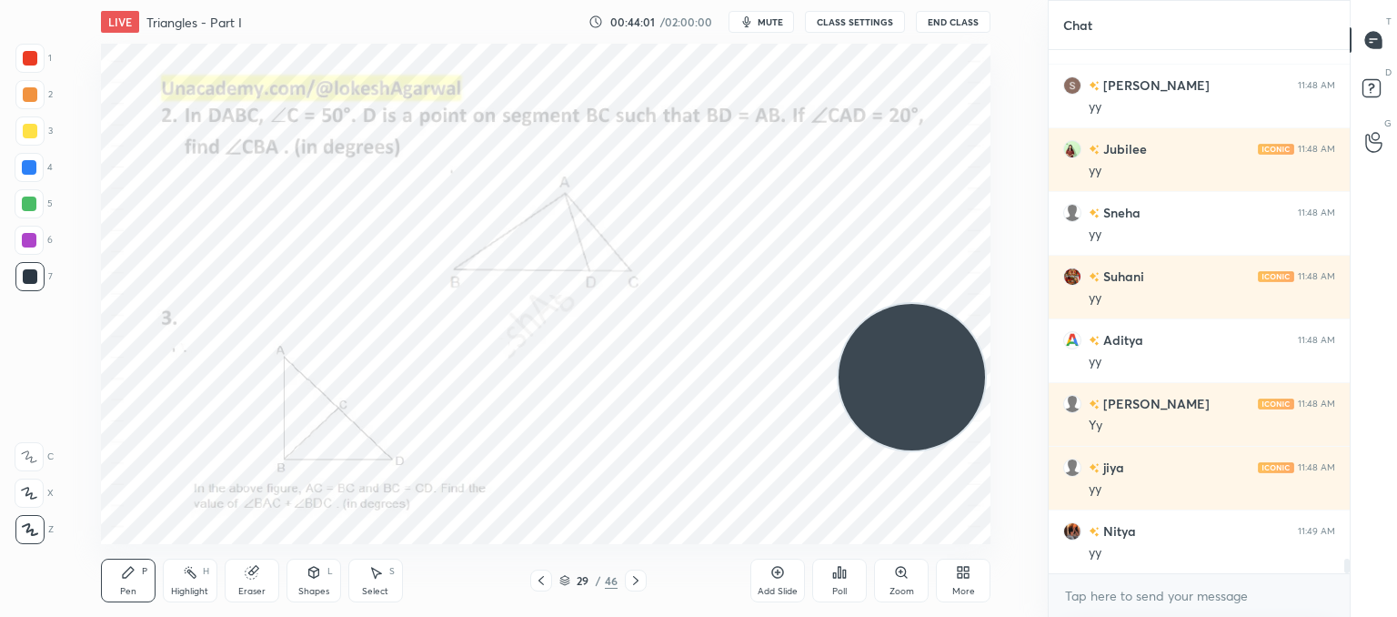
drag, startPoint x: 178, startPoint y: 456, endPoint x: 896, endPoint y: 355, distance: 724.7
click at [927, 366] on video at bounding box center [912, 377] width 146 height 146
click at [639, 582] on icon at bounding box center [636, 580] width 15 height 15
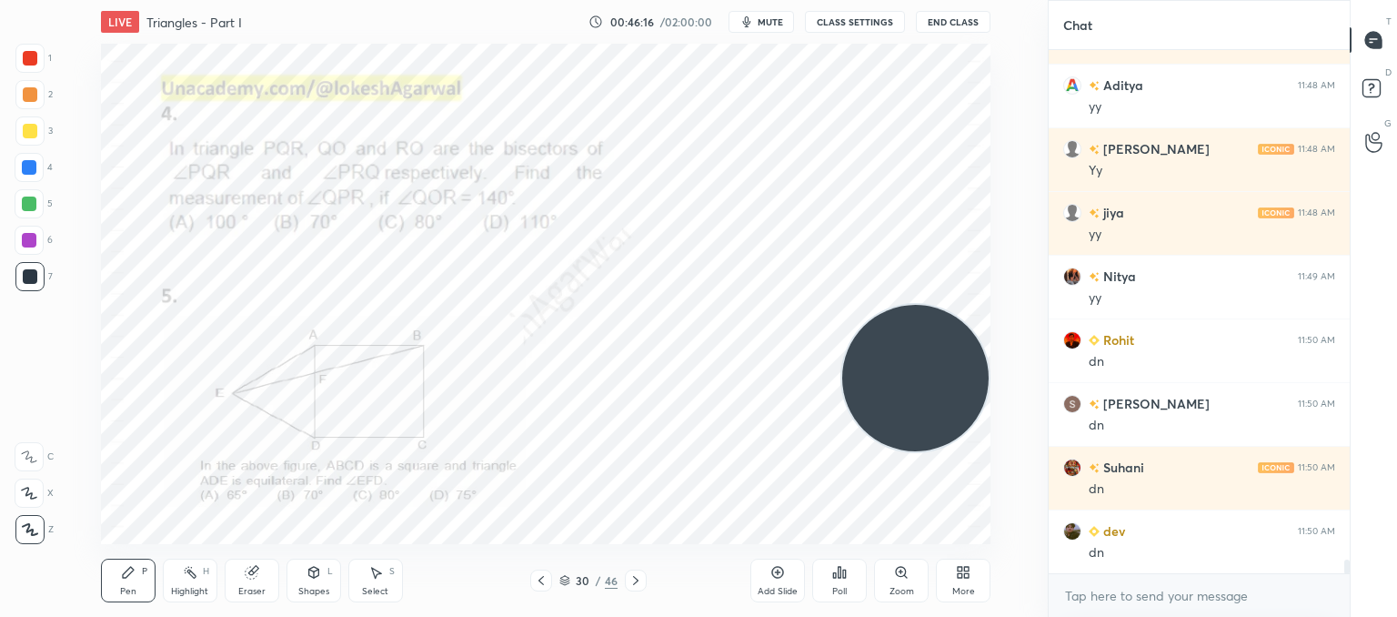
scroll to position [19091, 0]
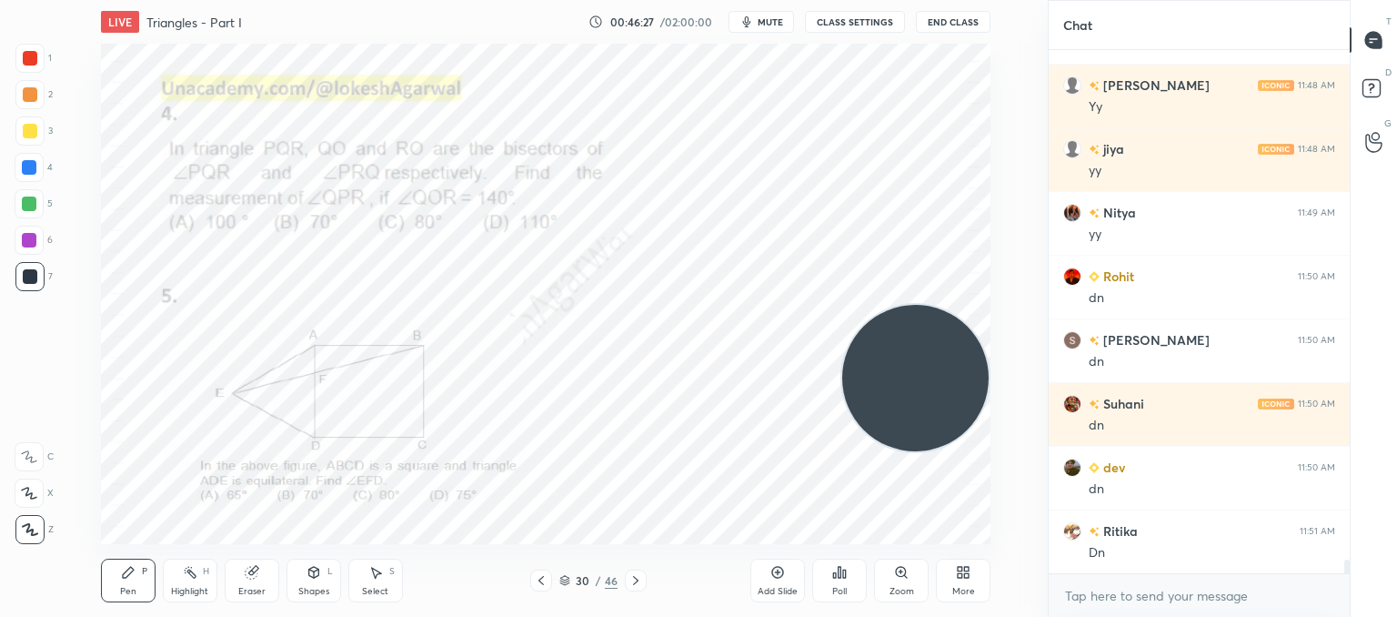
click at [850, 583] on div "Poll" at bounding box center [839, 580] width 55 height 44
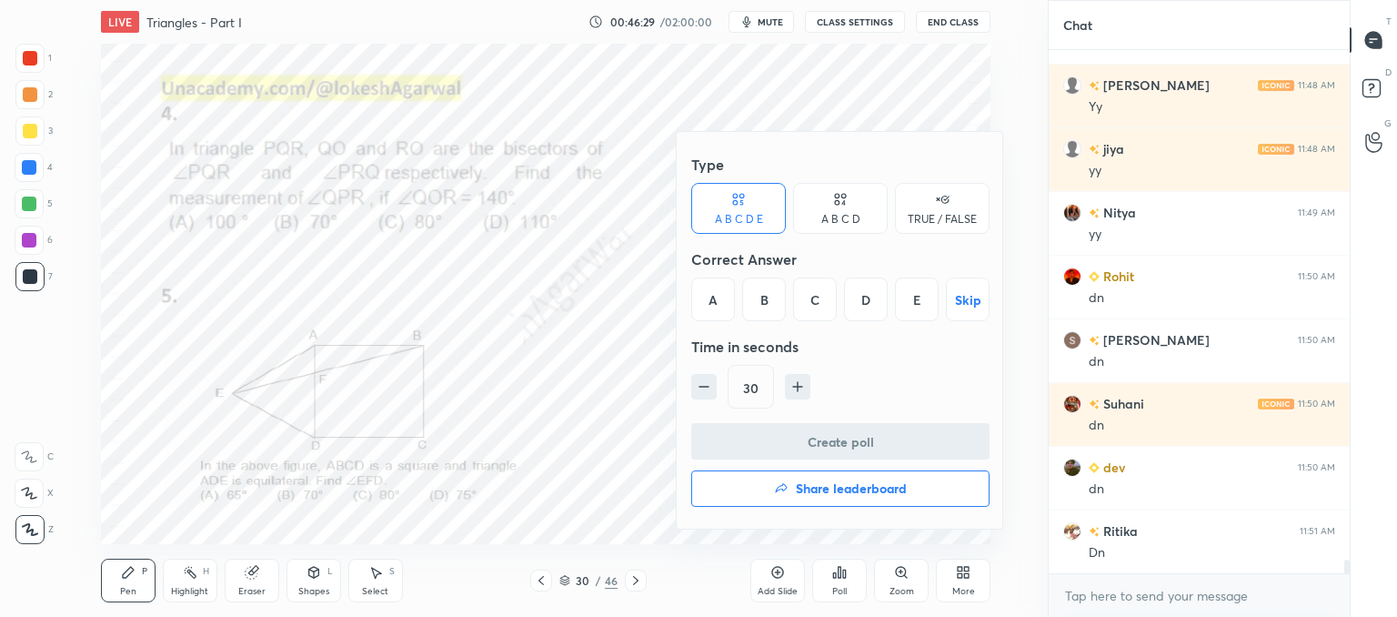
click at [873, 296] on div "D" at bounding box center [866, 299] width 44 height 44
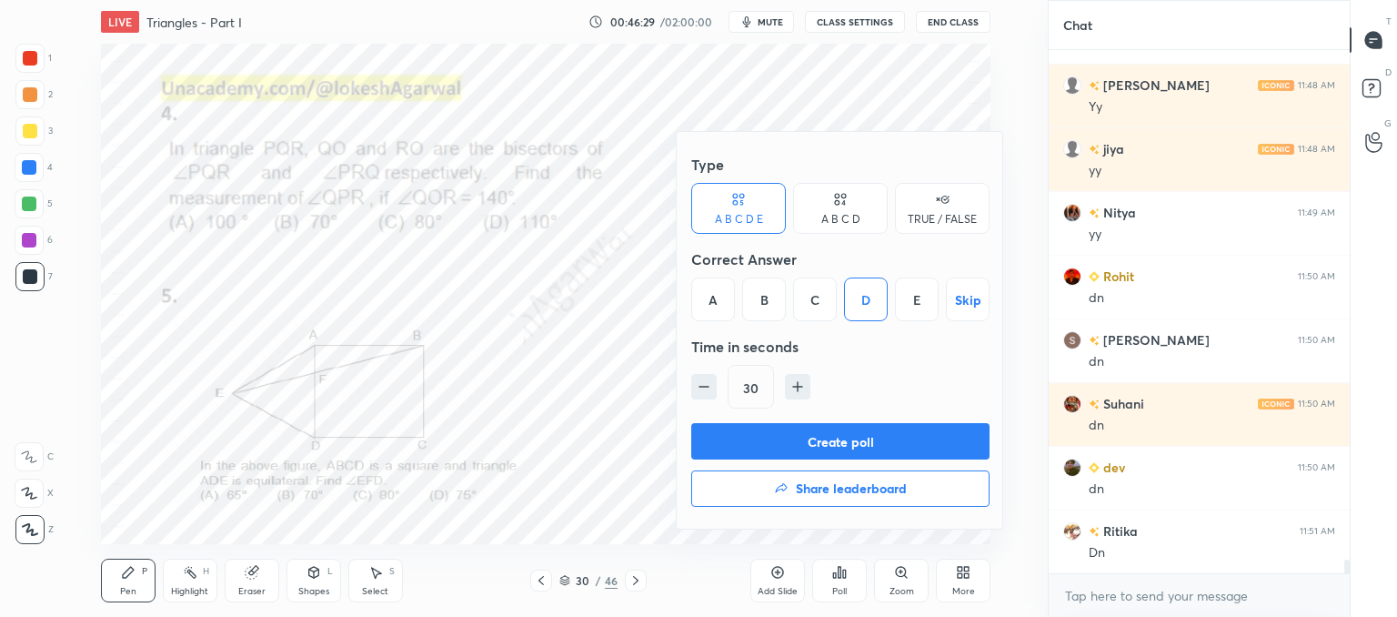
click at [822, 440] on button "Create poll" at bounding box center [840, 441] width 298 height 36
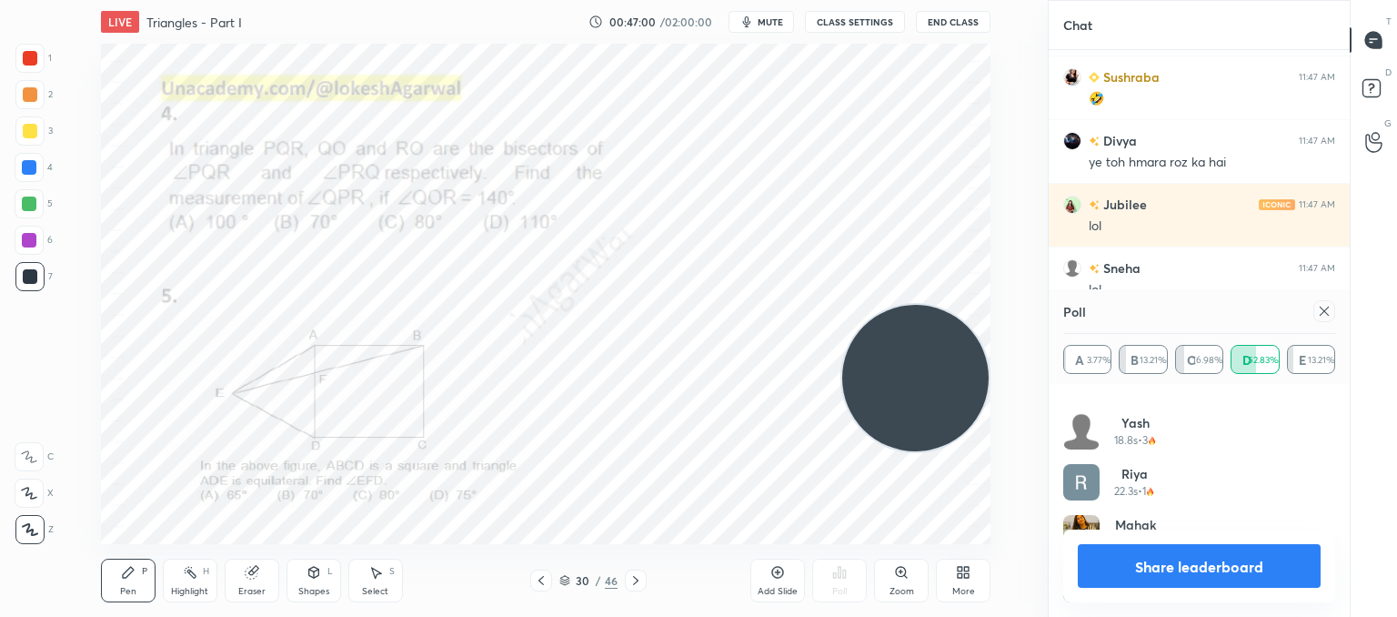
scroll to position [18181, 0]
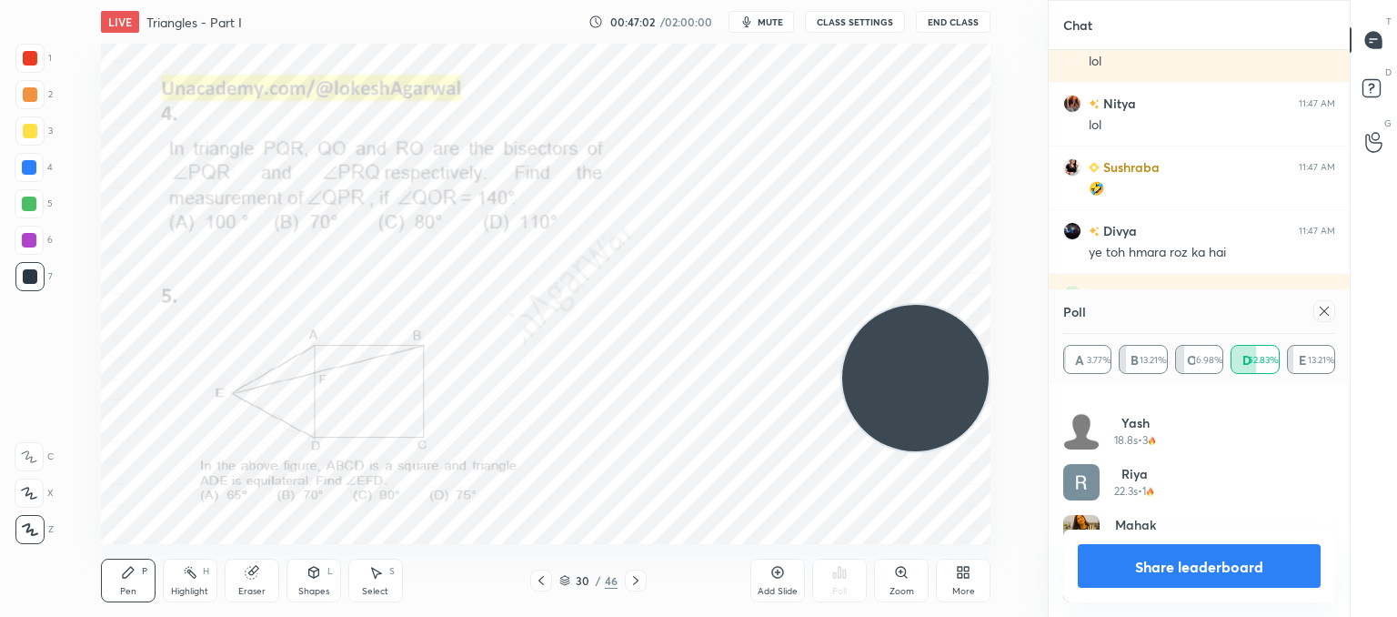
click at [1321, 309] on icon at bounding box center [1324, 311] width 15 height 15
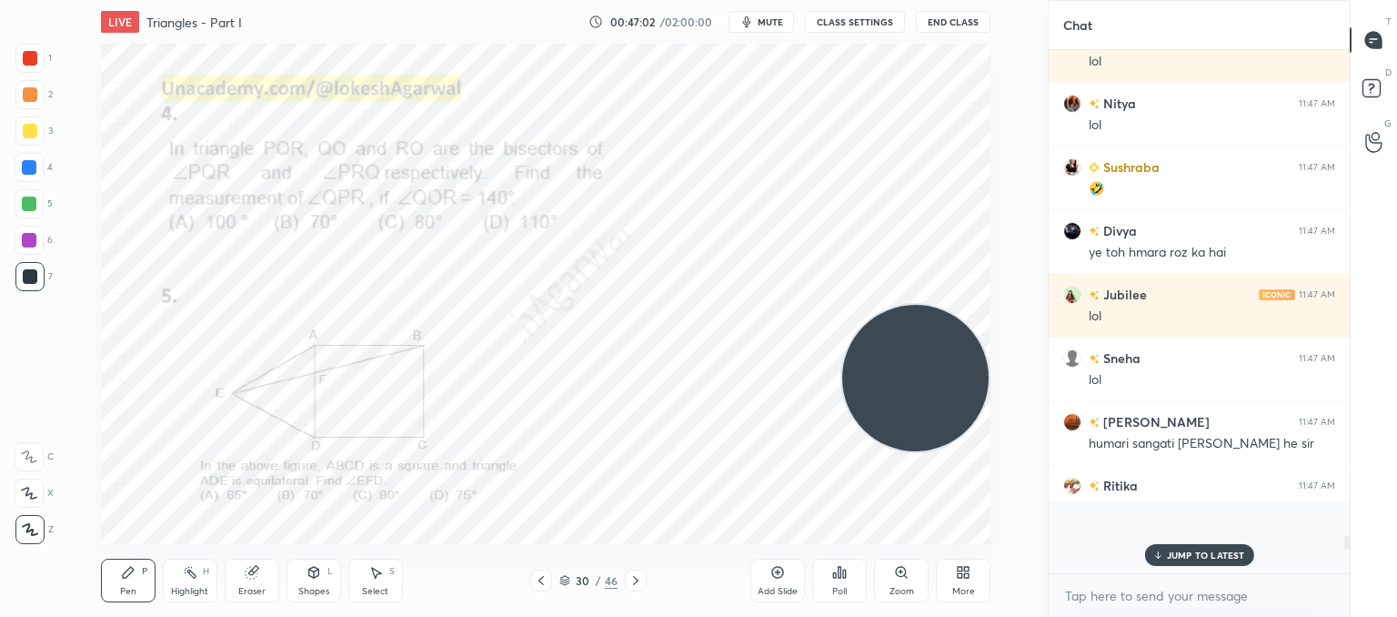
scroll to position [6, 5]
click at [1186, 558] on p "JUMP TO LATEST" at bounding box center [1206, 554] width 78 height 11
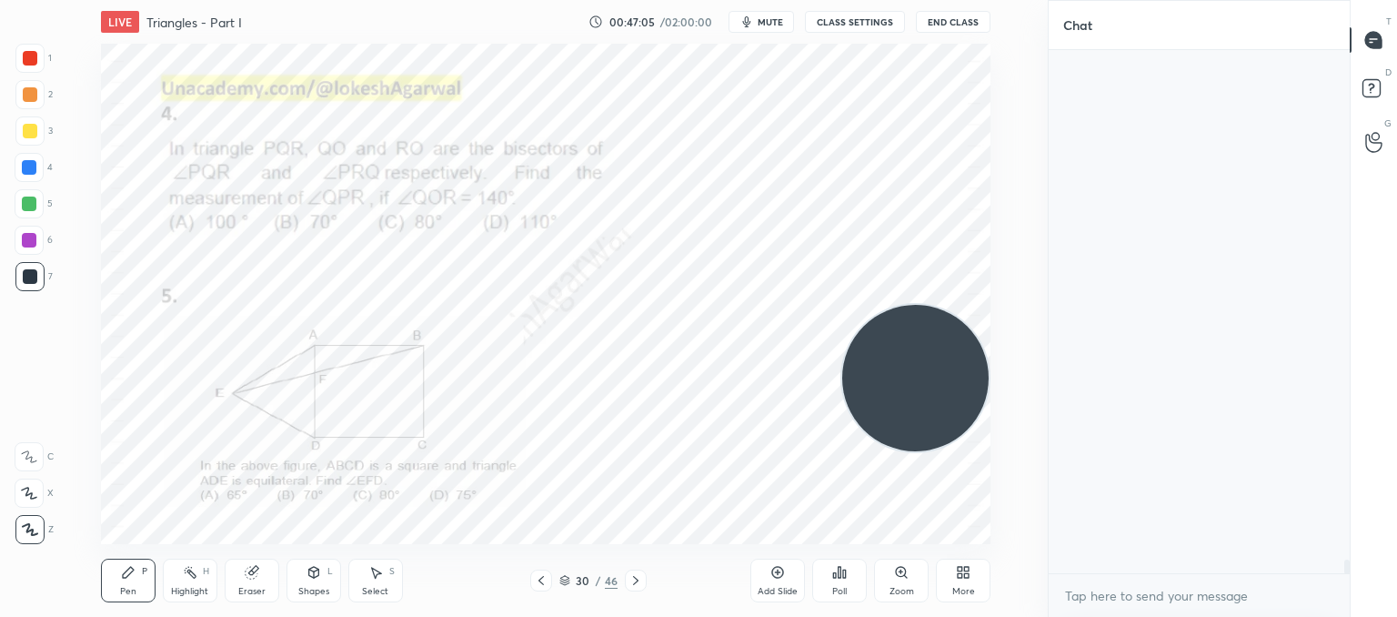
scroll to position [19091, 0]
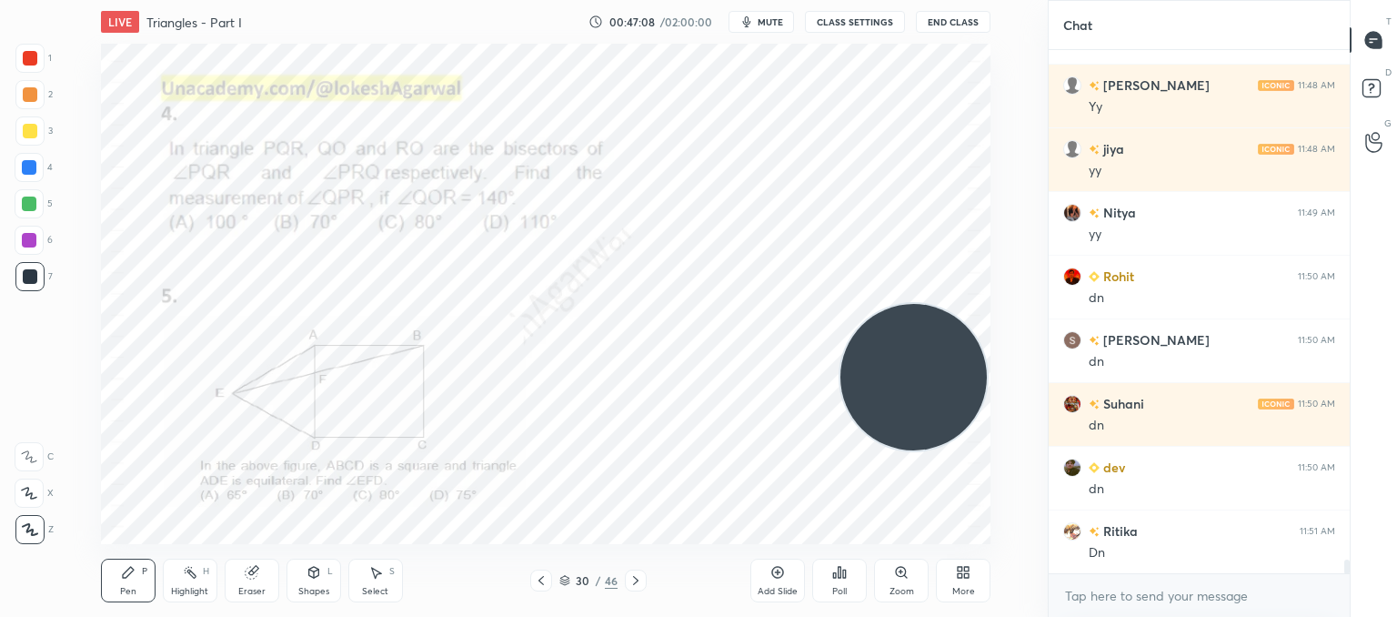
drag, startPoint x: 959, startPoint y: 379, endPoint x: 0, endPoint y: 659, distance: 998.6
click at [0, 0] on html "1 2 3 4 5 6 7 C X Z C X Z E E Erase all H H LIVE Triangles - Part I 00:47:08 / …" at bounding box center [698, 0] width 1397 height 0
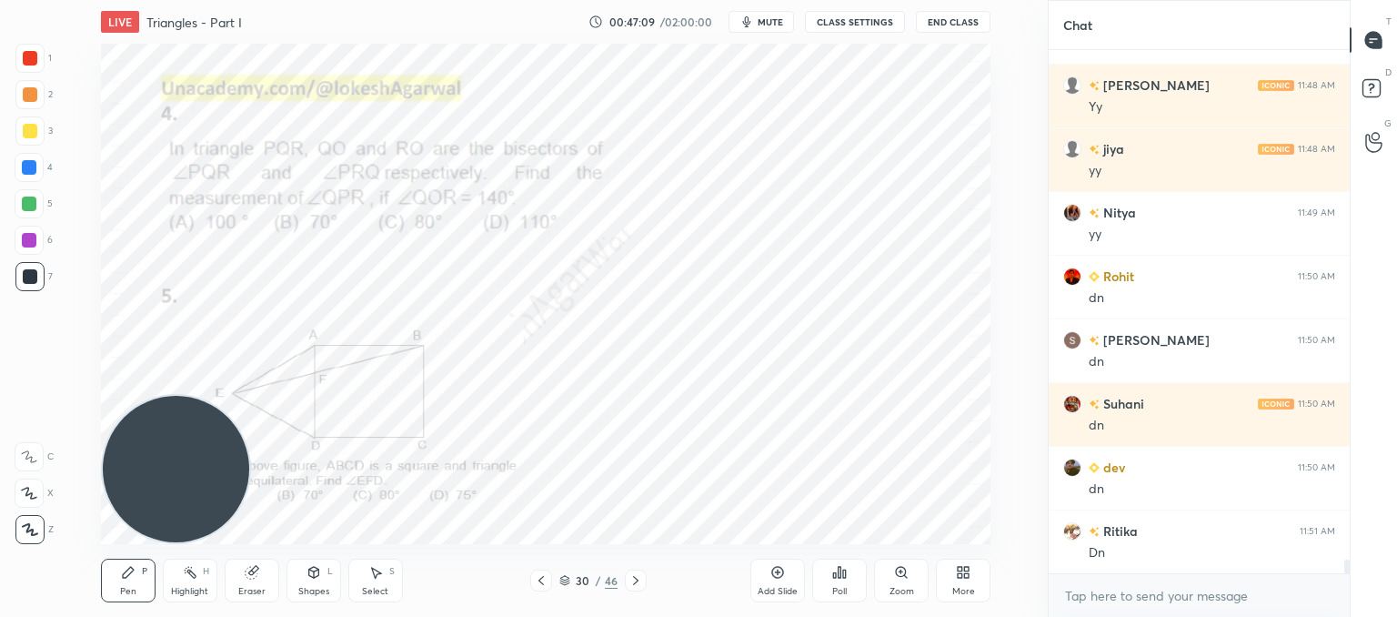
drag, startPoint x: 320, startPoint y: 579, endPoint x: 322, endPoint y: 569, distance: 11.1
click at [323, 579] on div "Shapes L" at bounding box center [314, 580] width 55 height 44
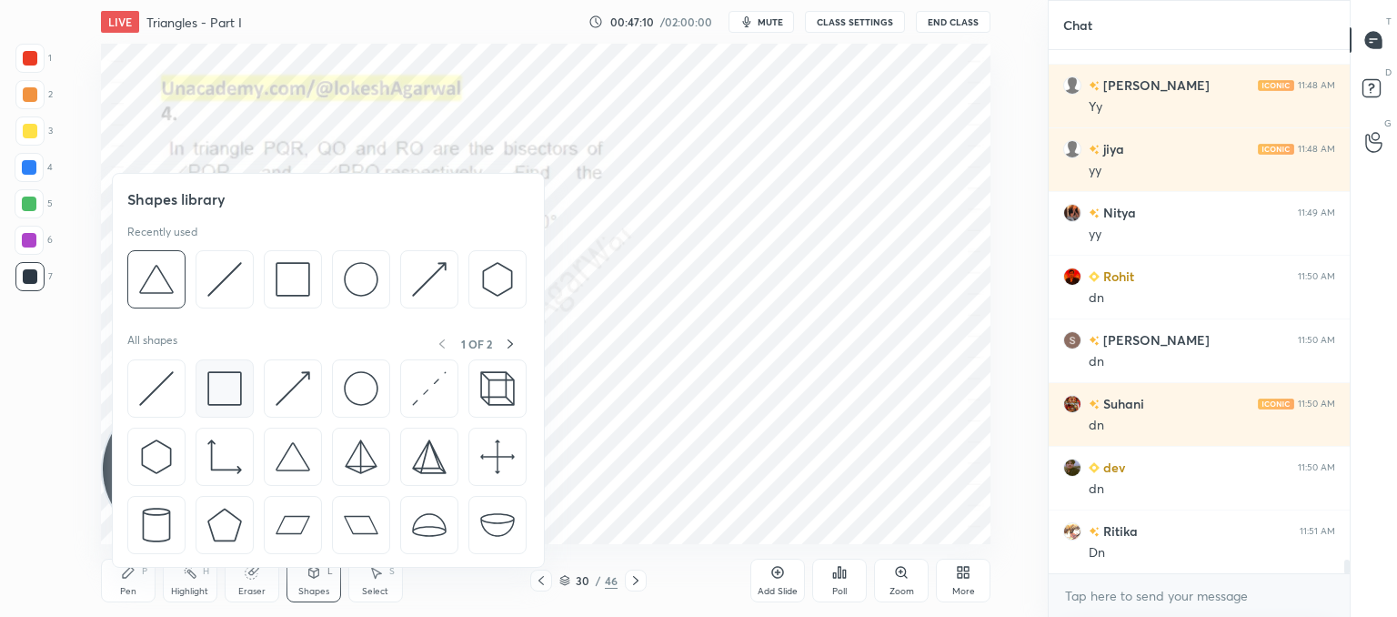
click at [217, 380] on img at bounding box center [224, 388] width 35 height 35
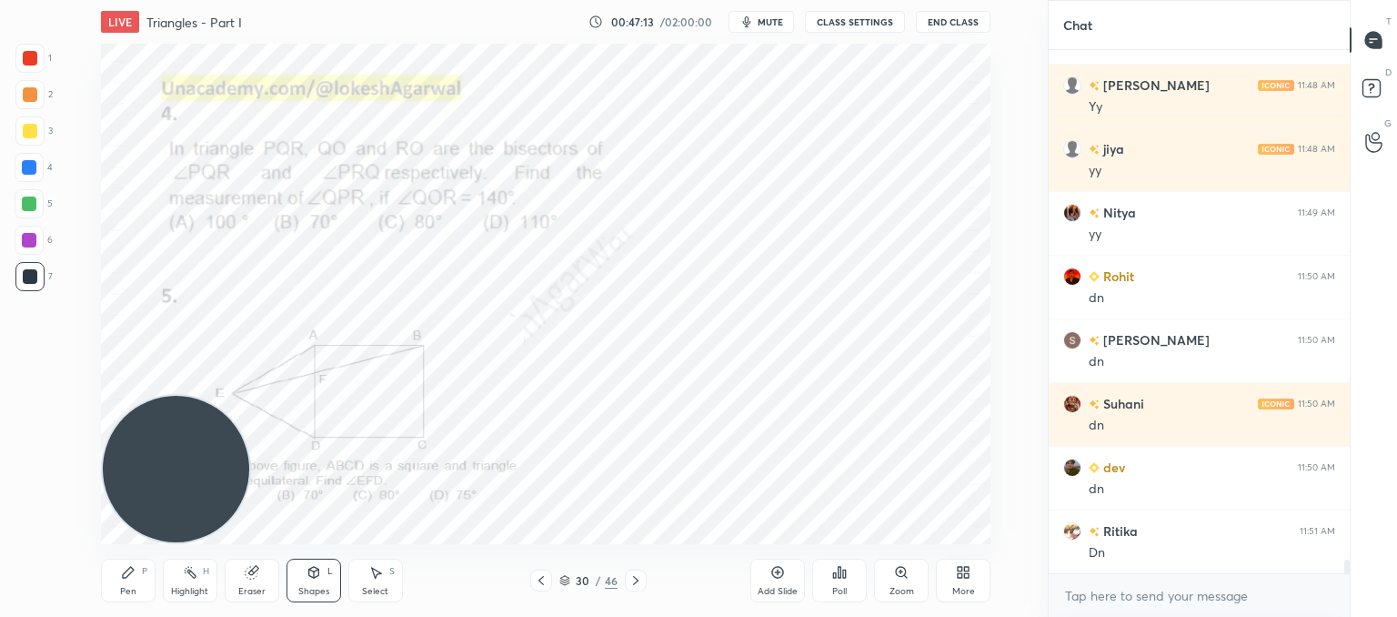
drag, startPoint x: 312, startPoint y: 582, endPoint x: 313, endPoint y: 572, distance: 10.0
click at [313, 580] on div "Shapes L" at bounding box center [314, 580] width 55 height 44
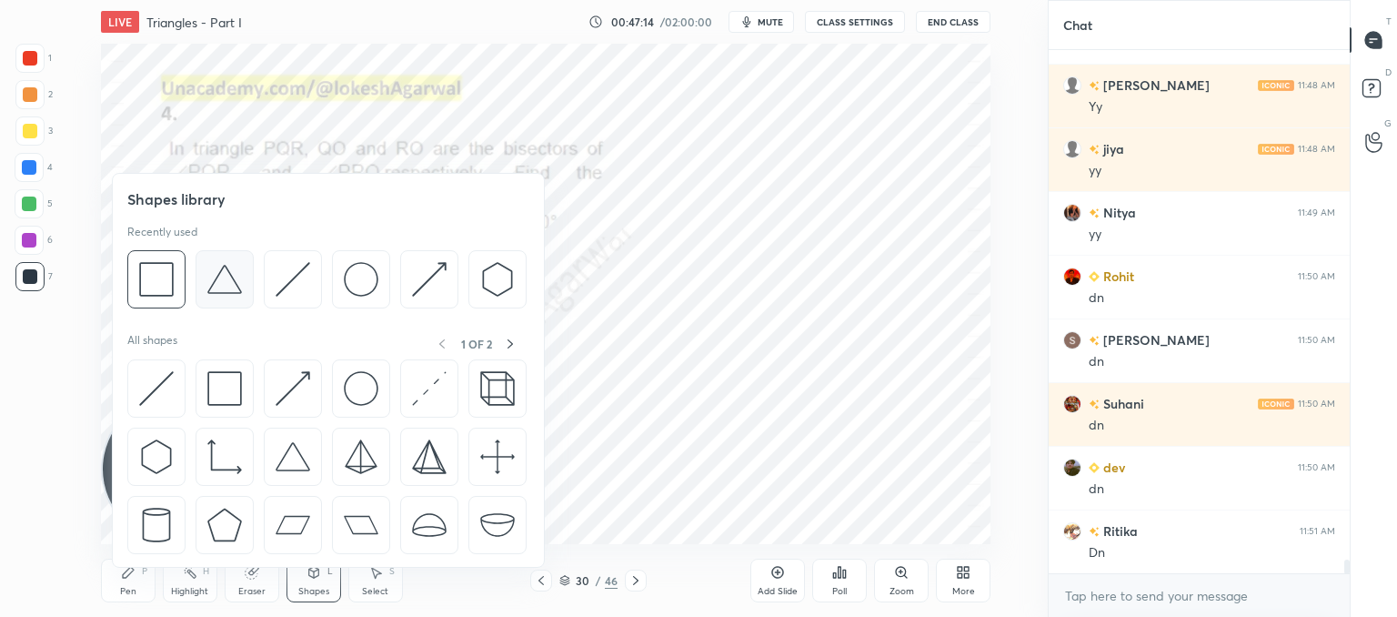
click at [217, 295] on img at bounding box center [224, 279] width 35 height 35
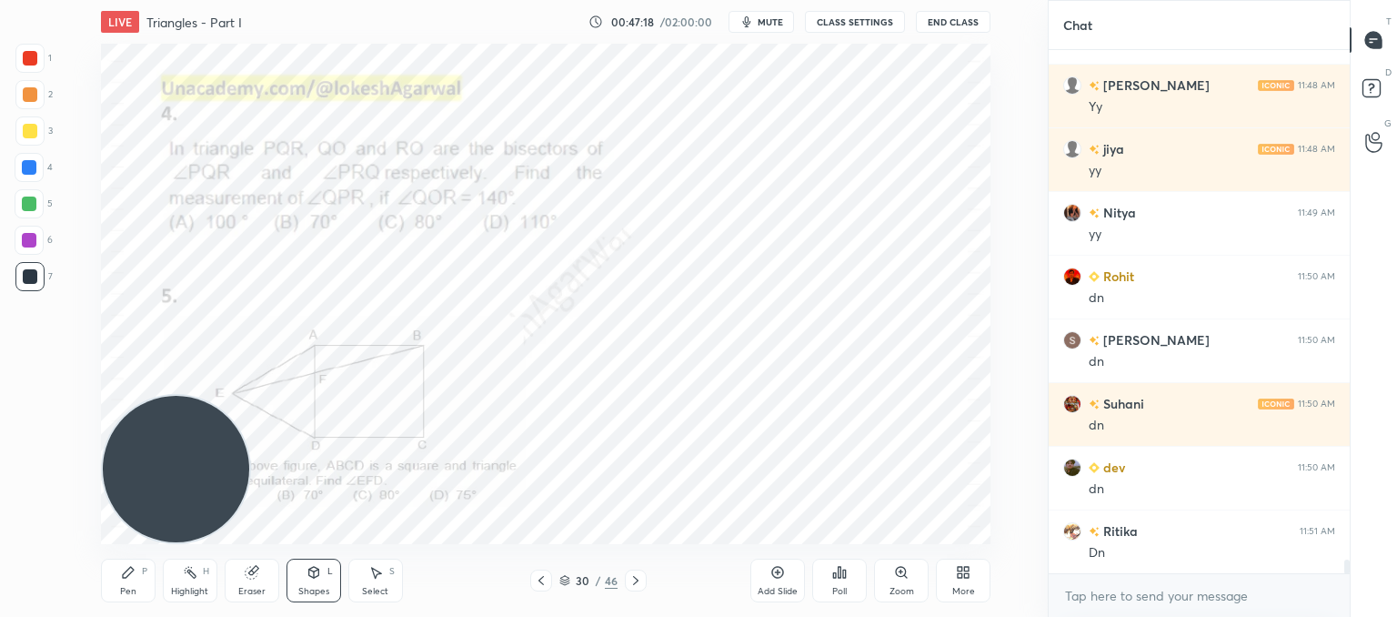
click at [321, 576] on div "Shapes L" at bounding box center [314, 580] width 55 height 44
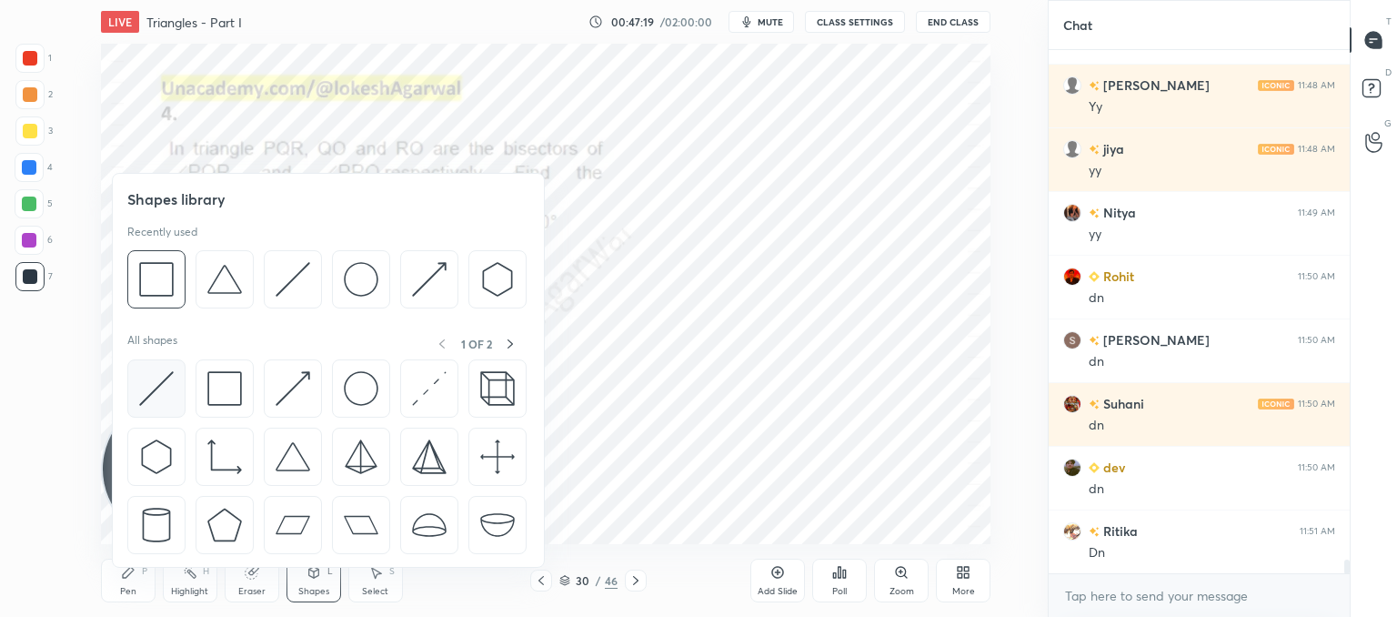
click at [143, 387] on img at bounding box center [156, 388] width 35 height 35
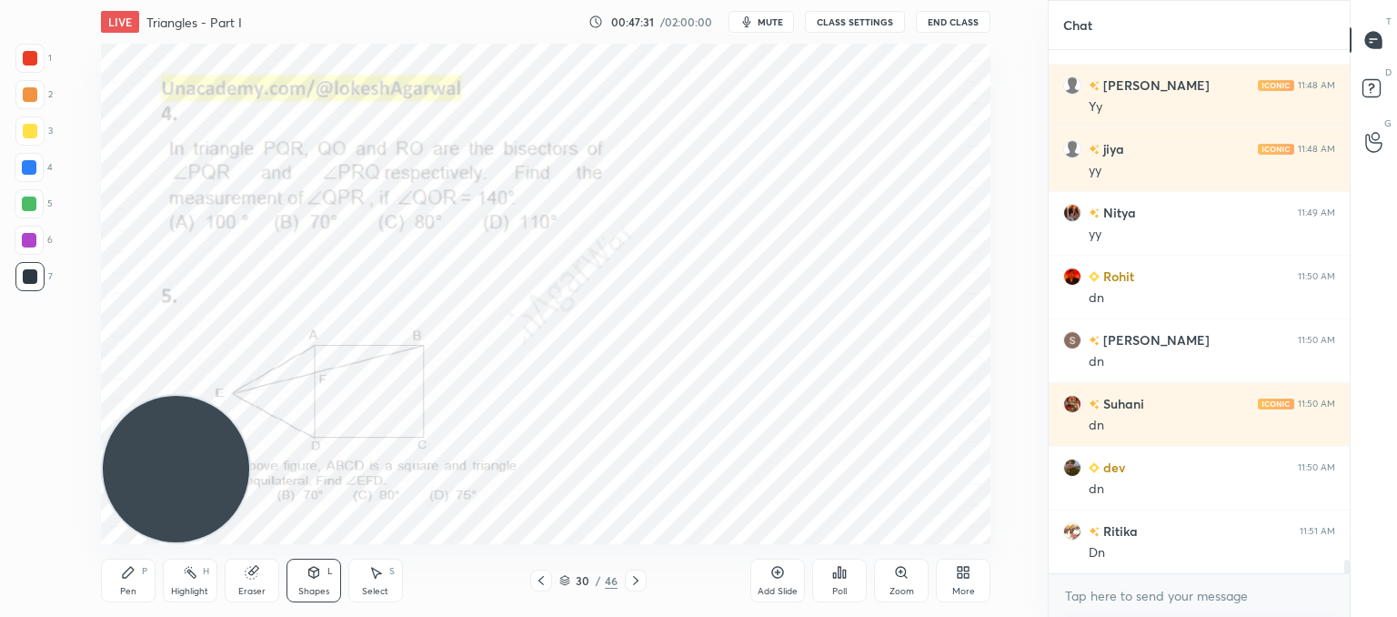
click at [123, 577] on icon at bounding box center [128, 572] width 15 height 15
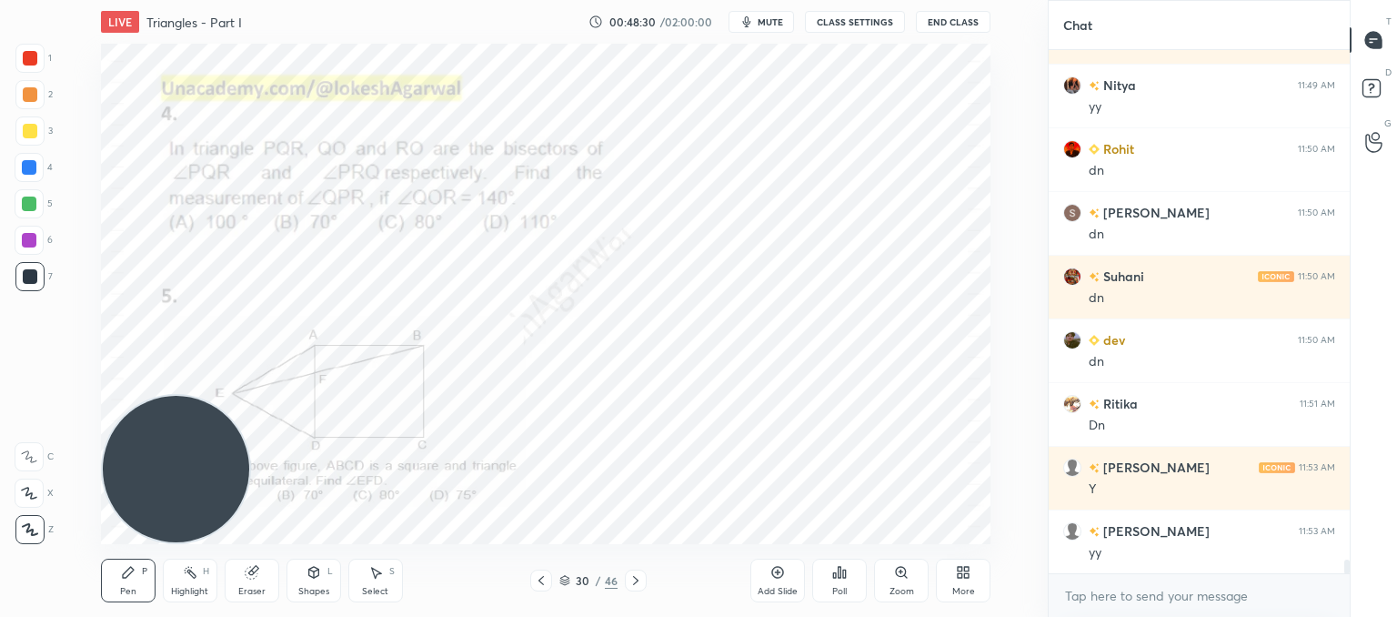
scroll to position [19282, 0]
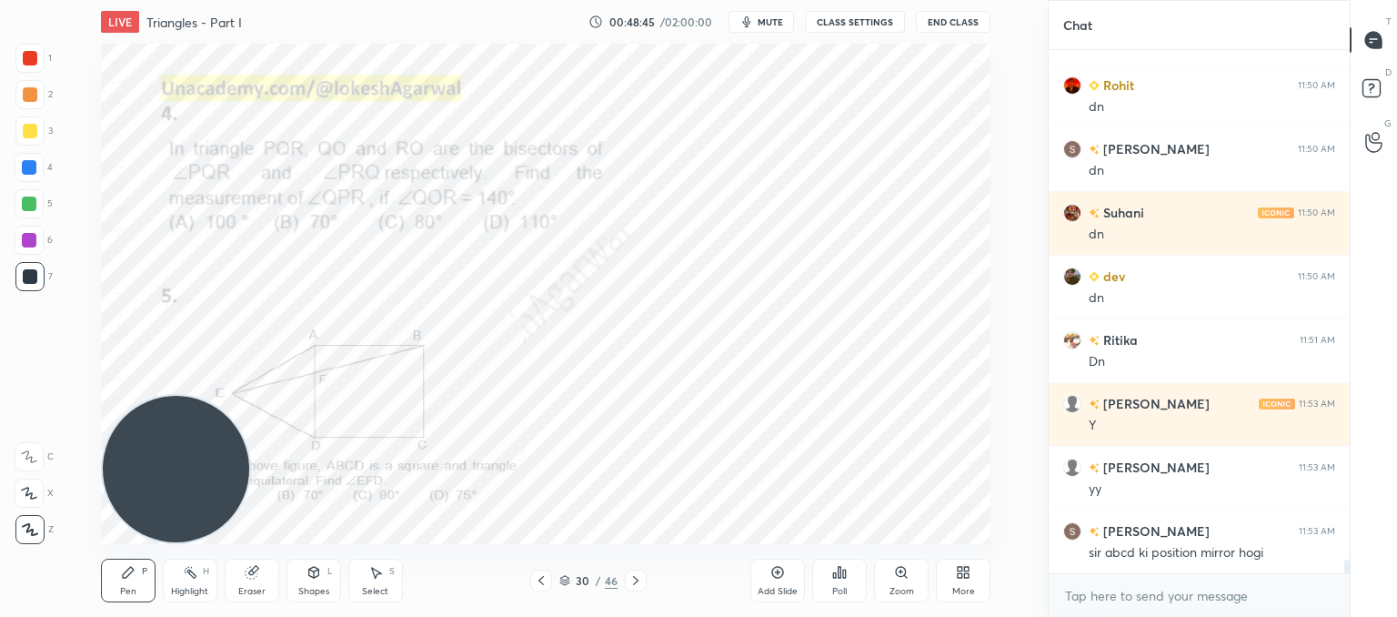
click at [256, 579] on div "Eraser" at bounding box center [252, 580] width 55 height 44
drag, startPoint x: 137, startPoint y: 577, endPoint x: 167, endPoint y: 559, distance: 34.6
click at [137, 577] on div "Pen P" at bounding box center [128, 580] width 55 height 44
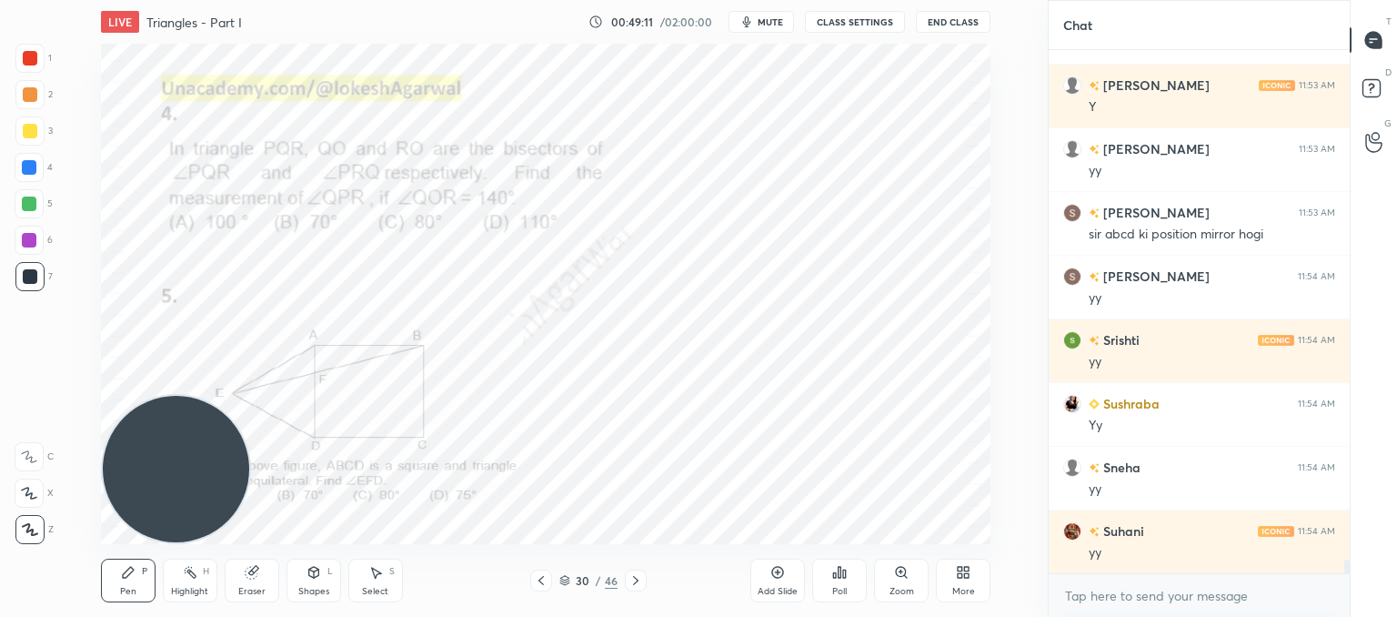
scroll to position [19664, 0]
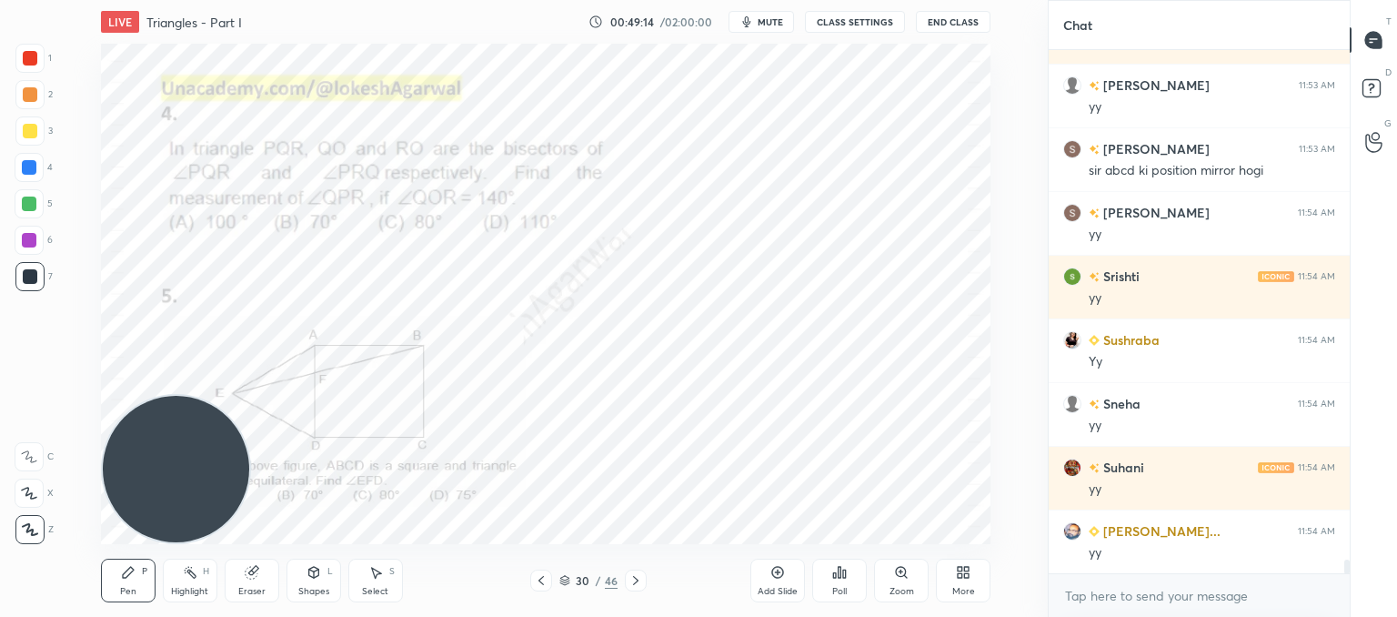
click at [633, 575] on icon at bounding box center [636, 580] width 15 height 15
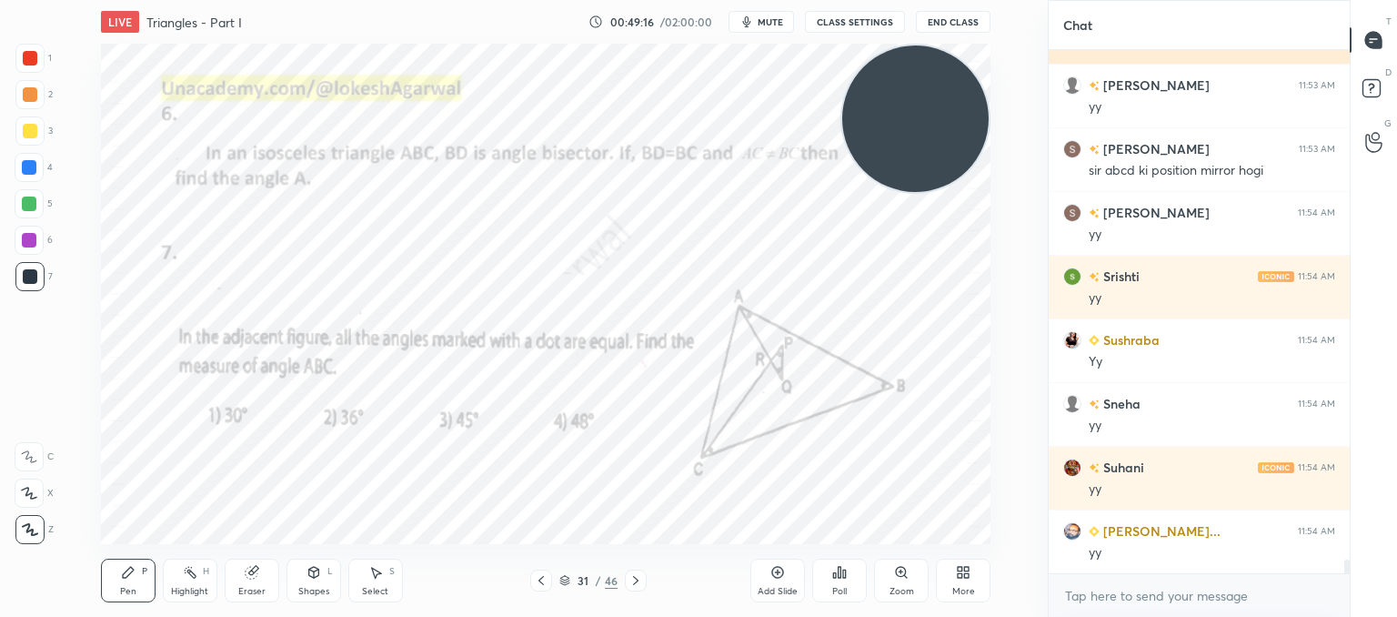
drag, startPoint x: 204, startPoint y: 438, endPoint x: 1104, endPoint y: 52, distance: 979.6
click at [1104, 52] on div "1 2 3 4 5 6 7 C X Z C X Z E E Erase all H H LIVE Triangles - Part I 00:49:16 / …" at bounding box center [698, 308] width 1397 height 617
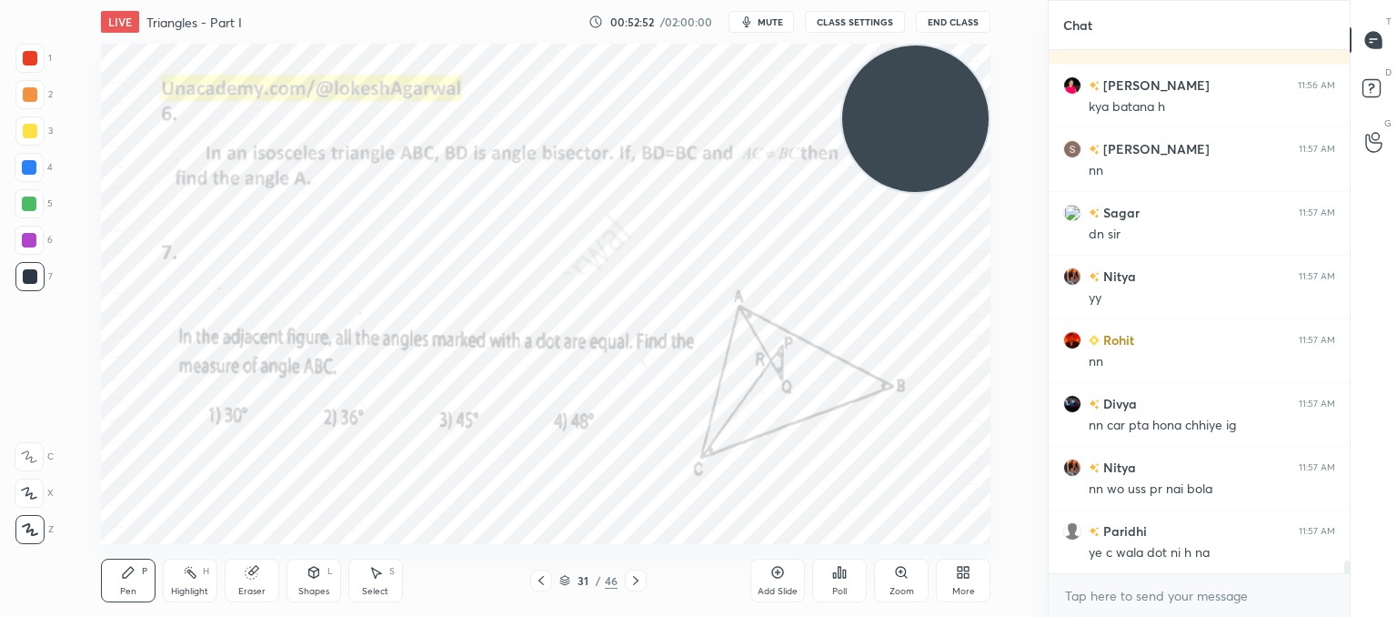
scroll to position [20364, 0]
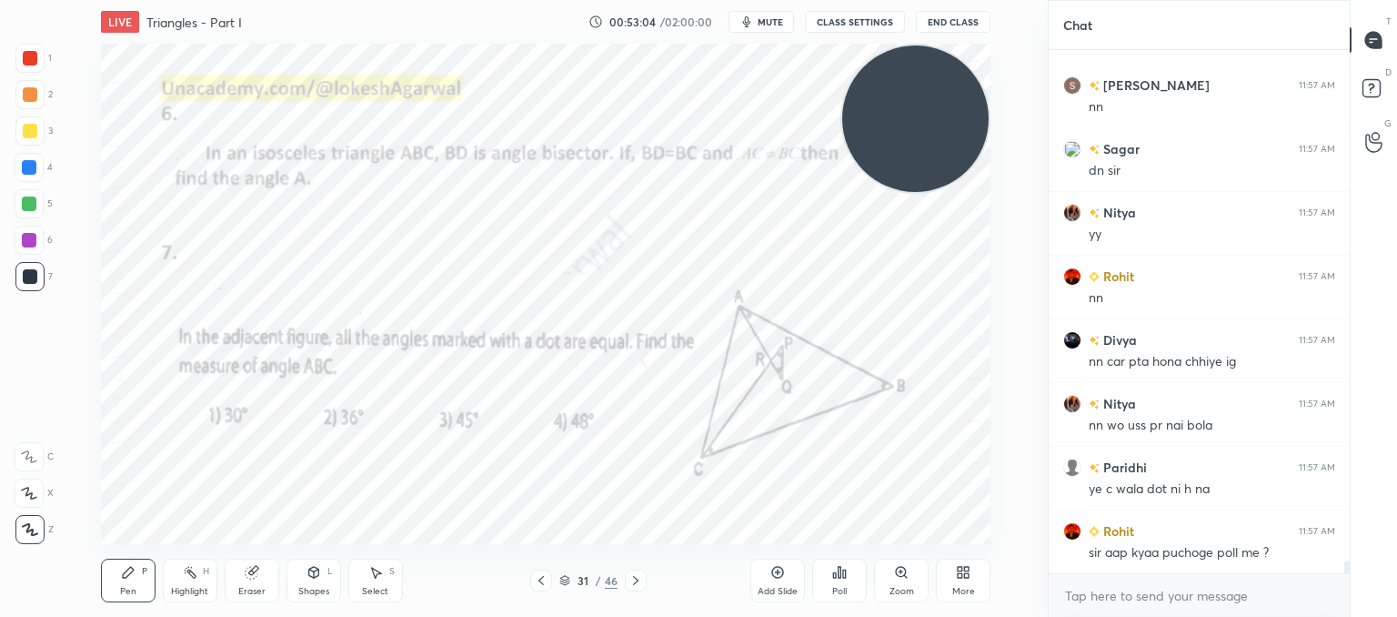
click at [255, 580] on div "Eraser" at bounding box center [252, 580] width 55 height 44
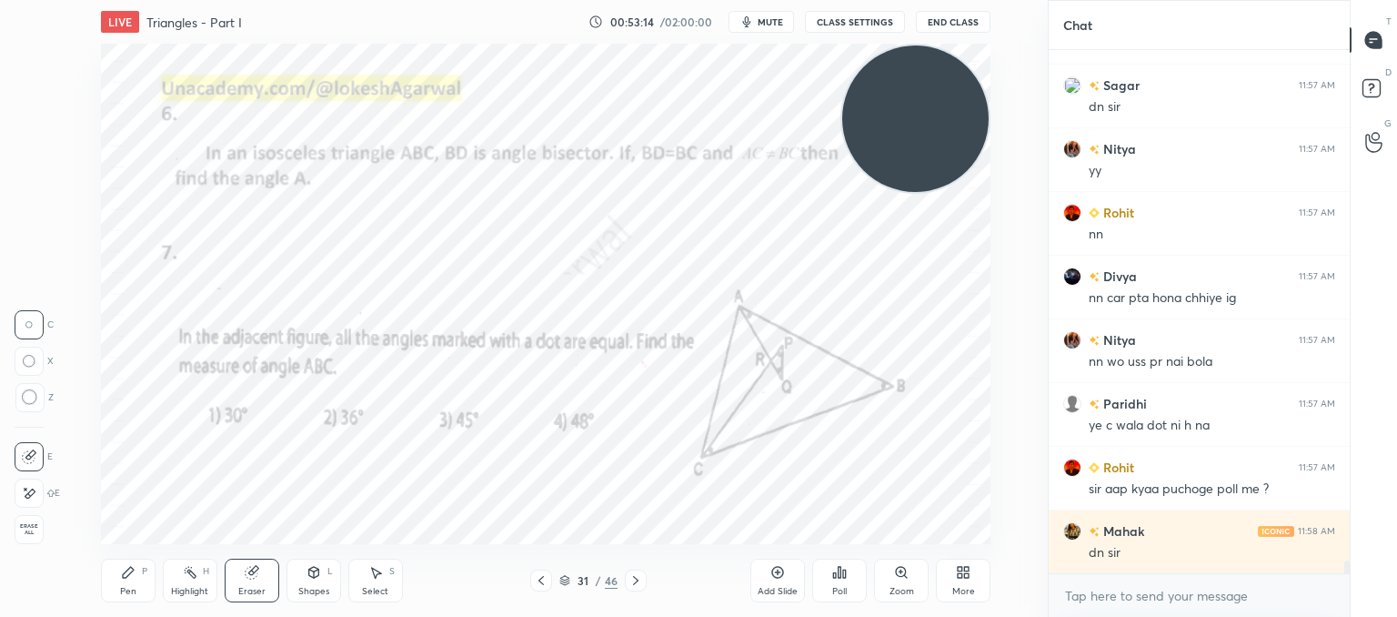
click at [844, 584] on div "Poll" at bounding box center [839, 580] width 55 height 44
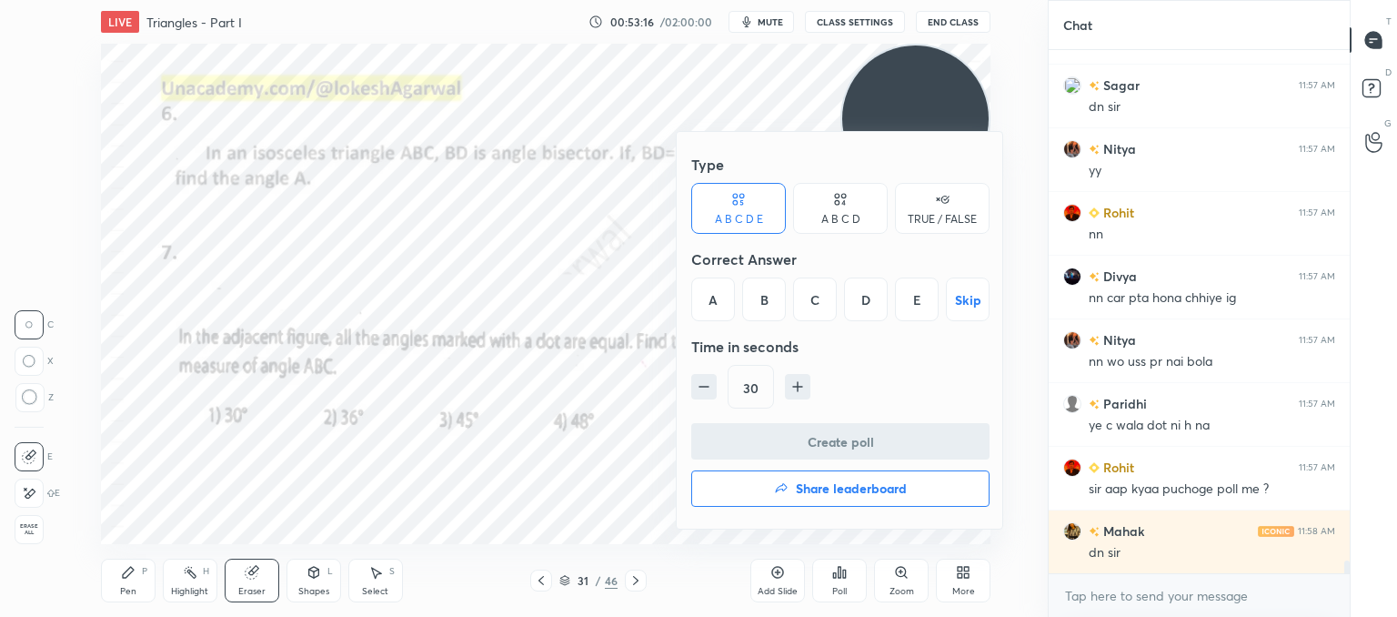
click at [846, 216] on div "A B C D" at bounding box center [840, 219] width 39 height 11
click at [790, 294] on div "B" at bounding box center [779, 299] width 54 height 44
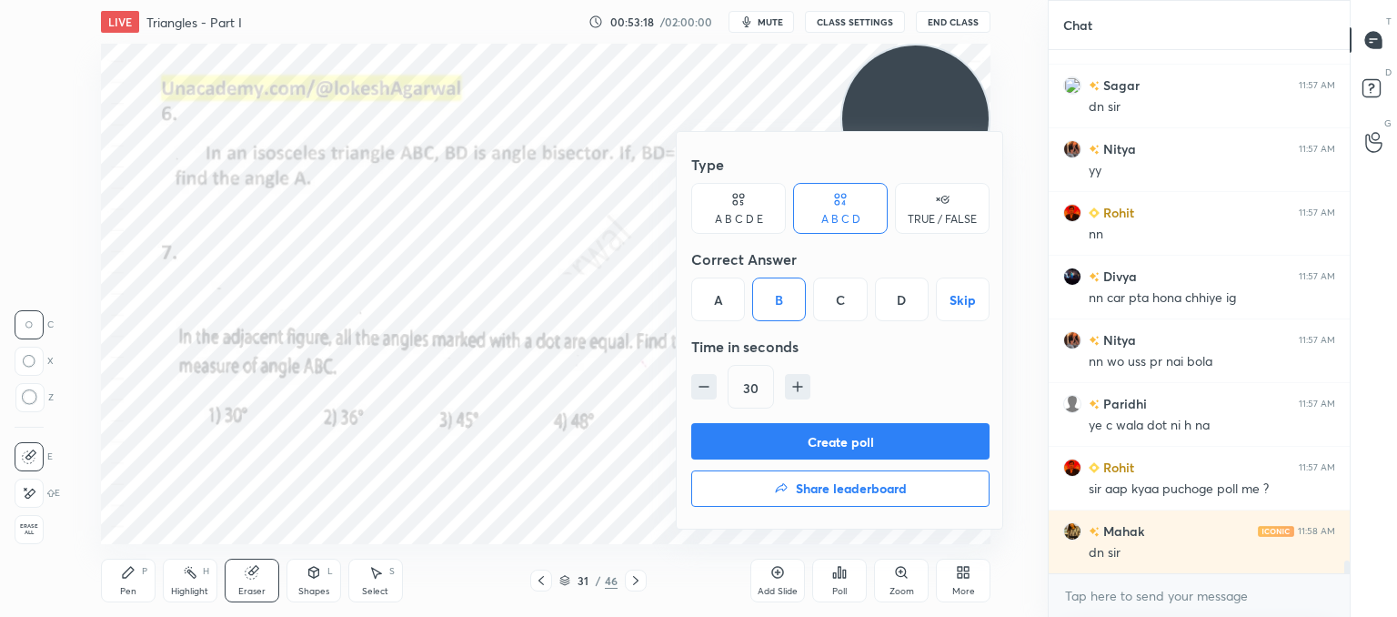
click at [782, 427] on button "Create poll" at bounding box center [840, 441] width 298 height 36
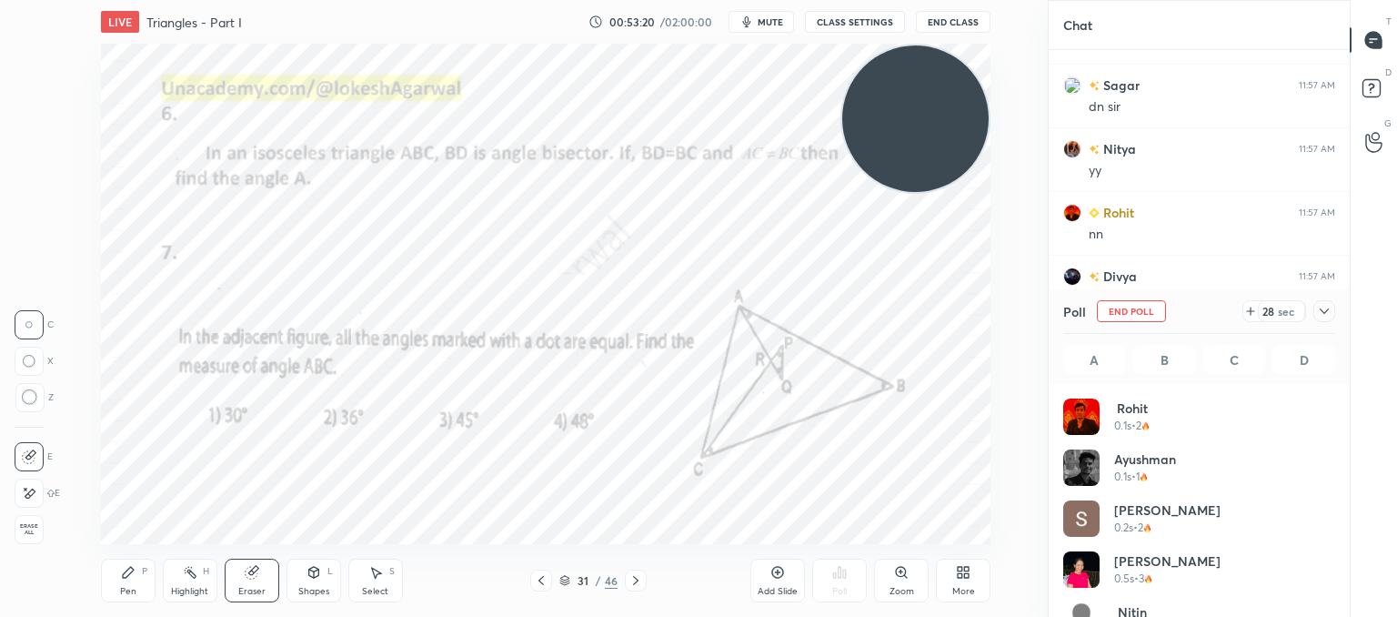
scroll to position [213, 267]
click at [1324, 313] on icon at bounding box center [1324, 310] width 9 height 5
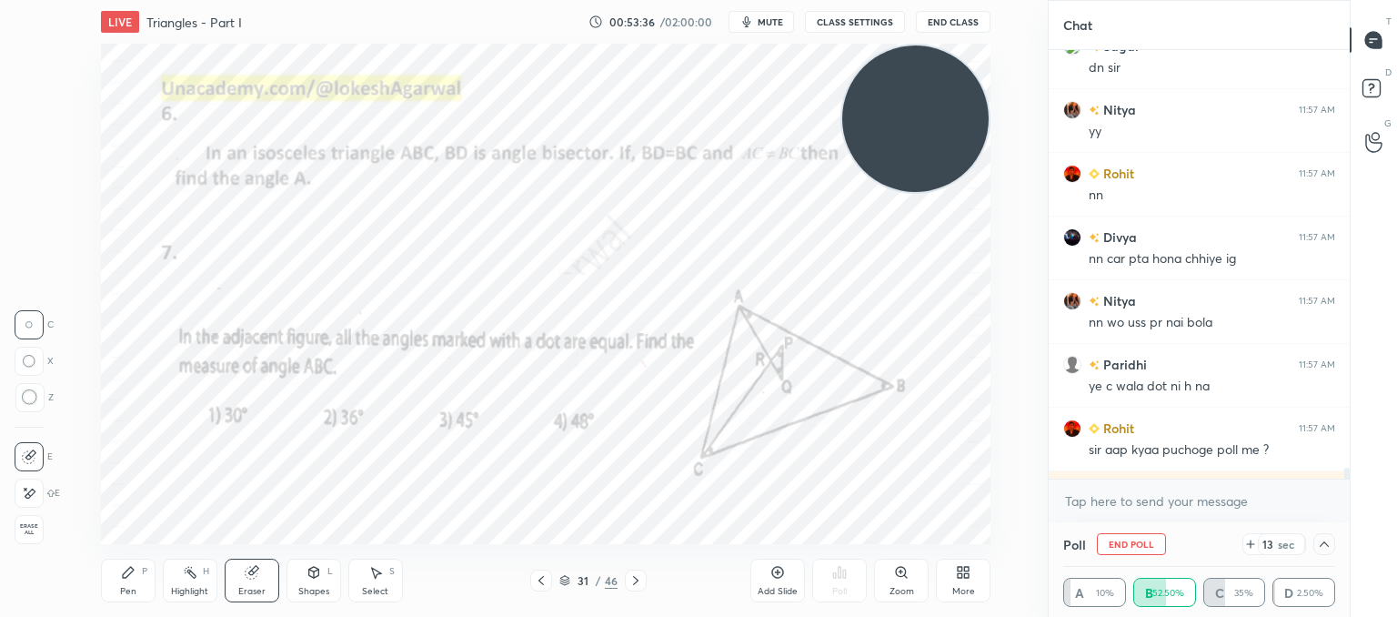
scroll to position [20523, 0]
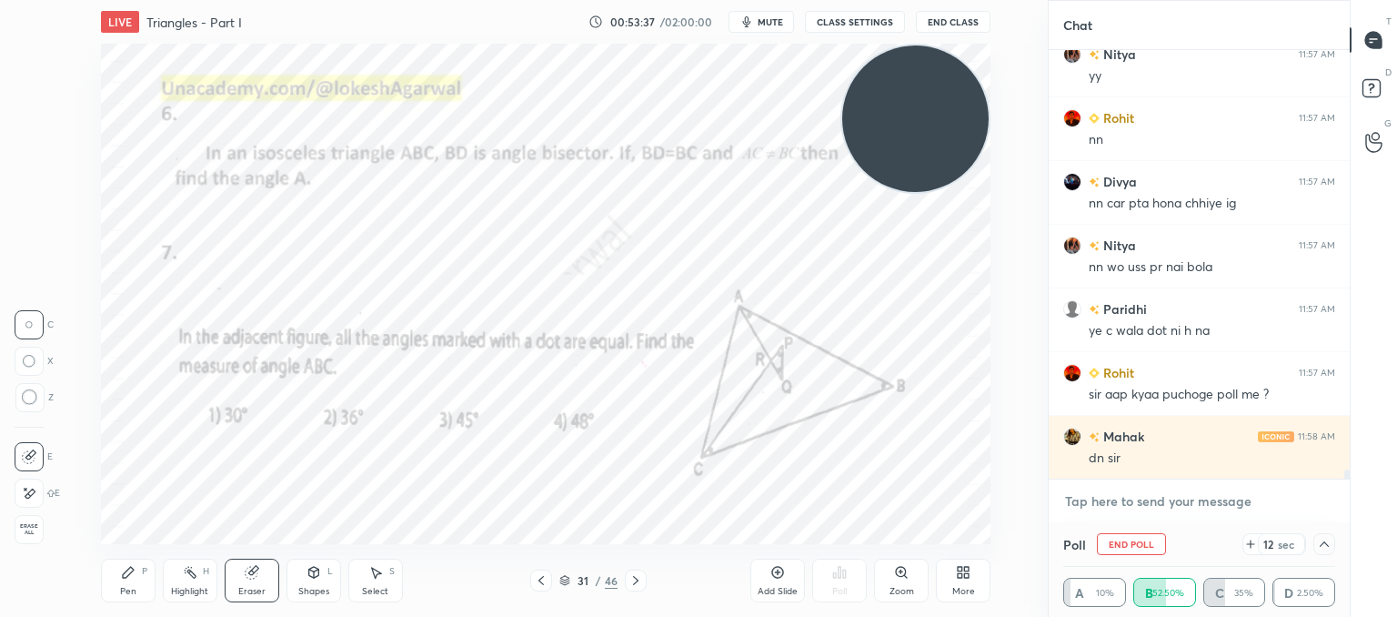
click at [1162, 495] on textarea at bounding box center [1199, 501] width 272 height 29
click at [1253, 546] on icon at bounding box center [1250, 544] width 15 height 15
click at [1328, 542] on icon at bounding box center [1324, 544] width 15 height 15
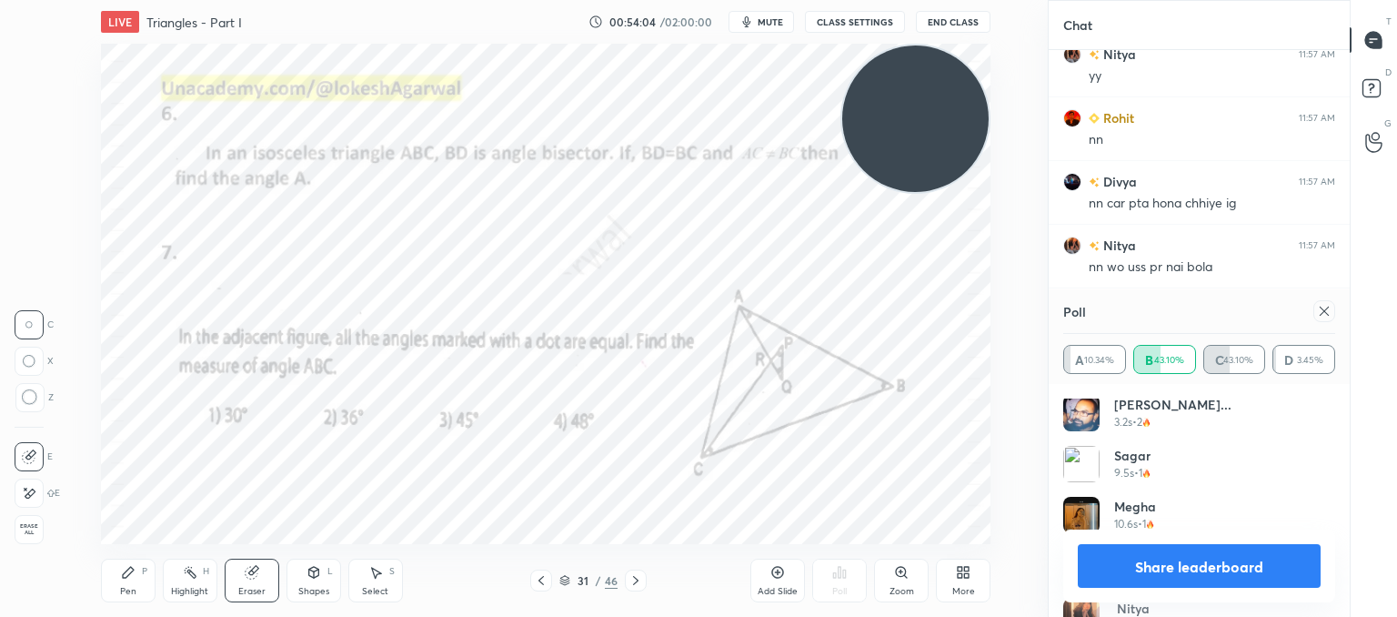
scroll to position [1055, 0]
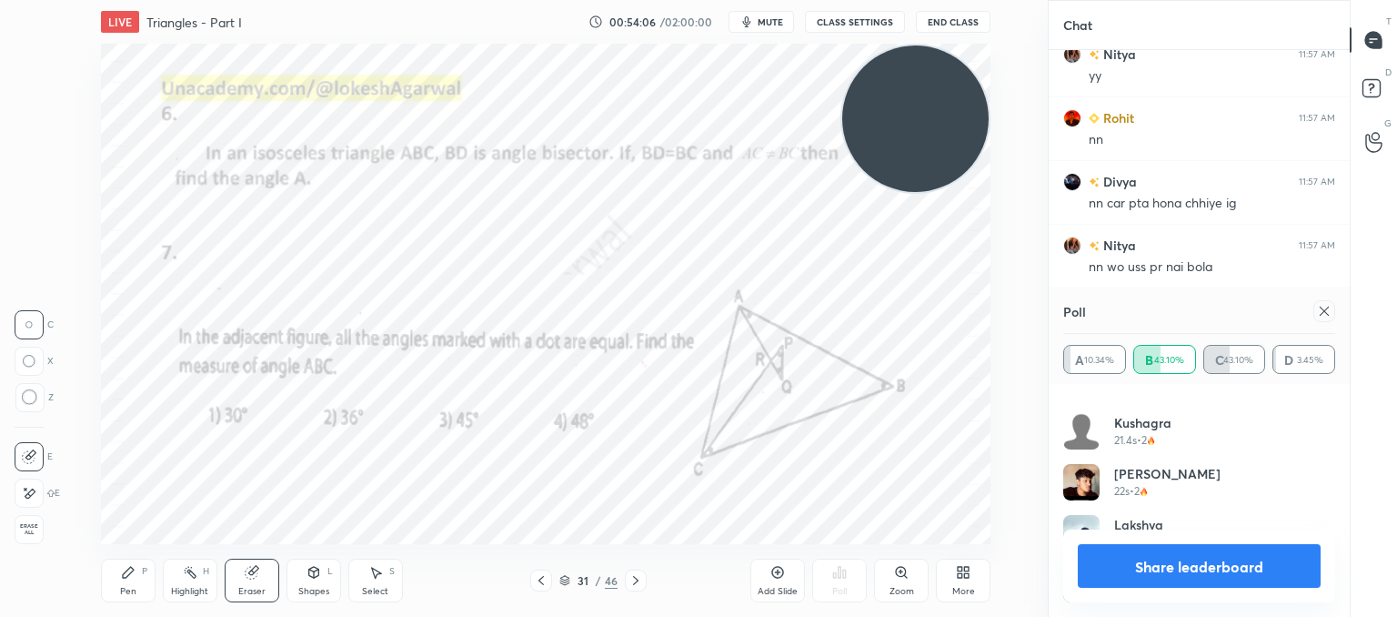
click at [1328, 318] on div at bounding box center [1324, 311] width 22 height 22
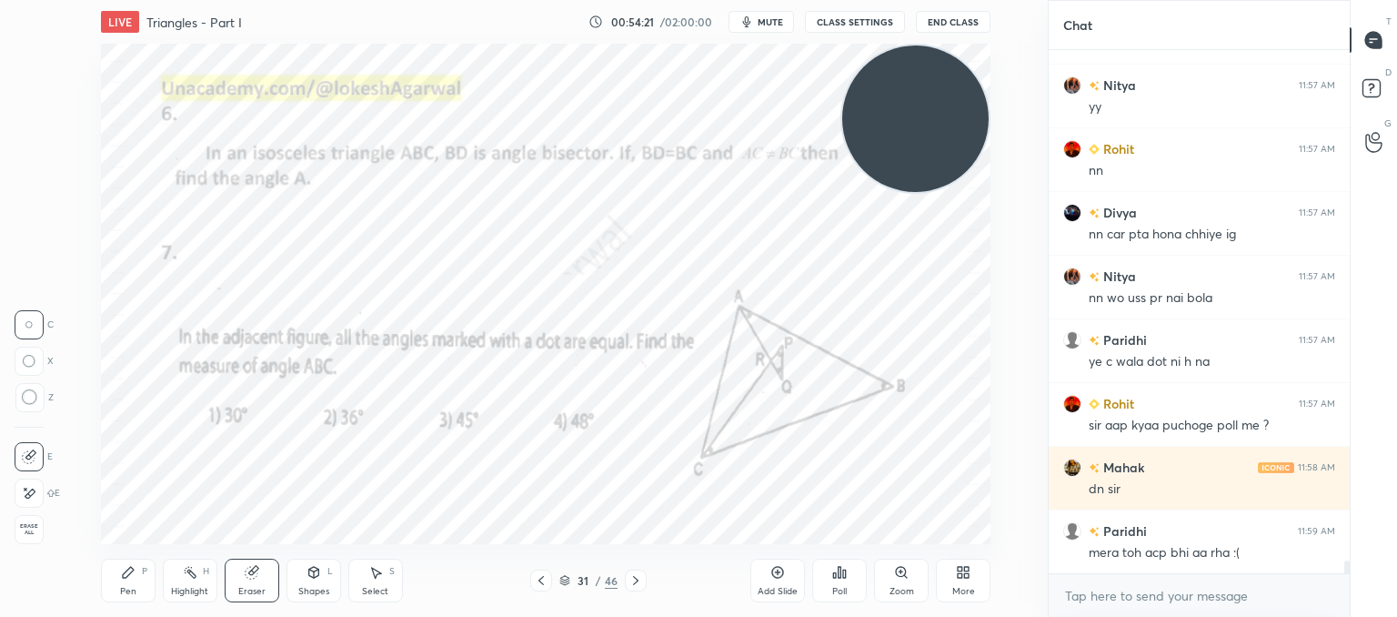
click at [131, 593] on div "Pen" at bounding box center [128, 591] width 16 height 9
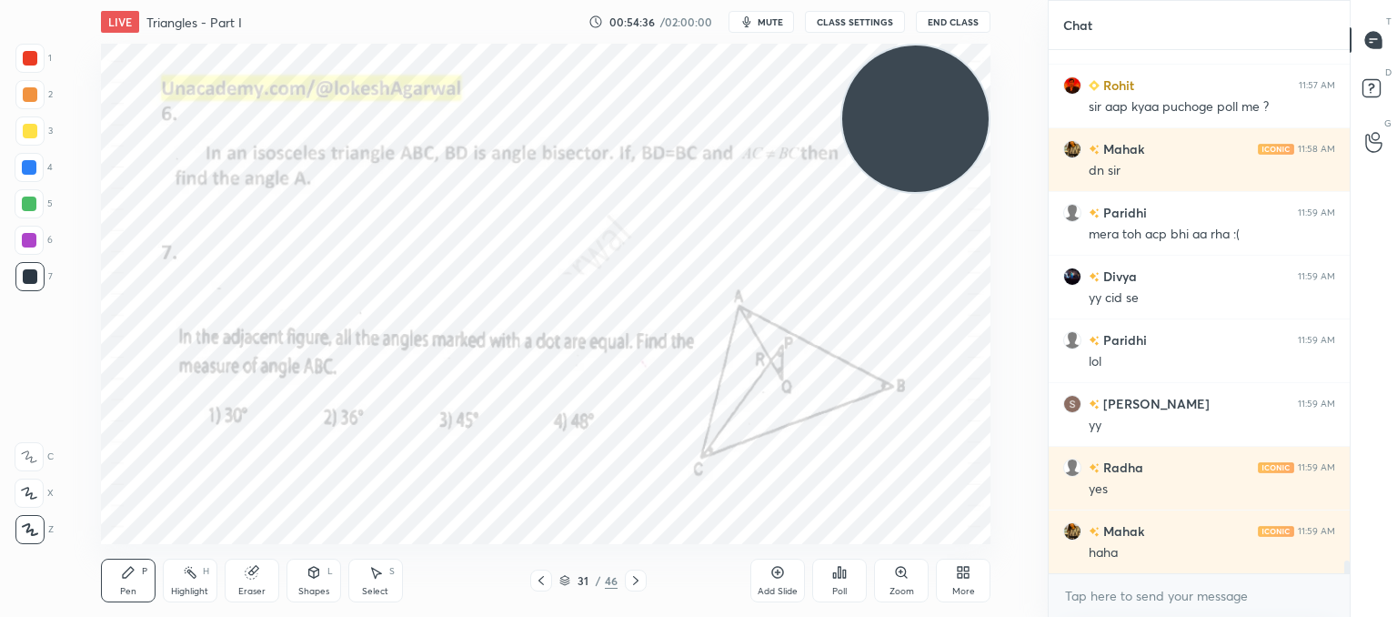
drag, startPoint x: 925, startPoint y: 120, endPoint x: 44, endPoint y: 423, distance: 932.0
click at [11, 423] on div "1 2 3 4 5 6 7 C X Z C X Z E E Erase all H H LIVE Triangles - Part I 00:54:36 / …" at bounding box center [516, 308] width 1033 height 617
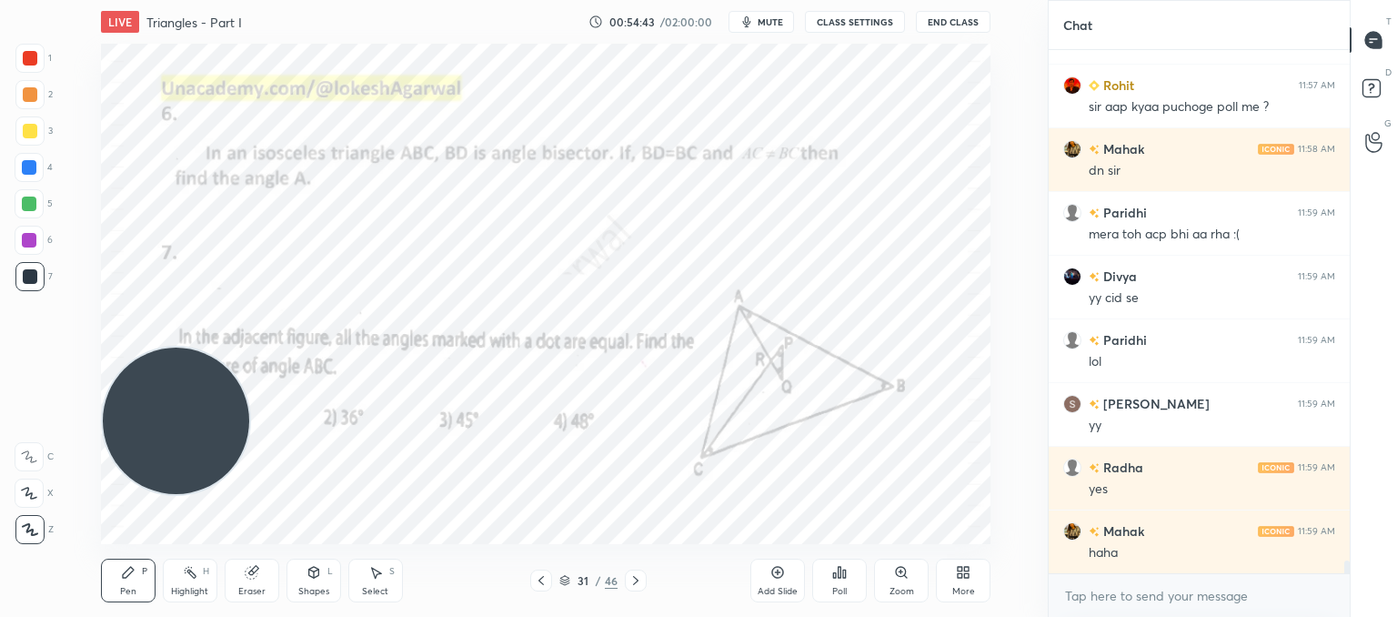
drag, startPoint x: 782, startPoint y: 582, endPoint x: 772, endPoint y: 571, distance: 14.8
click at [782, 584] on div "Add Slide" at bounding box center [777, 580] width 55 height 44
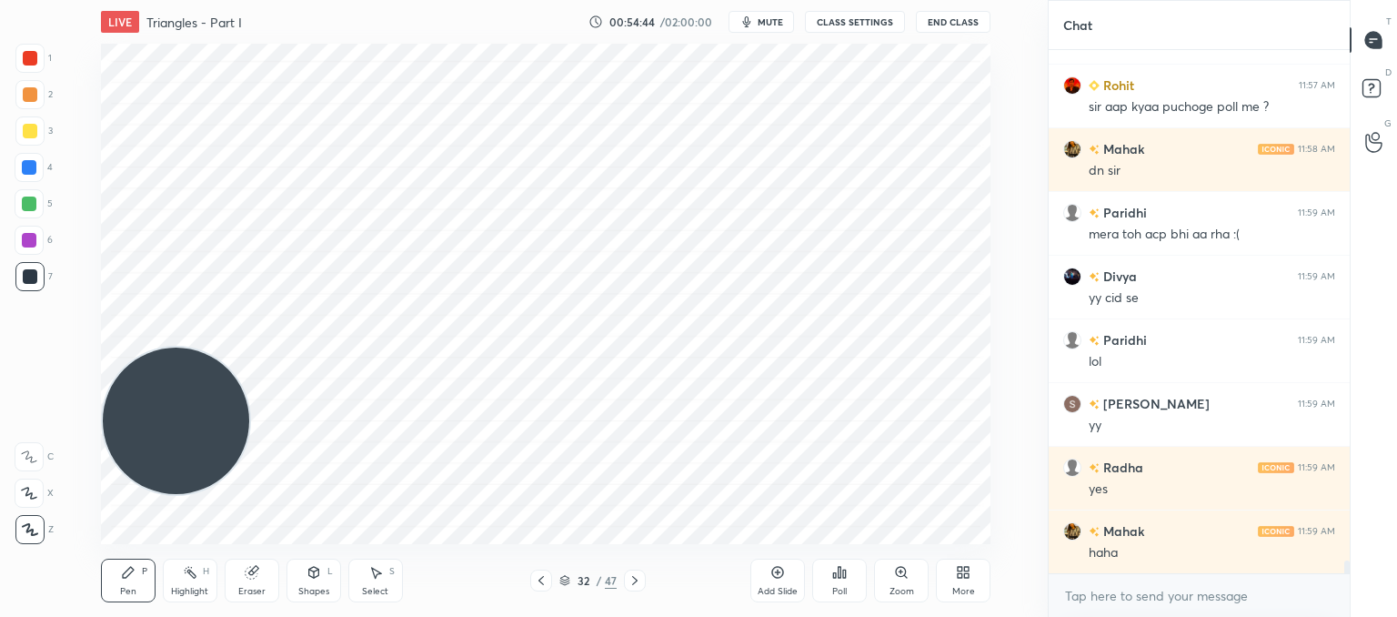
click at [309, 570] on icon at bounding box center [313, 572] width 10 height 11
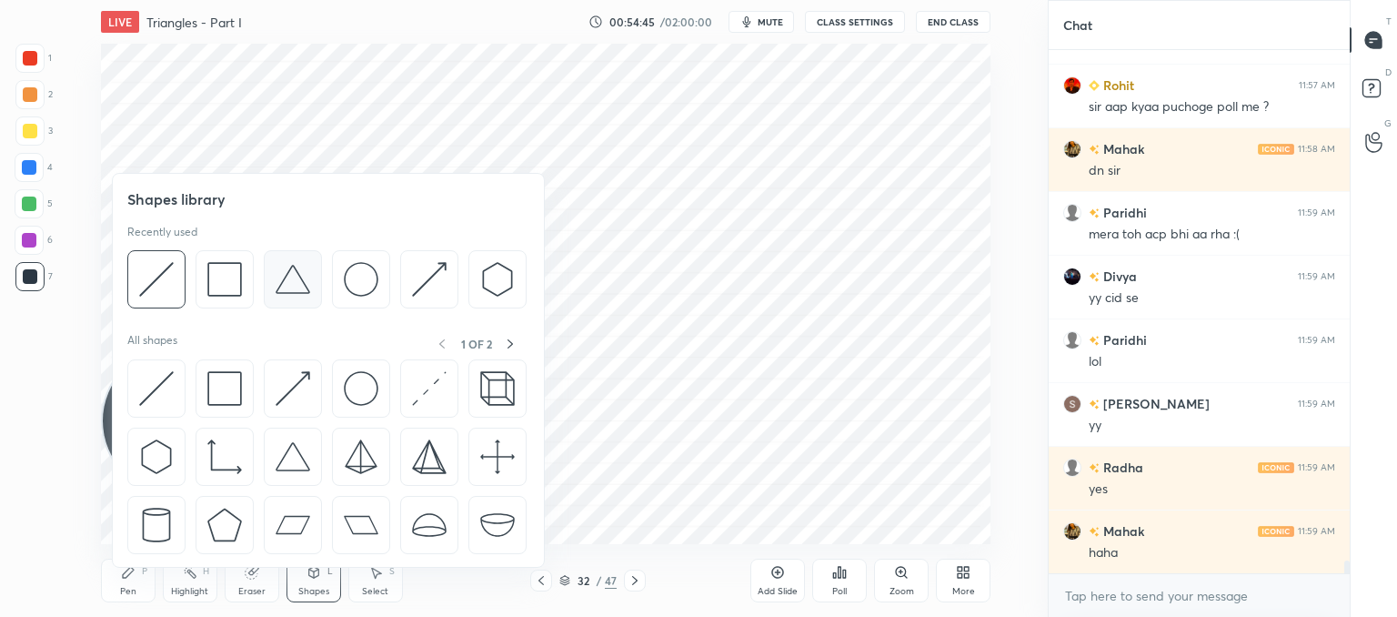
click at [297, 281] on img at bounding box center [293, 279] width 35 height 35
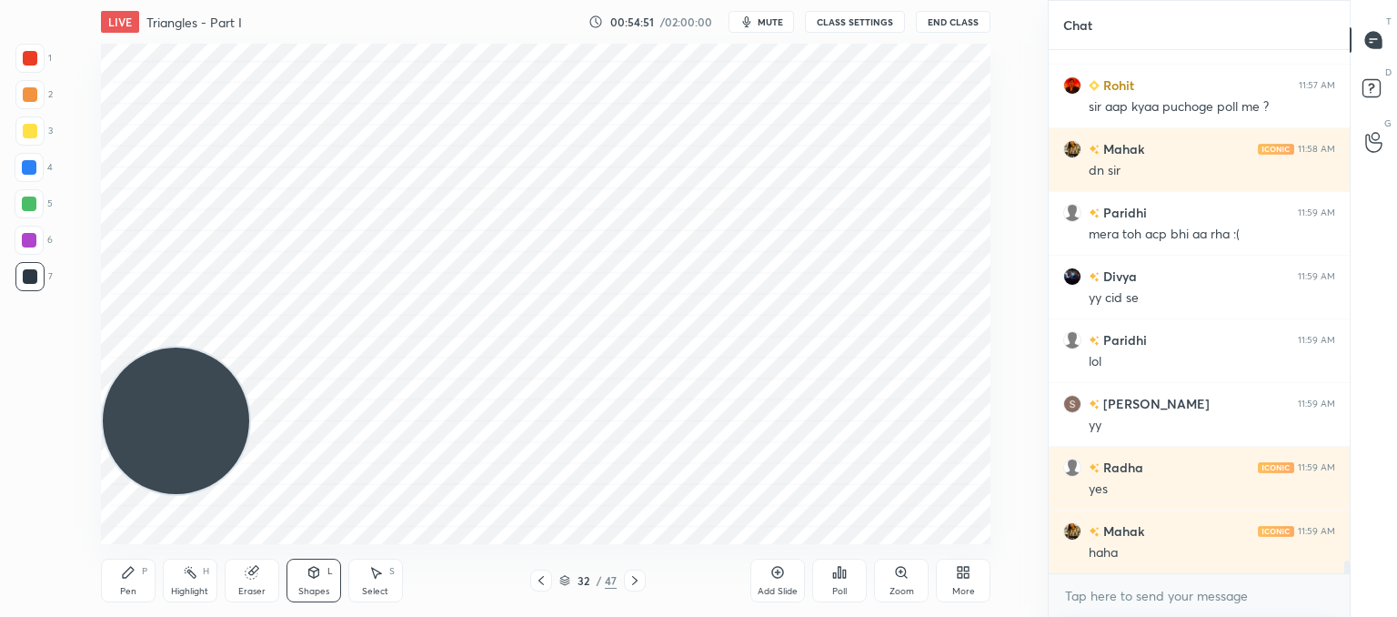
click at [539, 579] on icon at bounding box center [541, 580] width 15 height 15
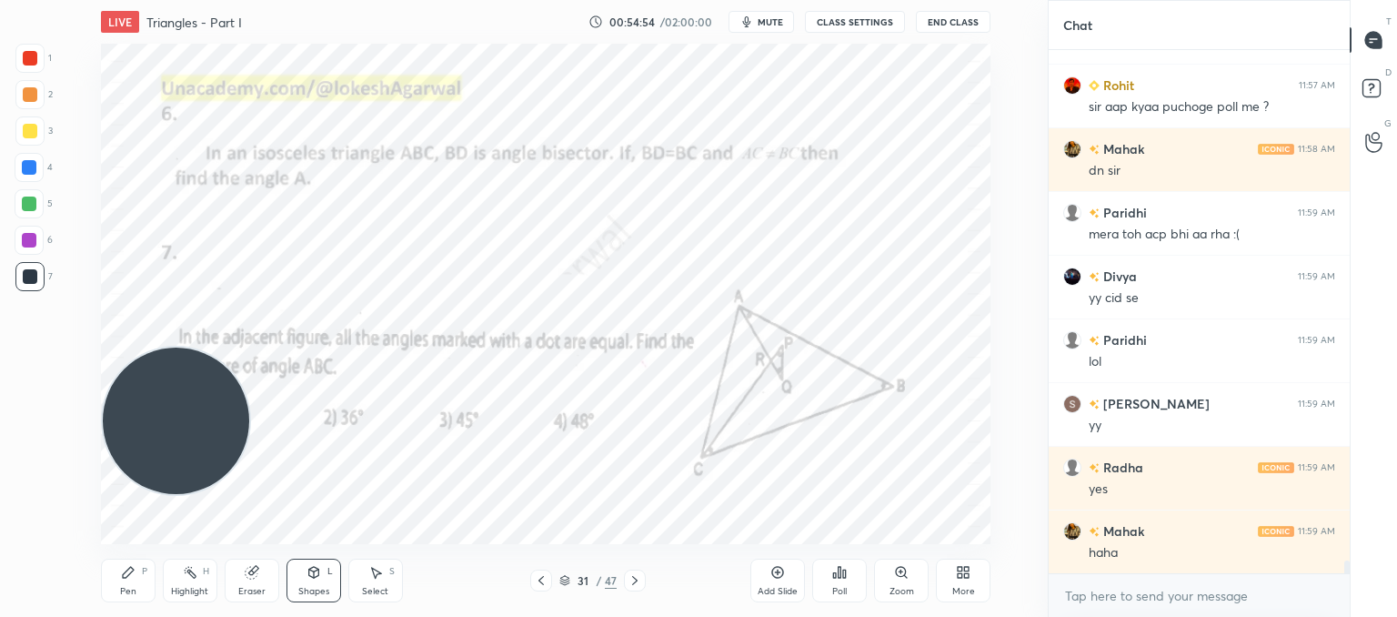
click at [637, 580] on icon at bounding box center [634, 580] width 5 height 9
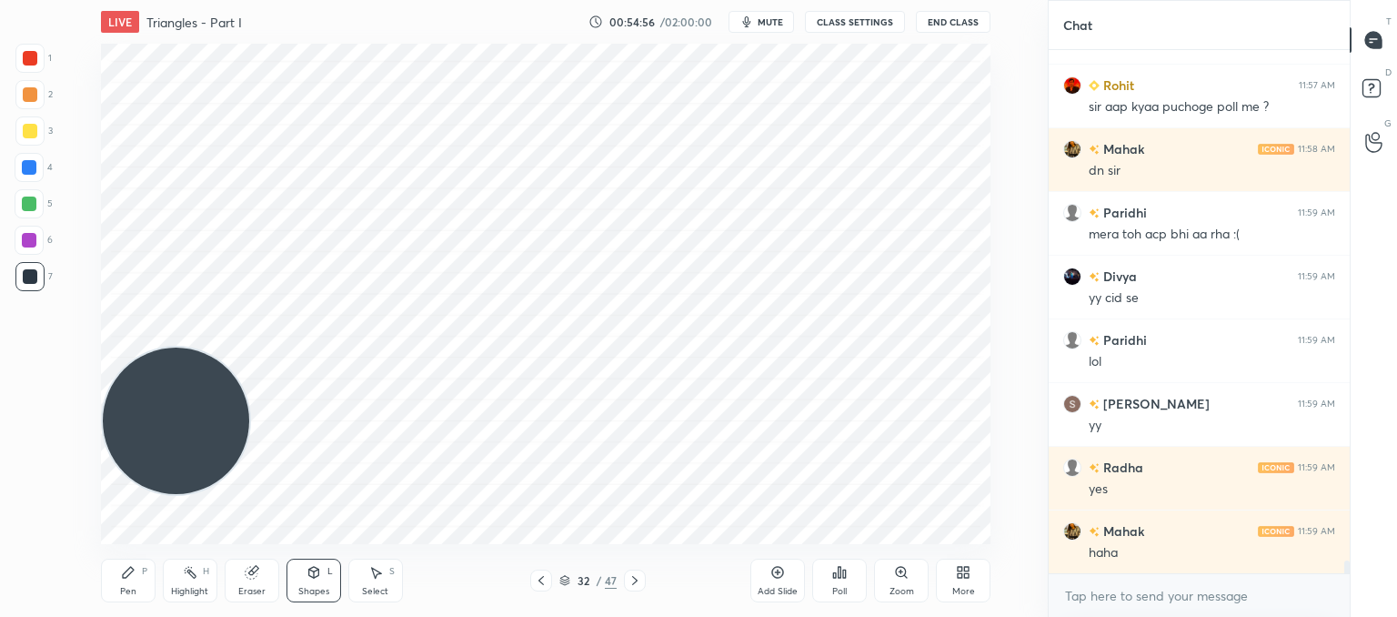
drag, startPoint x: 313, startPoint y: 582, endPoint x: 299, endPoint y: 577, distance: 14.7
click at [313, 581] on div "Shapes L" at bounding box center [314, 580] width 55 height 44
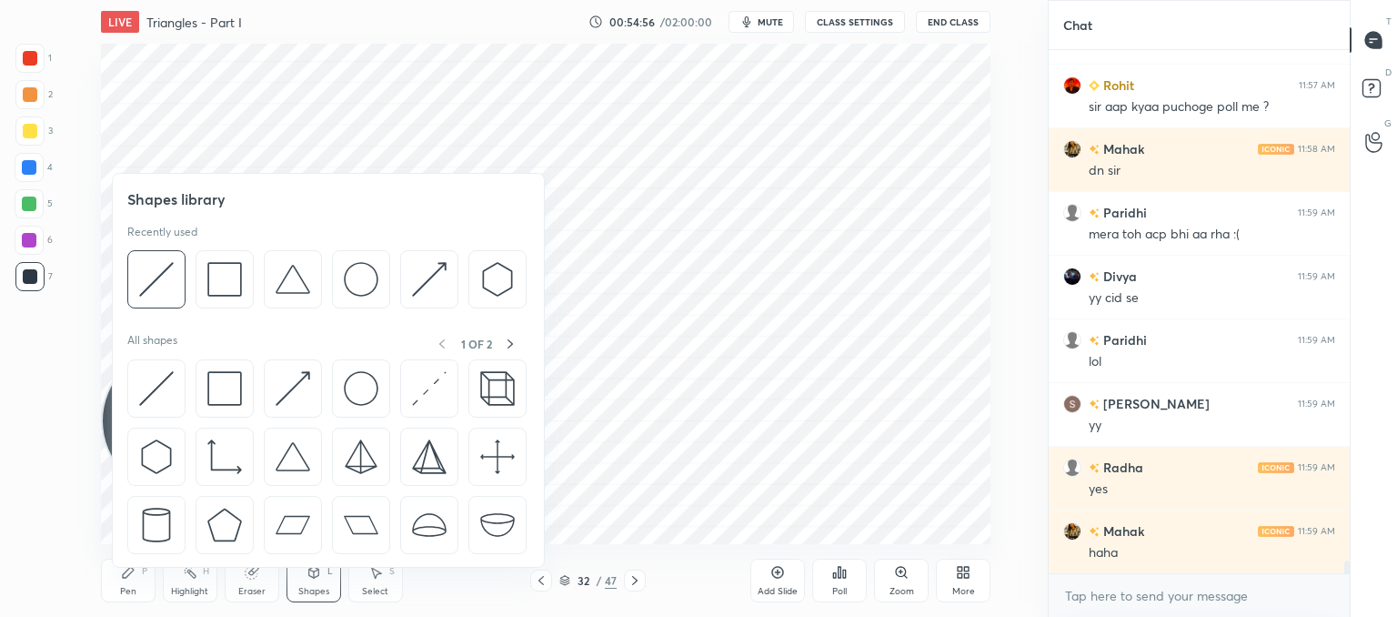
click at [152, 363] on div at bounding box center [156, 388] width 58 height 58
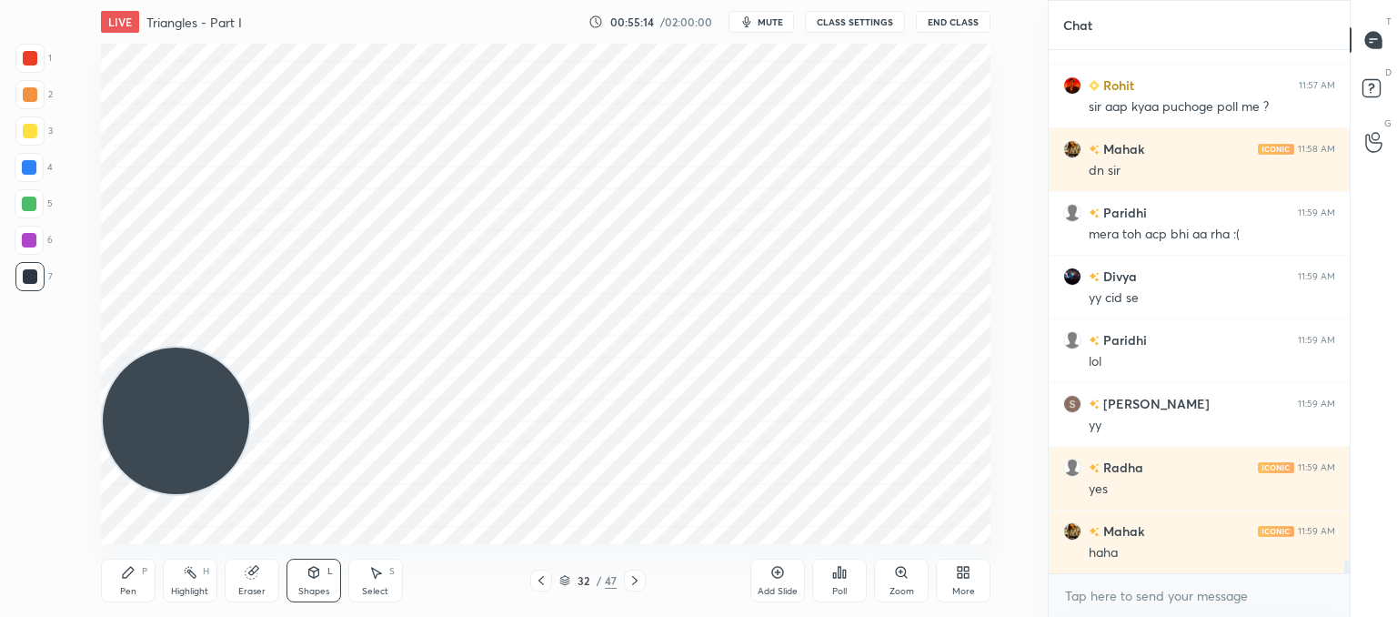
click at [132, 576] on icon at bounding box center [128, 572] width 15 height 15
click at [542, 576] on icon at bounding box center [541, 580] width 15 height 15
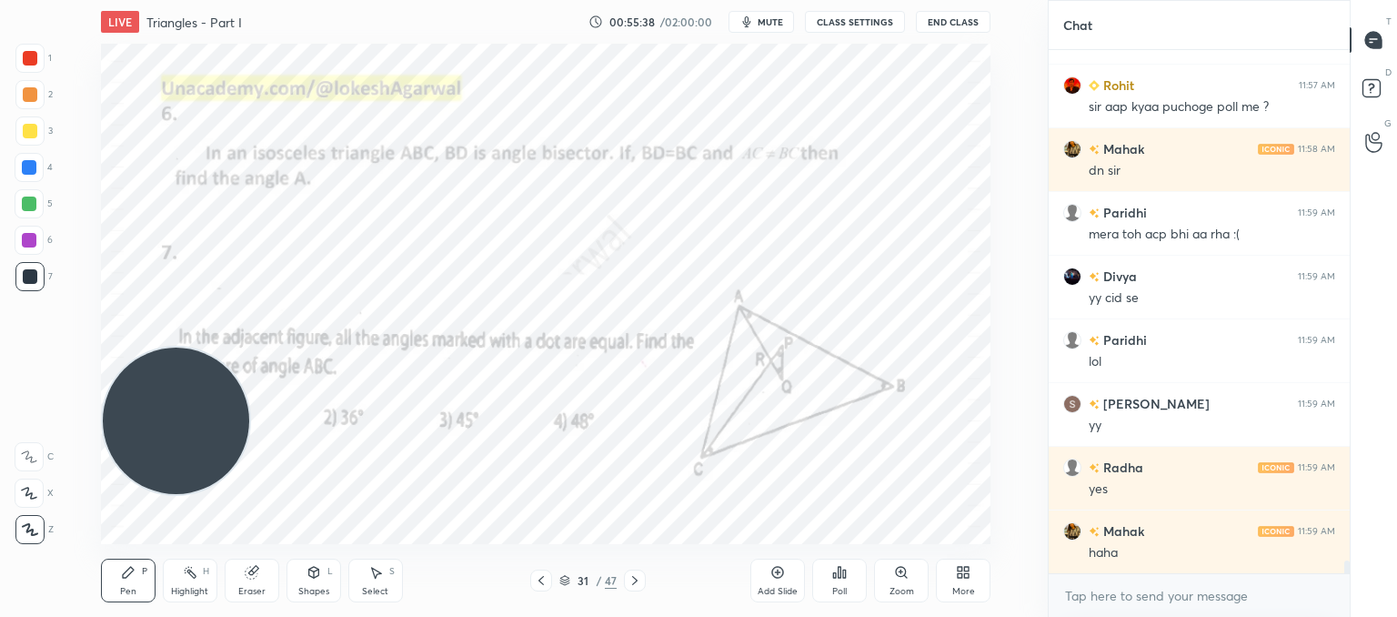
scroll to position [20874, 0]
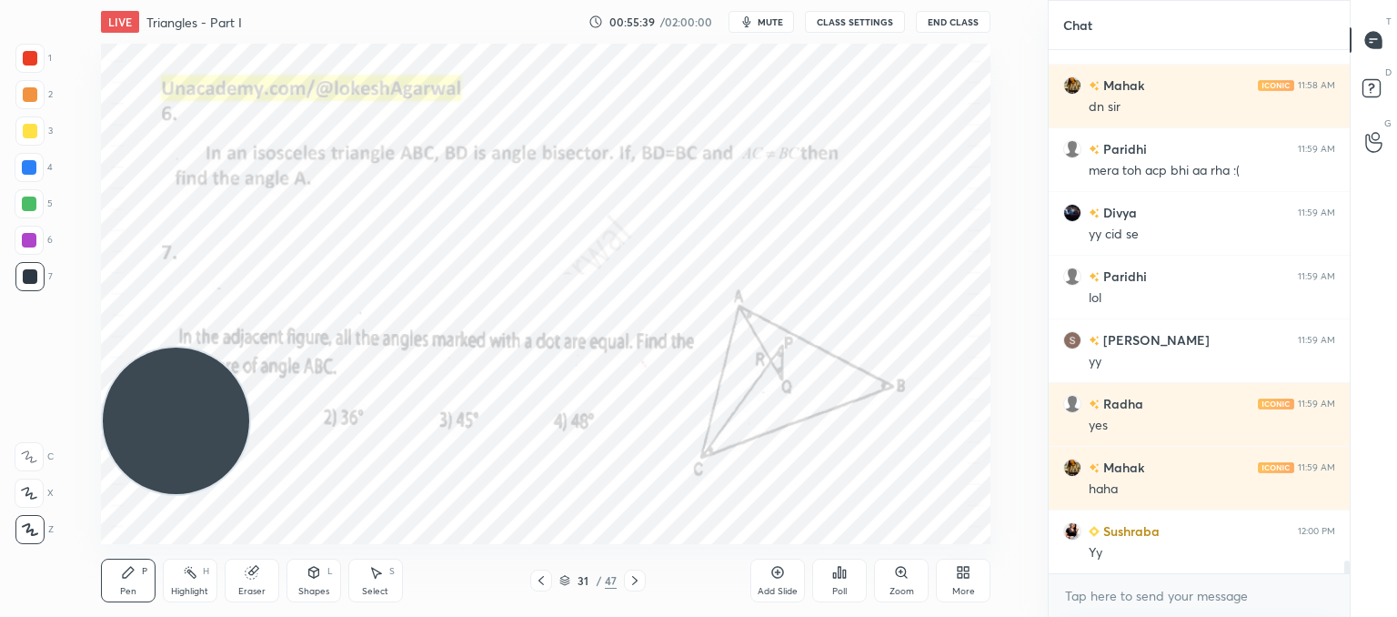
click at [640, 579] on icon at bounding box center [635, 580] width 15 height 15
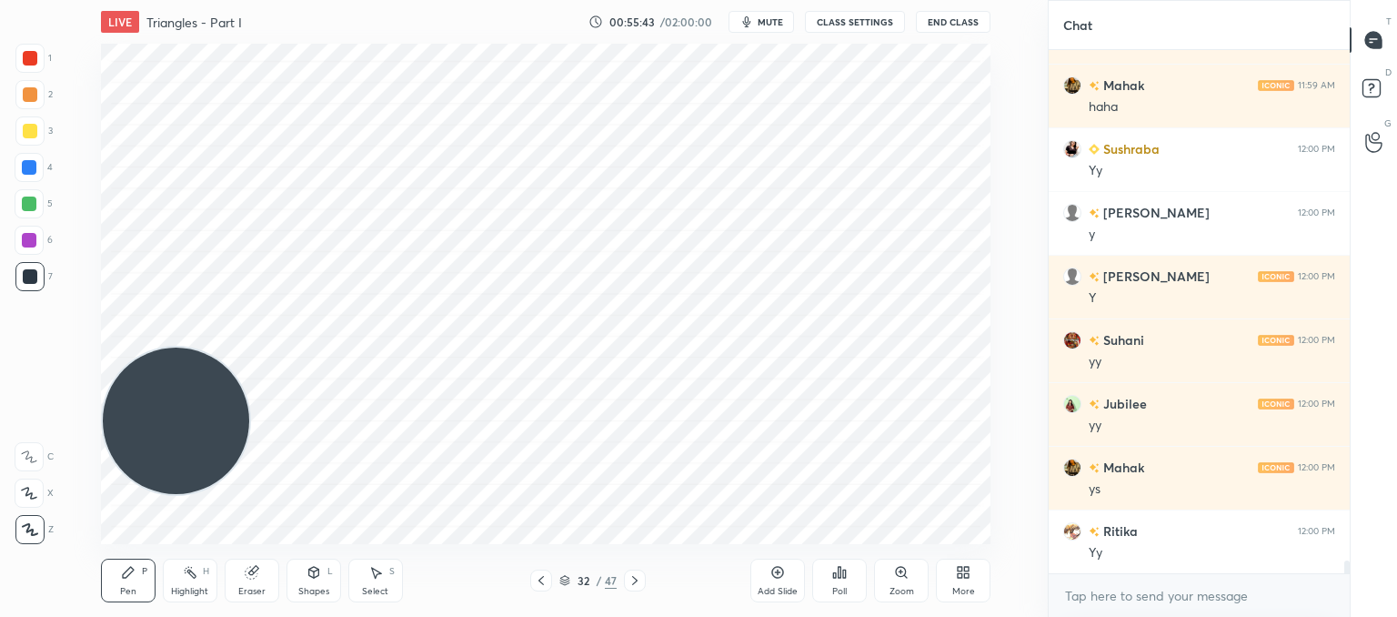
scroll to position [21319, 0]
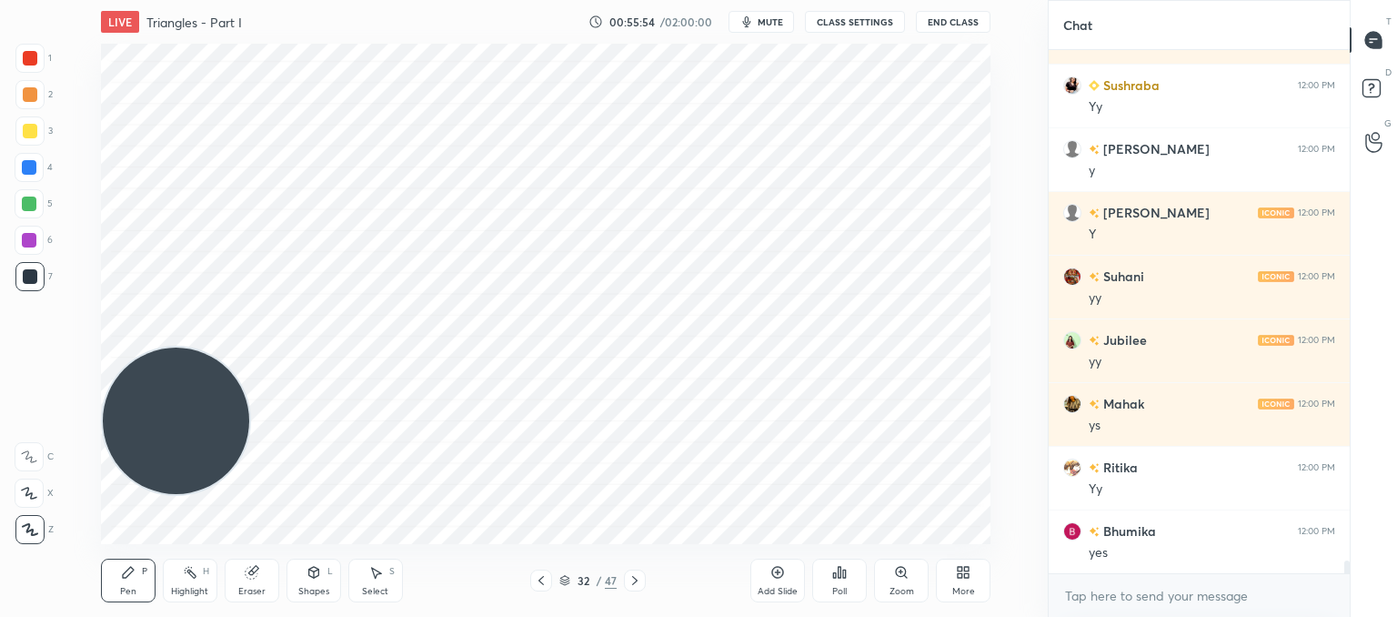
click at [314, 579] on icon at bounding box center [314, 572] width 15 height 15
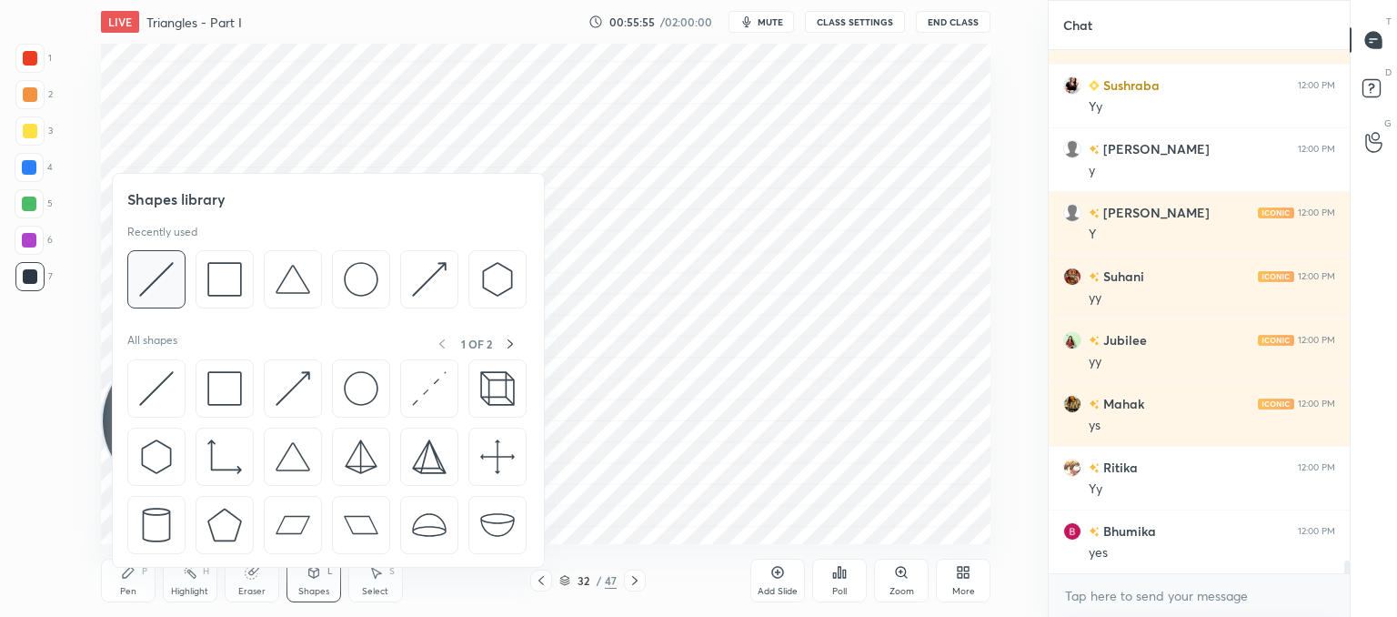
click at [161, 265] on img at bounding box center [156, 279] width 35 height 35
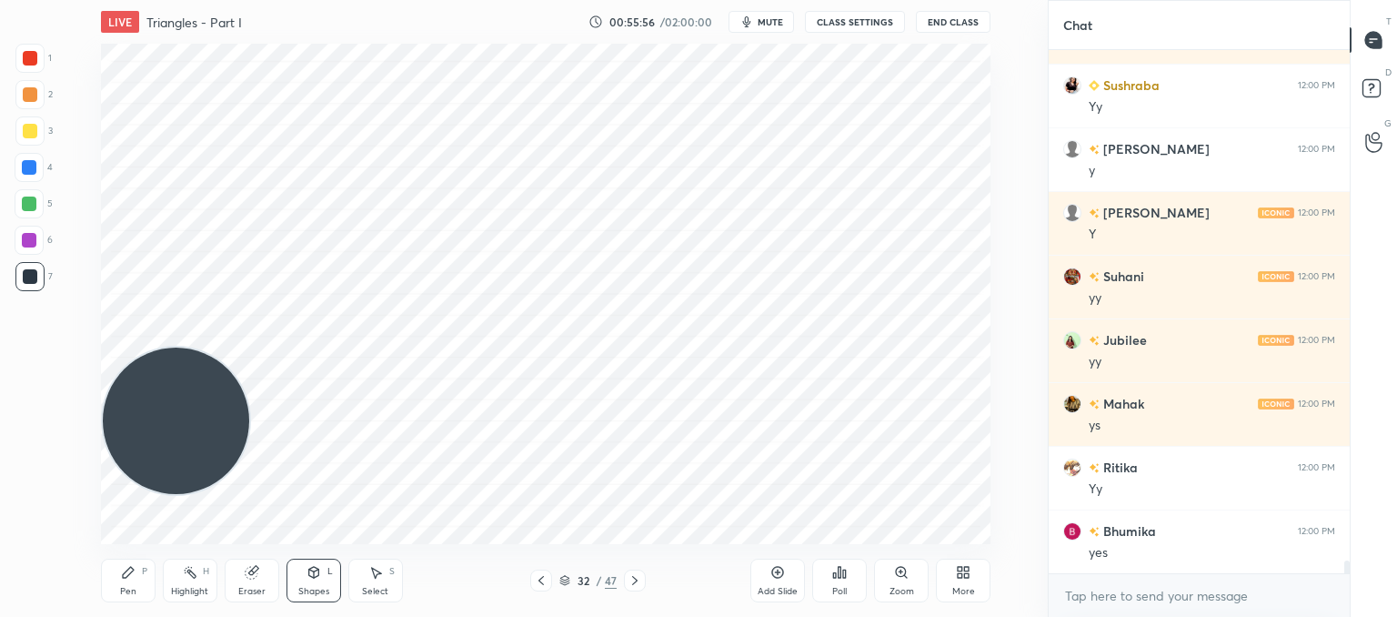
click at [29, 56] on div at bounding box center [30, 58] width 15 height 15
click at [133, 581] on div "Pen P" at bounding box center [128, 580] width 55 height 44
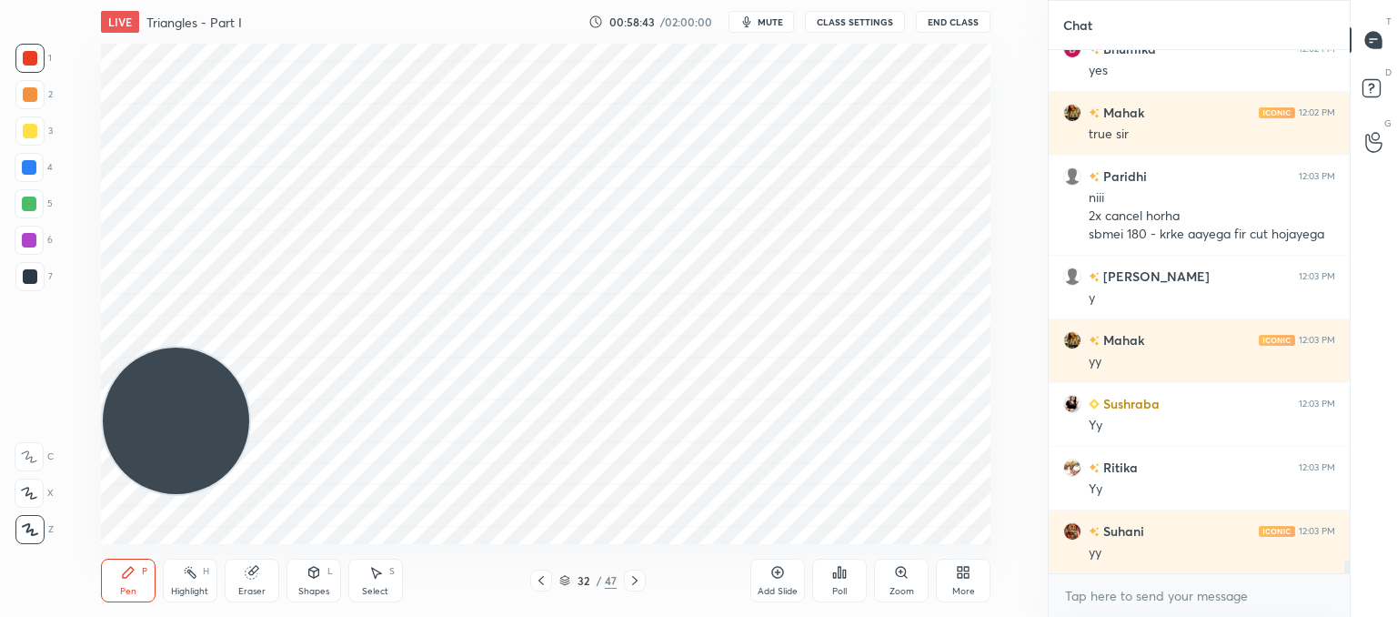
scroll to position [20650, 0]
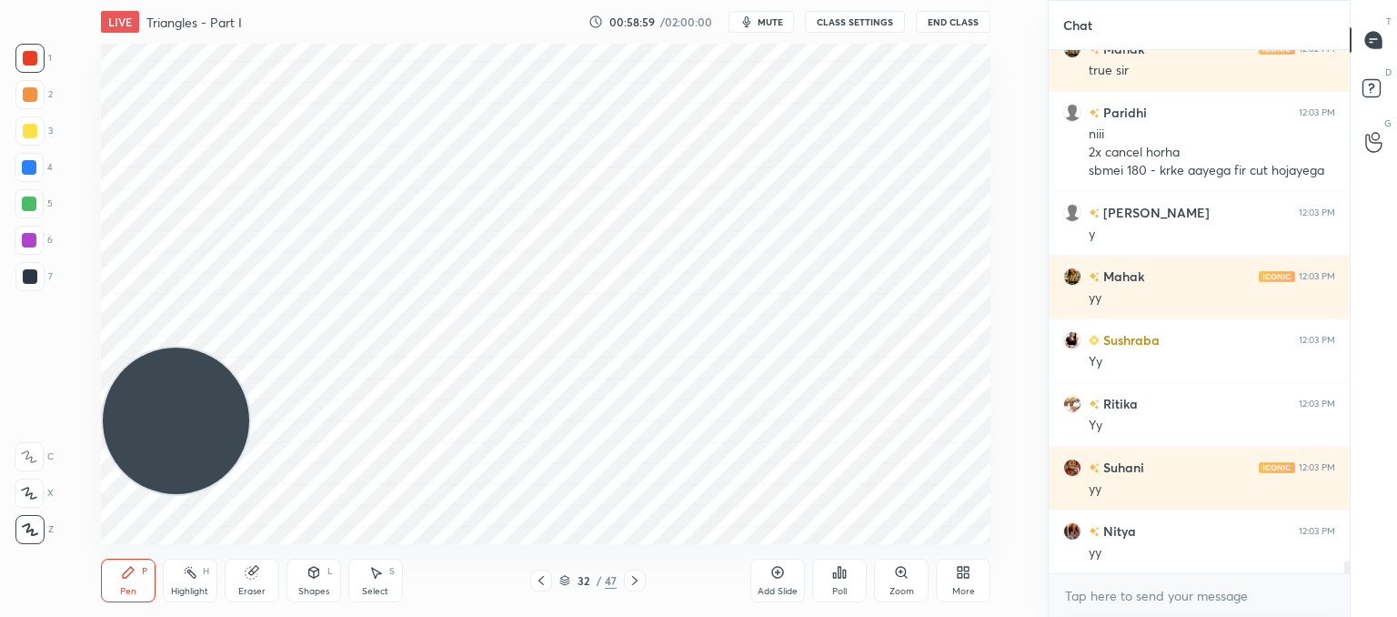
click at [627, 572] on div at bounding box center [635, 580] width 22 height 22
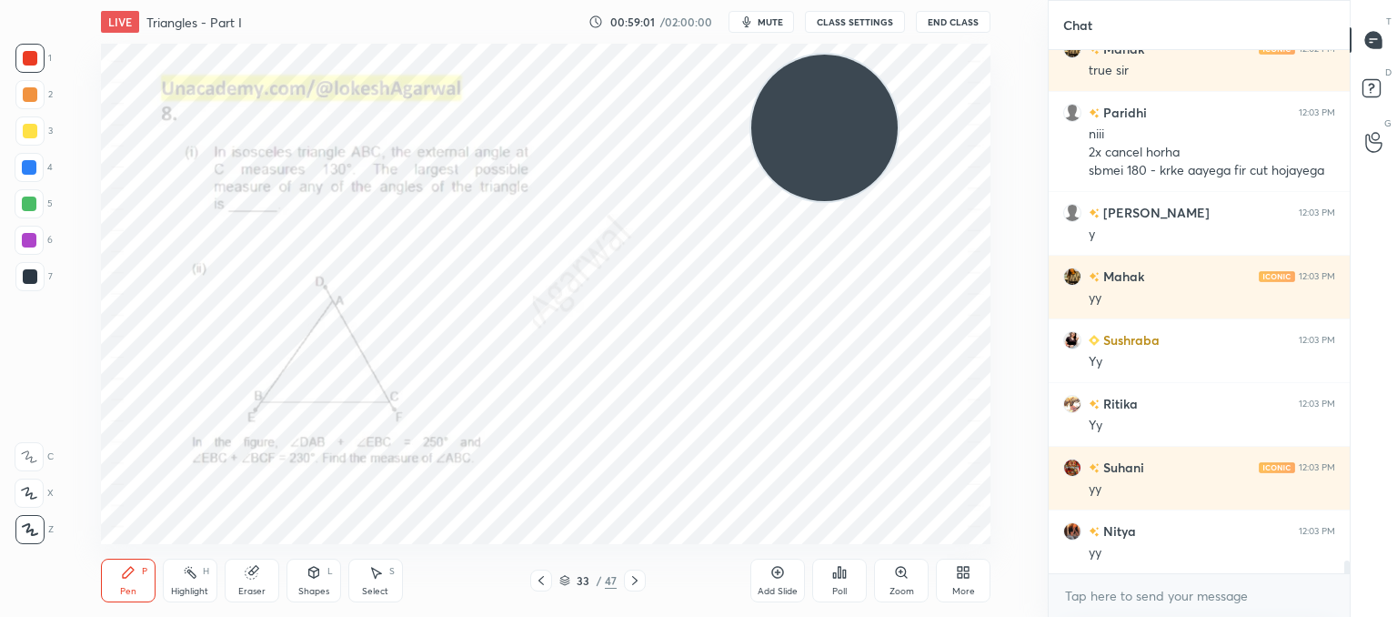
drag, startPoint x: 193, startPoint y: 432, endPoint x: 844, endPoint y: 138, distance: 714.5
click at [844, 138] on video at bounding box center [824, 128] width 146 height 146
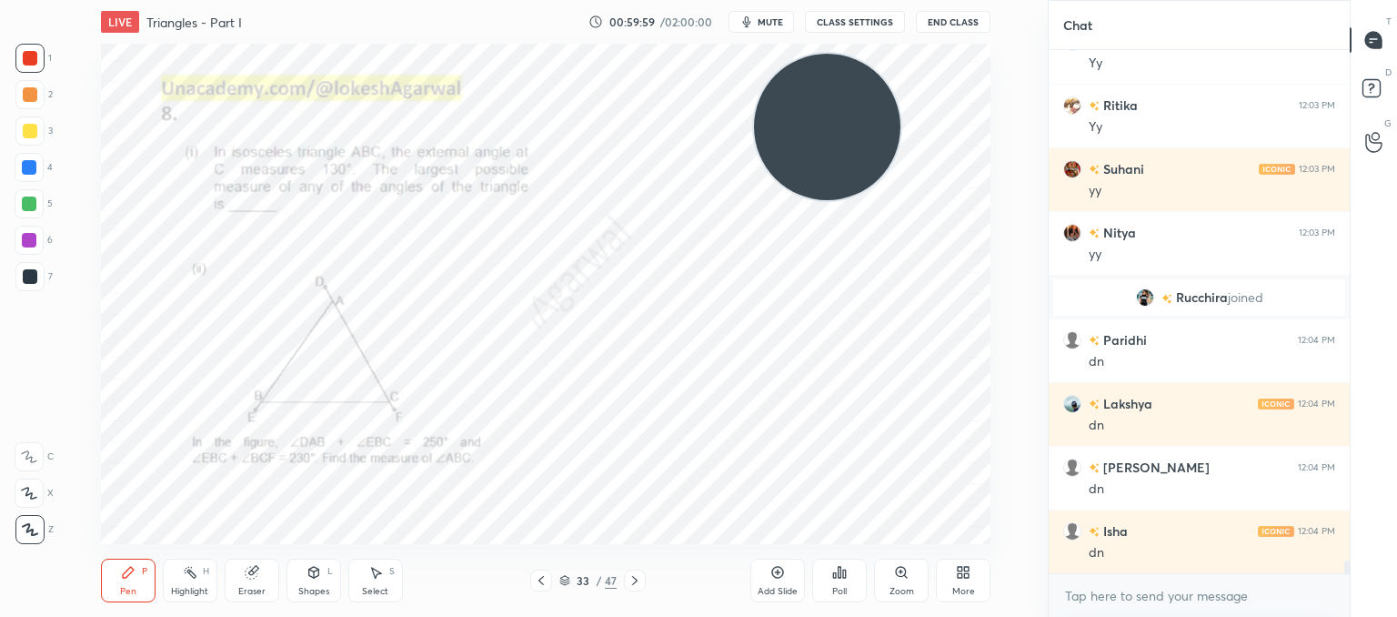
scroll to position [20666, 0]
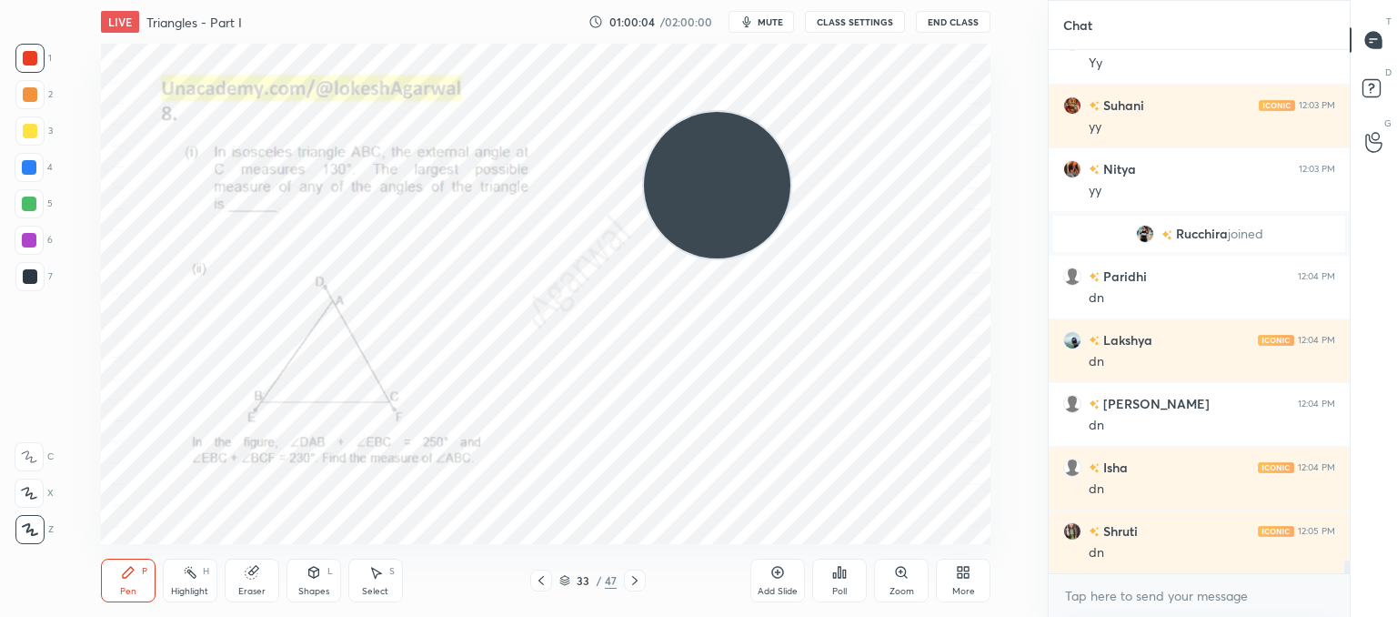
drag, startPoint x: 721, startPoint y: 197, endPoint x: 0, endPoint y: 659, distance: 856.1
click at [0, 0] on html "1 2 3 4 5 6 7 C X Z C X Z E E Erase all H H LIVE Triangles - Part I 01:00:04 / …" at bounding box center [698, 0] width 1397 height 0
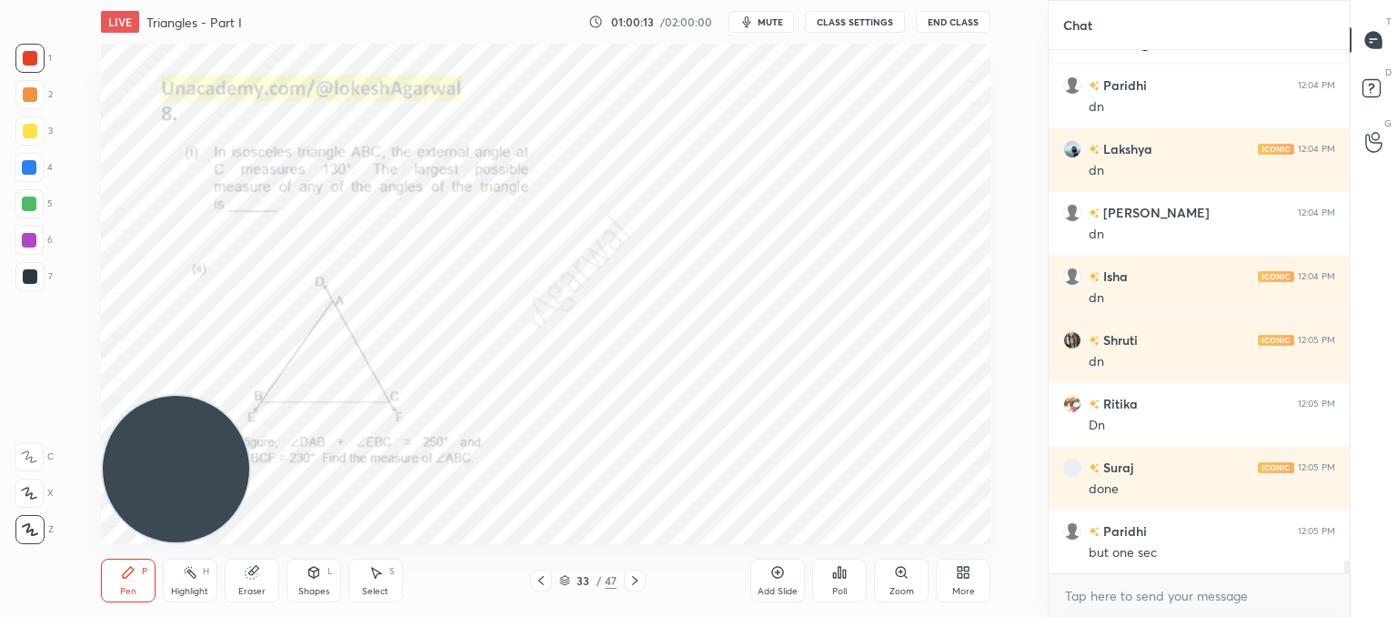
scroll to position [20921, 0]
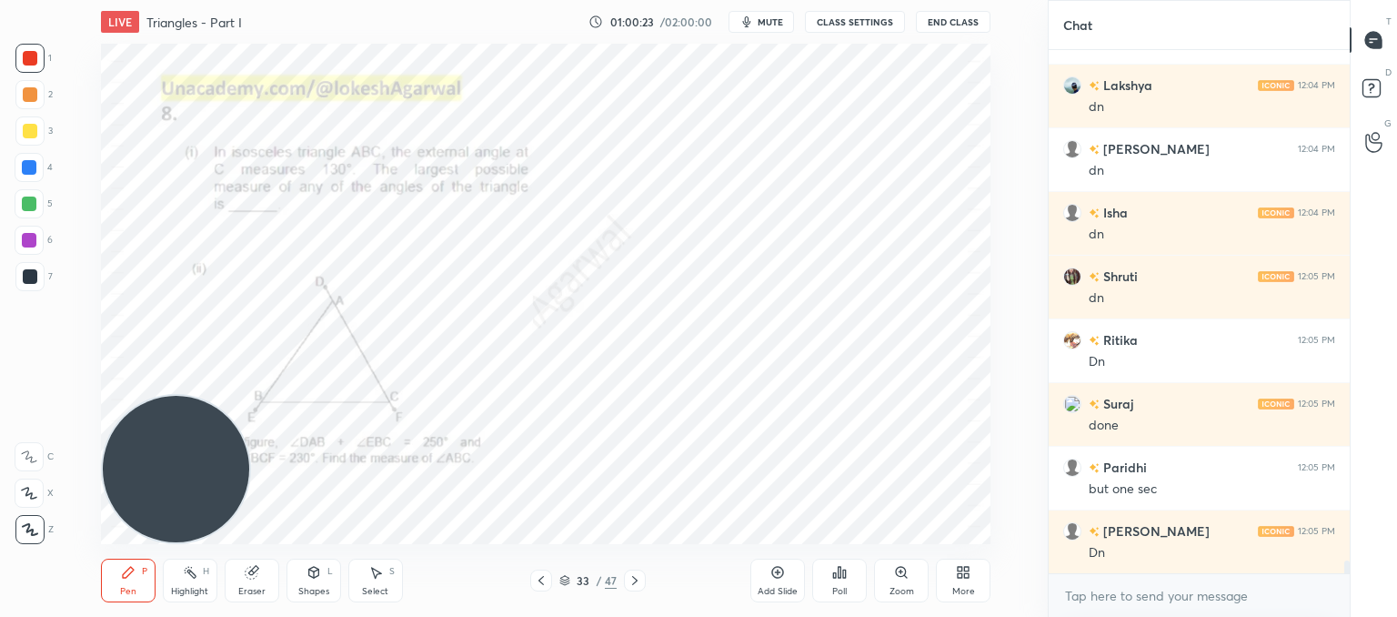
click at [311, 593] on div "Shapes" at bounding box center [313, 591] width 31 height 9
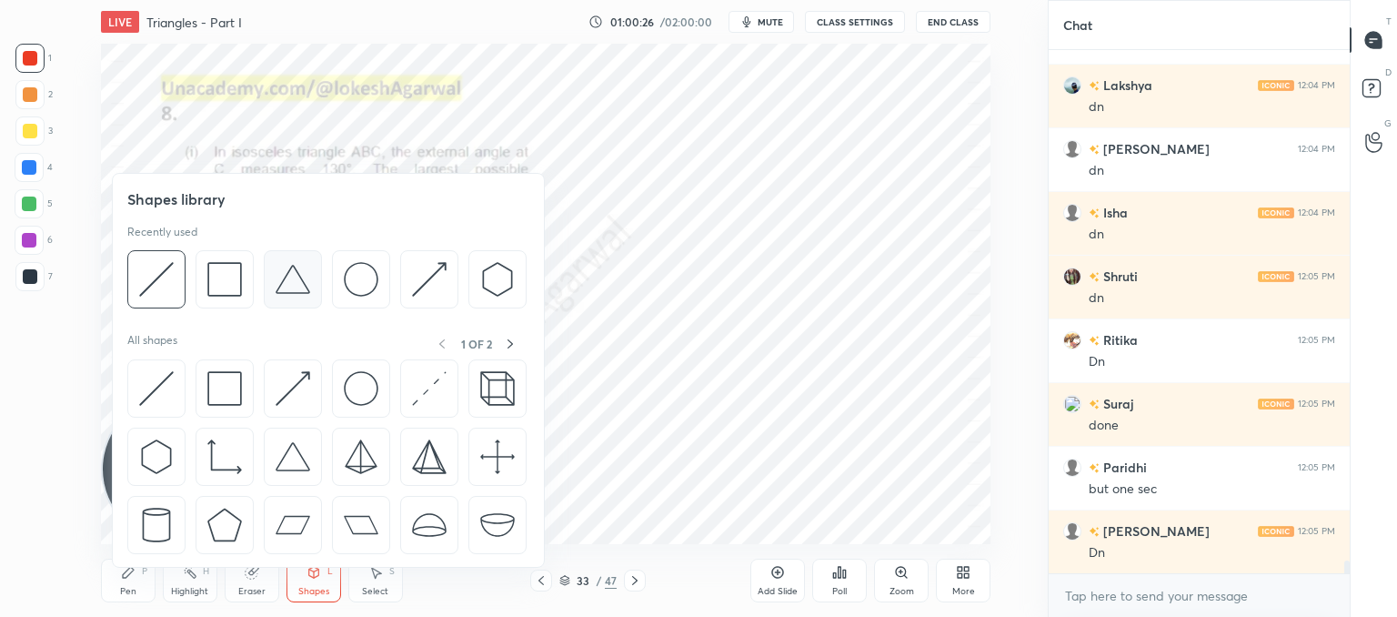
click at [298, 281] on img at bounding box center [293, 279] width 35 height 35
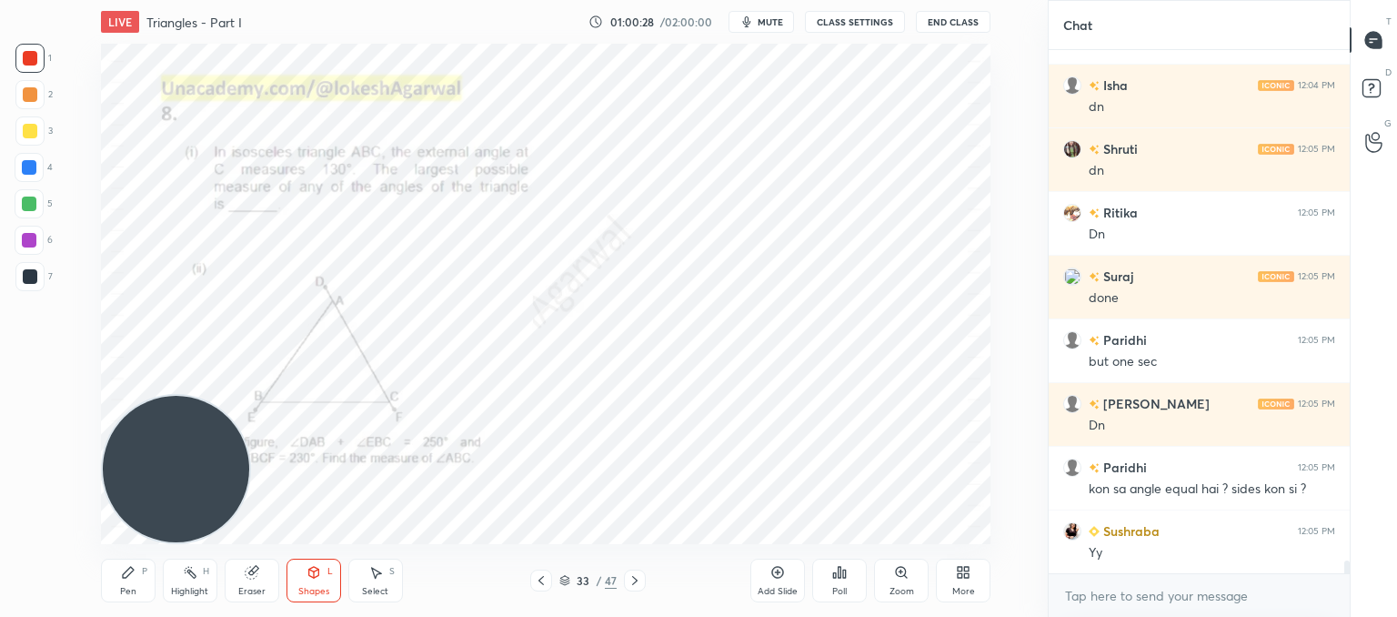
scroll to position [21112, 0]
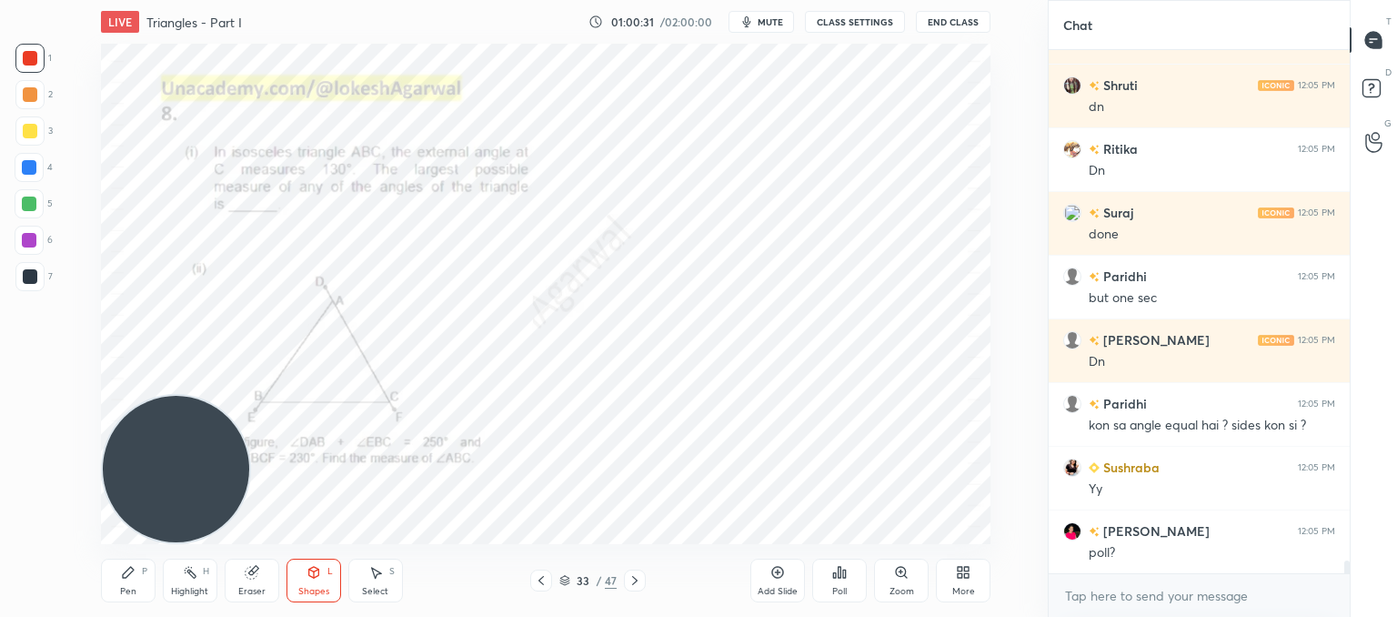
click at [322, 572] on div "Shapes L" at bounding box center [314, 580] width 55 height 44
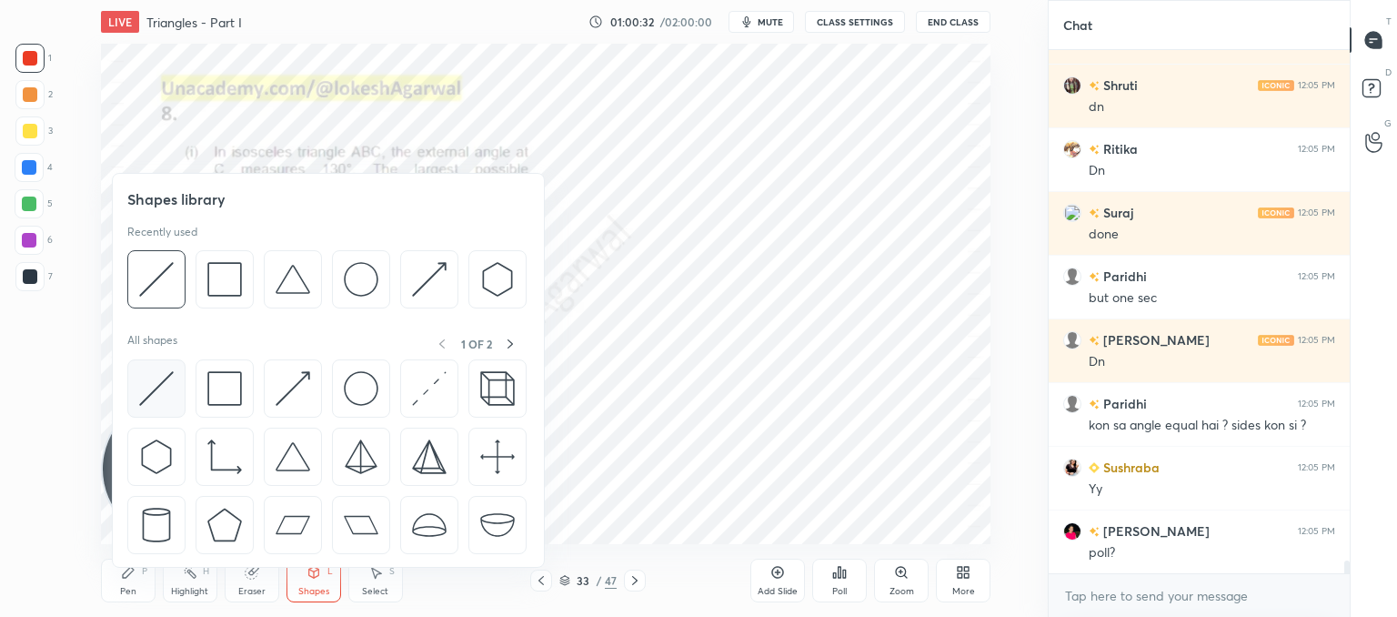
click at [151, 392] on img at bounding box center [156, 388] width 35 height 35
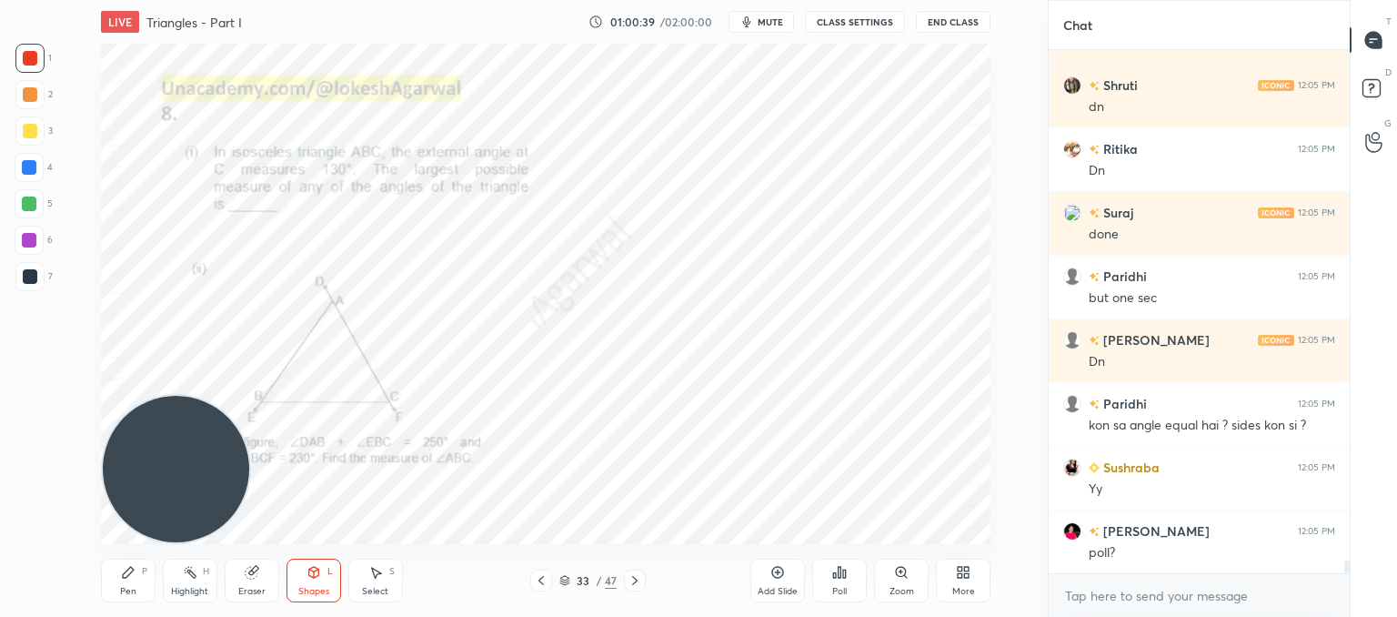
click at [129, 577] on icon at bounding box center [128, 572] width 15 height 15
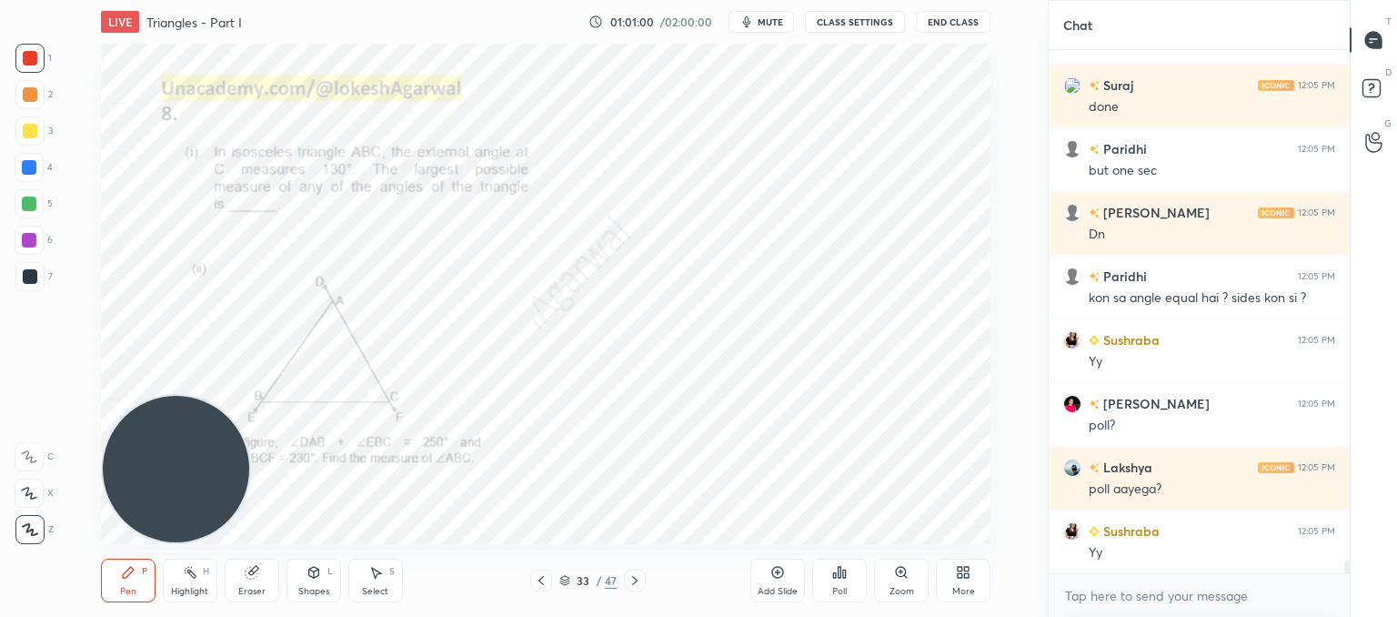
scroll to position [21303, 0]
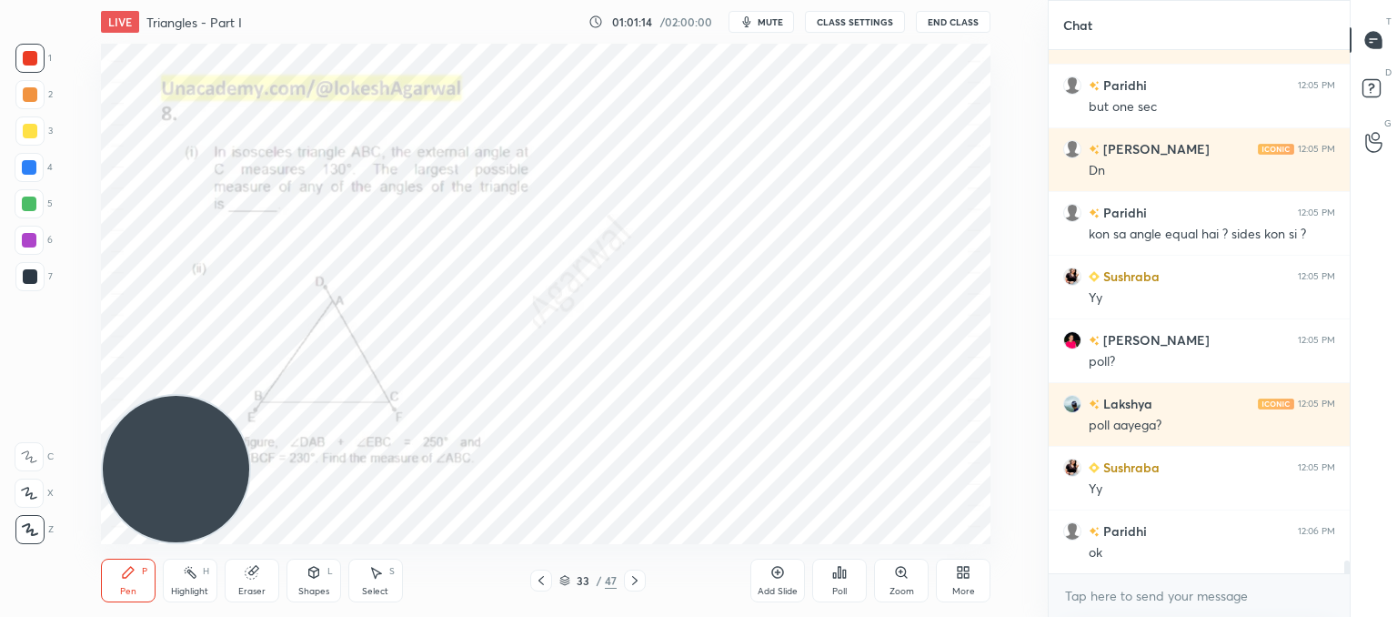
click at [840, 570] on icon at bounding box center [840, 572] width 3 height 11
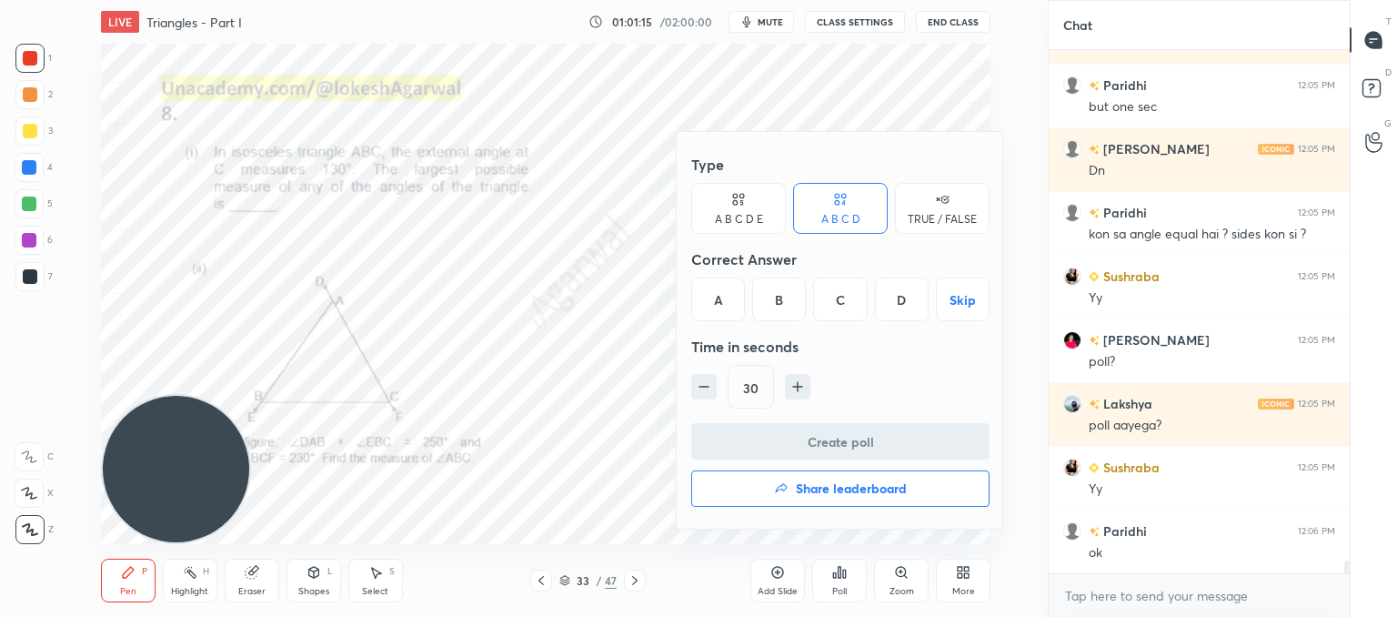
click at [891, 303] on div "D" at bounding box center [902, 299] width 54 height 44
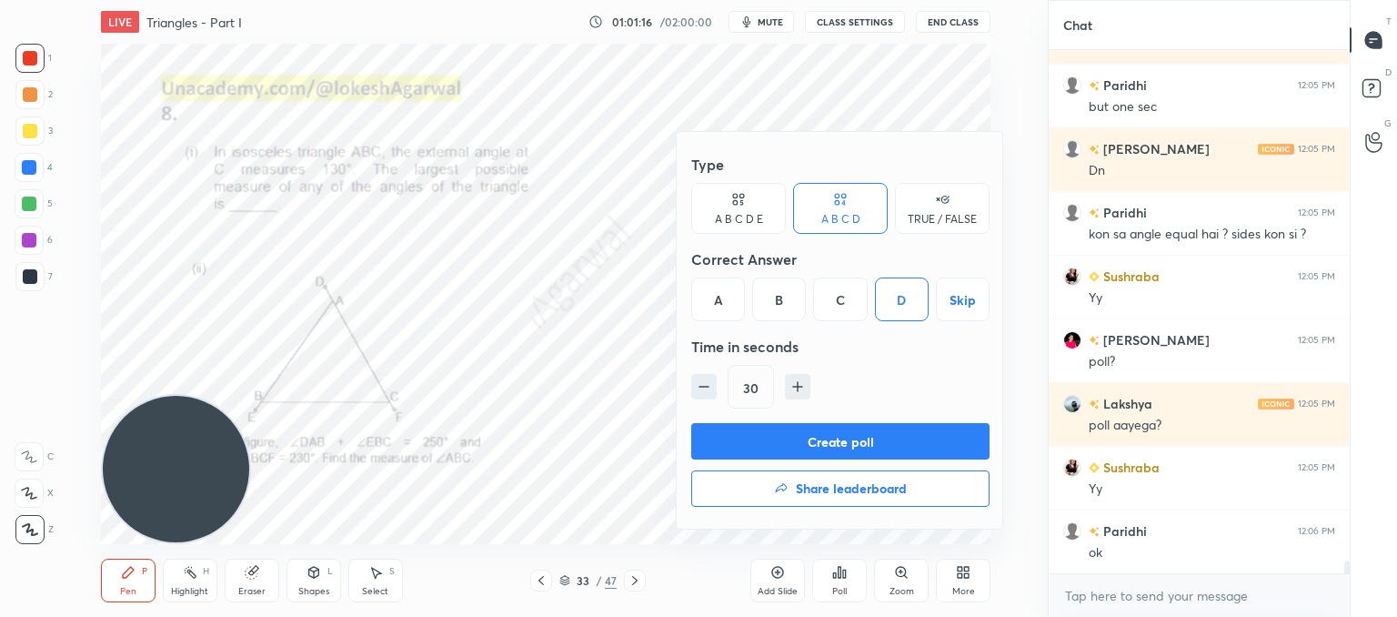
click at [853, 434] on button "Create poll" at bounding box center [840, 441] width 298 height 36
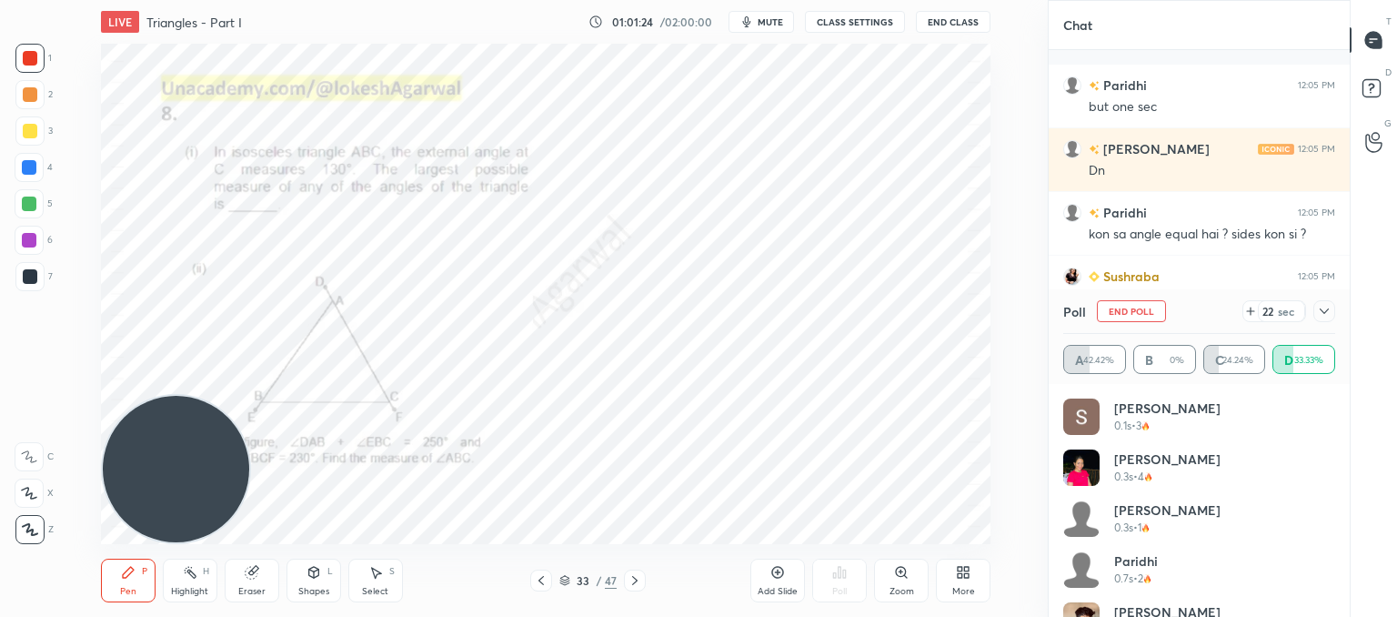
scroll to position [21416, 0]
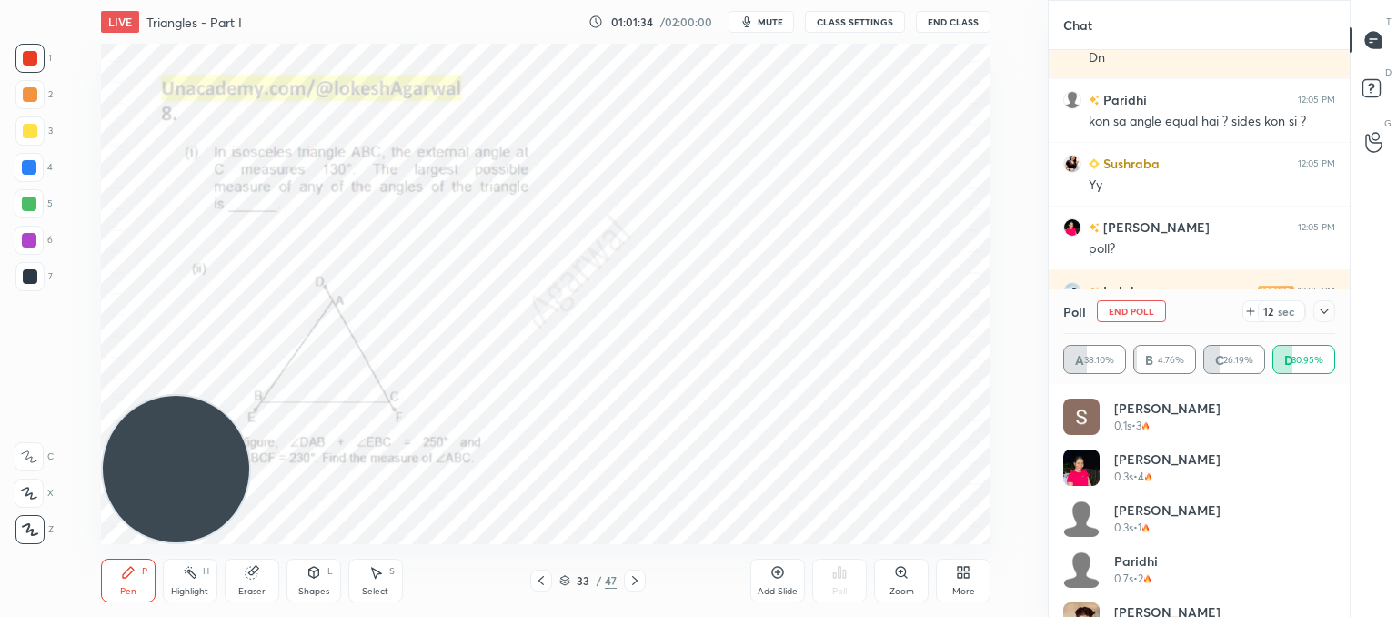
click at [1251, 311] on icon at bounding box center [1250, 311] width 7 height 0
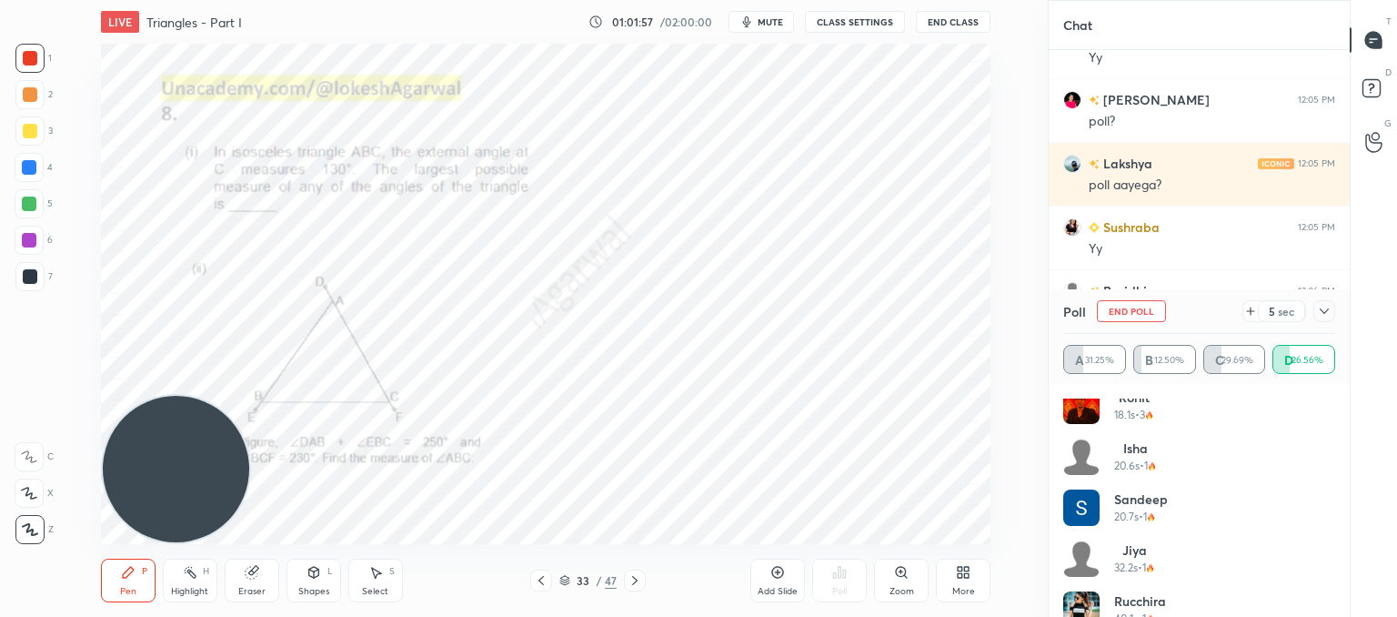
scroll to position [699, 0]
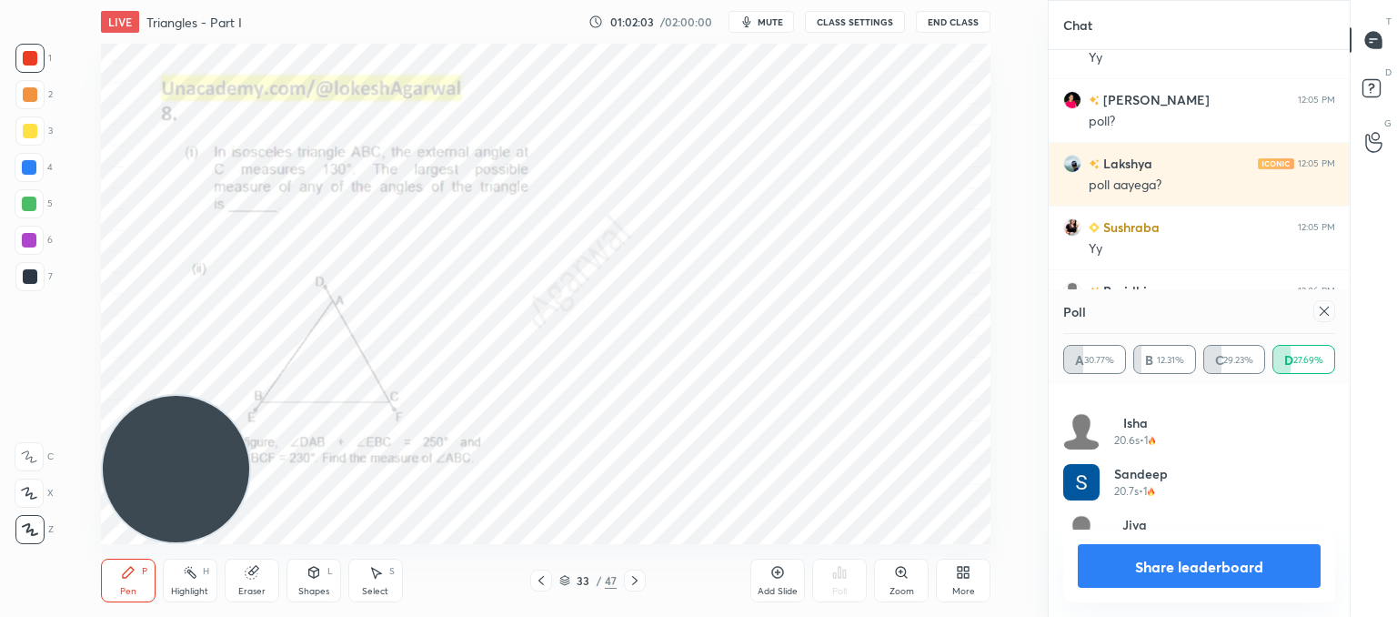
click at [1325, 311] on icon at bounding box center [1324, 311] width 15 height 15
type textarea "x"
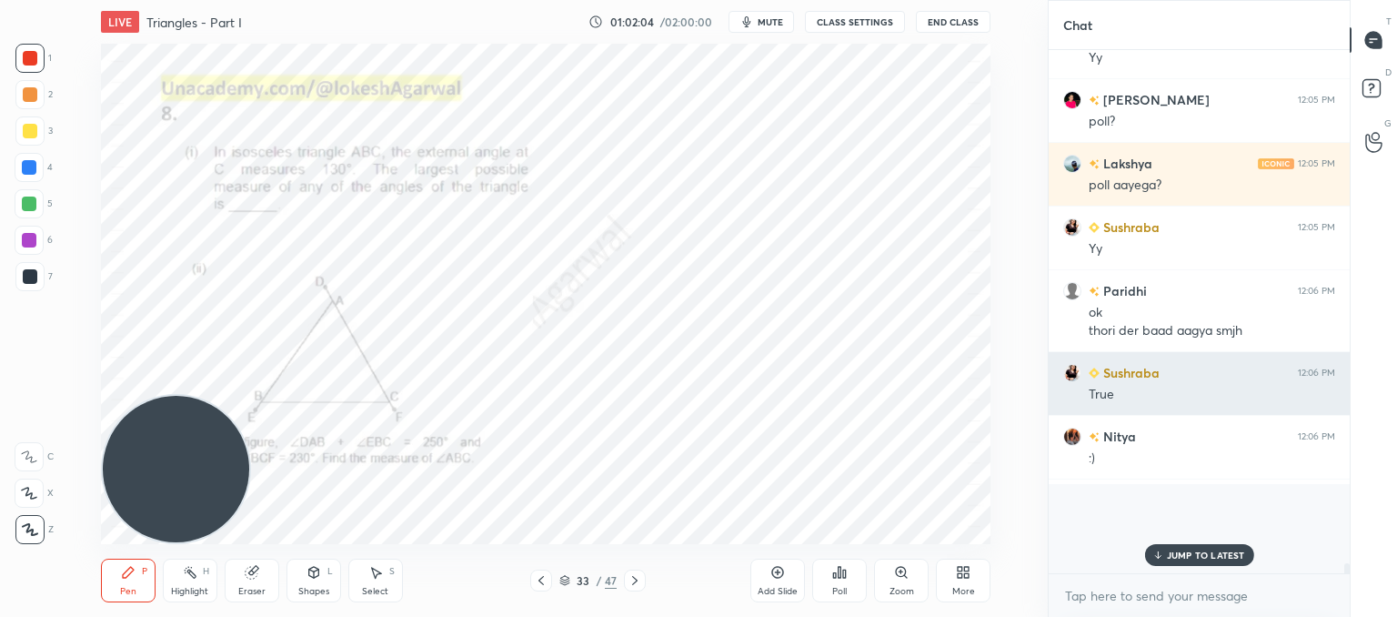
scroll to position [21578, 0]
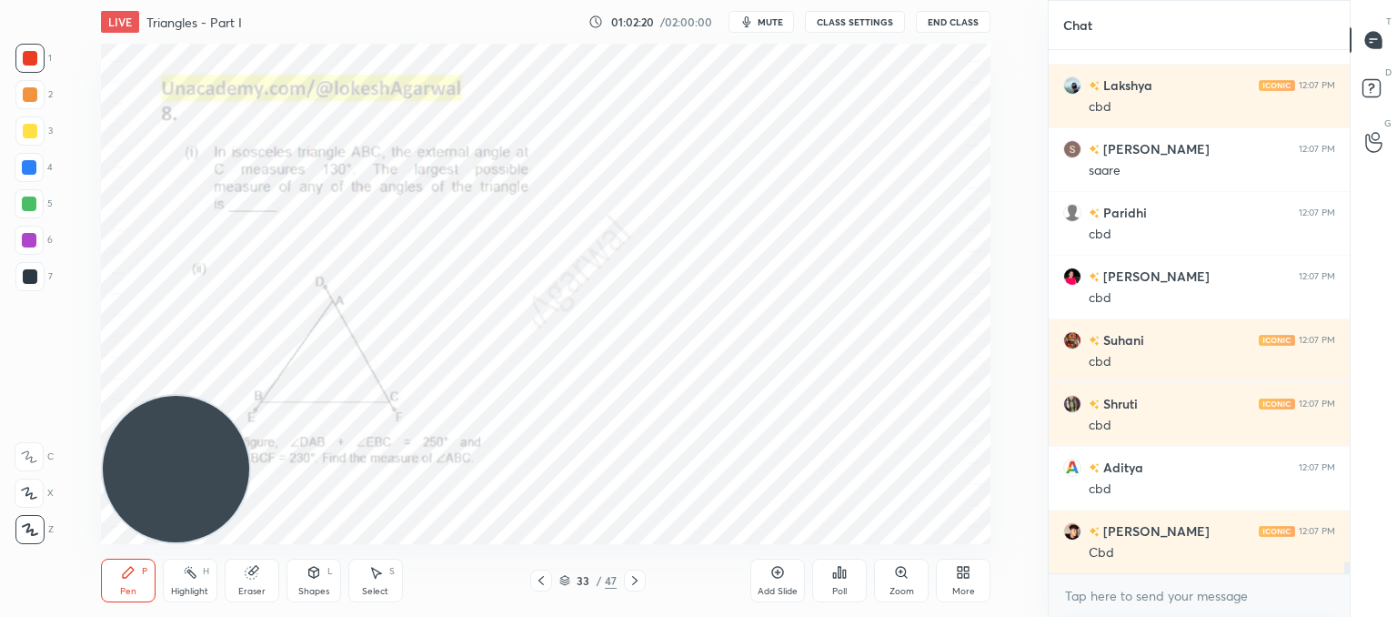
drag, startPoint x: 252, startPoint y: 579, endPoint x: 262, endPoint y: 572, distance: 11.9
click at [257, 577] on icon at bounding box center [252, 572] width 15 height 15
click at [131, 587] on div "Pen" at bounding box center [128, 591] width 16 height 9
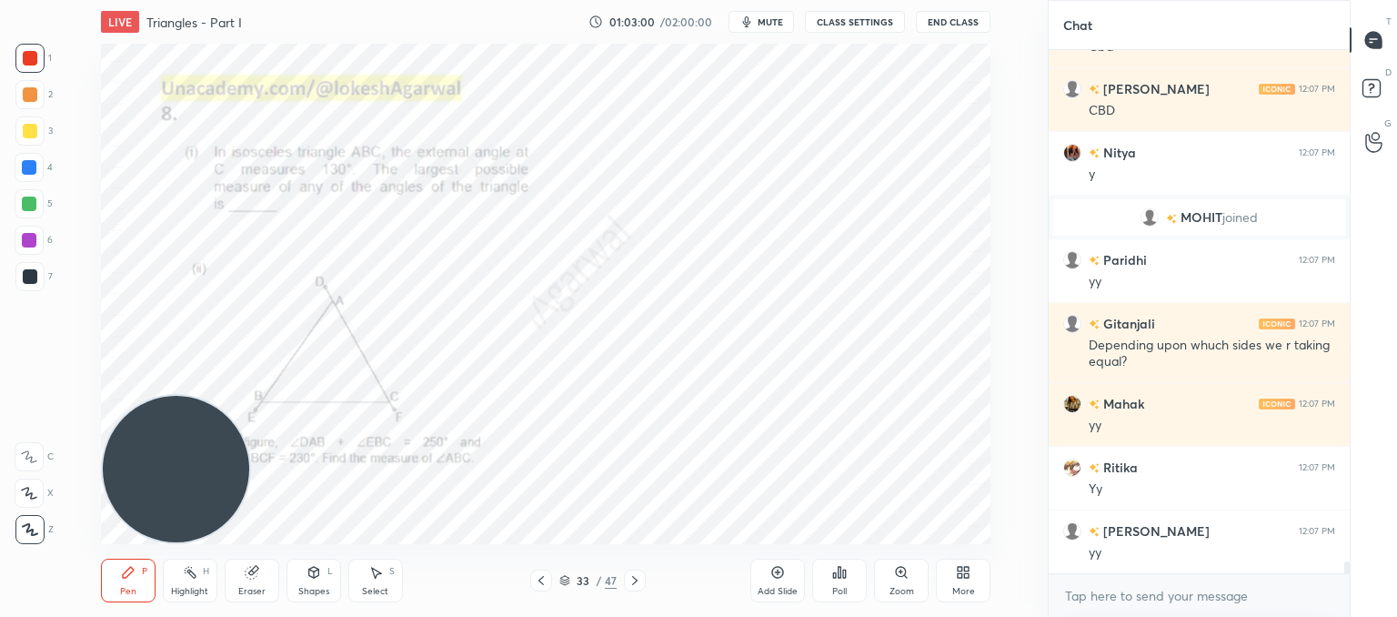
drag, startPoint x: 381, startPoint y: 582, endPoint x: 402, endPoint y: 563, distance: 28.3
click at [388, 580] on div "Select S" at bounding box center [375, 580] width 55 height 44
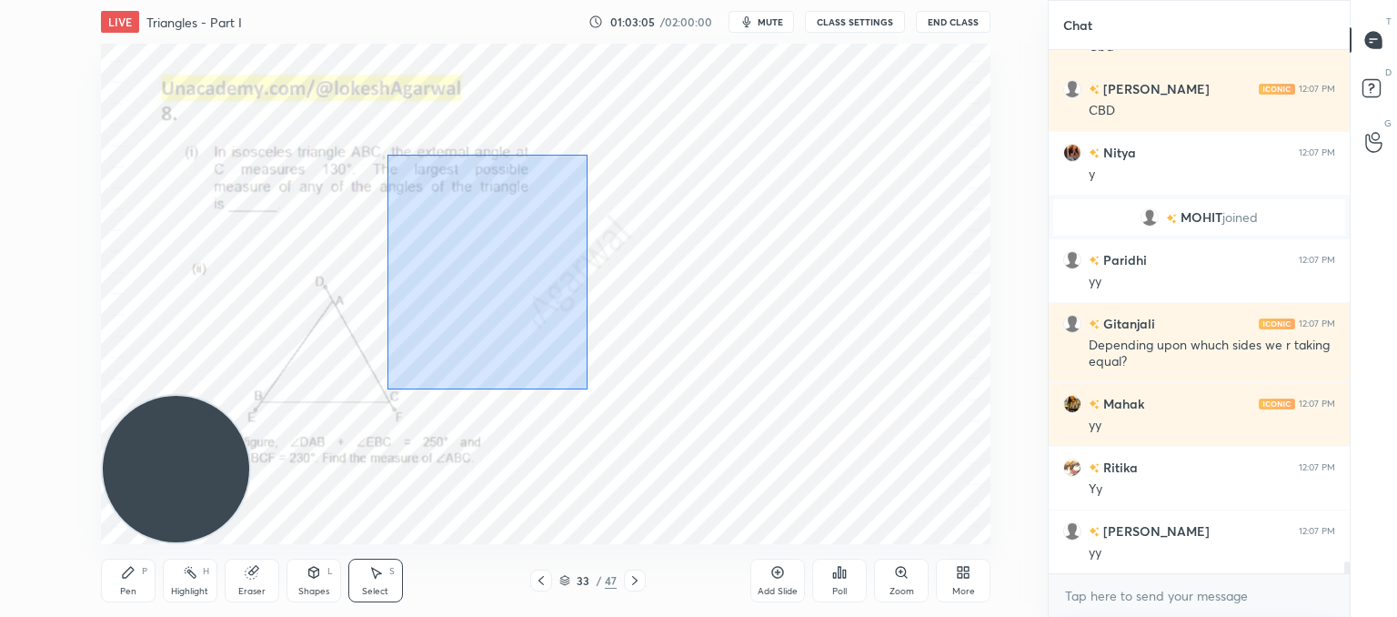
drag, startPoint x: 387, startPoint y: 154, endPoint x: 586, endPoint y: 387, distance: 306.4
click at [586, 387] on div "0 ° Undo Copy Paste here Duplicate Duplicate to new slide Delete" at bounding box center [546, 294] width 890 height 500
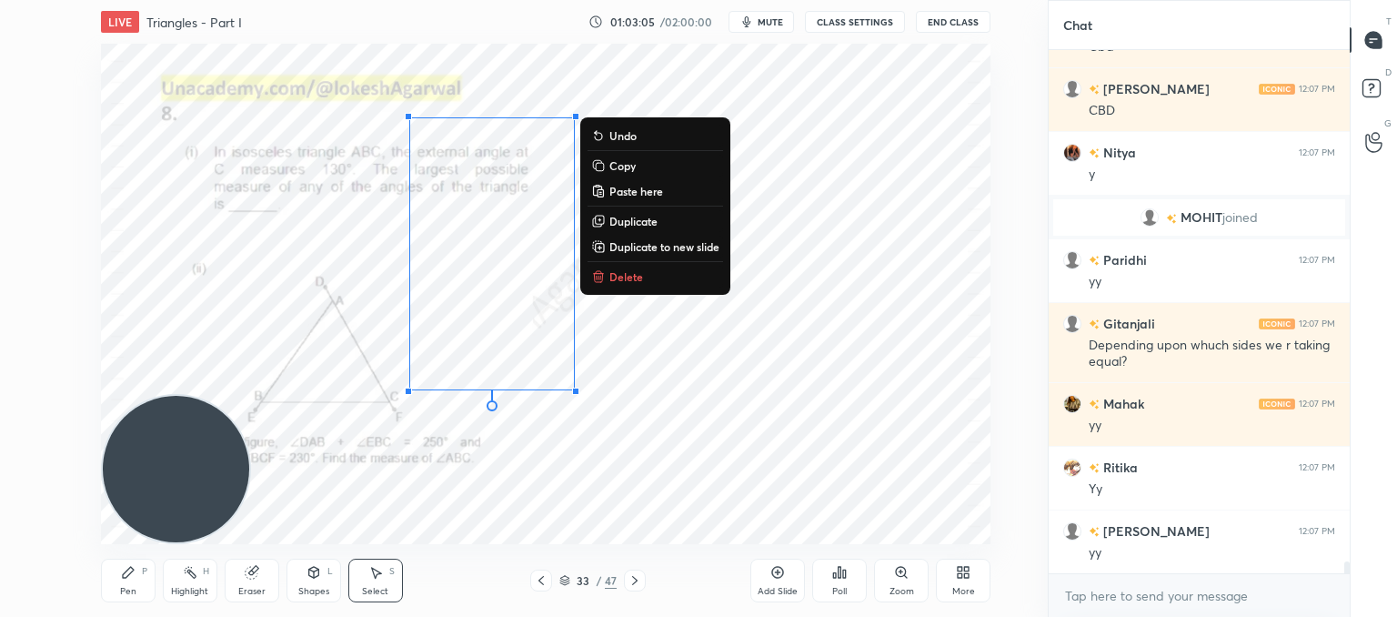
click at [626, 271] on p "Delete" at bounding box center [626, 276] width 34 height 15
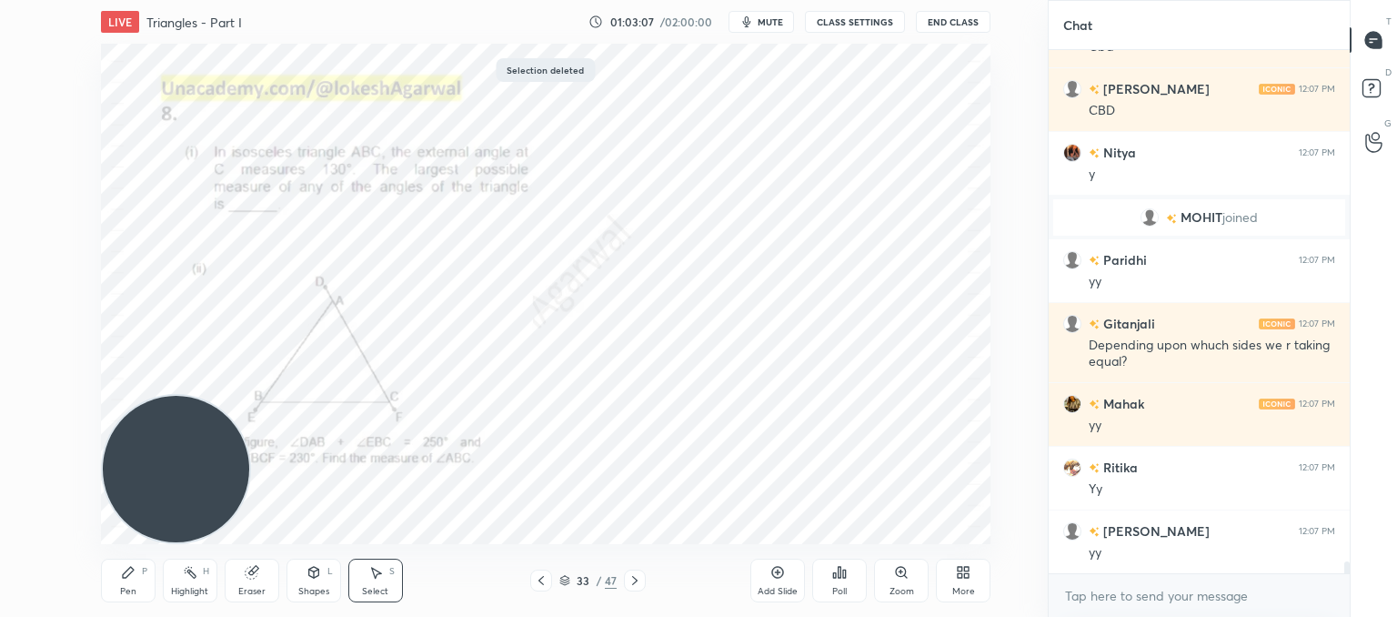
click at [138, 570] on div "Pen P" at bounding box center [128, 580] width 55 height 44
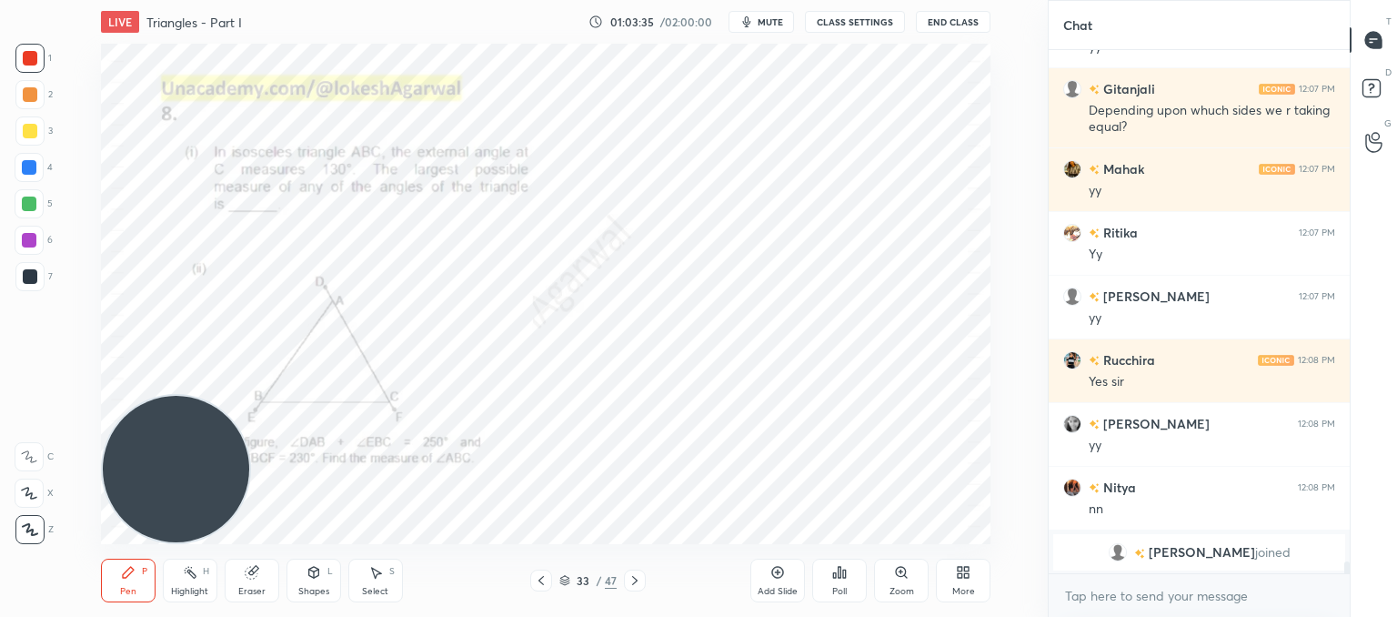
scroll to position [22147, 0]
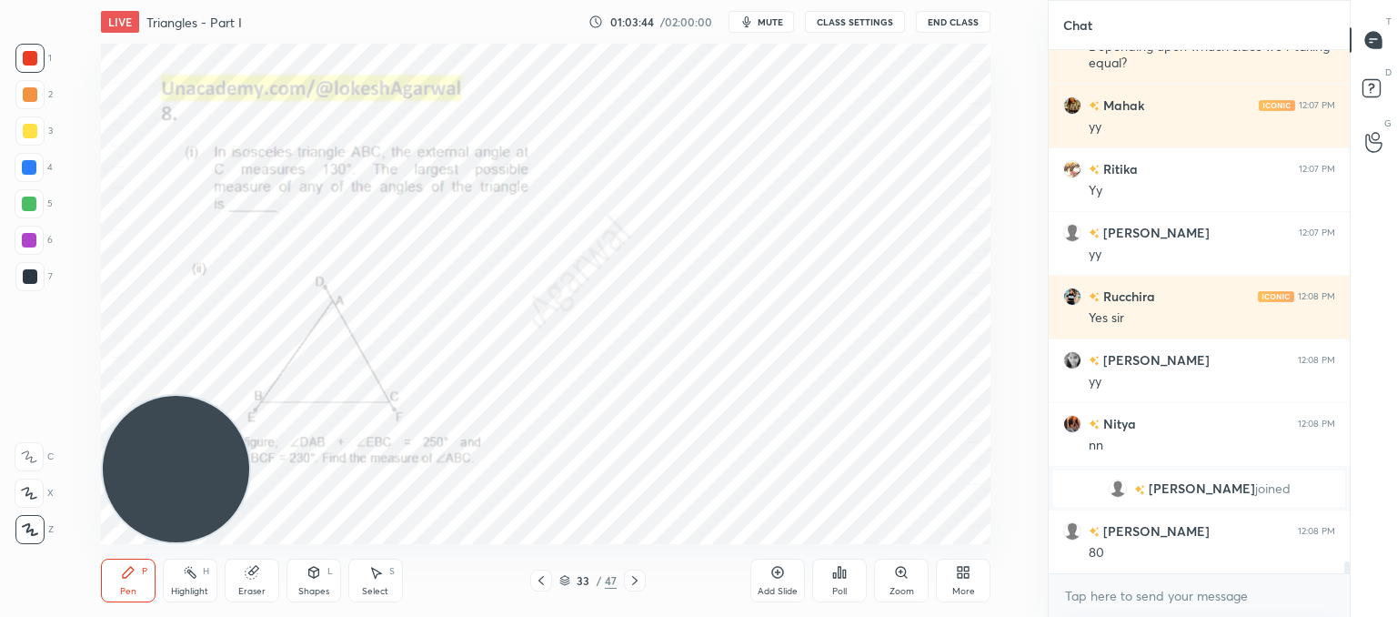
drag, startPoint x: 253, startPoint y: 578, endPoint x: 287, endPoint y: 543, distance: 48.9
click at [258, 578] on icon at bounding box center [252, 572] width 15 height 15
drag, startPoint x: 136, startPoint y: 572, endPoint x: 216, endPoint y: 496, distance: 110.7
click at [139, 570] on div "Pen P" at bounding box center [128, 580] width 55 height 44
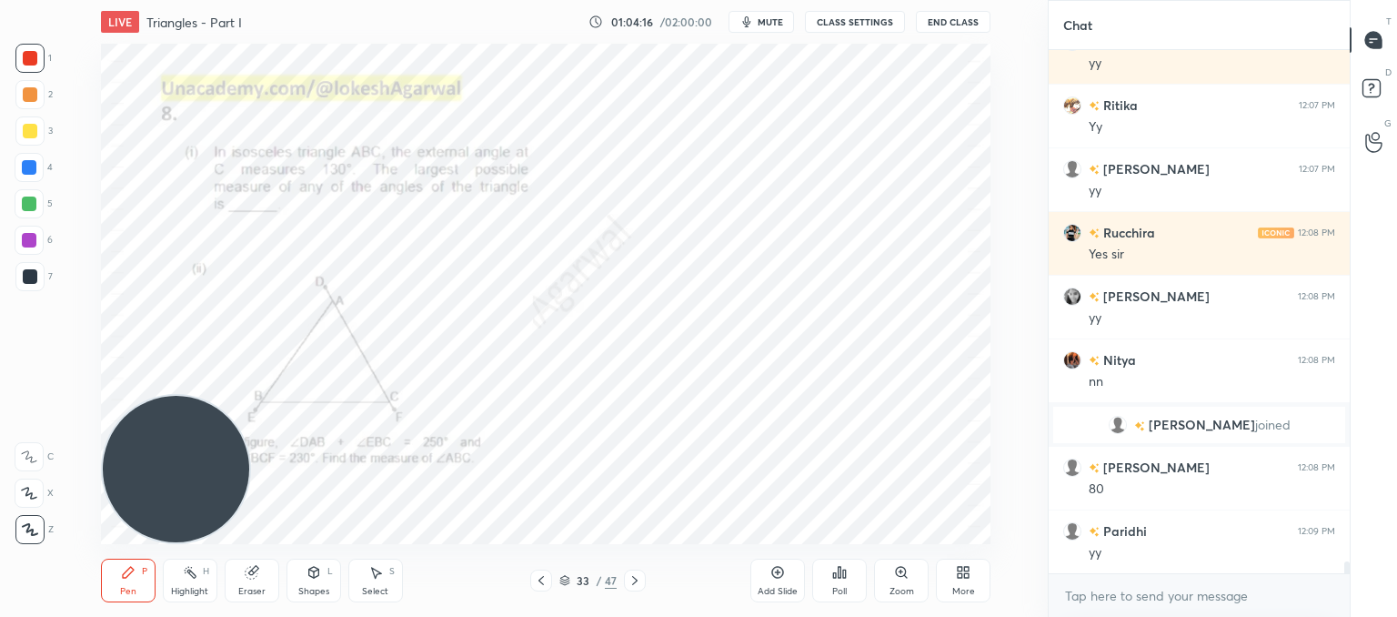
scroll to position [22274, 0]
click at [261, 578] on div "Eraser" at bounding box center [252, 580] width 55 height 44
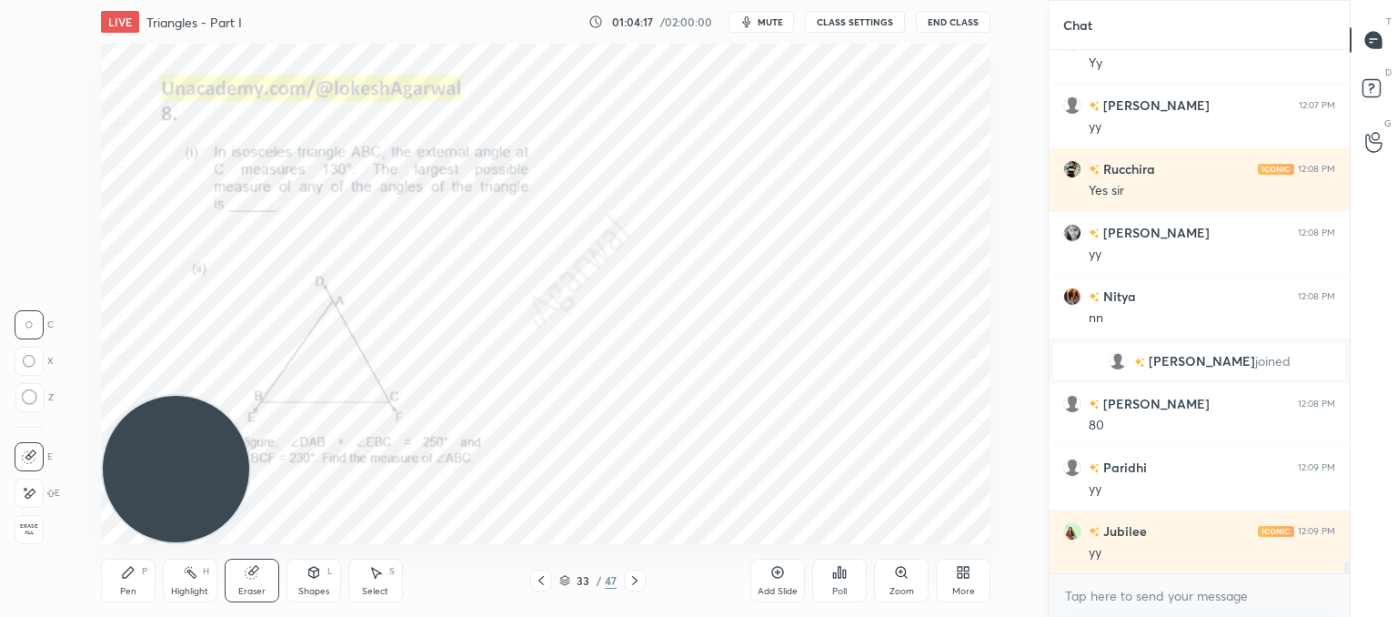
scroll to position [22338, 0]
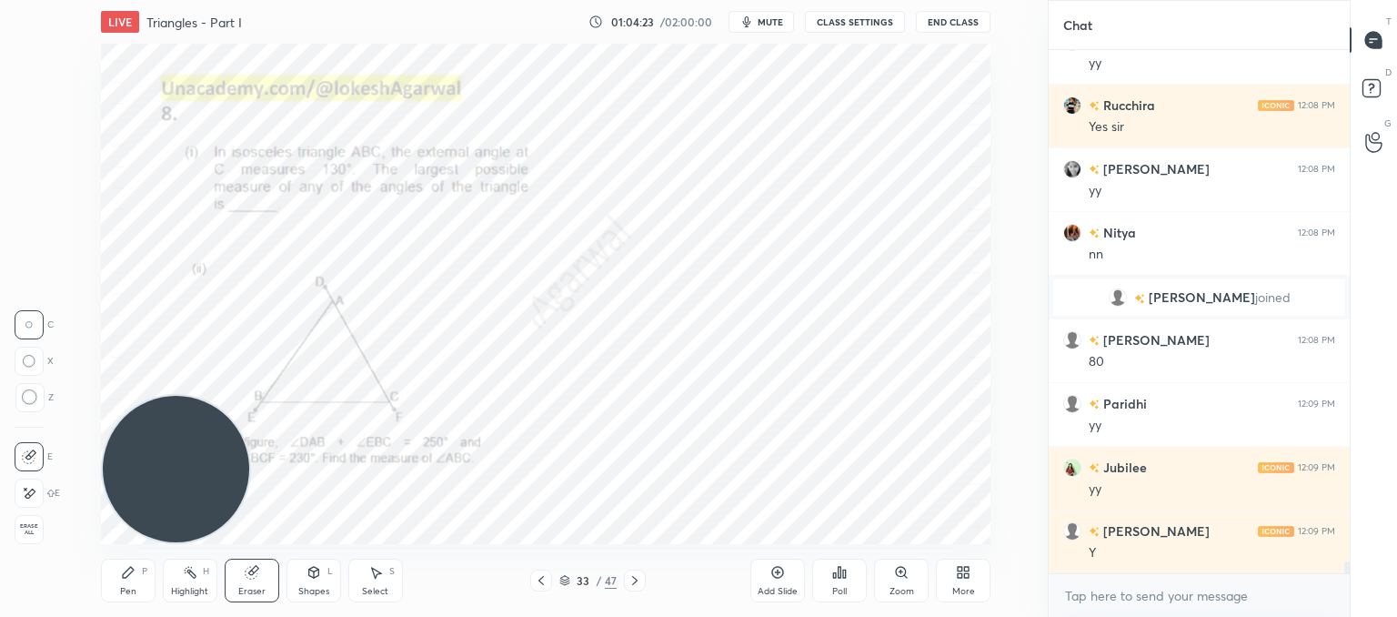
drag, startPoint x: 130, startPoint y: 582, endPoint x: 240, endPoint y: 525, distance: 124.1
click at [131, 583] on div "Pen P" at bounding box center [128, 580] width 55 height 44
click at [259, 576] on div "Eraser" at bounding box center [252, 580] width 55 height 44
click at [130, 589] on div "Pen" at bounding box center [128, 591] width 16 height 9
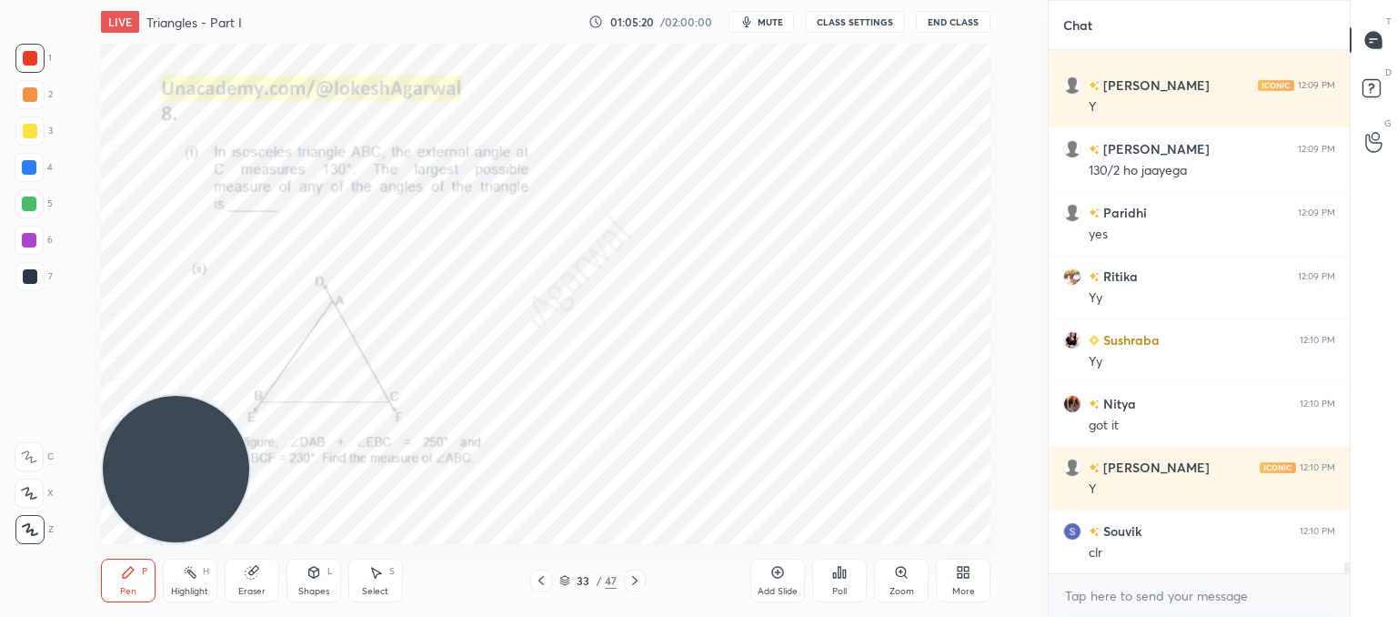
scroll to position [22848, 0]
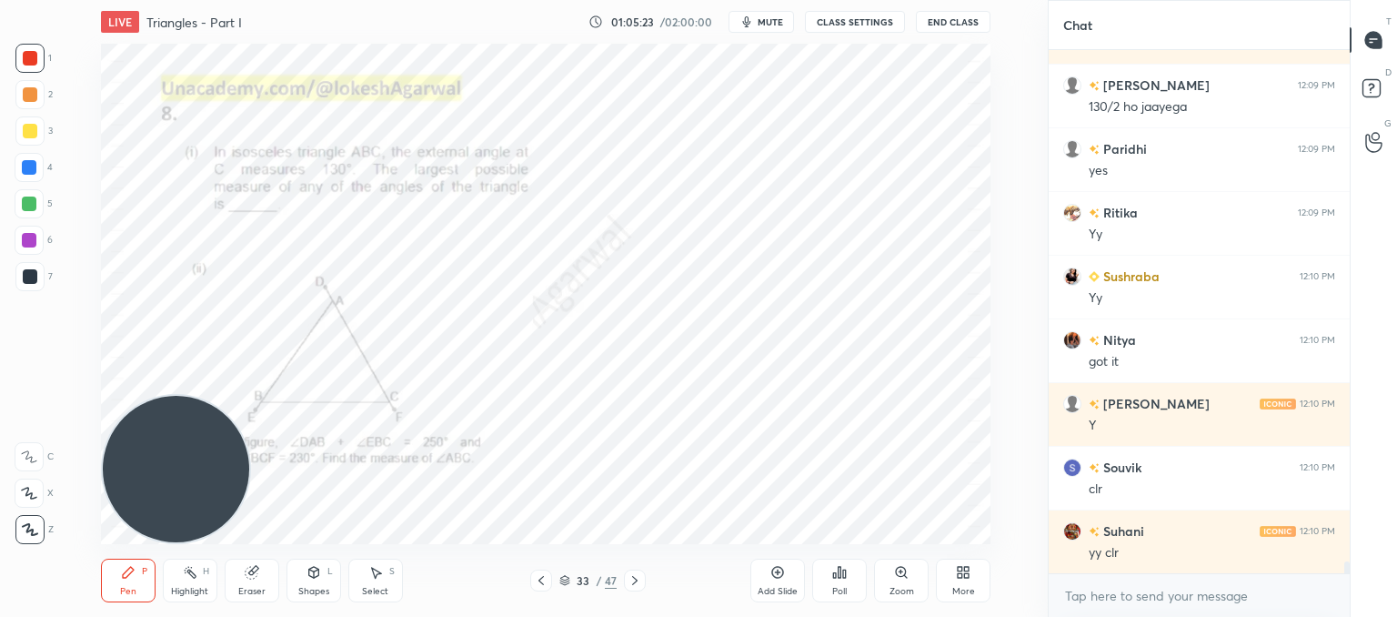
click at [629, 577] on icon at bounding box center [635, 580] width 15 height 15
drag, startPoint x: 257, startPoint y: 583, endPoint x: 270, endPoint y: 552, distance: 33.4
click at [264, 565] on div "Eraser" at bounding box center [252, 580] width 55 height 44
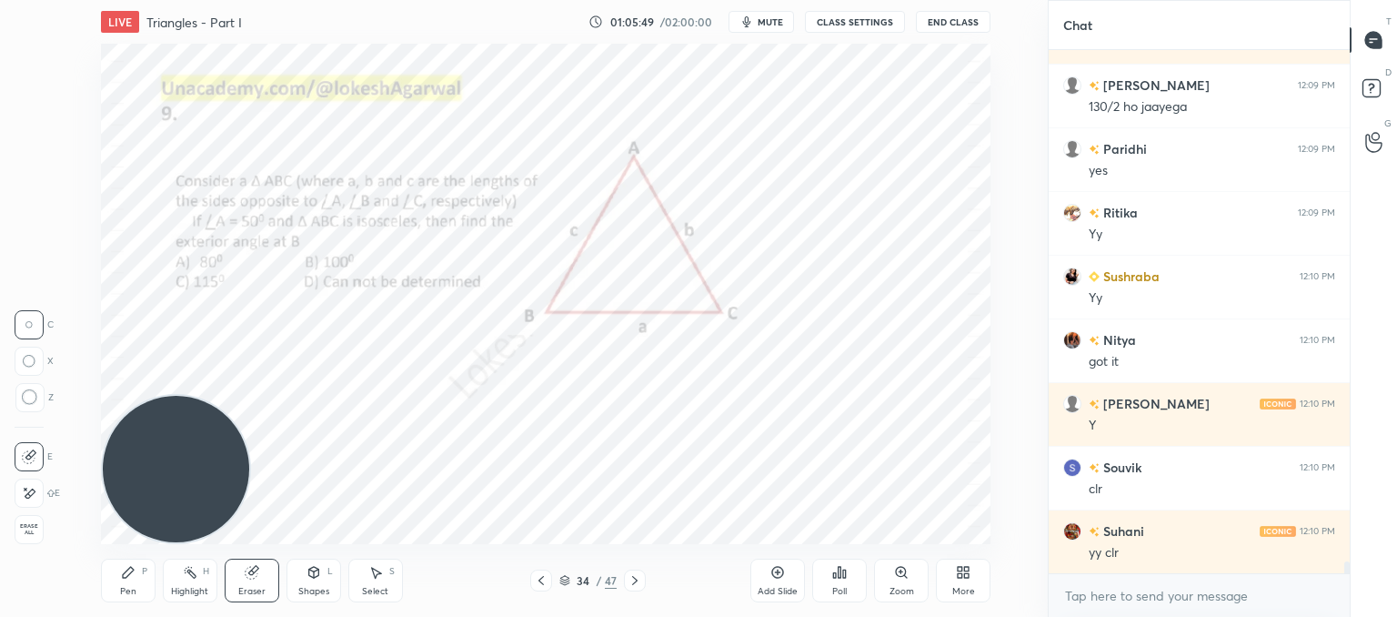
click at [634, 584] on icon at bounding box center [635, 580] width 15 height 15
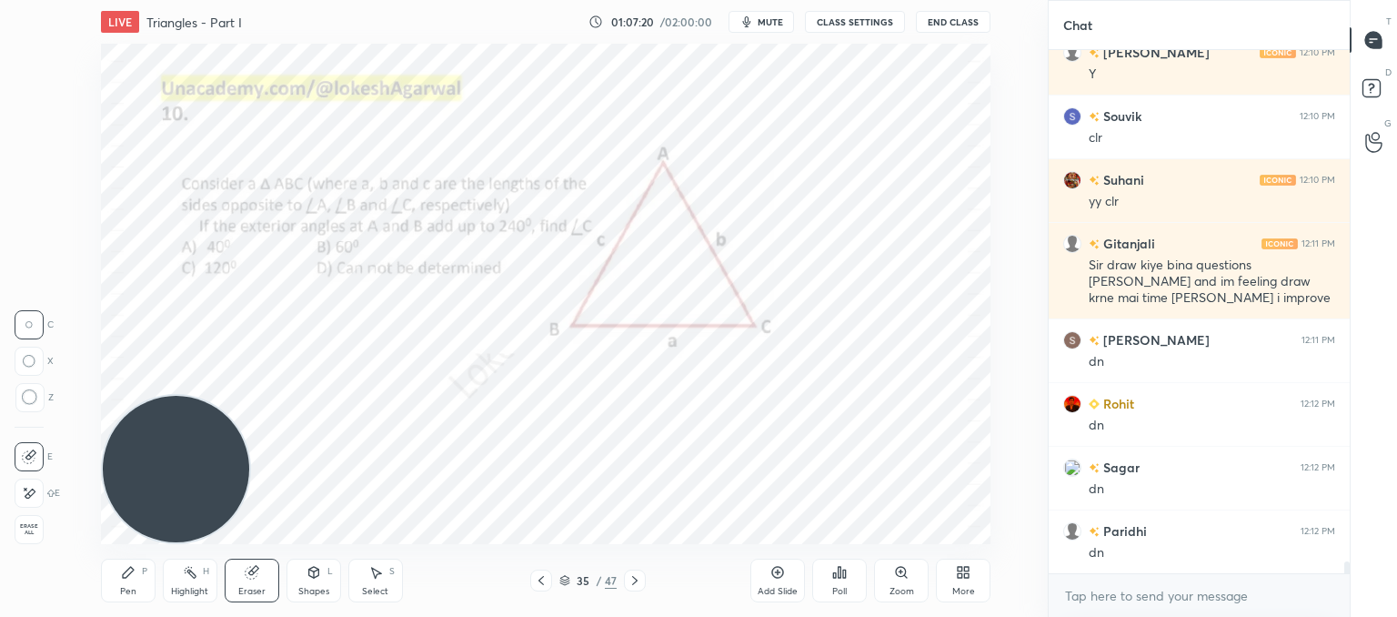
scroll to position [23262, 0]
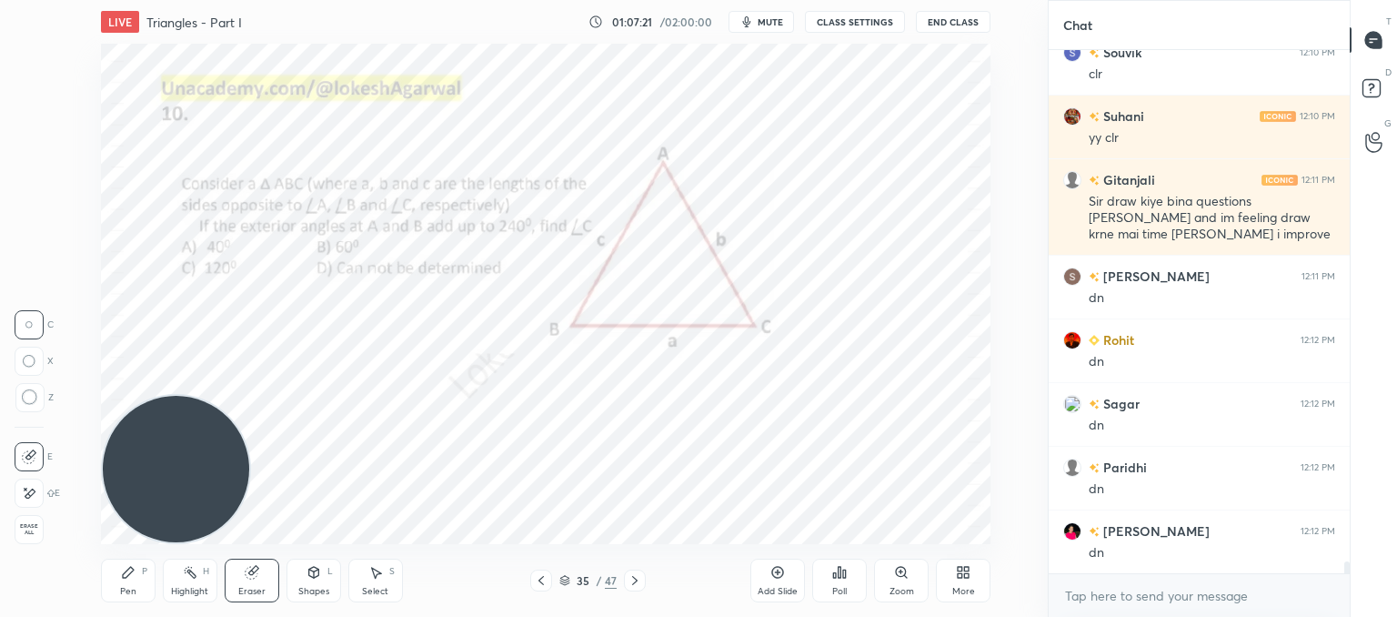
drag, startPoint x: 135, startPoint y: 584, endPoint x: 185, endPoint y: 543, distance: 64.6
click at [138, 581] on div "Pen P" at bounding box center [128, 580] width 55 height 44
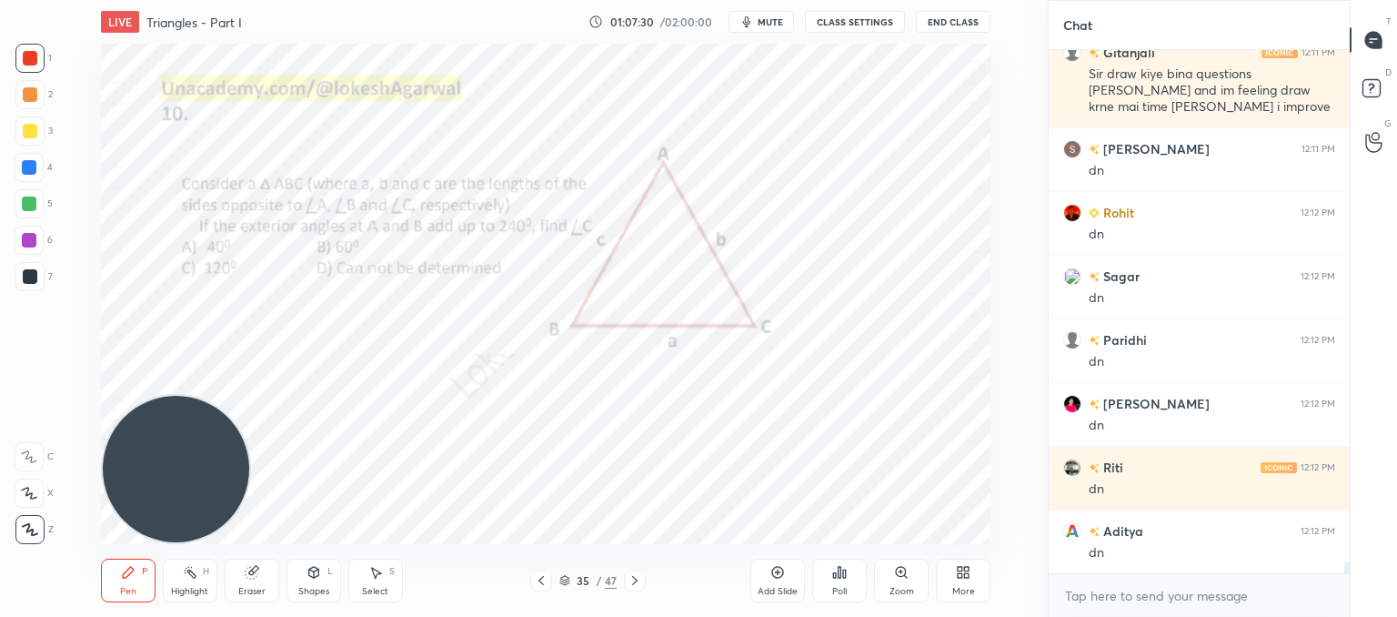
scroll to position [23453, 0]
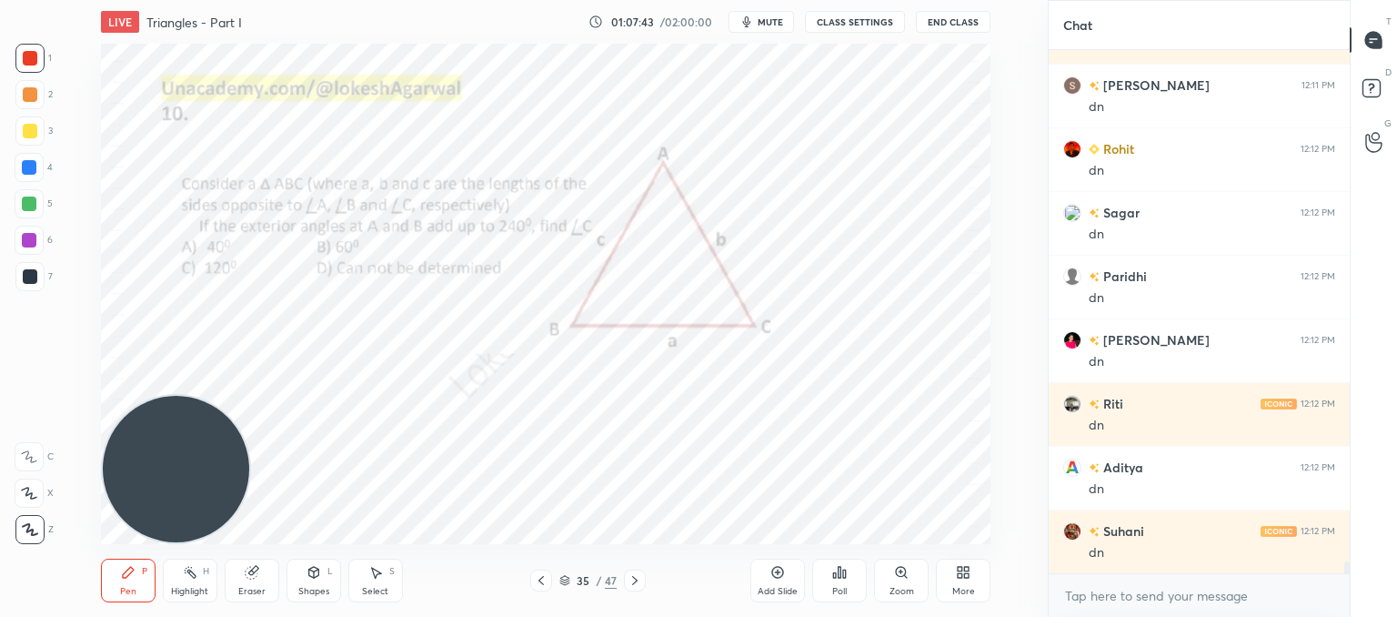
click at [844, 587] on div "Poll" at bounding box center [839, 591] width 15 height 9
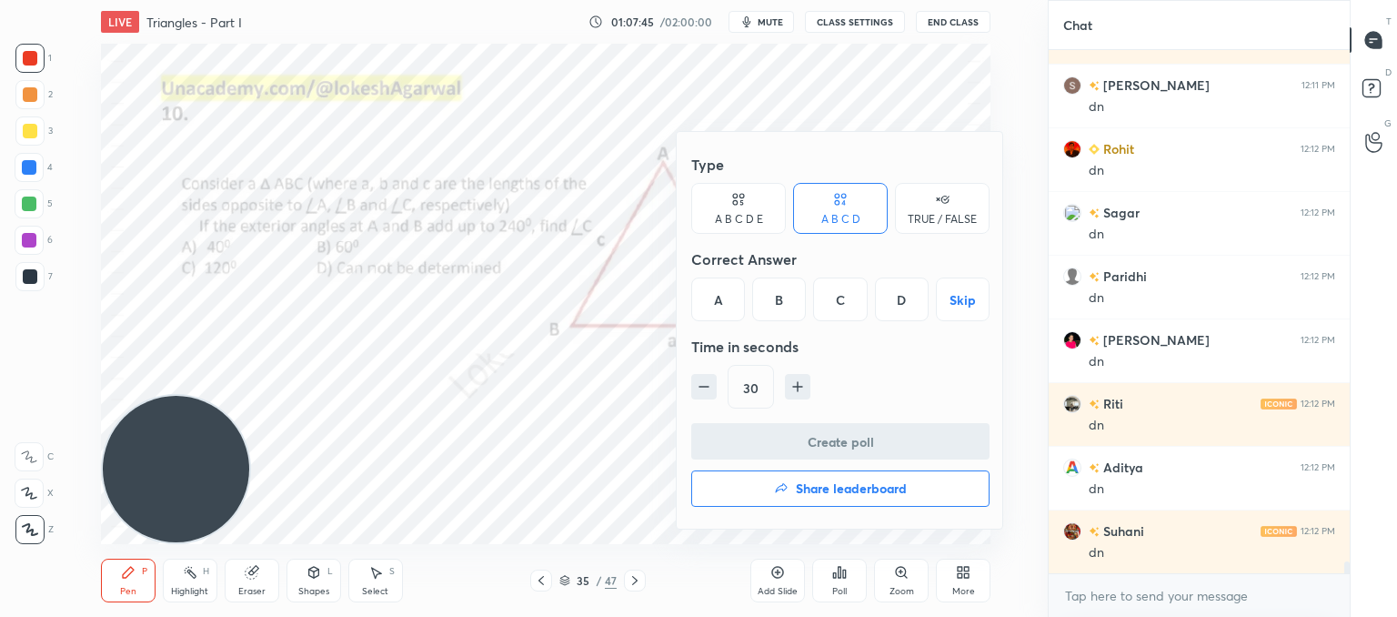
click at [779, 297] on div "B" at bounding box center [779, 299] width 54 height 44
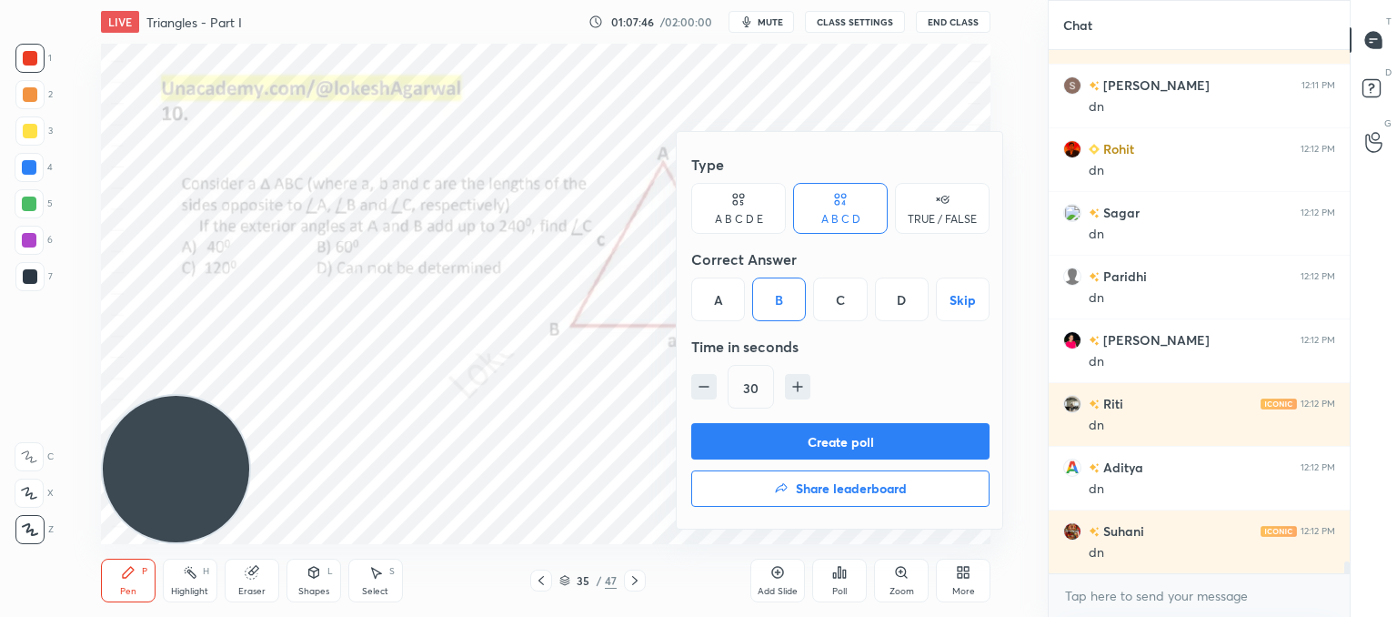
click at [798, 390] on icon "button" at bounding box center [798, 386] width 18 height 18
click at [709, 390] on icon "button" at bounding box center [704, 386] width 18 height 18
type input "30"
click at [739, 429] on button "Create poll" at bounding box center [840, 441] width 298 height 36
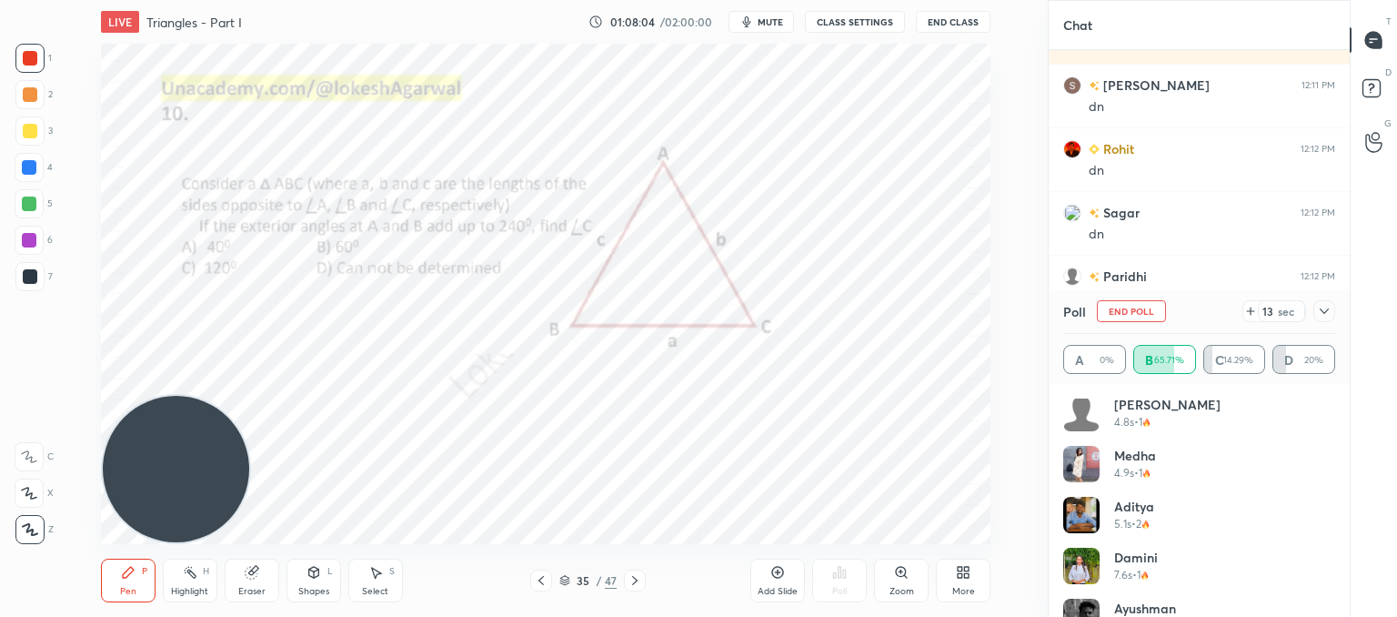
scroll to position [953, 0]
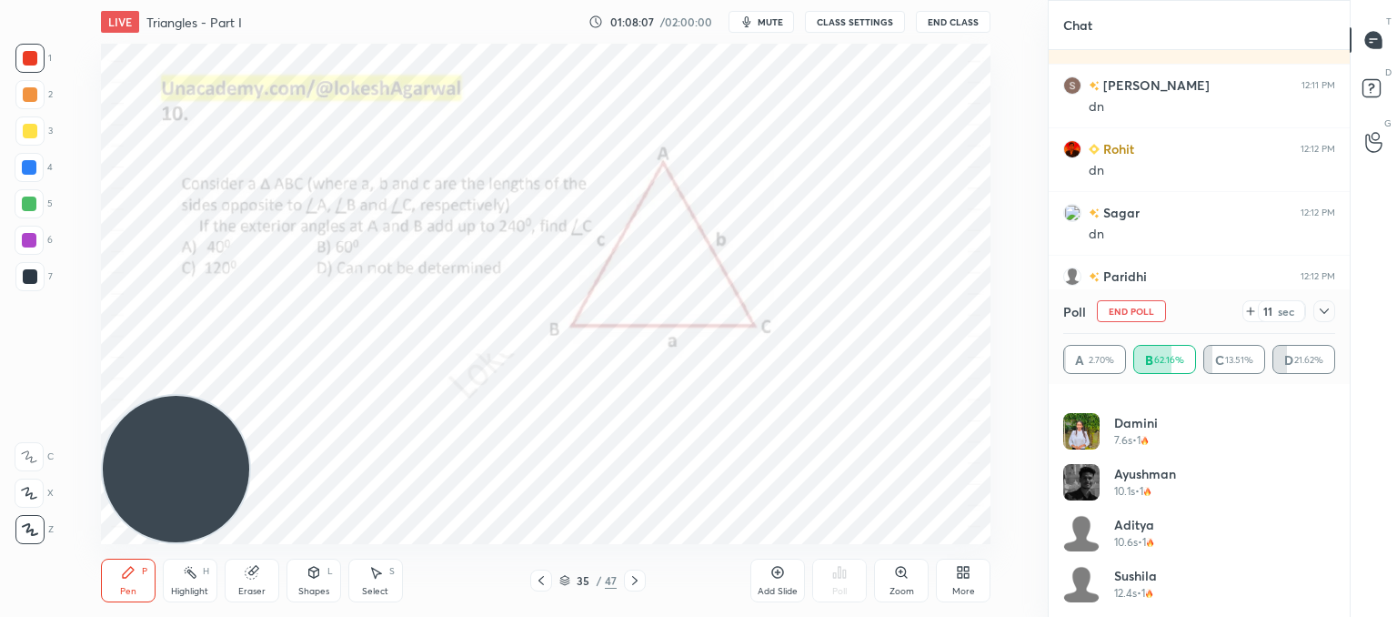
click at [1248, 314] on icon at bounding box center [1250, 311] width 15 height 15
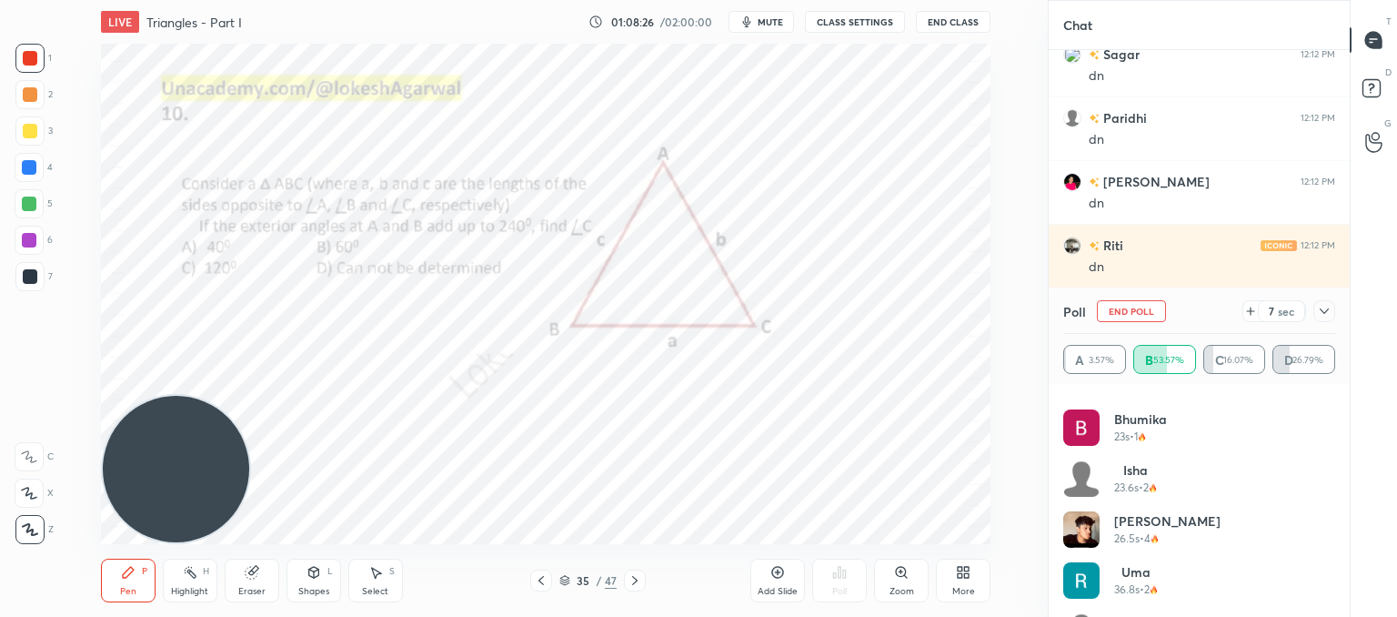
scroll to position [1412, 0]
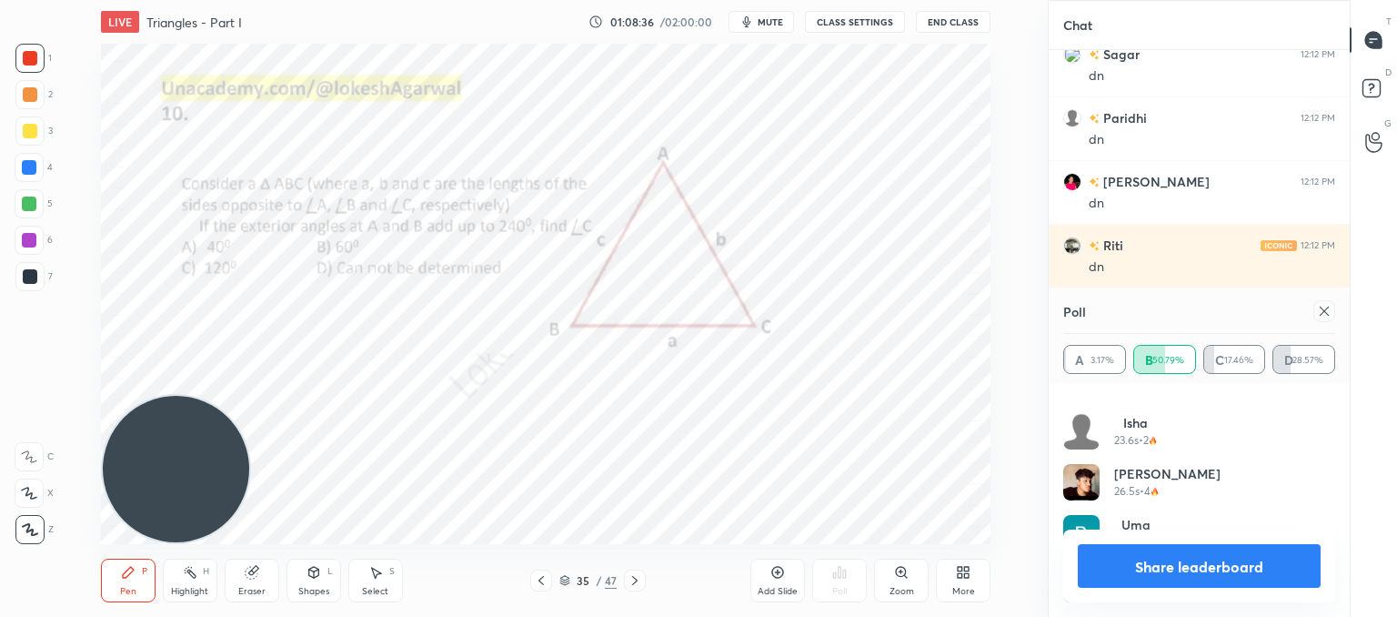
click at [1331, 315] on icon at bounding box center [1324, 311] width 15 height 15
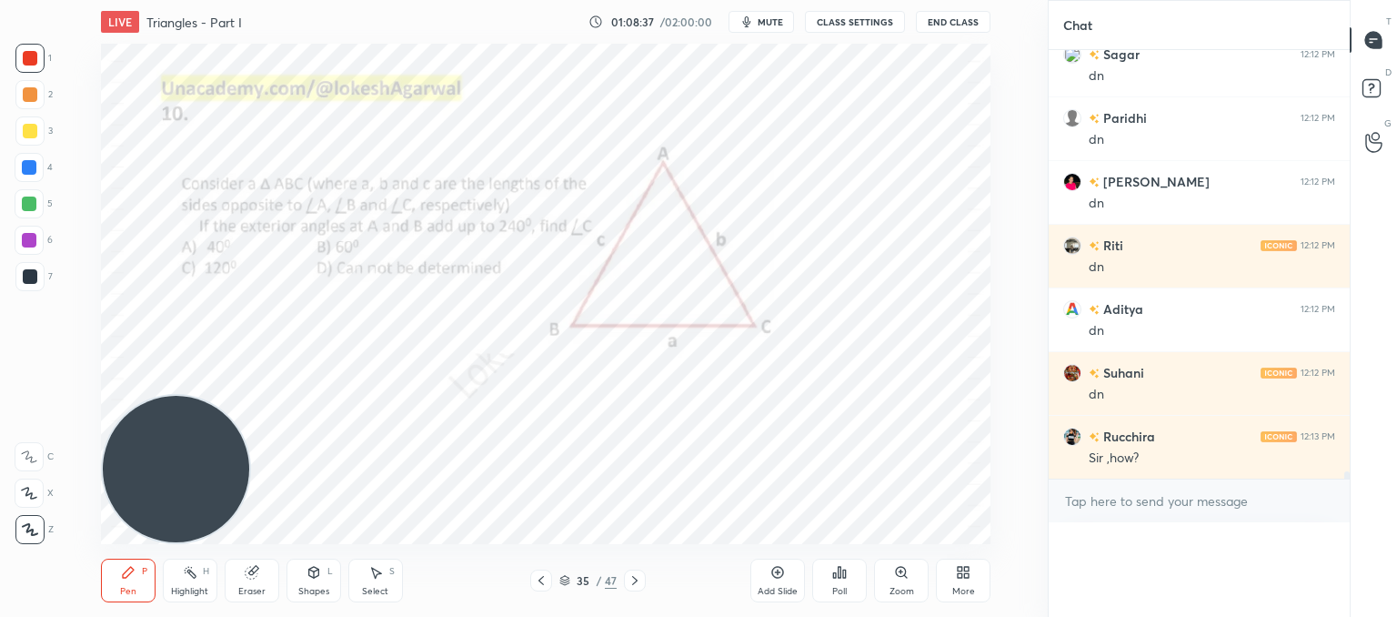
scroll to position [0, 0]
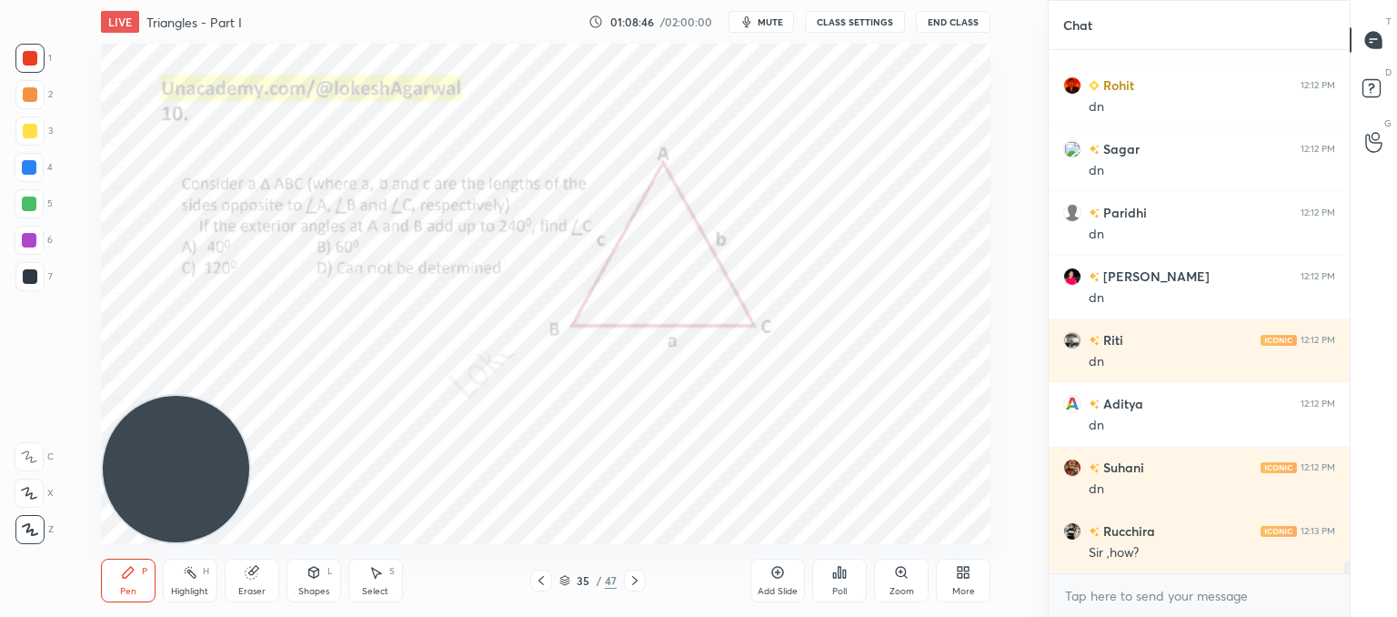
click at [311, 579] on icon at bounding box center [314, 572] width 15 height 15
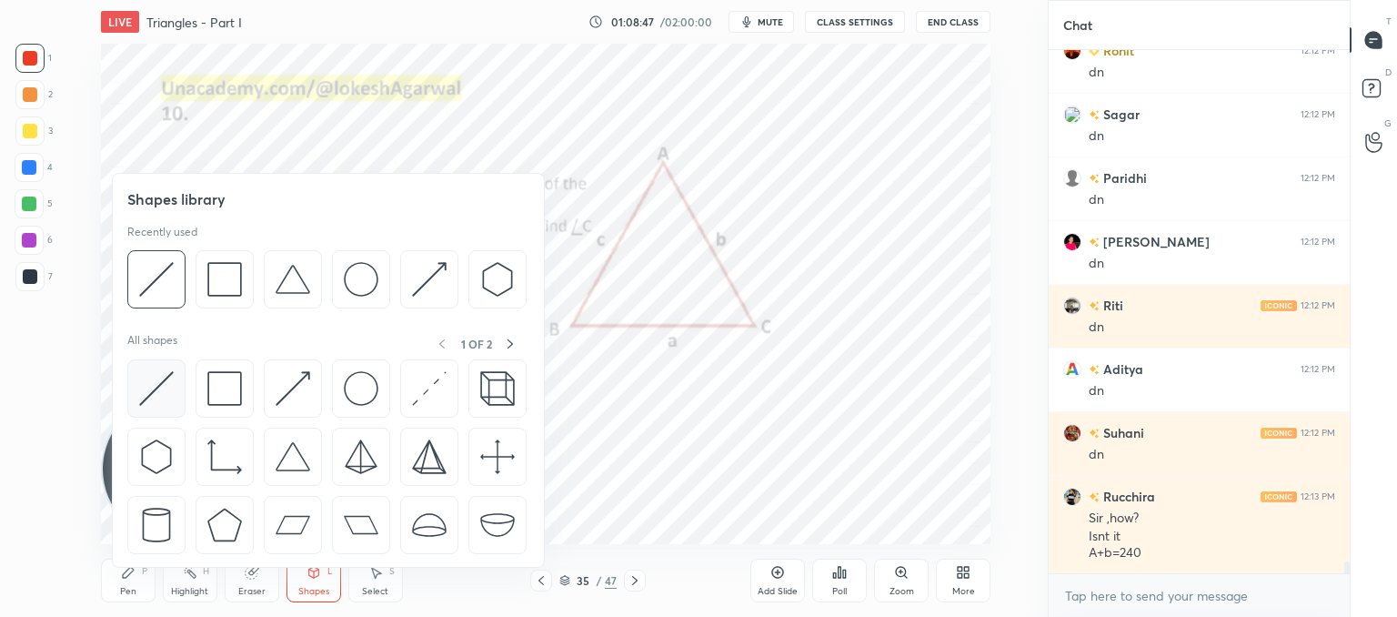
click at [159, 387] on img at bounding box center [156, 388] width 35 height 35
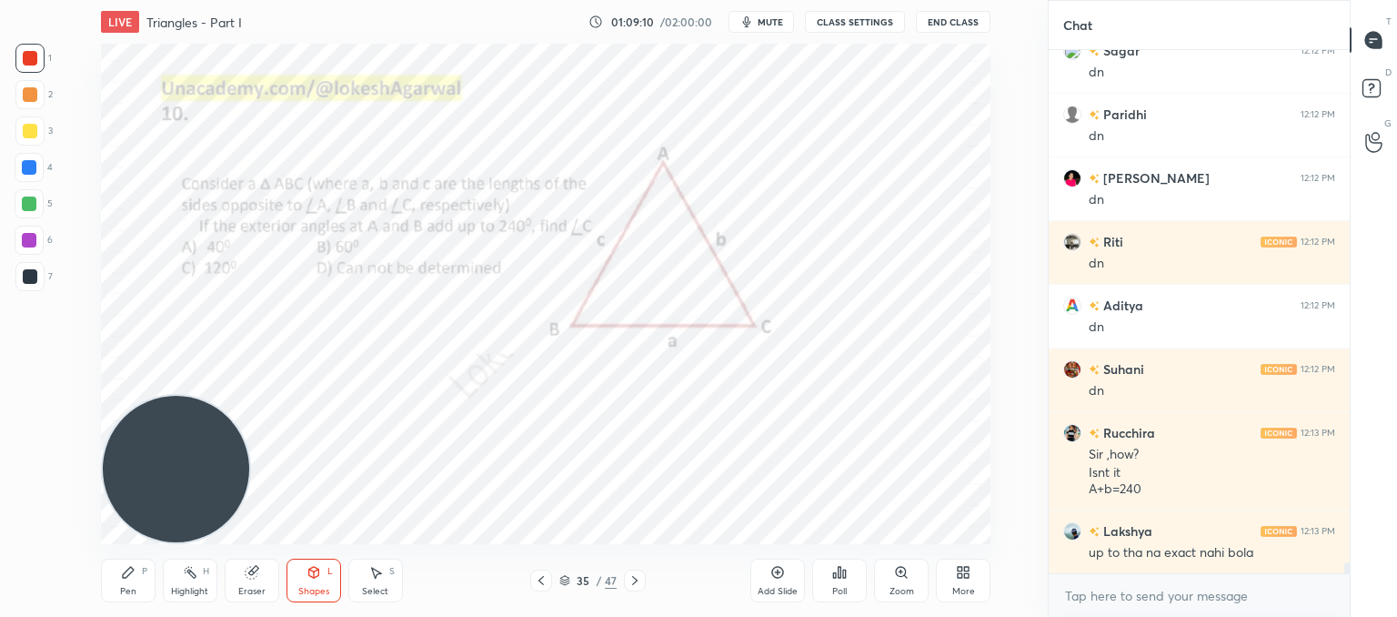
scroll to position [23679, 0]
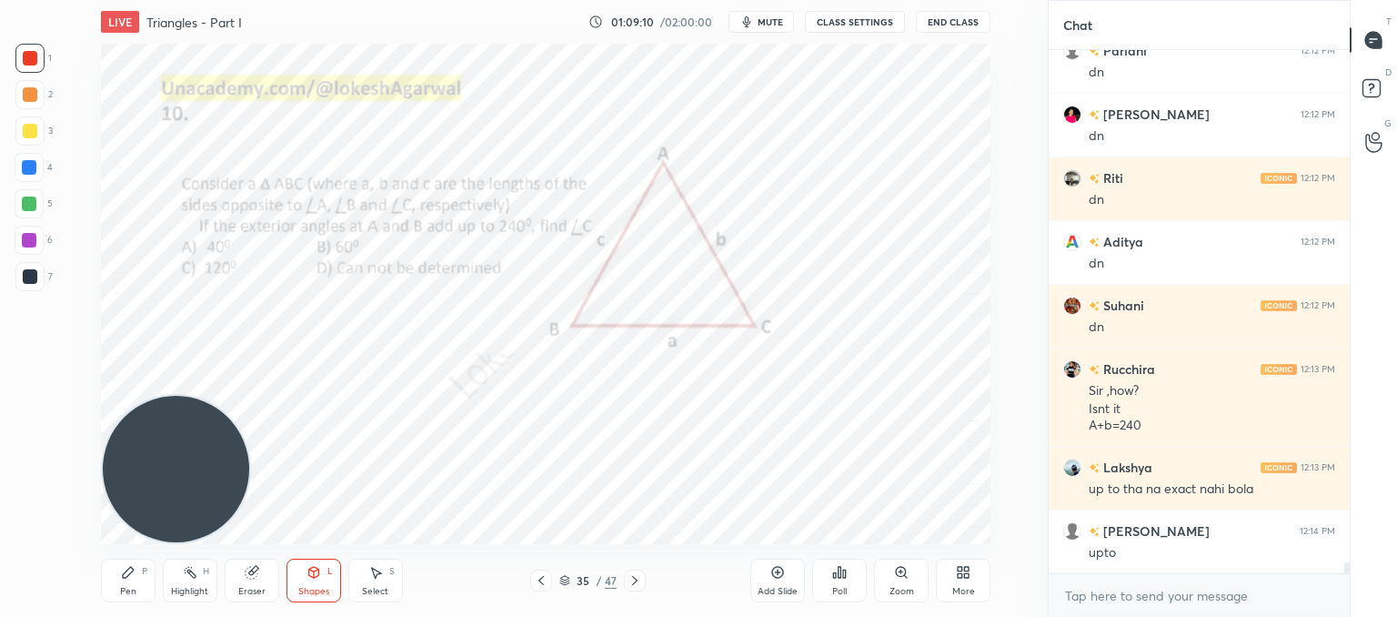
drag, startPoint x: 136, startPoint y: 585, endPoint x: 150, endPoint y: 572, distance: 19.3
click at [135, 585] on div "Pen P" at bounding box center [128, 580] width 55 height 44
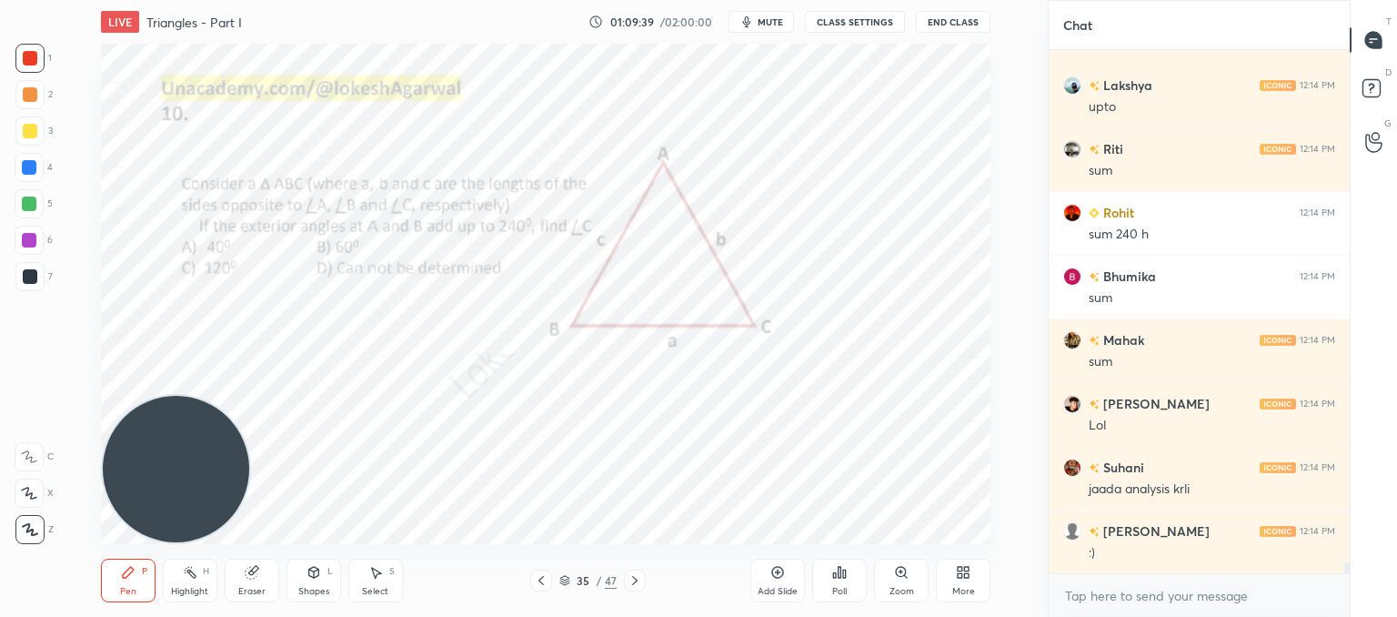
scroll to position [24316, 0]
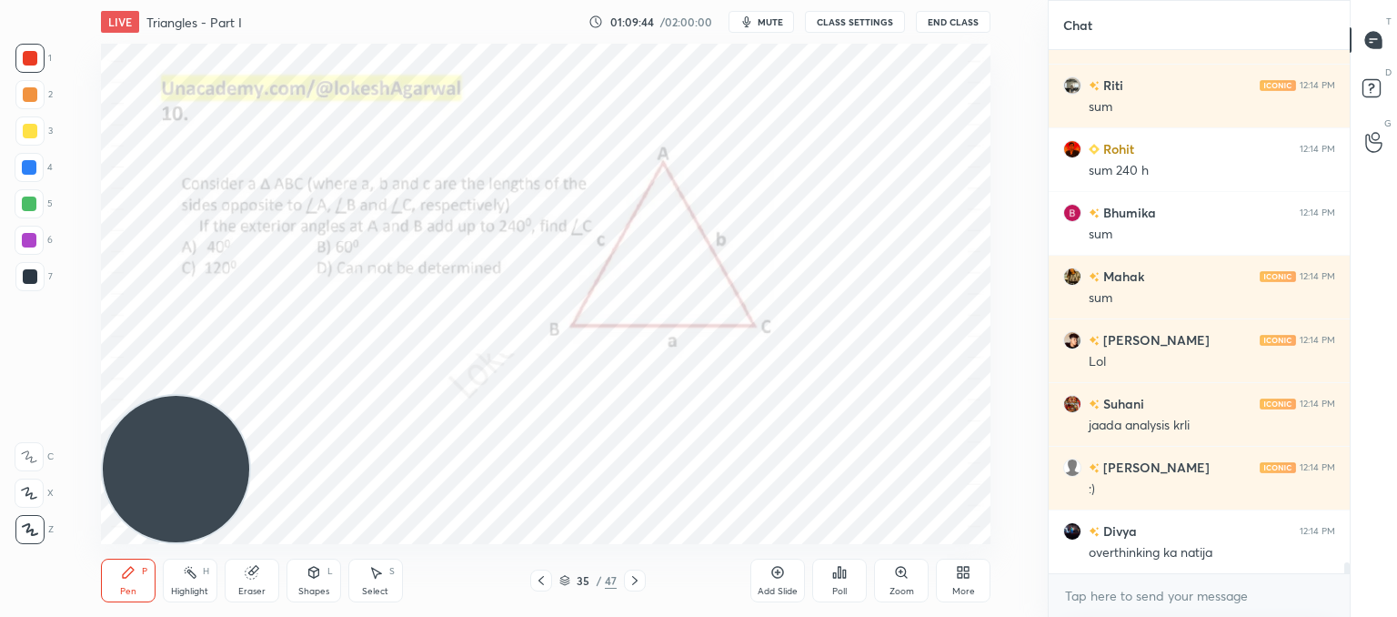
drag, startPoint x: 259, startPoint y: 576, endPoint x: 295, endPoint y: 561, distance: 38.3
click at [266, 574] on div "Eraser" at bounding box center [252, 580] width 55 height 44
click at [127, 581] on div "Pen P" at bounding box center [128, 580] width 55 height 44
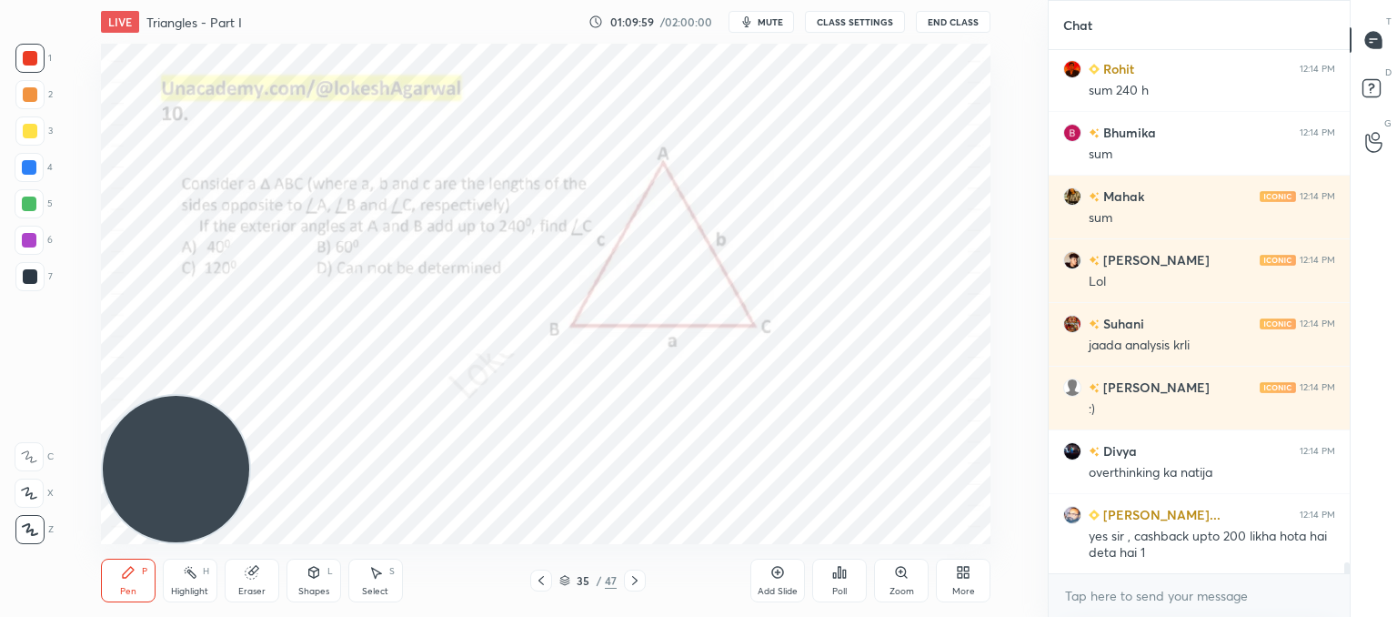
drag, startPoint x: 247, startPoint y: 590, endPoint x: 262, endPoint y: 547, distance: 46.0
click at [248, 590] on div "Eraser" at bounding box center [251, 591] width 27 height 9
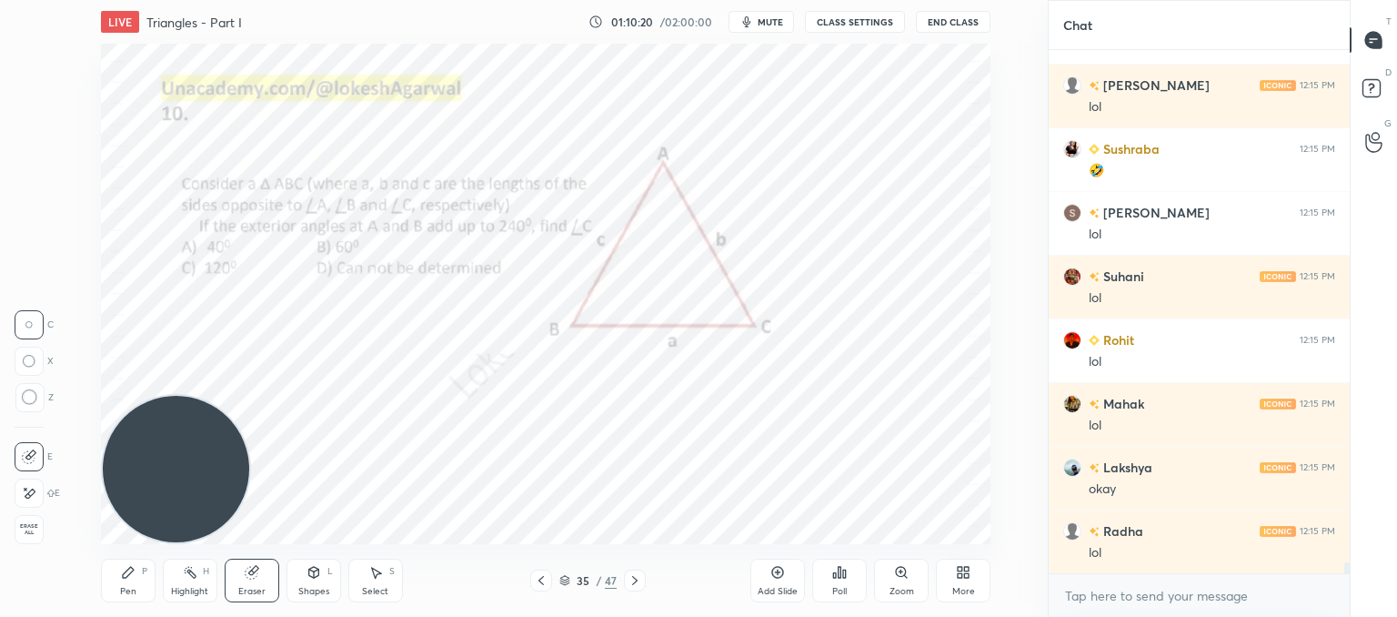
scroll to position [24969, 0]
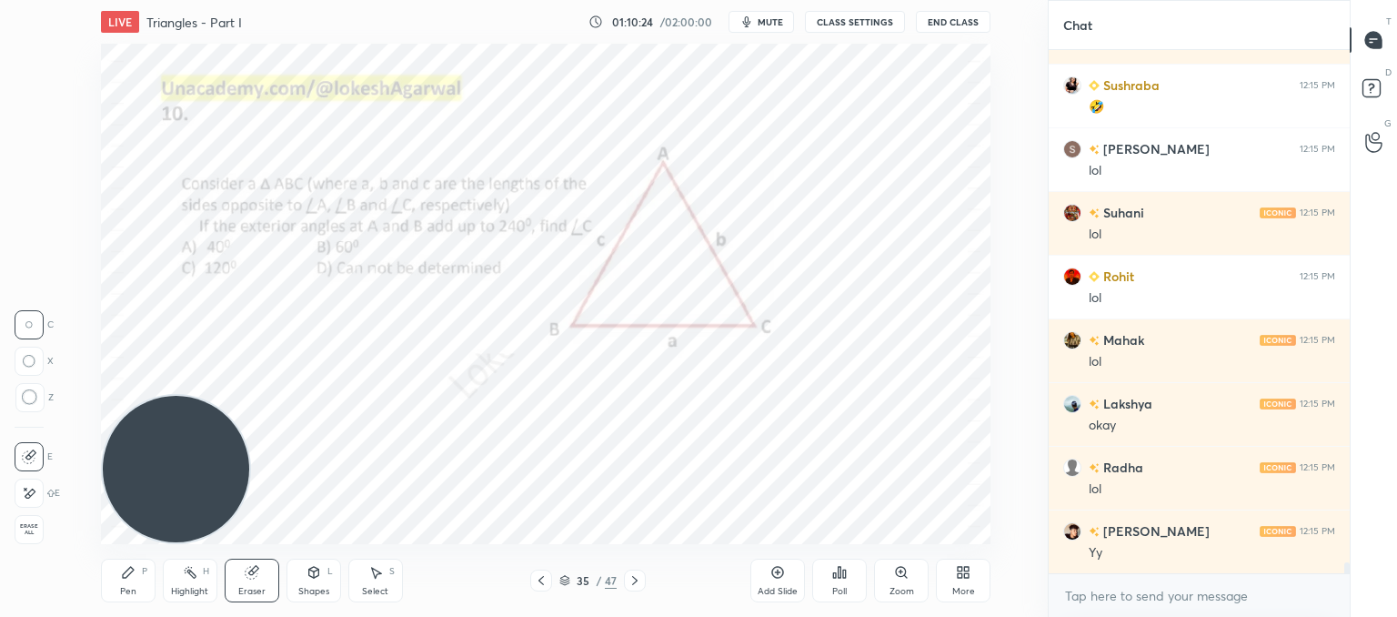
click at [131, 574] on icon at bounding box center [128, 572] width 15 height 15
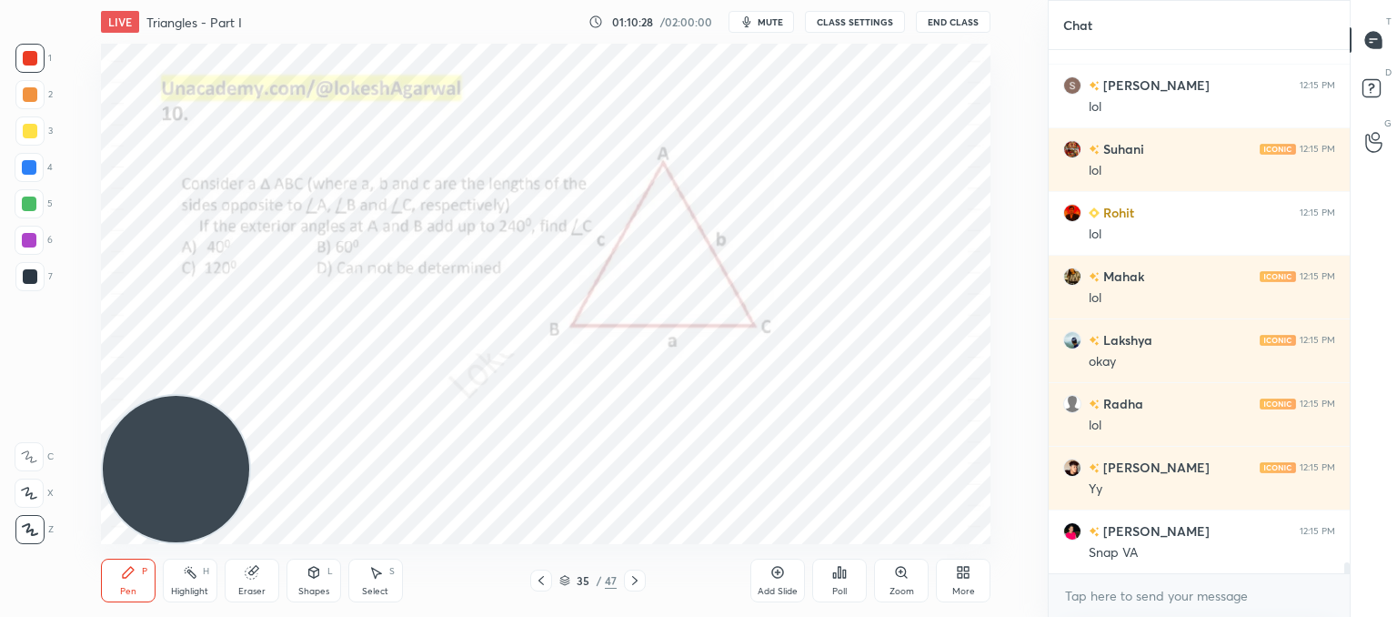
click at [257, 583] on div "Eraser" at bounding box center [252, 580] width 55 height 44
drag, startPoint x: 123, startPoint y: 579, endPoint x: 146, endPoint y: 561, distance: 29.8
click at [129, 576] on icon at bounding box center [128, 572] width 15 height 15
click at [790, 579] on div "Add Slide" at bounding box center [777, 580] width 55 height 44
click at [323, 569] on div "Shapes L" at bounding box center [314, 580] width 55 height 44
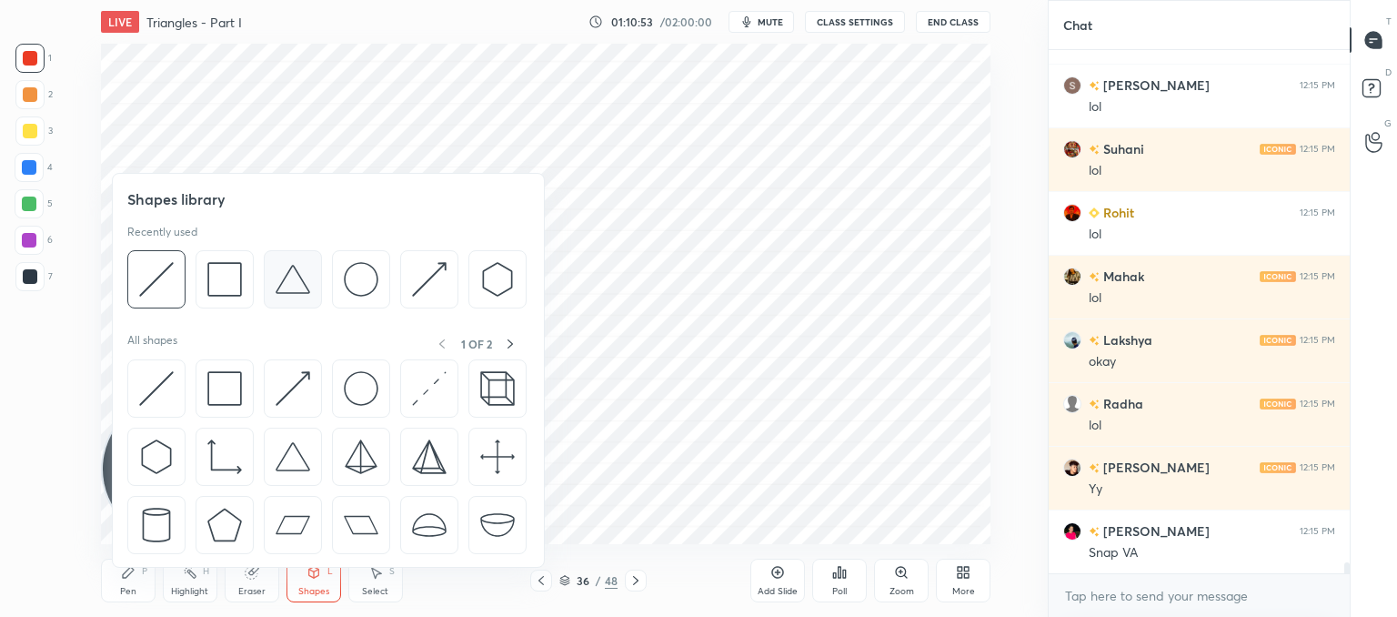
click at [291, 282] on img at bounding box center [293, 279] width 35 height 35
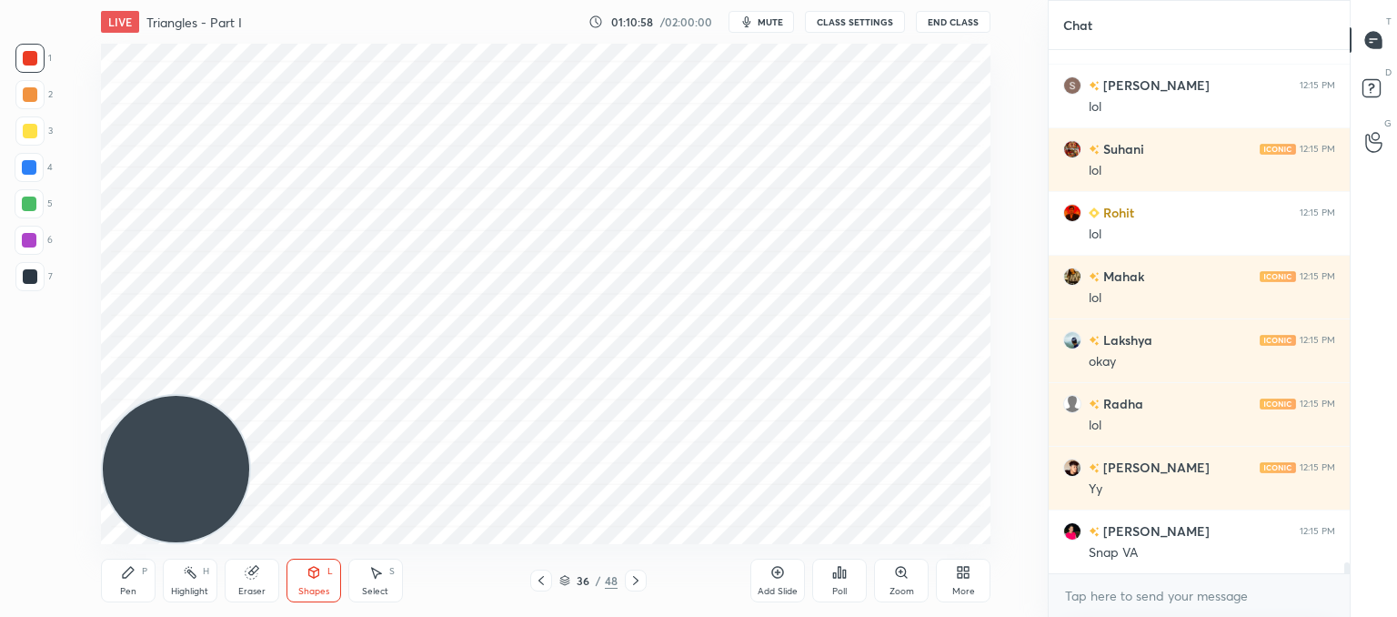
click at [310, 578] on icon at bounding box center [314, 572] width 15 height 15
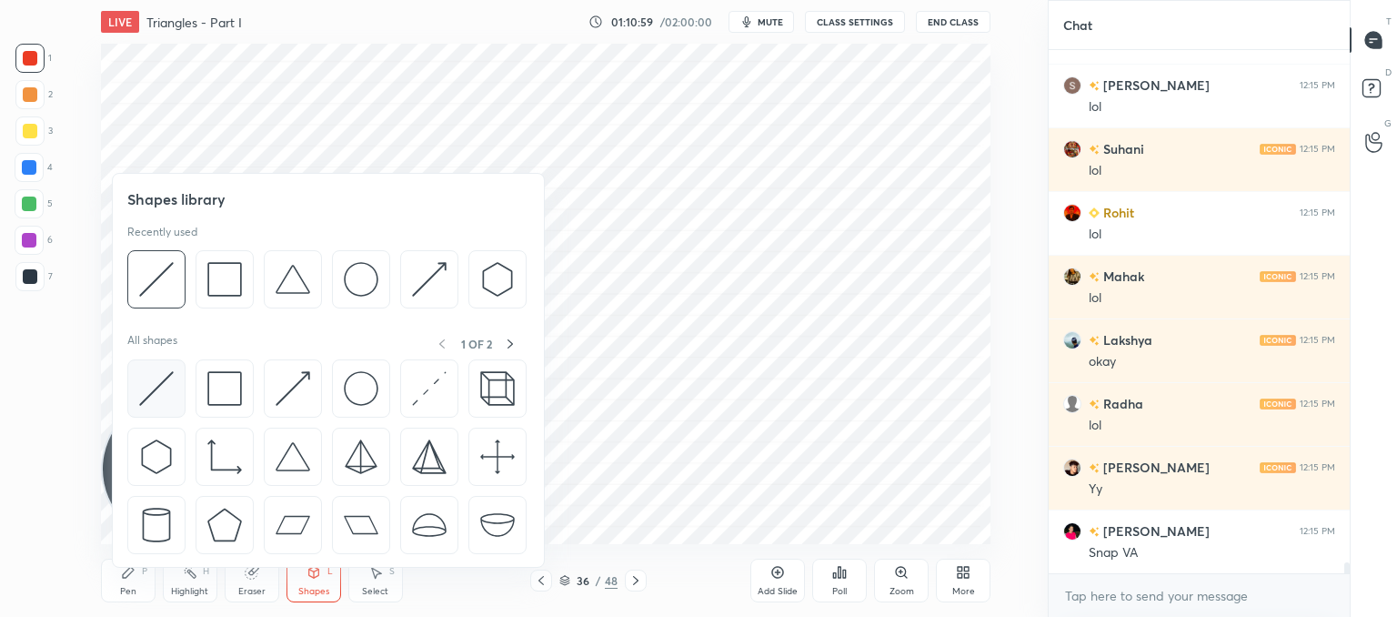
click at [157, 391] on img at bounding box center [156, 388] width 35 height 35
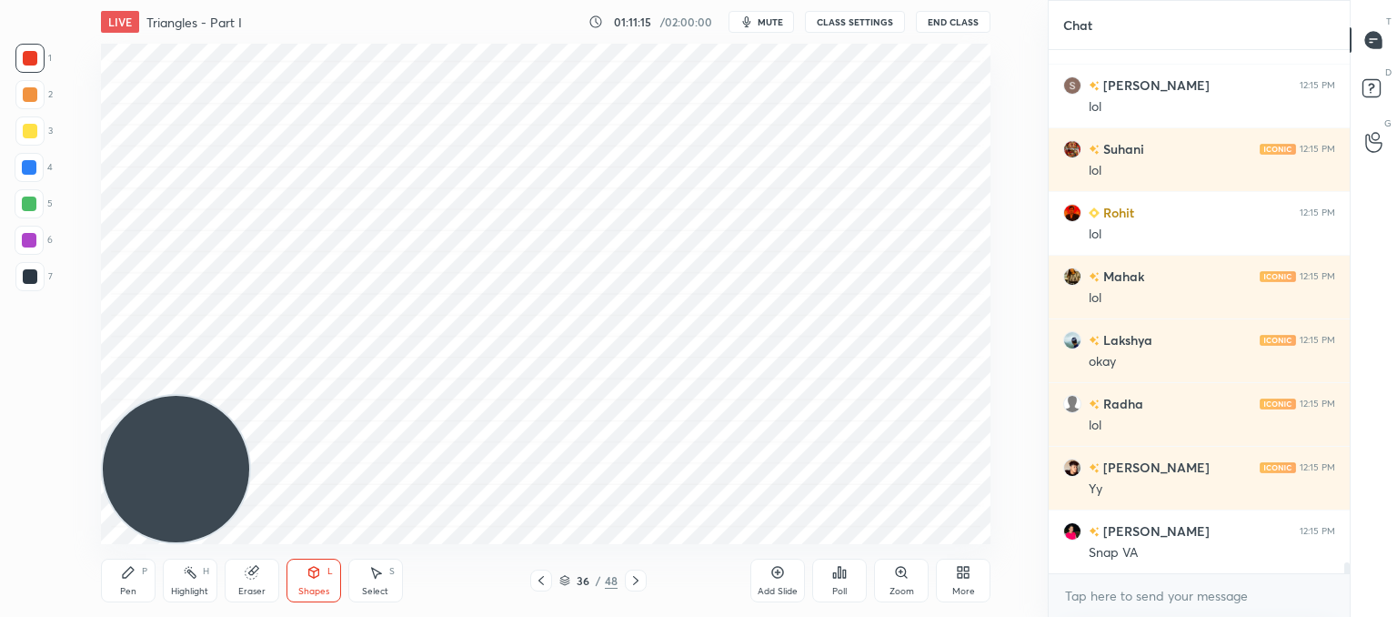
drag, startPoint x: 127, startPoint y: 581, endPoint x: 224, endPoint y: 525, distance: 111.7
click at [133, 581] on div "Pen P" at bounding box center [128, 580] width 55 height 44
click at [269, 579] on div "Eraser" at bounding box center [252, 580] width 55 height 44
click at [135, 576] on div "Pen P" at bounding box center [128, 580] width 55 height 44
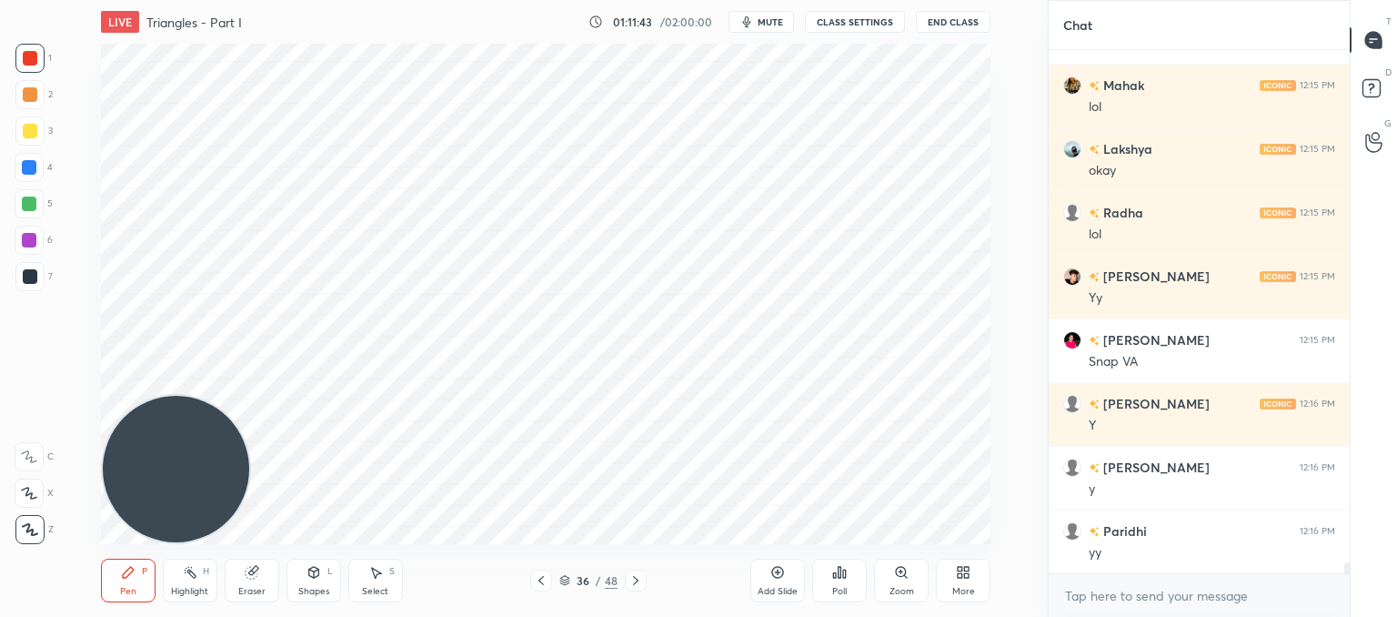
scroll to position [25351, 0]
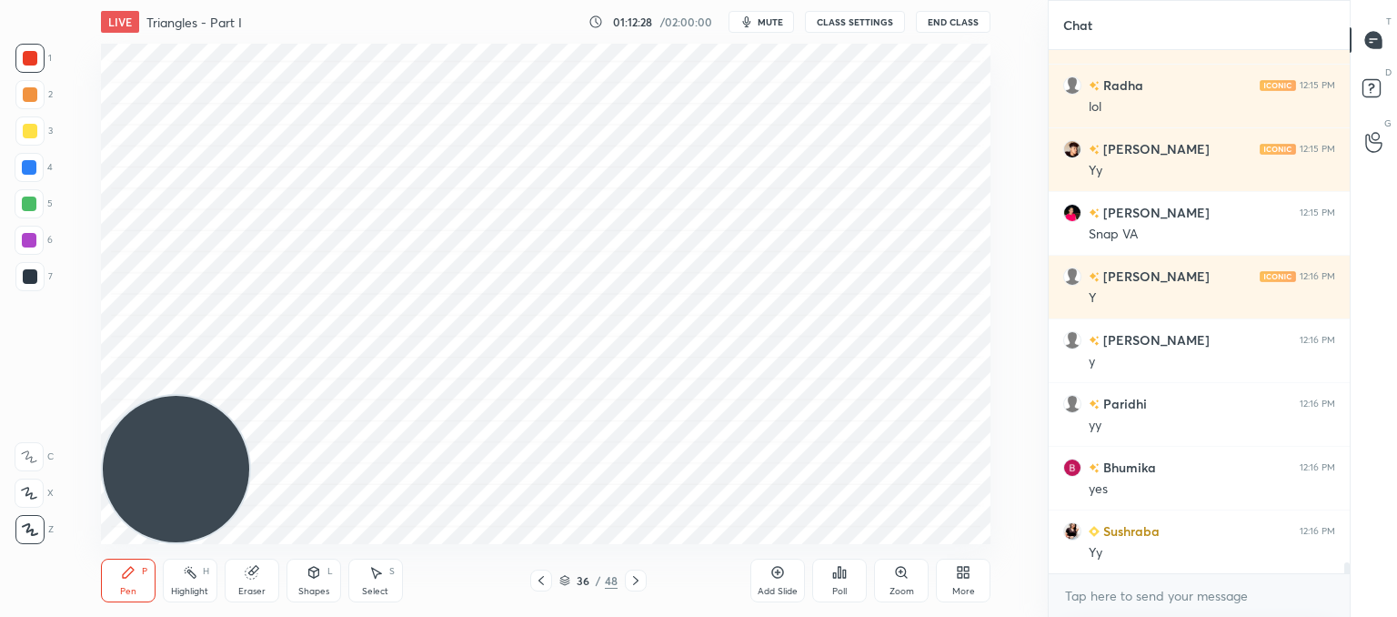
click at [538, 578] on icon at bounding box center [541, 580] width 15 height 15
click at [255, 579] on div "Eraser" at bounding box center [252, 580] width 55 height 44
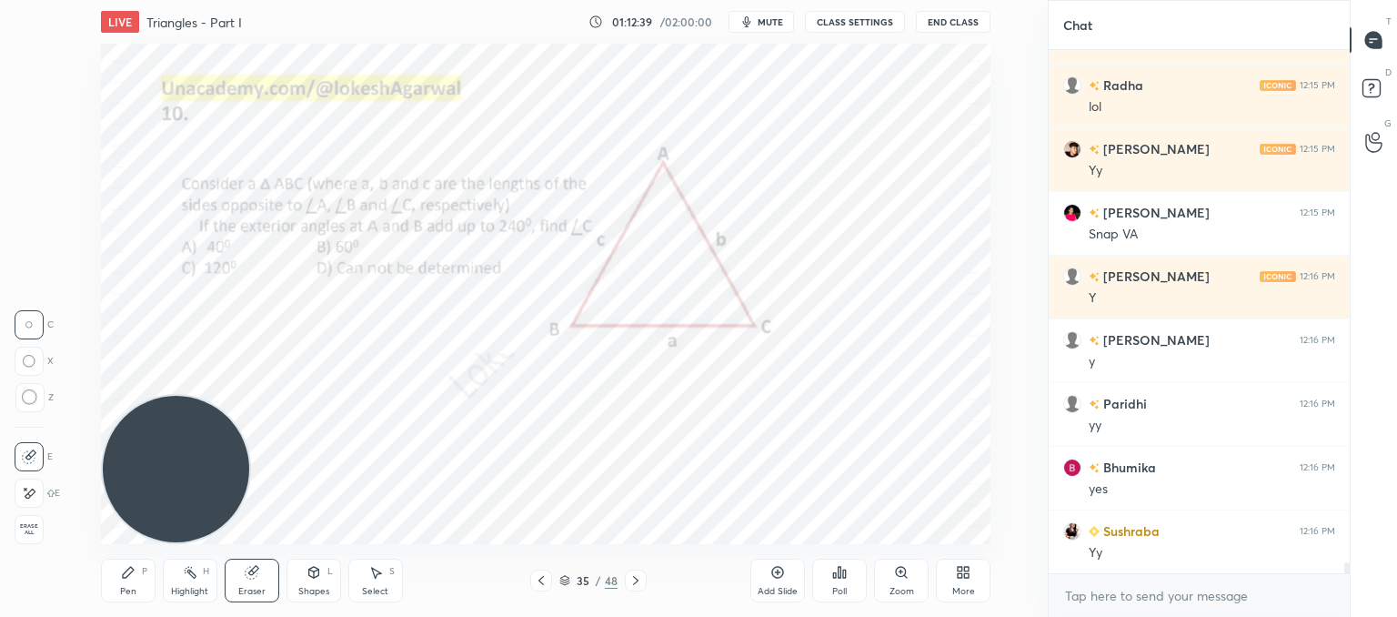
click at [313, 587] on div "Shapes" at bounding box center [313, 591] width 31 height 9
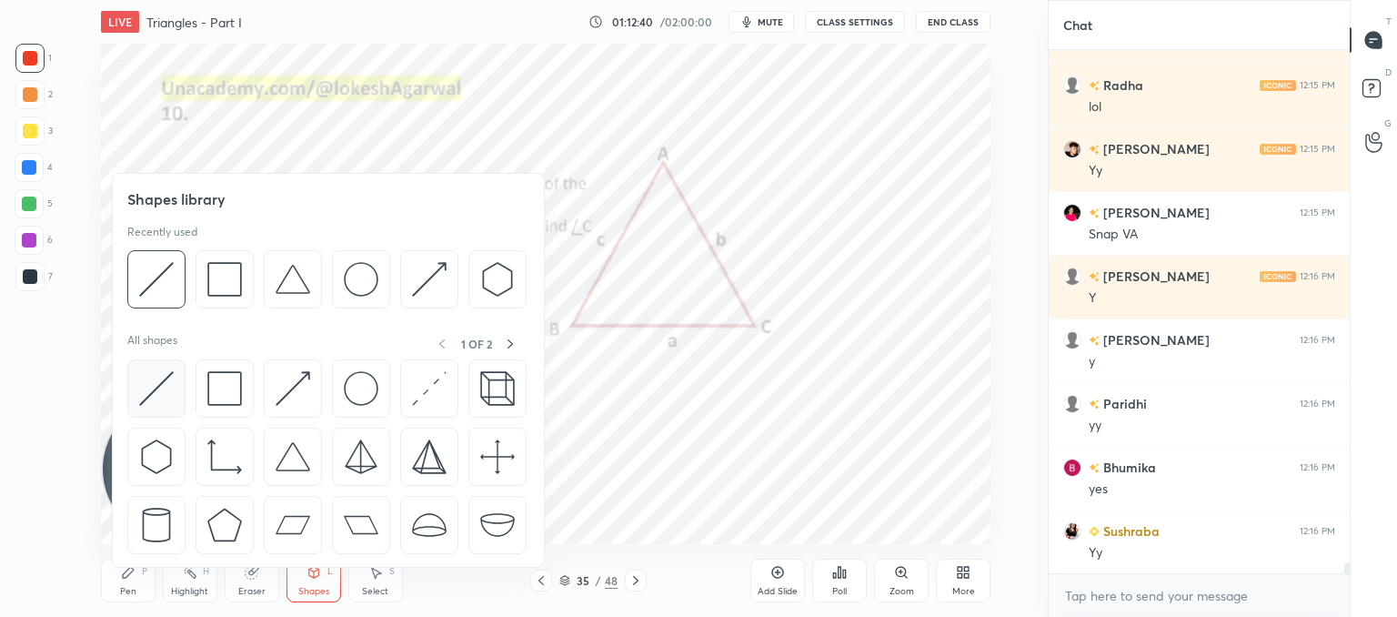
click at [152, 387] on img at bounding box center [156, 388] width 35 height 35
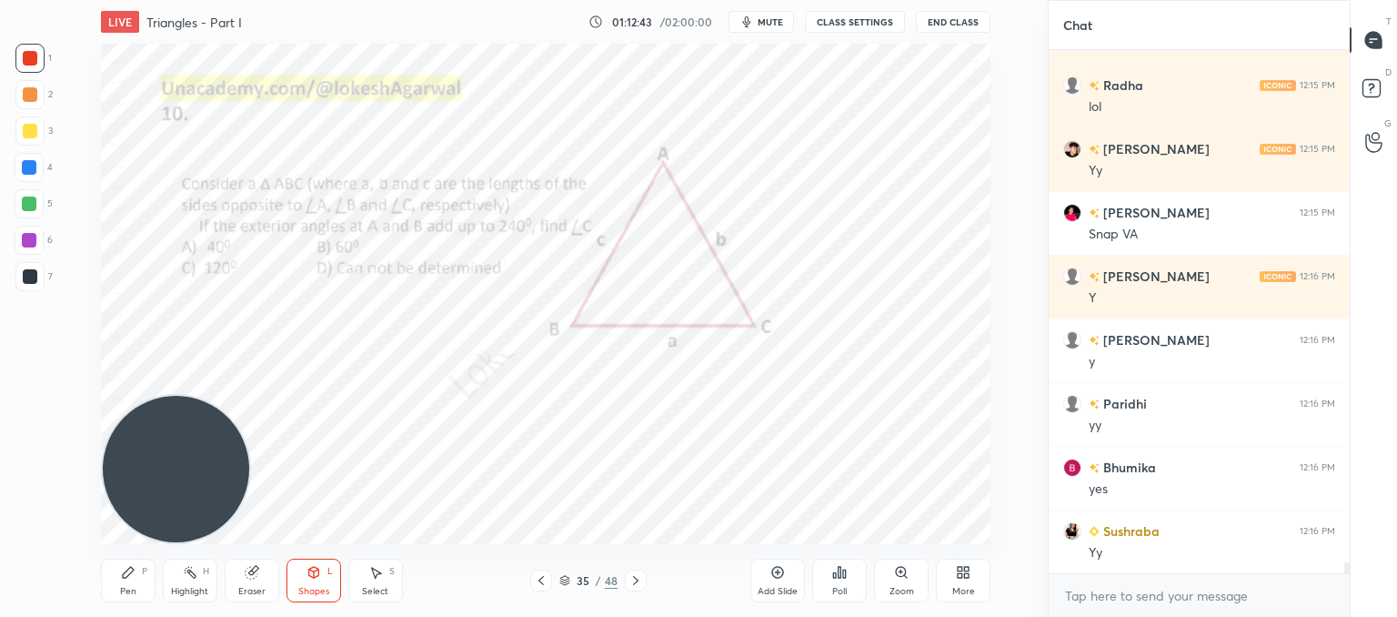
drag, startPoint x: 125, startPoint y: 579, endPoint x: 244, endPoint y: 519, distance: 133.0
click at [126, 579] on icon at bounding box center [128, 572] width 15 height 15
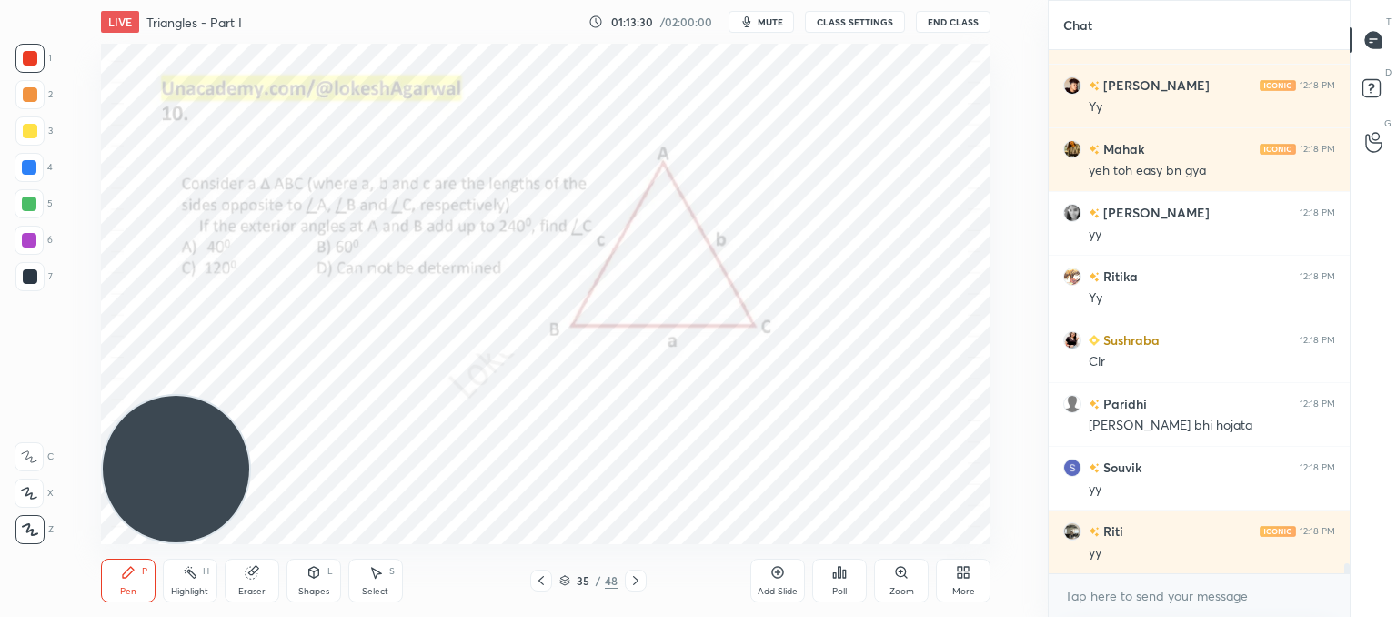
scroll to position [26497, 0]
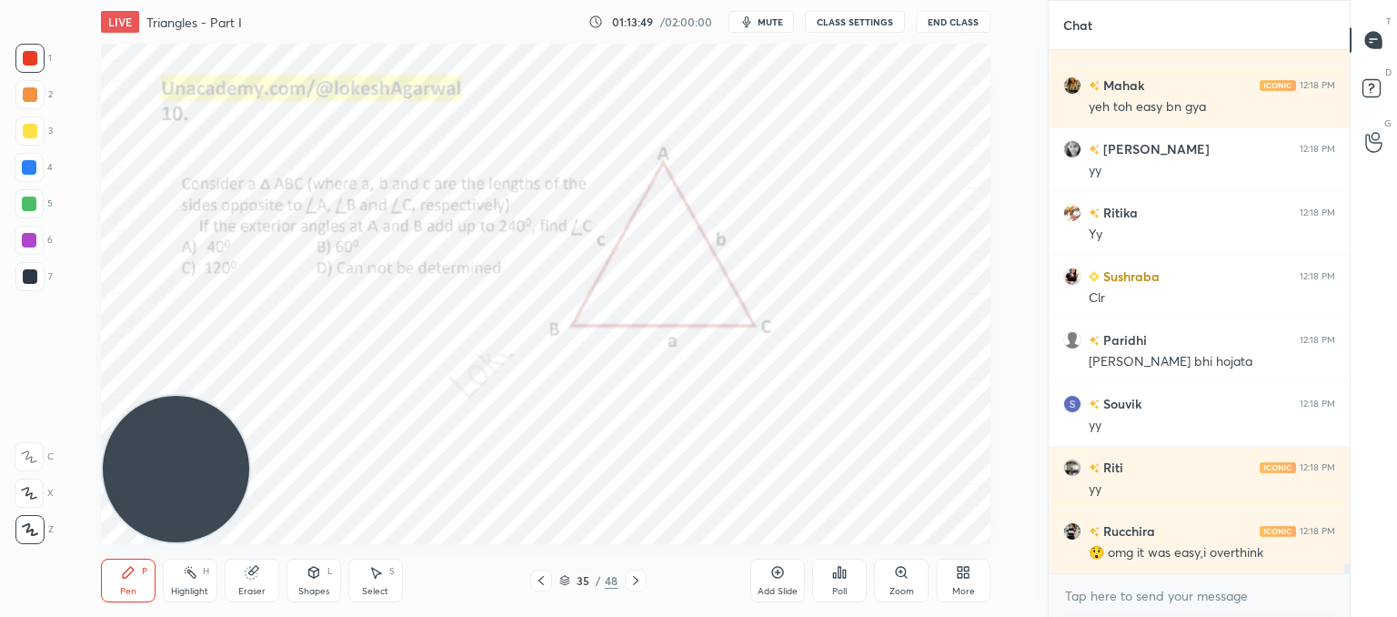
click at [378, 581] on div "Select S" at bounding box center [375, 580] width 55 height 44
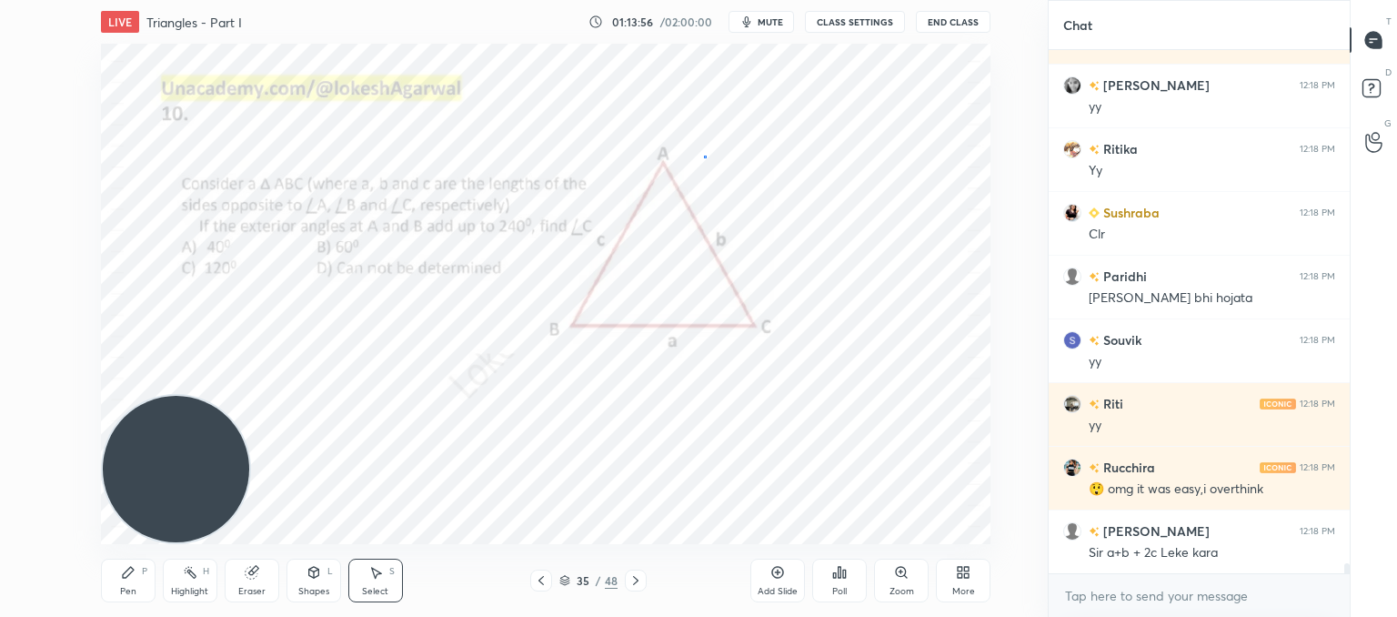
click at [703, 156] on div "0 ° Undo Copy Paste here Duplicate Duplicate to new slide Delete" at bounding box center [546, 294] width 890 height 500
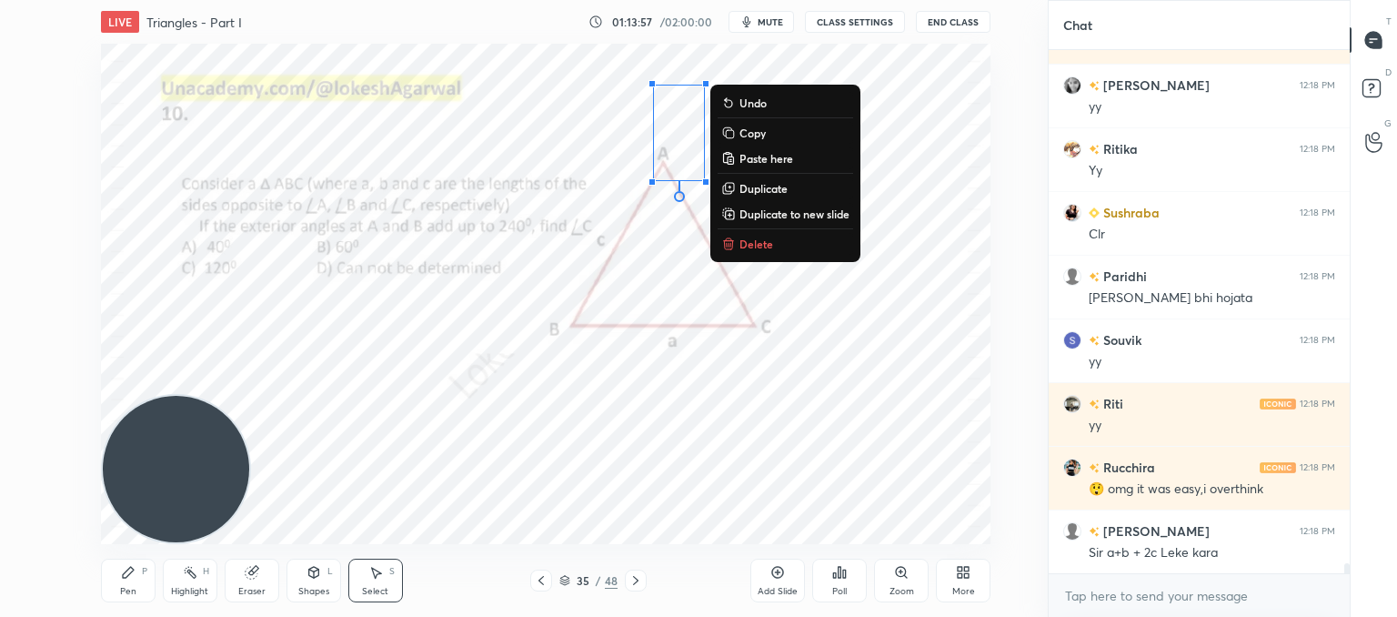
click at [702, 354] on div "0 ° Undo Copy Paste here Duplicate Duplicate to new slide Delete" at bounding box center [546, 294] width 890 height 500
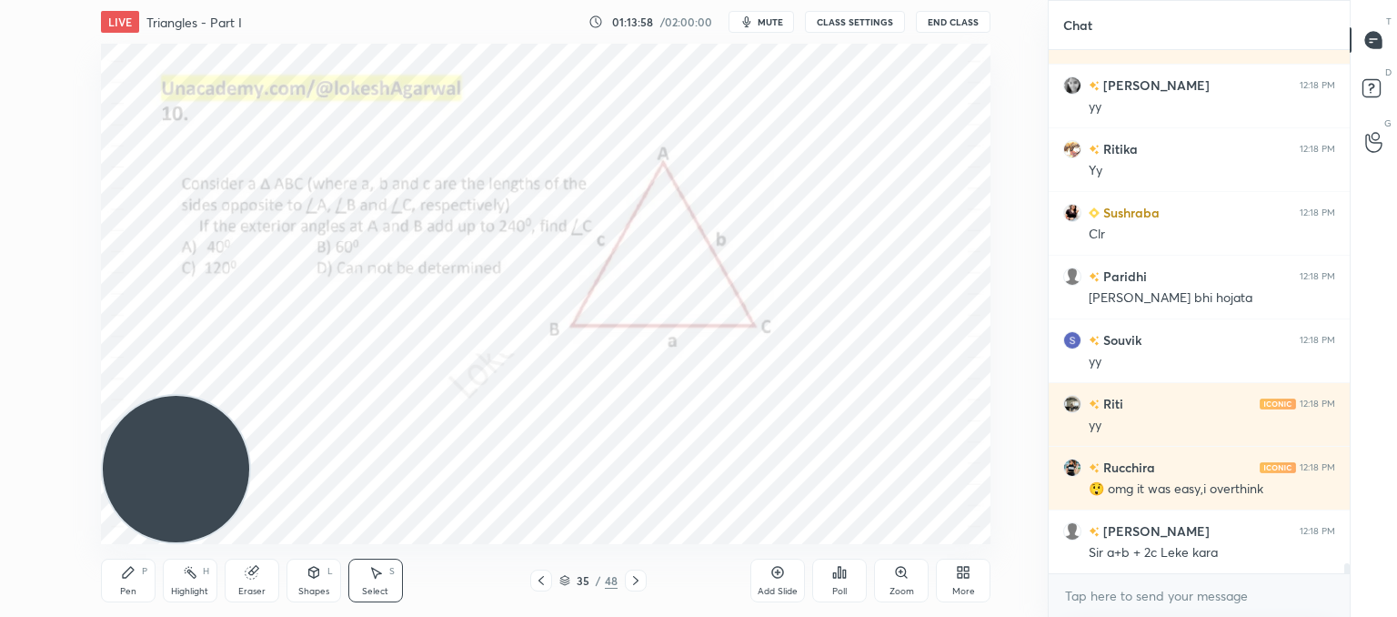
scroll to position [26624, 0]
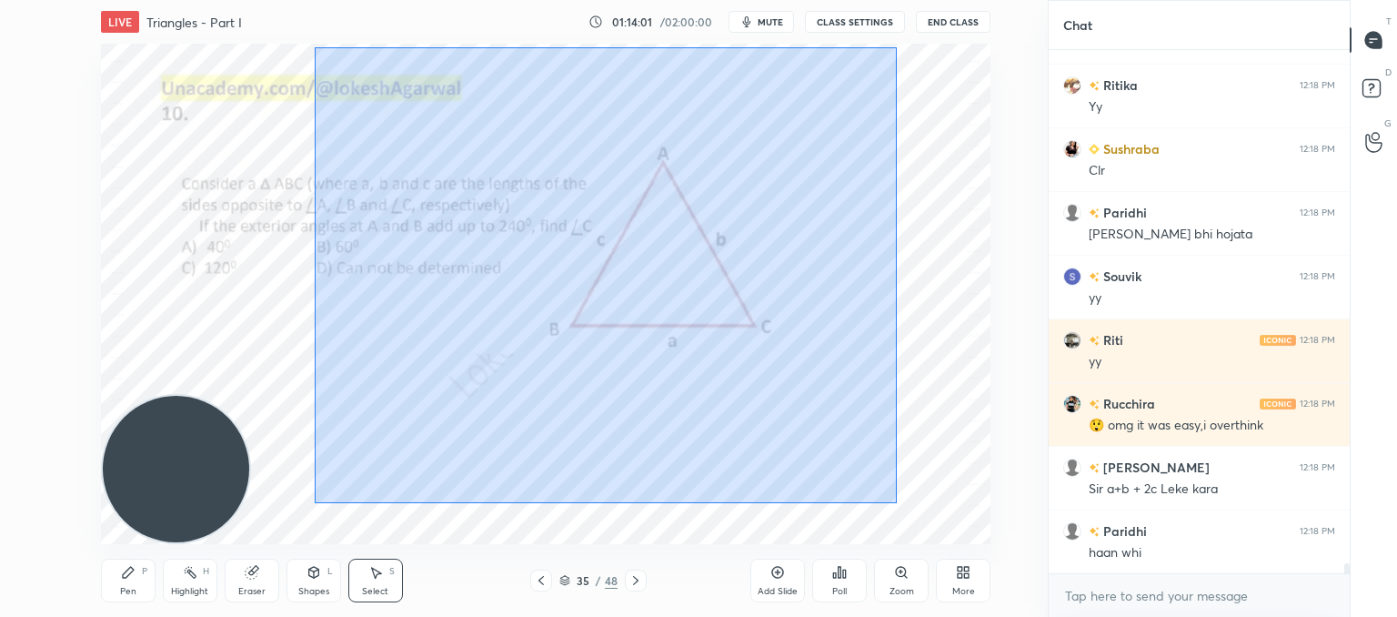
drag, startPoint x: 896, startPoint y: 503, endPoint x: 508, endPoint y: 106, distance: 555.8
click at [315, 50] on div "0 ° Undo Copy Paste here Duplicate Duplicate to new slide Delete" at bounding box center [546, 294] width 890 height 500
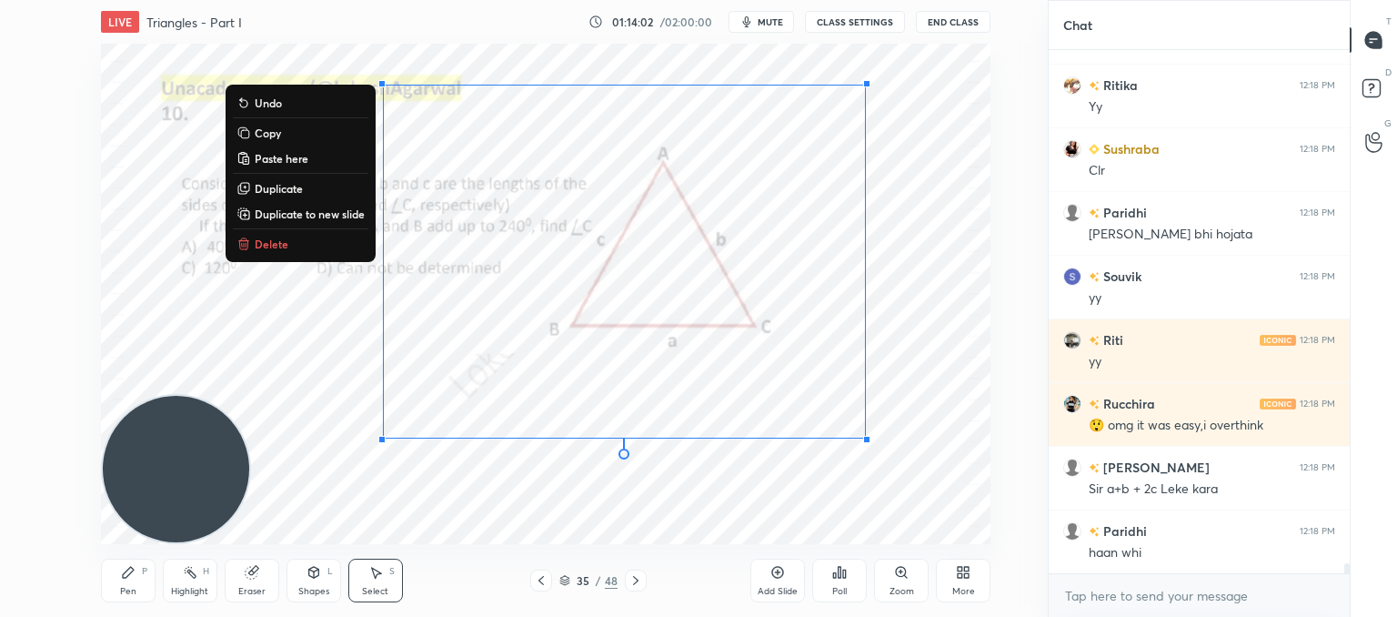
click at [273, 246] on p "Delete" at bounding box center [272, 243] width 34 height 15
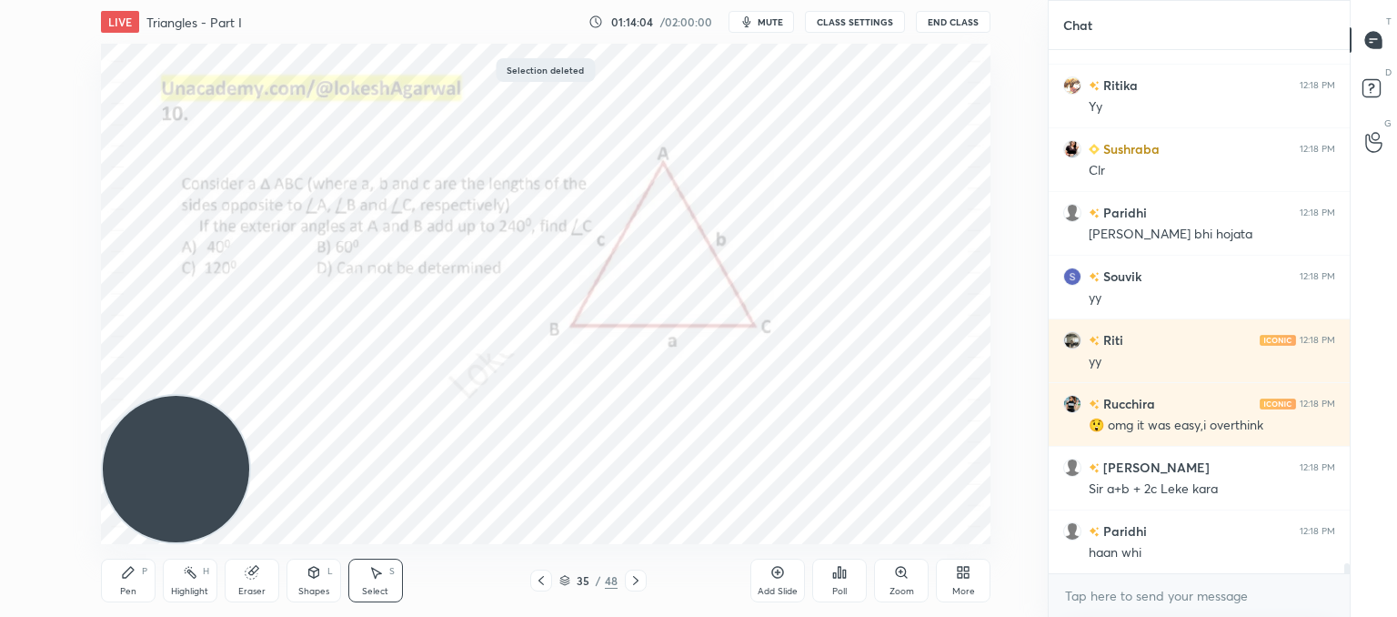
click at [299, 579] on div "Shapes L" at bounding box center [314, 580] width 55 height 44
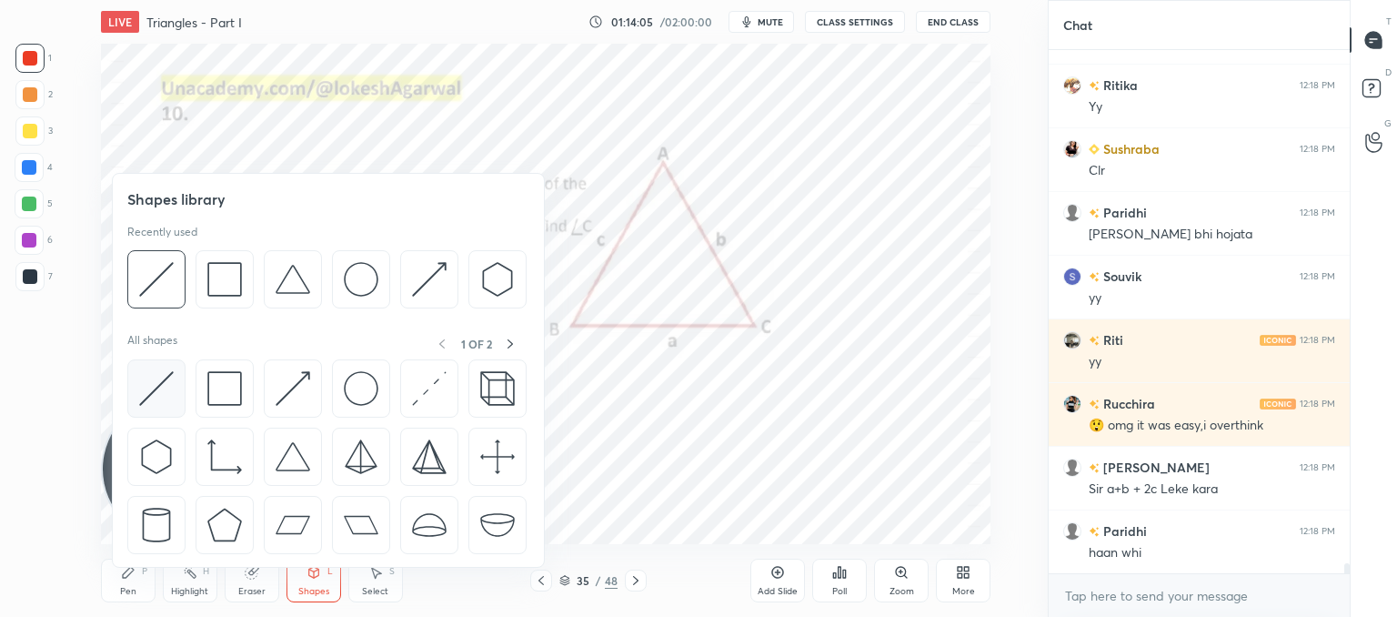
click at [141, 397] on img at bounding box center [156, 388] width 35 height 35
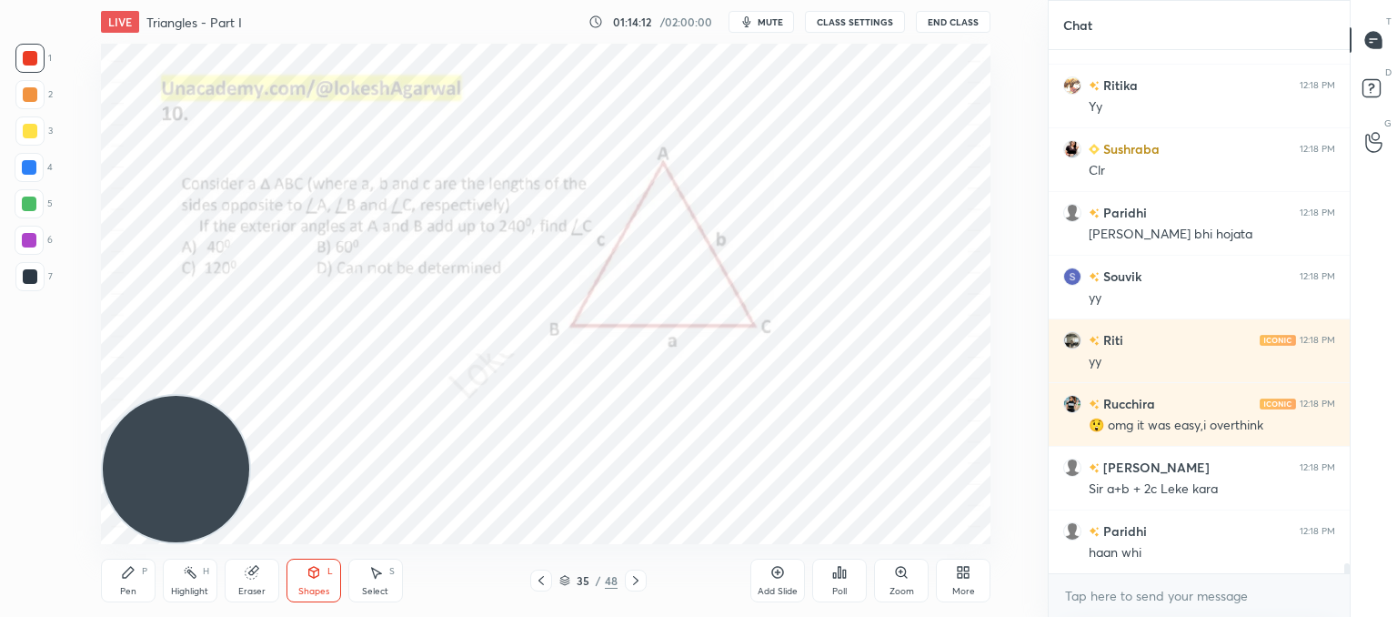
click at [135, 569] on icon at bounding box center [128, 572] width 15 height 15
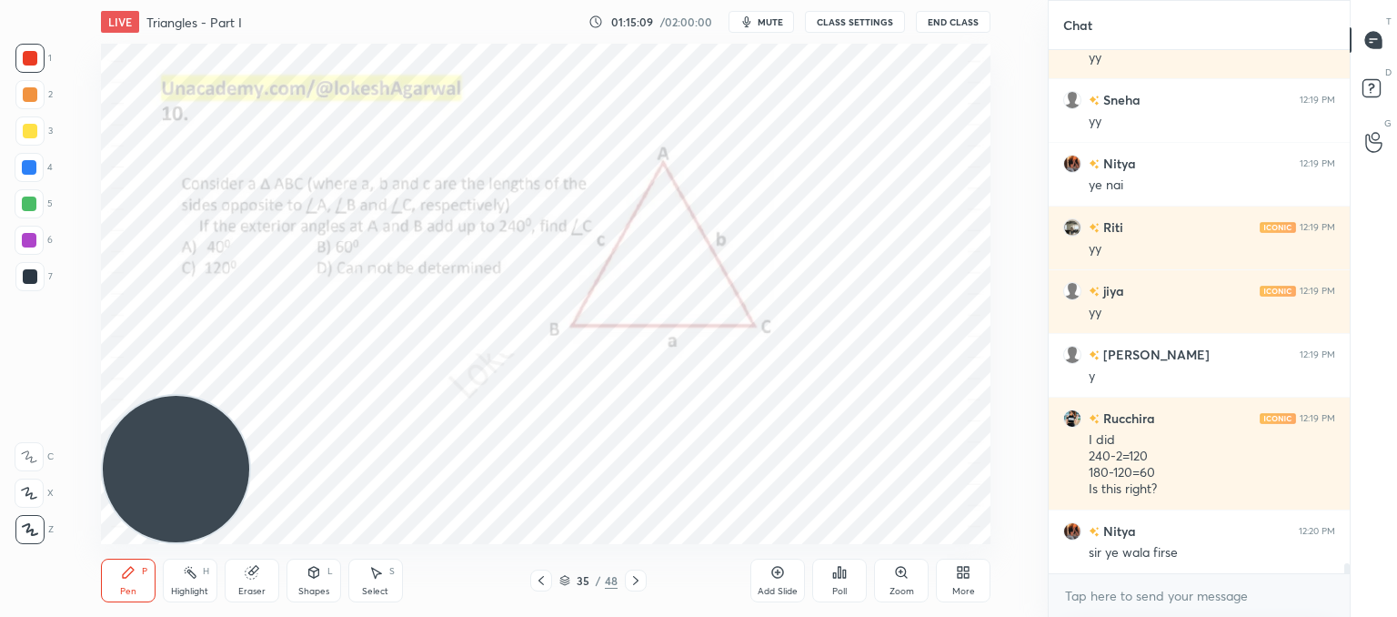
scroll to position [27692, 0]
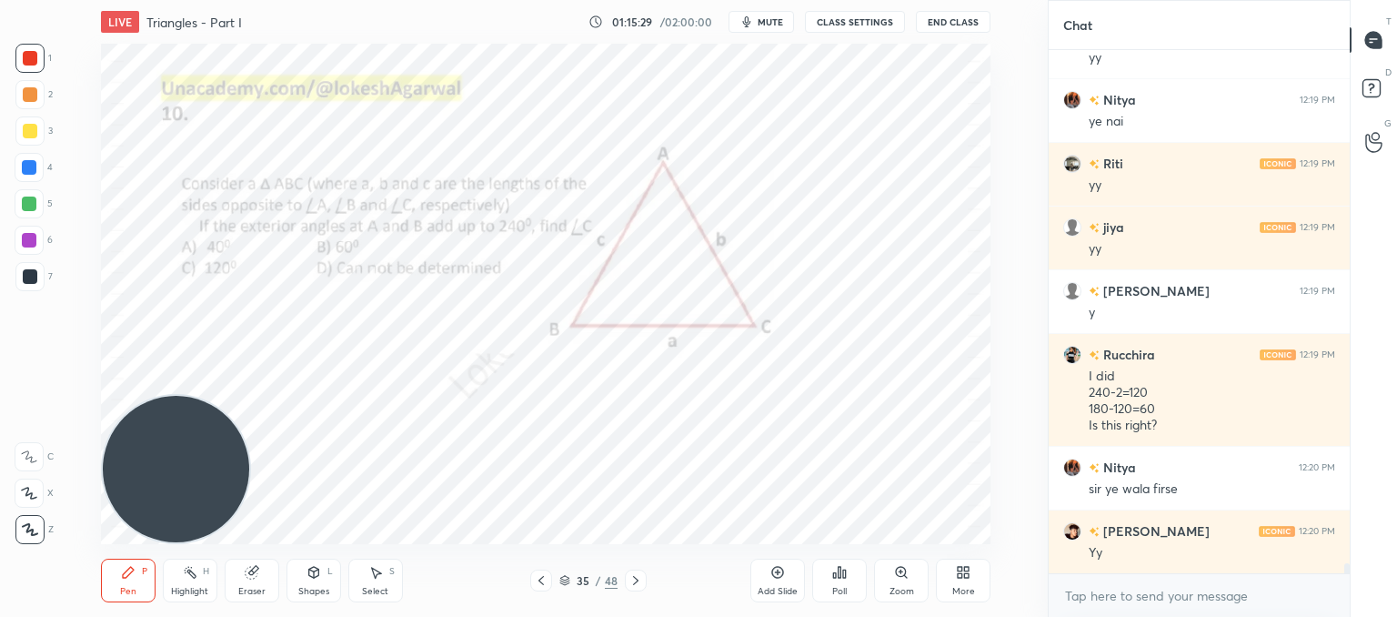
click at [372, 575] on icon at bounding box center [375, 572] width 15 height 15
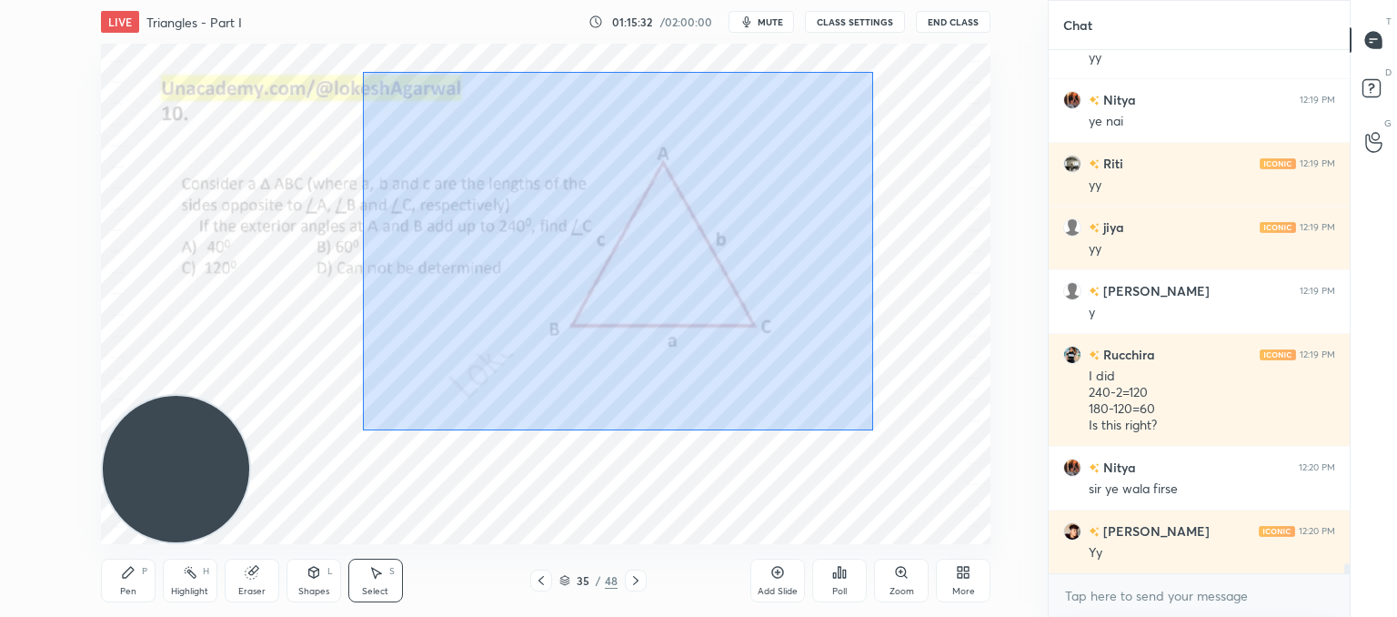
drag, startPoint x: 869, startPoint y: 426, endPoint x: 580, endPoint y: 156, distance: 395.1
click at [386, 81] on div "0 ° Undo Copy Paste here Duplicate Duplicate to new slide Delete" at bounding box center [546, 294] width 890 height 500
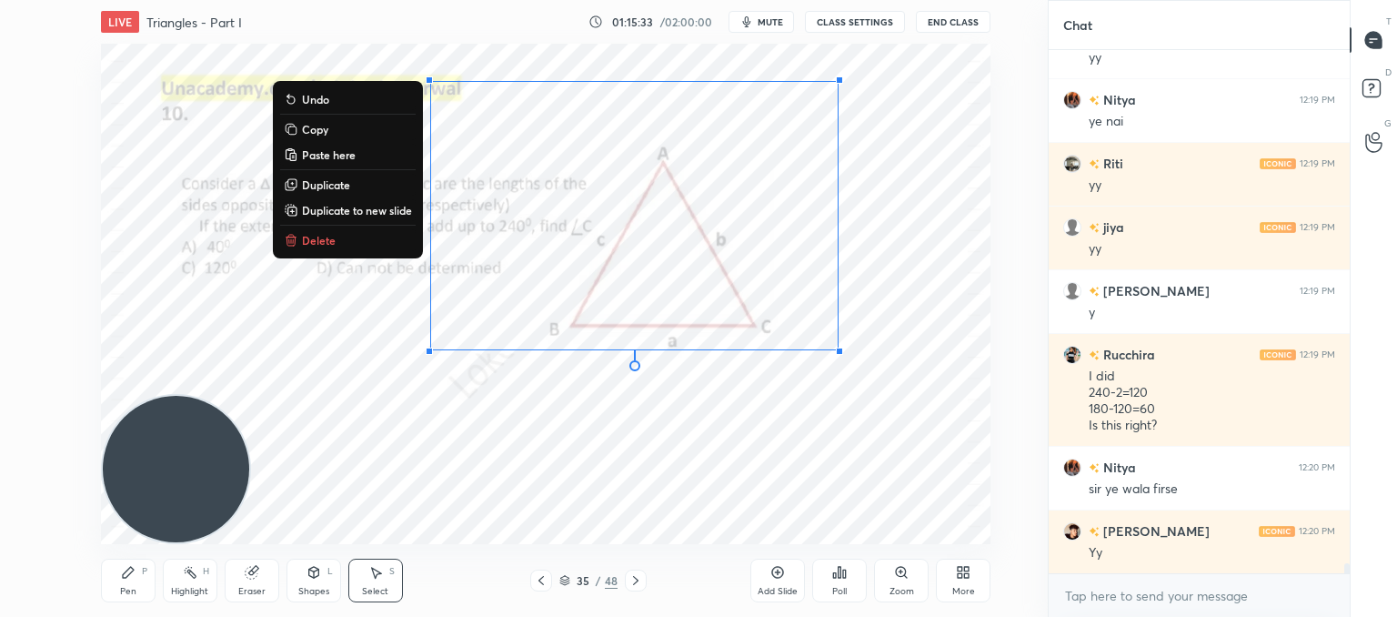
drag, startPoint x: 307, startPoint y: 240, endPoint x: 429, endPoint y: 237, distance: 122.8
click at [309, 241] on p "Delete" at bounding box center [319, 240] width 34 height 15
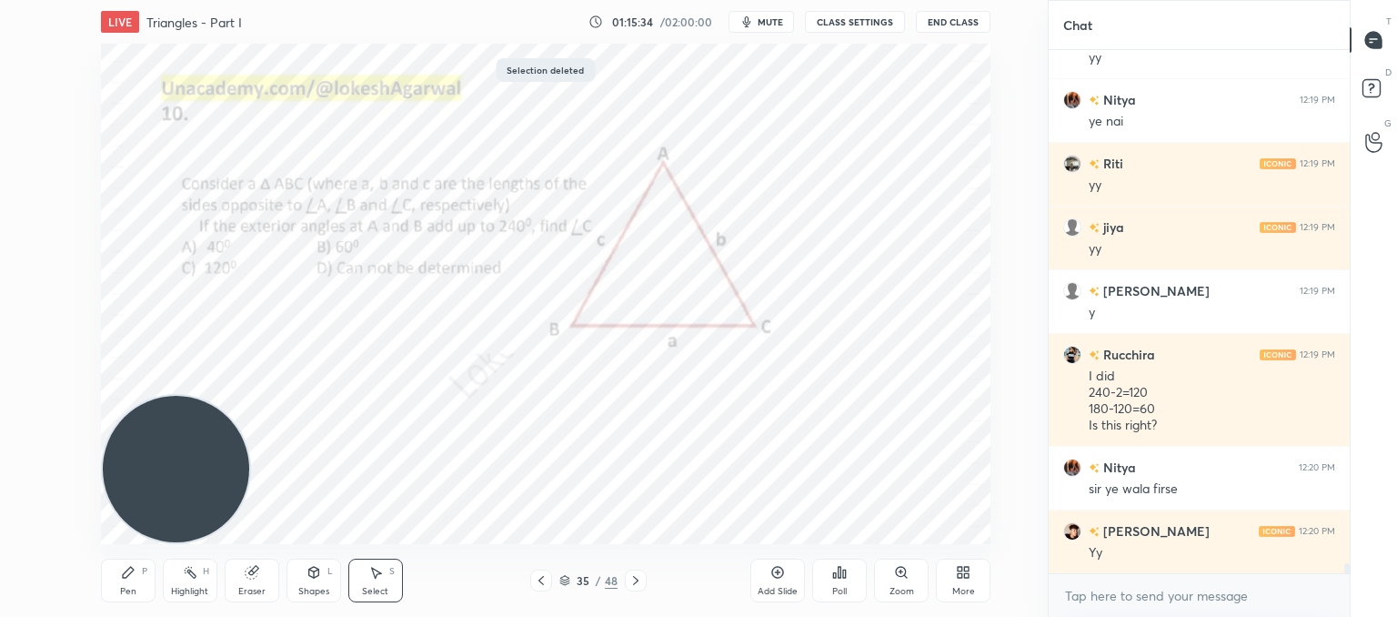
click at [329, 569] on div "L" at bounding box center [329, 571] width 5 height 9
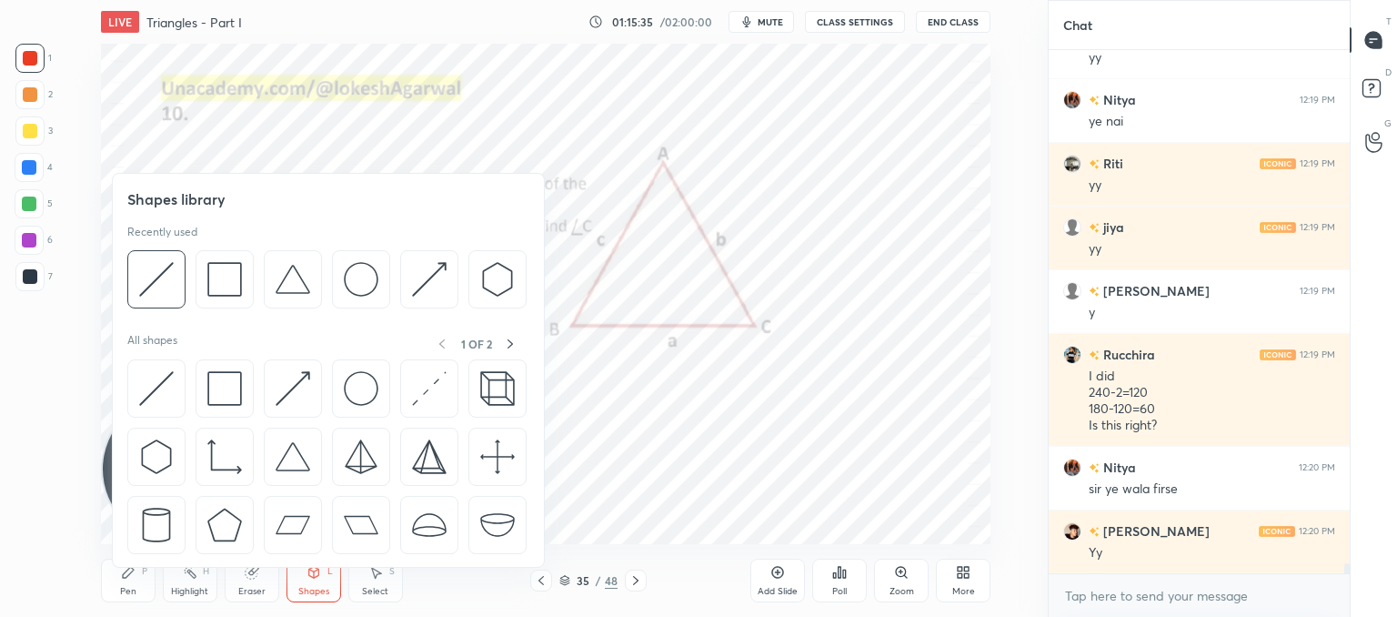
click at [186, 385] on div at bounding box center [328, 461] width 402 height 205
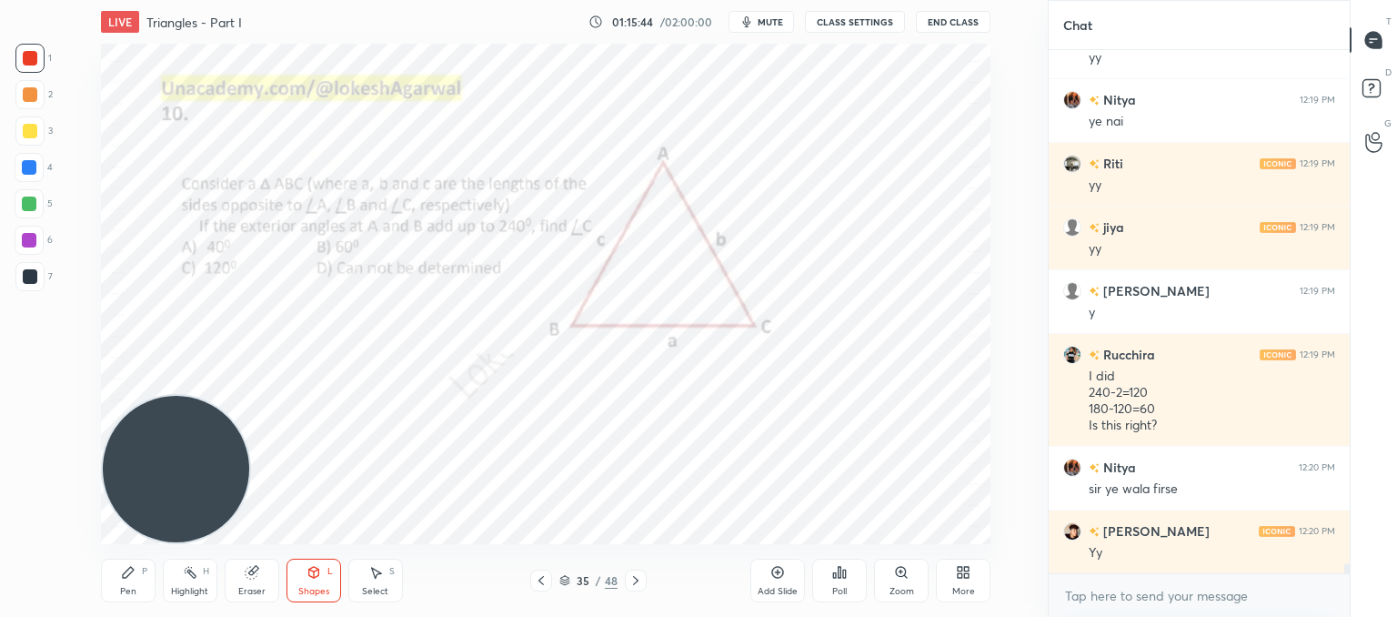
click at [124, 578] on div "Pen P" at bounding box center [128, 580] width 55 height 44
click at [257, 579] on div "Eraser" at bounding box center [252, 580] width 55 height 44
drag, startPoint x: 136, startPoint y: 579, endPoint x: 209, endPoint y: 540, distance: 83.0
click at [142, 574] on div "Pen P" at bounding box center [128, 580] width 55 height 44
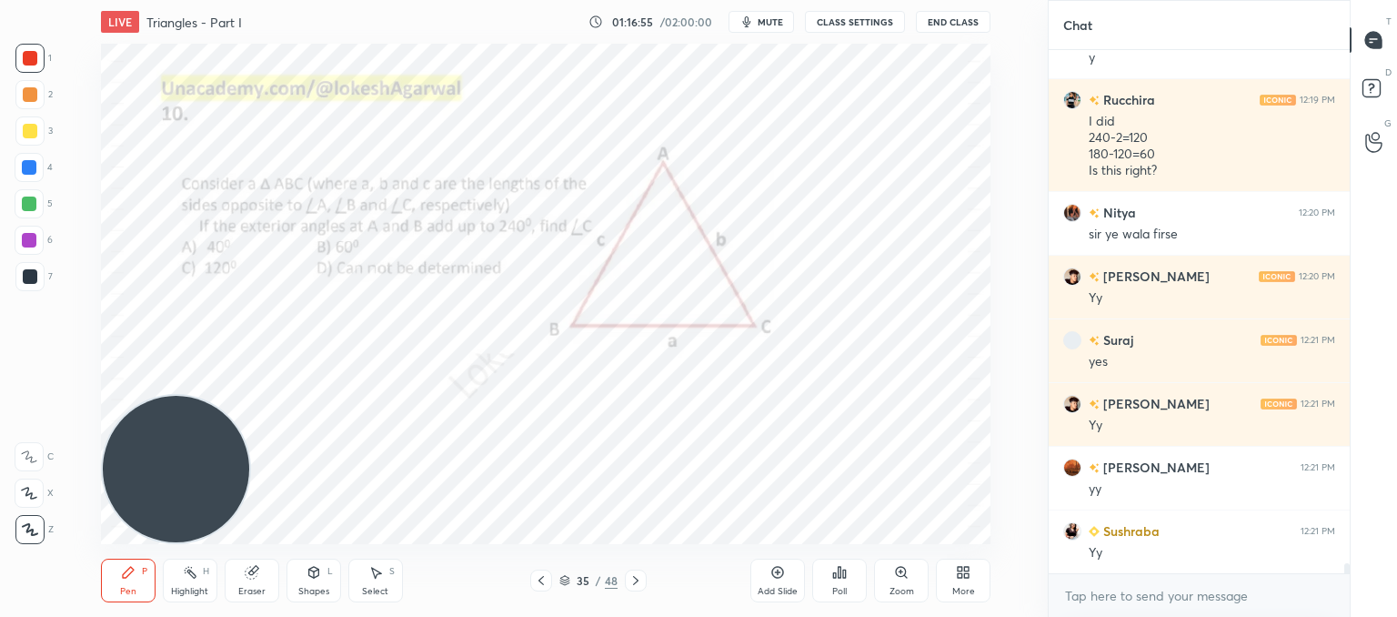
scroll to position [28010, 0]
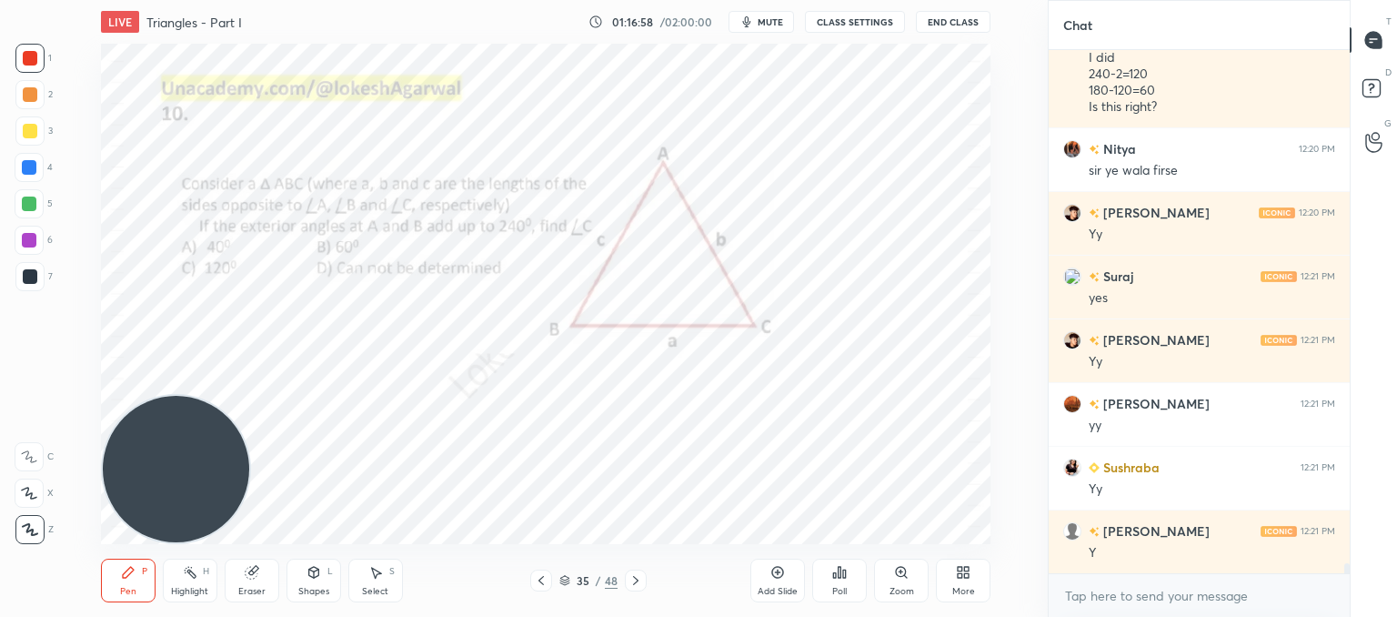
click at [637, 588] on div at bounding box center [636, 580] width 22 height 22
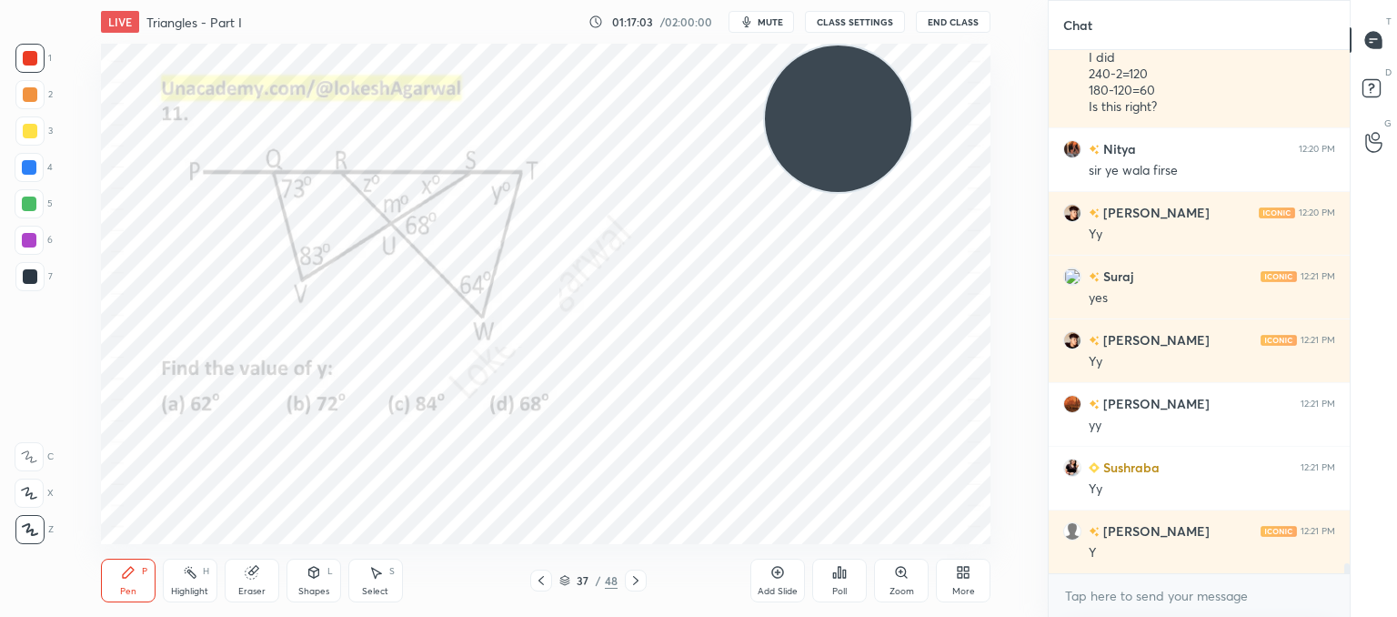
drag, startPoint x: 176, startPoint y: 458, endPoint x: 918, endPoint y: 18, distance: 862.5
click at [921, 8] on div "LIVE Triangles - Part I 01:17:03 / 02:00:00 mute CLASS SETTINGS End Class Setti…" at bounding box center [545, 308] width 975 height 617
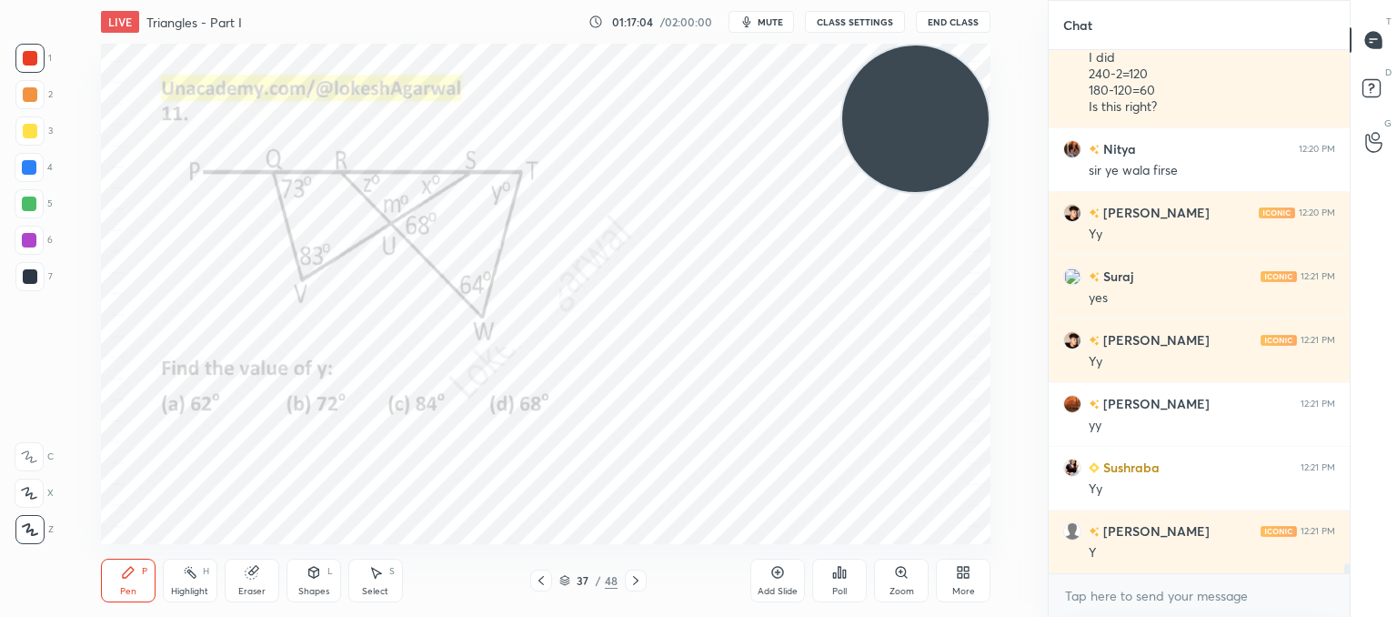
click at [638, 576] on icon at bounding box center [636, 580] width 15 height 15
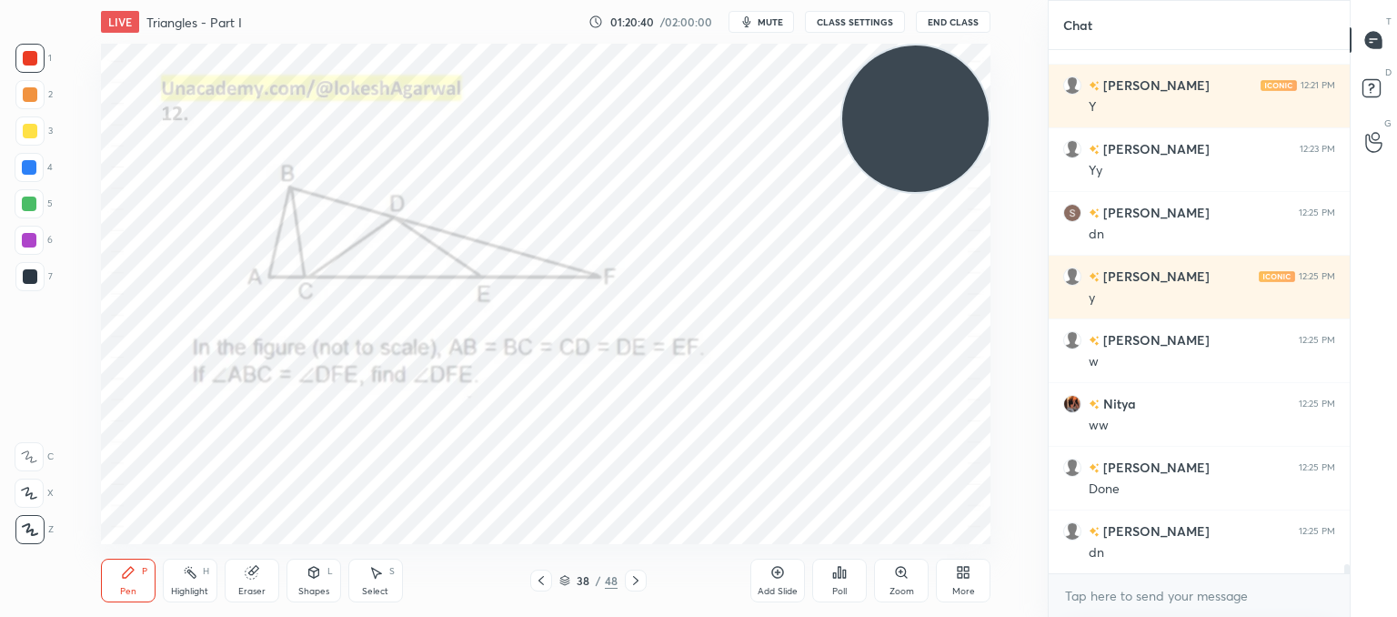
scroll to position [28520, 0]
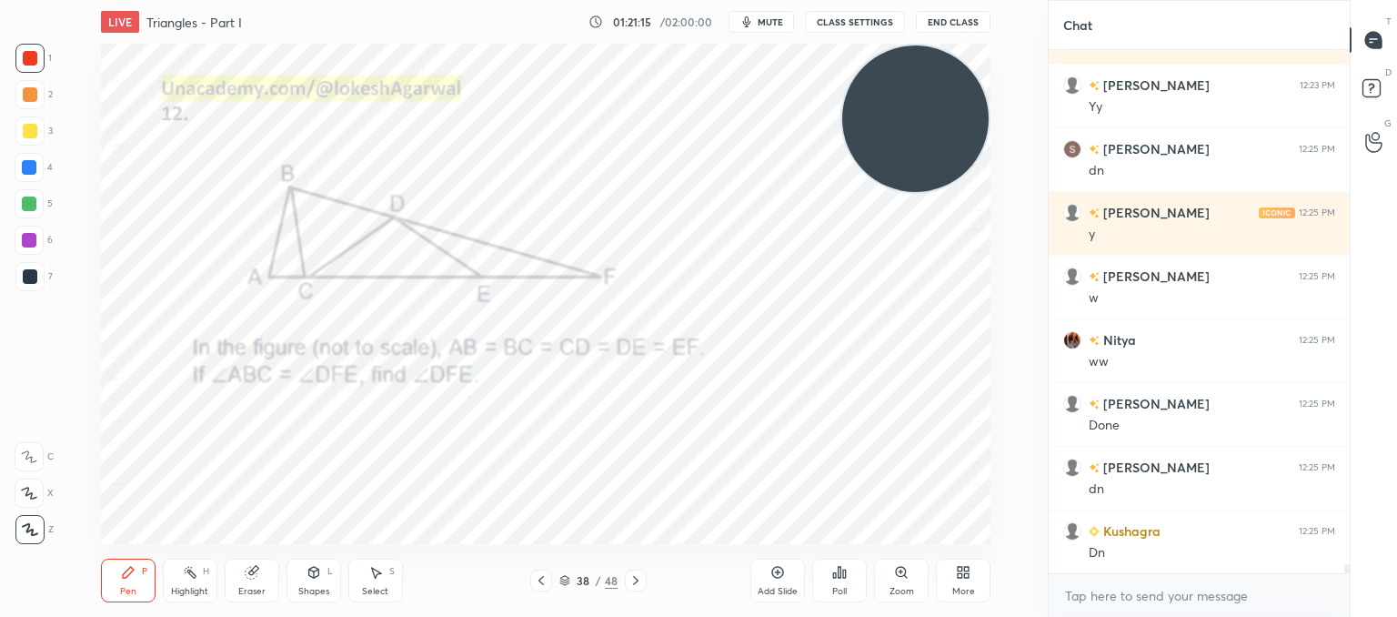
drag, startPoint x: 818, startPoint y: 161, endPoint x: 0, endPoint y: 582, distance: 919.8
click at [0, 582] on div "1 2 3 4 5 6 7 C X Z C X Z E E Erase all H H LIVE Triangles - Part I 01:21:15 / …" at bounding box center [516, 308] width 1033 height 617
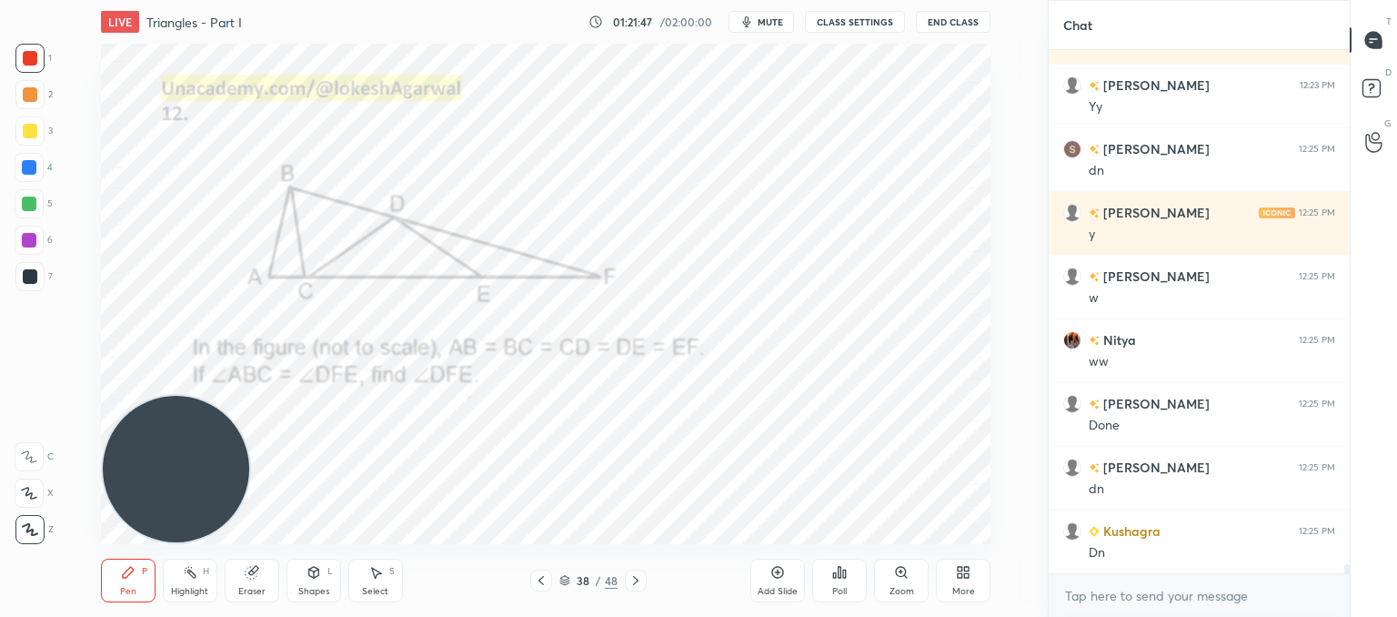
click at [844, 583] on div "Poll" at bounding box center [839, 580] width 55 height 44
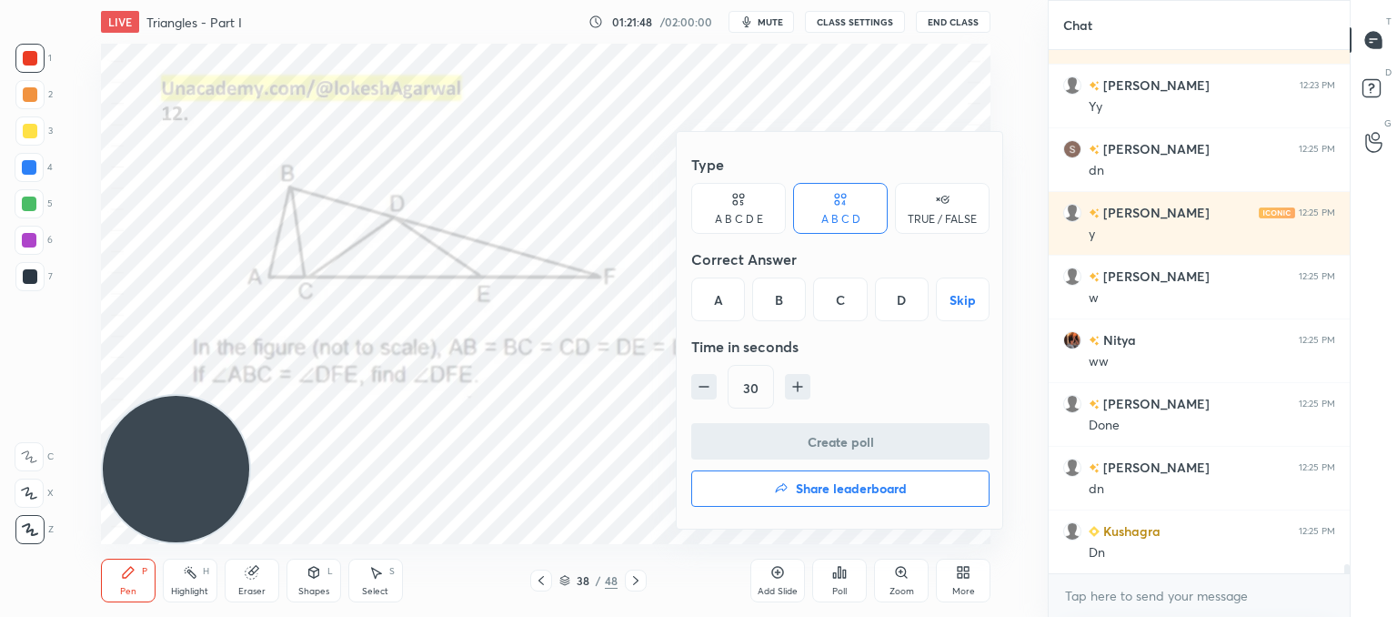
click at [739, 214] on div "A B C D E" at bounding box center [739, 219] width 48 height 11
click at [857, 299] on div "D" at bounding box center [866, 299] width 44 height 44
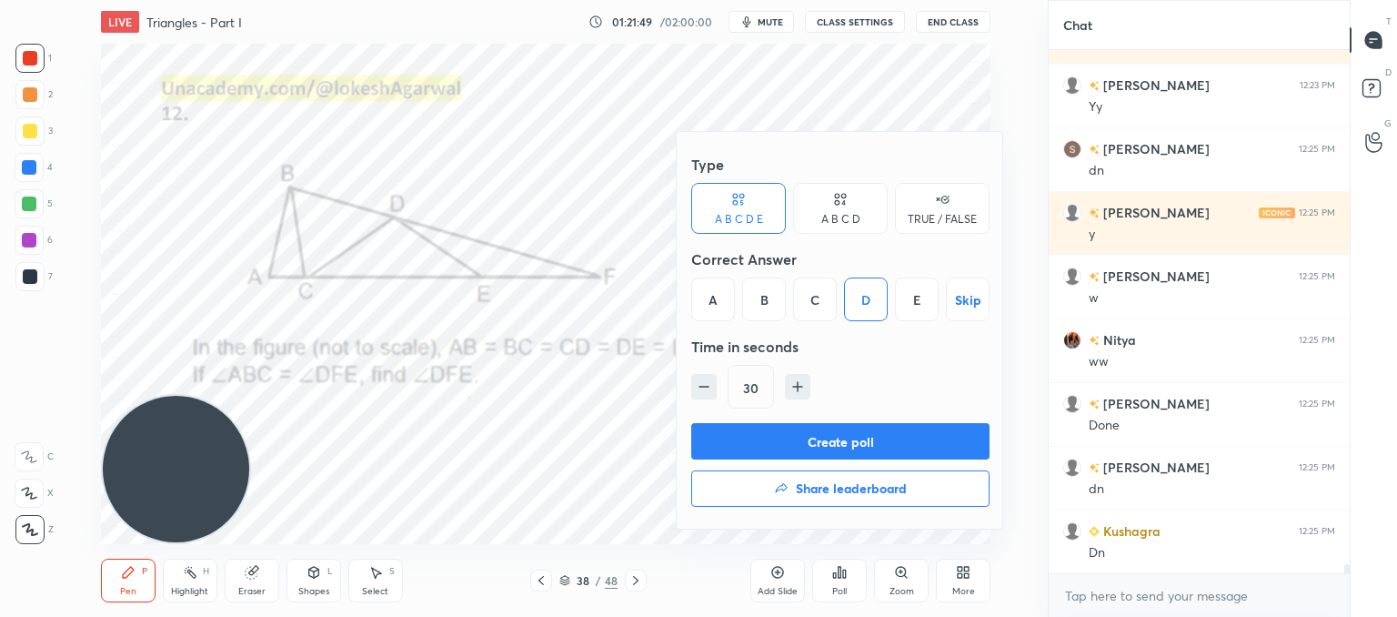
click at [814, 427] on button "Create poll" at bounding box center [840, 441] width 298 height 36
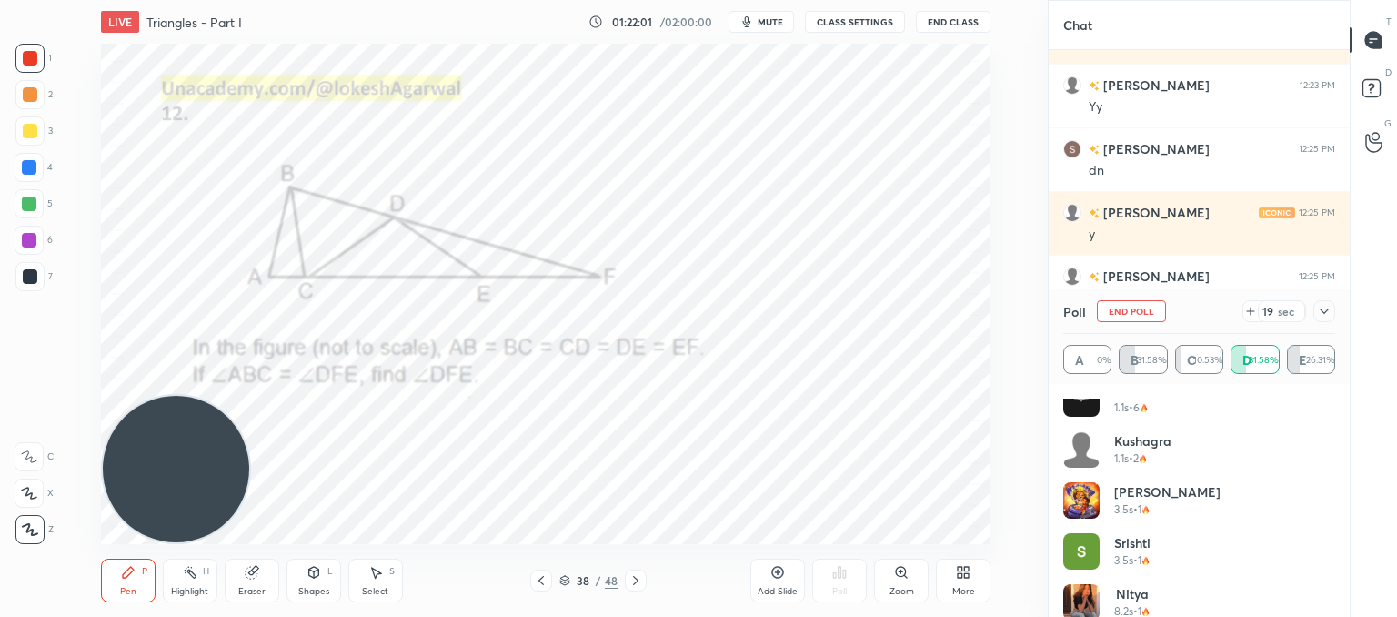
scroll to position [87, 0]
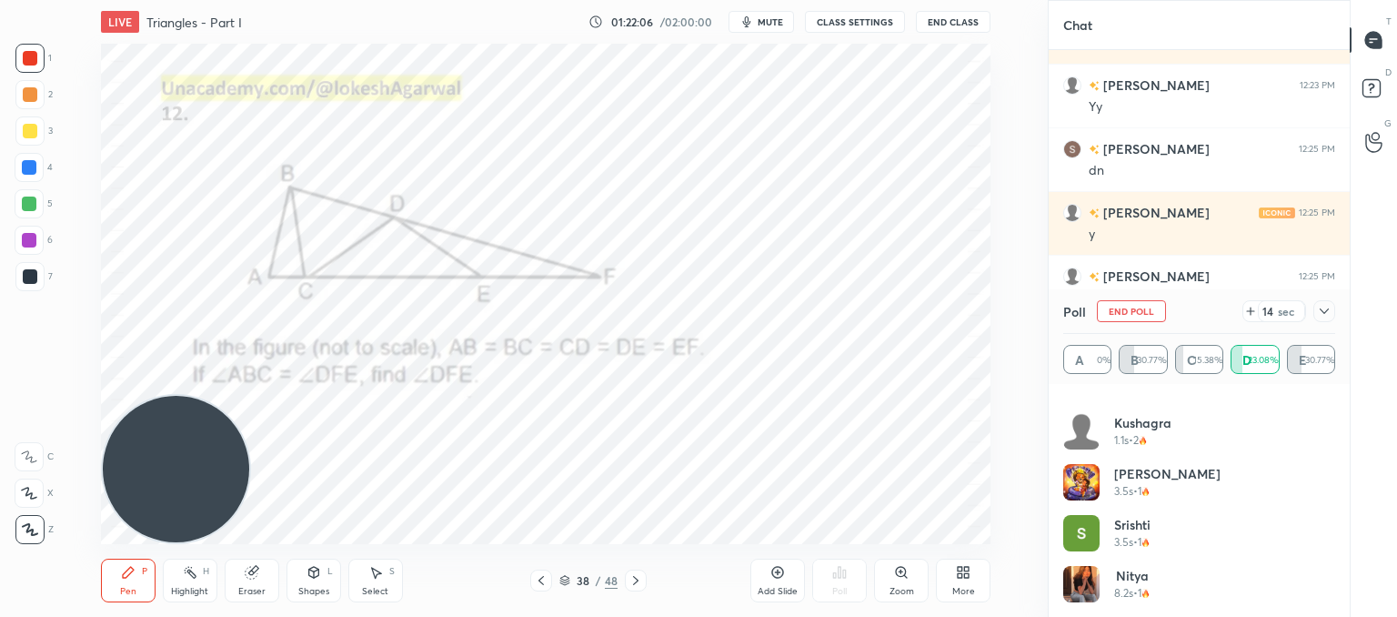
click at [1248, 317] on icon at bounding box center [1250, 311] width 15 height 15
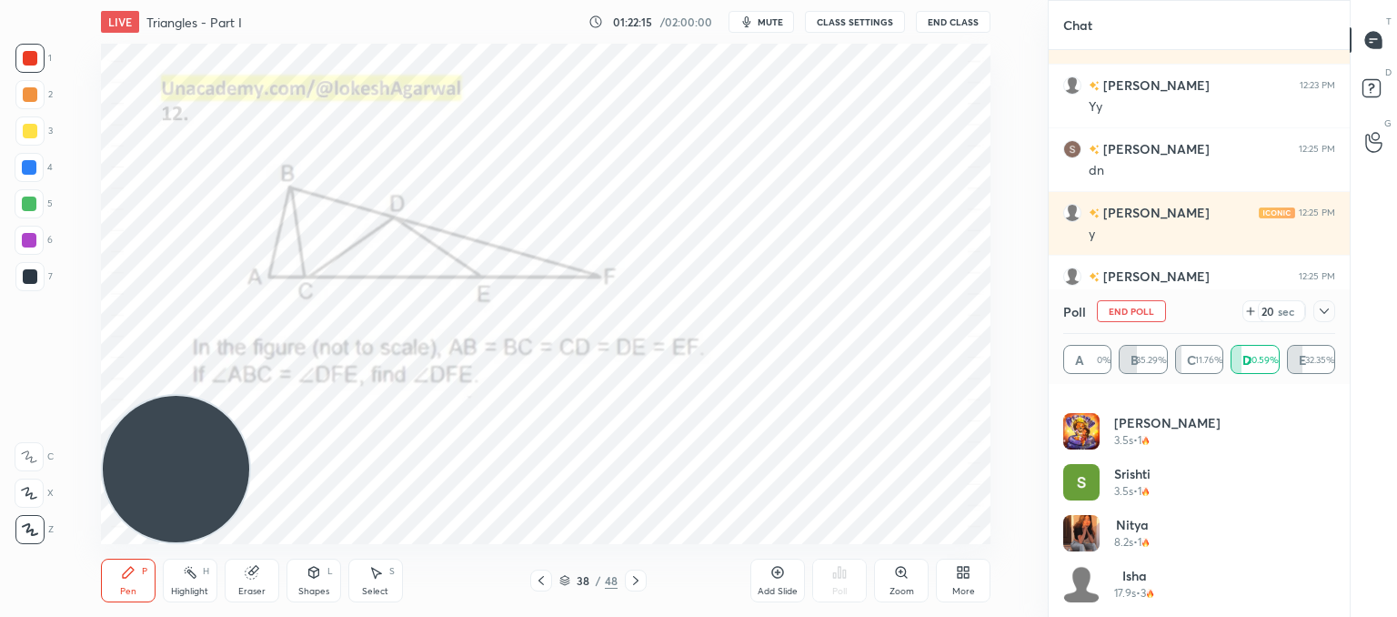
scroll to position [189, 0]
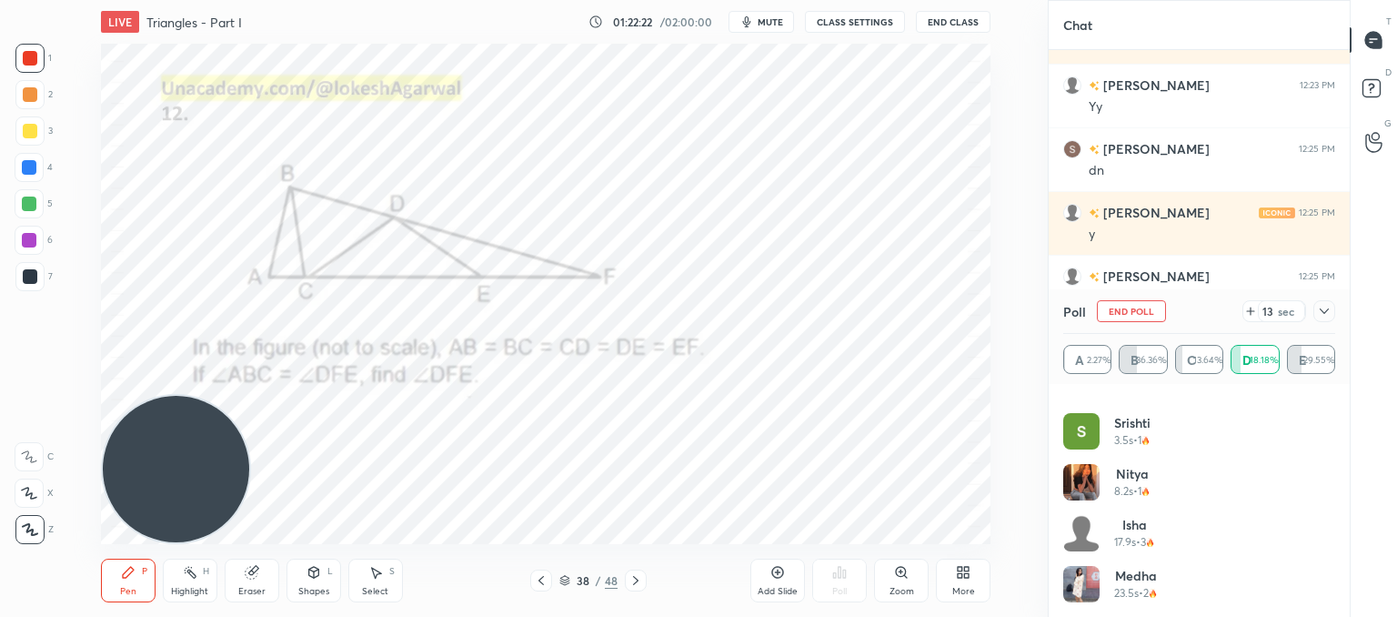
click at [1253, 306] on icon at bounding box center [1250, 311] width 15 height 15
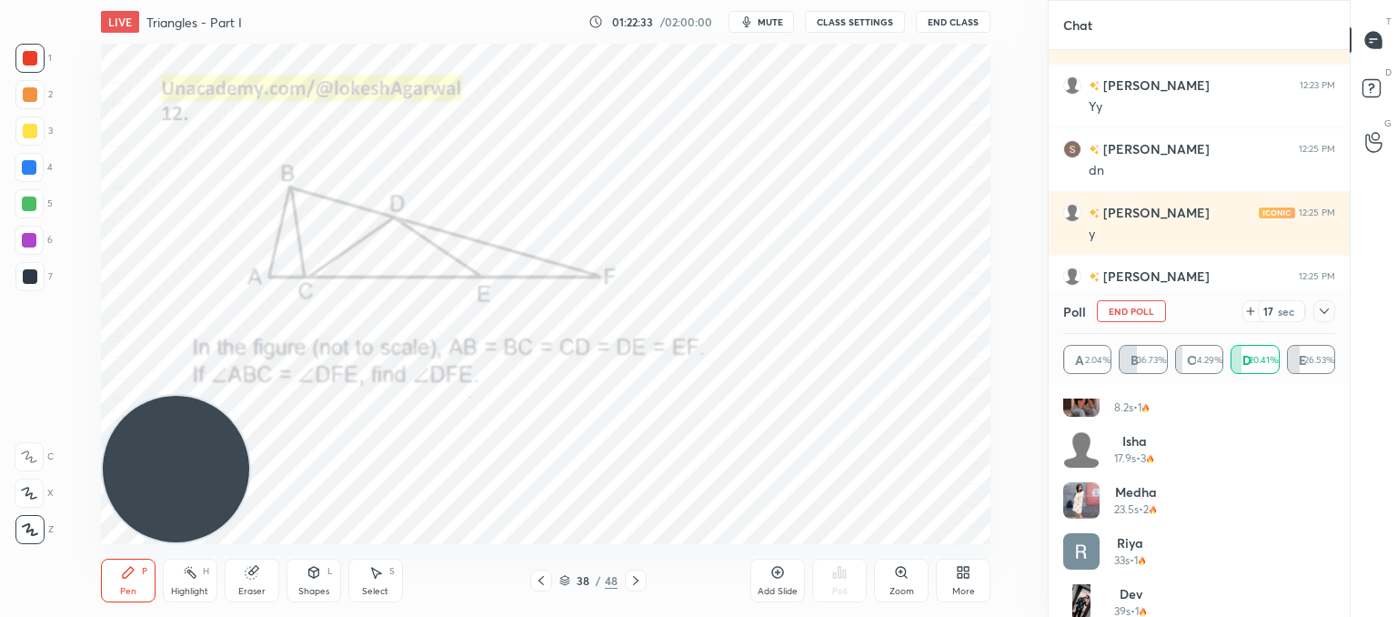
scroll to position [291, 0]
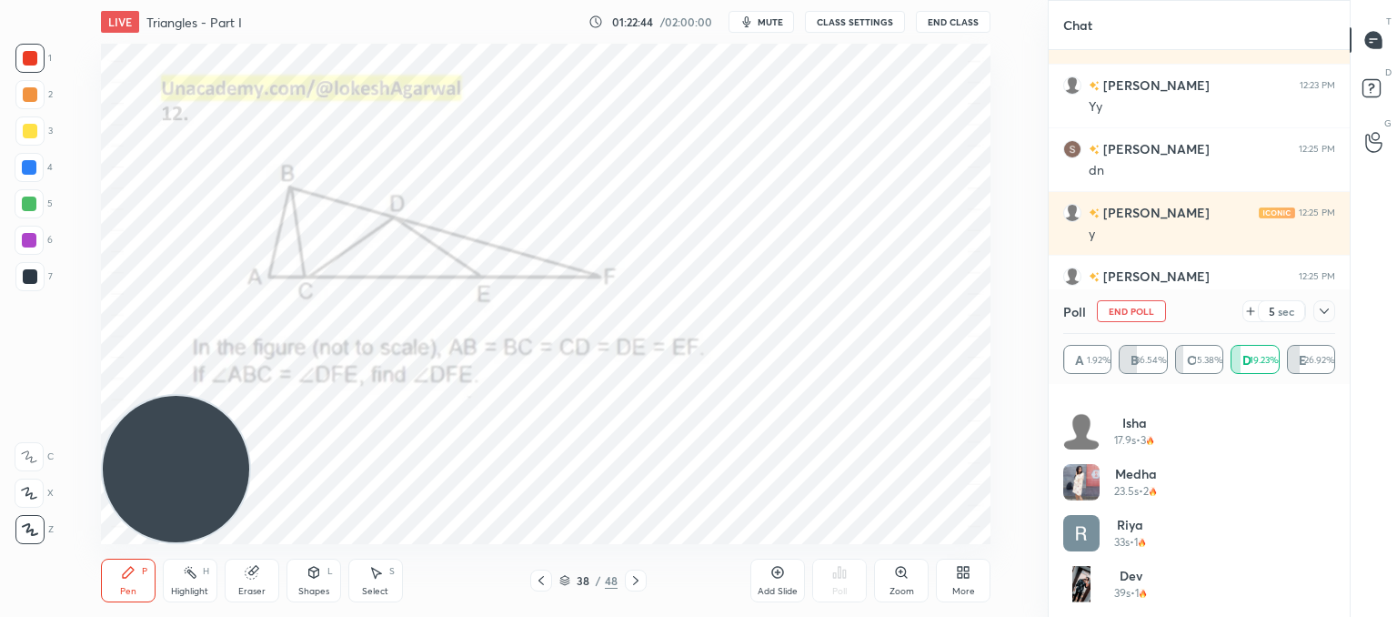
click at [1325, 315] on icon at bounding box center [1324, 311] width 15 height 15
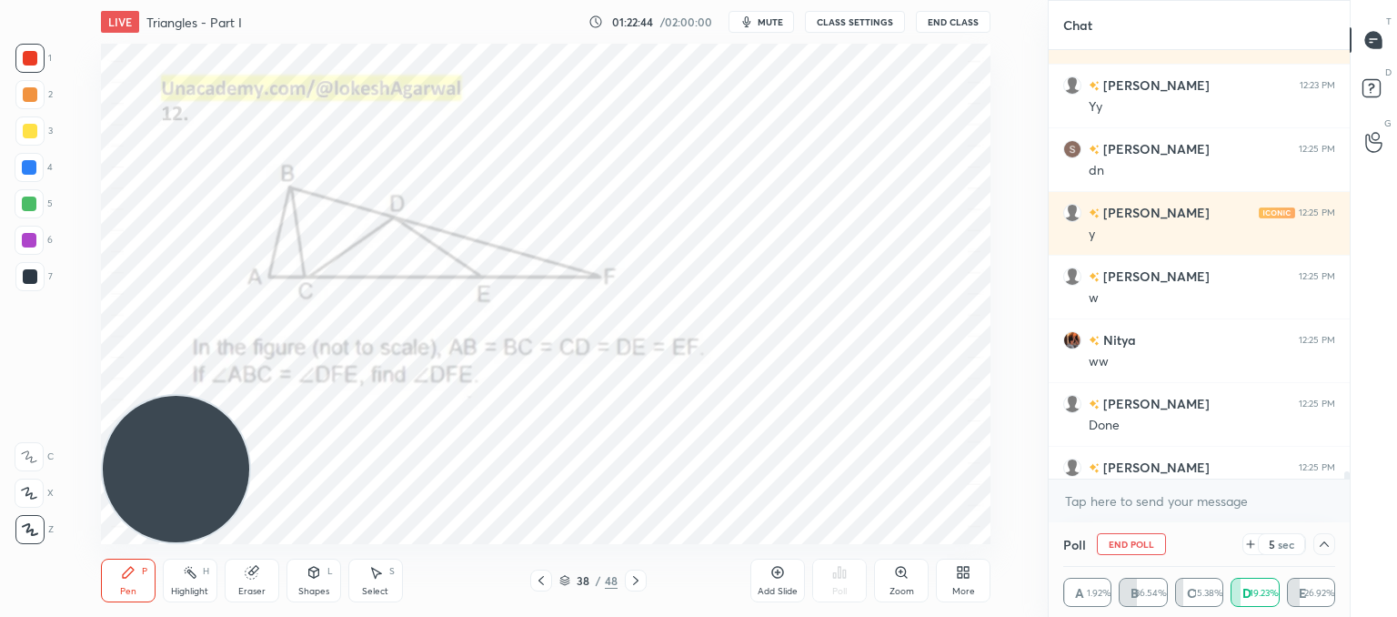
scroll to position [0, 0]
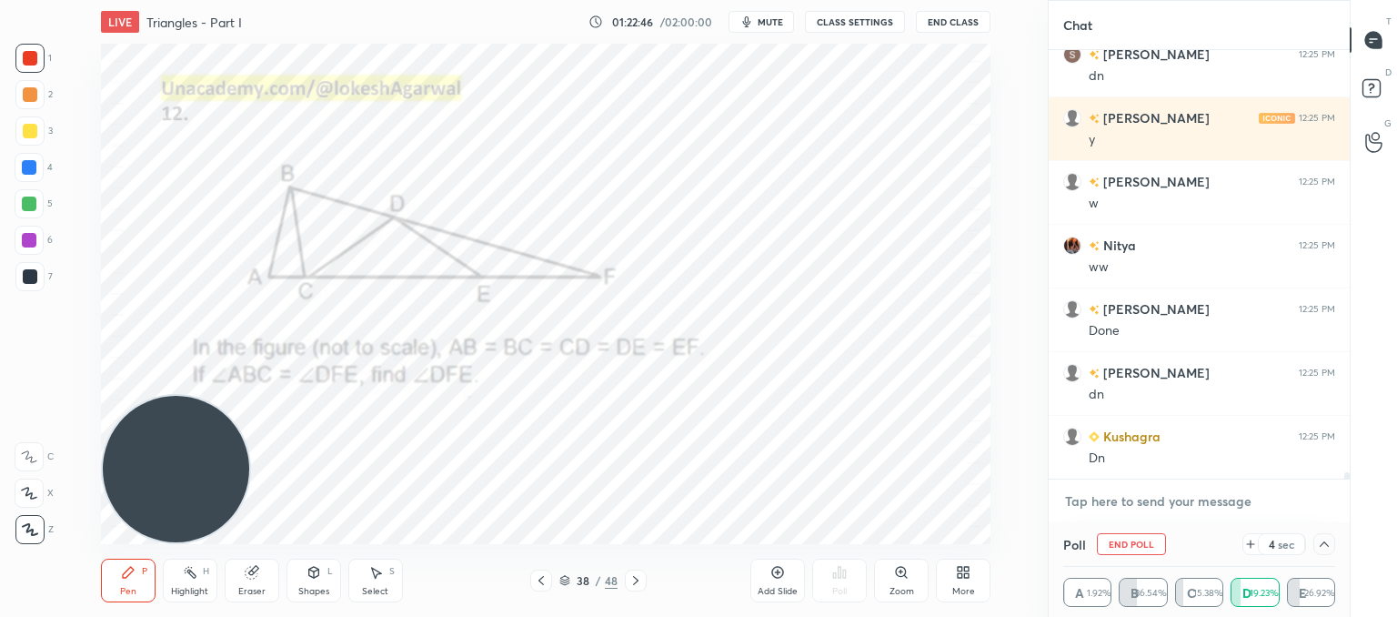
click at [1116, 506] on textarea at bounding box center [1199, 501] width 272 height 29
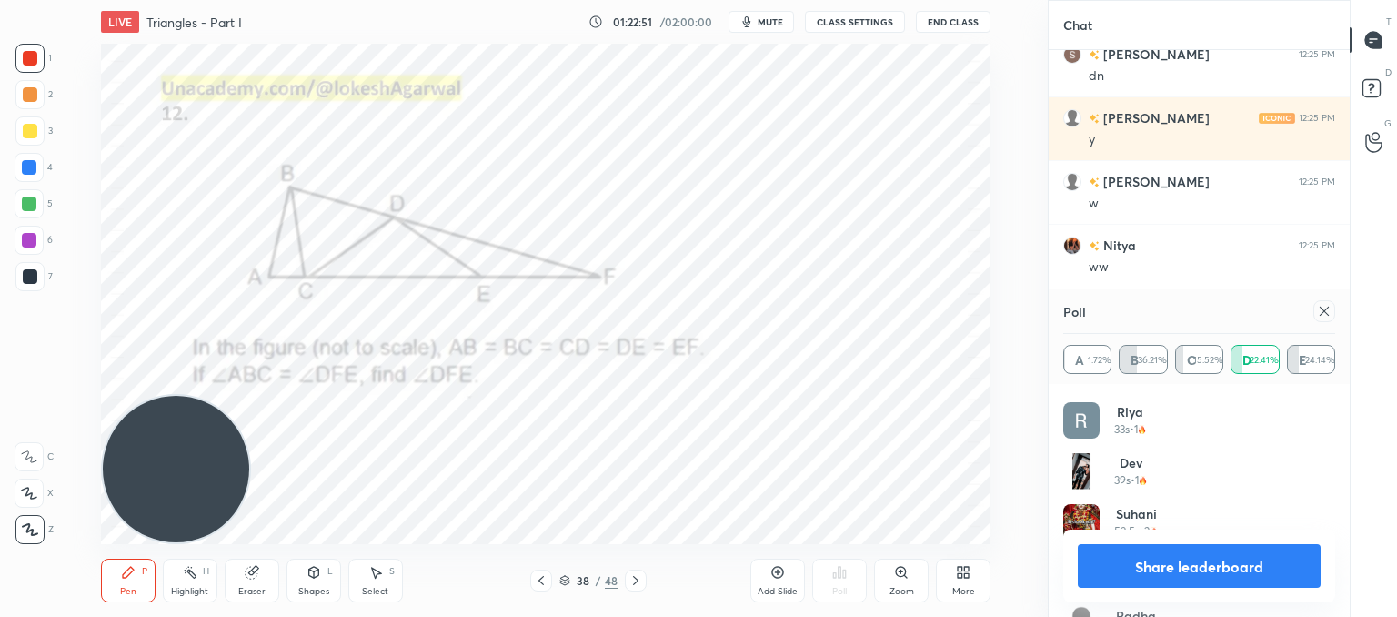
scroll to position [444, 0]
click at [1324, 312] on icon at bounding box center [1324, 311] width 9 height 9
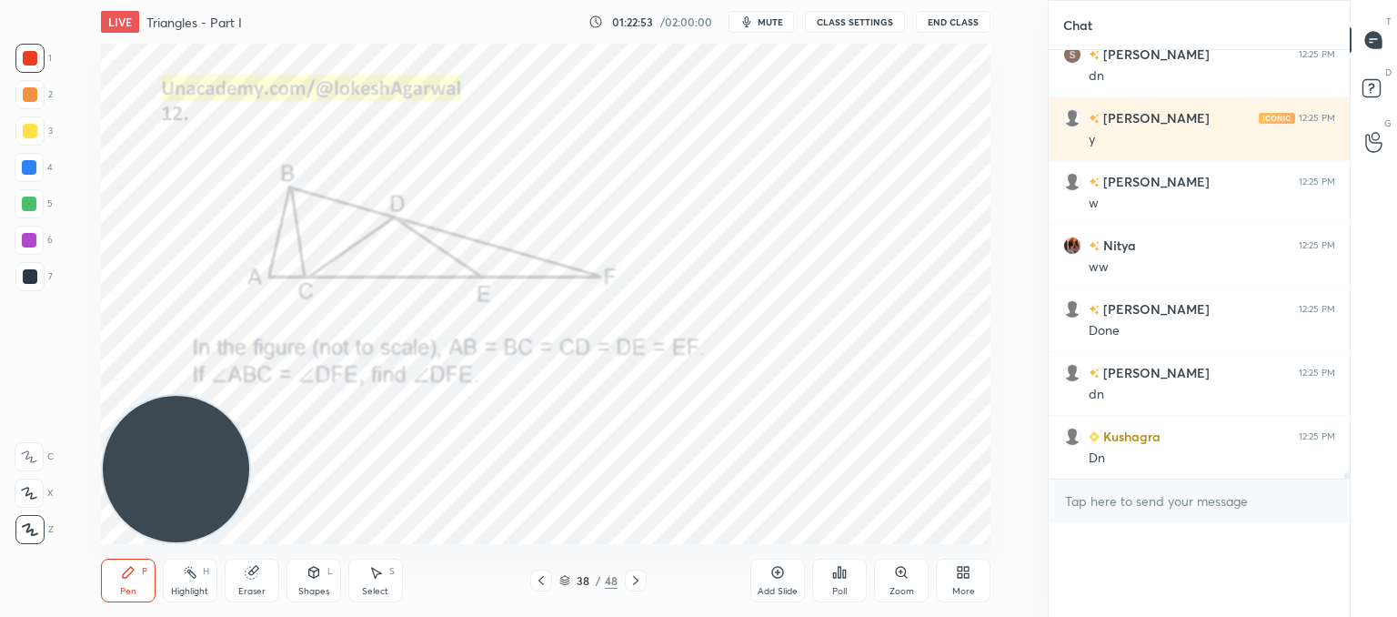
scroll to position [0, 0]
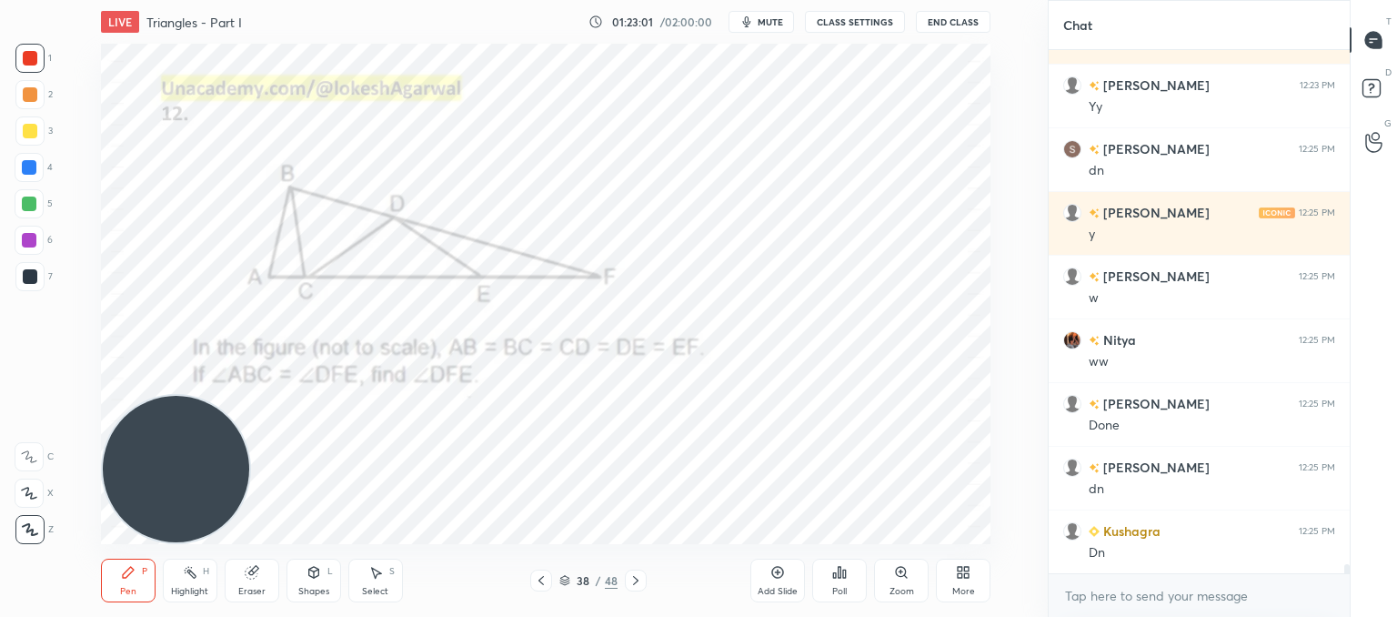
click at [347, 610] on div "Pen P Highlight H Eraser Shapes L Select S 38 / 48 Add Slide Poll Zoom More" at bounding box center [546, 580] width 890 height 73
drag, startPoint x: 244, startPoint y: 582, endPoint x: 254, endPoint y: 572, distance: 14.2
click at [248, 582] on div "Eraser" at bounding box center [252, 580] width 55 height 44
click at [130, 589] on div "Pen" at bounding box center [128, 591] width 16 height 9
click at [777, 579] on icon at bounding box center [777, 572] width 15 height 15
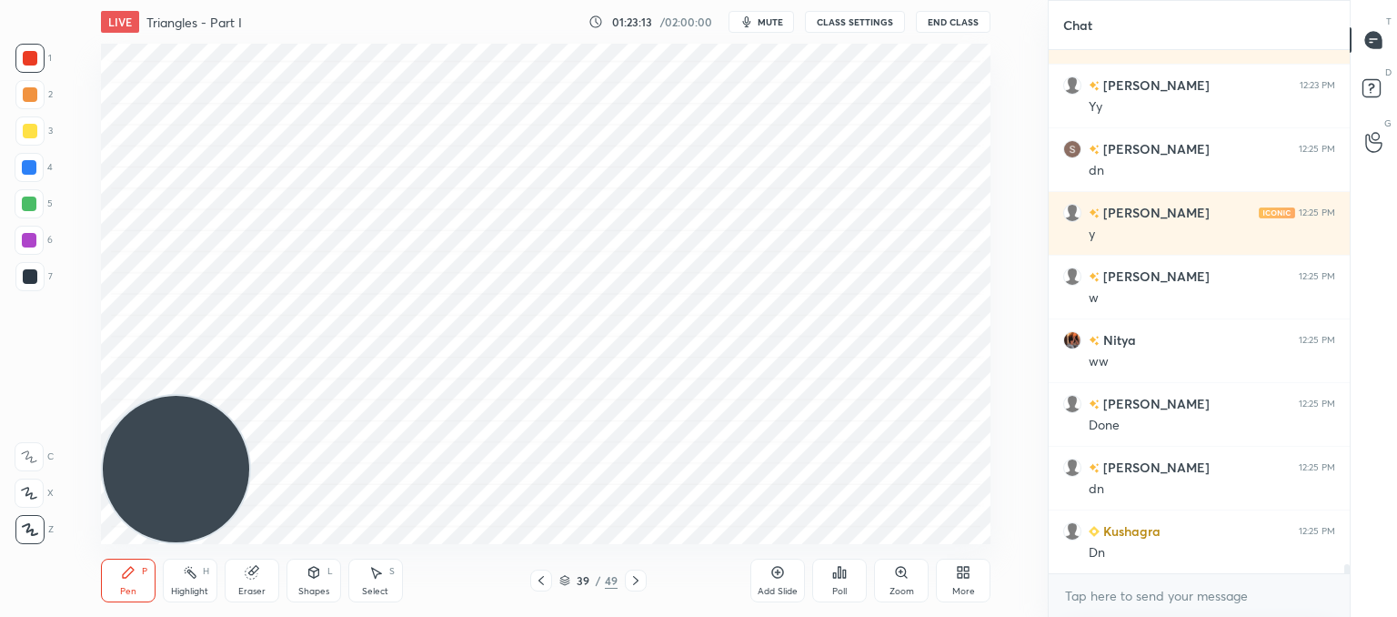
click at [307, 584] on div "Shapes L" at bounding box center [314, 580] width 55 height 44
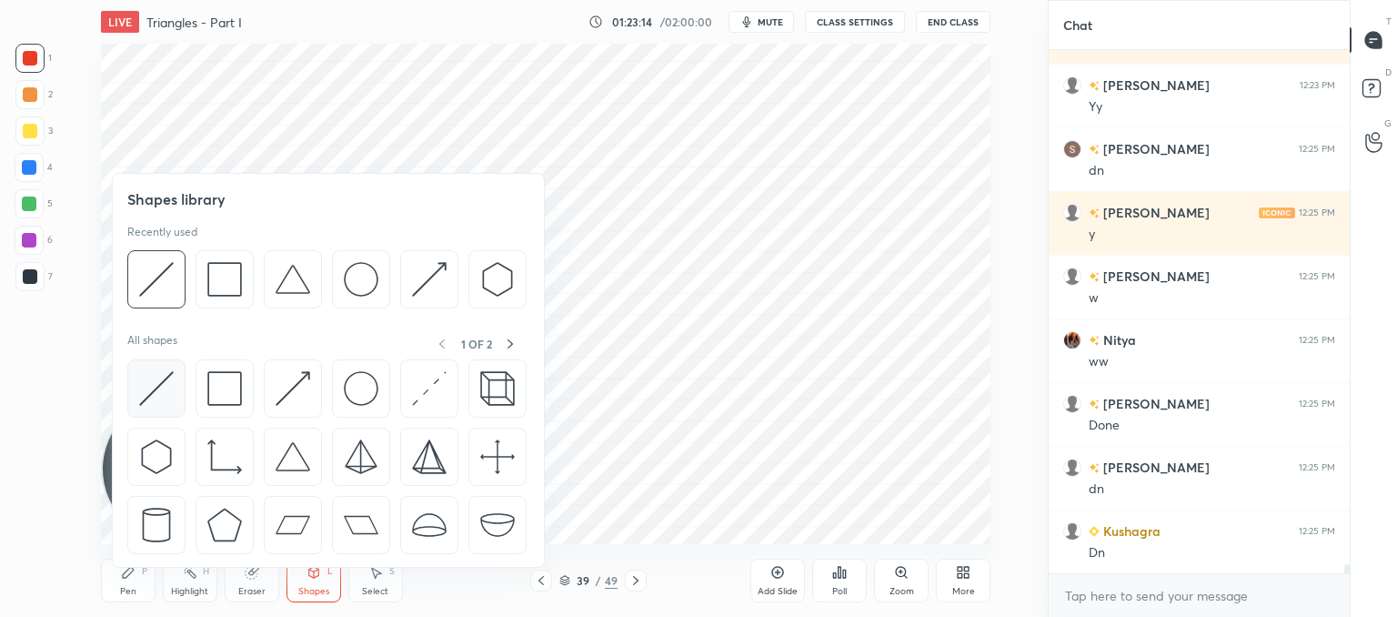
click at [157, 387] on img at bounding box center [156, 388] width 35 height 35
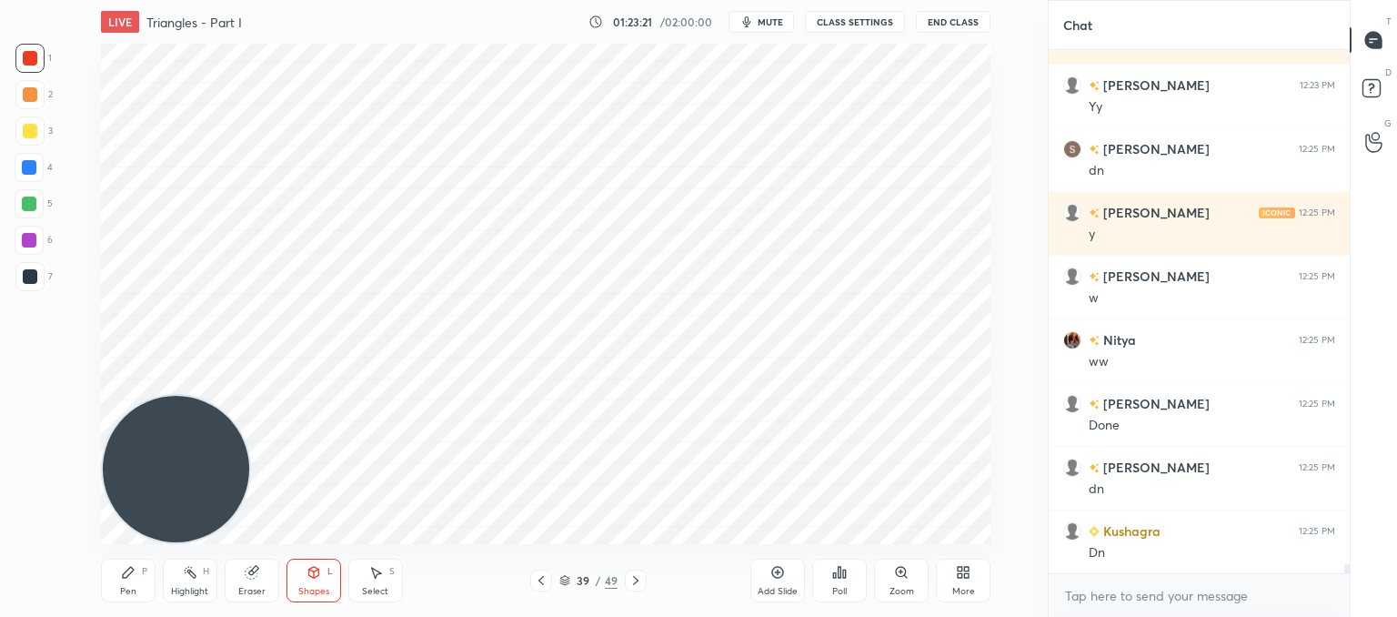
click at [538, 578] on icon at bounding box center [541, 580] width 15 height 15
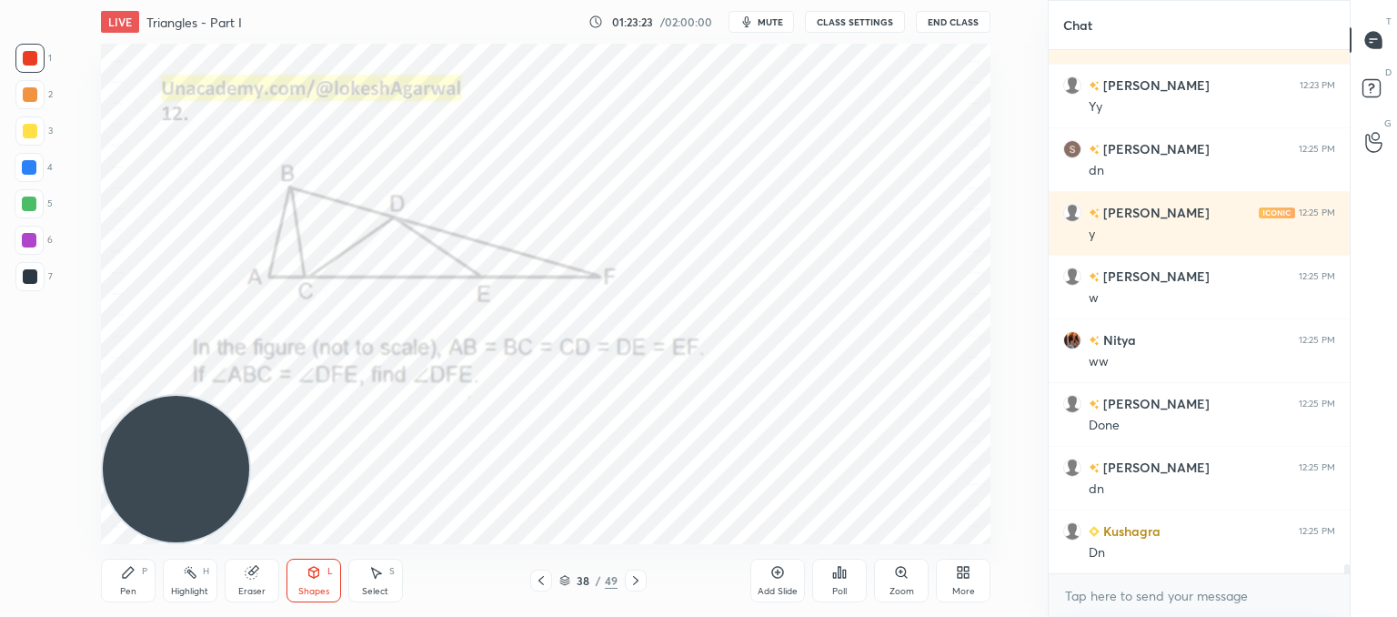
click at [639, 578] on icon at bounding box center [636, 580] width 15 height 15
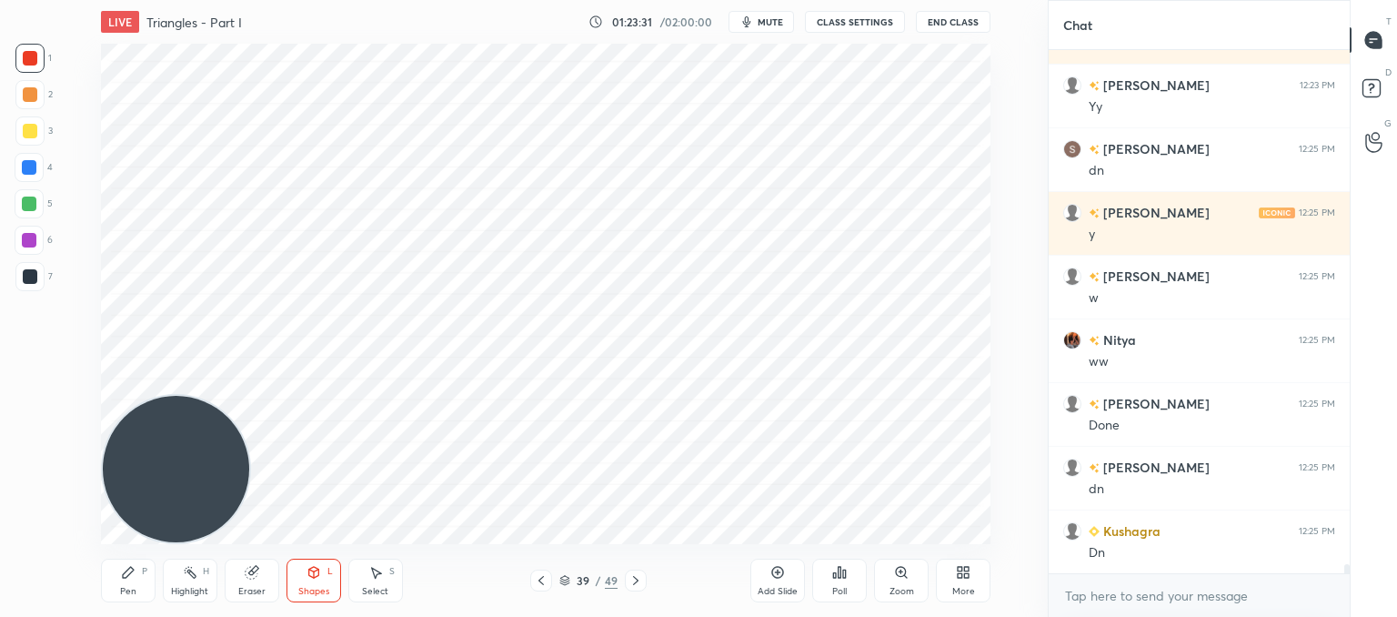
click at [138, 576] on div "Pen P" at bounding box center [128, 580] width 55 height 44
click at [544, 585] on icon at bounding box center [541, 580] width 15 height 15
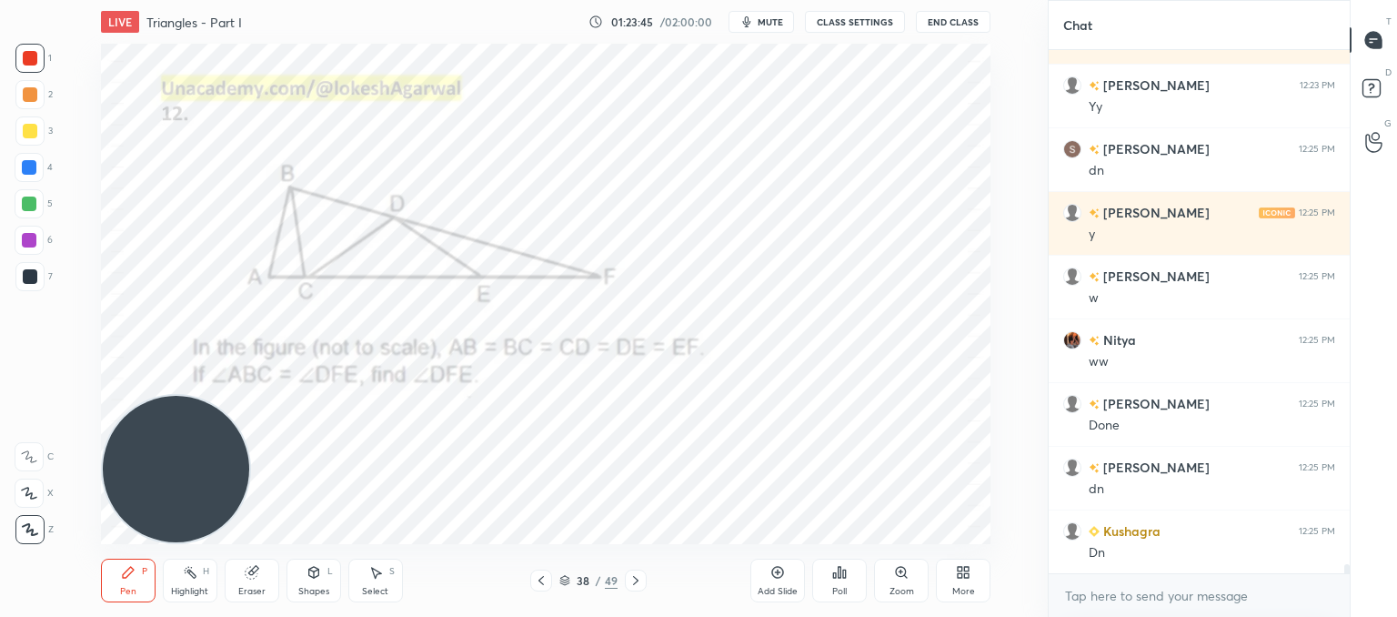
click at [635, 578] on icon at bounding box center [636, 580] width 15 height 15
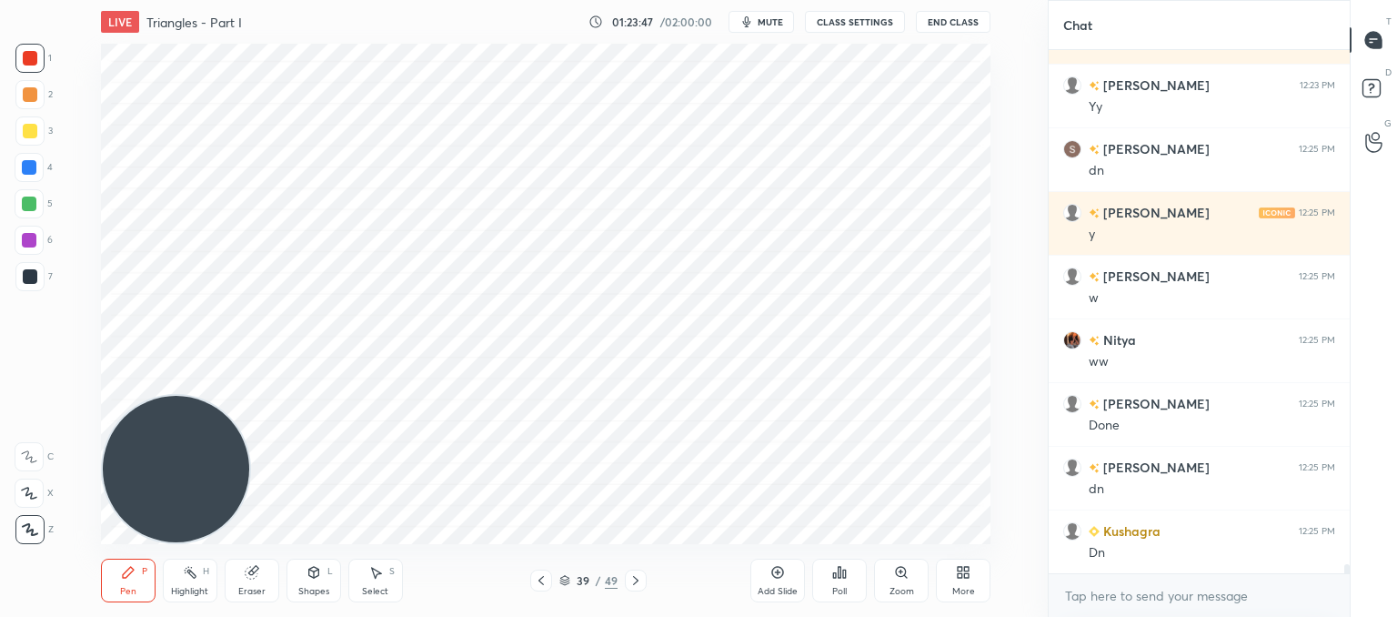
click at [537, 577] on icon at bounding box center [541, 580] width 15 height 15
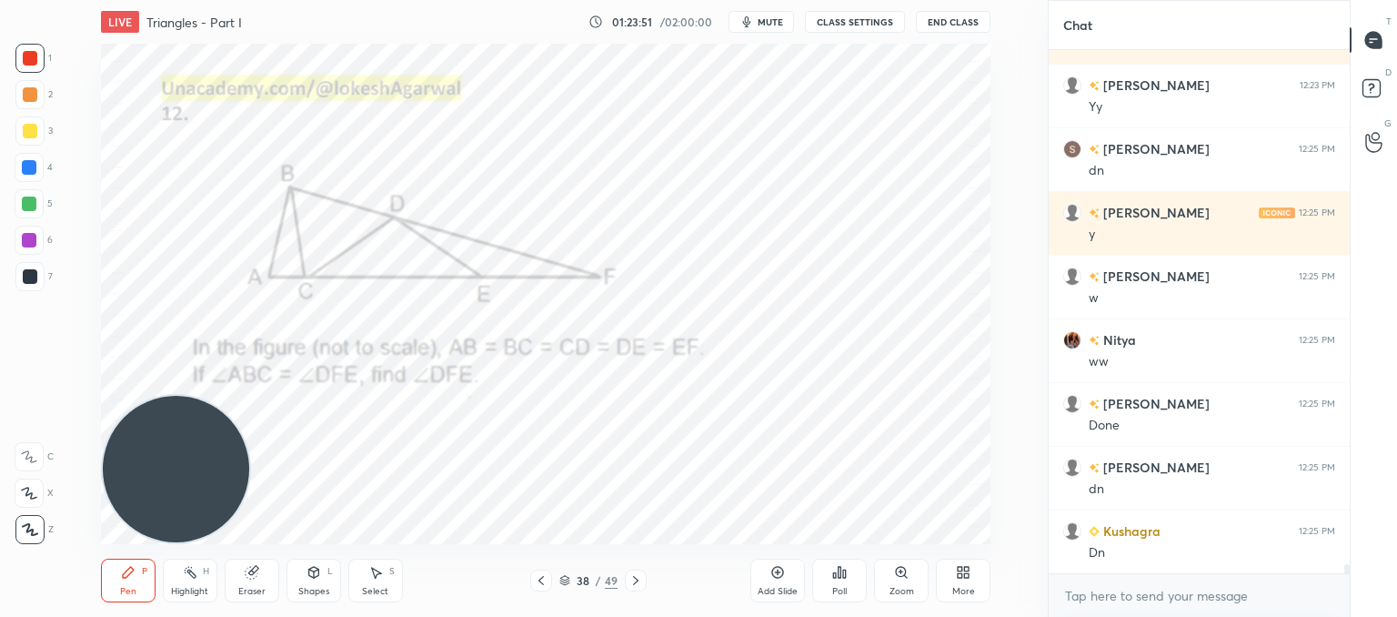
click at [634, 579] on icon at bounding box center [636, 580] width 15 height 15
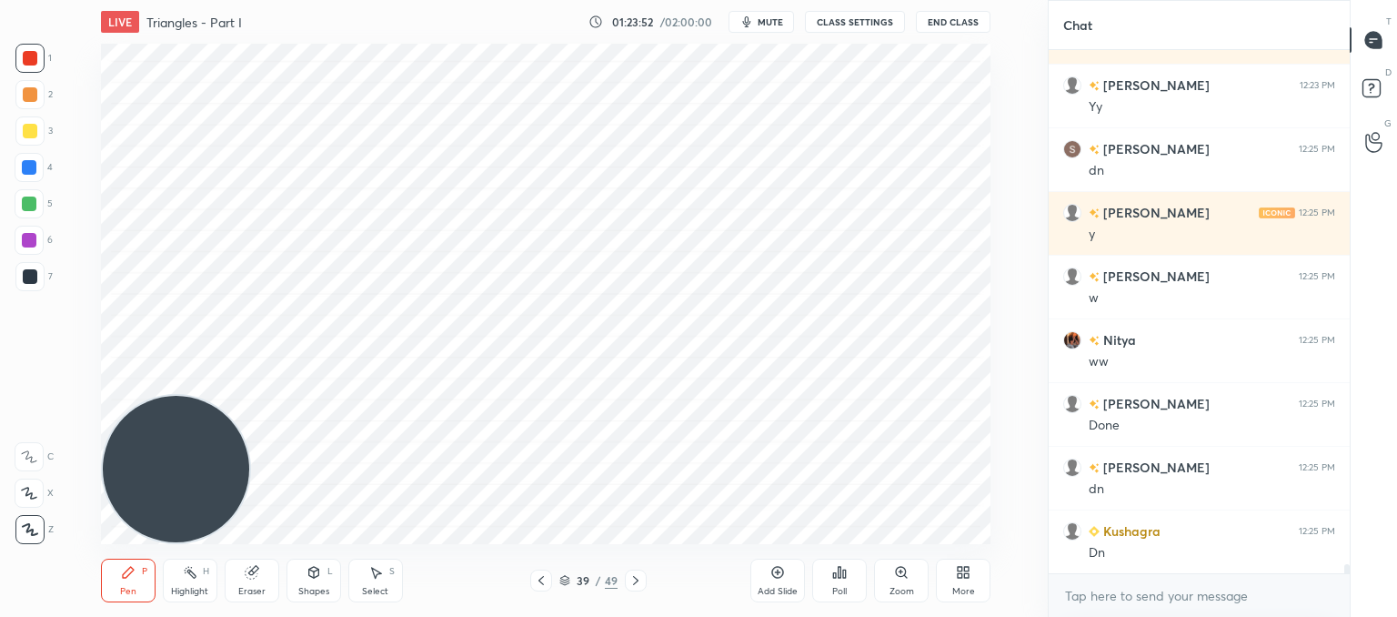
drag, startPoint x: 256, startPoint y: 573, endPoint x: 260, endPoint y: 548, distance: 25.0
click at [257, 563] on div "Eraser" at bounding box center [252, 580] width 55 height 44
drag, startPoint x: 137, startPoint y: 580, endPoint x: 220, endPoint y: 432, distance: 169.8
click at [138, 579] on div "Pen P" at bounding box center [128, 580] width 55 height 44
drag, startPoint x: 252, startPoint y: 580, endPoint x: 260, endPoint y: 565, distance: 17.5
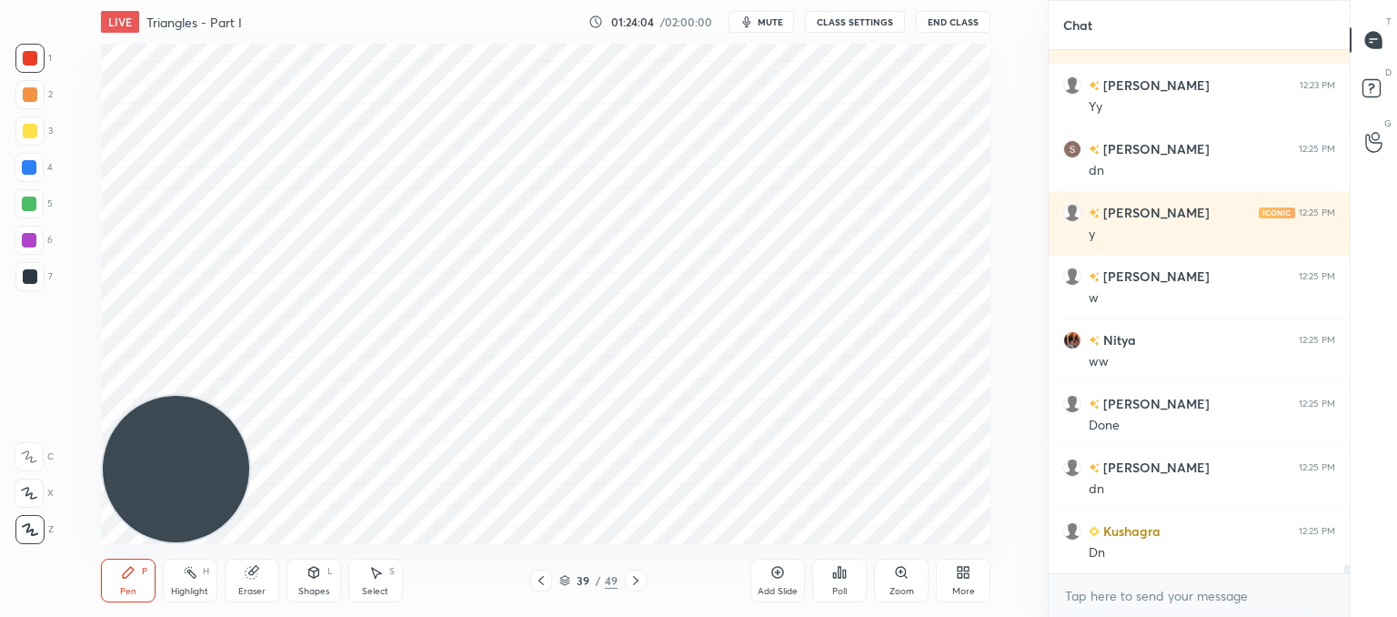
click at [254, 579] on div "Eraser" at bounding box center [252, 580] width 55 height 44
click at [136, 578] on div "Pen P" at bounding box center [128, 580] width 55 height 44
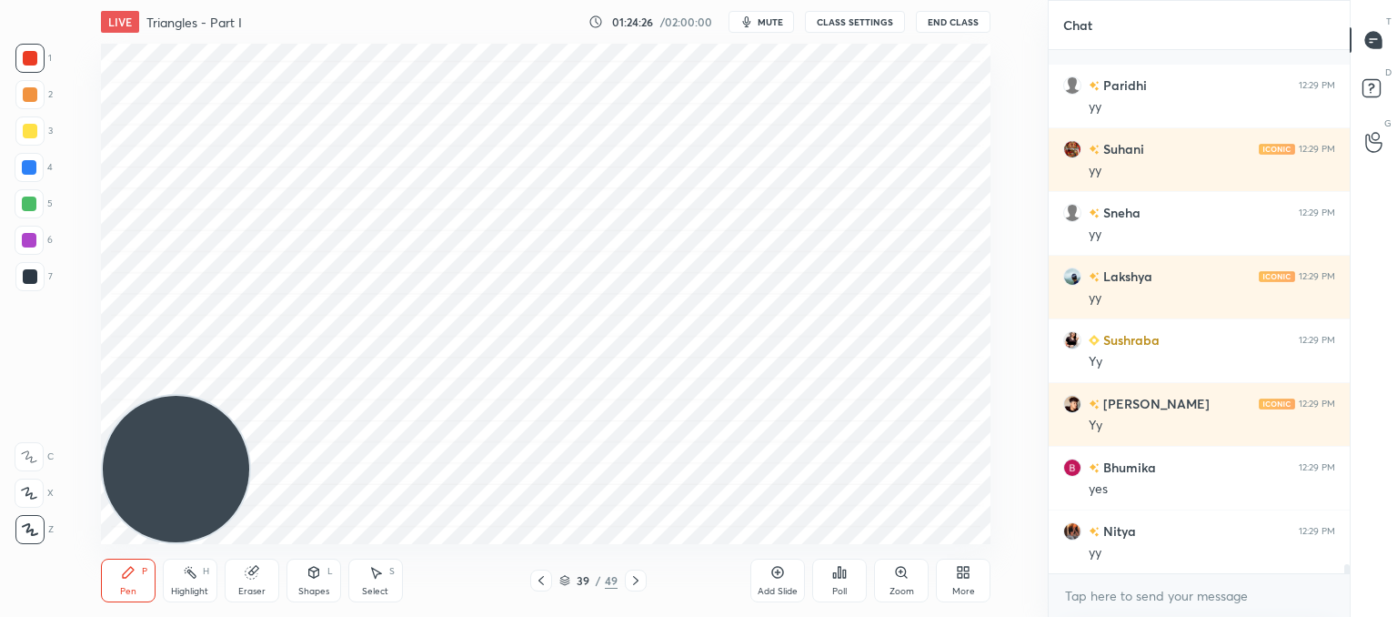
scroll to position [29284, 0]
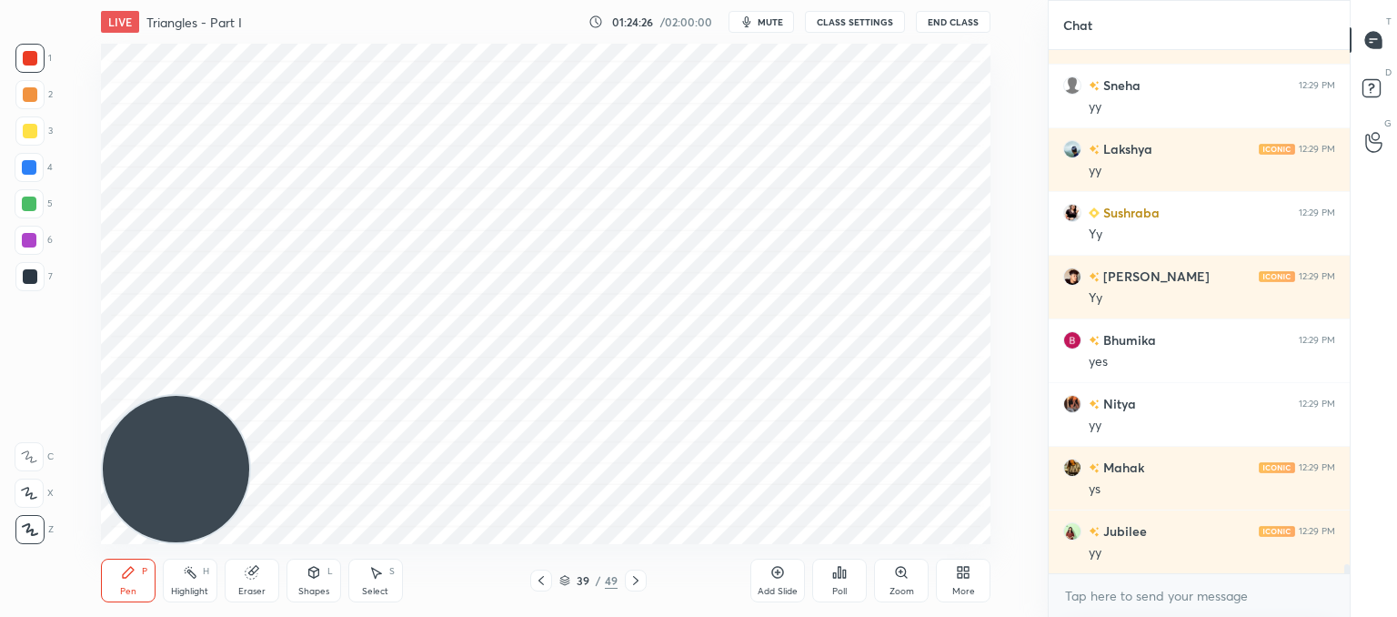
drag, startPoint x: 23, startPoint y: 277, endPoint x: 47, endPoint y: 258, distance: 31.1
click at [23, 275] on div at bounding box center [30, 276] width 15 height 15
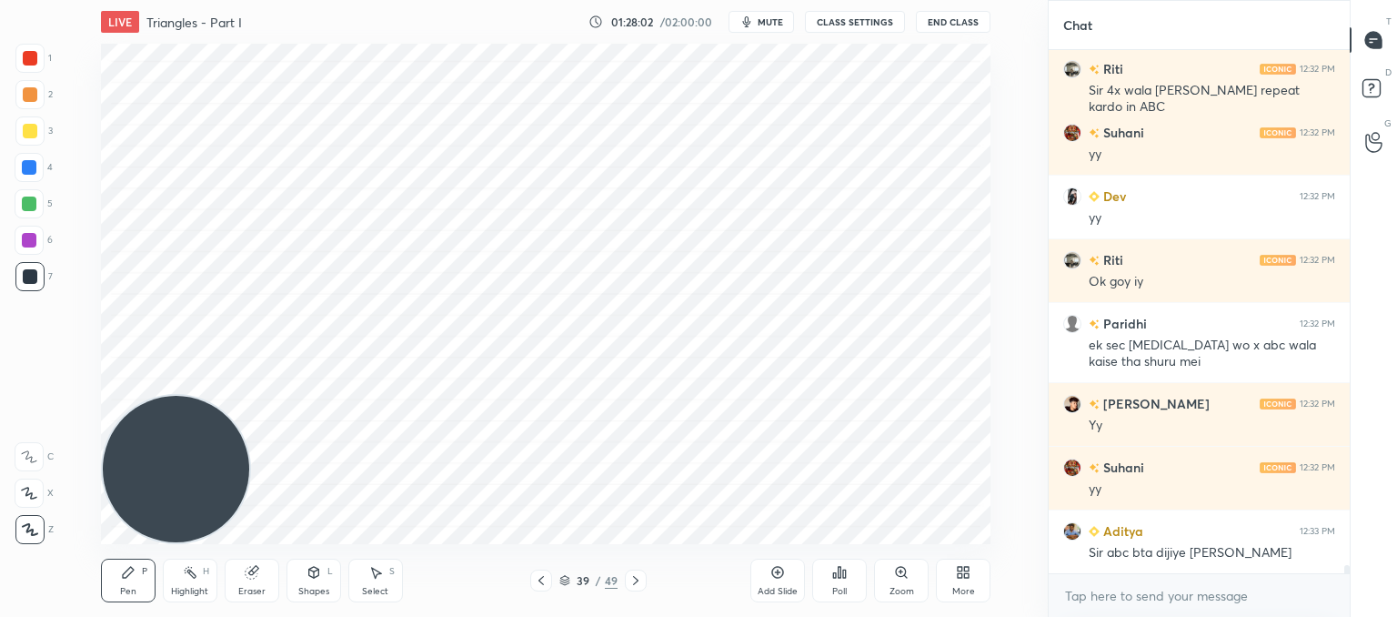
scroll to position [32839, 0]
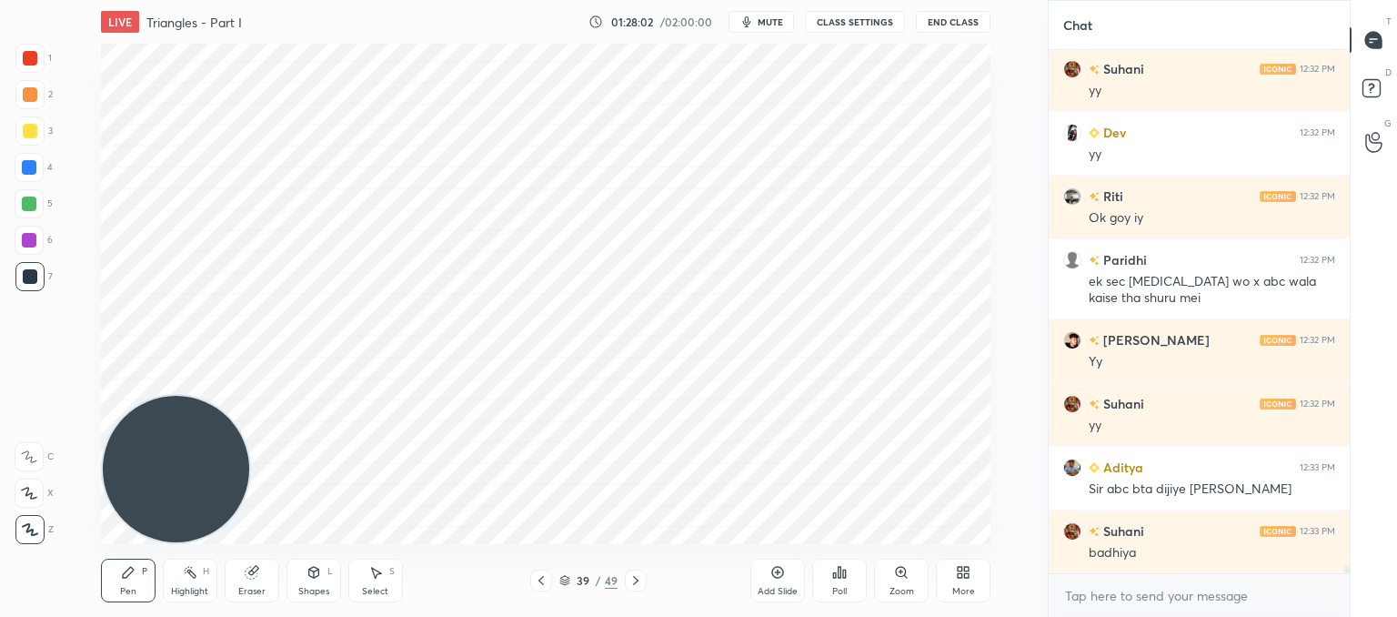
click at [542, 585] on icon at bounding box center [541, 580] width 15 height 15
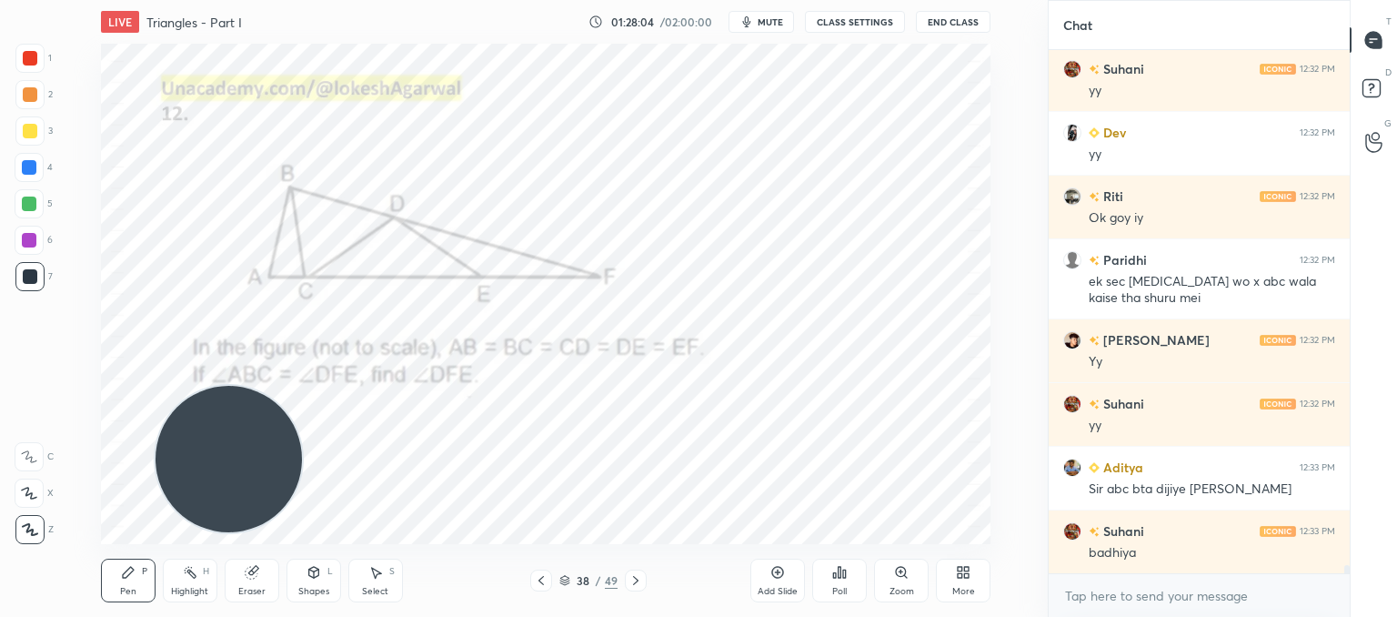
drag, startPoint x: 230, startPoint y: 391, endPoint x: 291, endPoint y: 386, distance: 61.2
click at [302, 386] on video at bounding box center [229, 459] width 146 height 146
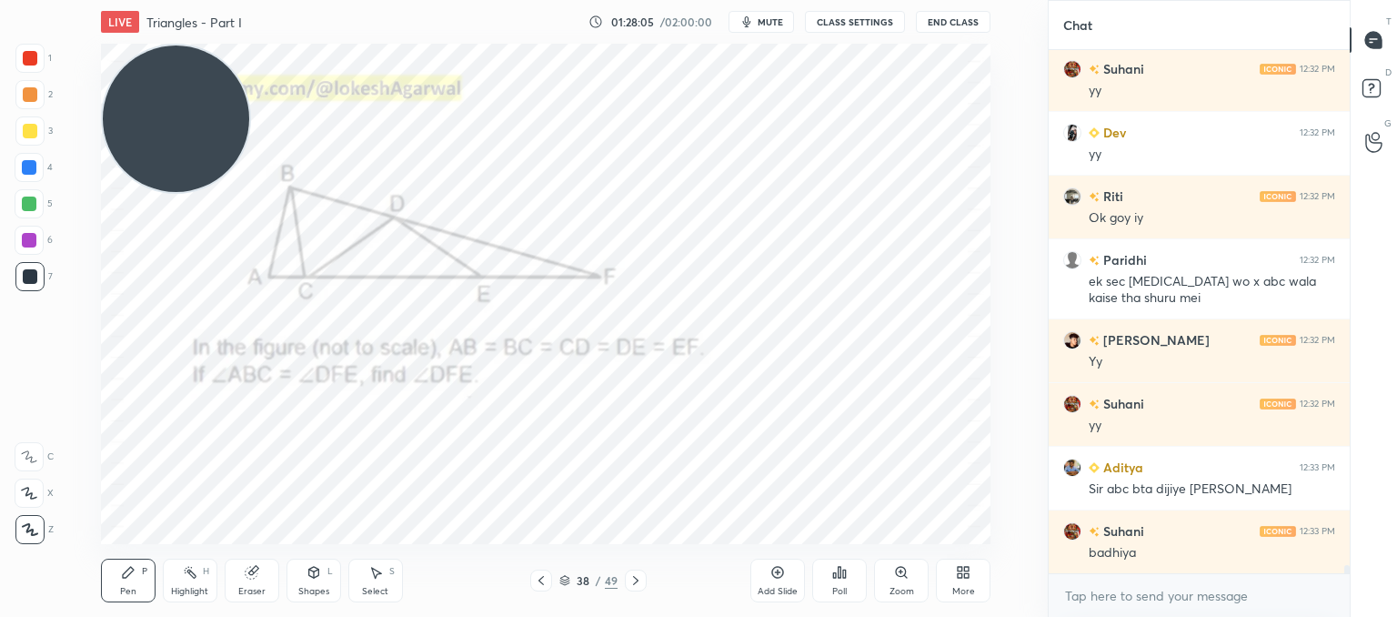
drag, startPoint x: 269, startPoint y: 414, endPoint x: 153, endPoint y: 77, distance: 356.1
click at [91, 4] on div "LIVE Triangles - Part I 01:28:05 / 02:00:00 mute CLASS SETTINGS End Class Setti…" at bounding box center [545, 308] width 975 height 617
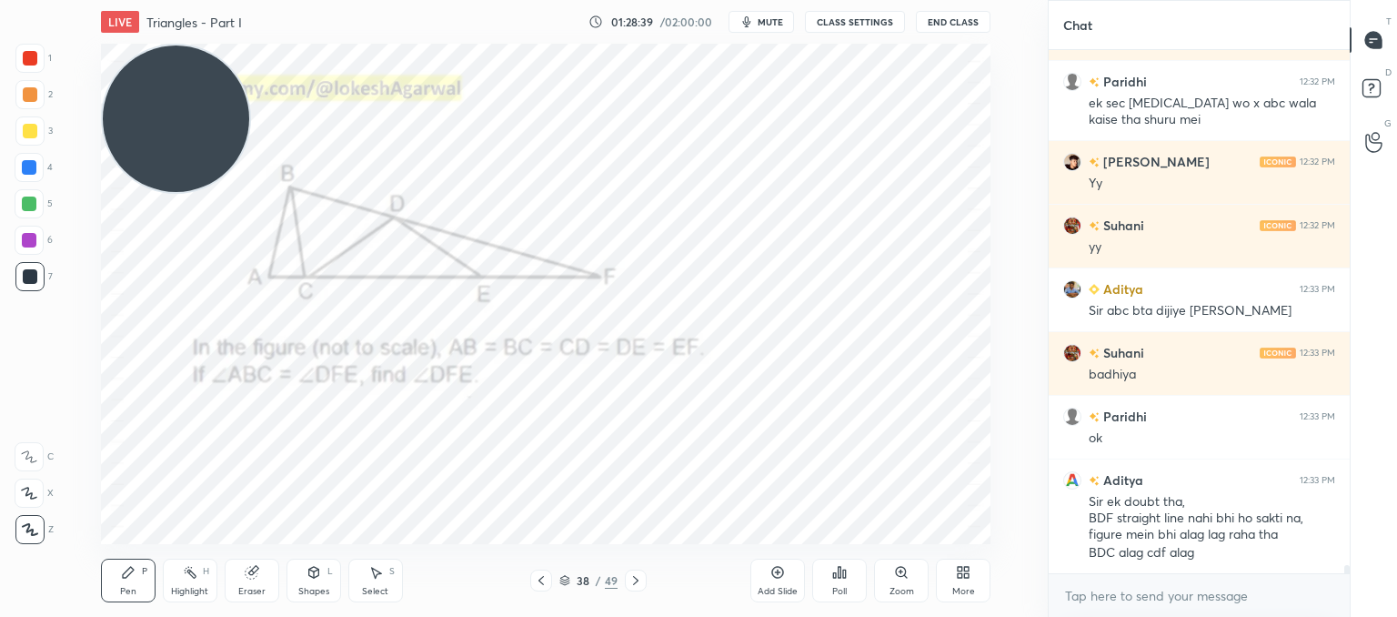
scroll to position [33097, 0]
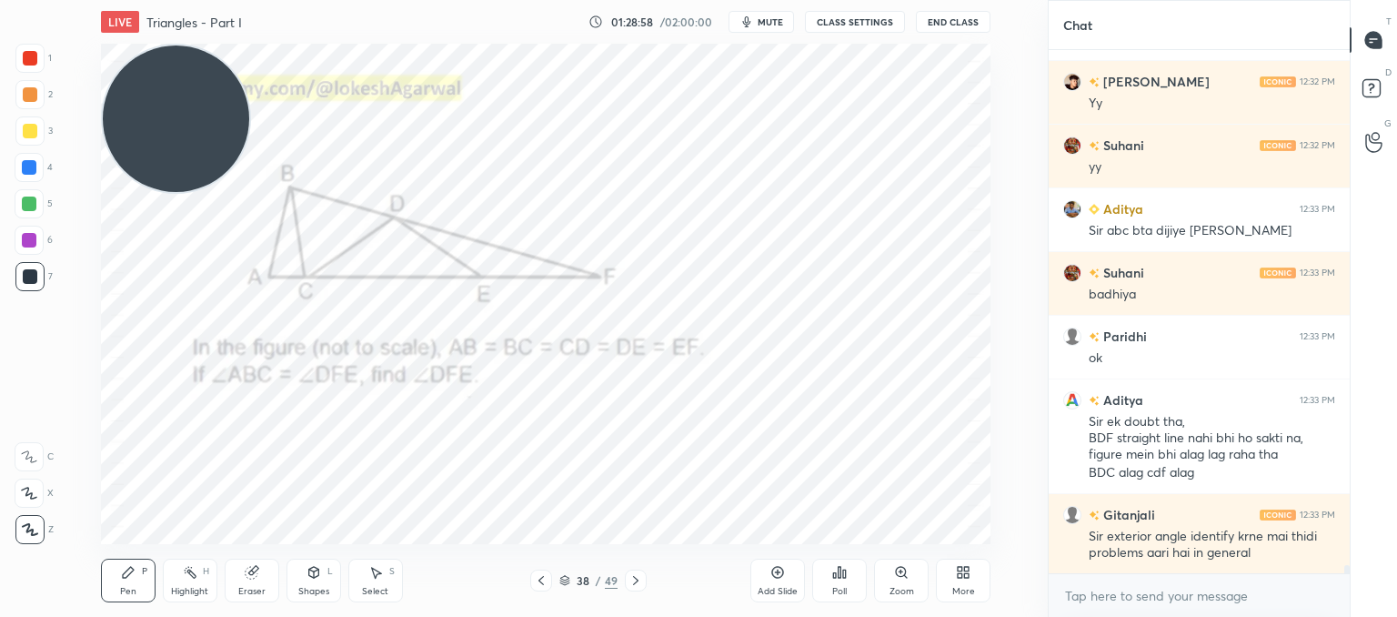
drag, startPoint x: 366, startPoint y: 580, endPoint x: 451, endPoint y: 547, distance: 91.9
click at [368, 579] on div "Select S" at bounding box center [375, 580] width 55 height 44
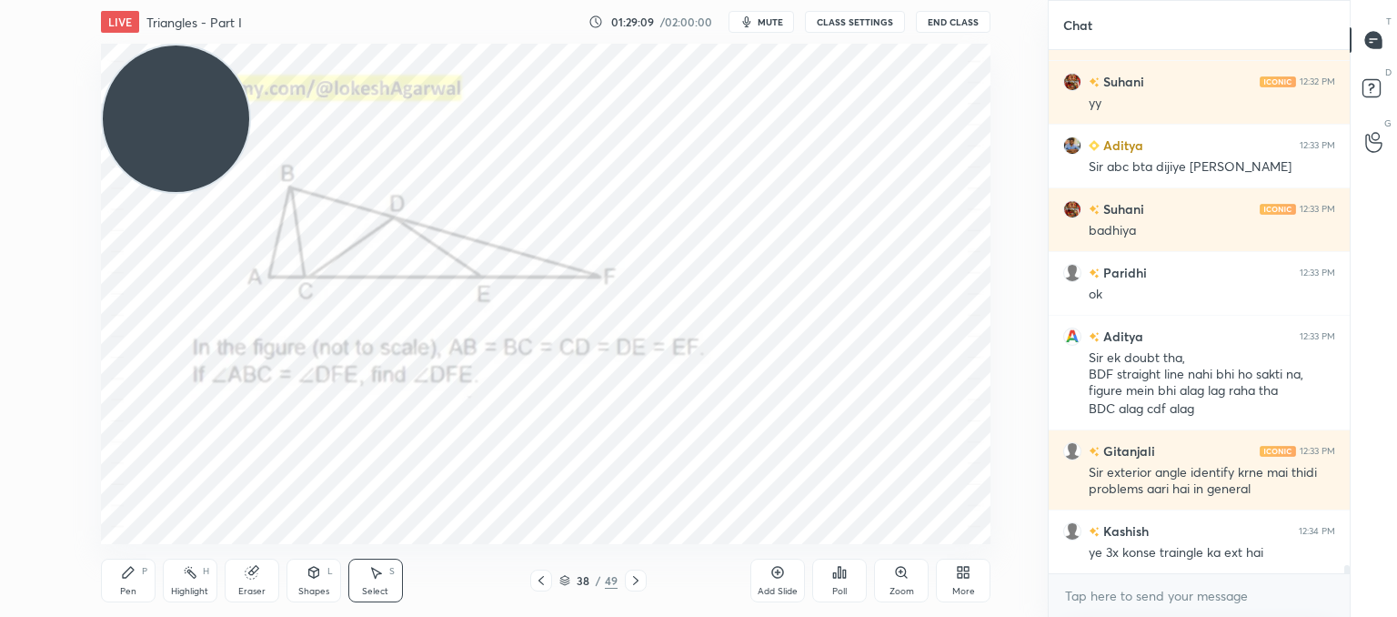
click at [637, 456] on div "0 ° Undo Copy Paste here Duplicate Duplicate to new slide Delete" at bounding box center [546, 294] width 890 height 500
drag, startPoint x: 685, startPoint y: 397, endPoint x: 1033, endPoint y: 536, distance: 374.8
click at [1033, 536] on div "1 2 3 4 5 6 7 C X Z C X Z E E Erase all H H LIVE Triangles - Part I 01:29:12 / …" at bounding box center [524, 308] width 1048 height 617
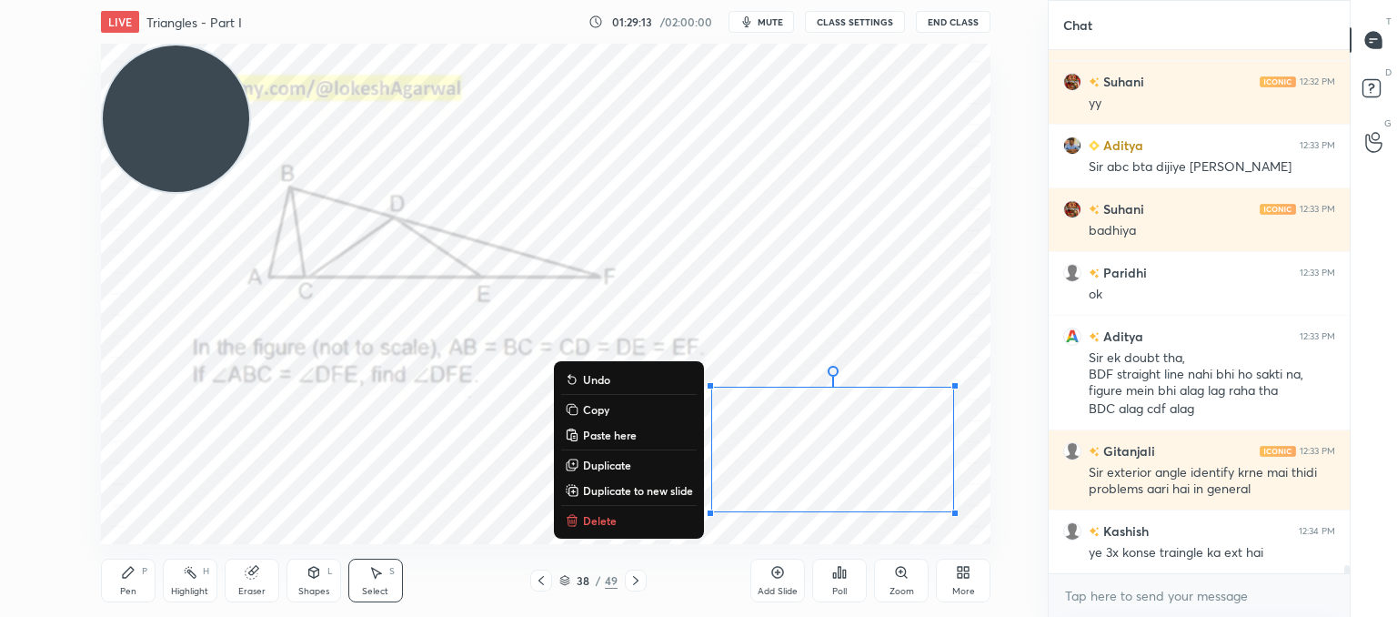
click at [607, 527] on p "Delete" at bounding box center [600, 520] width 34 height 15
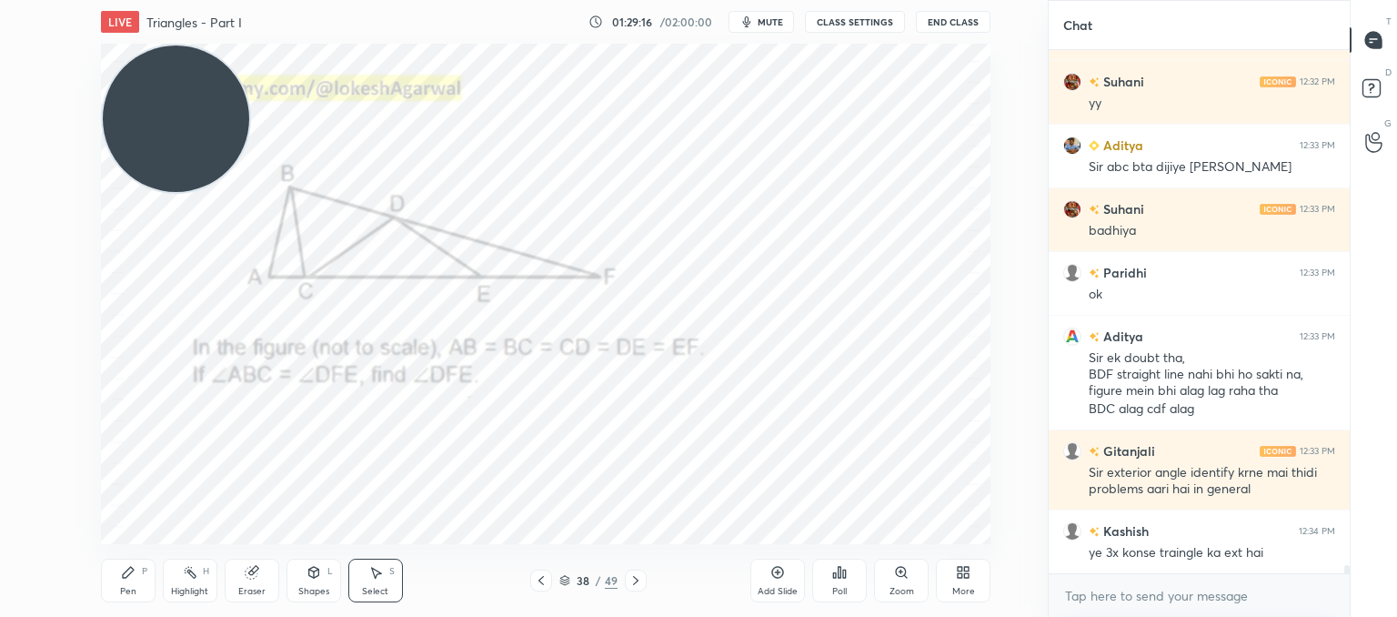
click at [636, 580] on icon at bounding box center [636, 580] width 15 height 15
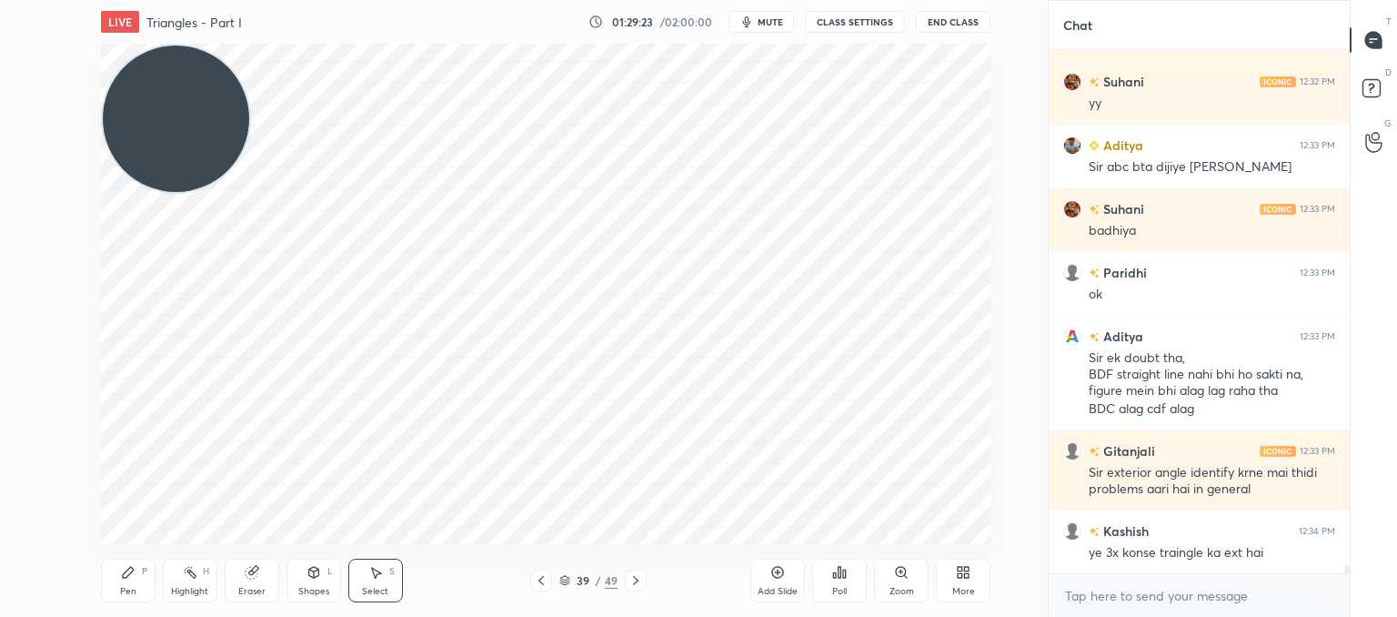
click at [144, 575] on div "Pen P" at bounding box center [128, 580] width 55 height 44
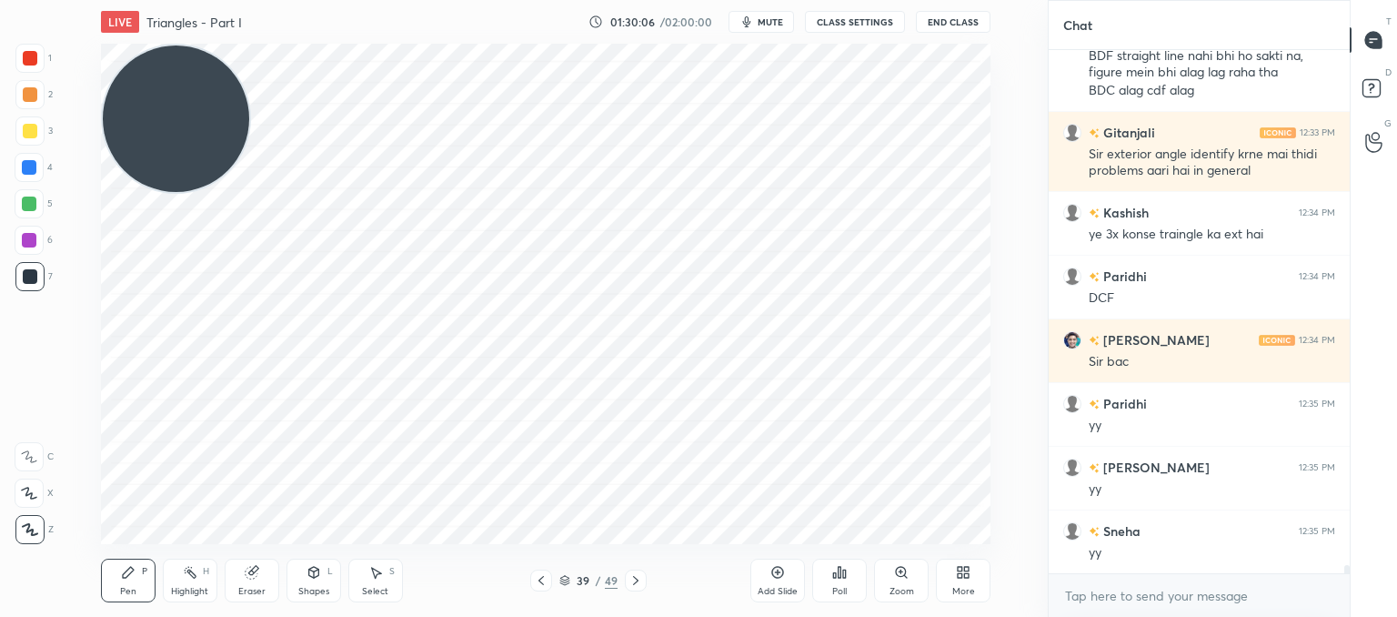
scroll to position [33543, 0]
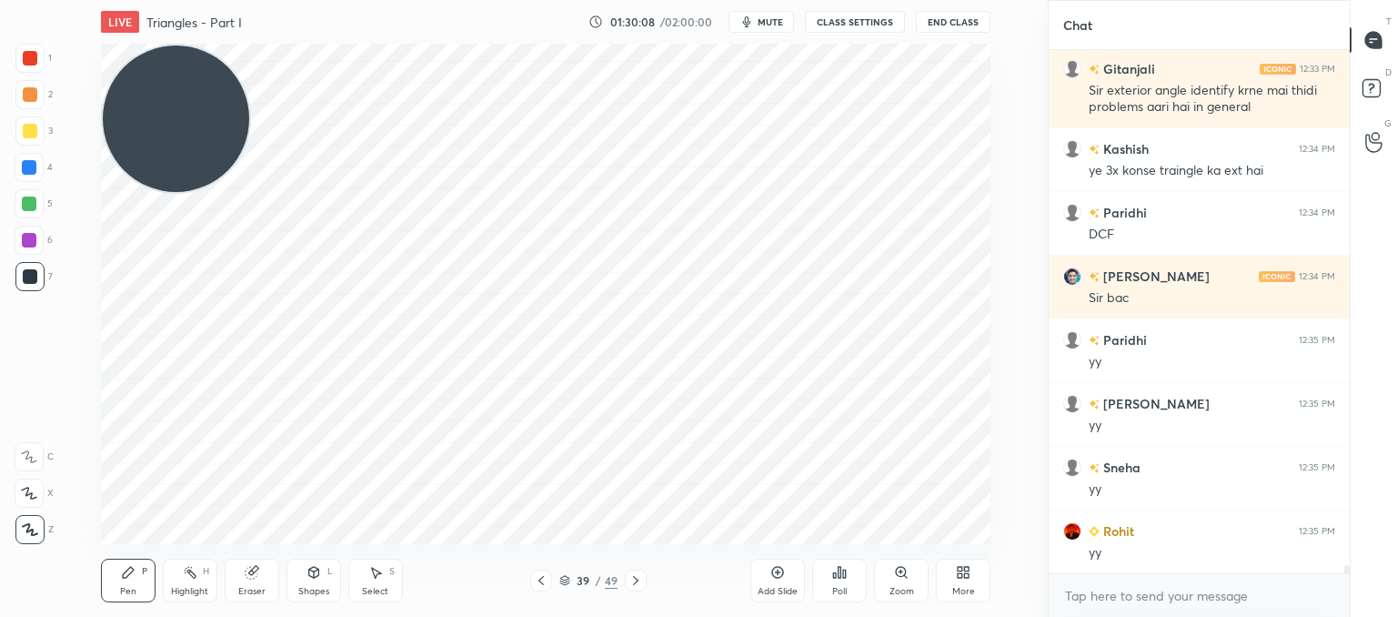
drag, startPoint x: 255, startPoint y: 579, endPoint x: 266, endPoint y: 567, distance: 16.1
click at [260, 575] on div "Eraser" at bounding box center [252, 580] width 55 height 44
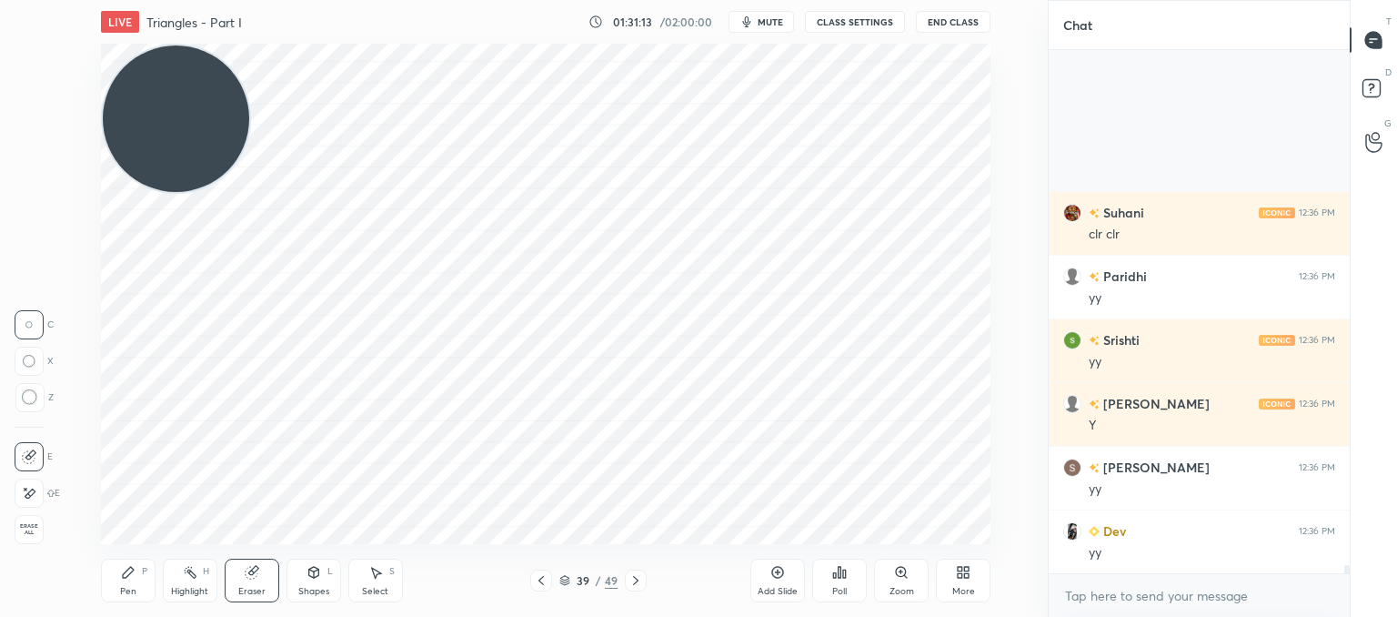
scroll to position [34276, 0]
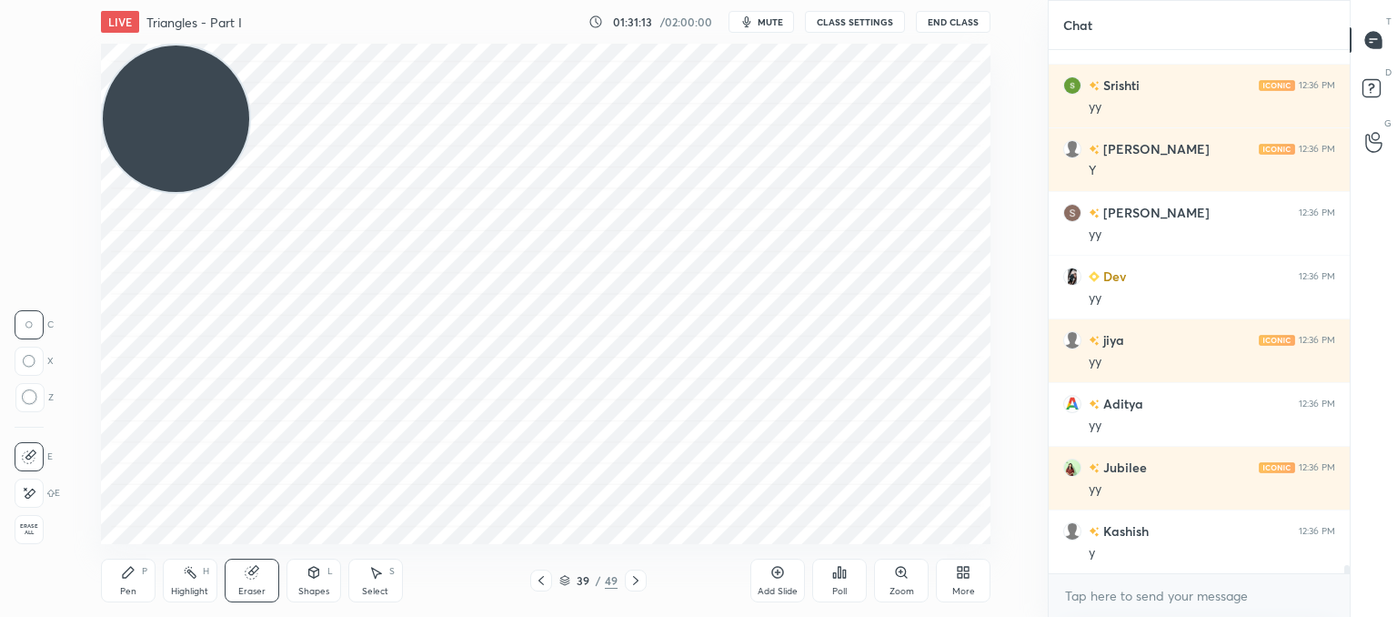
click at [641, 587] on icon at bounding box center [636, 580] width 15 height 15
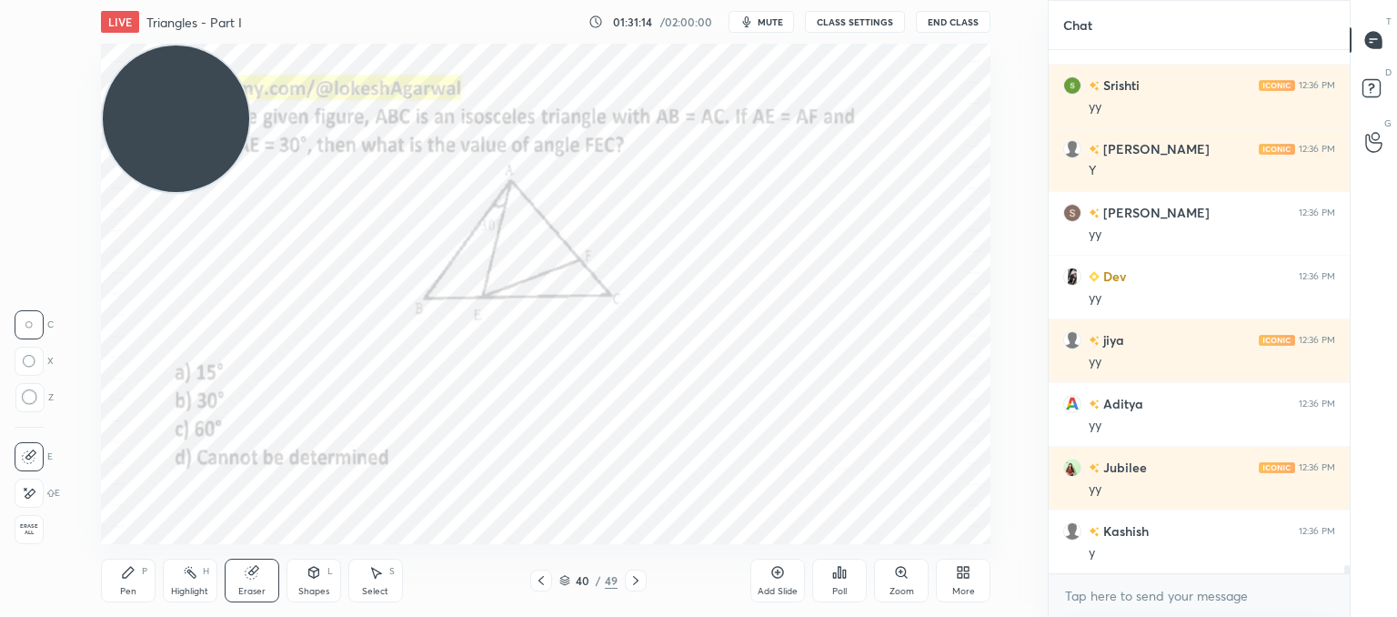
scroll to position [34340, 0]
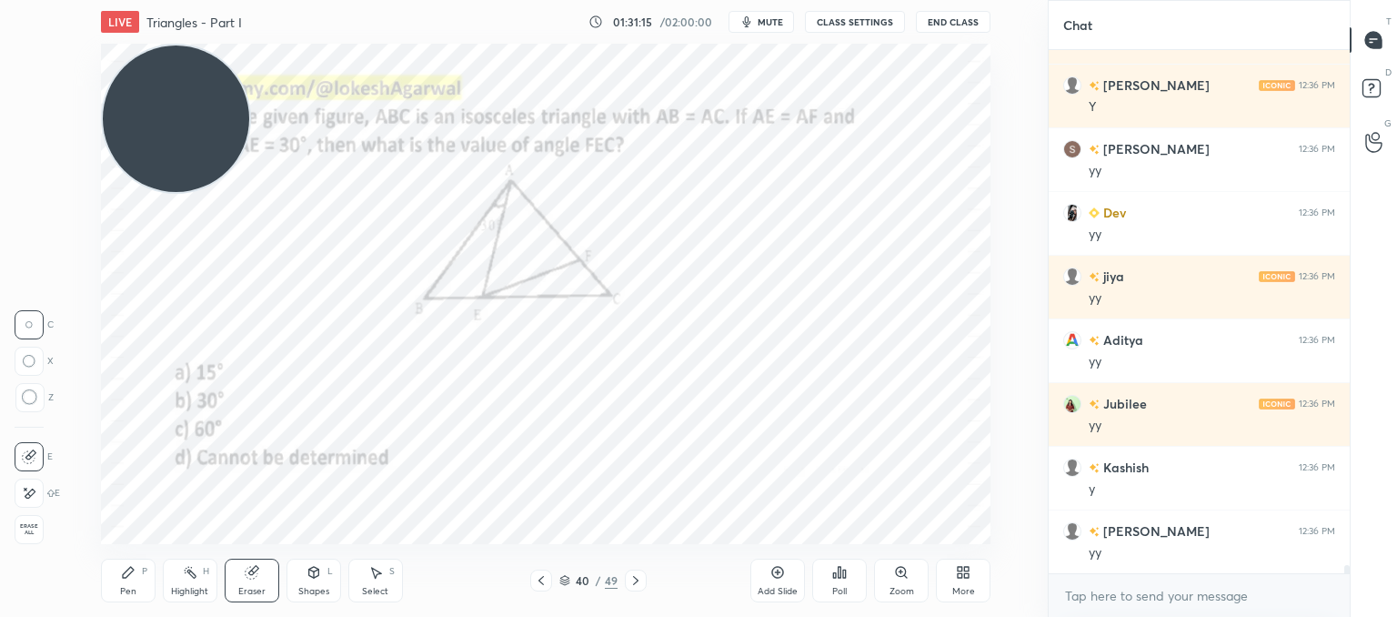
click at [641, 587] on icon at bounding box center [636, 580] width 15 height 15
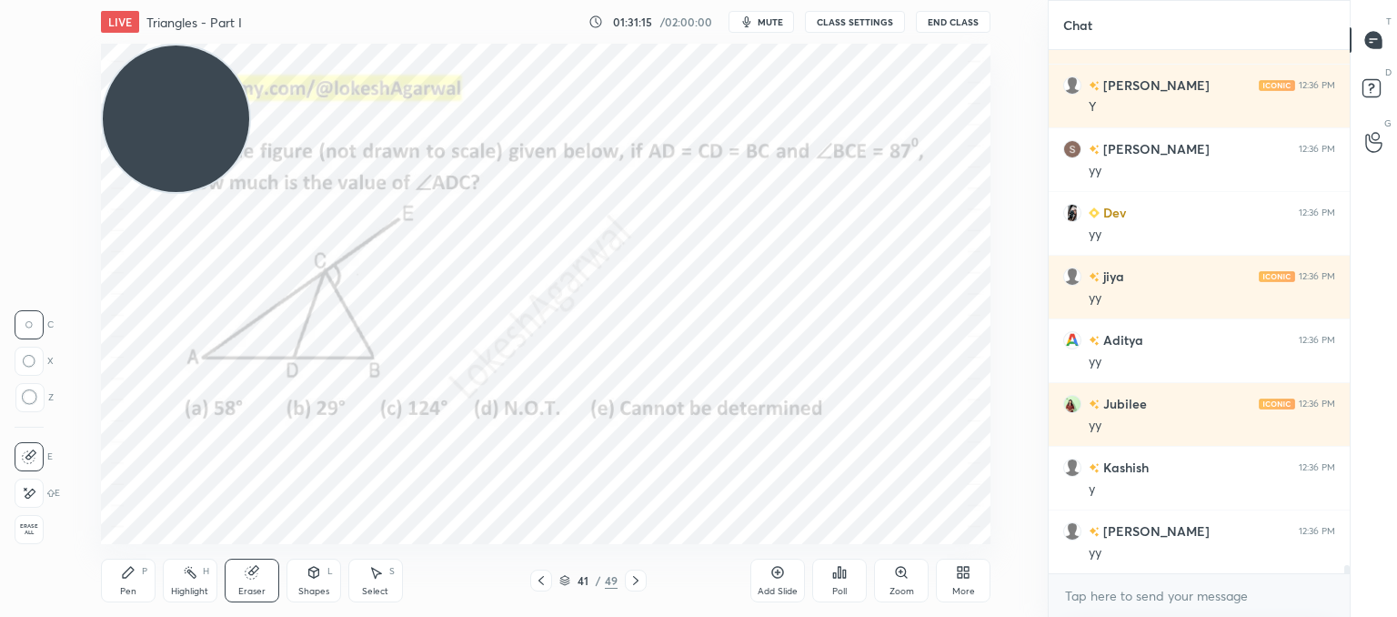
scroll to position [34403, 0]
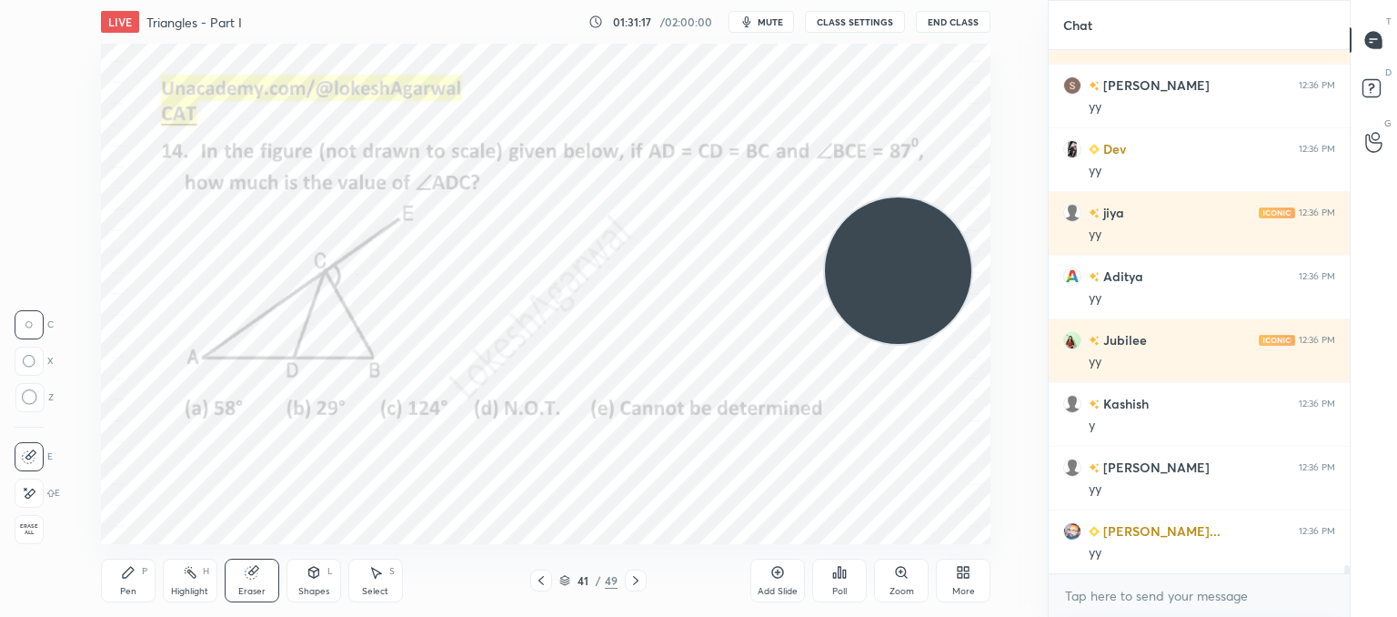
drag, startPoint x: 182, startPoint y: 117, endPoint x: 935, endPoint y: 269, distance: 768.3
click at [935, 269] on video at bounding box center [898, 270] width 146 height 146
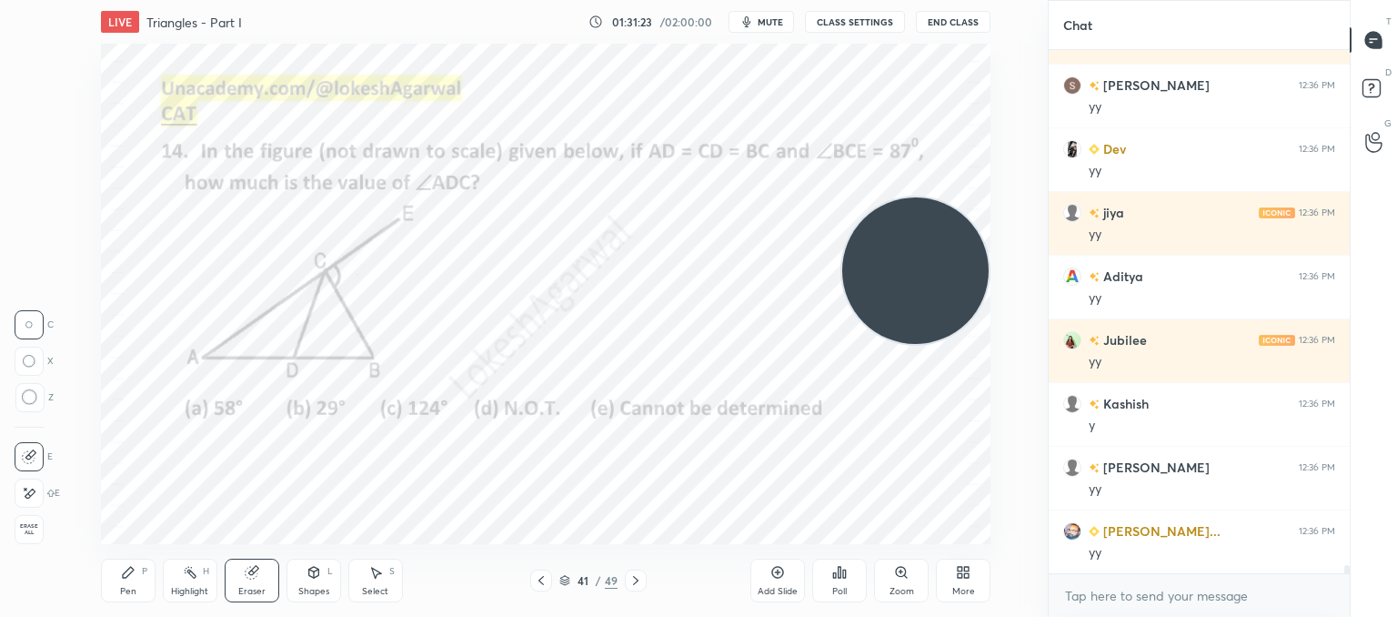
click at [627, 578] on div at bounding box center [636, 580] width 22 height 22
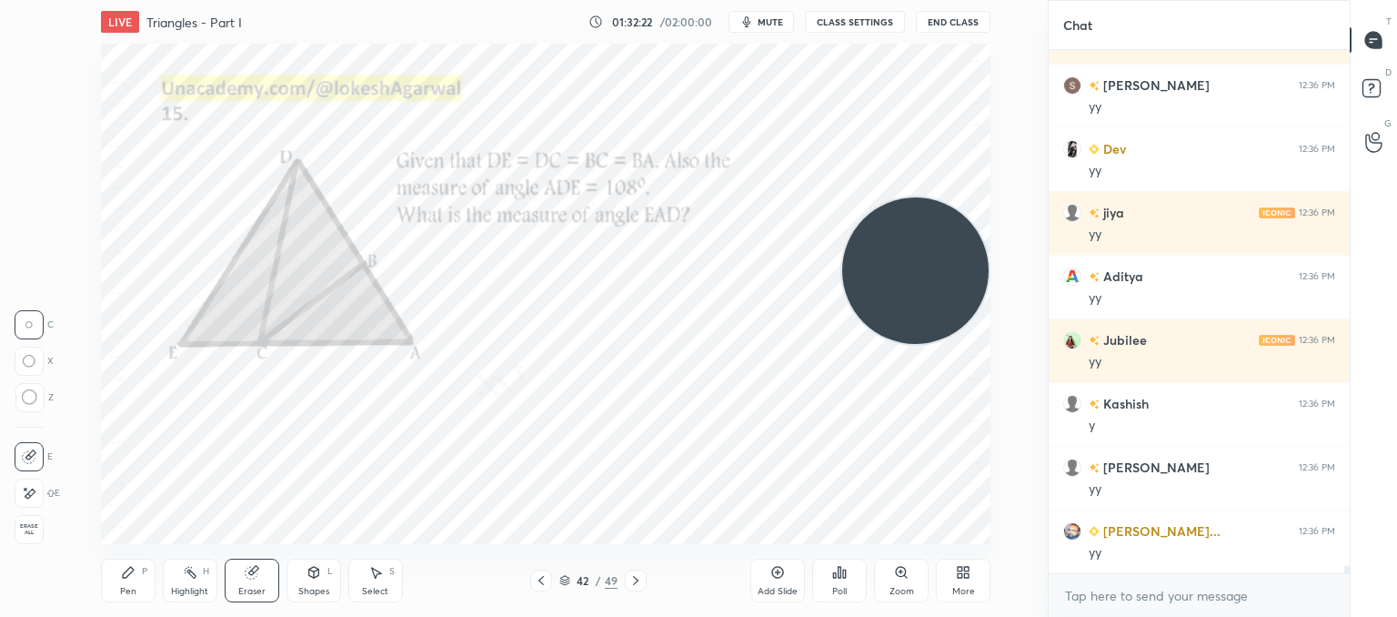
drag, startPoint x: 126, startPoint y: 569, endPoint x: 138, endPoint y: 551, distance: 20.9
click at [127, 566] on icon at bounding box center [128, 572] width 15 height 15
drag, startPoint x: 262, startPoint y: 577, endPoint x: 323, endPoint y: 548, distance: 67.2
click at [267, 576] on div "Eraser" at bounding box center [252, 580] width 55 height 44
click at [131, 579] on div "Pen P" at bounding box center [128, 580] width 55 height 44
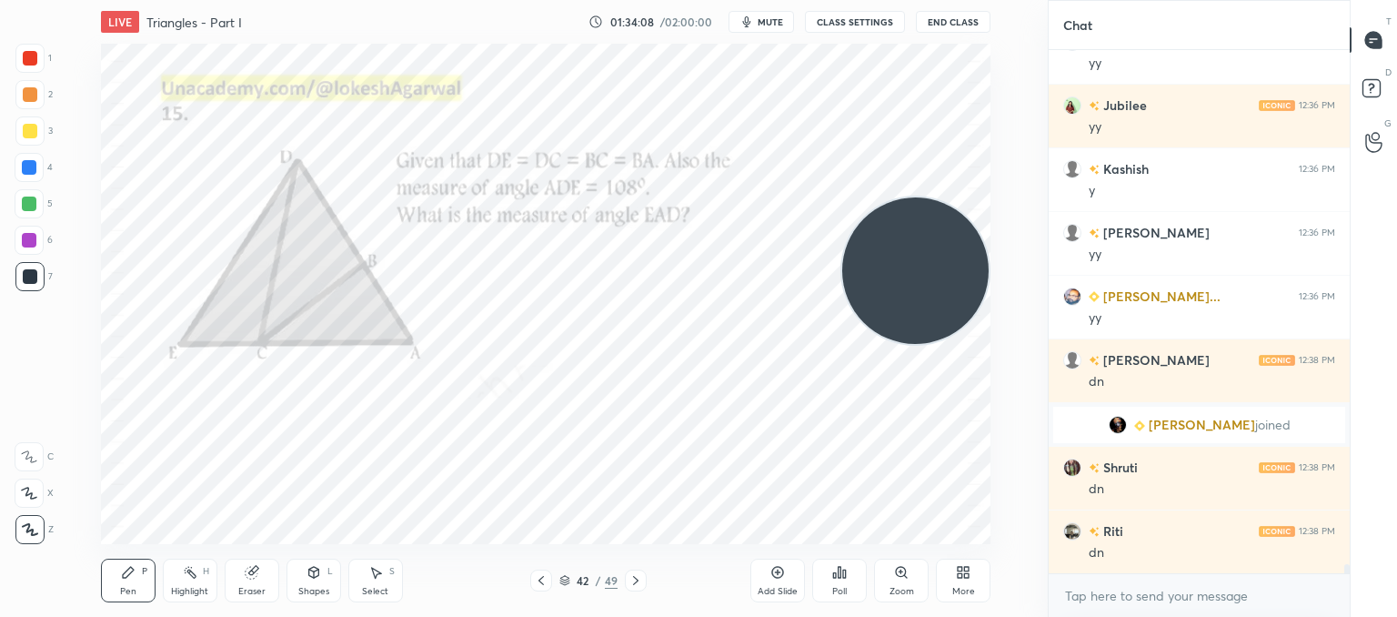
scroll to position [31034, 0]
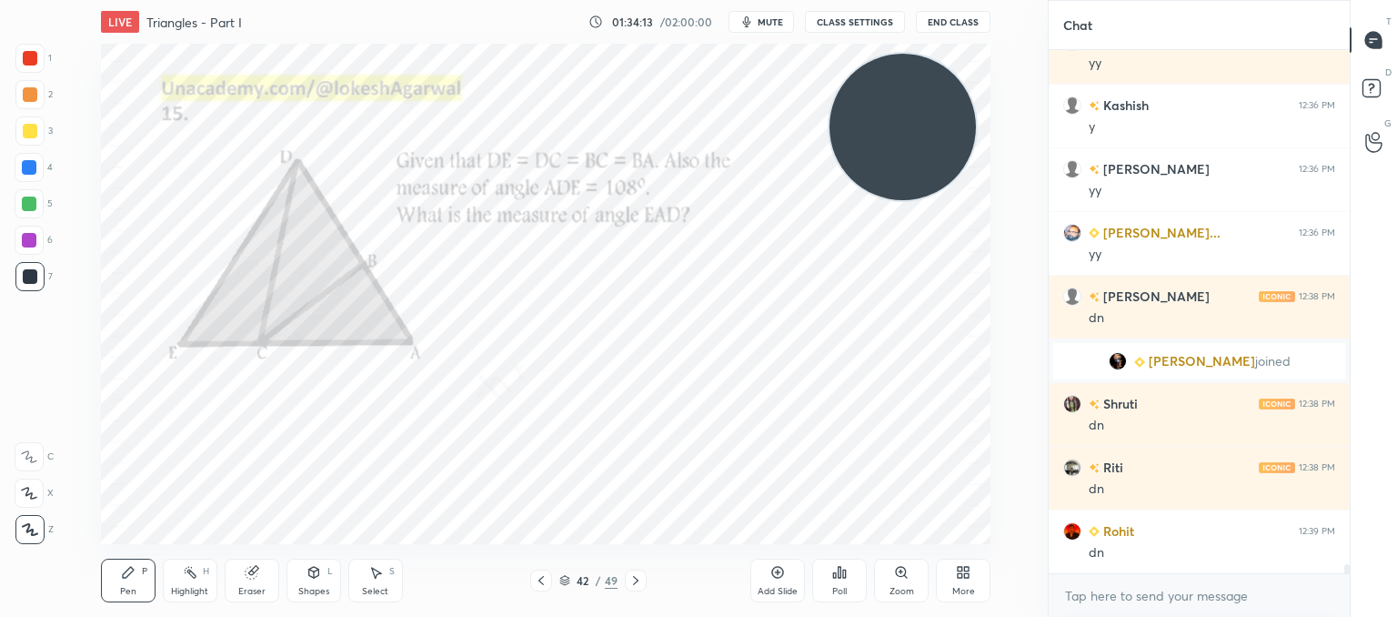
drag, startPoint x: 929, startPoint y: 288, endPoint x: 916, endPoint y: 107, distance: 181.5
click at [916, 107] on video at bounding box center [903, 127] width 146 height 146
click at [840, 587] on div "Poll" at bounding box center [839, 591] width 15 height 9
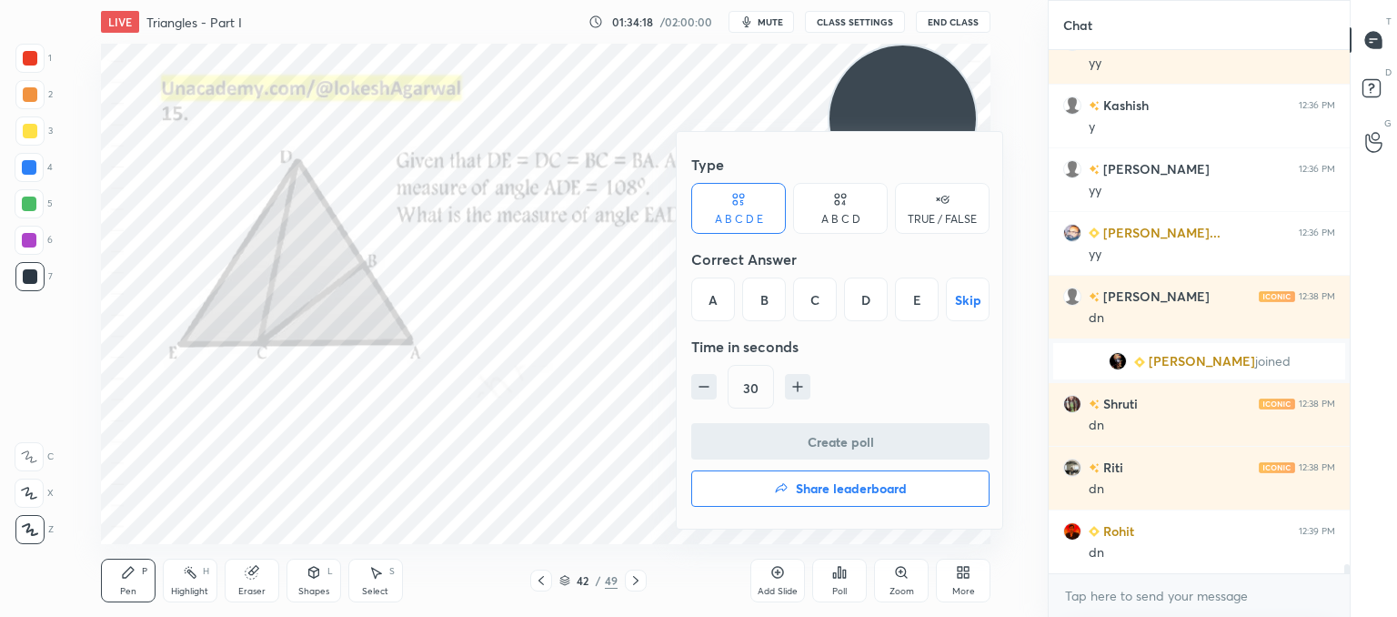
click at [763, 296] on div "B" at bounding box center [764, 299] width 44 height 44
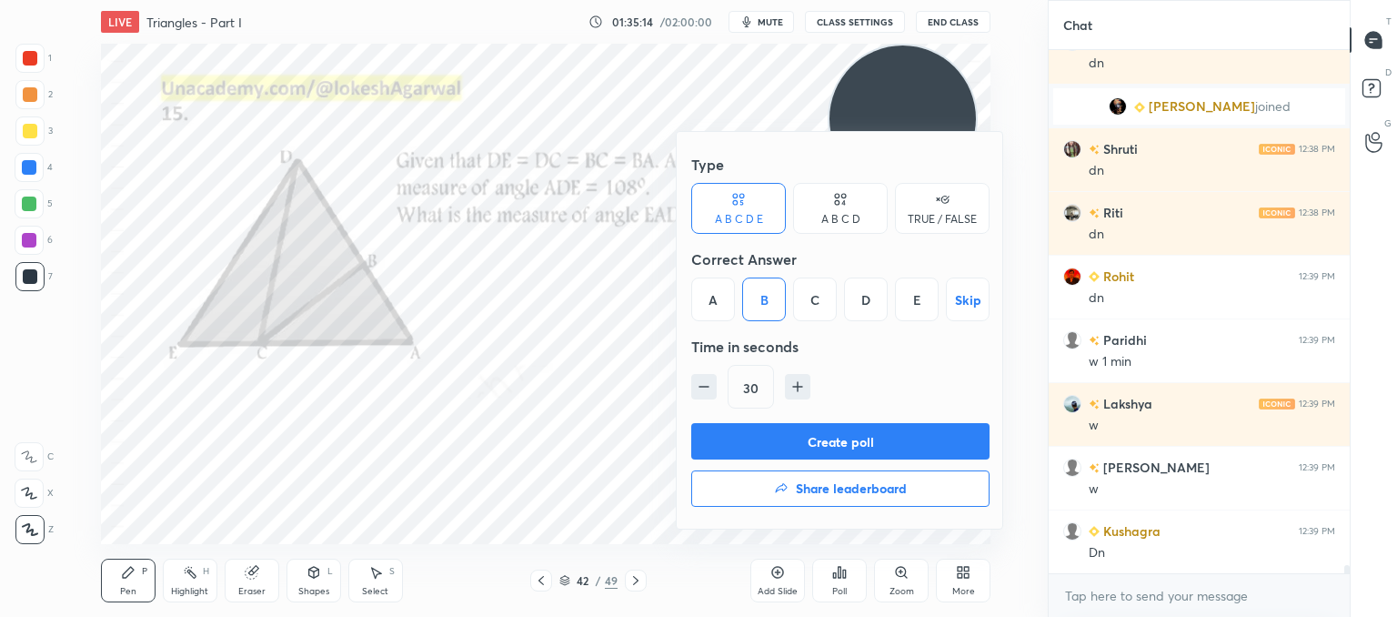
scroll to position [31352, 0]
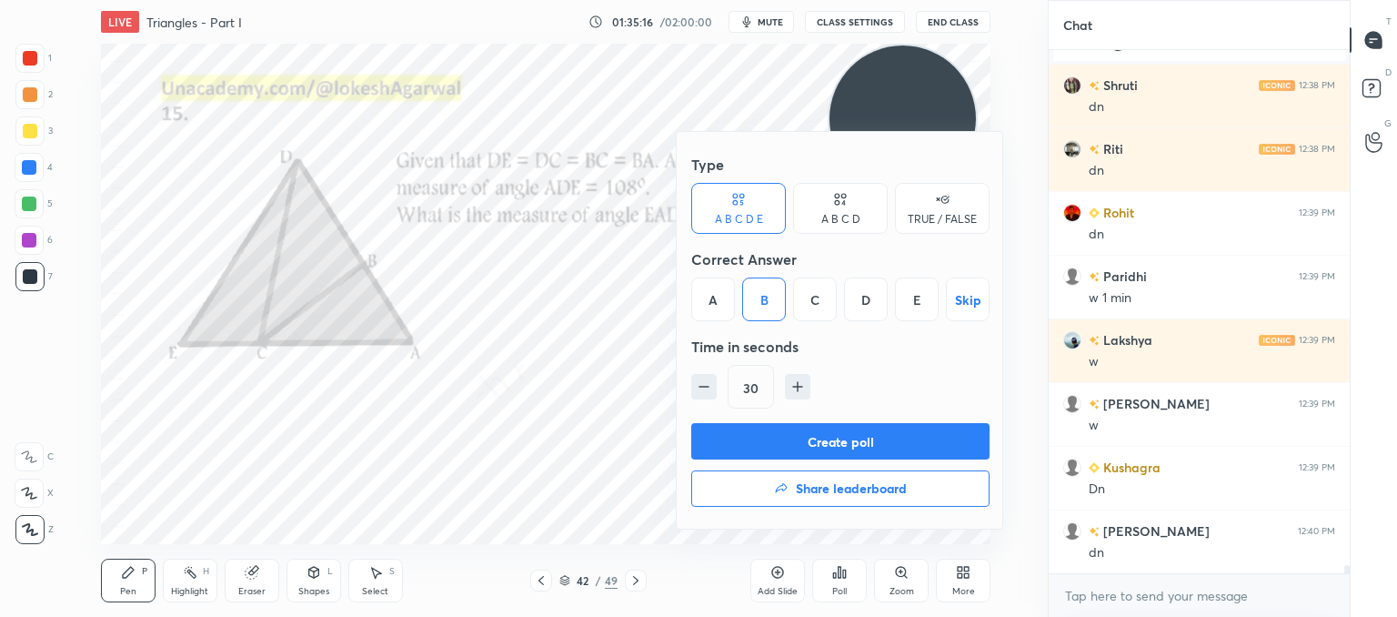
click at [834, 443] on button "Create poll" at bounding box center [840, 441] width 298 height 36
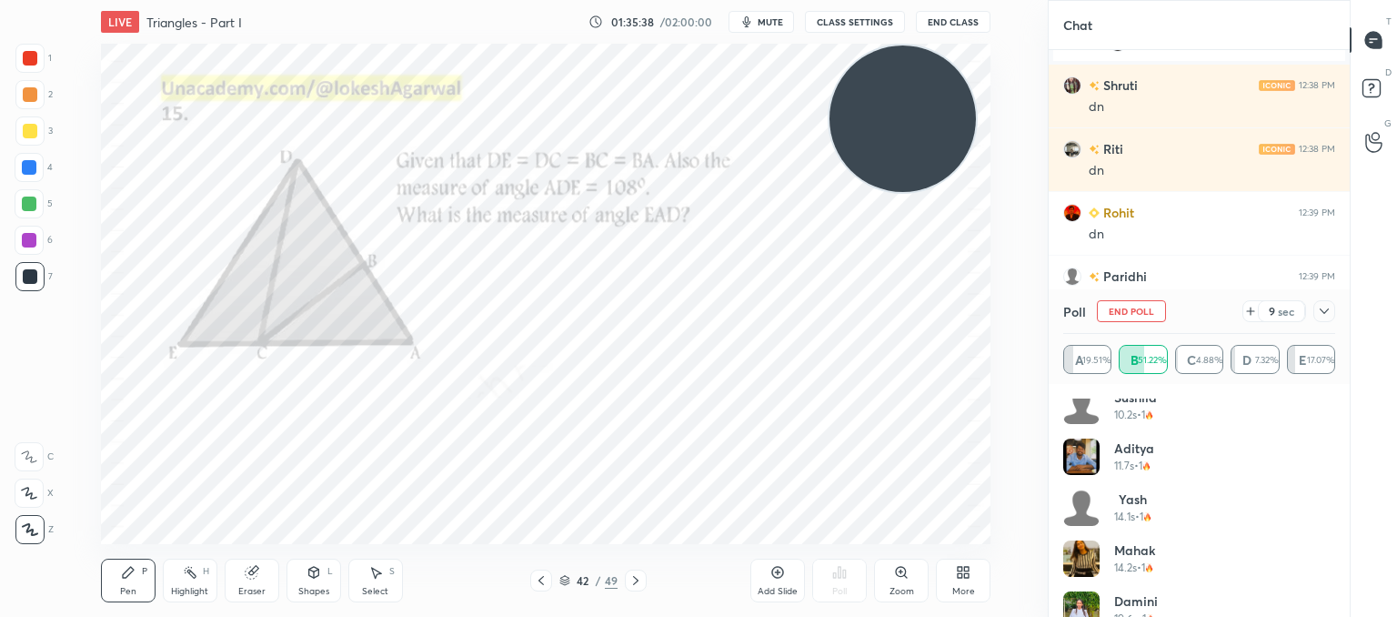
scroll to position [902, 0]
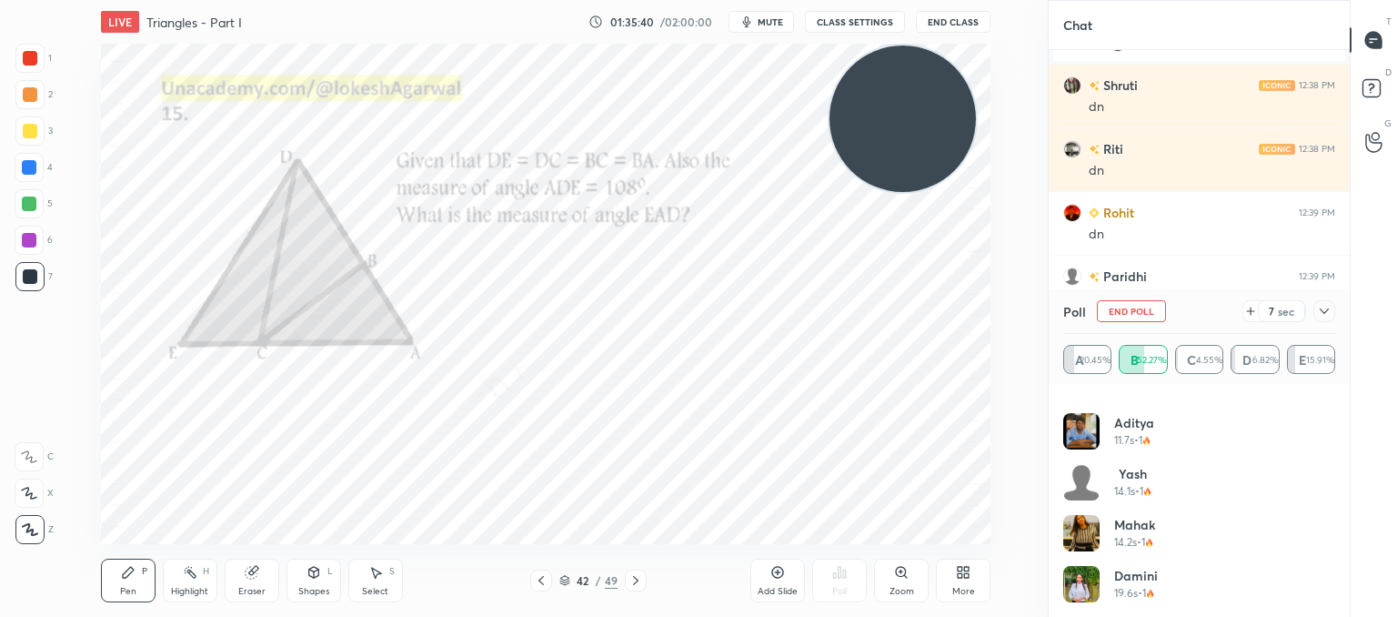
click at [1249, 312] on icon at bounding box center [1250, 311] width 15 height 15
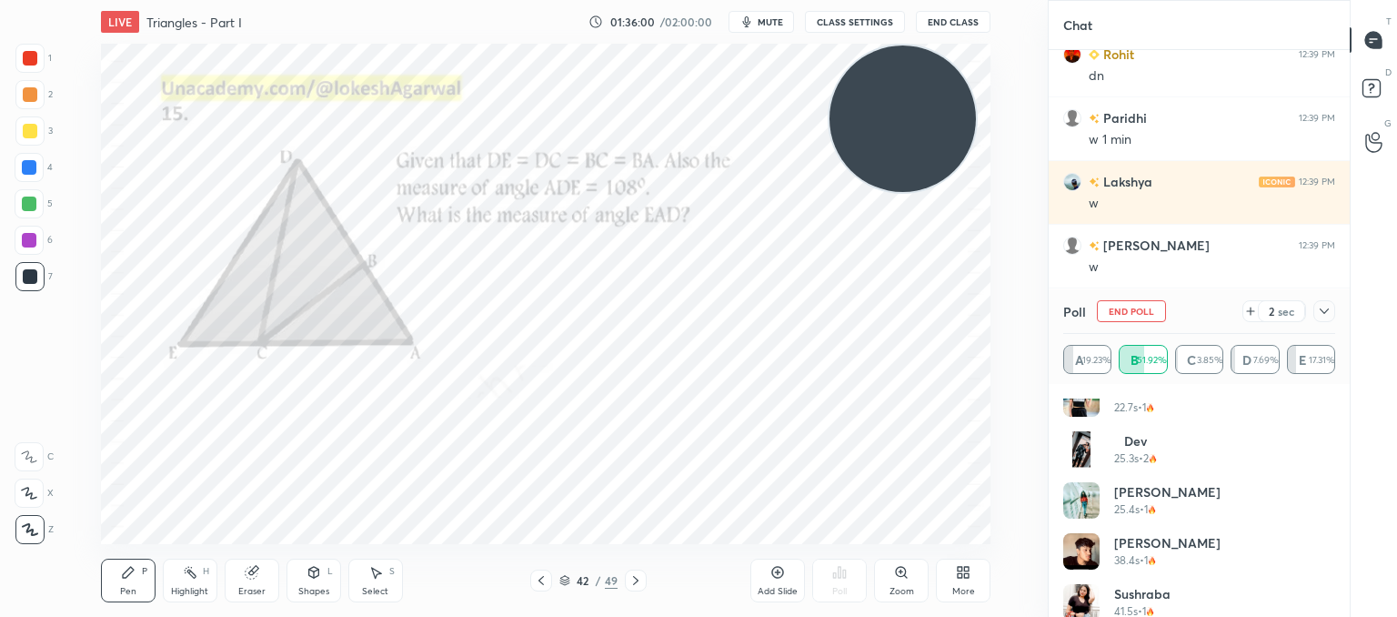
scroll to position [1208, 0]
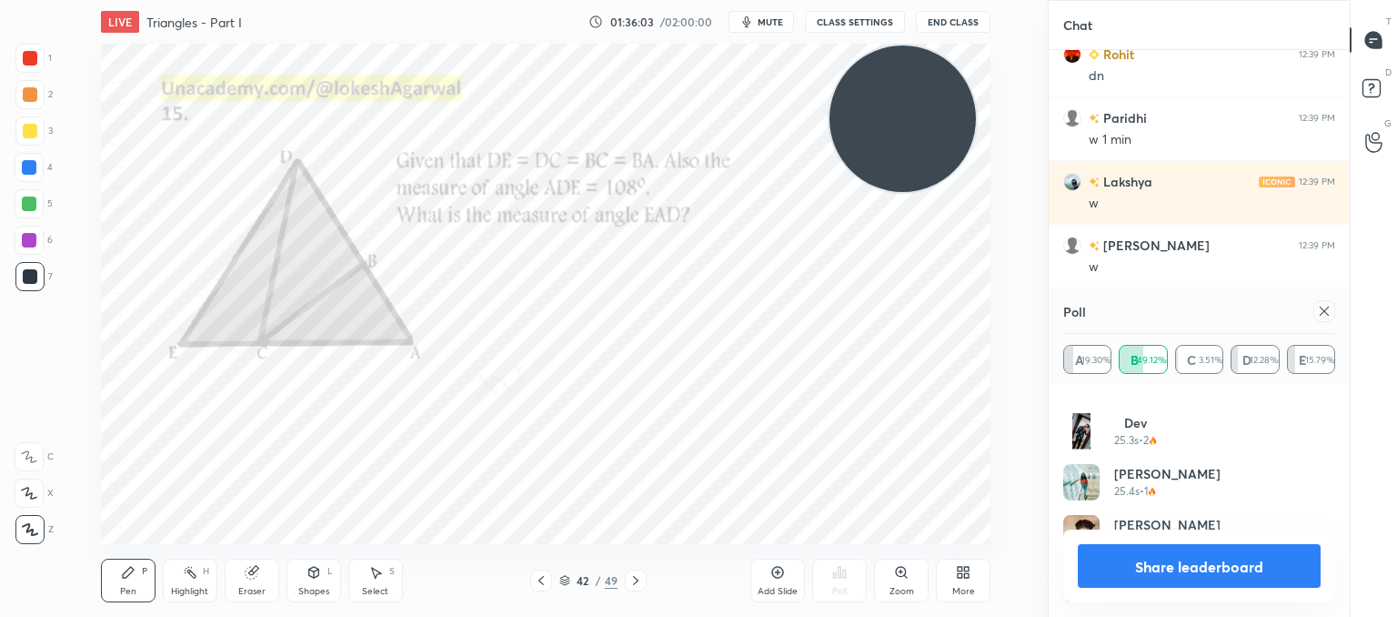
click at [1321, 316] on icon at bounding box center [1324, 311] width 15 height 15
type textarea "x"
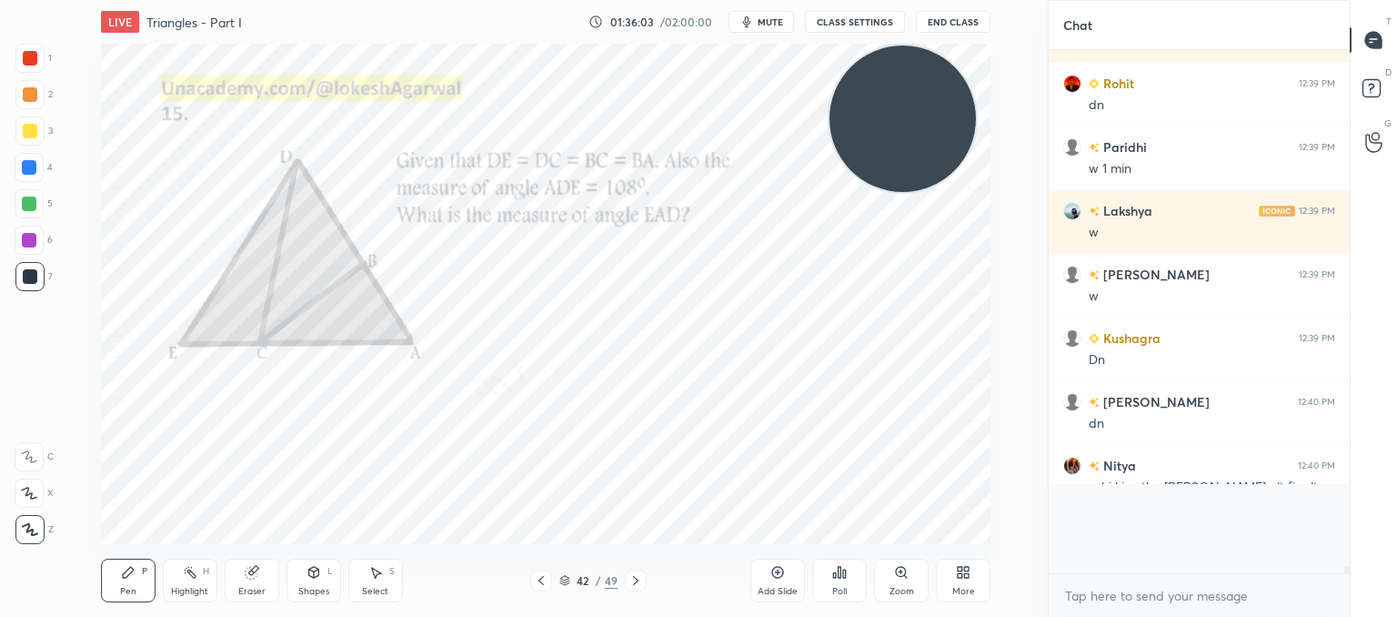
scroll to position [509, 296]
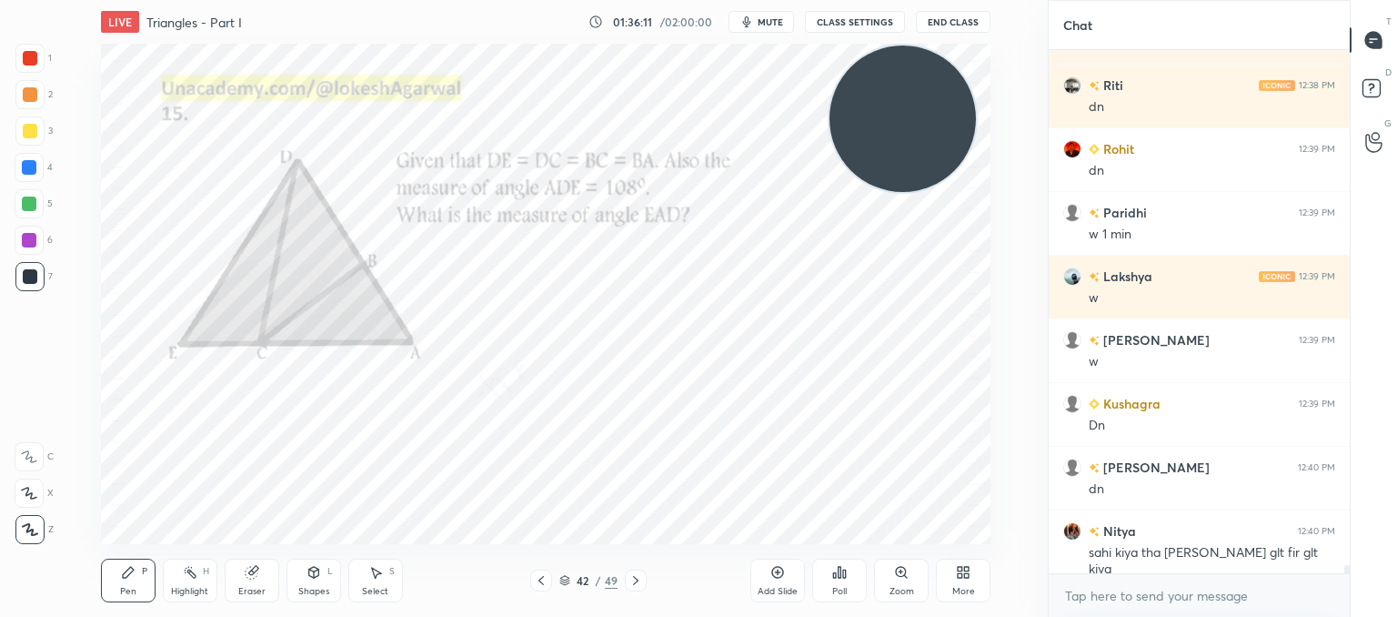
click at [27, 129] on div at bounding box center [30, 131] width 15 height 15
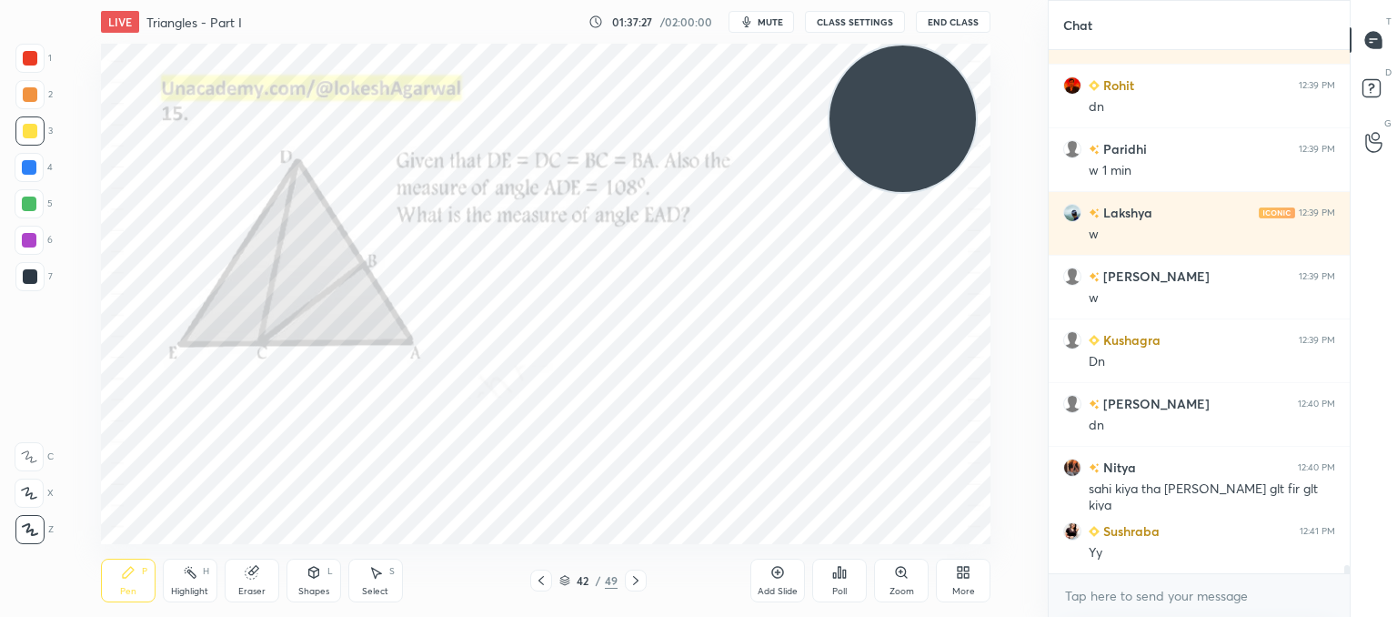
drag, startPoint x: 22, startPoint y: 267, endPoint x: 31, endPoint y: 277, distance: 12.9
click at [25, 269] on div at bounding box center [29, 276] width 29 height 29
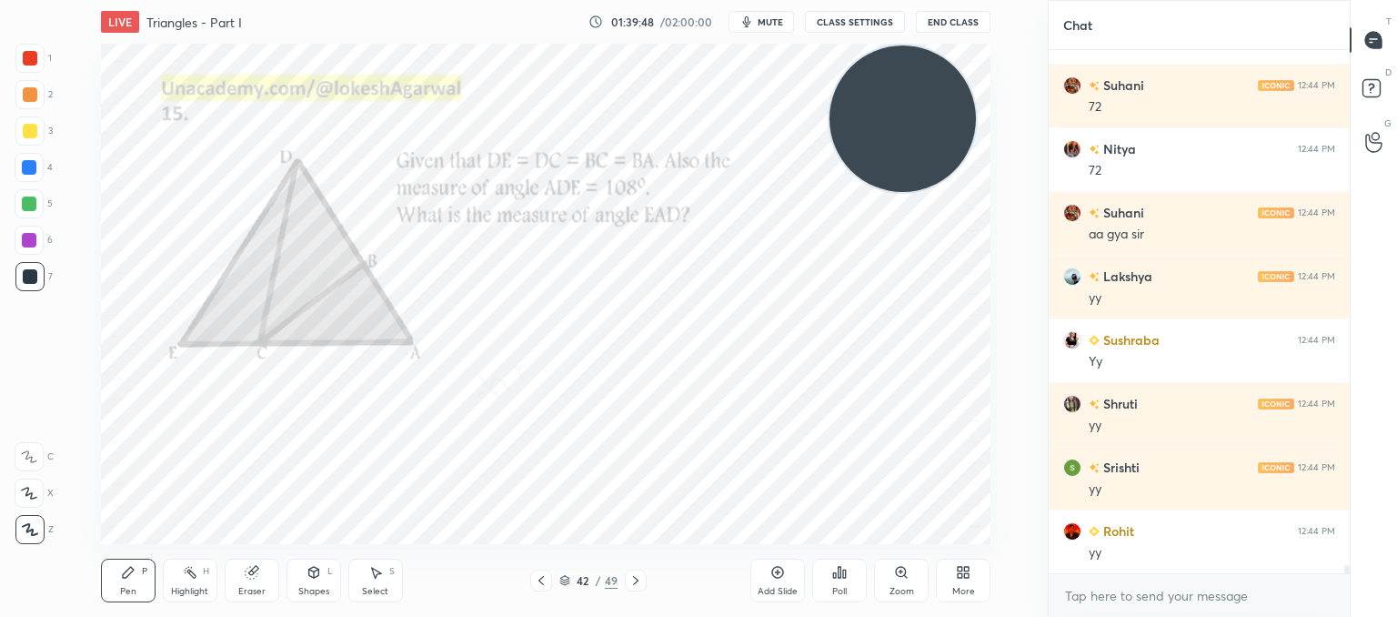
scroll to position [33517, 0]
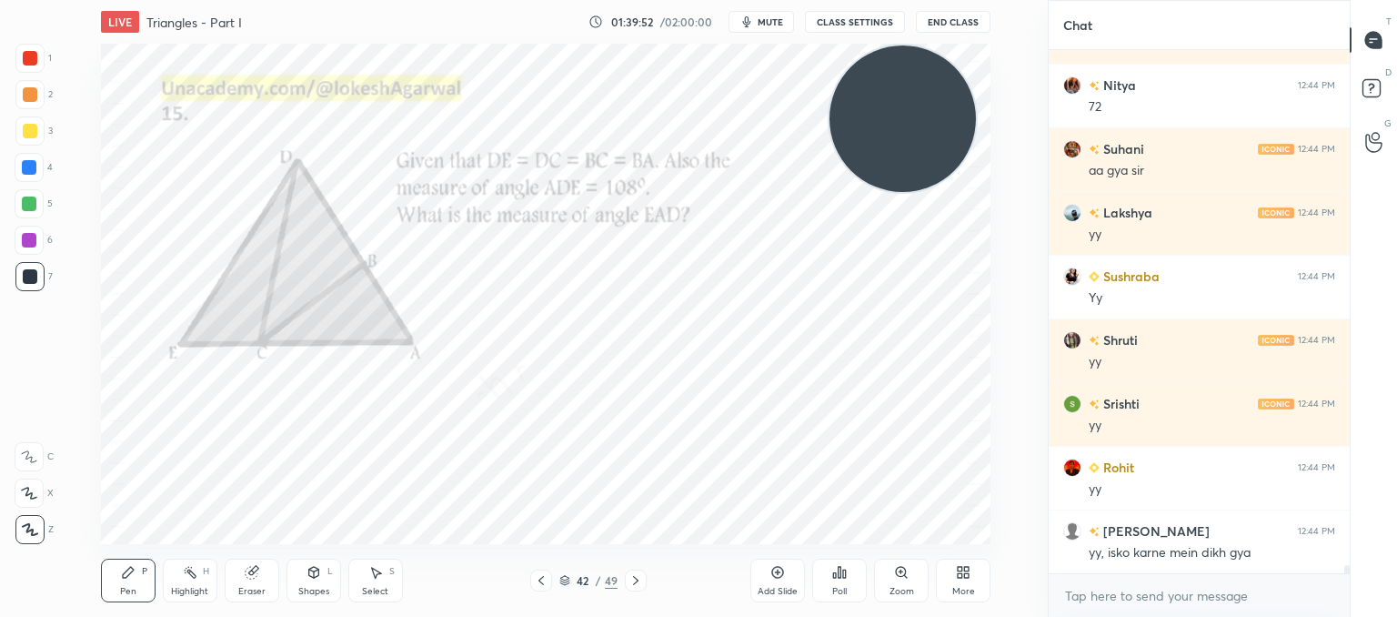
click at [629, 572] on div at bounding box center [636, 580] width 22 height 22
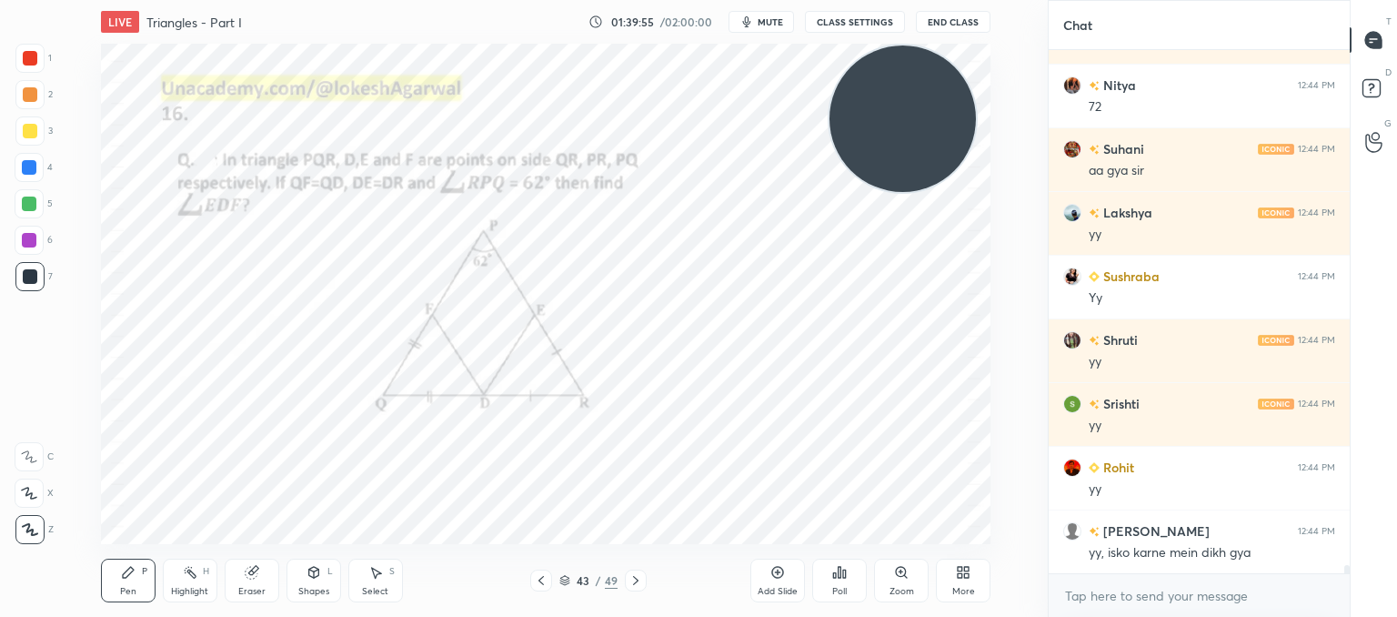
click at [632, 586] on icon at bounding box center [636, 580] width 15 height 15
click at [541, 579] on icon at bounding box center [540, 580] width 5 height 9
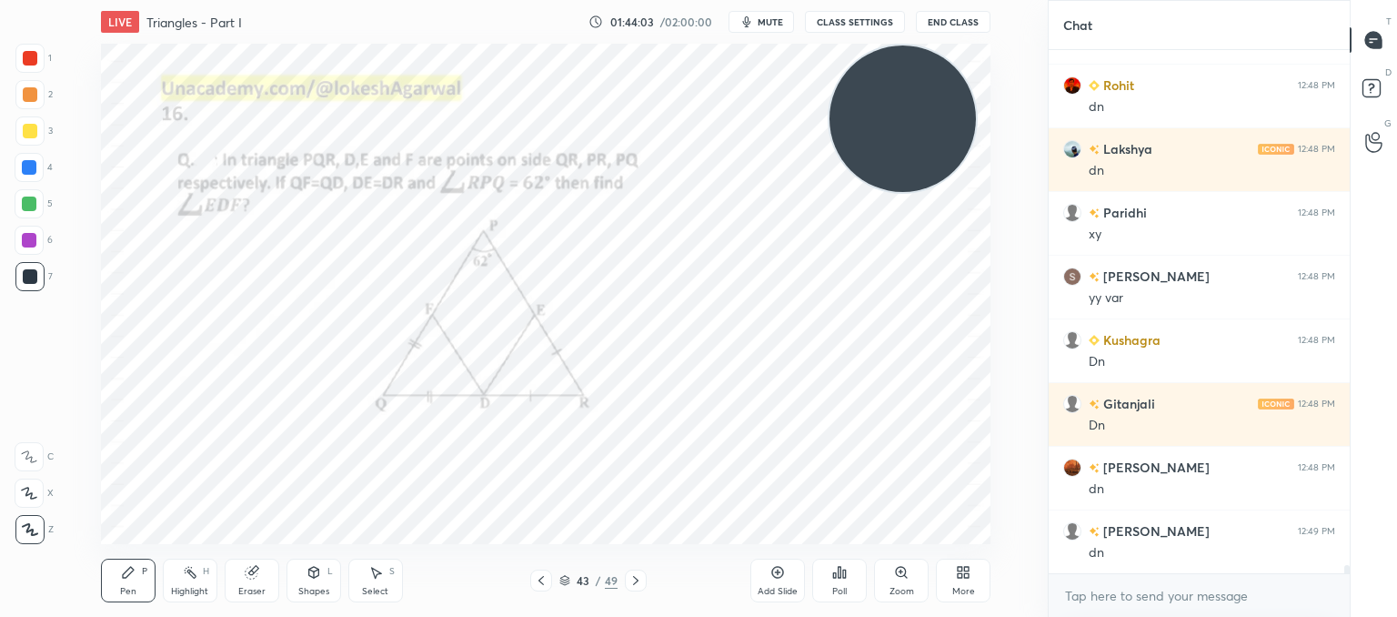
scroll to position [34700, 0]
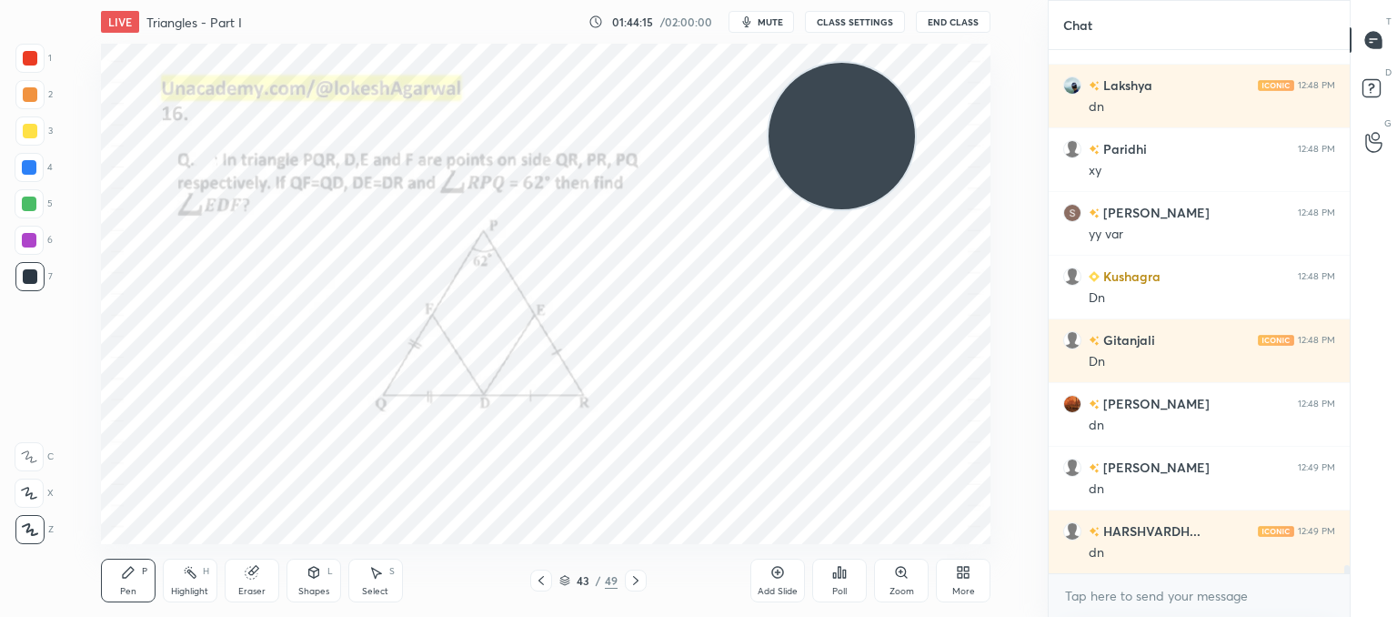
drag, startPoint x: 890, startPoint y: 119, endPoint x: 0, endPoint y: 659, distance: 1040.4
click at [0, 0] on html "1 2 3 4 5 6 7 C X Z C X Z E E Erase all H H LIVE Triangles - Part I 01:44:15 / …" at bounding box center [698, 0] width 1397 height 0
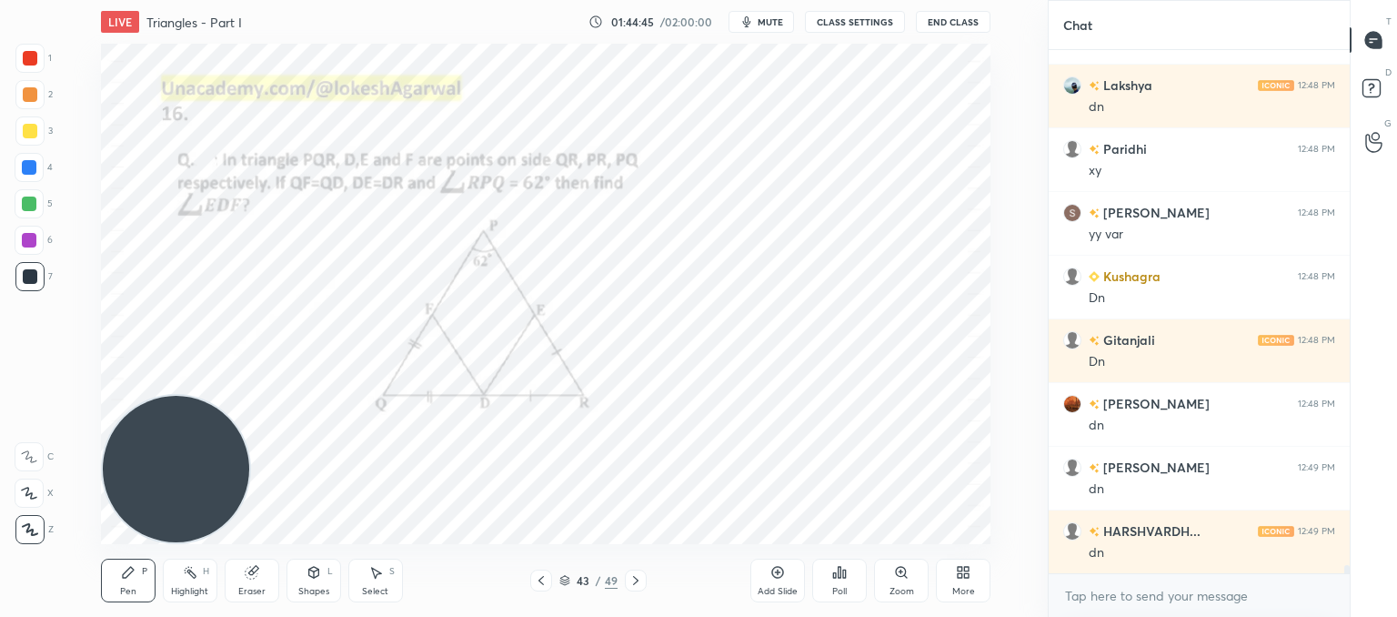
click at [844, 578] on icon at bounding box center [844, 573] width 3 height 8
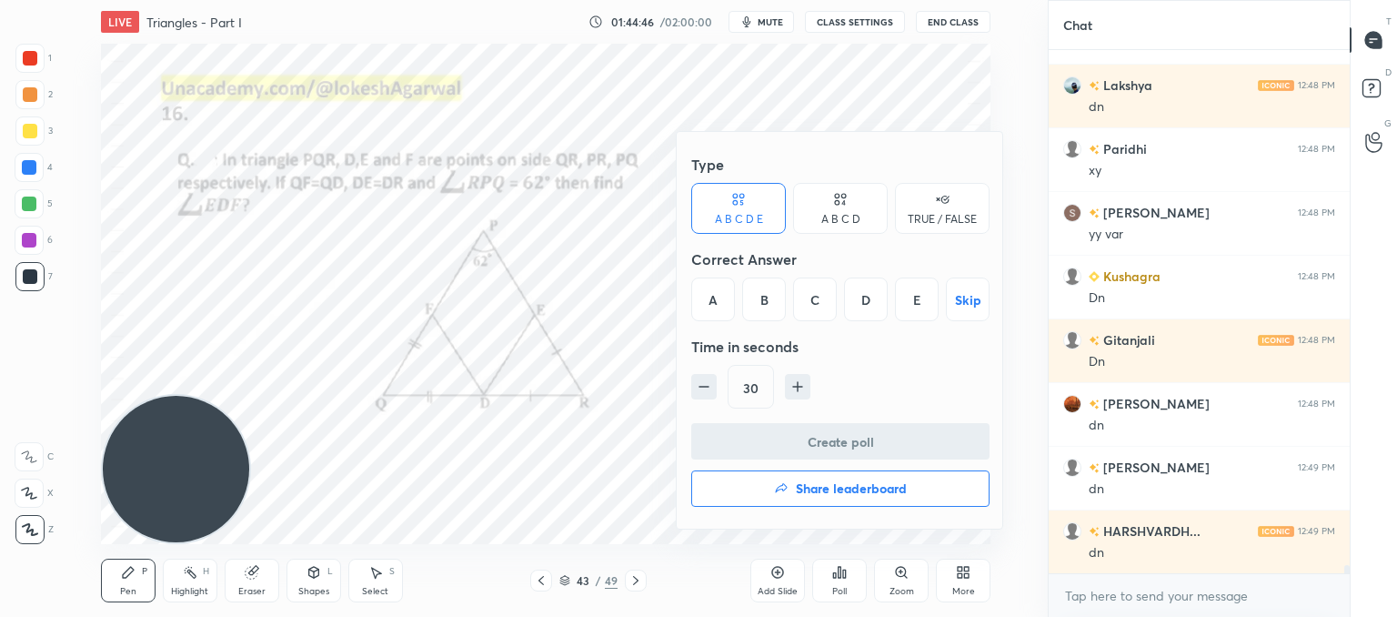
click at [864, 310] on div "D" at bounding box center [866, 299] width 44 height 44
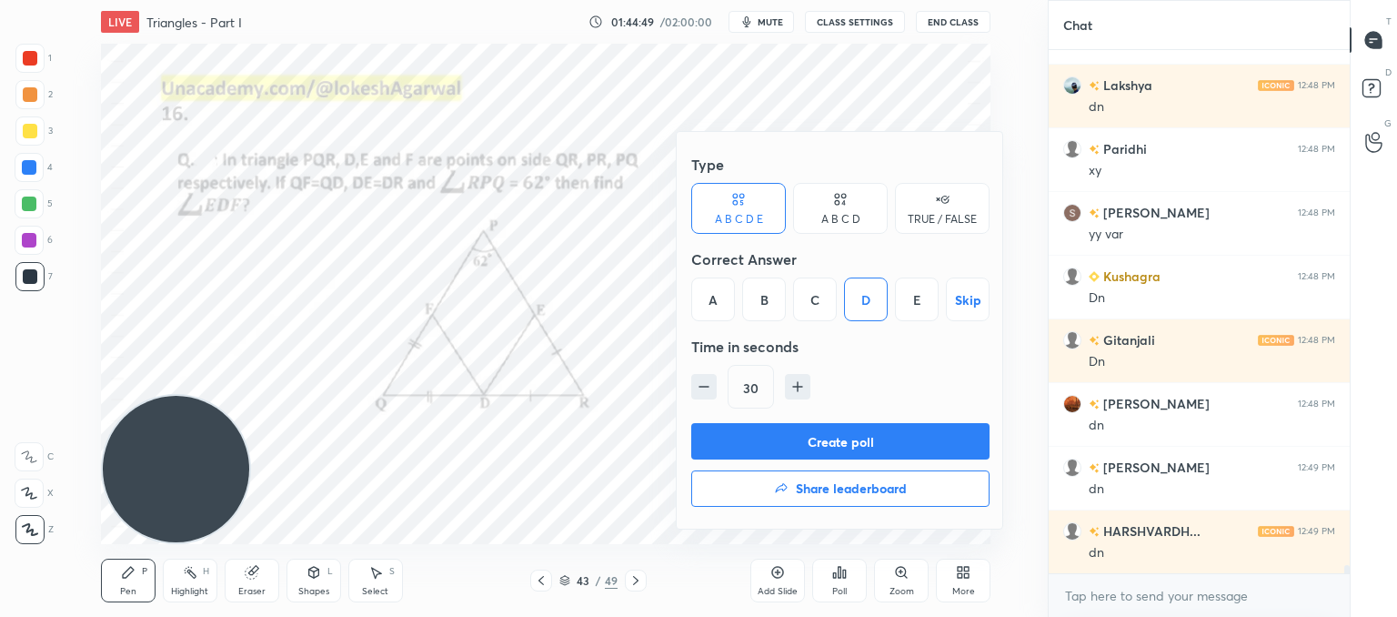
click at [550, 449] on div at bounding box center [698, 308] width 1397 height 617
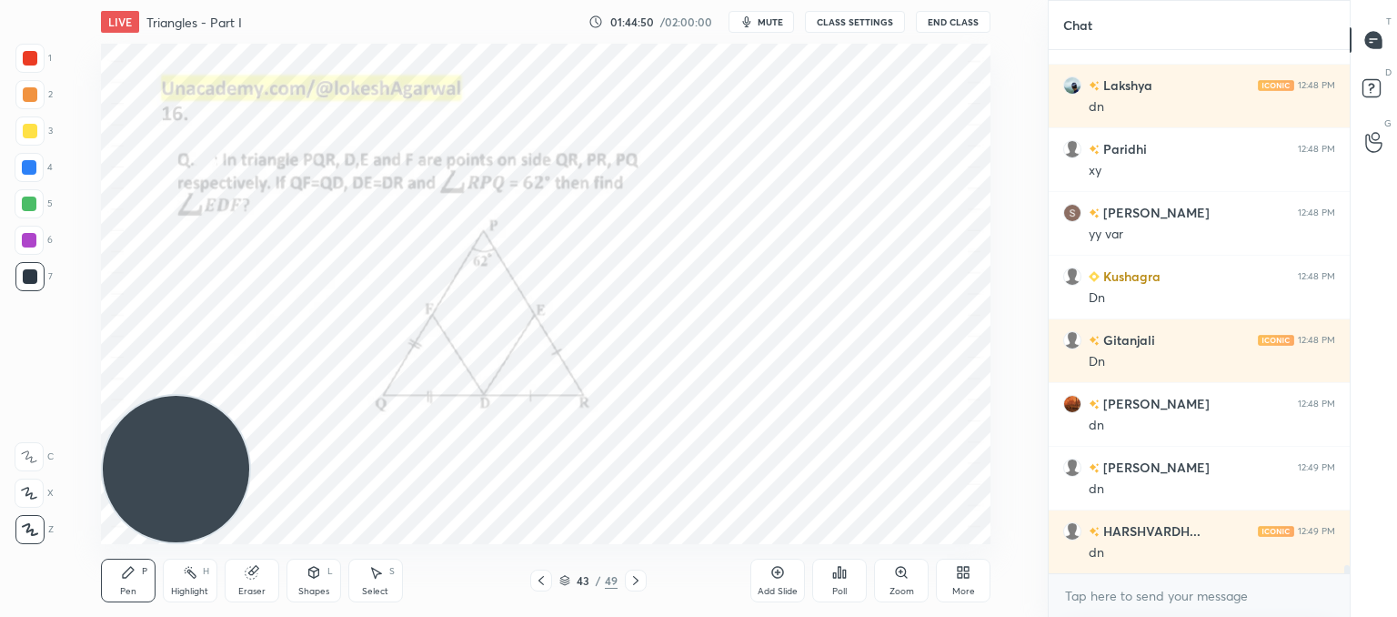
scroll to position [34763, 0]
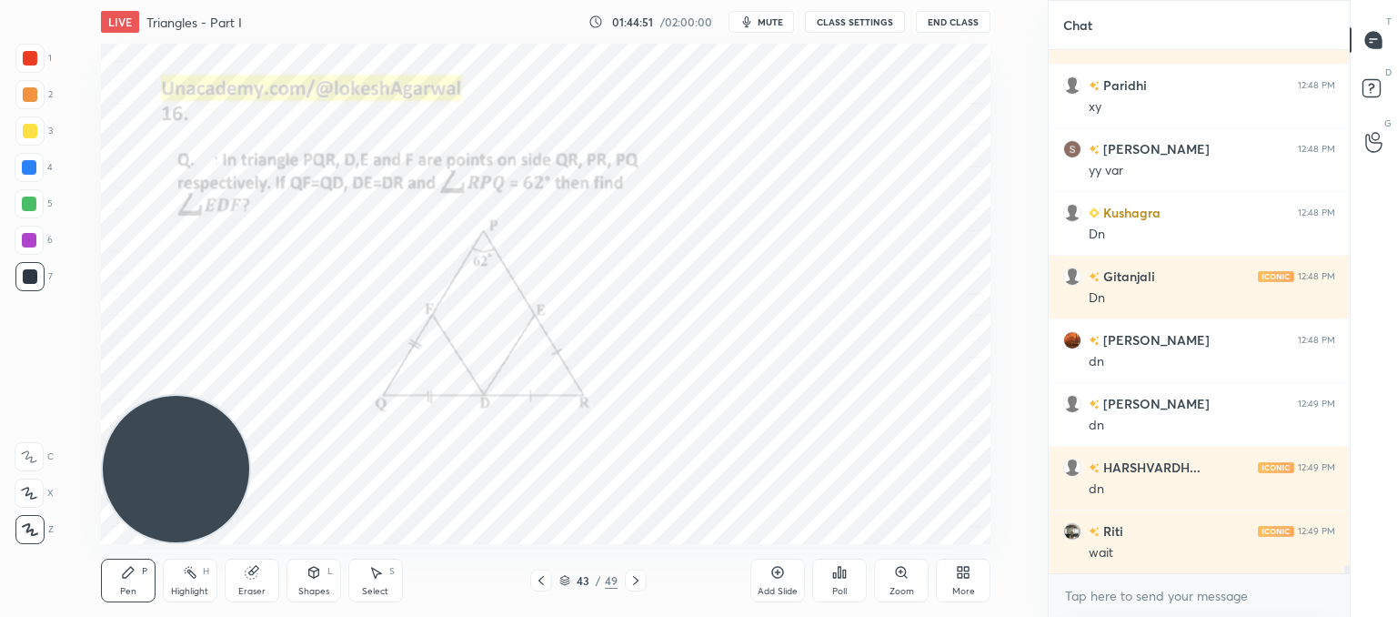
click at [839, 569] on icon at bounding box center [840, 572] width 3 height 11
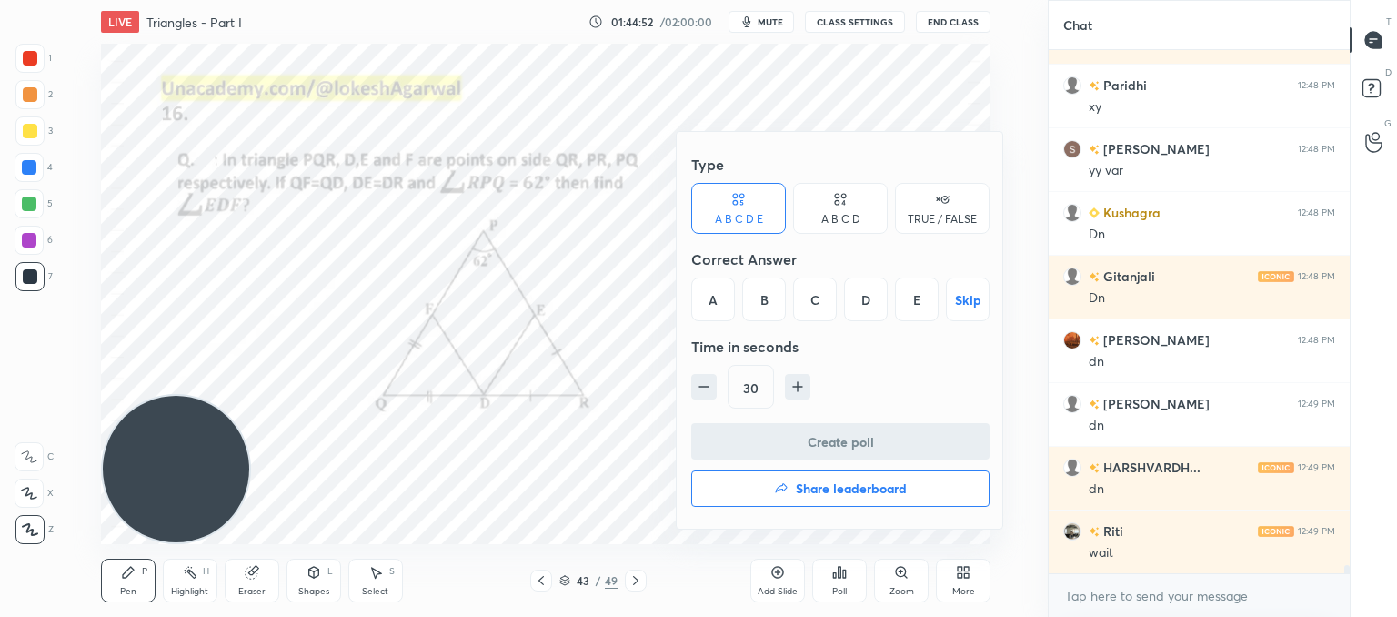
click at [860, 317] on div "D" at bounding box center [866, 299] width 44 height 44
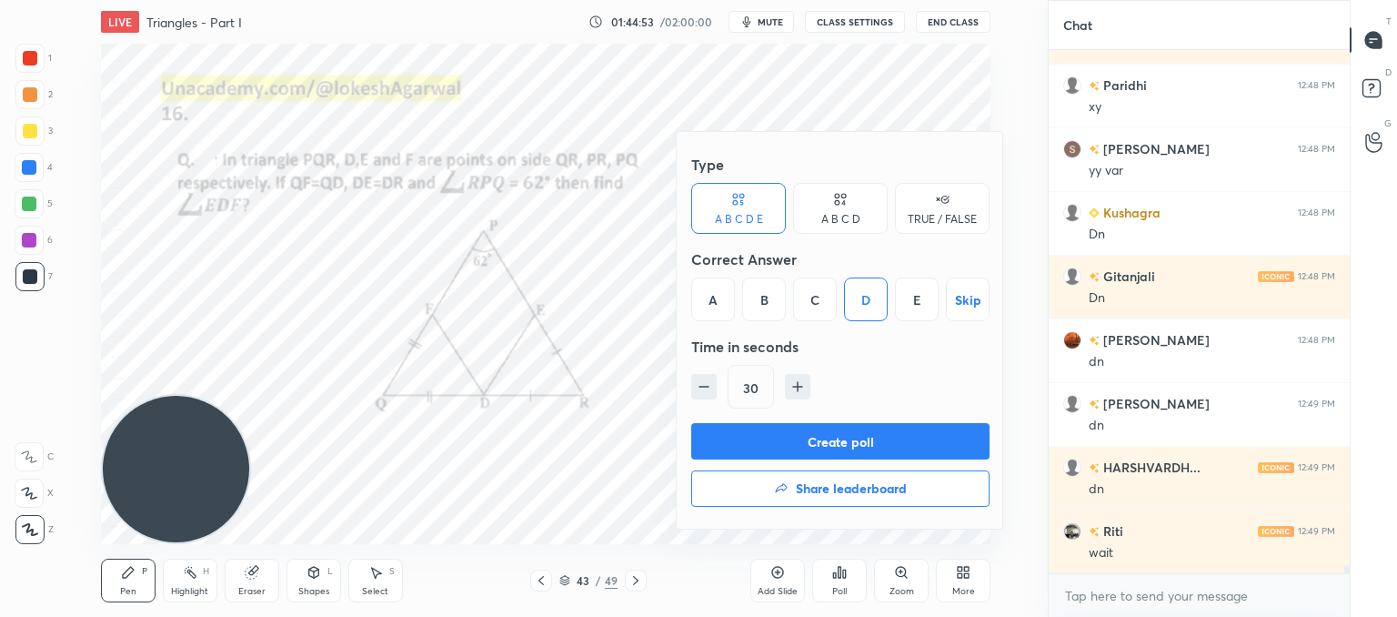
click at [808, 387] on button "button" at bounding box center [797, 386] width 25 height 25
type input "45"
click at [810, 437] on button "Create poll" at bounding box center [840, 441] width 298 height 36
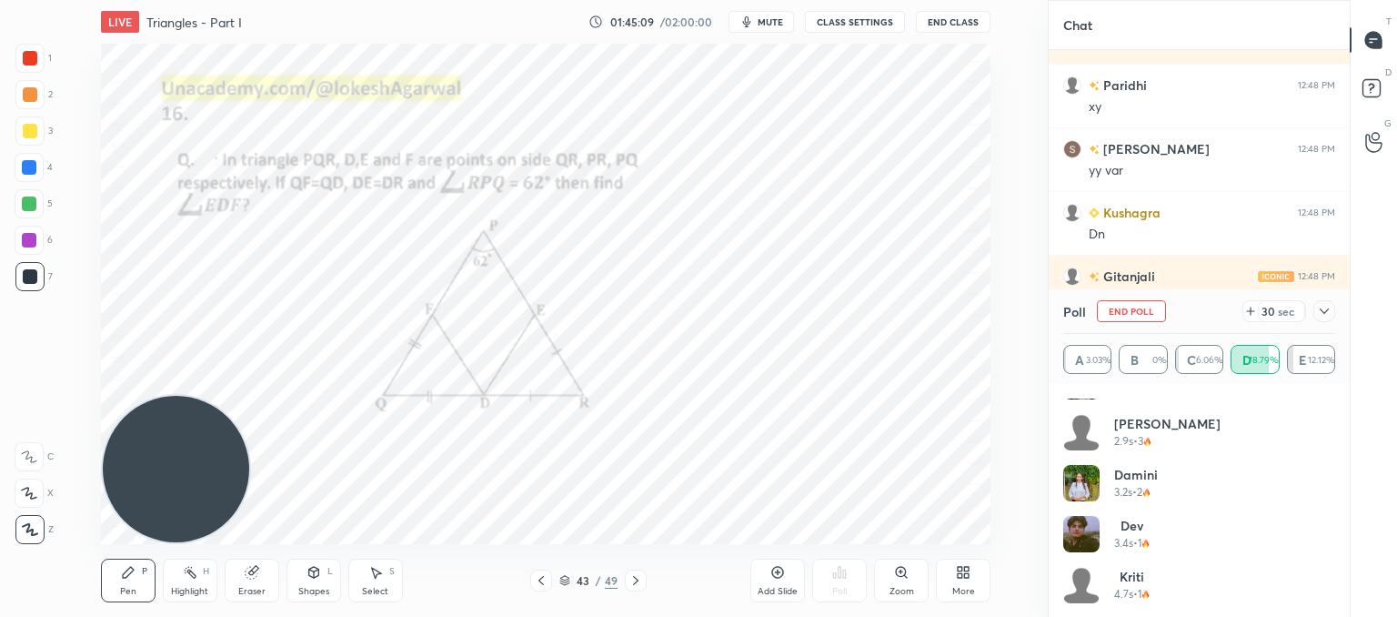
scroll to position [1106, 0]
click at [396, 572] on div "Select S" at bounding box center [375, 580] width 55 height 44
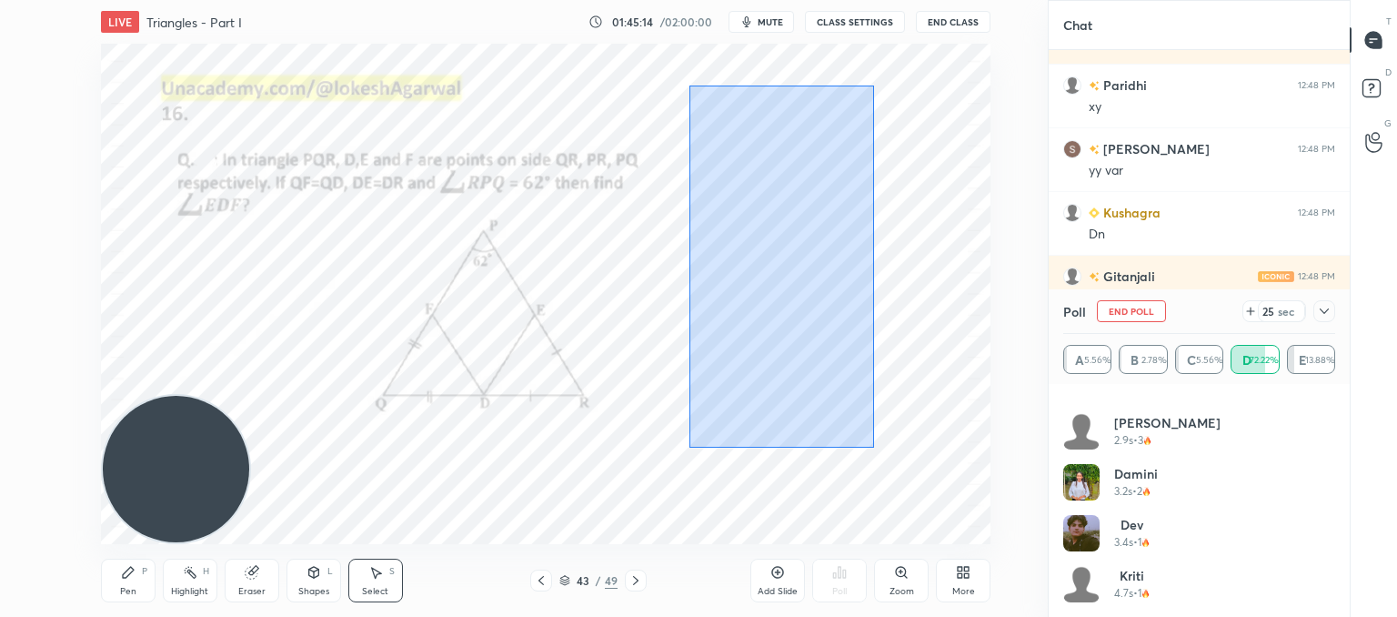
drag, startPoint x: 873, startPoint y: 448, endPoint x: 680, endPoint y: 78, distance: 416.6
click at [680, 78] on div "0 ° Undo Copy Paste here Duplicate Duplicate to new slide Delete" at bounding box center [546, 294] width 890 height 500
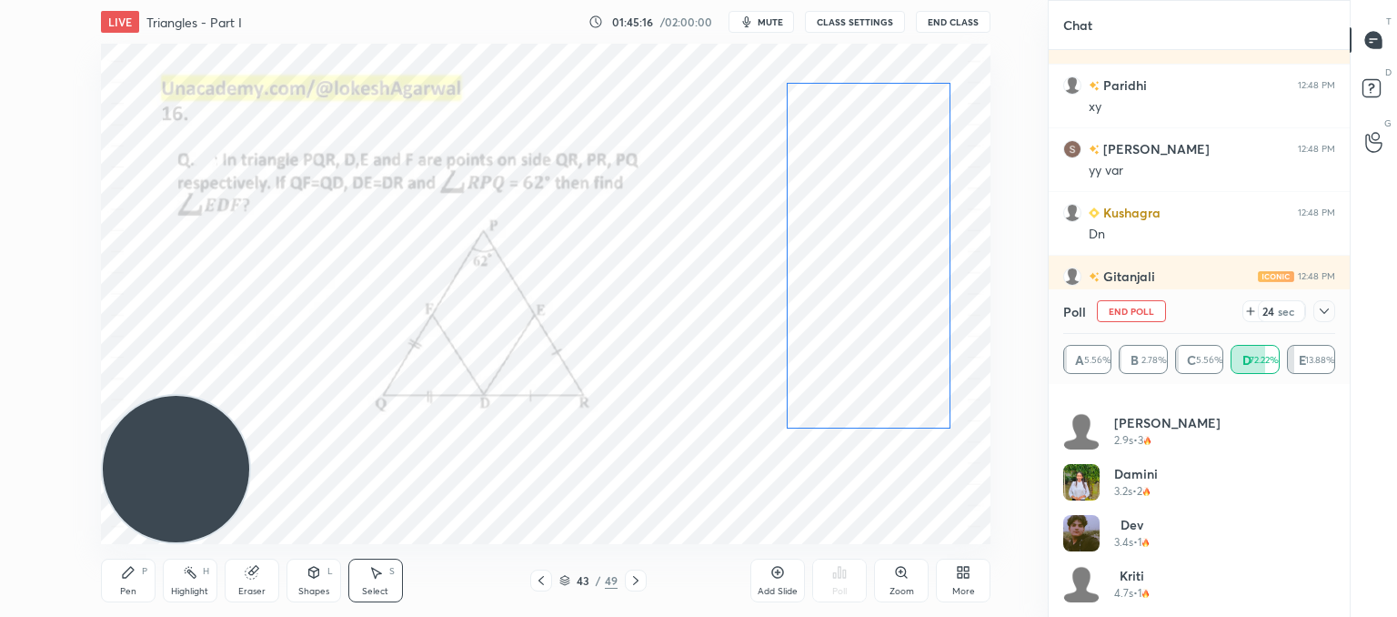
drag, startPoint x: 756, startPoint y: 157, endPoint x: 864, endPoint y: 154, distance: 108.3
click at [864, 154] on div "0 ° Undo Copy Paste here Duplicate Duplicate to new slide Delete" at bounding box center [546, 294] width 890 height 500
click at [652, 419] on div "0 ° Undo Copy Paste here Duplicate Duplicate to new slide Delete" at bounding box center [546, 294] width 890 height 500
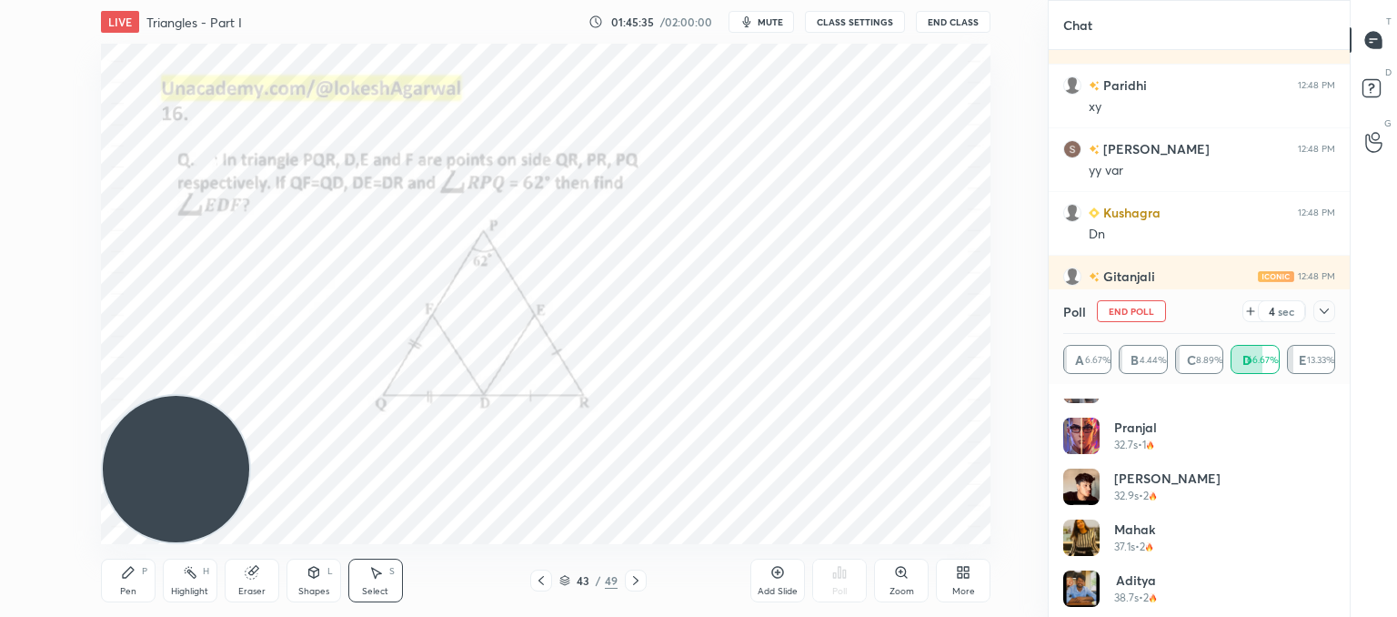
scroll to position [1361, 0]
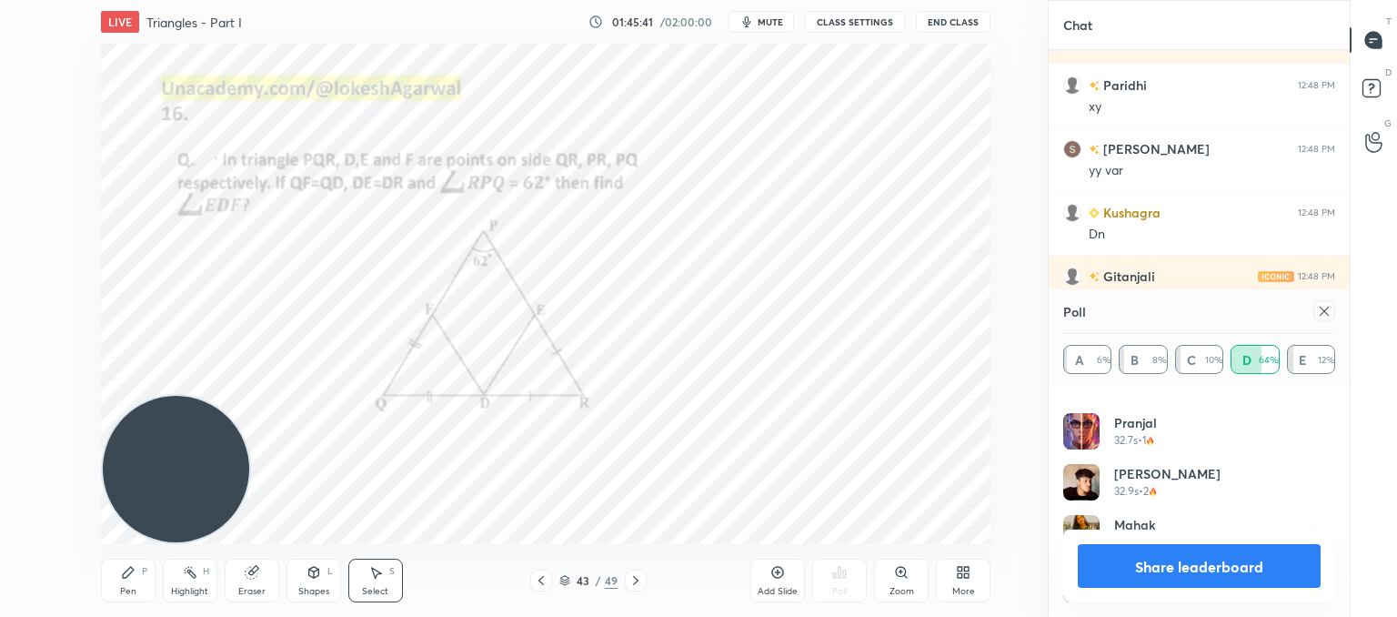
click at [1328, 314] on icon at bounding box center [1324, 311] width 9 height 9
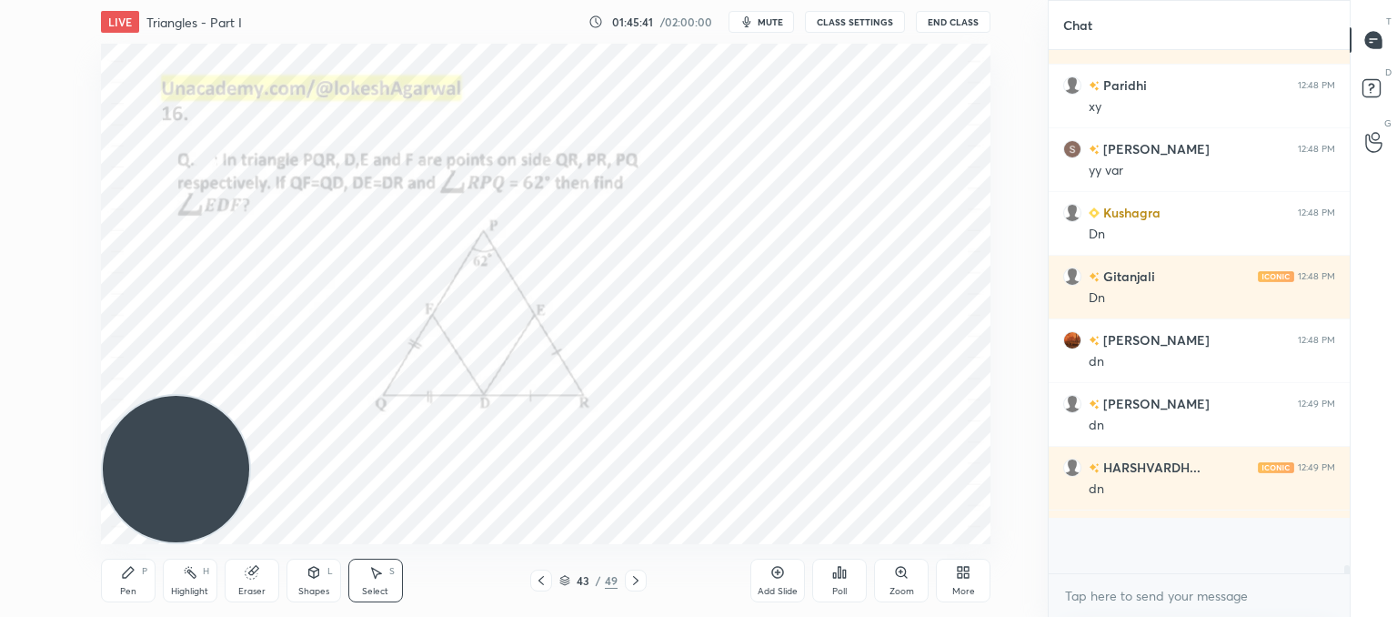
scroll to position [5, 5]
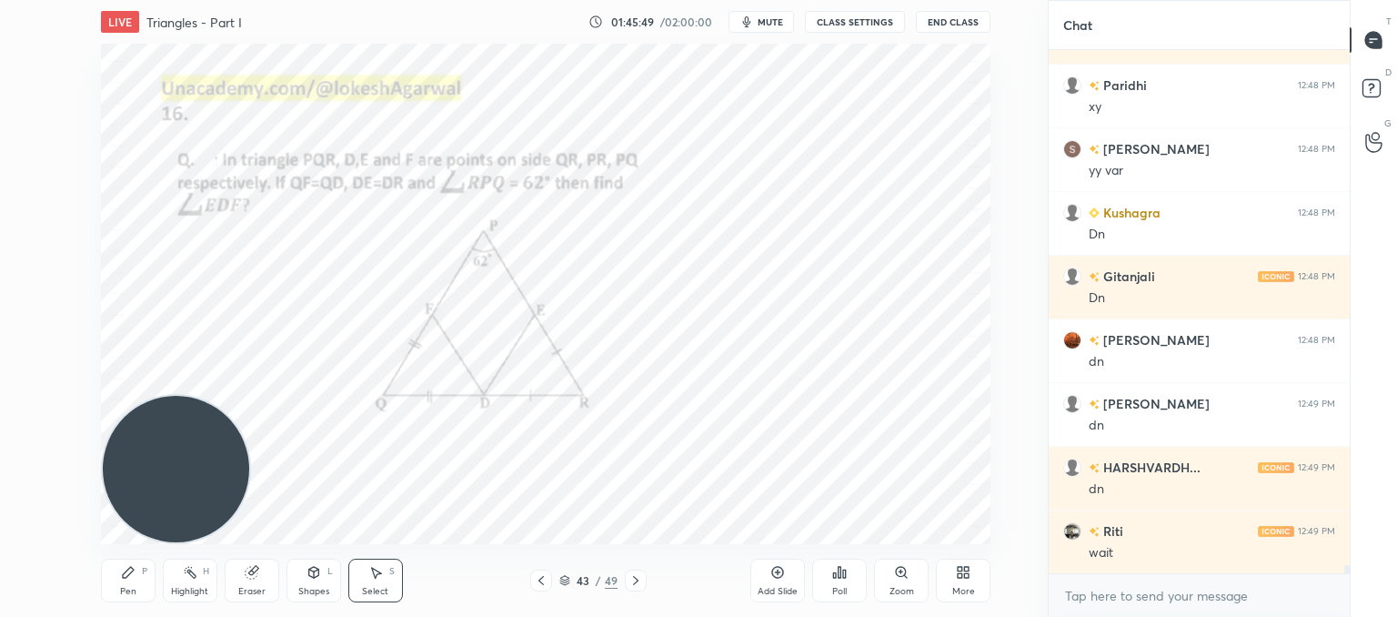
click at [128, 579] on icon at bounding box center [128, 572] width 15 height 15
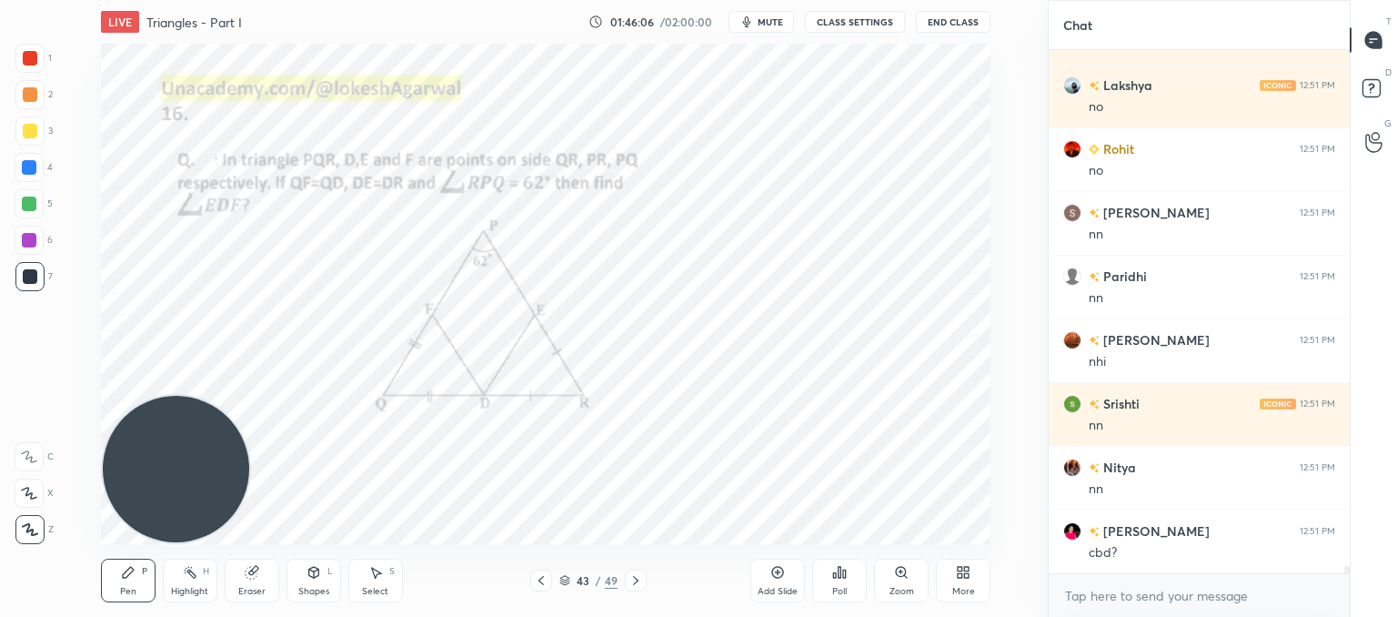
scroll to position [35400, 0]
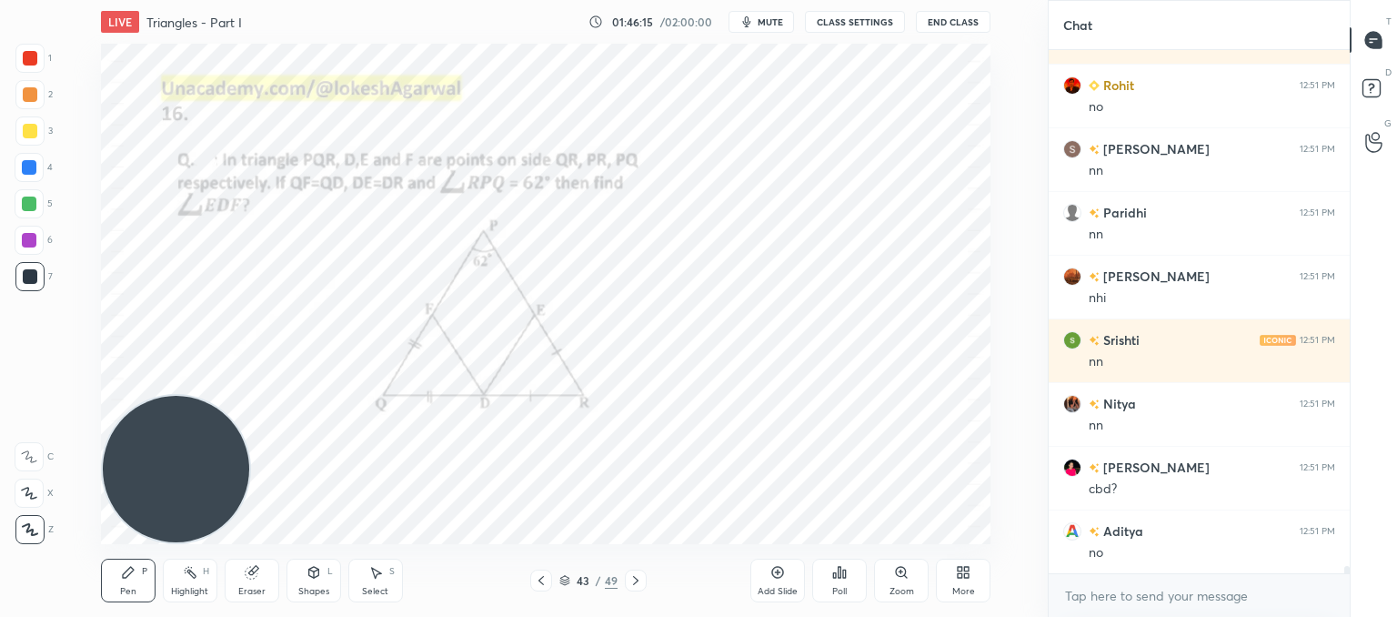
drag, startPoint x: 386, startPoint y: 585, endPoint x: 384, endPoint y: 576, distance: 9.3
click at [384, 582] on div "Select S" at bounding box center [375, 580] width 55 height 44
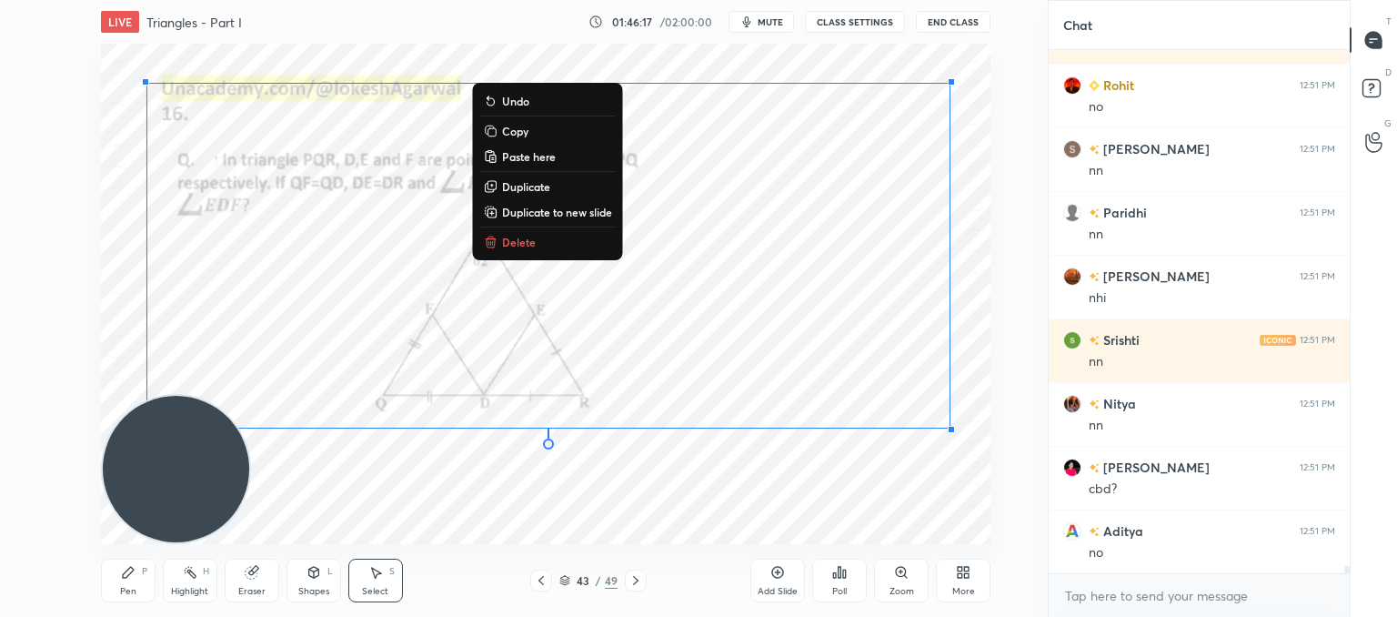
drag, startPoint x: 951, startPoint y: 465, endPoint x: 57, endPoint y: 34, distance: 992.7
click at [58, 34] on div "LIVE Triangles - Part I 01:46:17 / 02:00:00 mute CLASS SETTINGS End Class 0 ° U…" at bounding box center [545, 308] width 975 height 617
click at [525, 241] on p "Delete" at bounding box center [519, 242] width 34 height 15
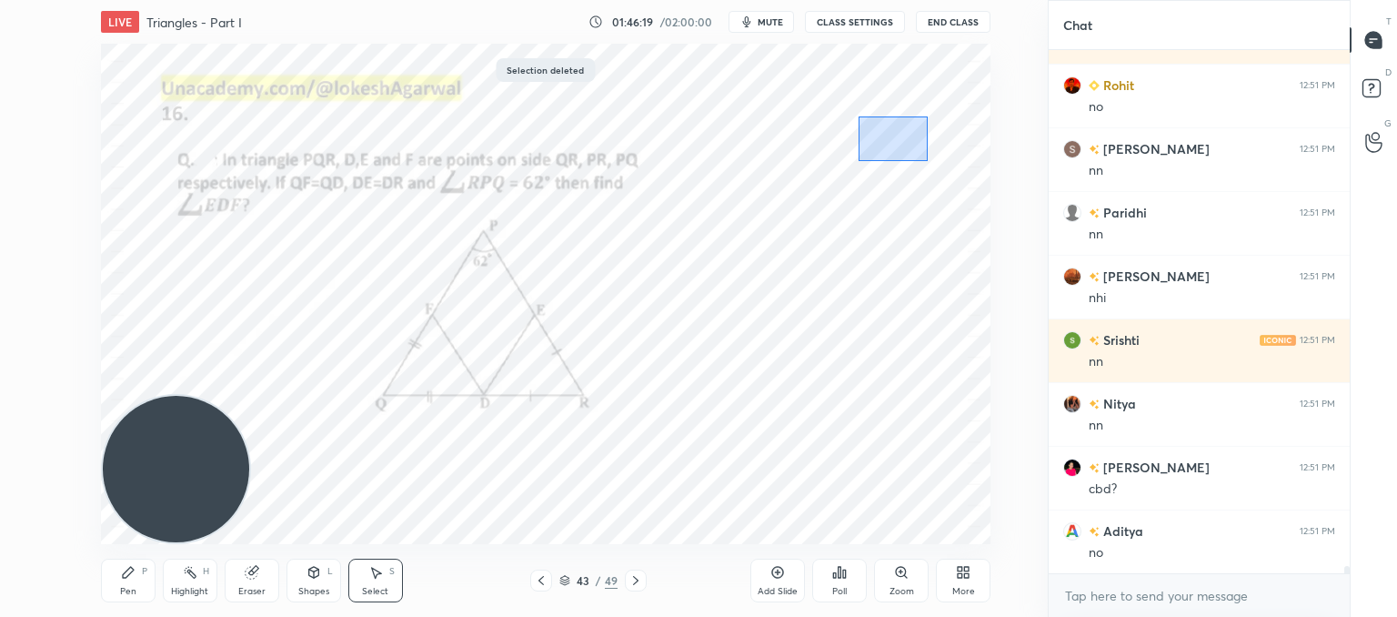
drag, startPoint x: 926, startPoint y: 157, endPoint x: 739, endPoint y: 114, distance: 192.4
click at [717, 86] on div "0 ° Undo Copy Paste here Duplicate Duplicate to new slide Delete" at bounding box center [546, 294] width 890 height 500
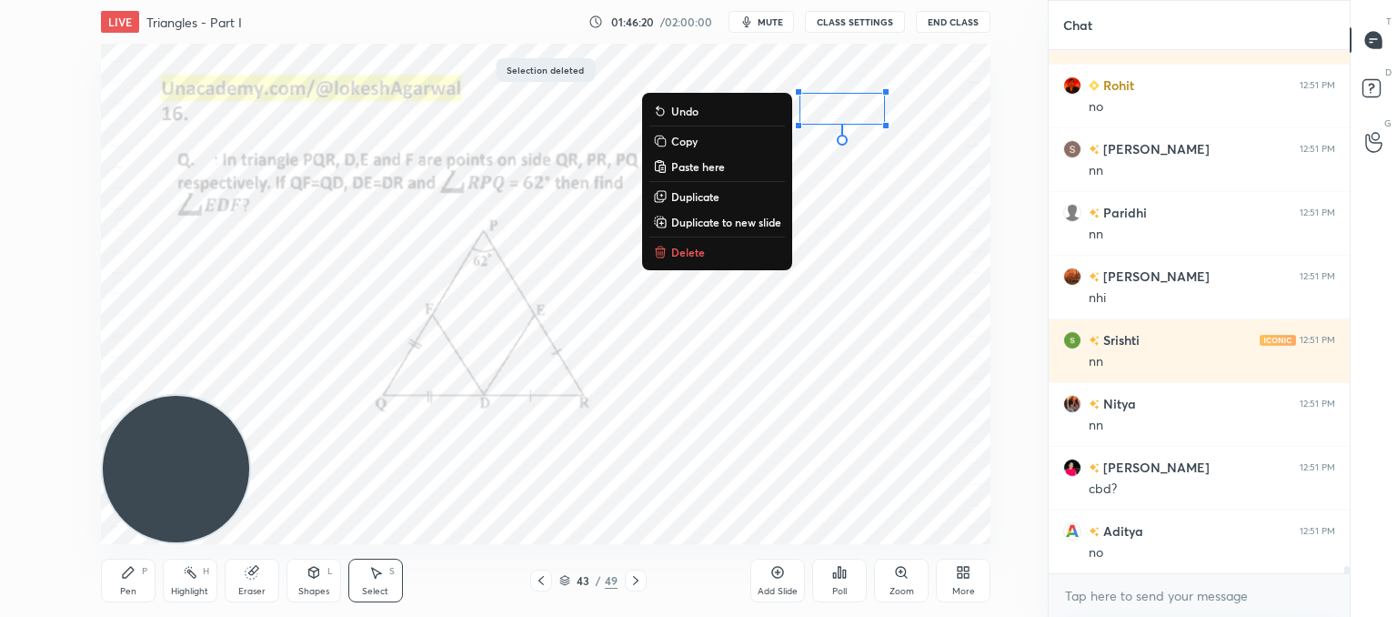
drag, startPoint x: 683, startPoint y: 253, endPoint x: 596, endPoint y: 281, distance: 91.8
click at [683, 251] on p "Delete" at bounding box center [688, 252] width 34 height 15
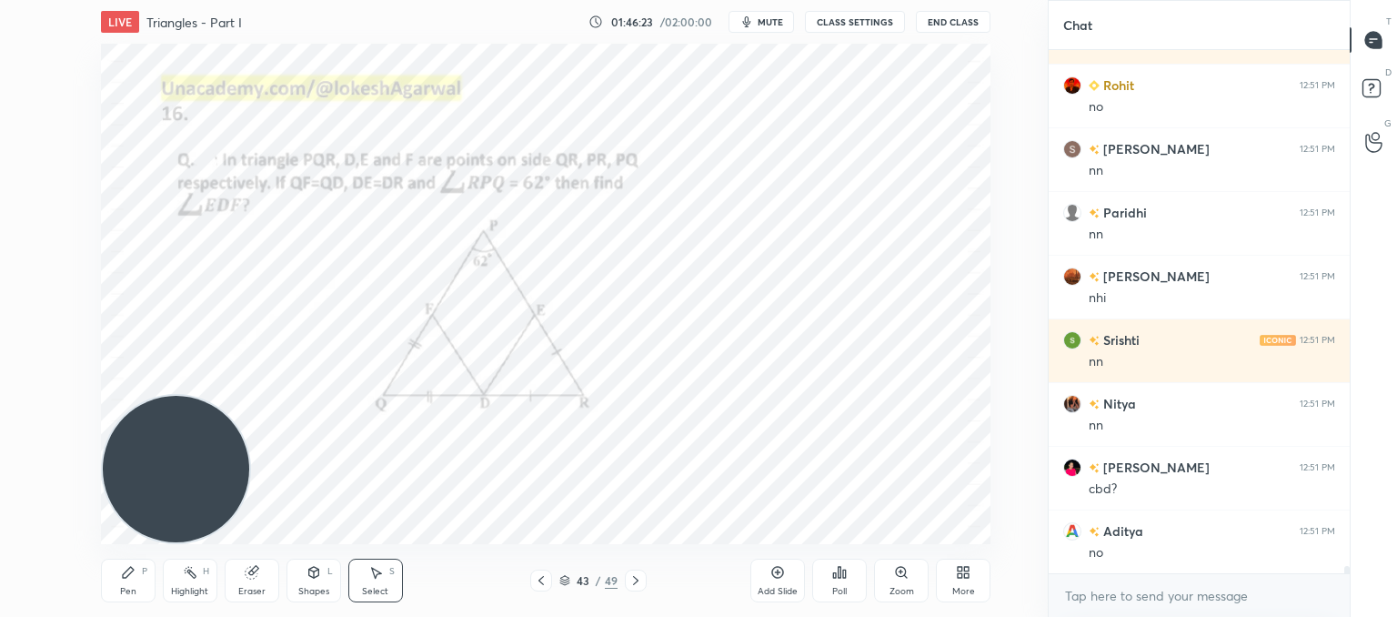
click at [139, 575] on div "Pen P" at bounding box center [128, 580] width 55 height 44
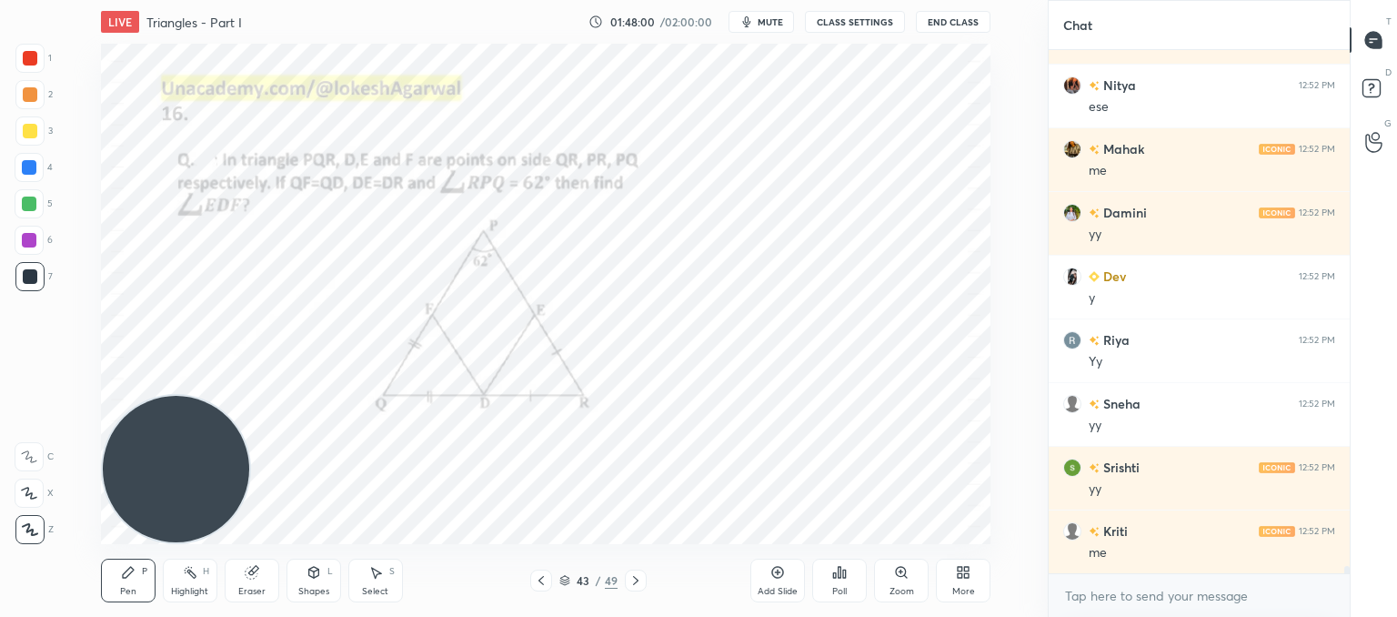
scroll to position [35085, 0]
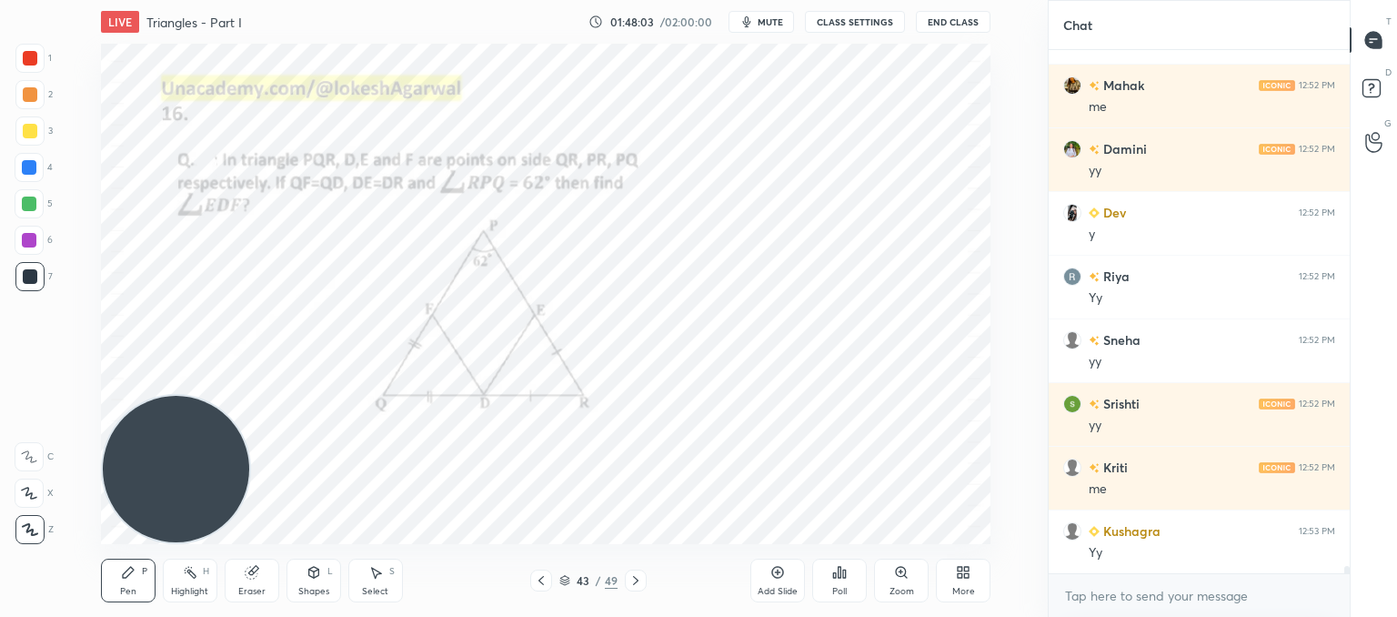
drag, startPoint x: 793, startPoint y: 582, endPoint x: 776, endPoint y: 533, distance: 52.1
click at [795, 582] on div "Add Slide" at bounding box center [777, 580] width 55 height 44
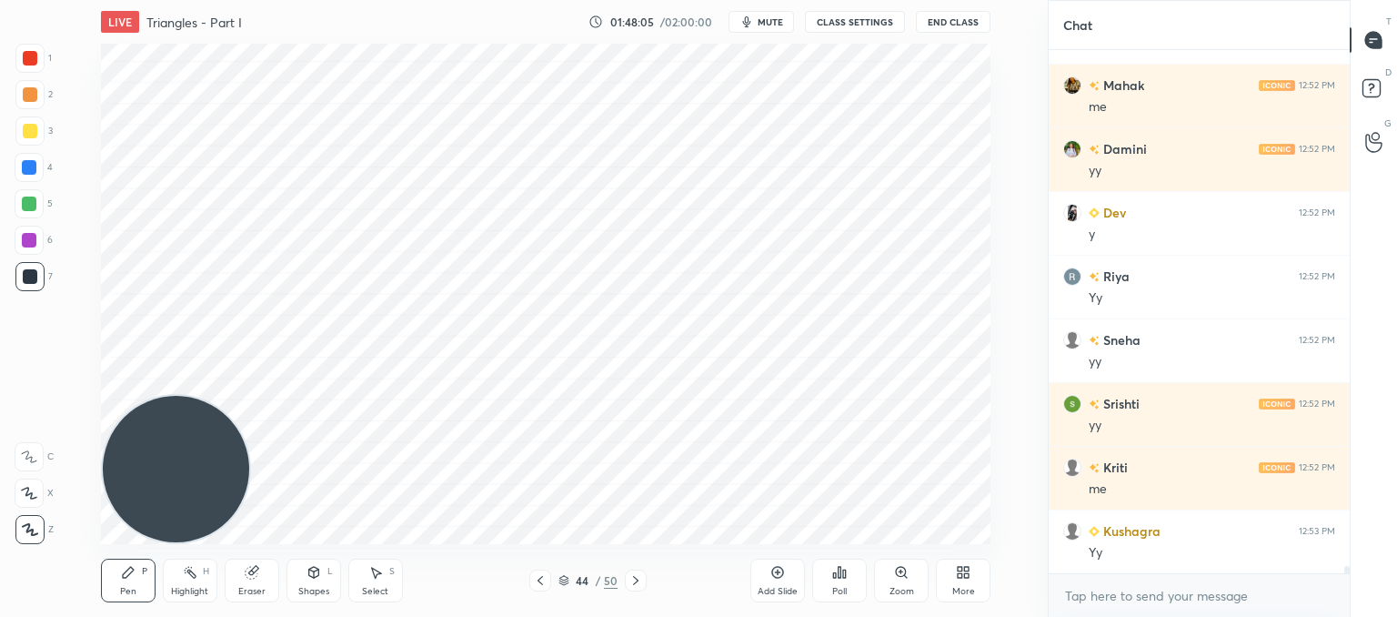
click at [329, 584] on div "Shapes L" at bounding box center [314, 580] width 55 height 44
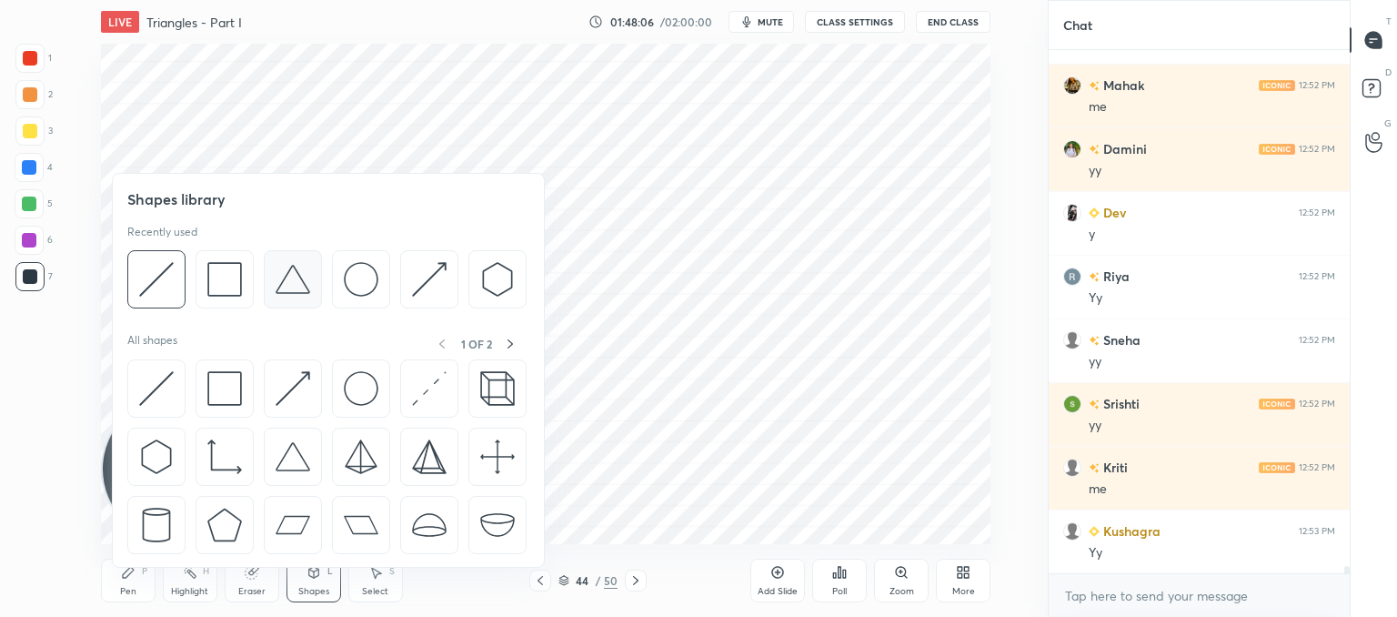
click at [278, 288] on img at bounding box center [293, 279] width 35 height 35
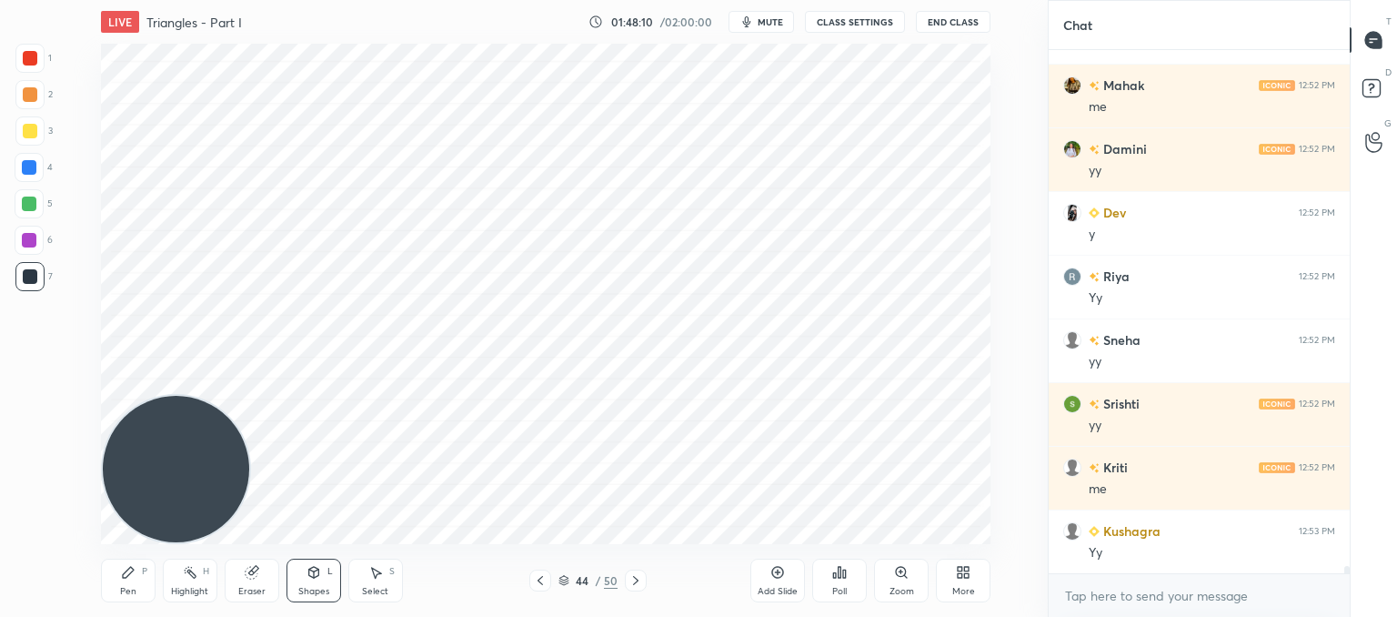
click at [538, 582] on icon at bounding box center [540, 580] width 15 height 15
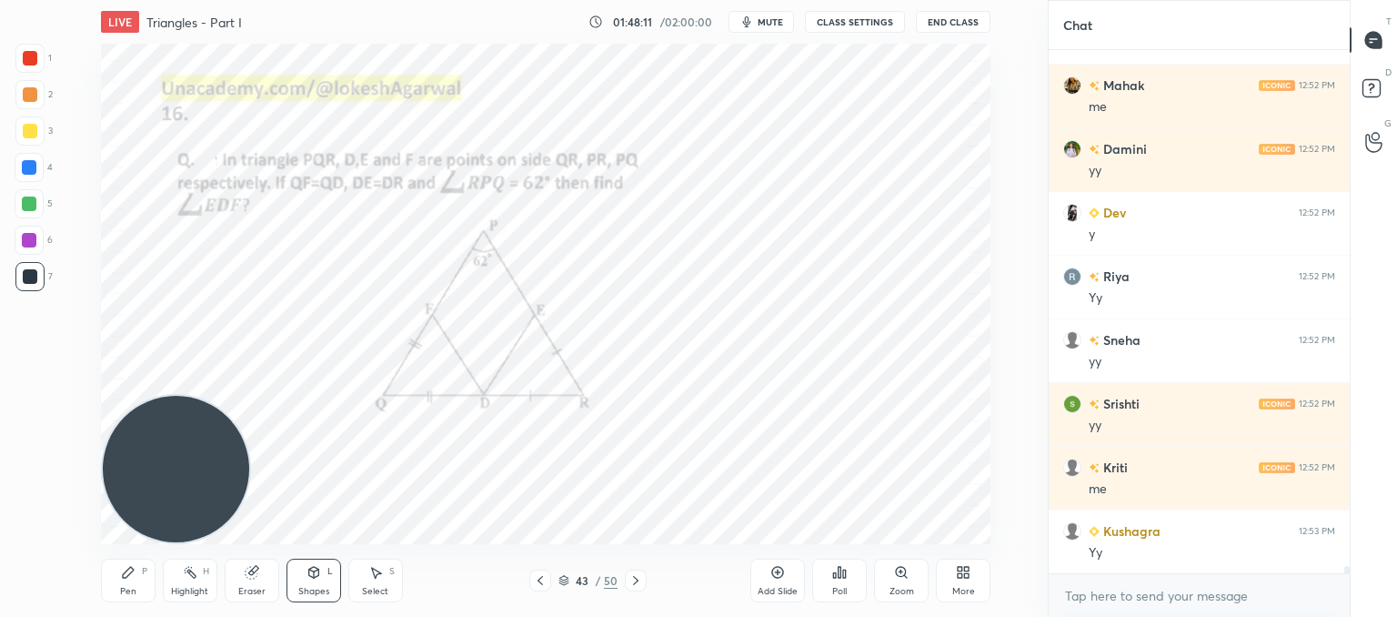
click at [635, 577] on icon at bounding box center [636, 580] width 15 height 15
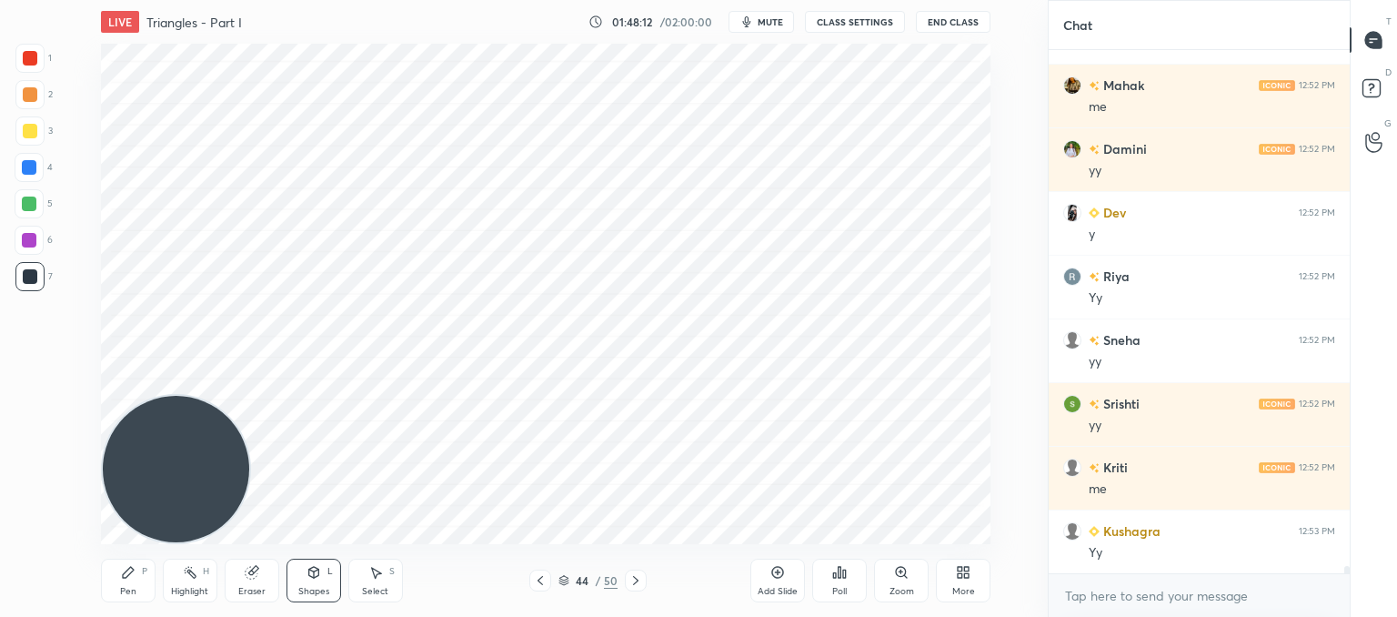
click at [309, 569] on icon at bounding box center [314, 572] width 15 height 15
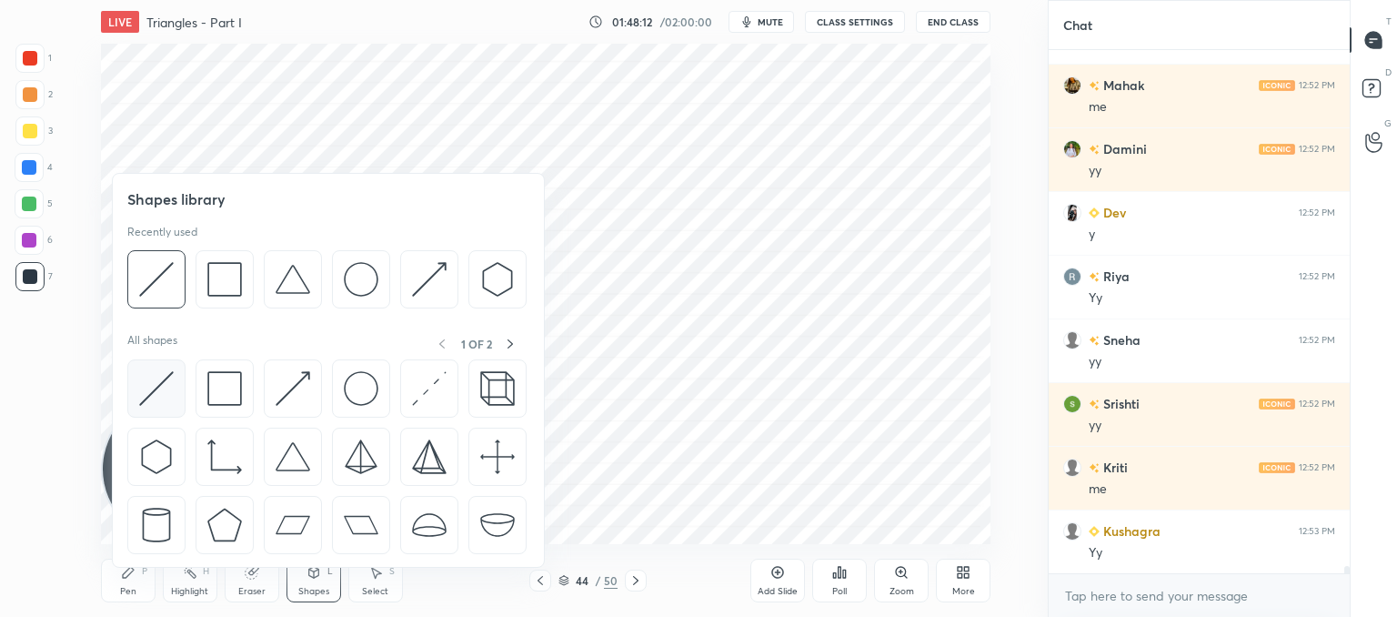
click at [149, 387] on img at bounding box center [156, 388] width 35 height 35
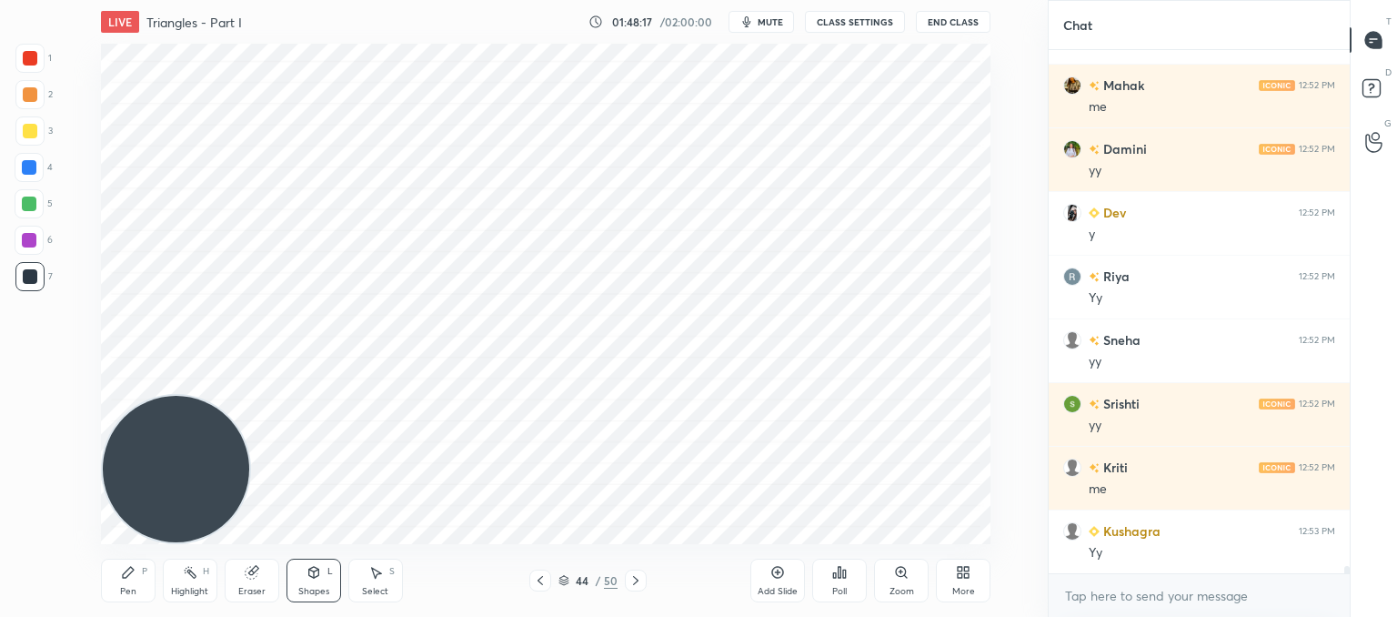
click at [536, 575] on icon at bounding box center [540, 580] width 15 height 15
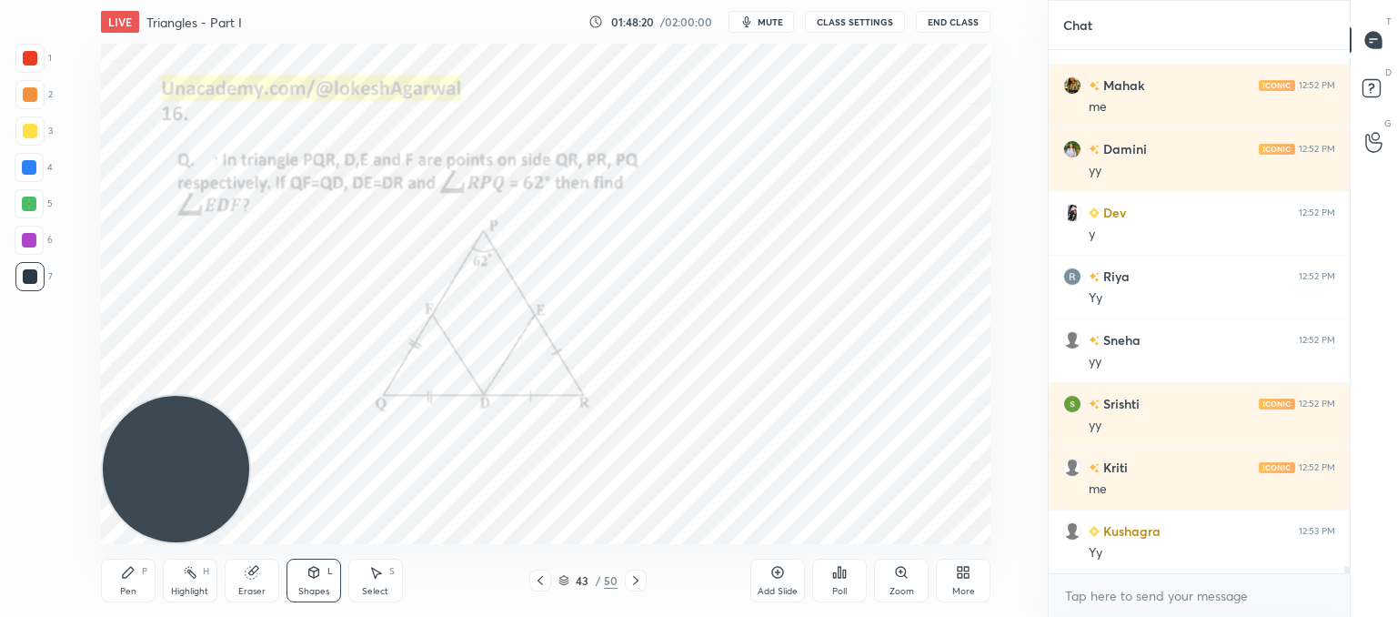
drag, startPoint x: 633, startPoint y: 579, endPoint x: 620, endPoint y: 576, distance: 13.2
click at [633, 581] on icon at bounding box center [636, 580] width 15 height 15
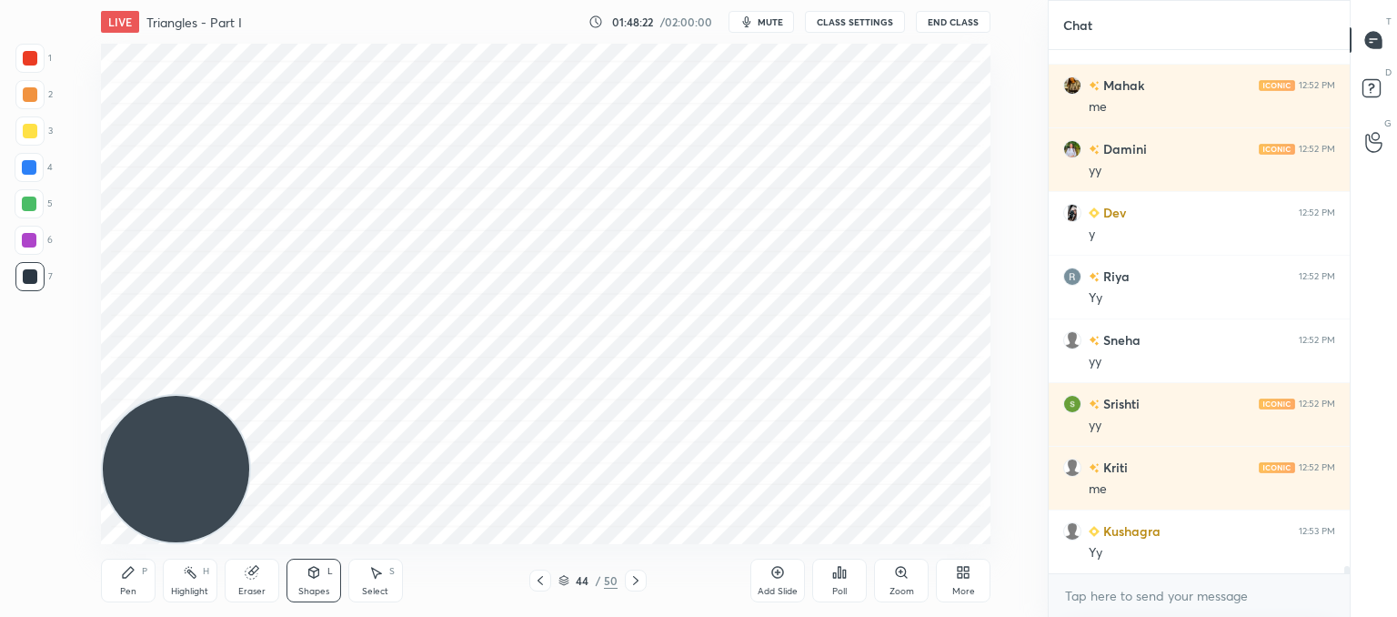
click at [121, 577] on icon at bounding box center [128, 572] width 15 height 15
click at [541, 580] on icon at bounding box center [540, 580] width 15 height 15
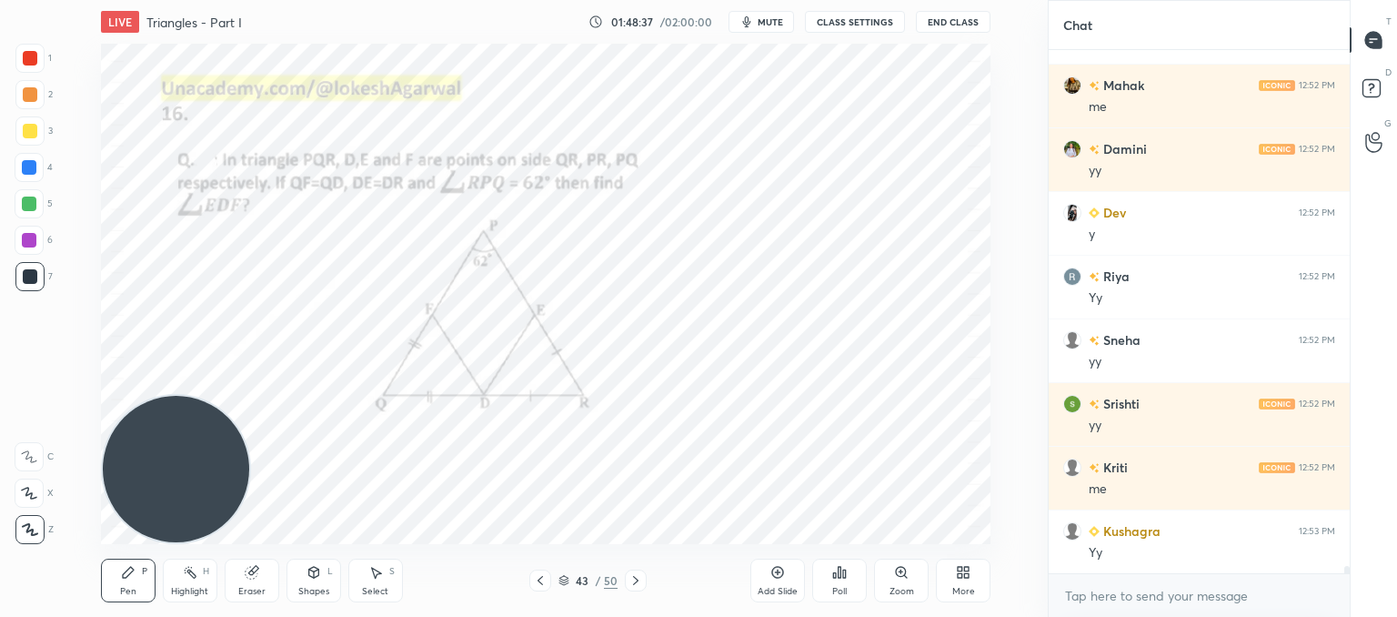
click at [629, 581] on icon at bounding box center [636, 580] width 15 height 15
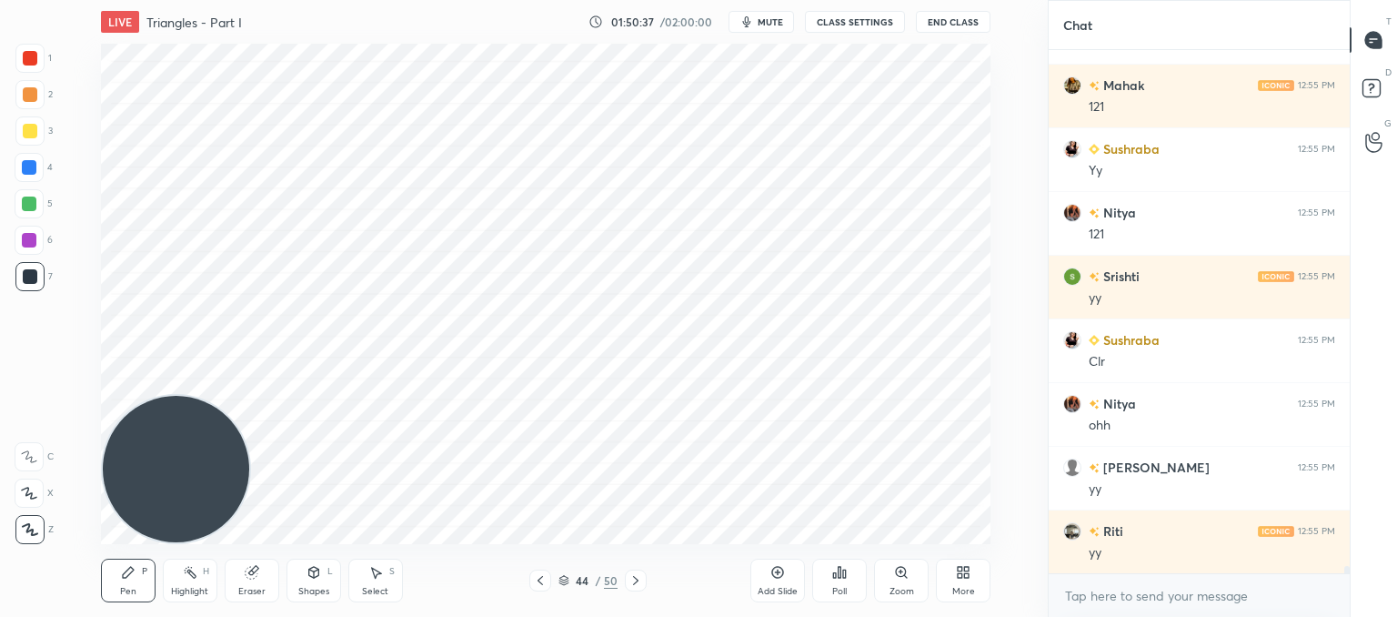
scroll to position [36168, 0]
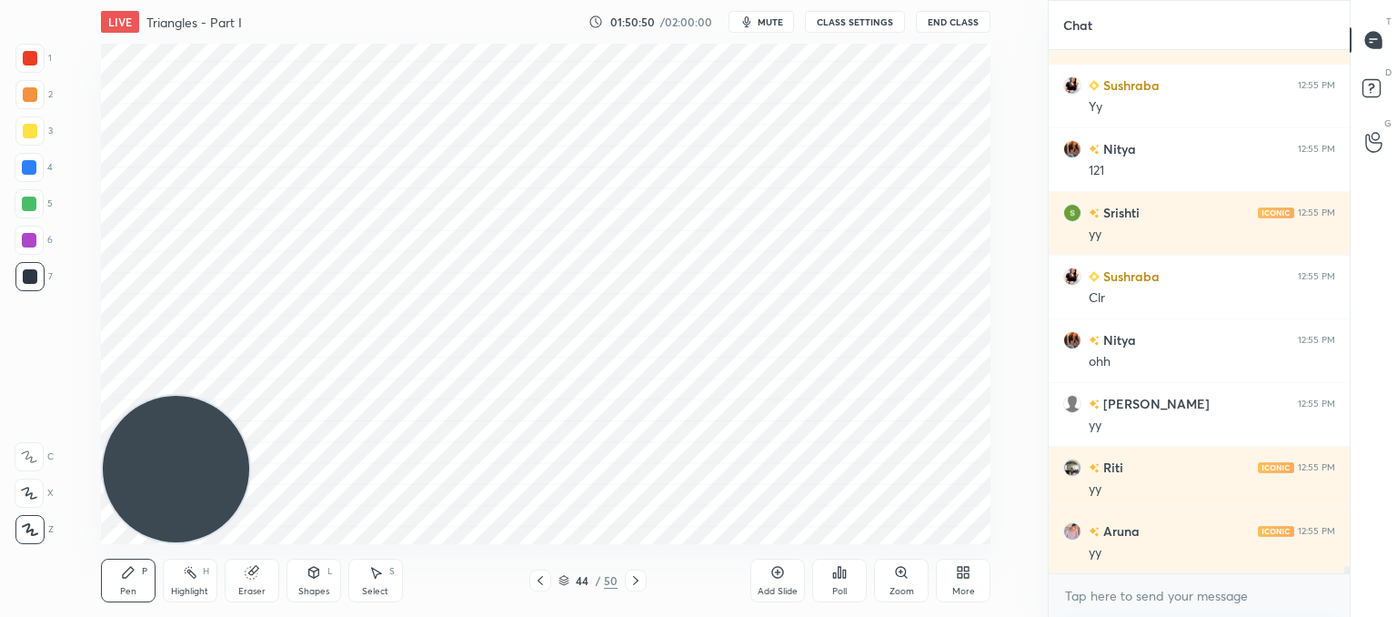
click at [545, 573] on icon at bounding box center [540, 580] width 15 height 15
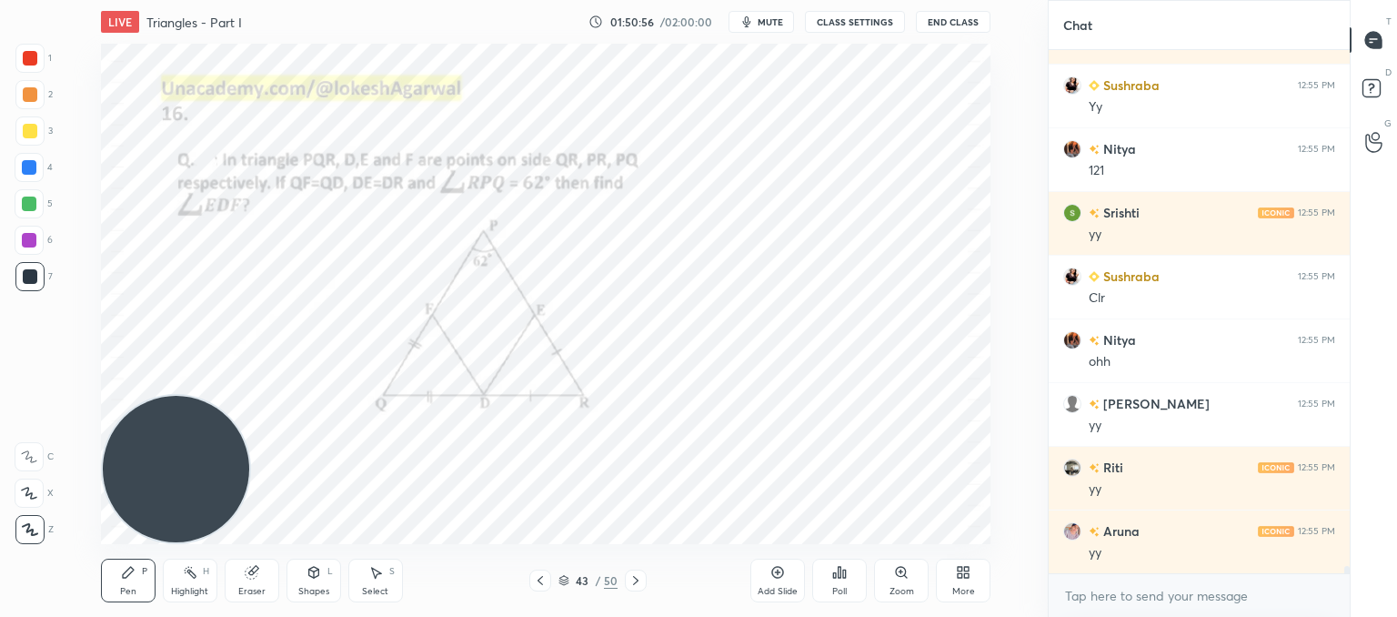
scroll to position [36232, 0]
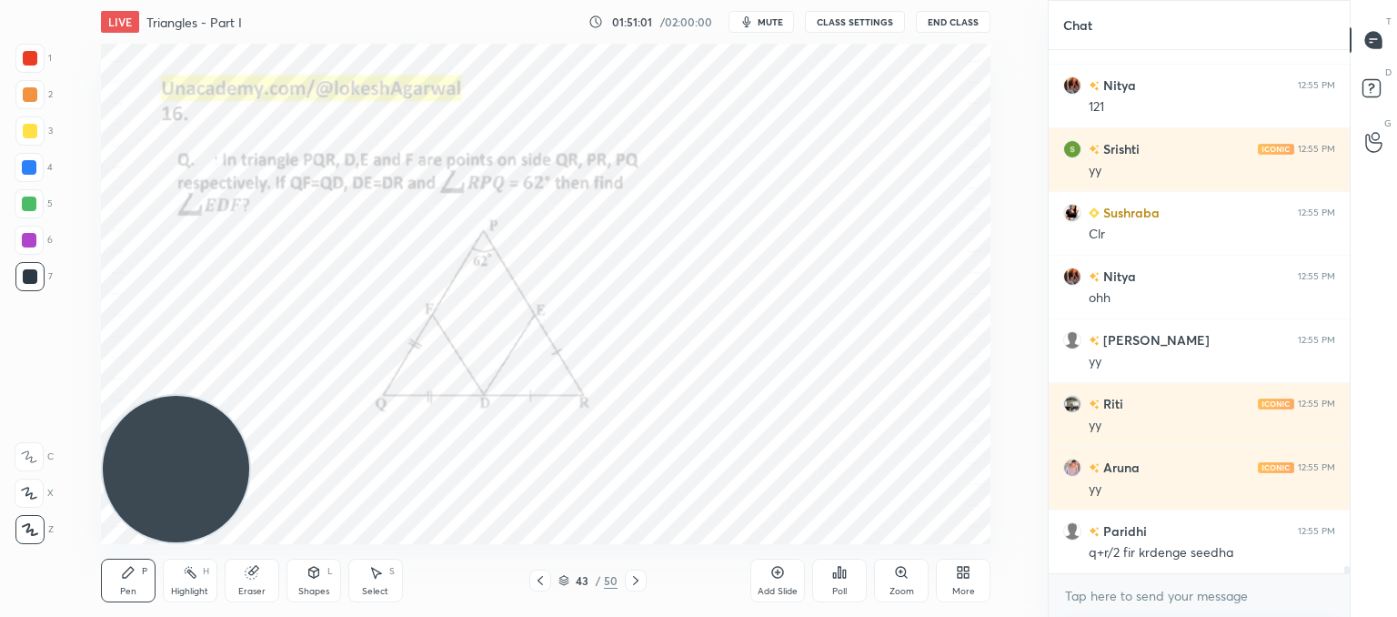
click at [635, 577] on icon at bounding box center [636, 580] width 15 height 15
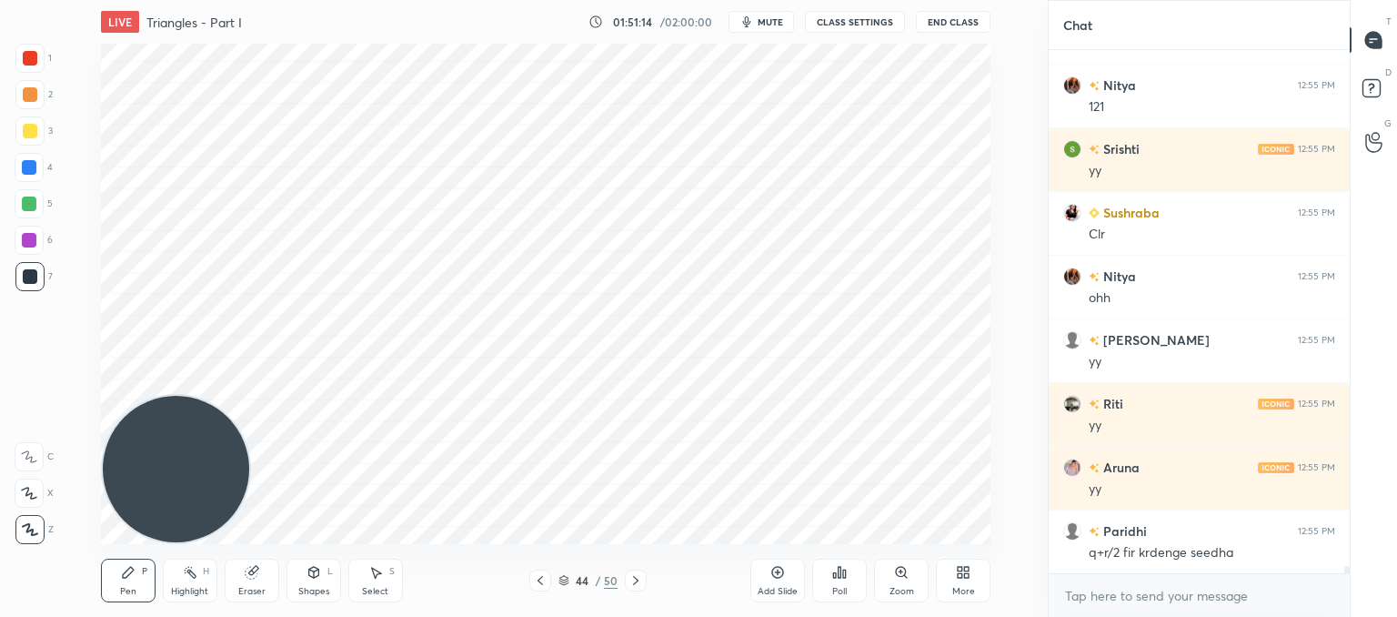
scroll to position [36295, 0]
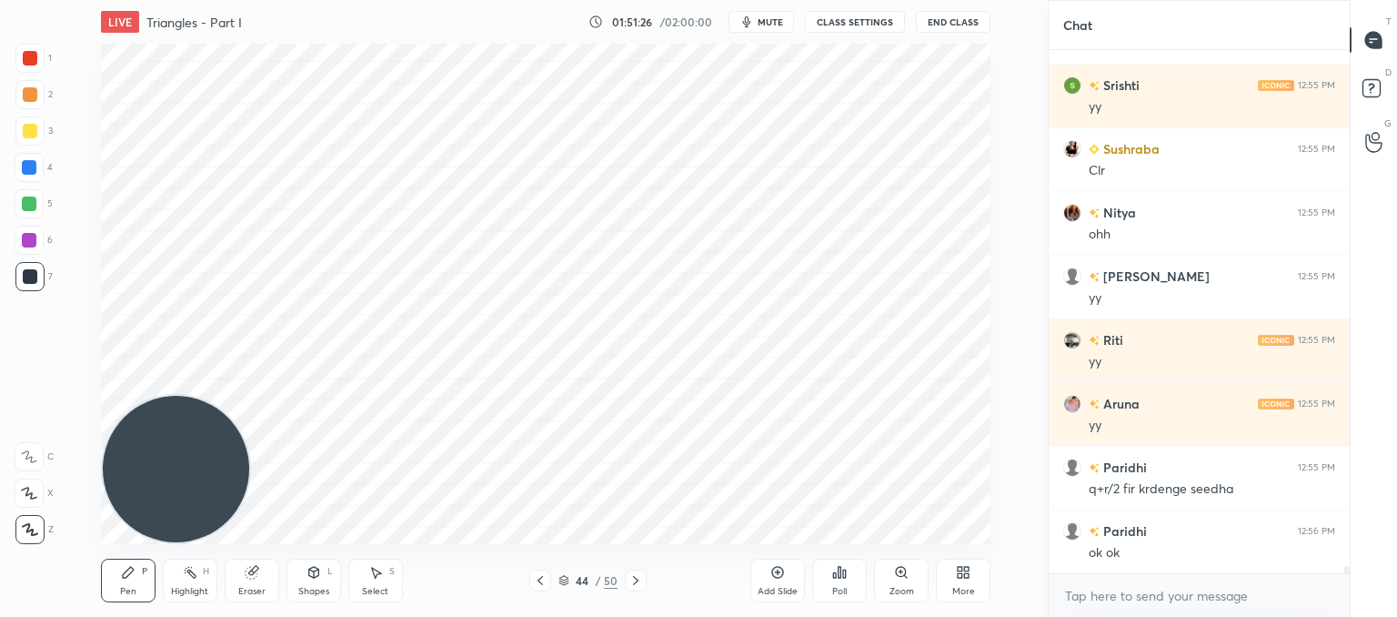
click at [633, 576] on icon at bounding box center [636, 580] width 15 height 15
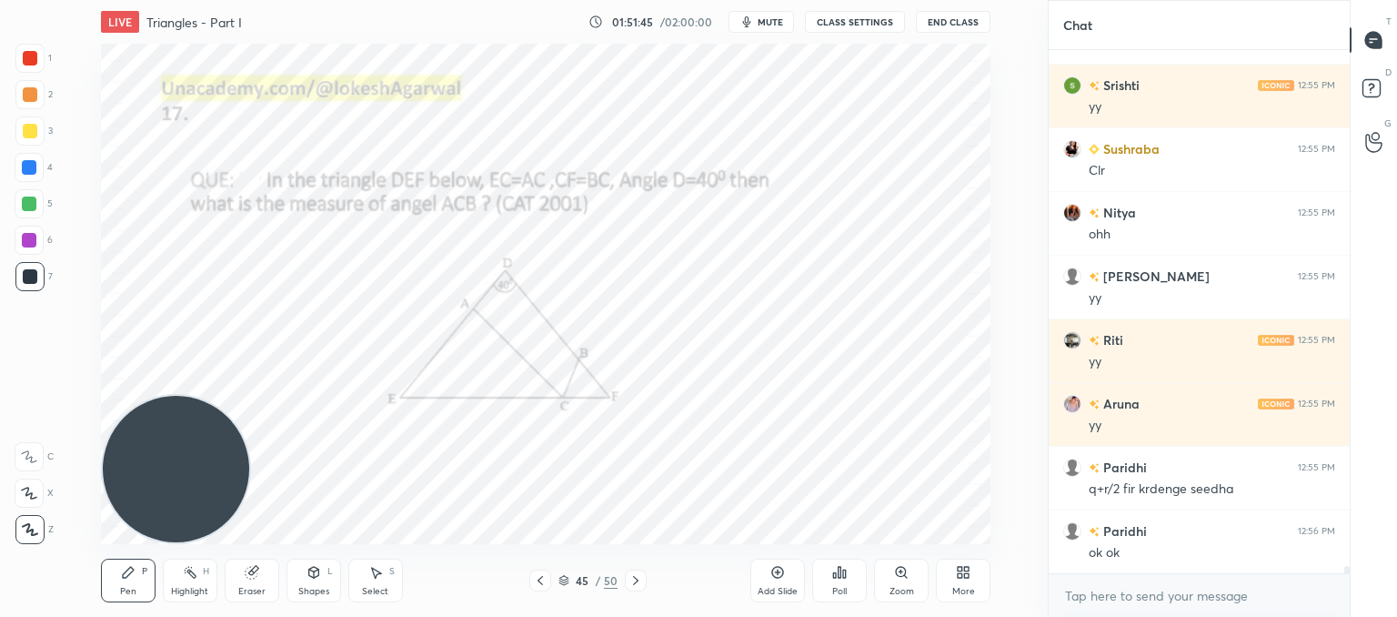
click at [257, 567] on icon at bounding box center [253, 570] width 10 height 9
click at [634, 582] on icon at bounding box center [636, 580] width 15 height 15
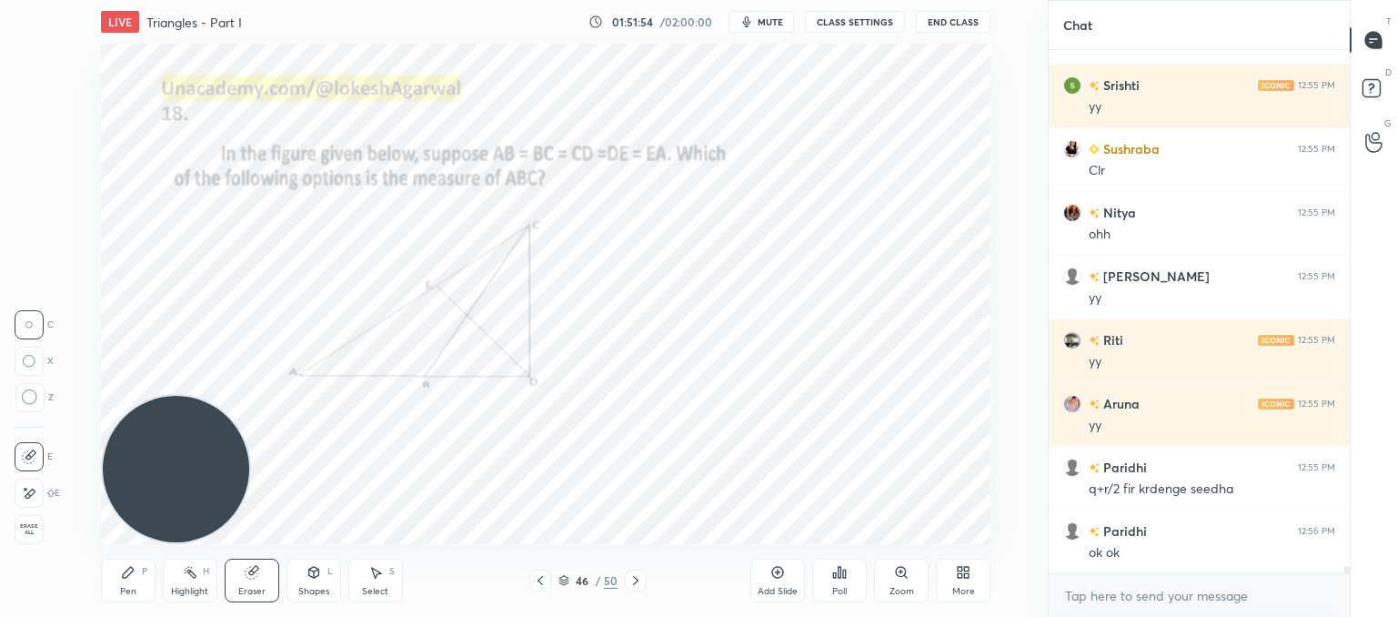
click at [639, 579] on icon at bounding box center [636, 580] width 15 height 15
click at [636, 579] on icon at bounding box center [636, 580] width 15 height 15
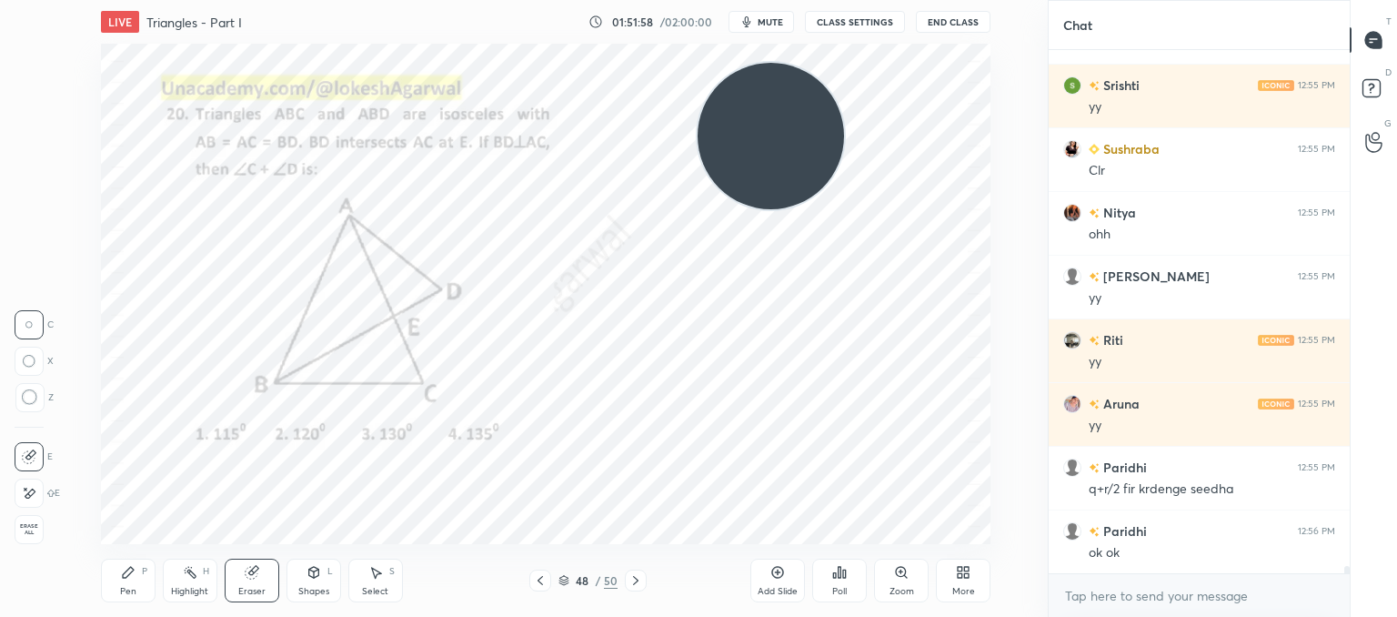
drag, startPoint x: 265, startPoint y: 424, endPoint x: 862, endPoint y: 106, distance: 677.1
click at [844, 96] on video at bounding box center [771, 136] width 146 height 146
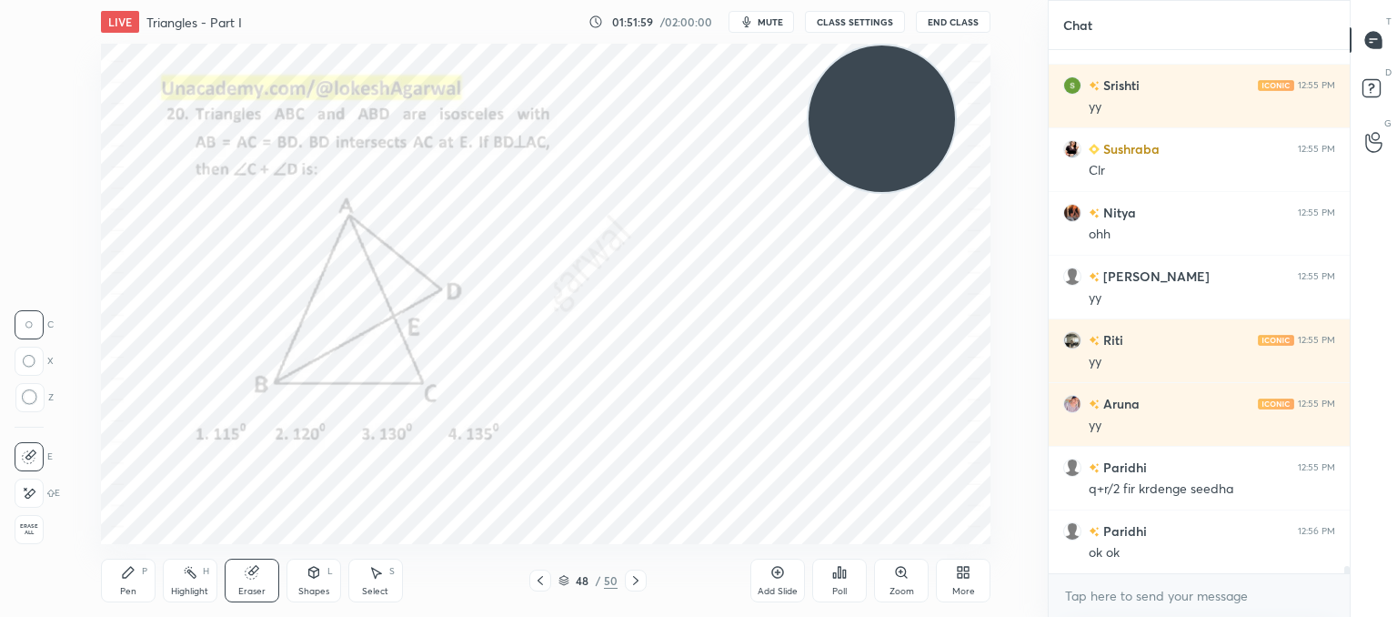
click at [135, 576] on div "Pen P" at bounding box center [128, 580] width 55 height 44
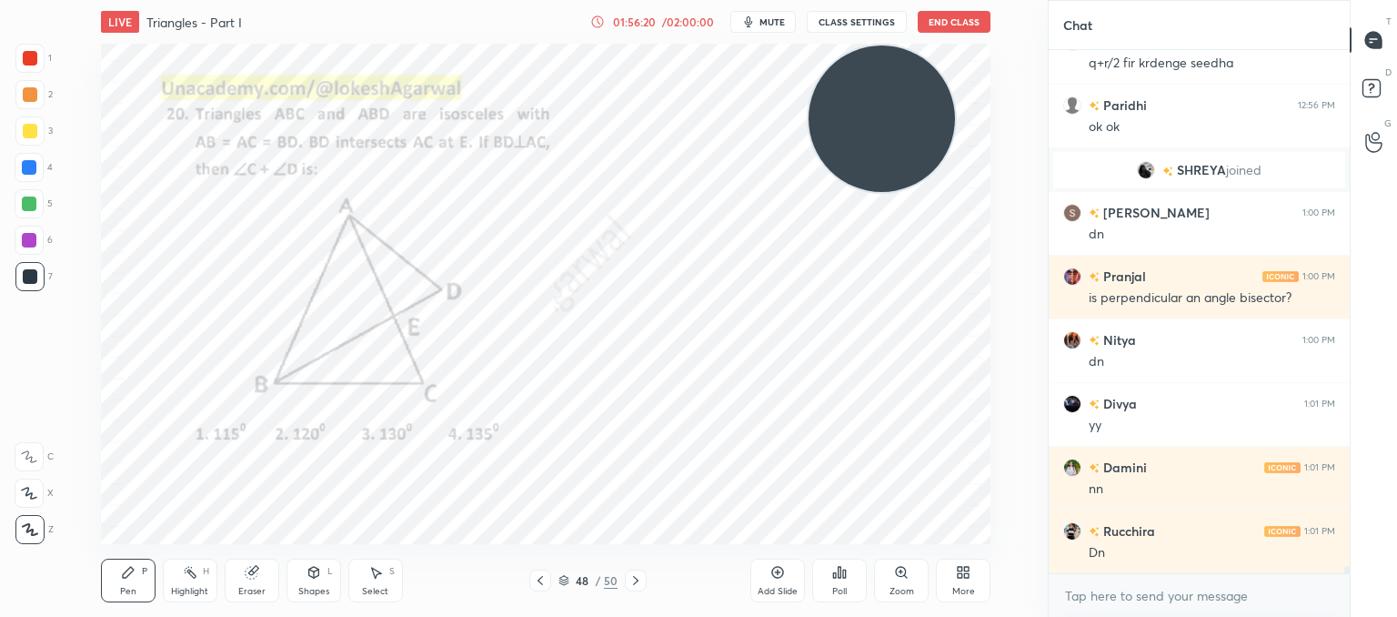
scroll to position [36168, 0]
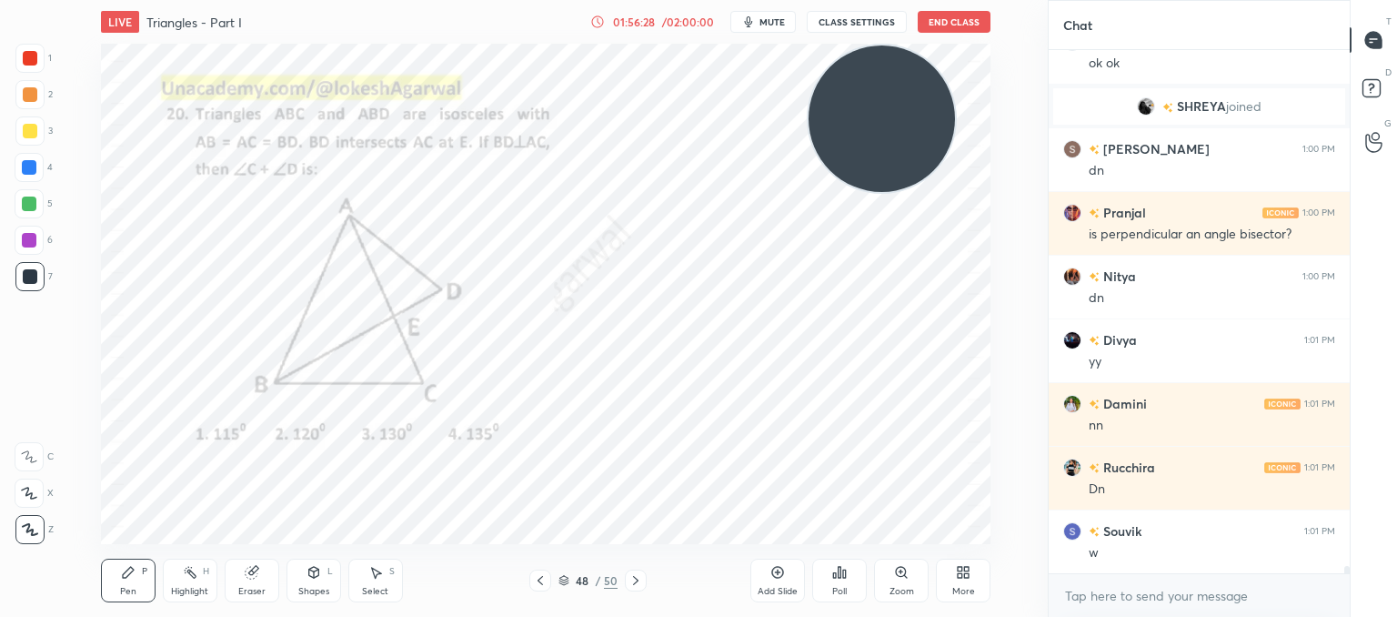
drag, startPoint x: 255, startPoint y: 576, endPoint x: 259, endPoint y: 555, distance: 21.4
click at [257, 562] on div "Eraser" at bounding box center [252, 580] width 55 height 44
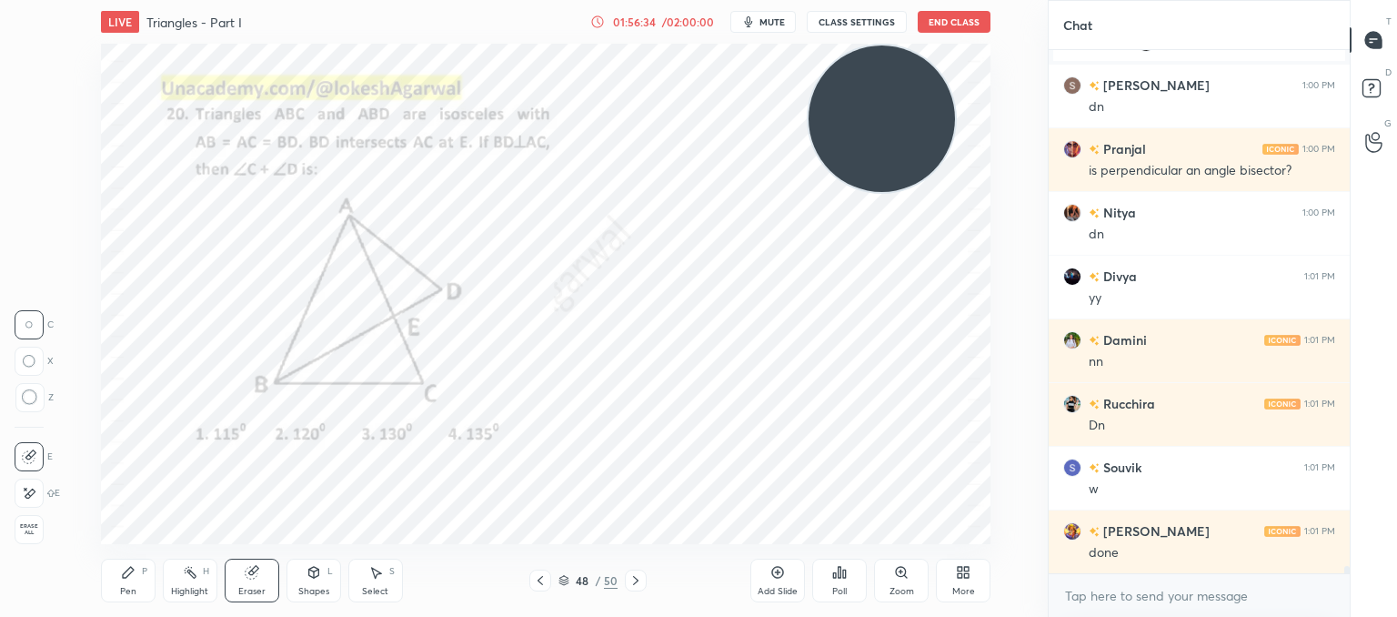
click at [140, 579] on div "Pen P" at bounding box center [128, 580] width 55 height 44
drag, startPoint x: 251, startPoint y: 579, endPoint x: 262, endPoint y: 547, distance: 34.5
click at [252, 574] on div "Eraser" at bounding box center [252, 580] width 55 height 44
click at [834, 576] on icon at bounding box center [835, 575] width 3 height 5
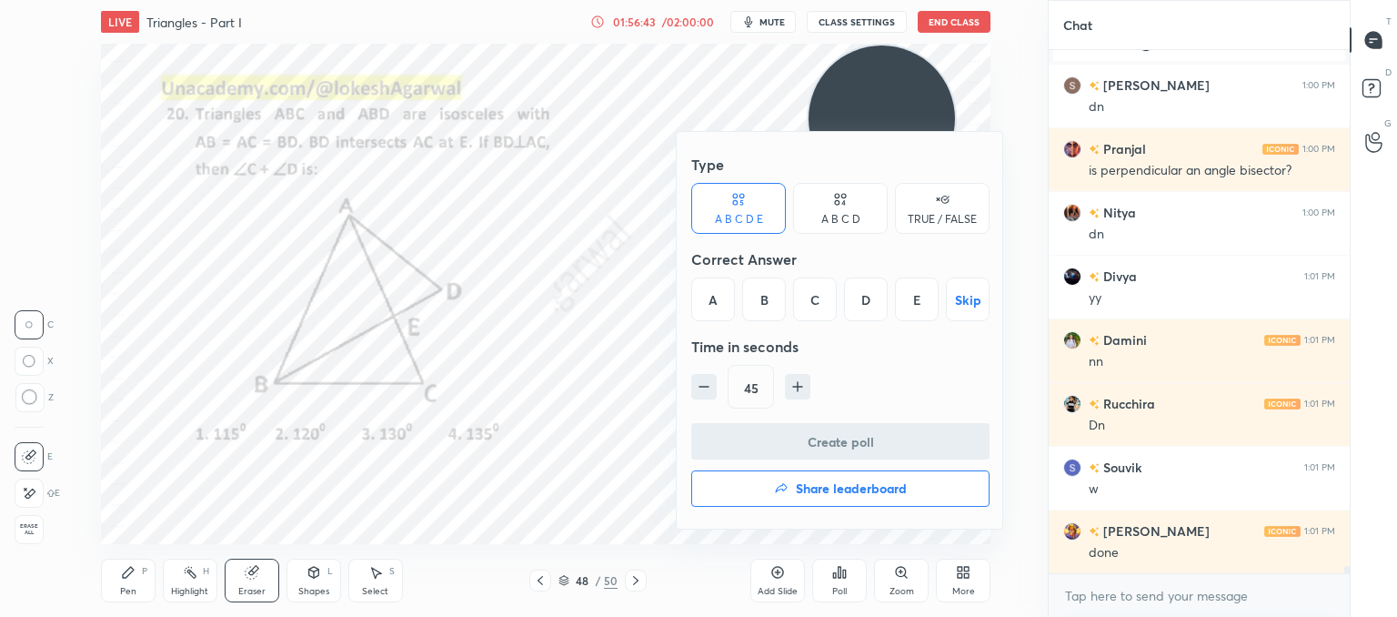
click at [890, 198] on div "A B C D E A B C D TRUE / FALSE" at bounding box center [840, 208] width 298 height 51
click at [876, 200] on div "A B C D" at bounding box center [840, 208] width 95 height 51
click at [916, 305] on div "D" at bounding box center [902, 299] width 54 height 44
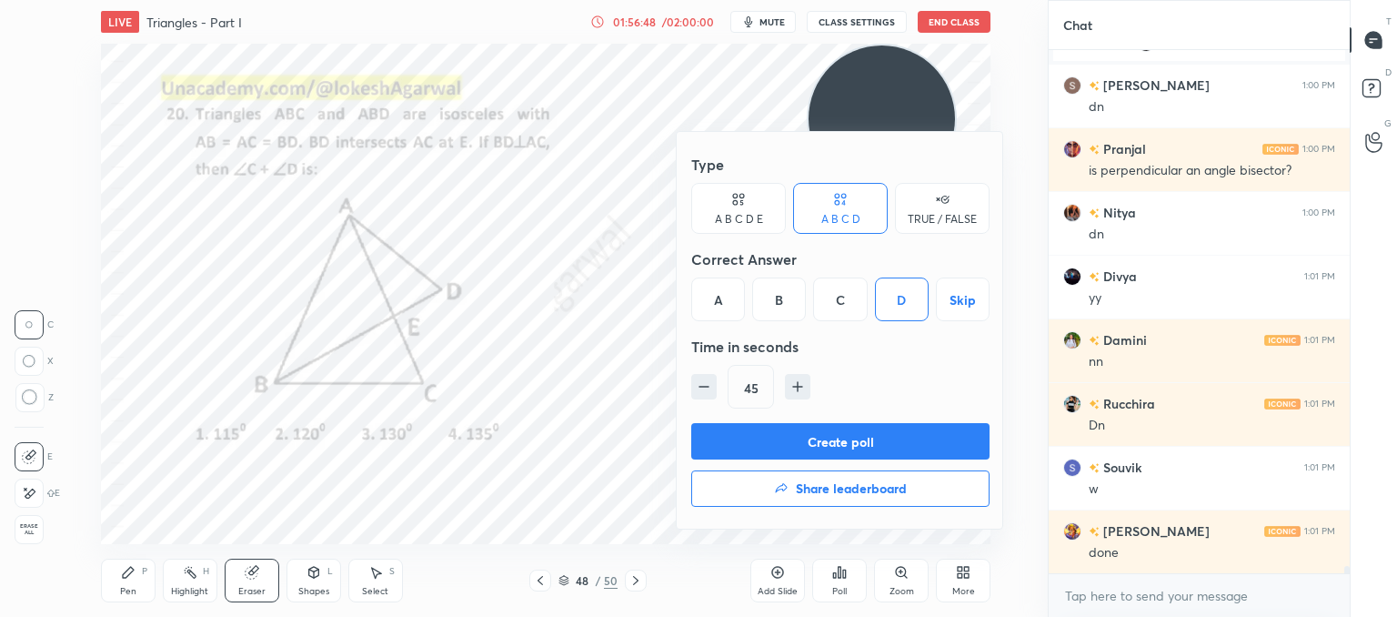
click at [860, 445] on button "Create poll" at bounding box center [840, 441] width 298 height 36
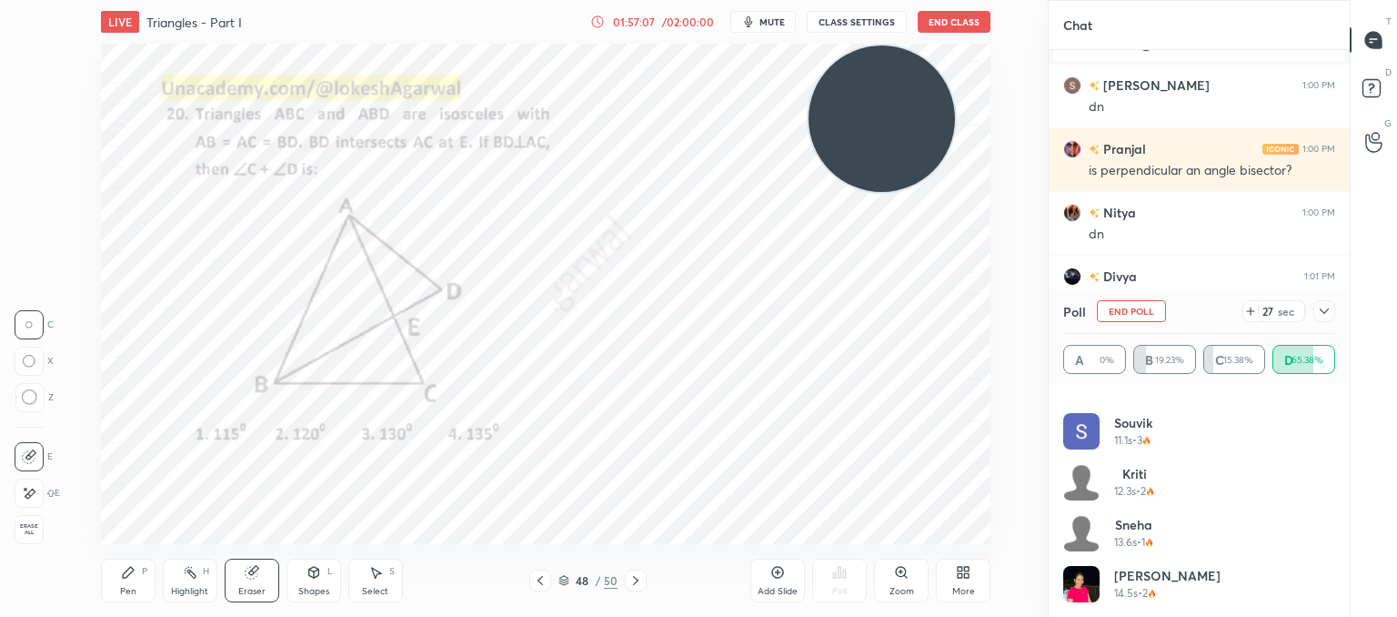
scroll to position [699, 0]
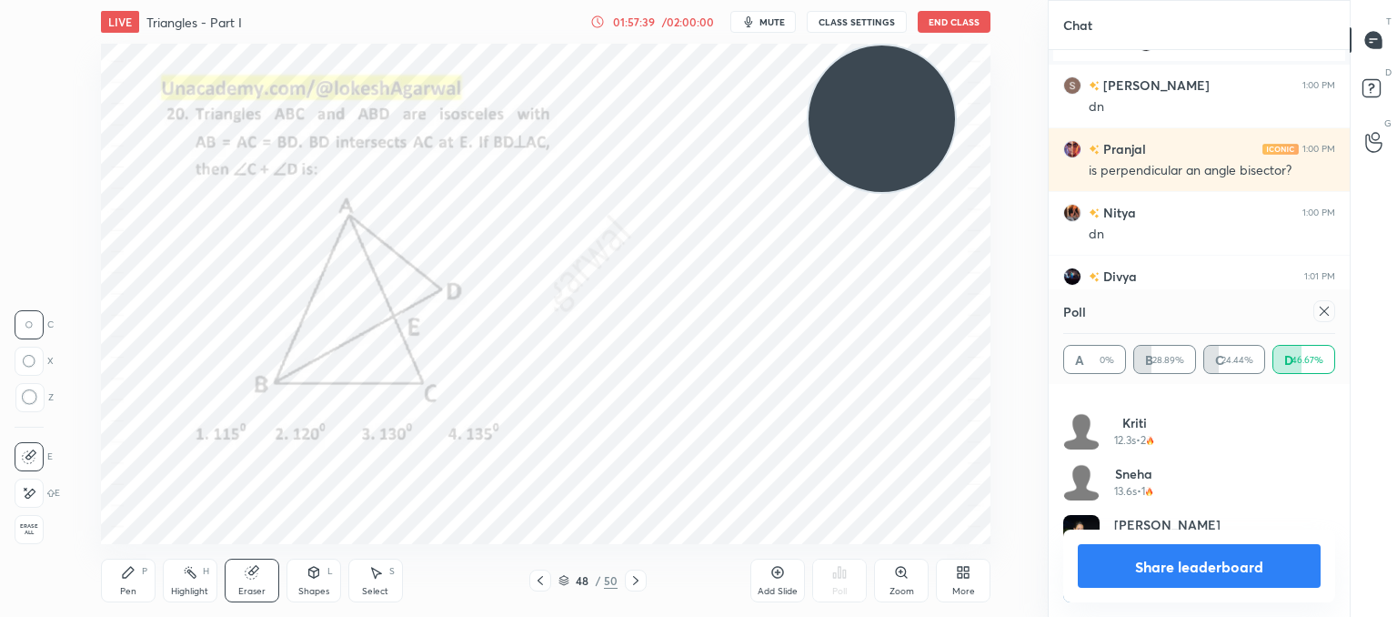
click at [1333, 311] on div at bounding box center [1324, 311] width 22 height 22
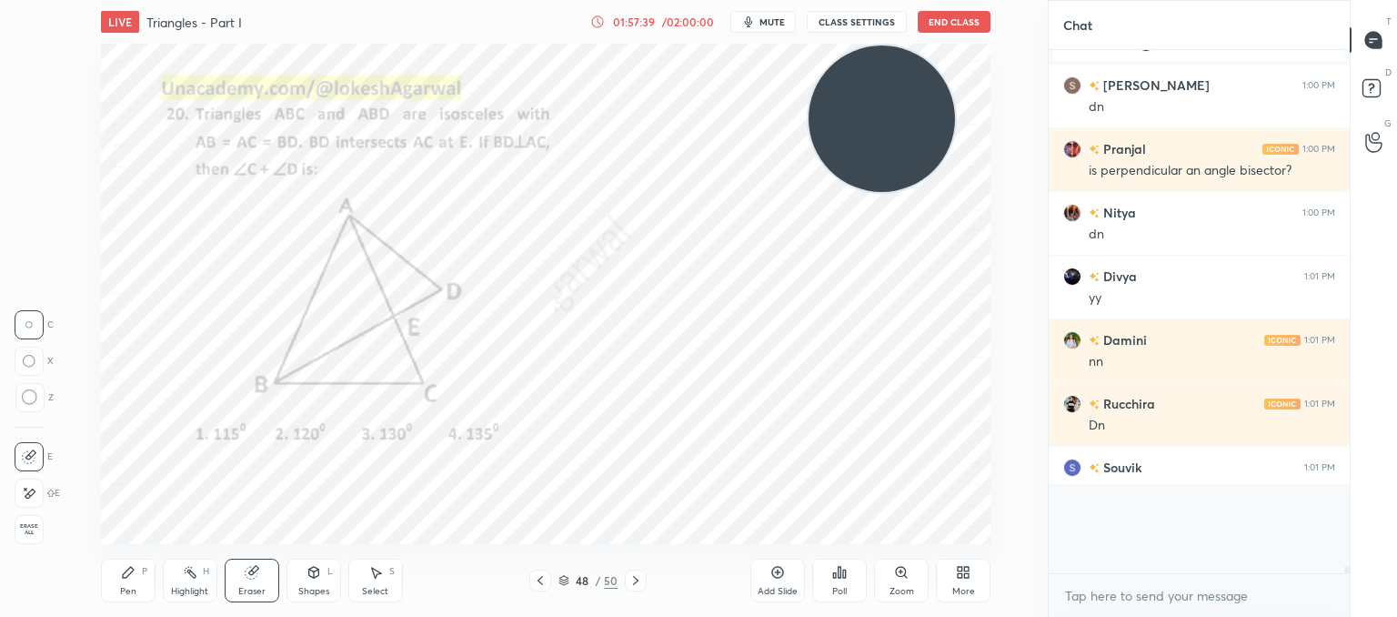
scroll to position [5, 5]
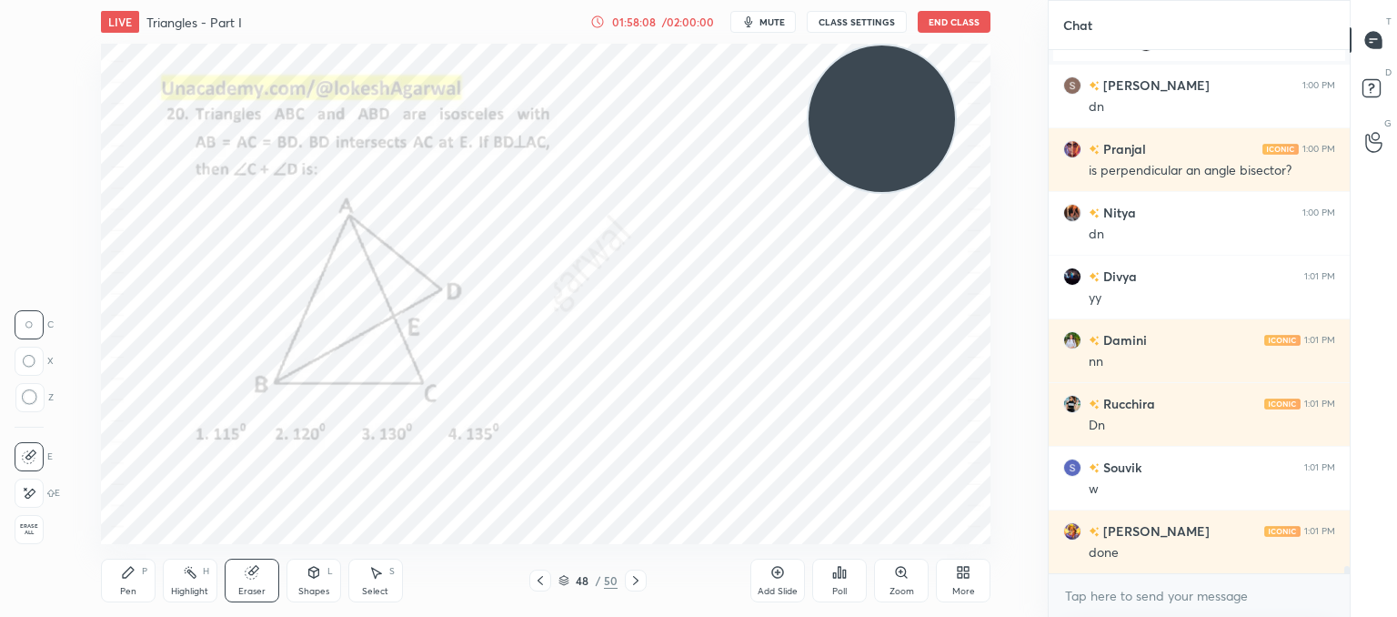
click at [124, 576] on icon at bounding box center [128, 572] width 15 height 15
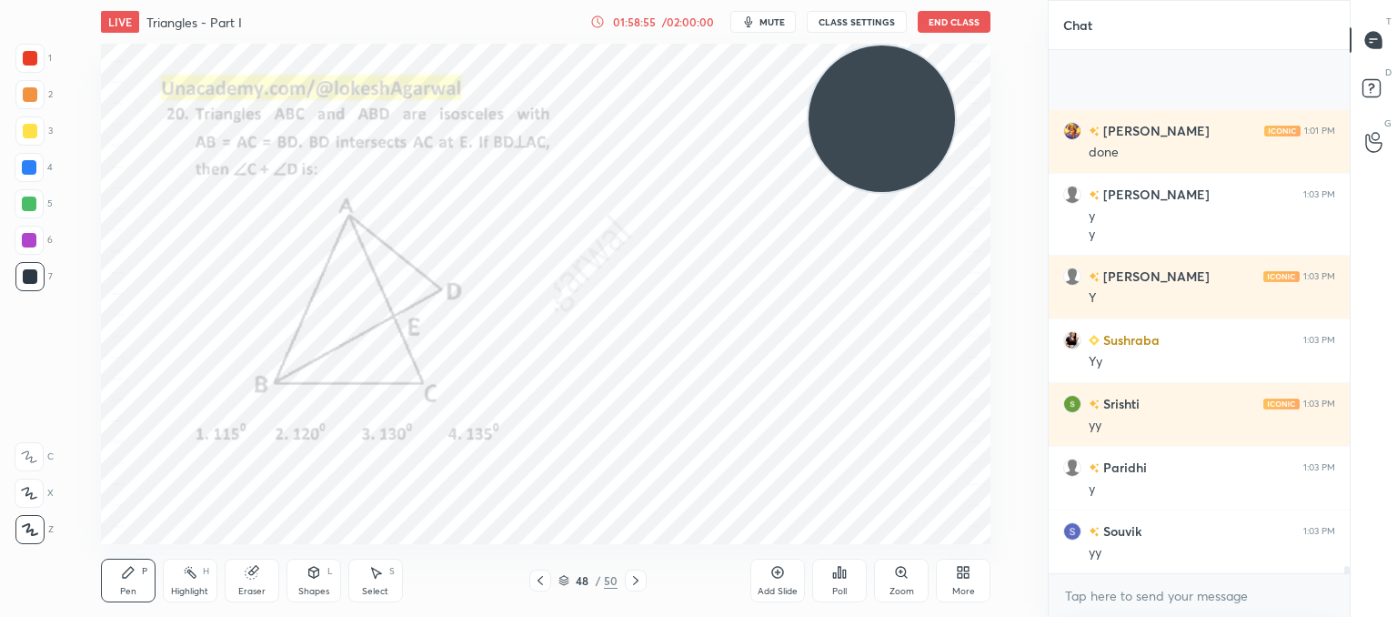
scroll to position [36759, 0]
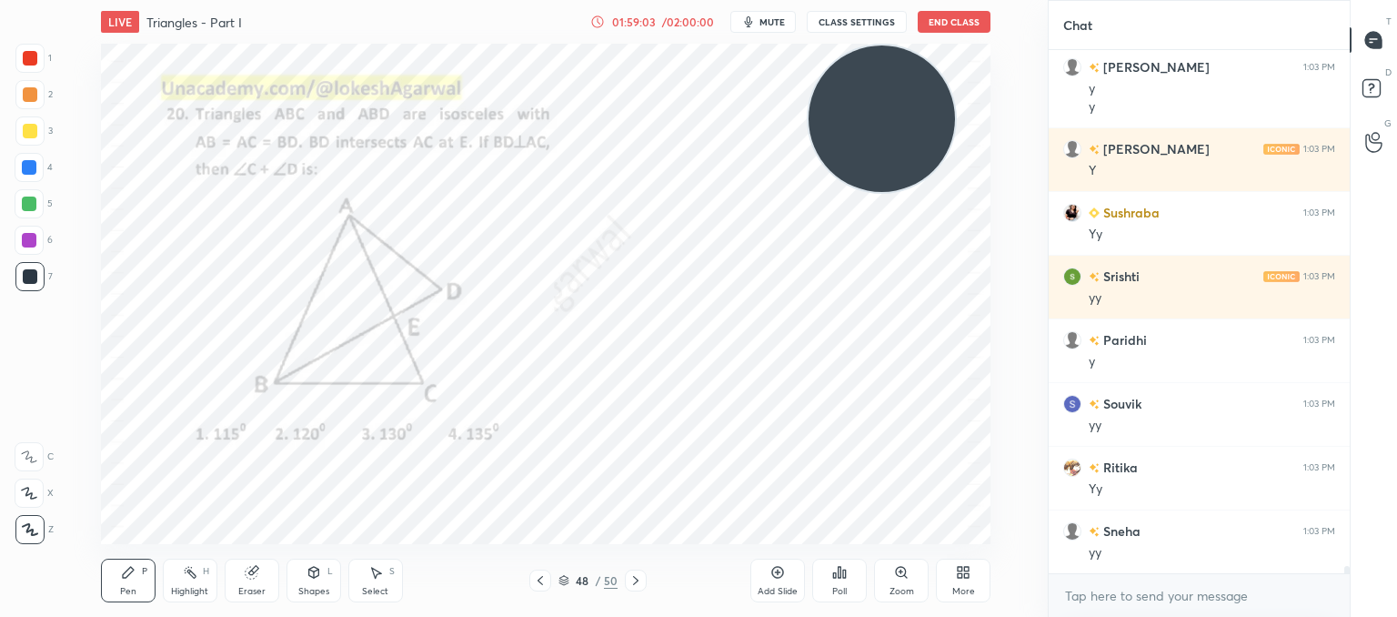
click at [258, 568] on div "Eraser" at bounding box center [252, 580] width 55 height 44
drag, startPoint x: 136, startPoint y: 591, endPoint x: 156, endPoint y: 546, distance: 50.1
click at [137, 590] on div "Pen P" at bounding box center [128, 580] width 55 height 44
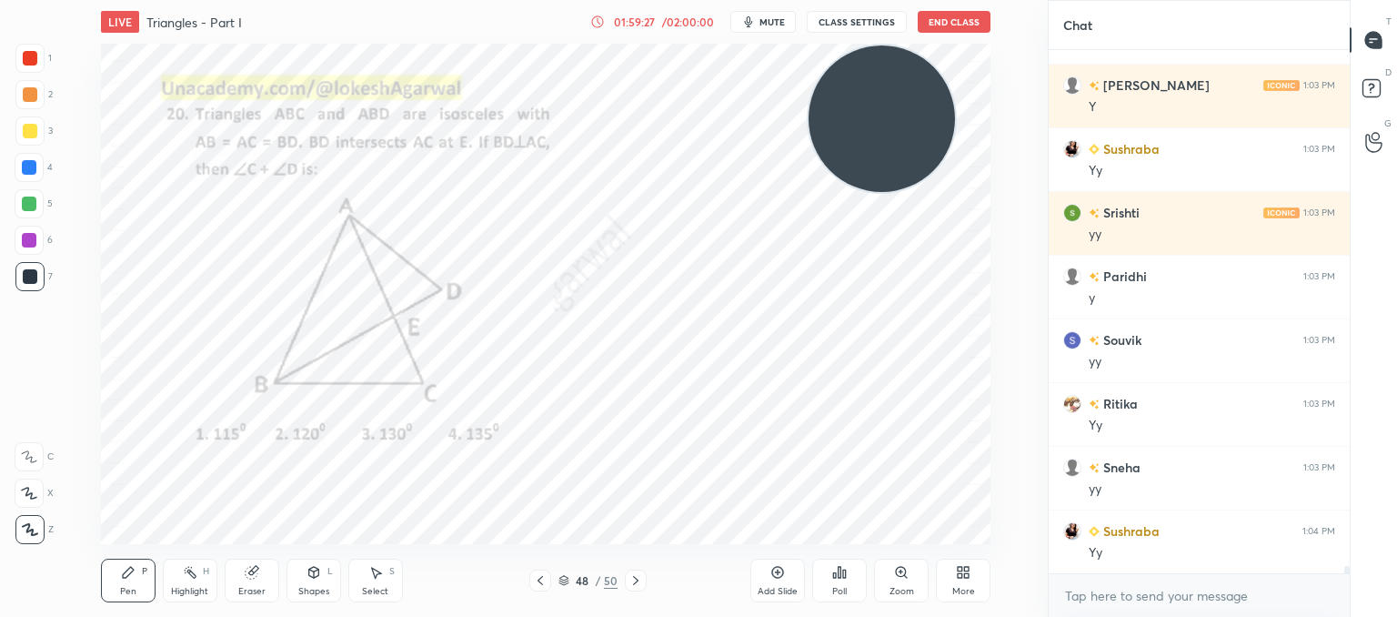
scroll to position [36950, 0]
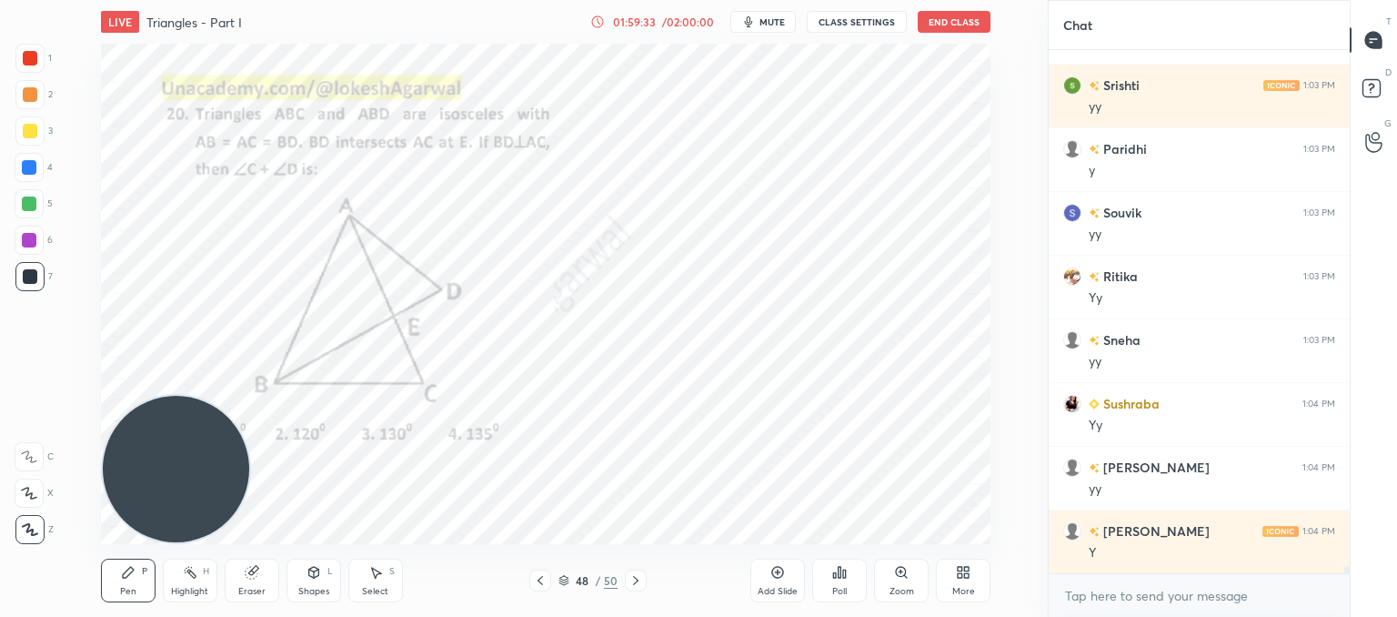
drag, startPoint x: 911, startPoint y: 106, endPoint x: 0, endPoint y: 659, distance: 1064.8
click at [0, 0] on html "1 2 3 4 5 6 7 C X Z C X Z E E Erase all H H LIVE Triangles - Part I 01:59:33 / …" at bounding box center [698, 0] width 1397 height 0
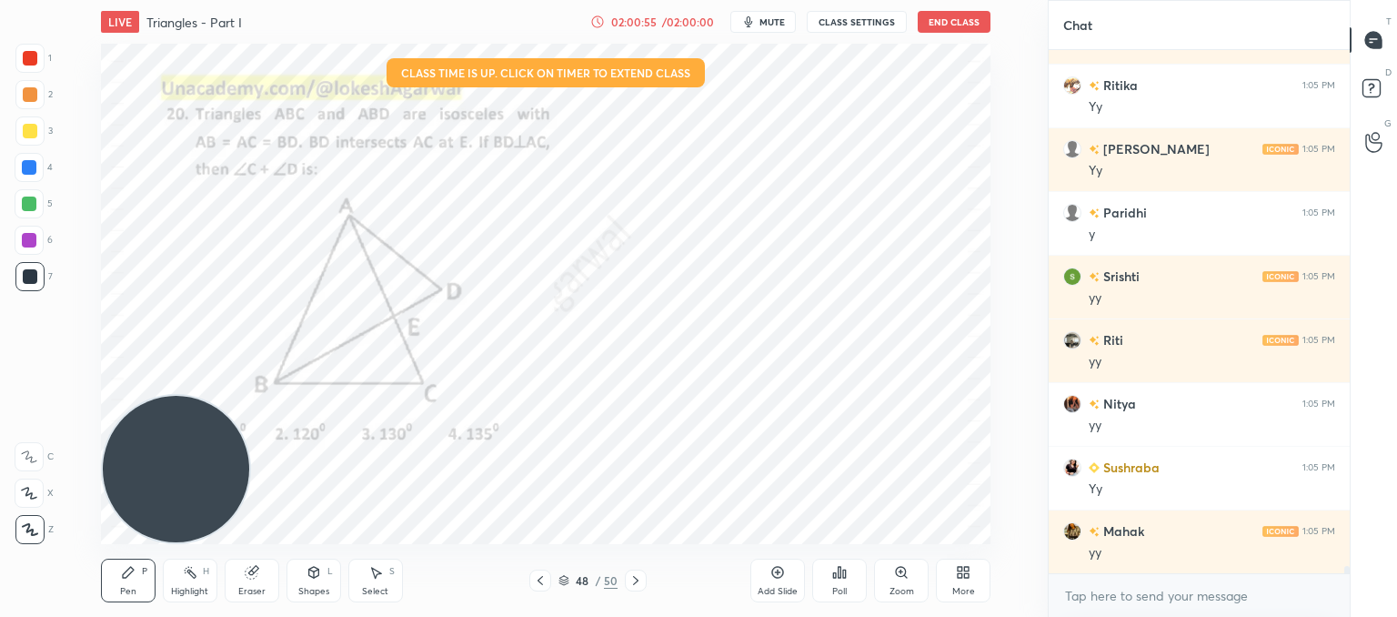
scroll to position [37905, 0]
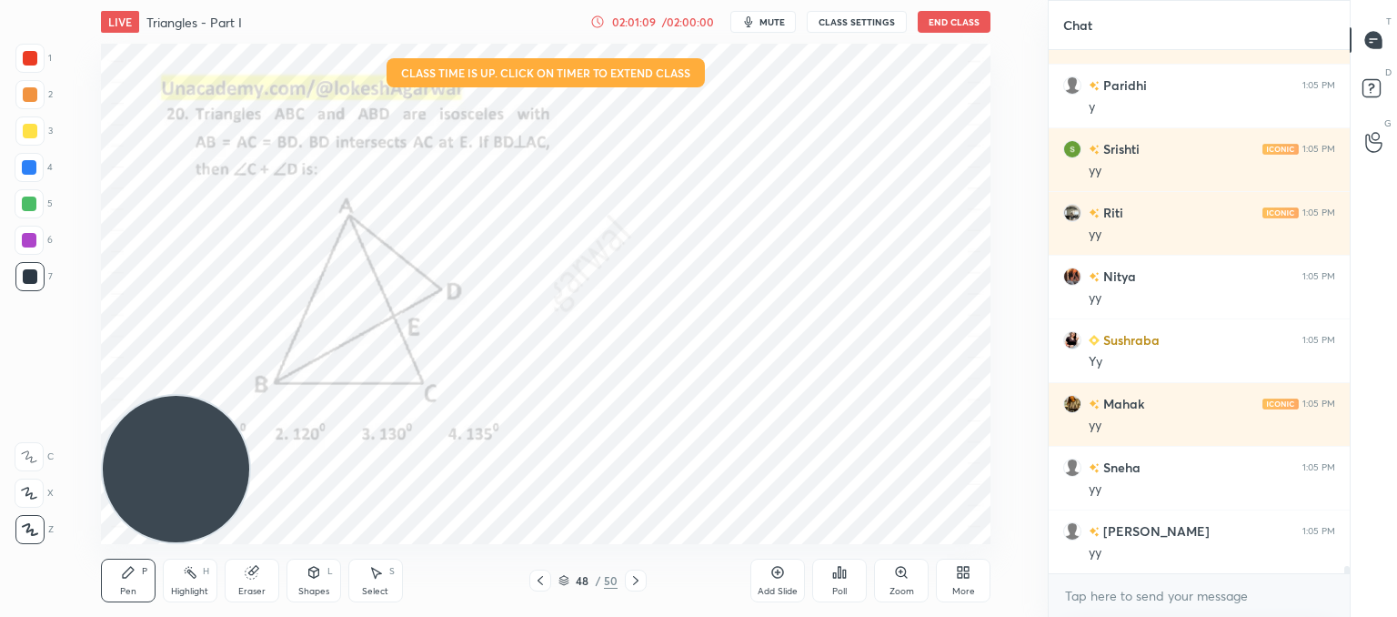
click at [543, 579] on icon at bounding box center [540, 580] width 15 height 15
click at [632, 581] on icon at bounding box center [636, 580] width 15 height 15
click at [631, 579] on icon at bounding box center [636, 580] width 15 height 15
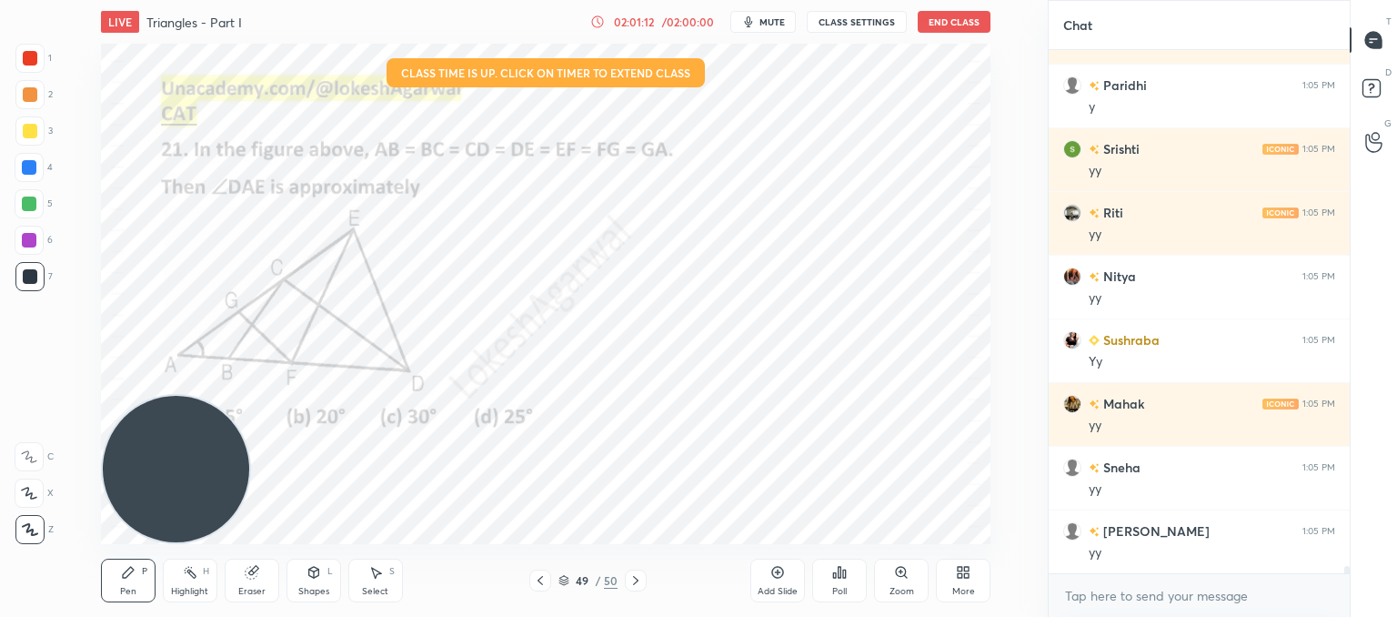
click at [633, 582] on icon at bounding box center [636, 580] width 15 height 15
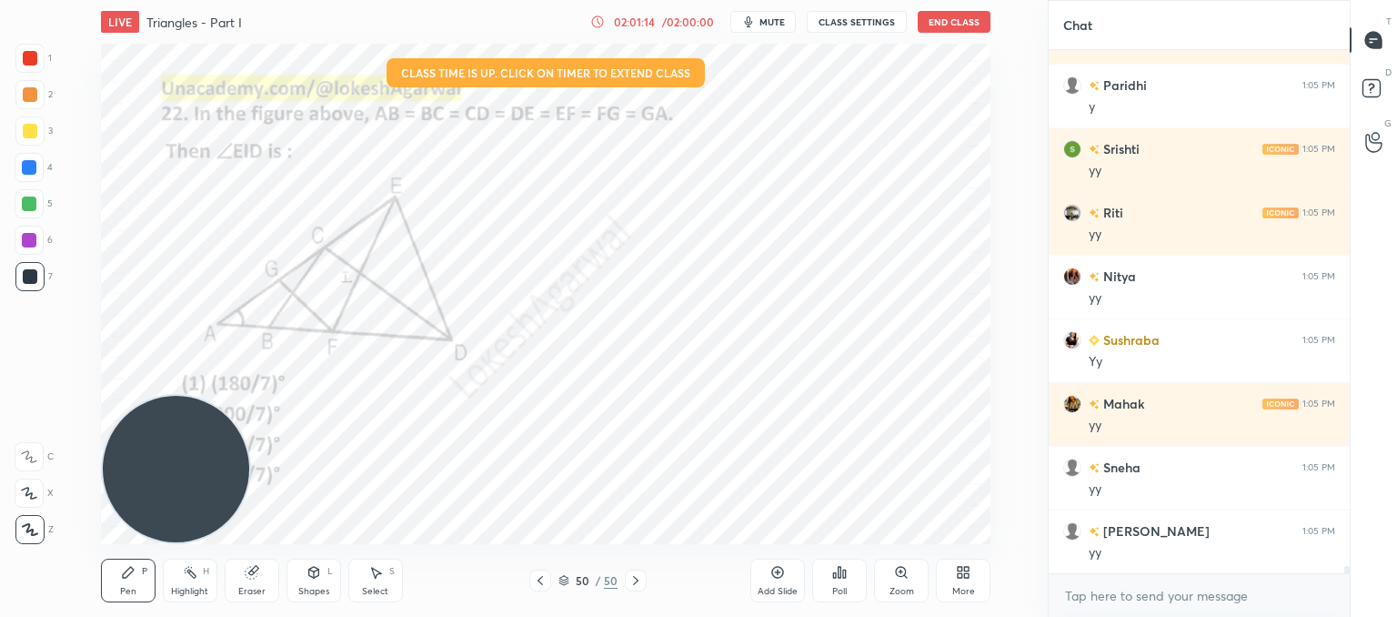
click at [542, 585] on icon at bounding box center [540, 580] width 15 height 15
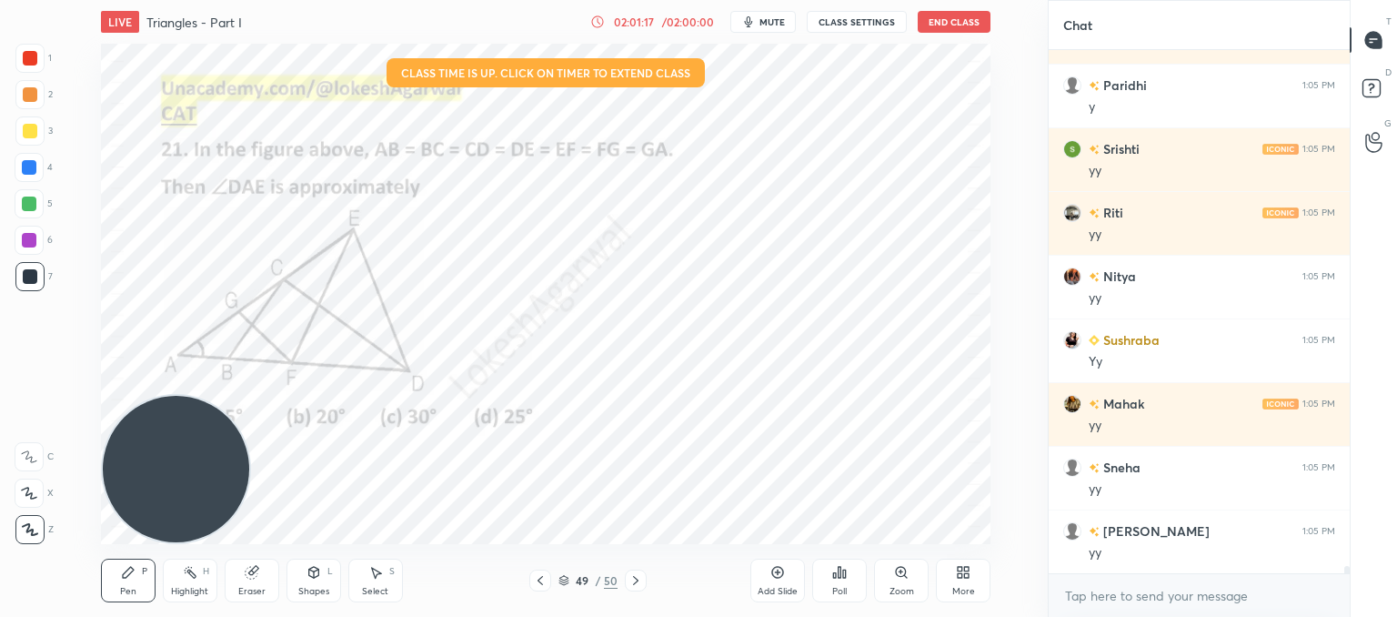
click at [637, 582] on icon at bounding box center [635, 580] width 5 height 9
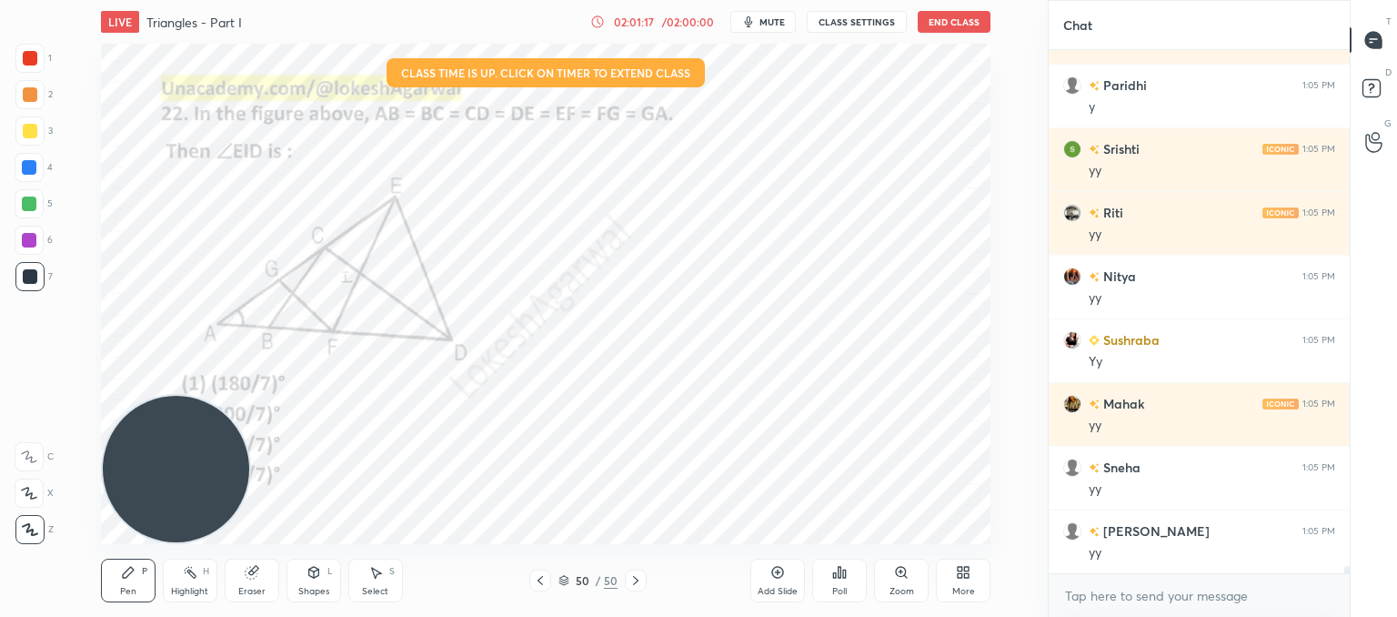
click at [638, 580] on icon at bounding box center [635, 580] width 5 height 9
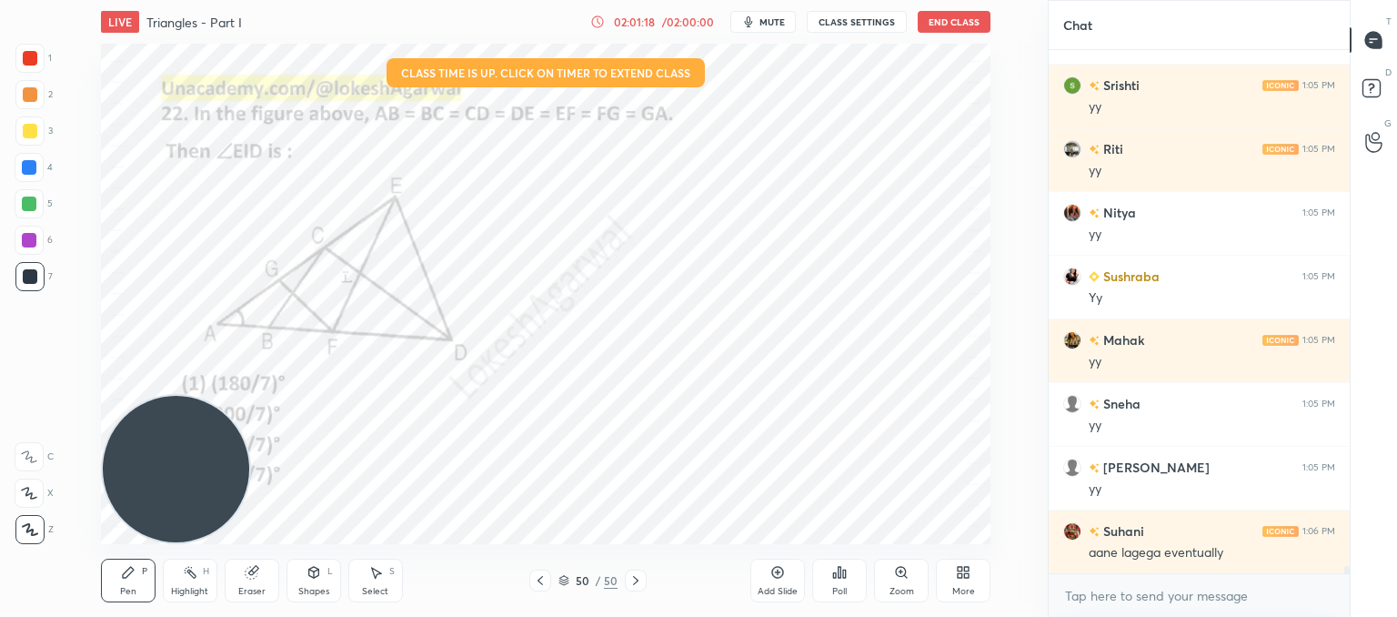
click at [537, 582] on icon at bounding box center [540, 580] width 15 height 15
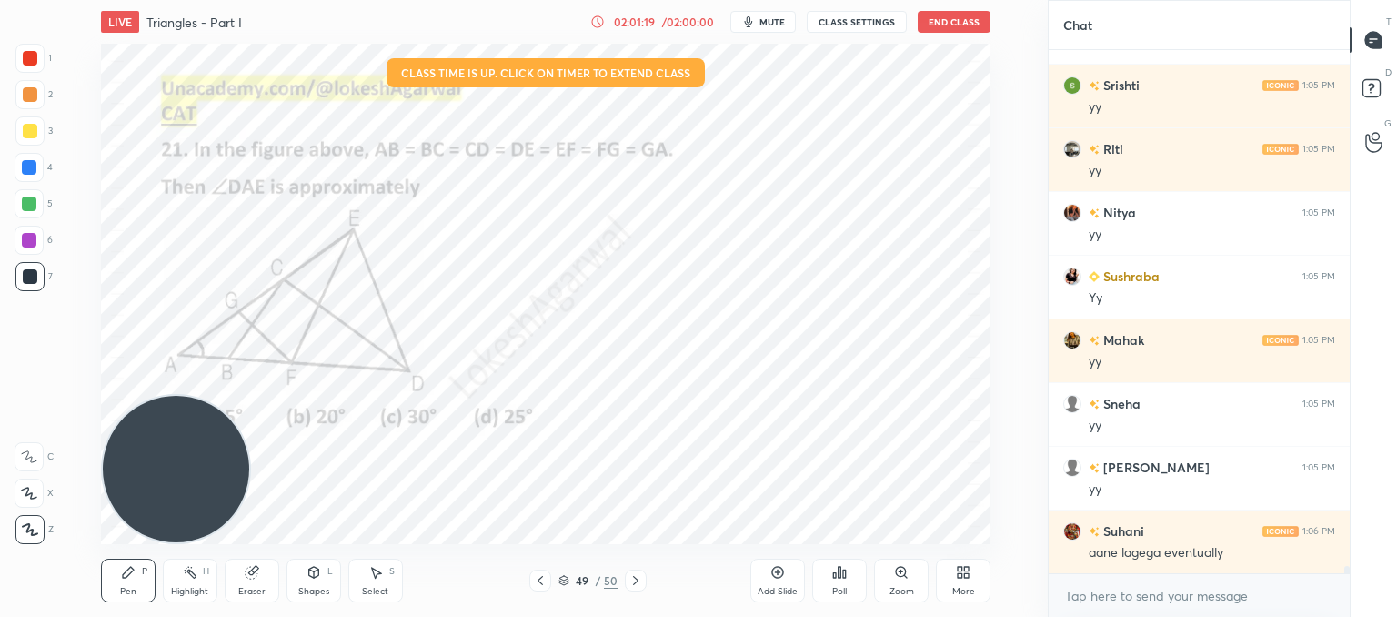
click at [538, 581] on icon at bounding box center [540, 580] width 5 height 9
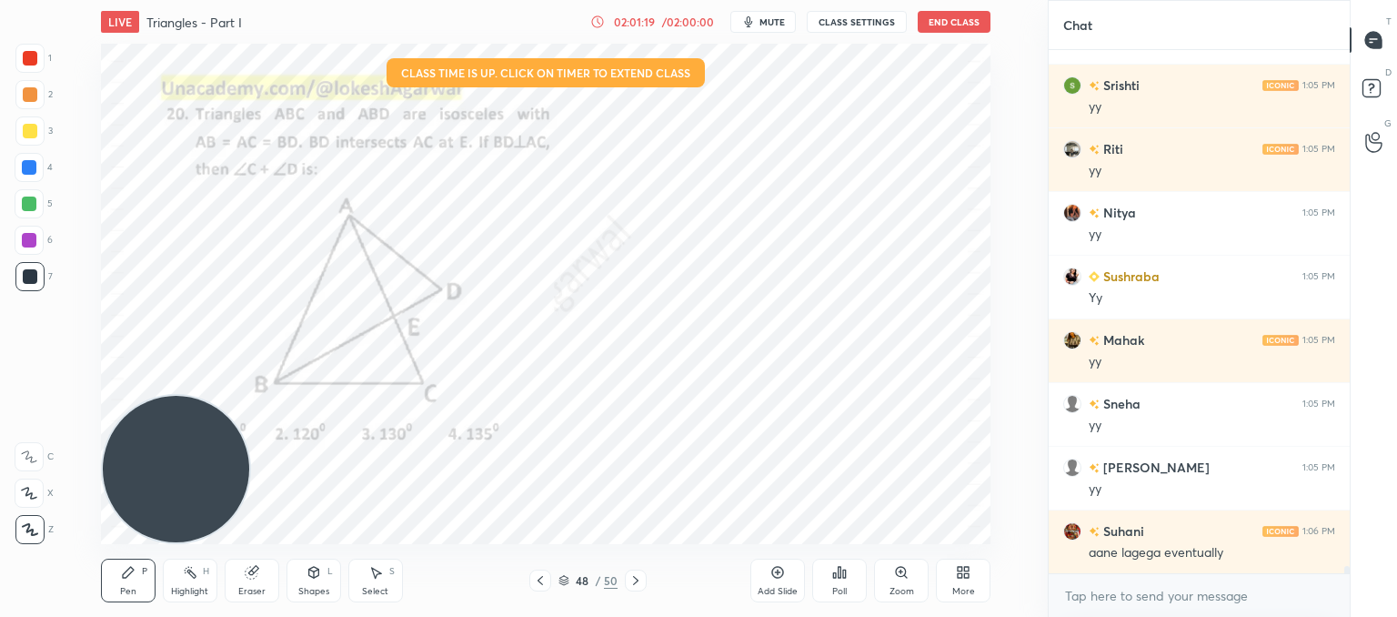
click at [538, 580] on icon at bounding box center [540, 580] width 5 height 9
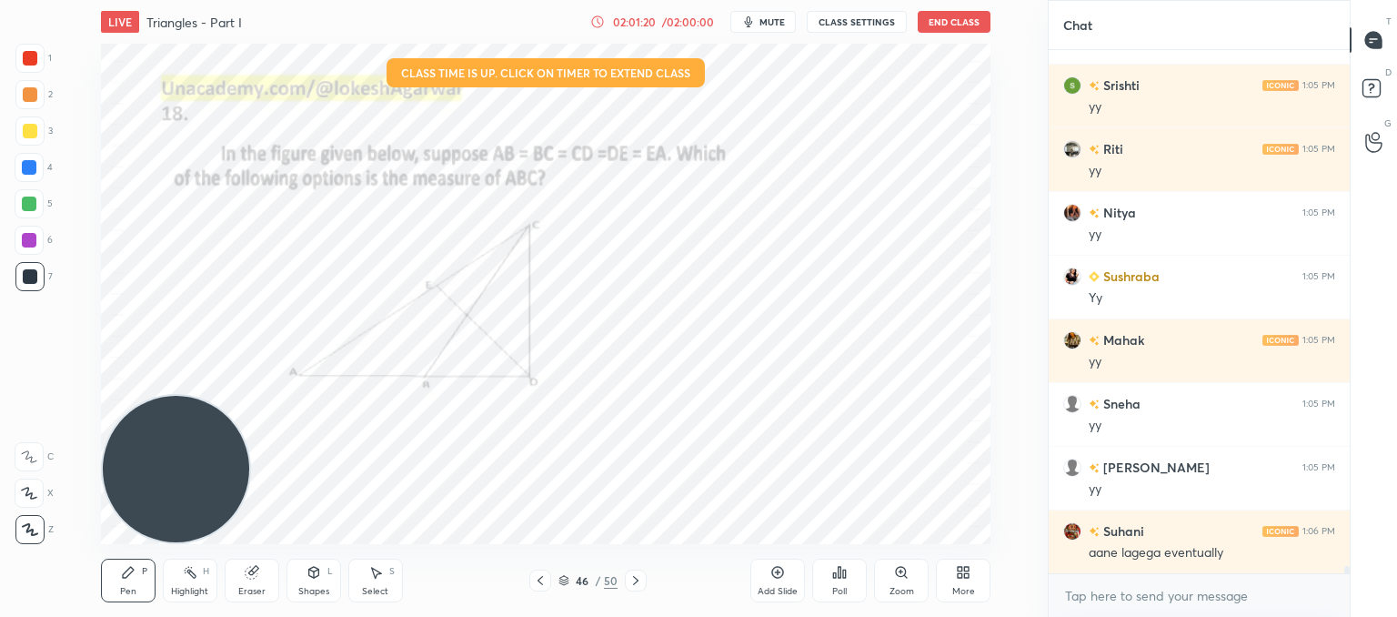
click at [538, 580] on icon at bounding box center [540, 580] width 5 height 9
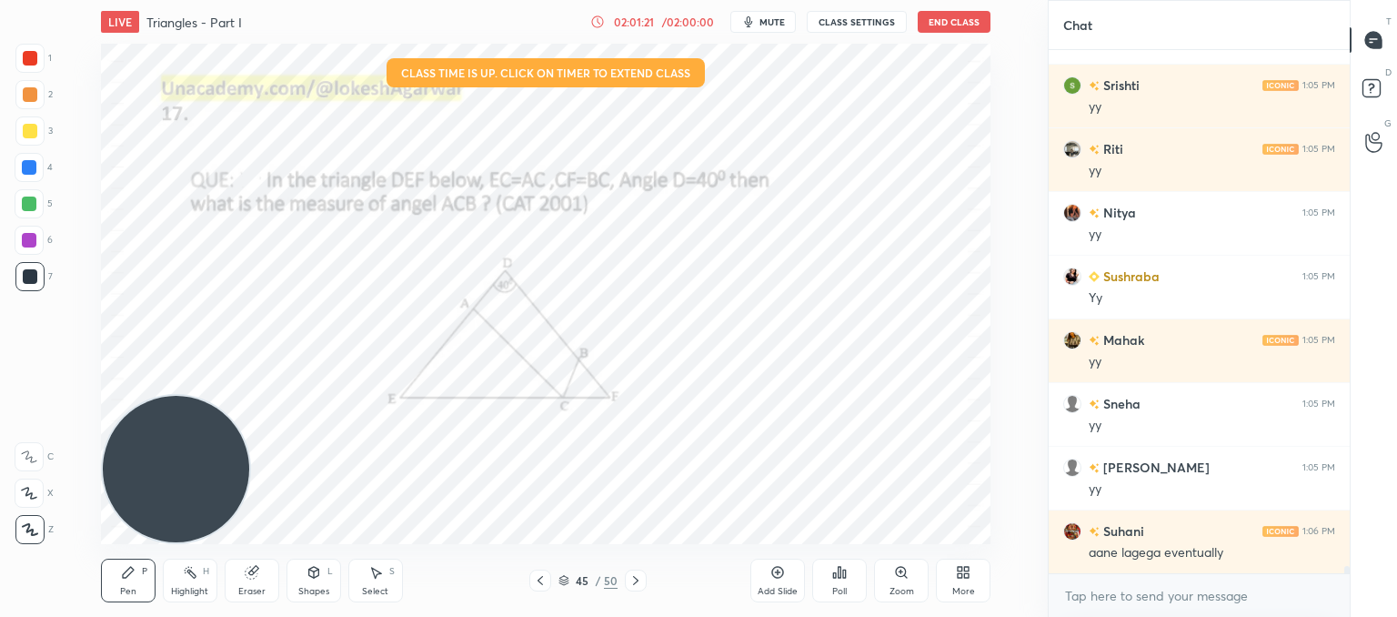
click at [538, 580] on icon at bounding box center [540, 580] width 5 height 9
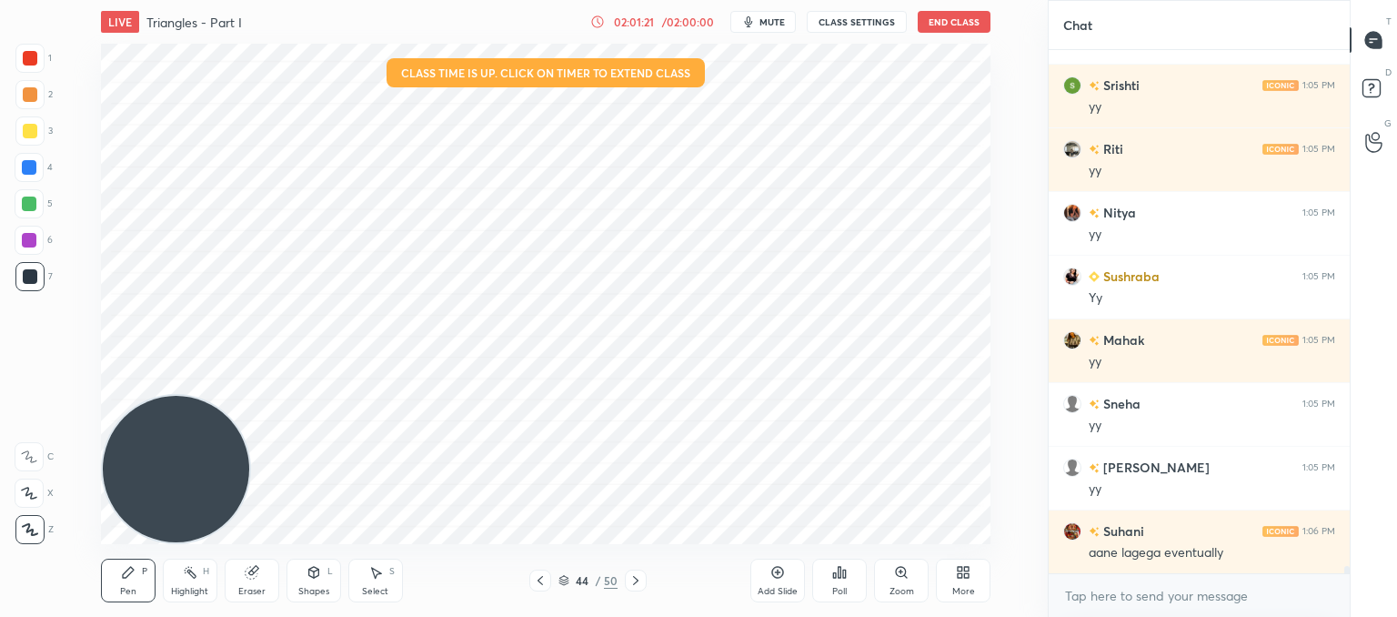
click at [538, 580] on icon at bounding box center [540, 580] width 5 height 9
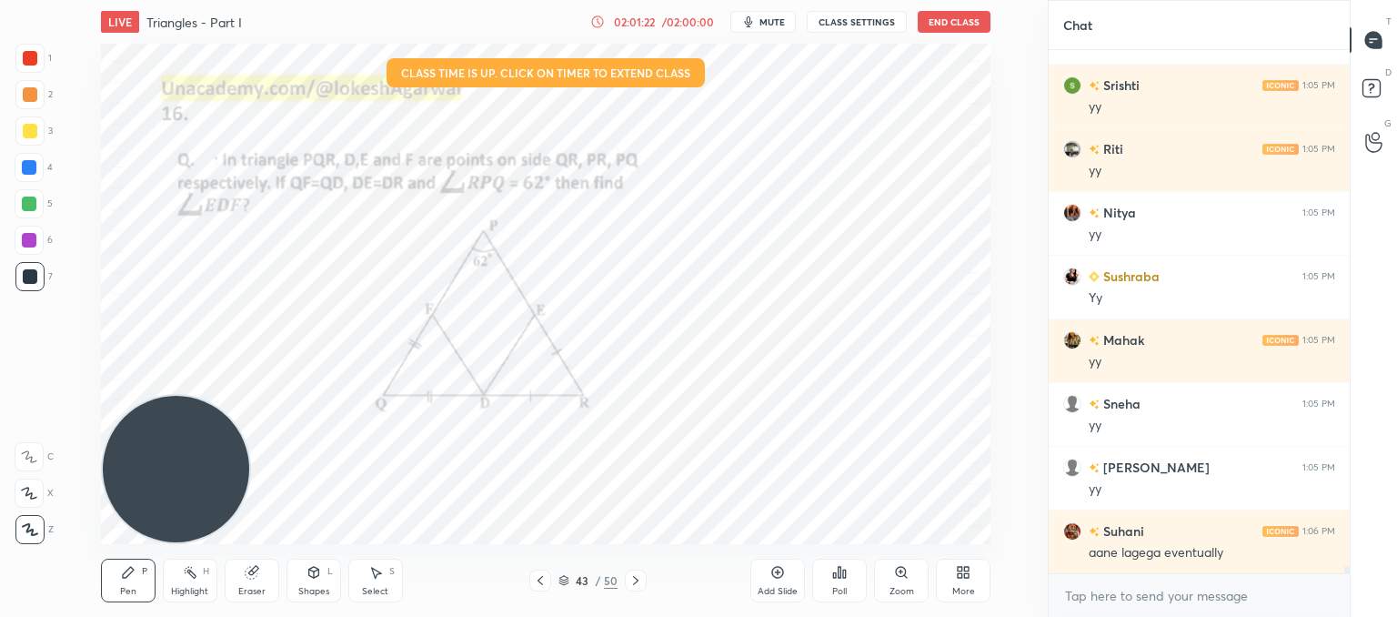
click at [538, 580] on icon at bounding box center [540, 580] width 5 height 9
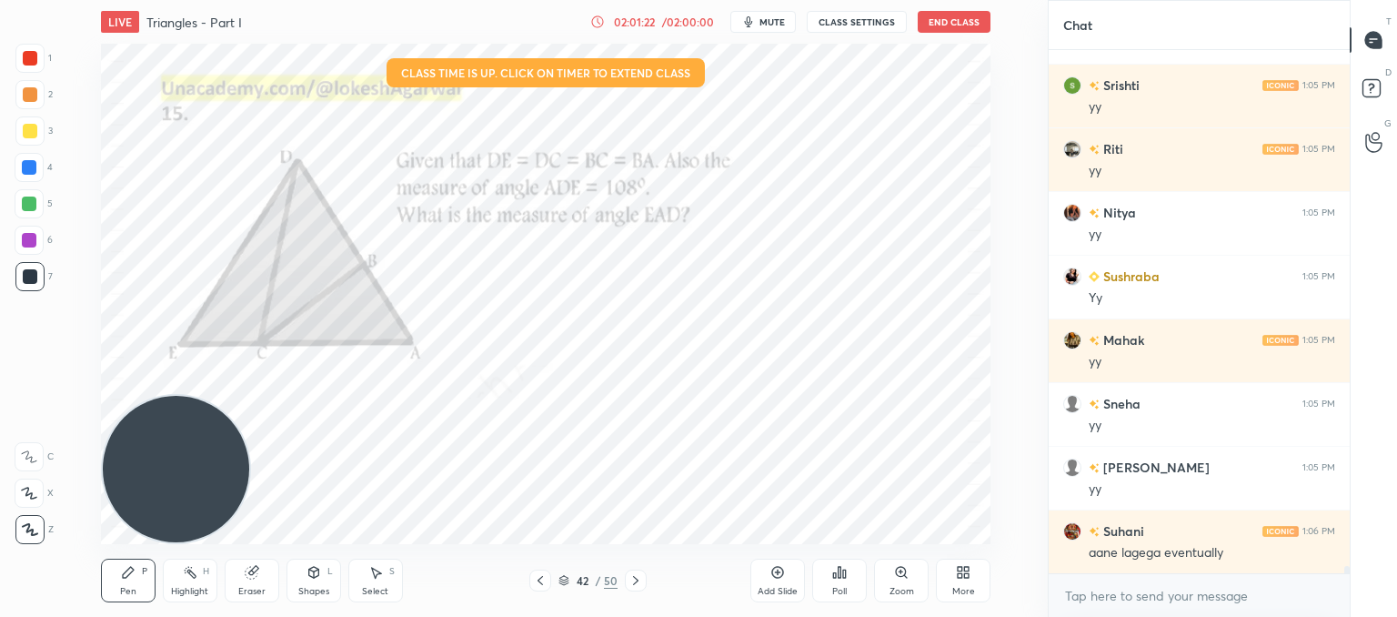
click at [542, 580] on icon at bounding box center [540, 580] width 15 height 15
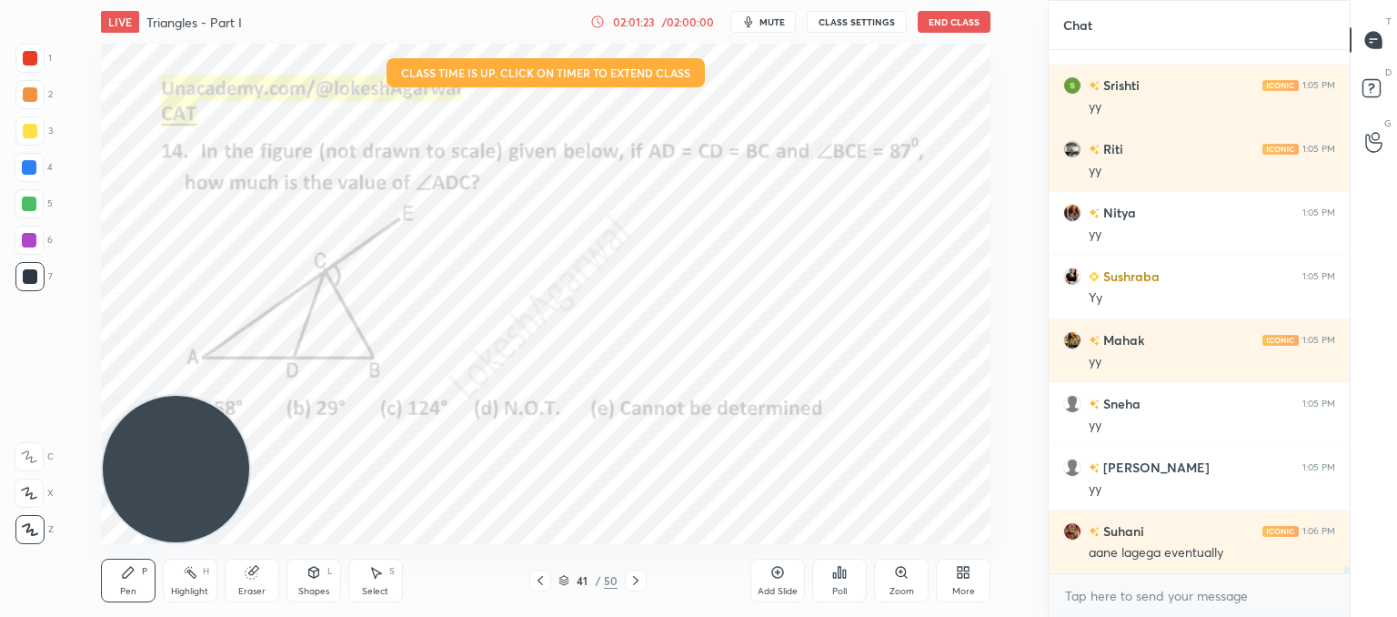
click at [544, 580] on icon at bounding box center [540, 580] width 15 height 15
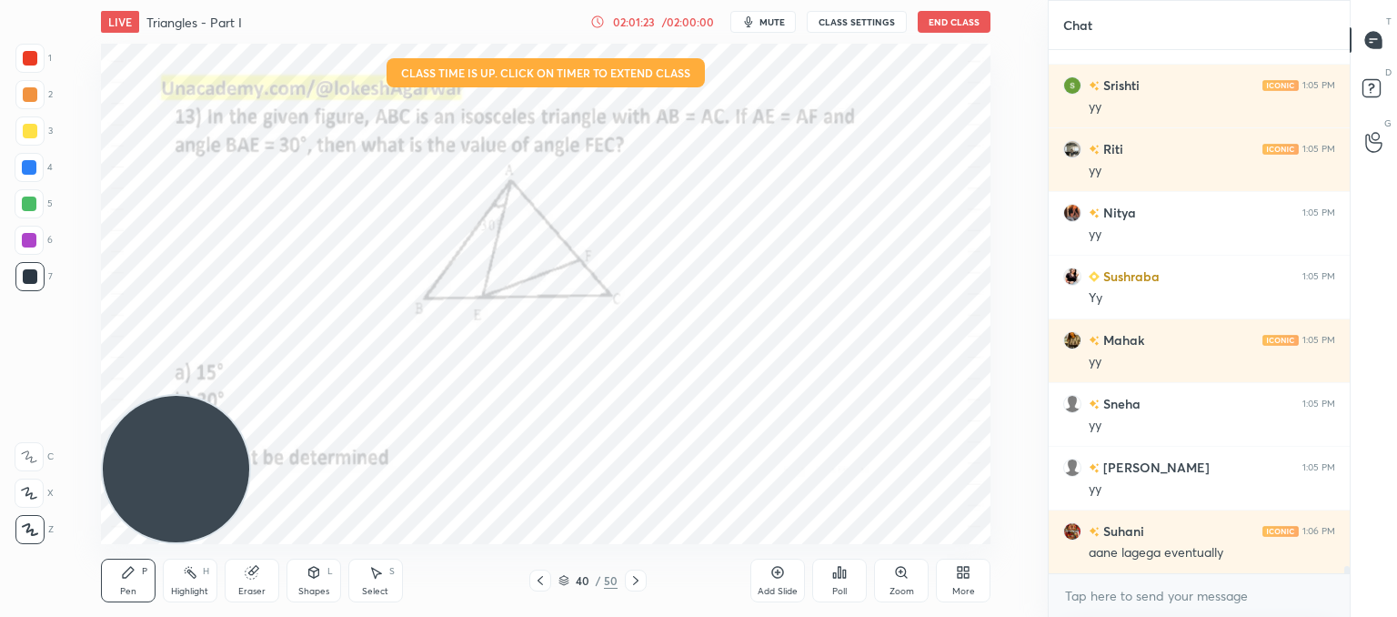
click at [544, 580] on icon at bounding box center [540, 580] width 15 height 15
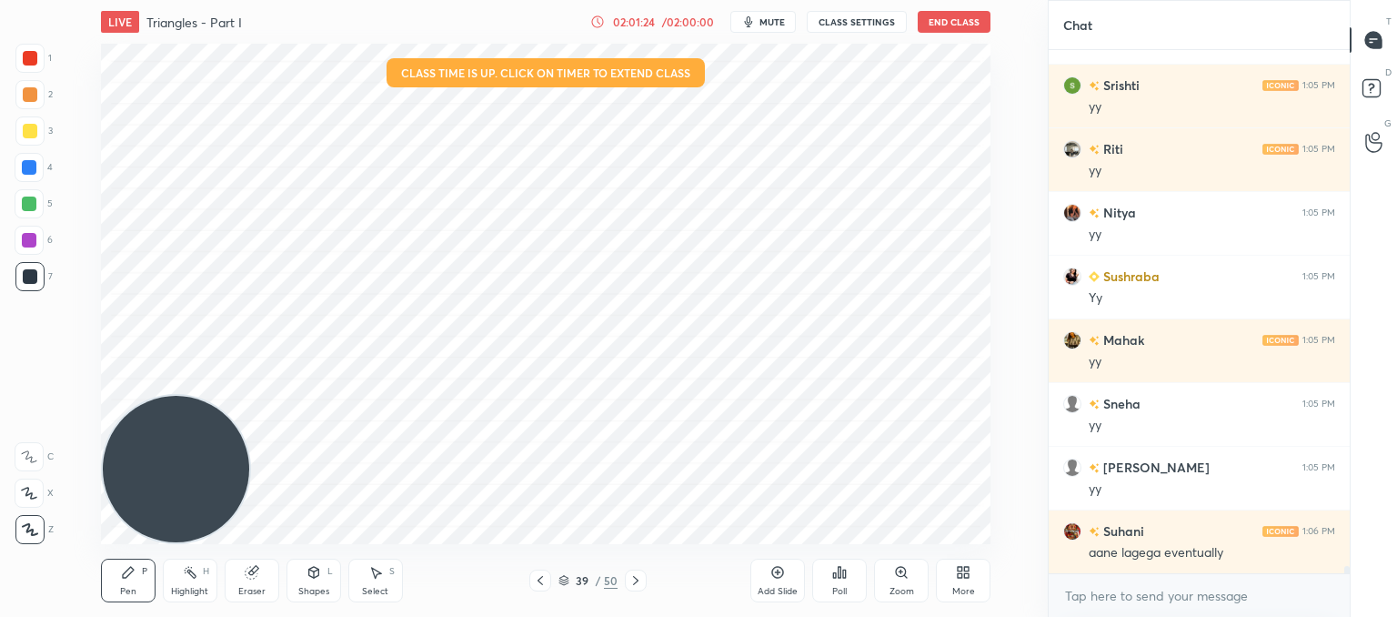
scroll to position [38033, 0]
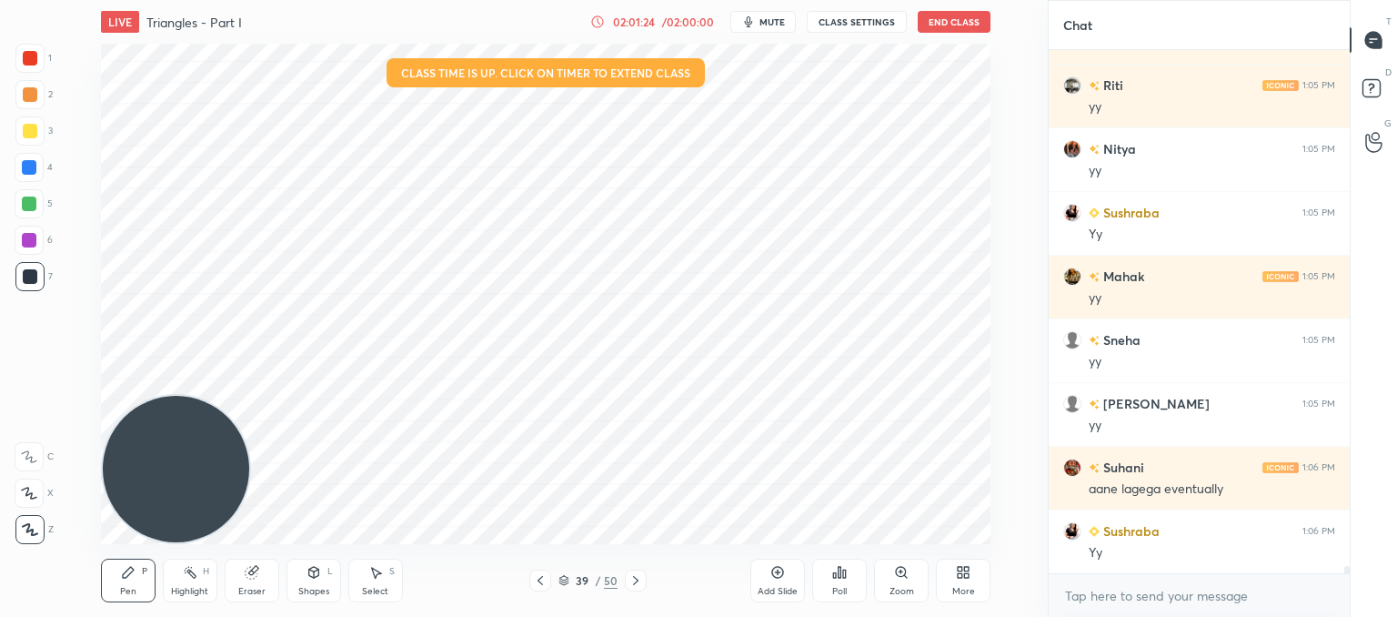
click at [545, 580] on icon at bounding box center [540, 580] width 15 height 15
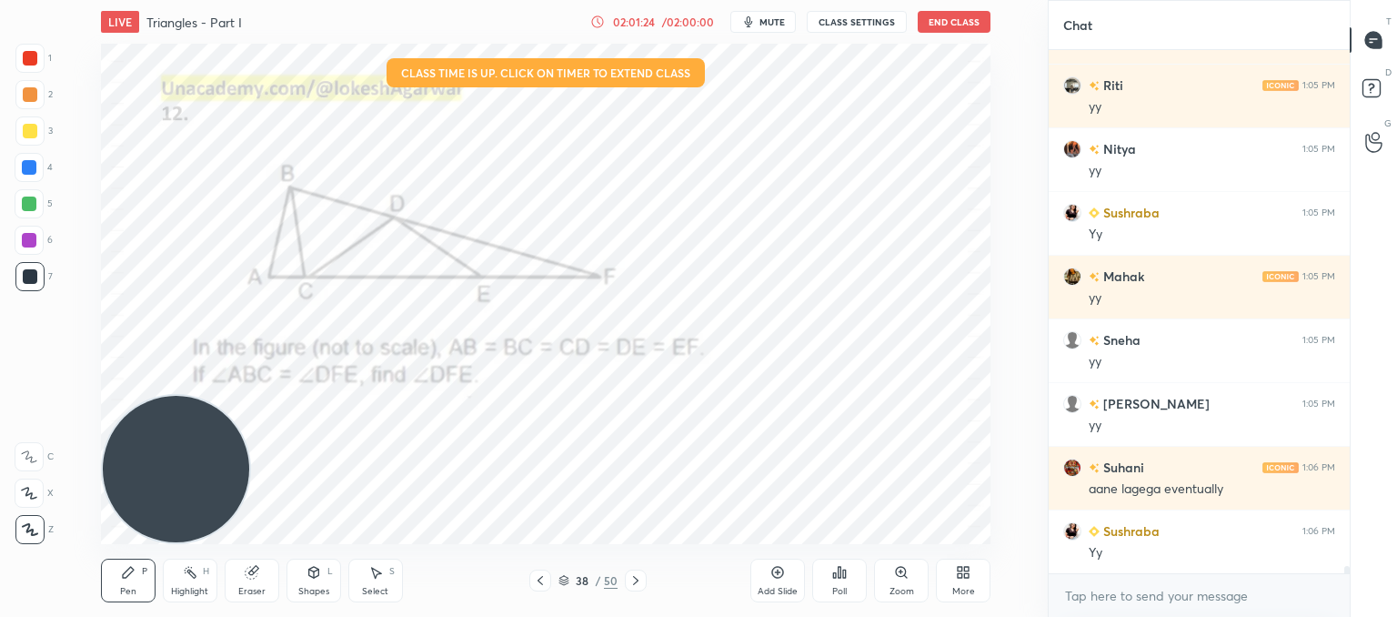
click at [545, 580] on icon at bounding box center [540, 580] width 15 height 15
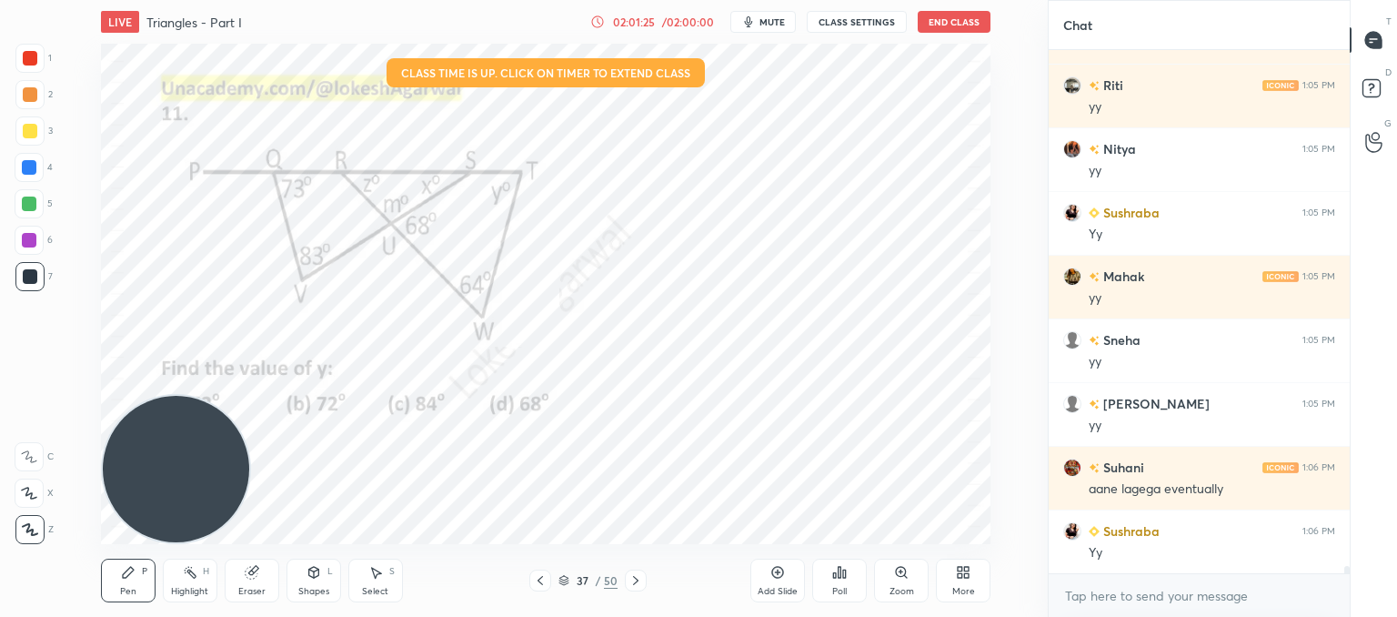
click at [546, 580] on icon at bounding box center [540, 580] width 15 height 15
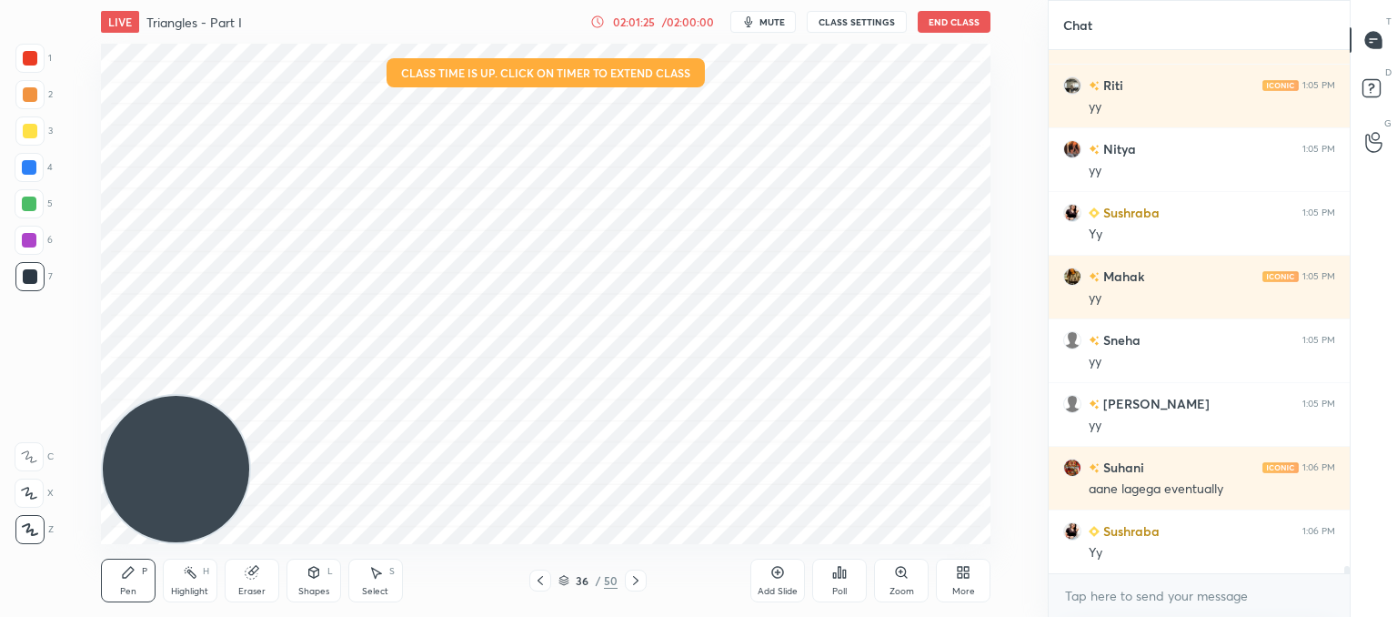
click at [545, 579] on icon at bounding box center [540, 580] width 15 height 15
click at [543, 580] on icon at bounding box center [540, 580] width 15 height 15
click at [544, 580] on icon at bounding box center [540, 580] width 15 height 15
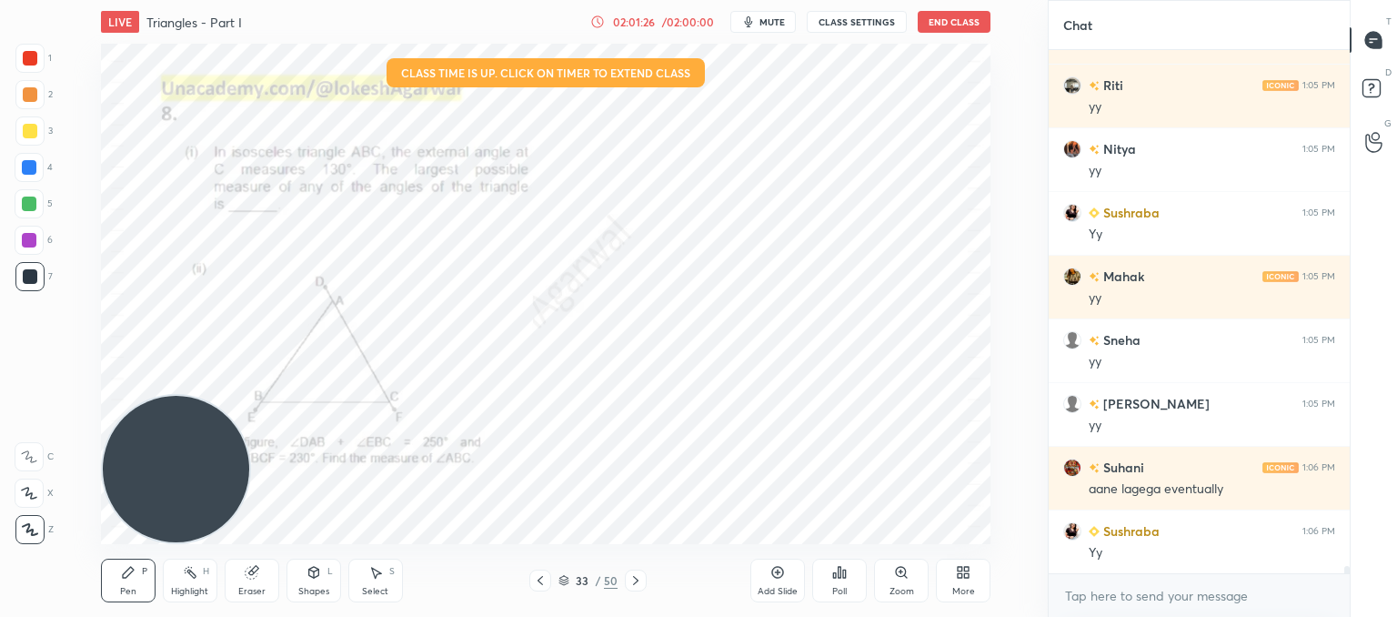
click at [544, 579] on icon at bounding box center [540, 580] width 15 height 15
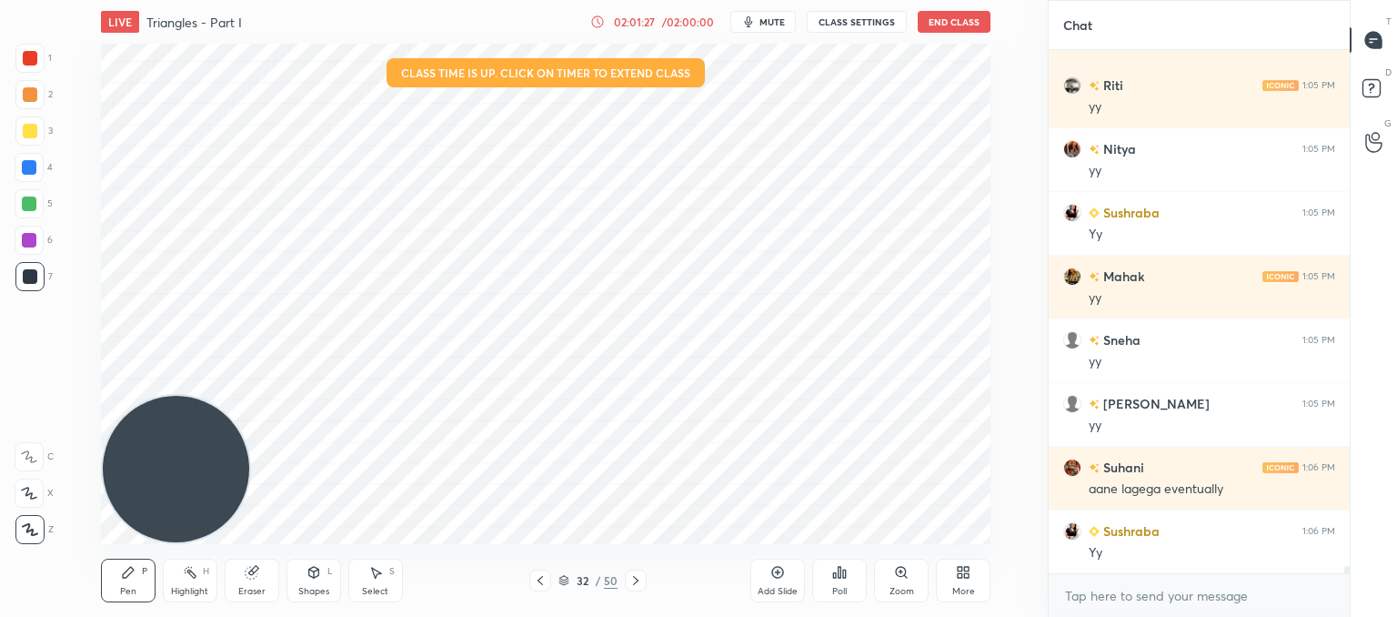
click at [543, 580] on icon at bounding box center [540, 580] width 15 height 15
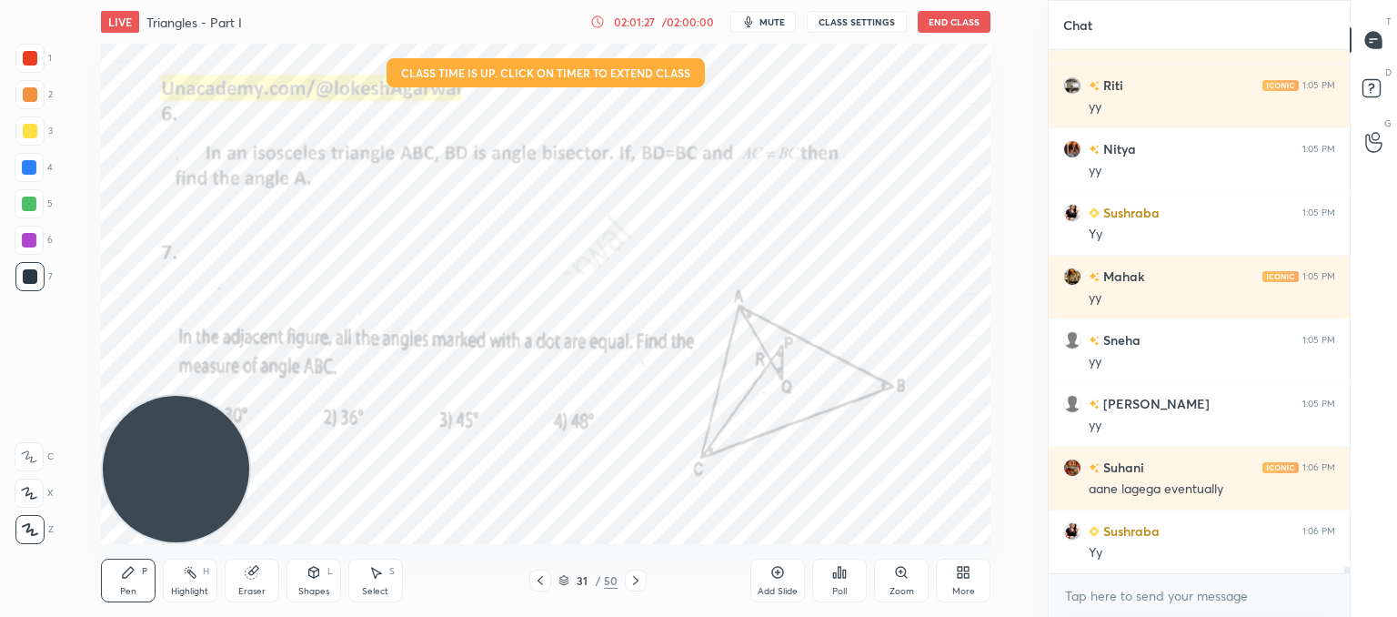
click at [544, 580] on icon at bounding box center [540, 580] width 15 height 15
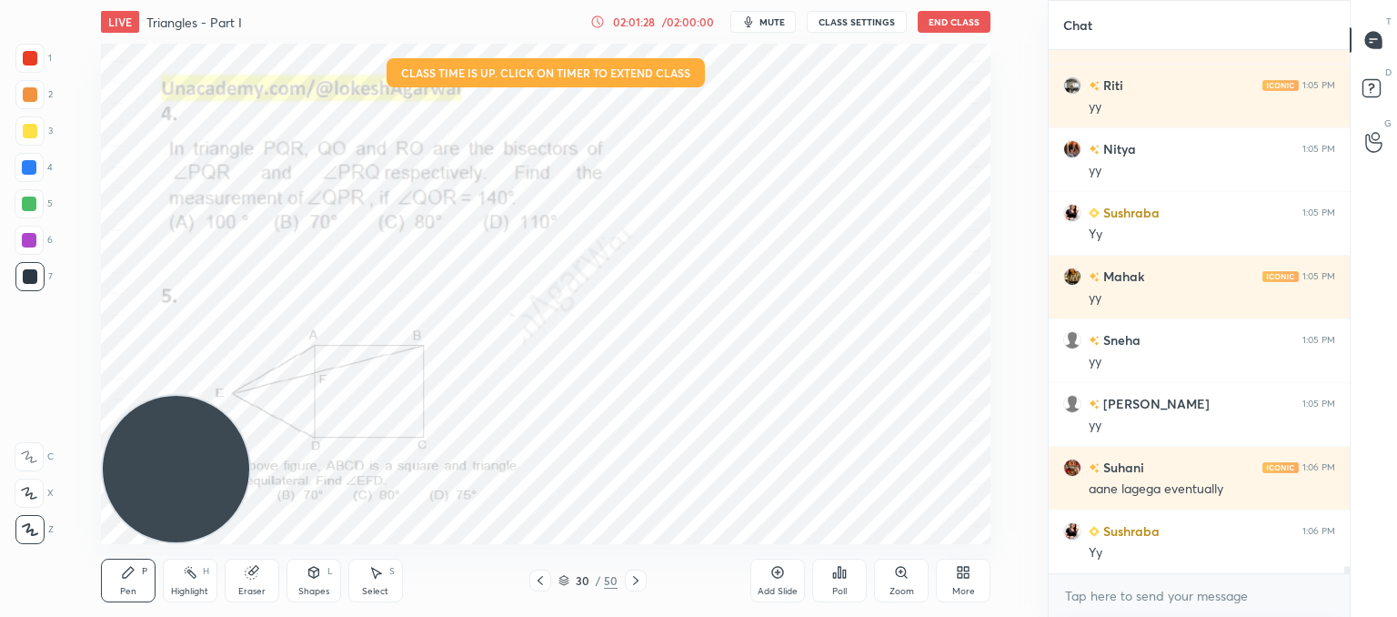
click at [544, 580] on icon at bounding box center [540, 580] width 15 height 15
click at [541, 576] on icon at bounding box center [540, 580] width 15 height 15
click at [540, 587] on icon at bounding box center [540, 580] width 15 height 15
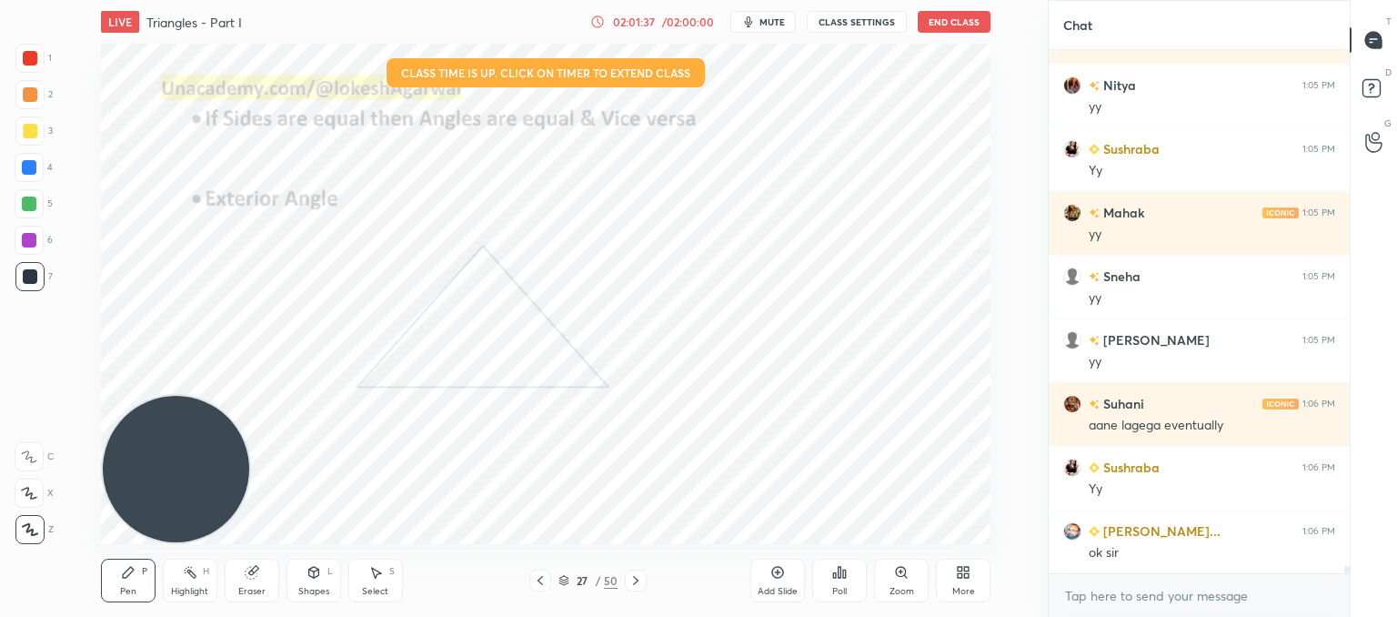
click at [546, 576] on icon at bounding box center [540, 580] width 15 height 15
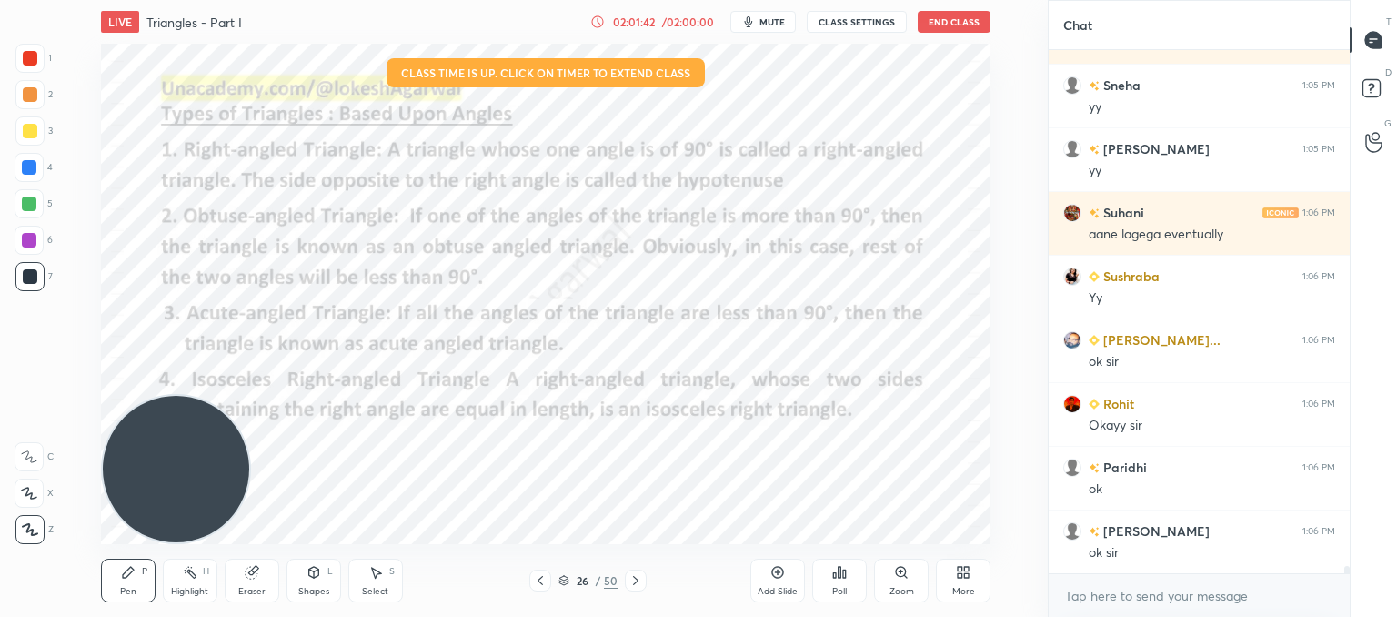
scroll to position [38351, 0]
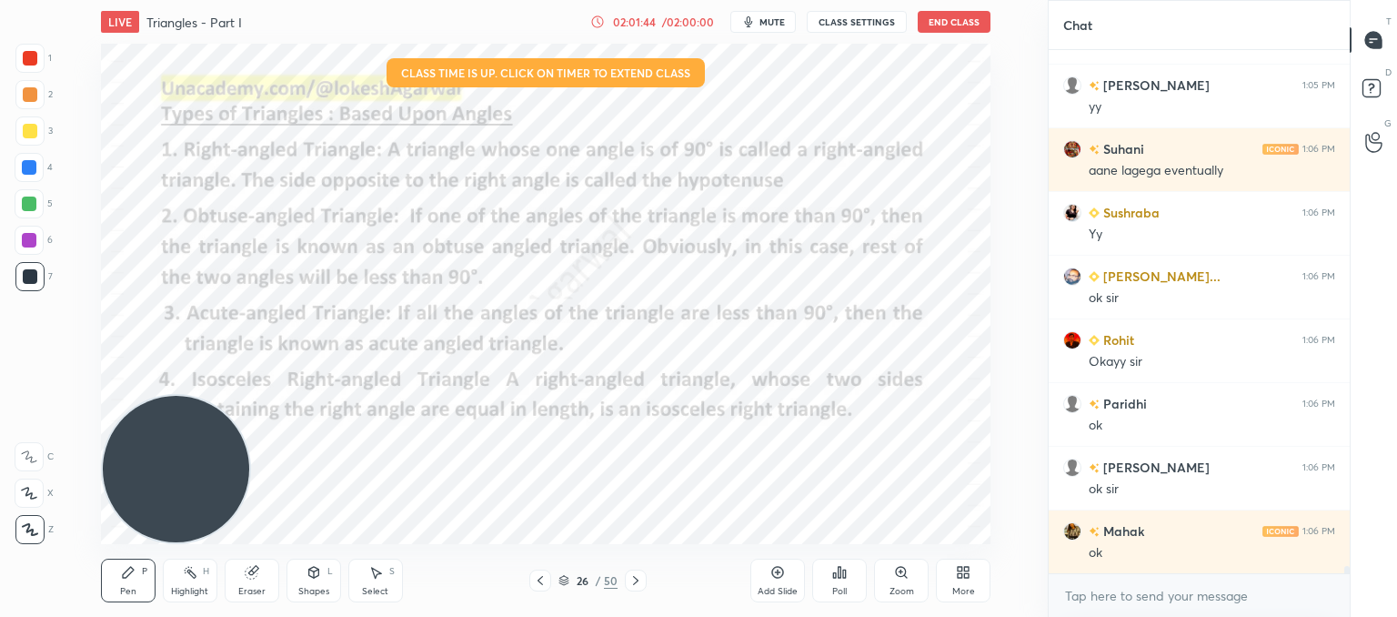
drag, startPoint x: 793, startPoint y: 580, endPoint x: 791, endPoint y: 546, distance: 34.6
click at [793, 580] on div "Add Slide" at bounding box center [777, 580] width 55 height 44
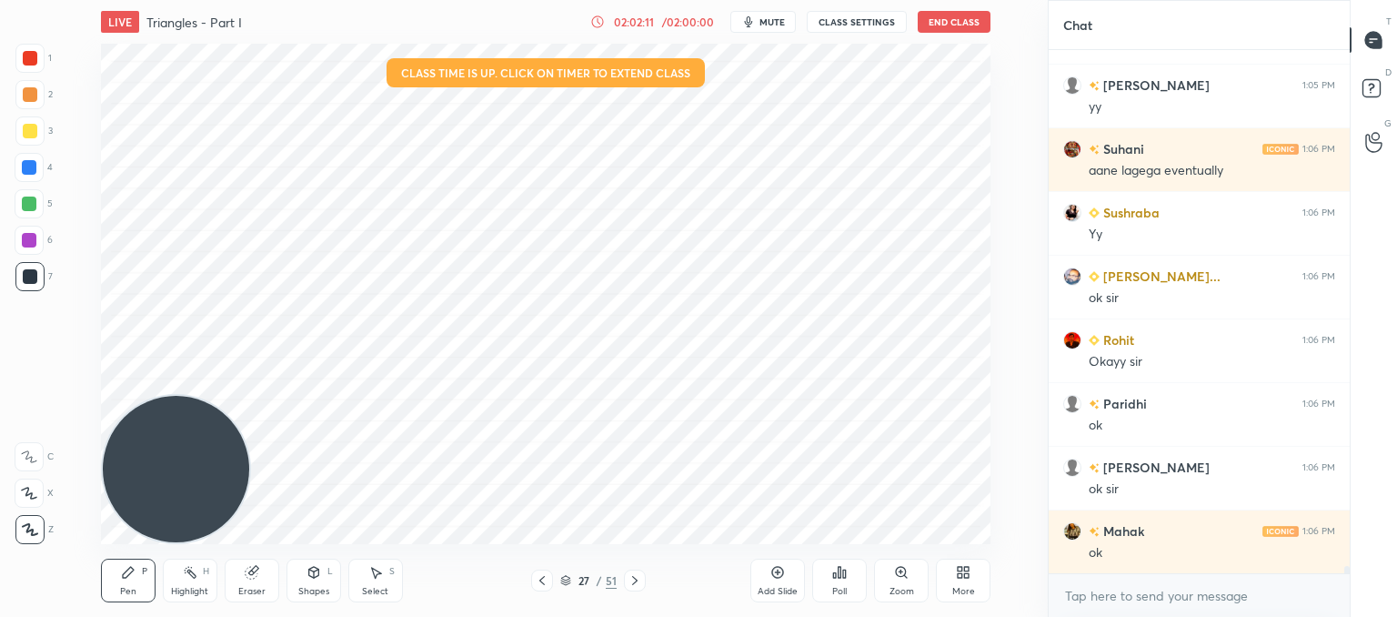
click at [619, 562] on div "LIVE Triangles - Part I 02:02:11 / 02:00:00 mute CLASS SETTINGS End Class Setti…" at bounding box center [545, 308] width 975 height 617
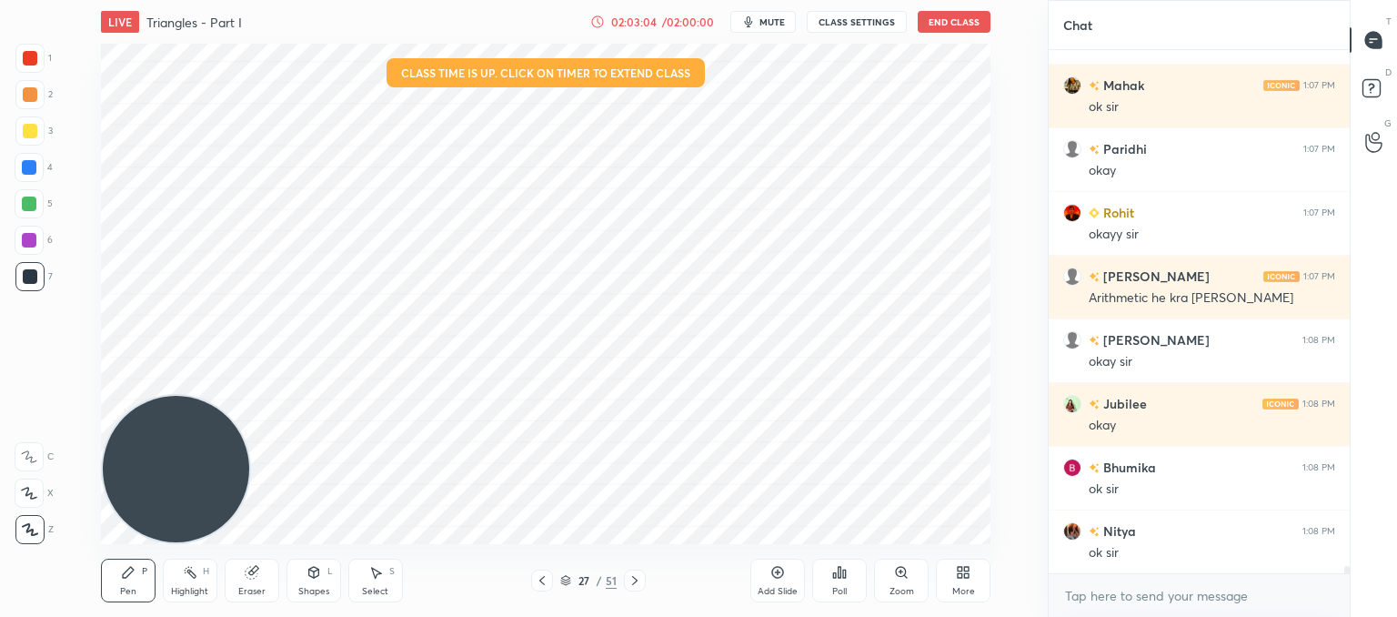
scroll to position [39242, 0]
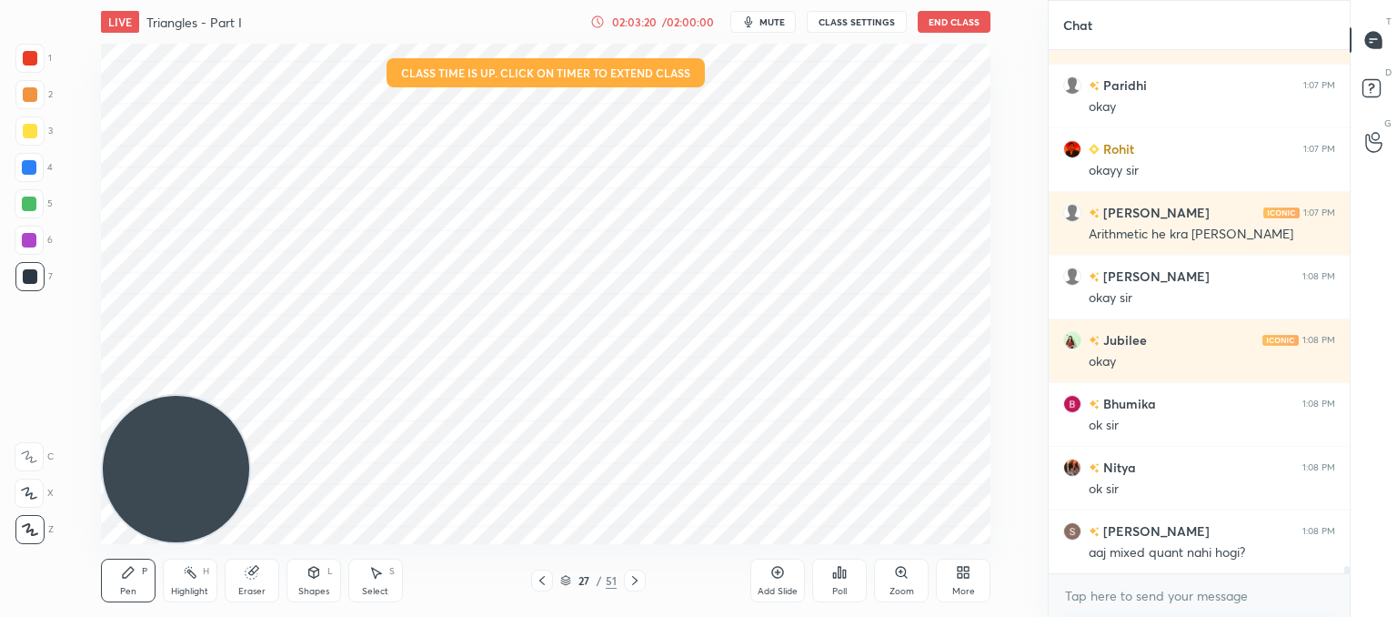
click at [539, 581] on icon at bounding box center [542, 580] width 15 height 15
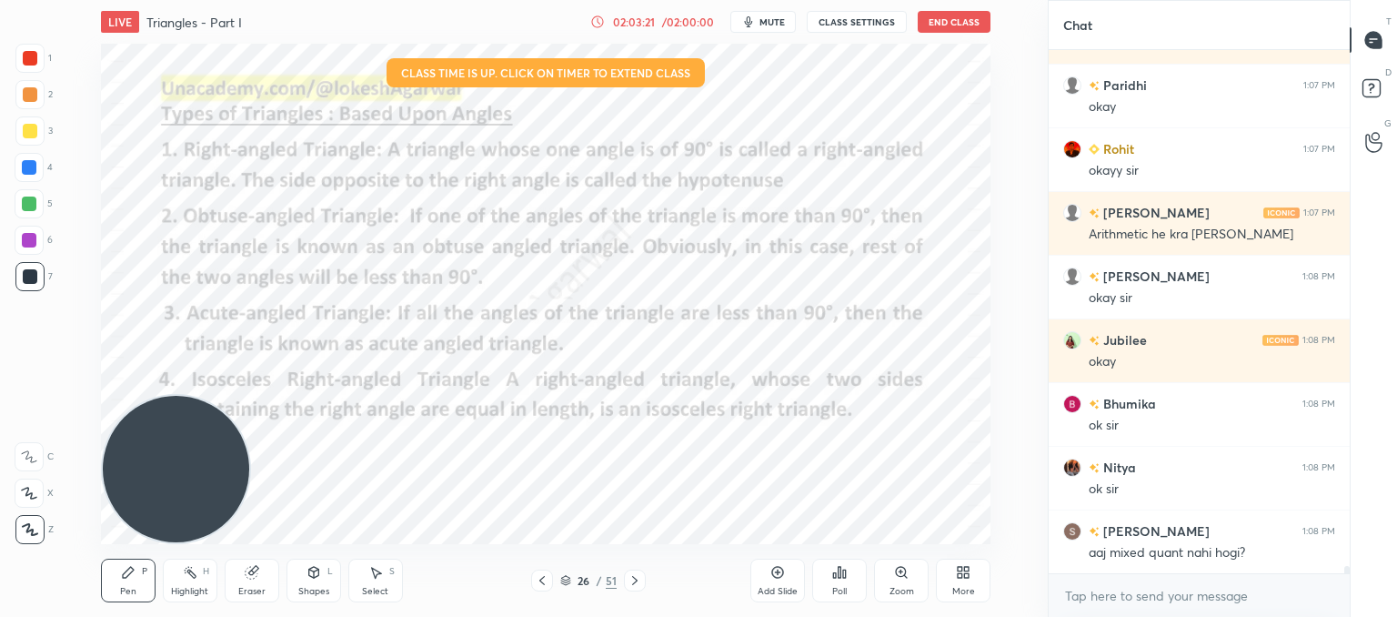
click at [539, 581] on icon at bounding box center [542, 580] width 15 height 15
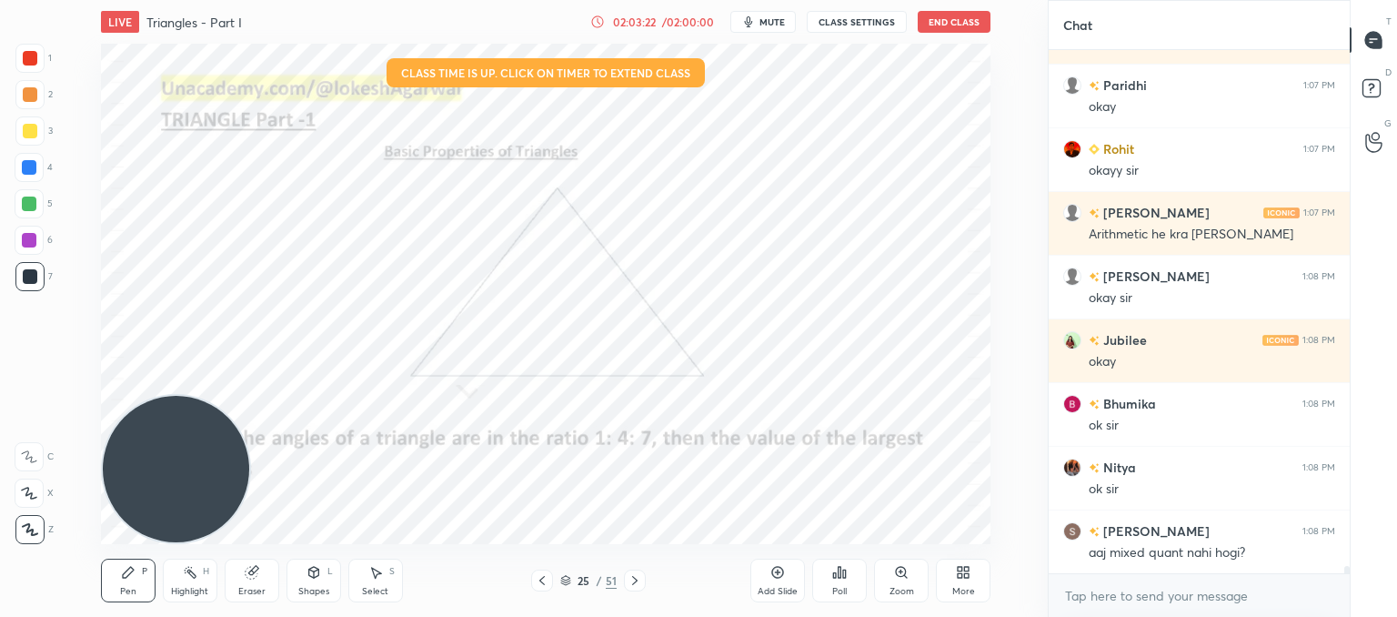
click at [643, 579] on div at bounding box center [635, 580] width 22 height 22
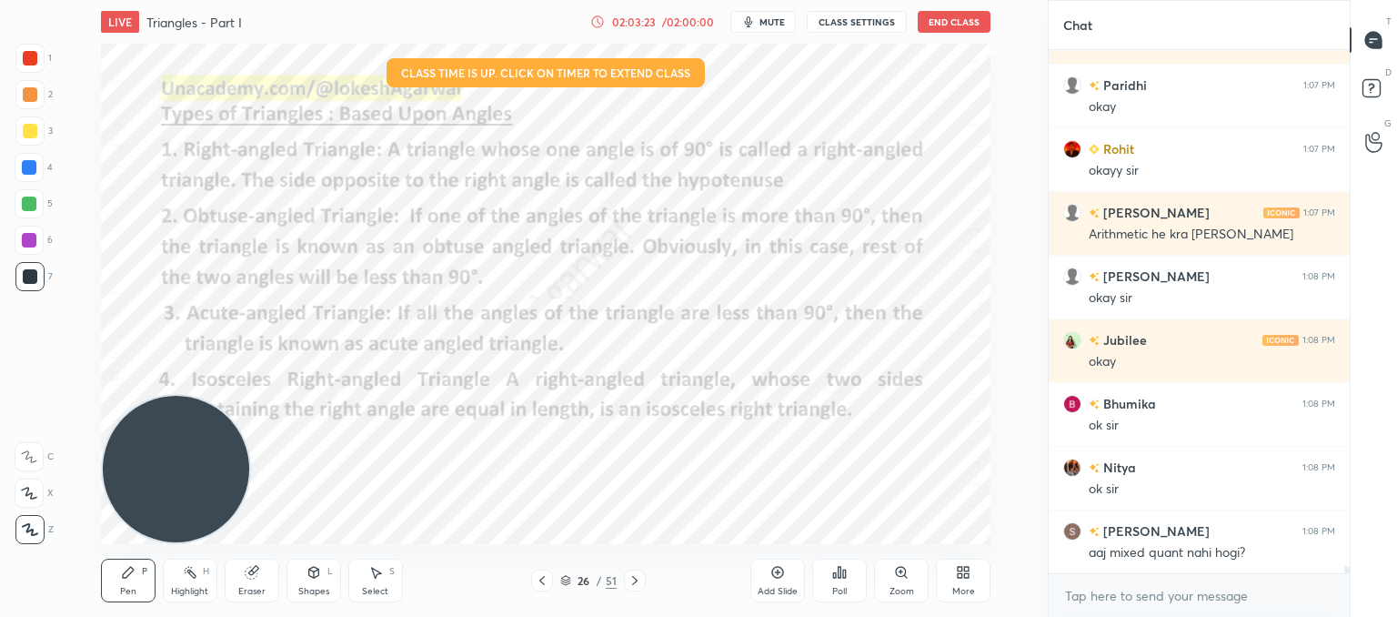
click at [643, 579] on div at bounding box center [635, 580] width 22 height 22
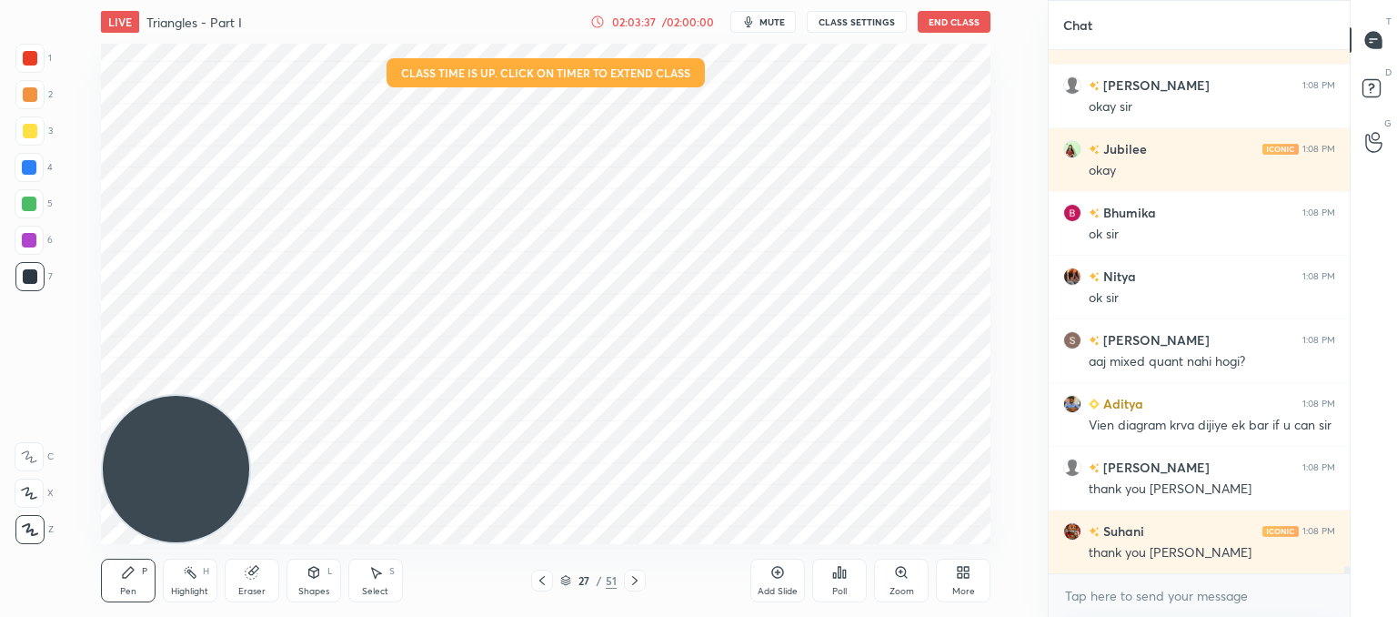
scroll to position [39497, 0]
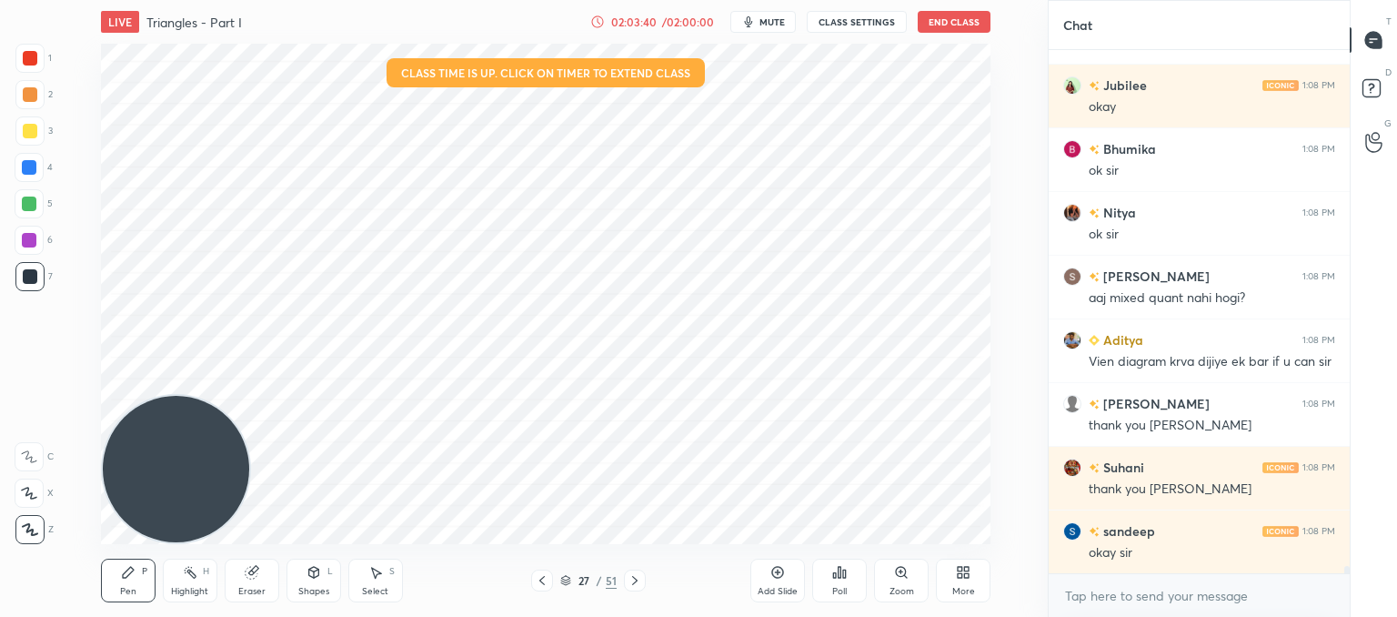
click at [961, 19] on button "End Class" at bounding box center [954, 22] width 73 height 22
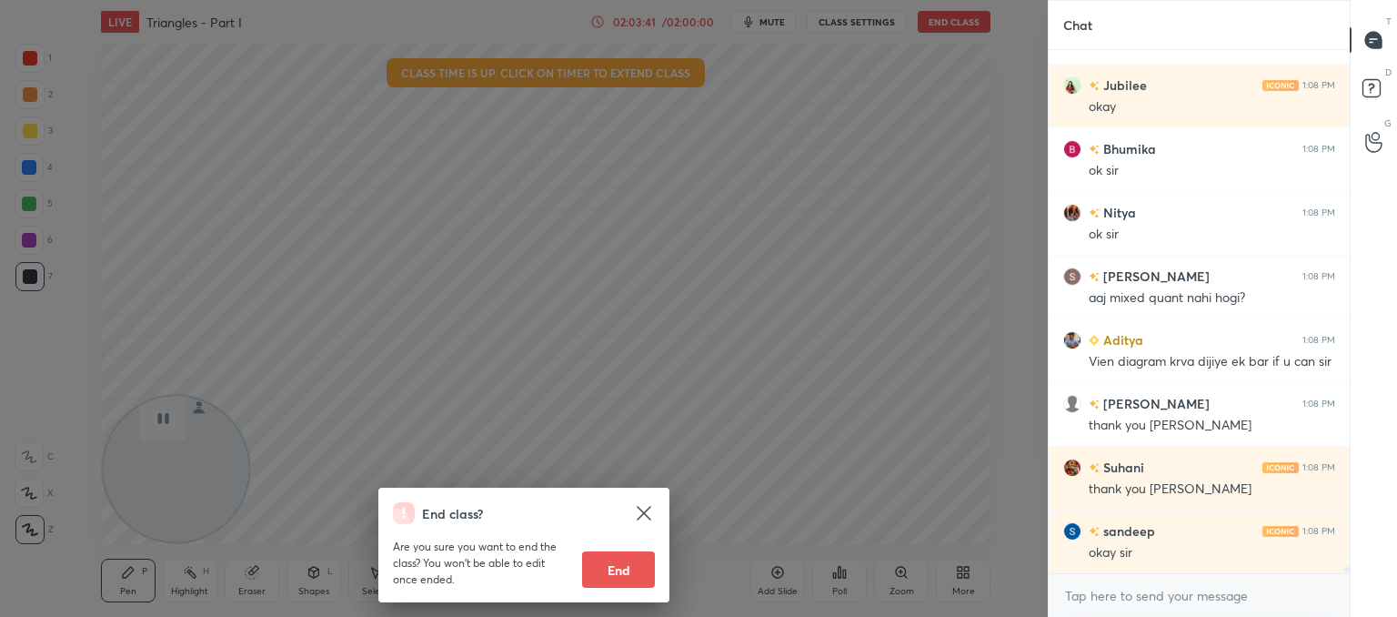
click at [752, 367] on div "End class? Are you sure you want to end the class? You won’t be able to edit on…" at bounding box center [524, 308] width 1048 height 617
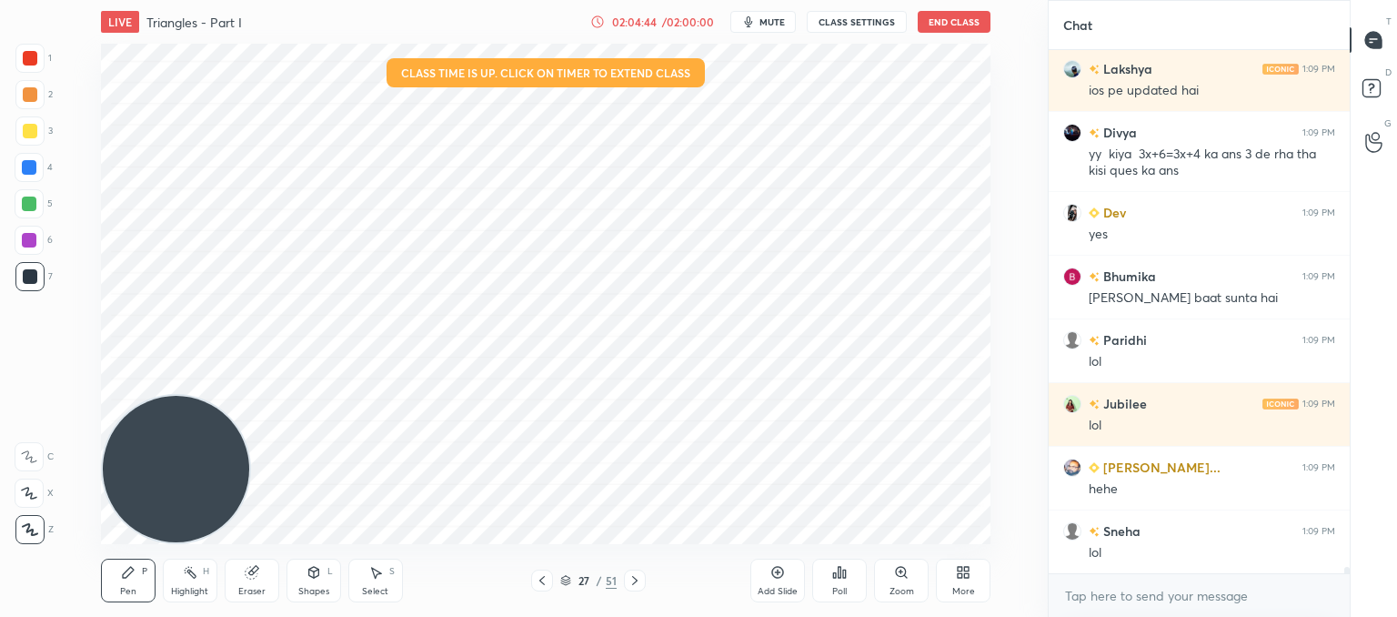
scroll to position [40978, 0]
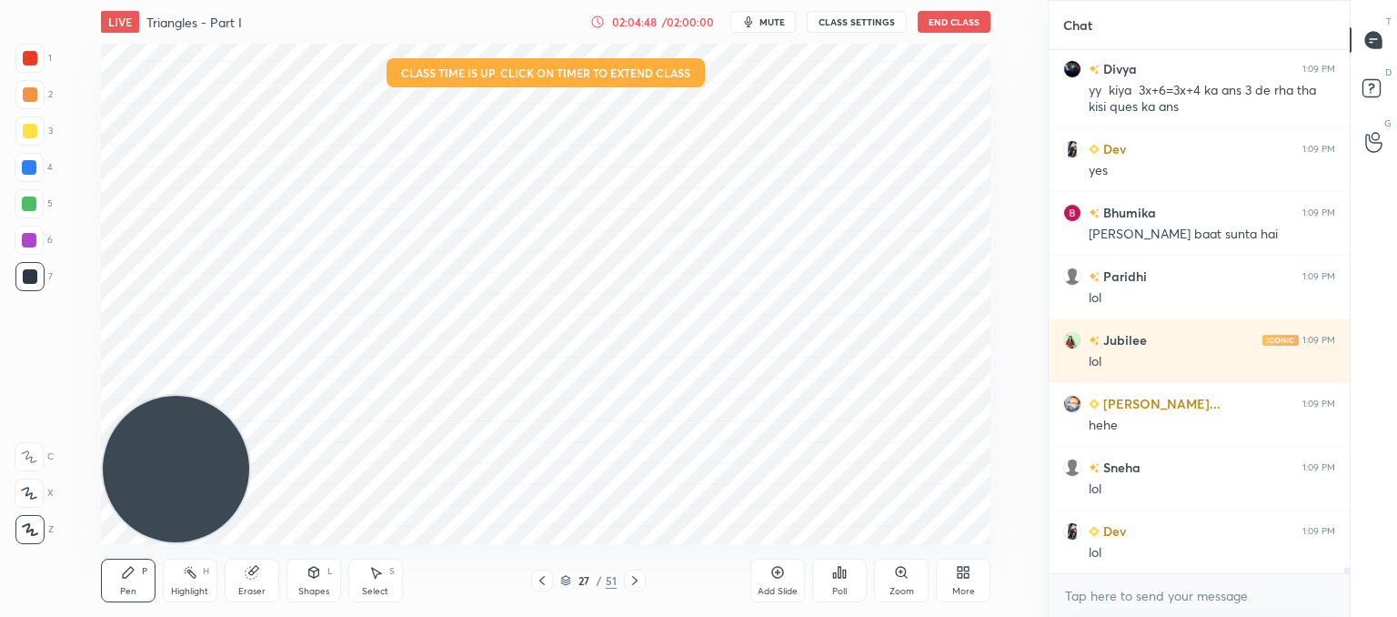
click at [260, 587] on div "Eraser" at bounding box center [251, 591] width 27 height 9
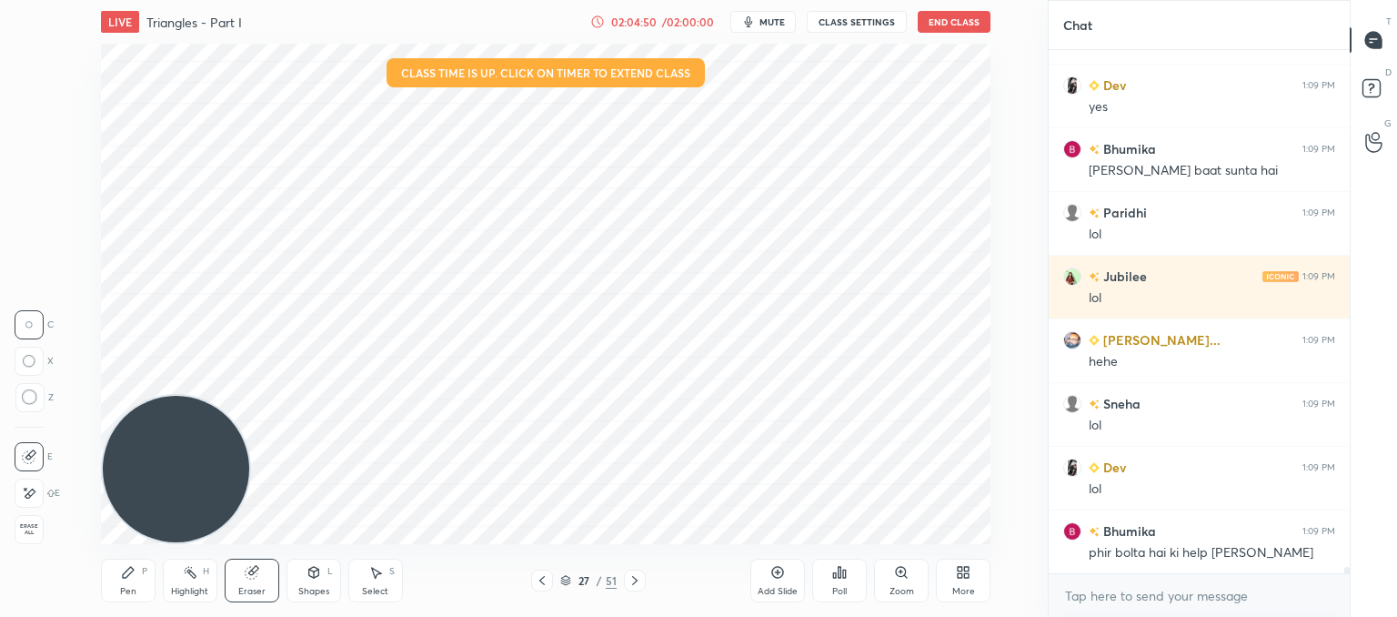
drag, startPoint x: 25, startPoint y: 390, endPoint x: 49, endPoint y: 384, distance: 24.5
click at [27, 390] on div at bounding box center [29, 397] width 29 height 29
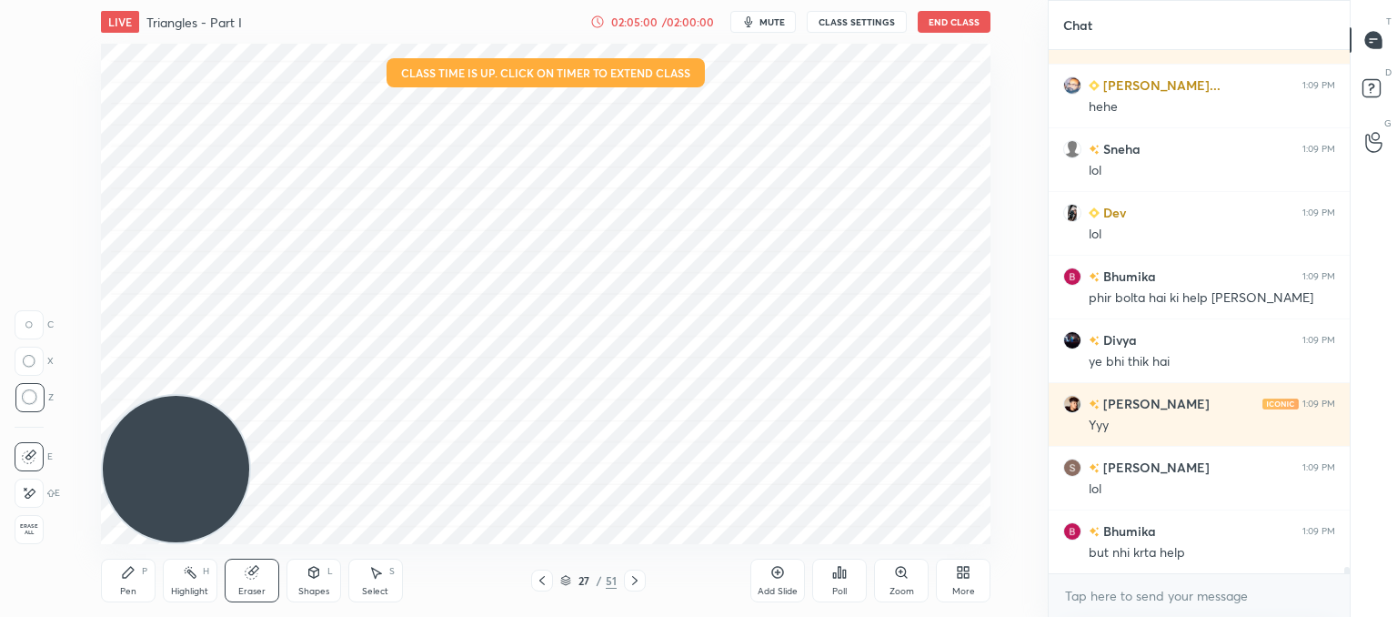
scroll to position [41360, 0]
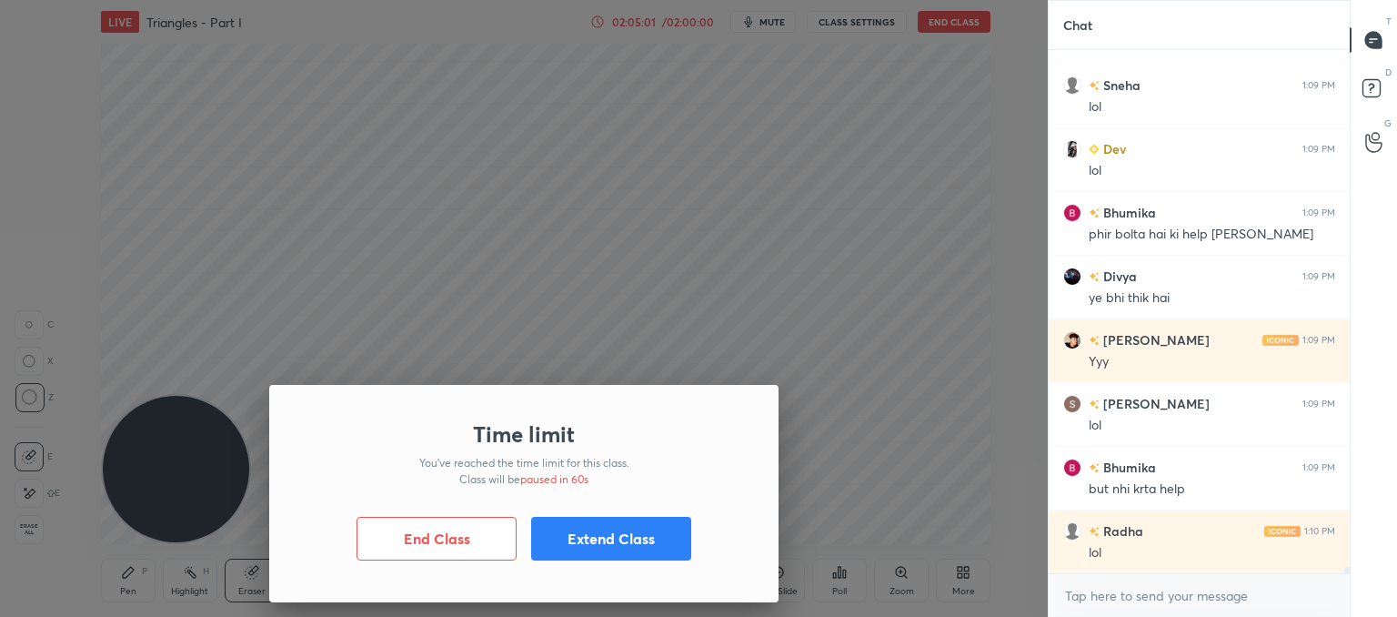
click at [899, 330] on div "Time limit You’ve reached the time limit for this class. Class will be paused i…" at bounding box center [524, 308] width 1048 height 617
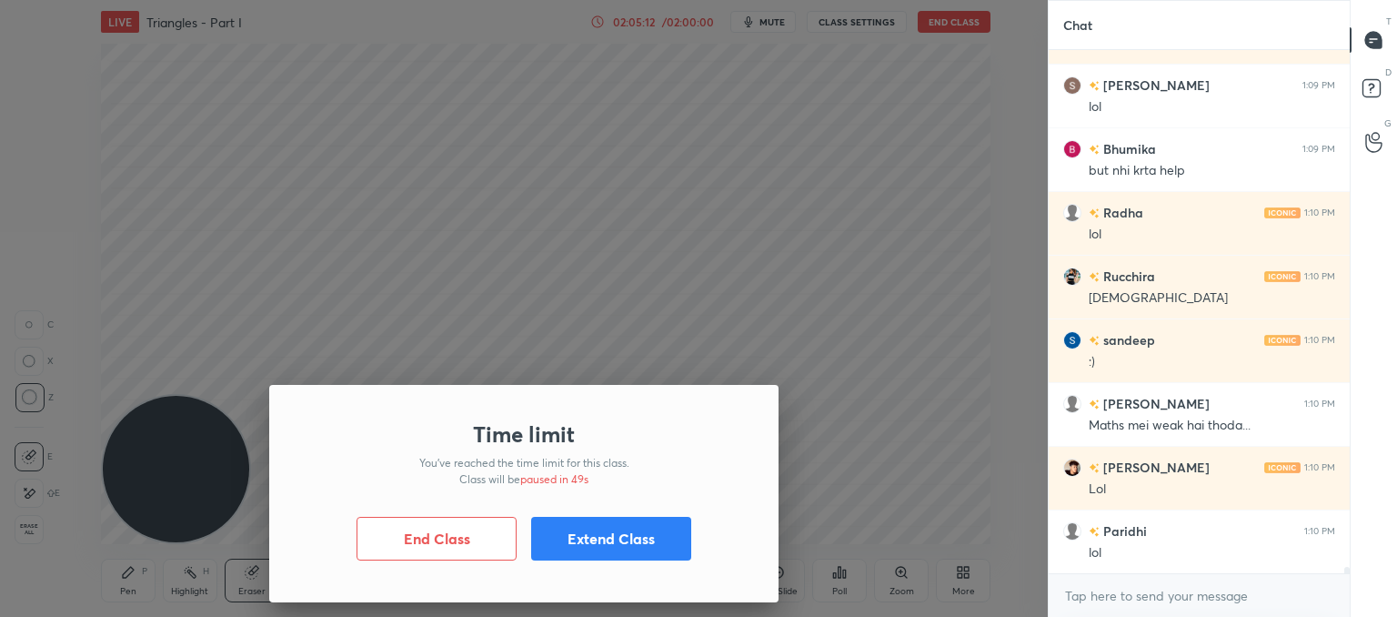
scroll to position [41742, 0]
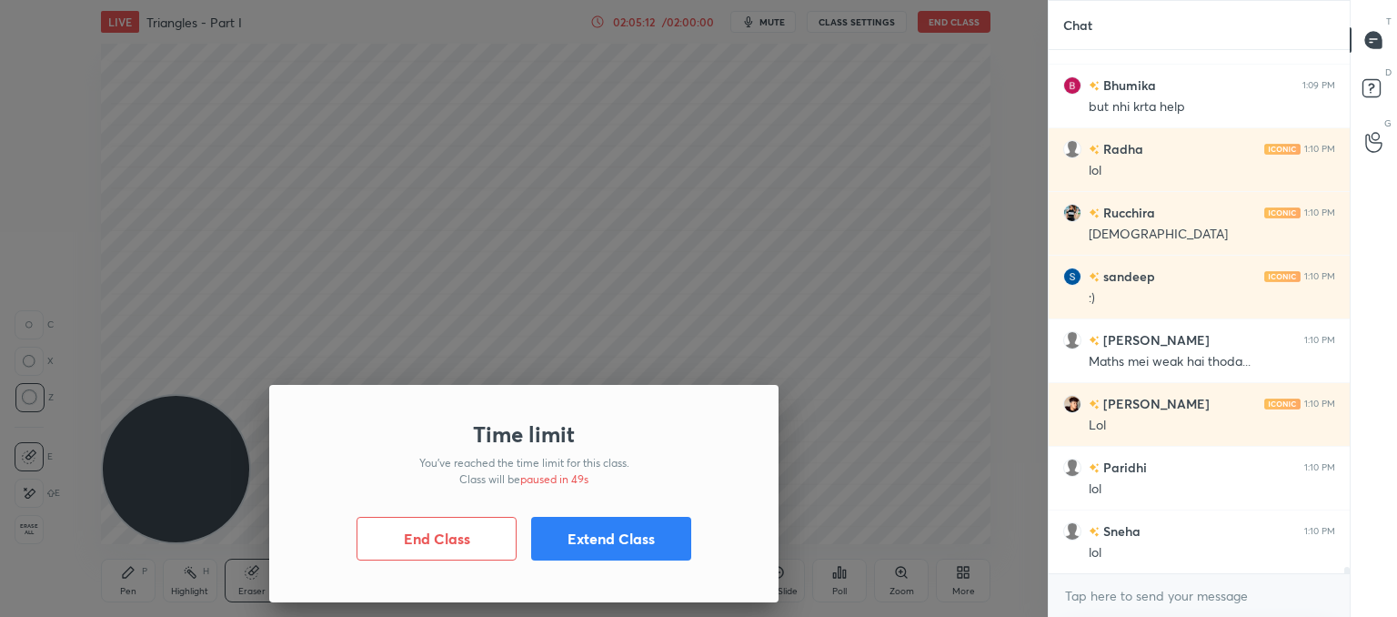
click at [620, 545] on button "Extend Class" at bounding box center [611, 539] width 160 height 44
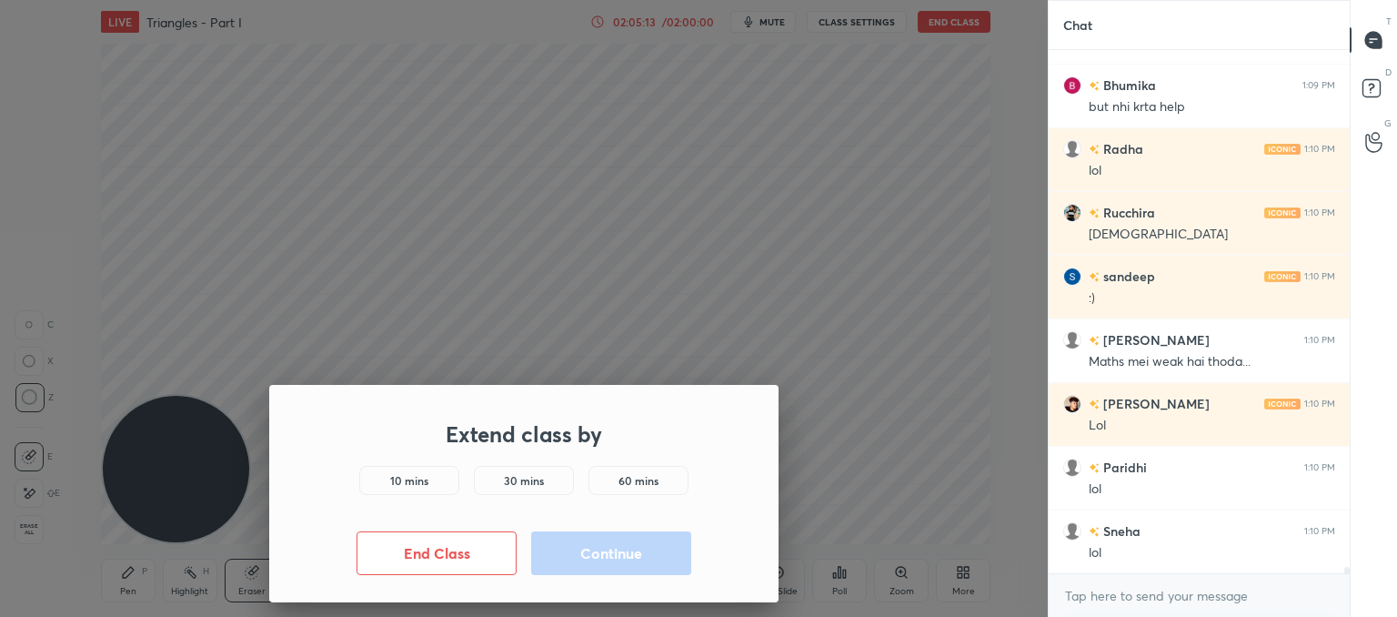
click at [413, 488] on h5 "10 mins" at bounding box center [409, 480] width 38 height 16
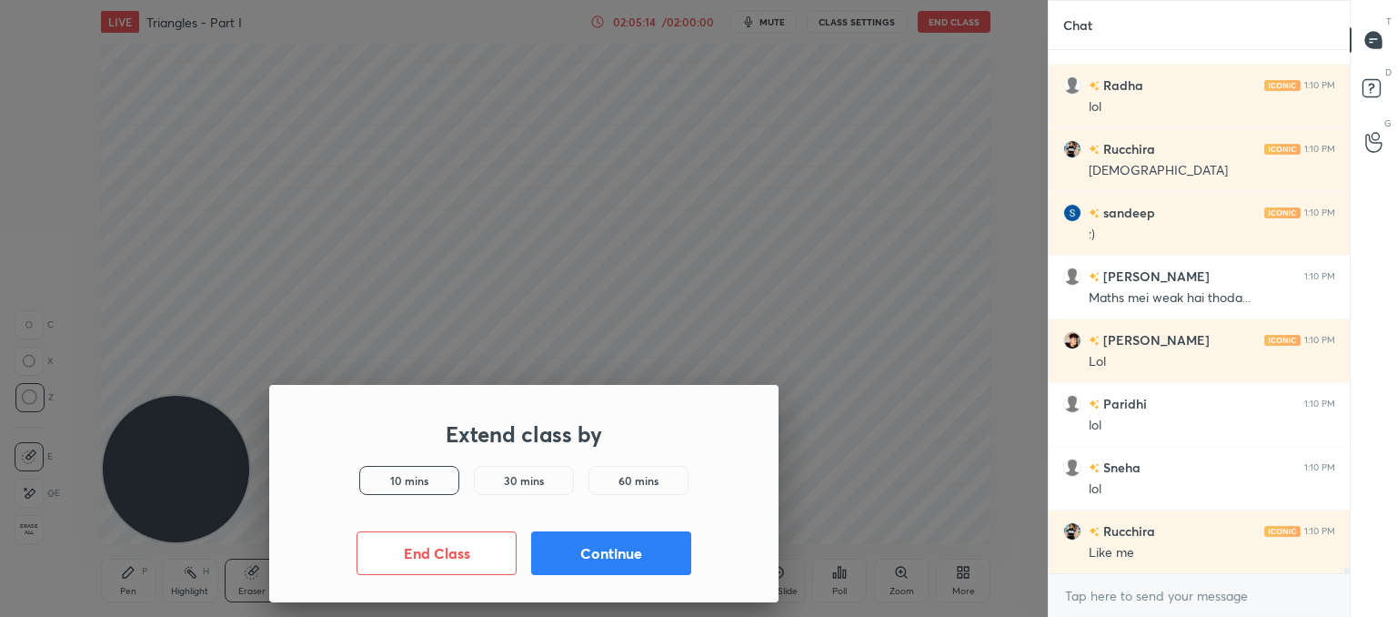
click at [597, 548] on button "Continue" at bounding box center [611, 553] width 160 height 44
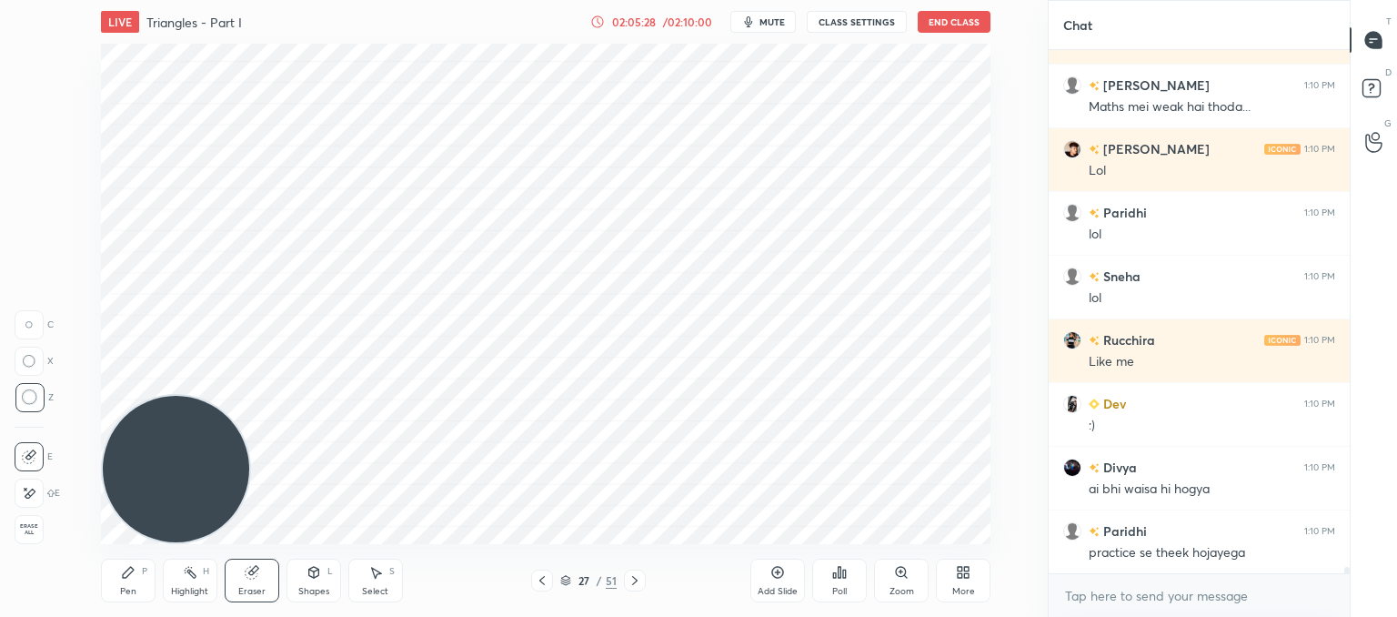
scroll to position [42060, 0]
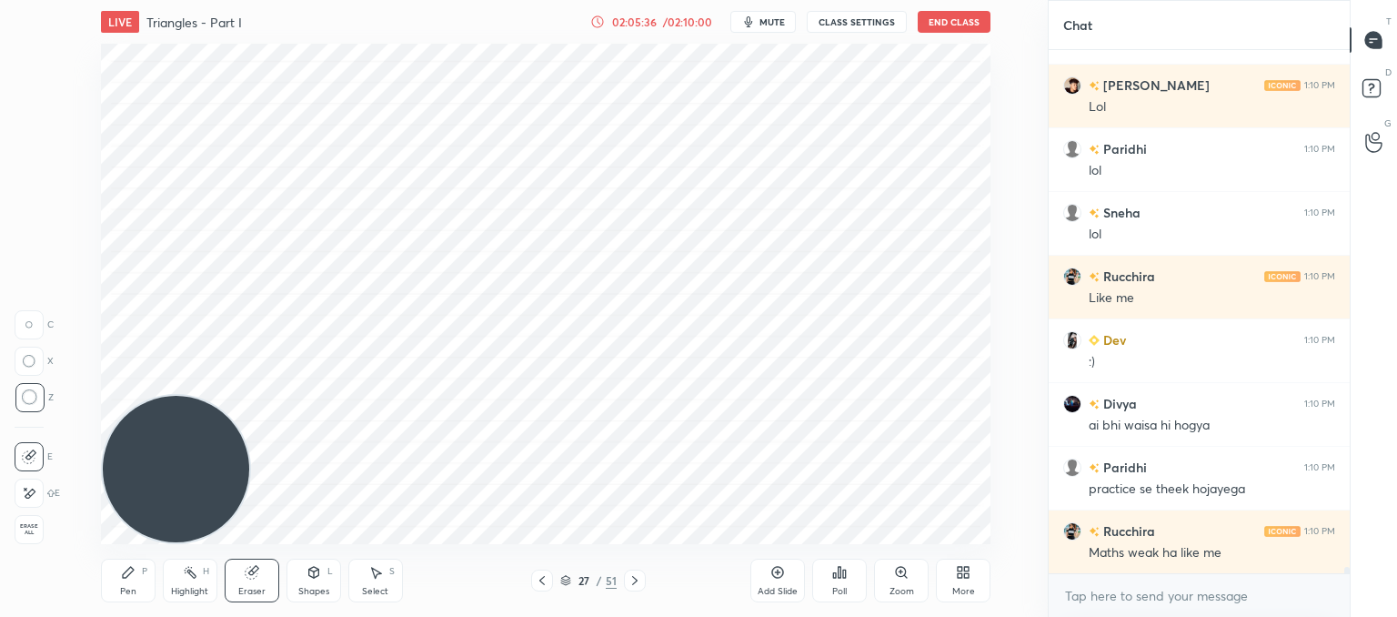
click at [136, 588] on div "Pen P" at bounding box center [128, 580] width 55 height 44
click at [950, 27] on button "End Class" at bounding box center [954, 22] width 73 height 22
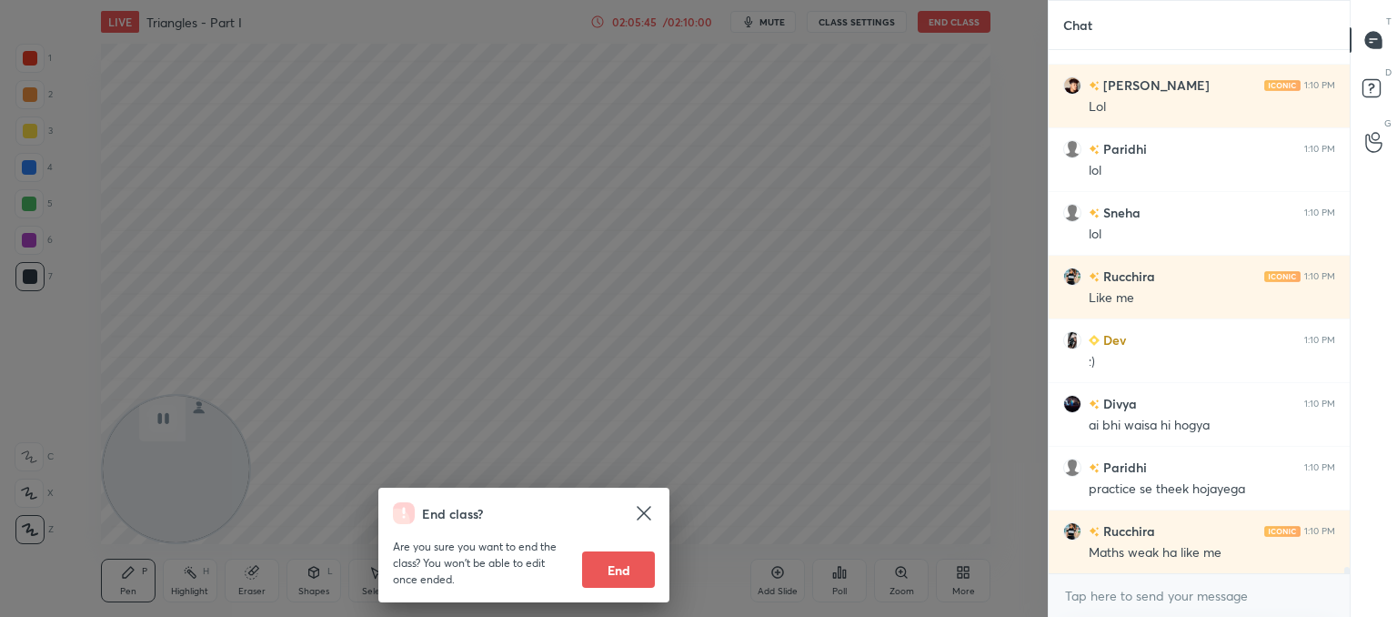
click at [603, 569] on button "End" at bounding box center [618, 569] width 73 height 36
type textarea "x"
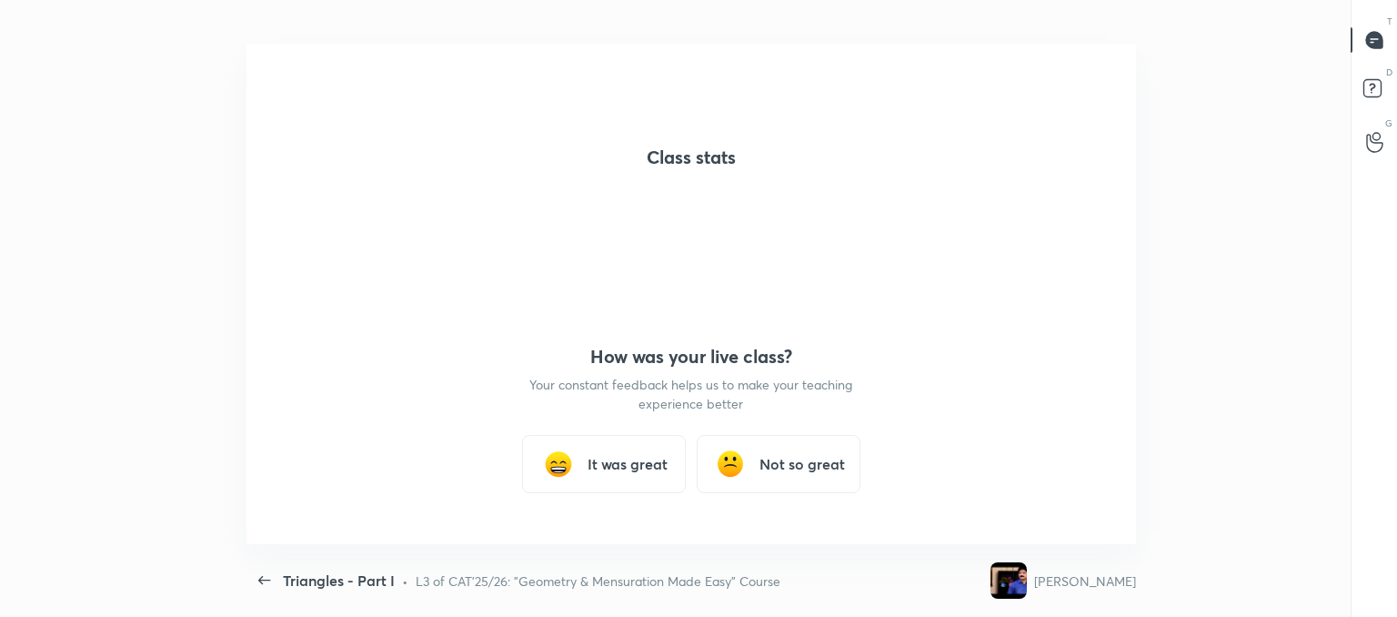
scroll to position [0, 0]
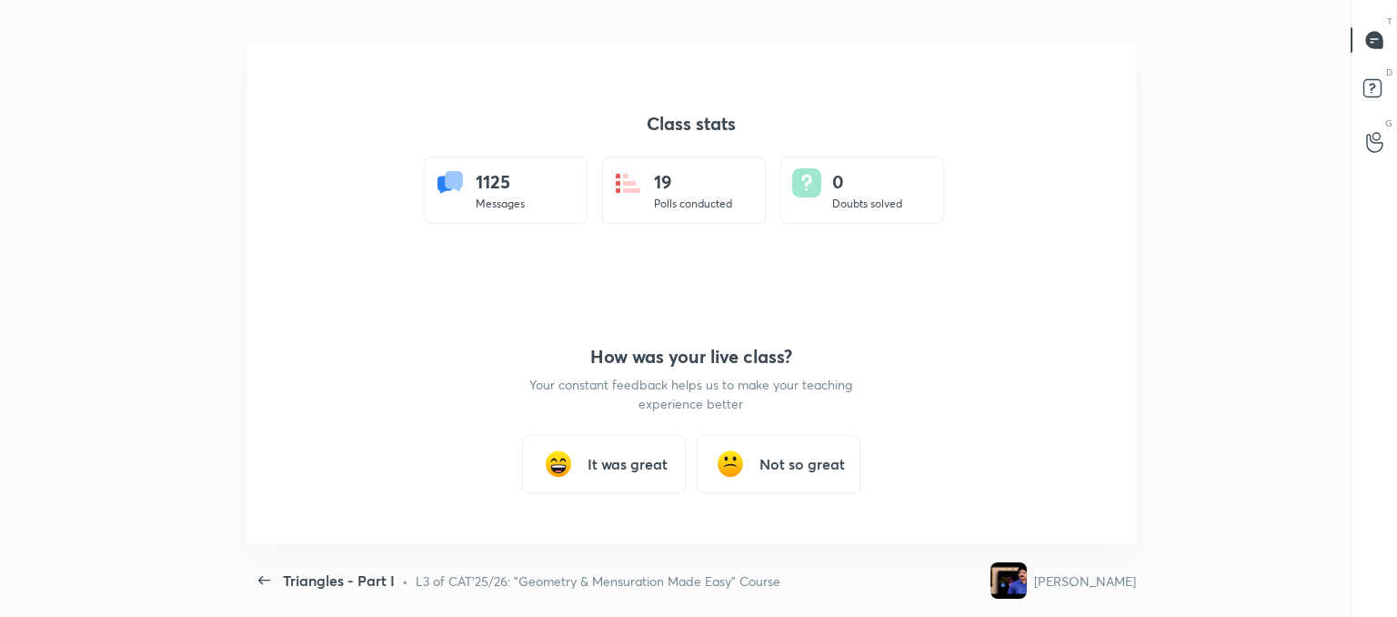
click at [579, 451] on div "It was great" at bounding box center [604, 464] width 164 height 58
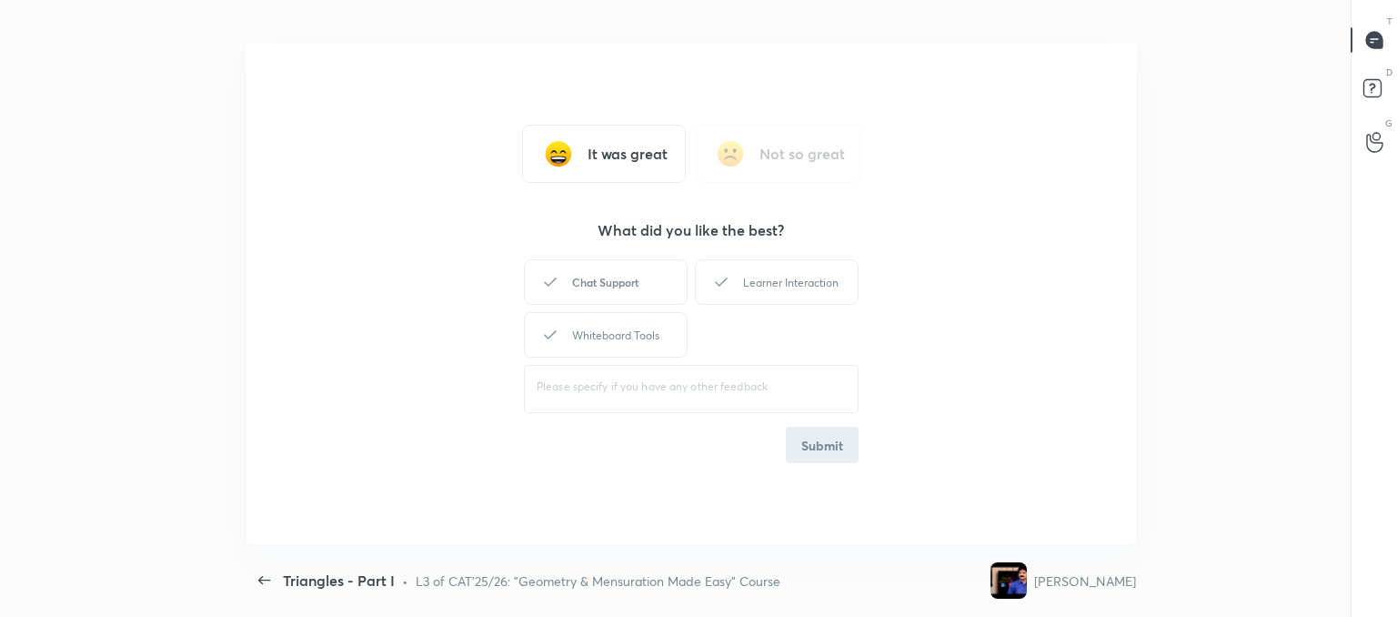
click at [585, 270] on div "Chat Support" at bounding box center [606, 281] width 164 height 45
drag, startPoint x: 766, startPoint y: 275, endPoint x: 746, endPoint y: 287, distance: 23.7
click at [767, 275] on div "Learner Interaction" at bounding box center [777, 281] width 164 height 45
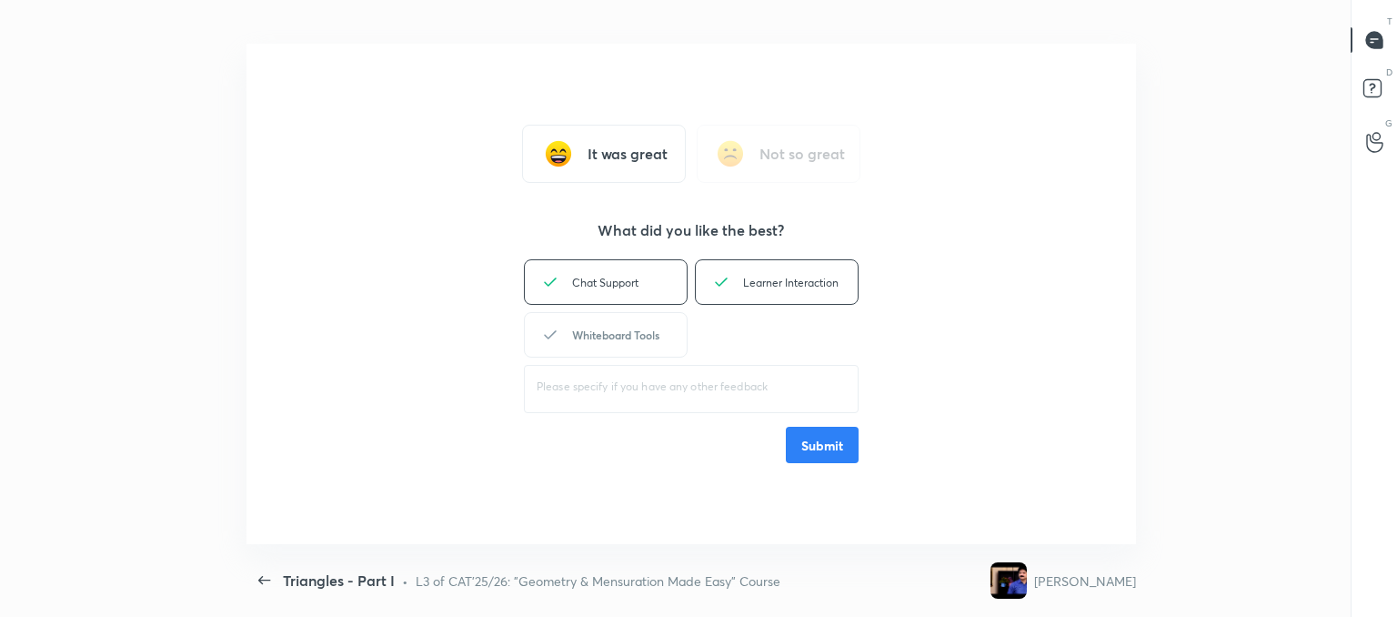
click at [602, 330] on div "Whiteboard Tools" at bounding box center [606, 334] width 164 height 45
click at [826, 459] on button "Submit" at bounding box center [822, 445] width 73 height 36
